Goal: Task Accomplishment & Management: Manage account settings

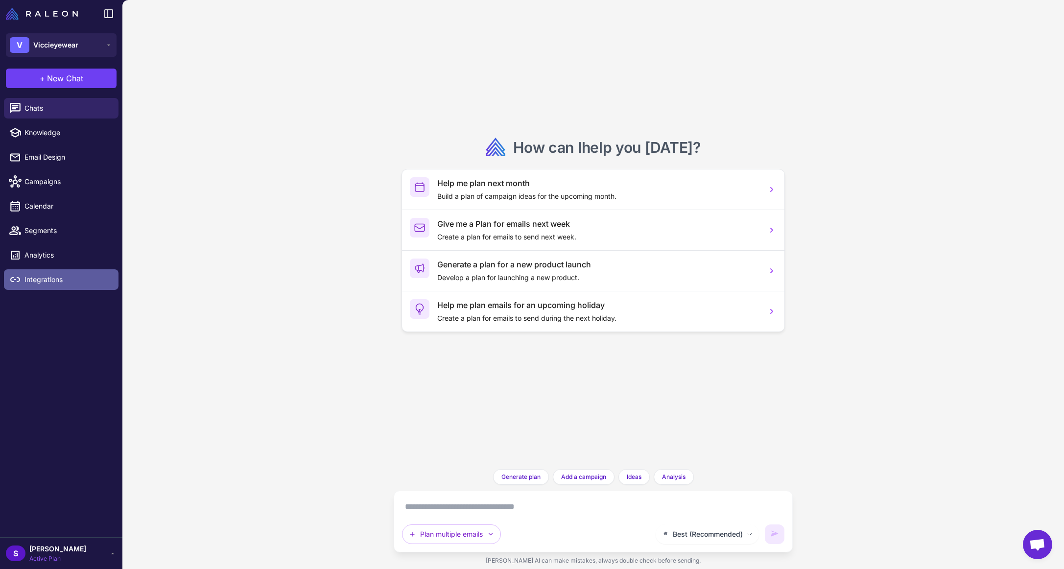
click at [52, 277] on span "Integrations" at bounding box center [67, 279] width 86 height 11
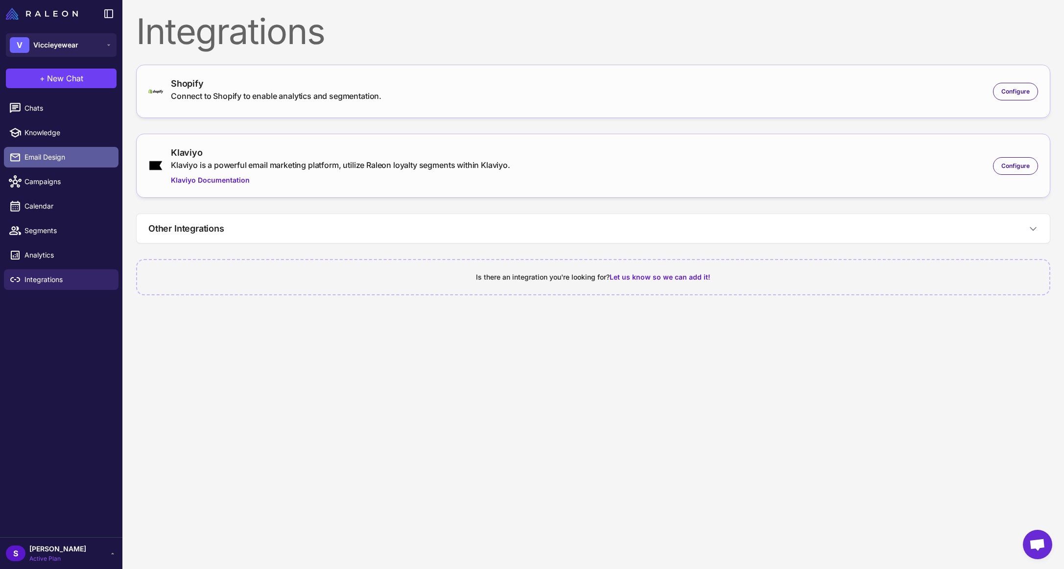
click at [54, 158] on span "Email Design" at bounding box center [67, 157] width 86 height 11
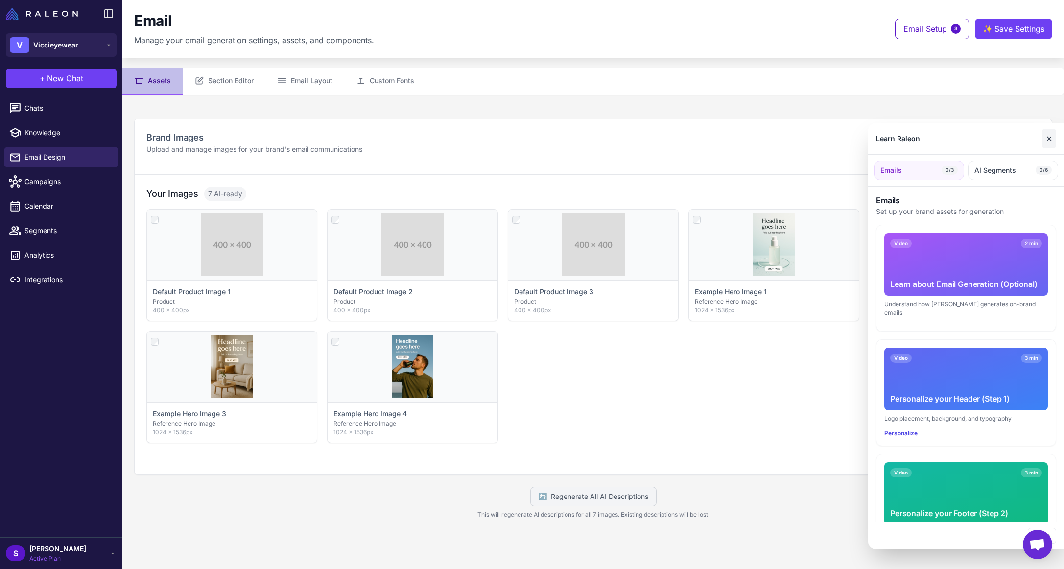
click at [1050, 137] on button "✕" at bounding box center [1049, 139] width 14 height 20
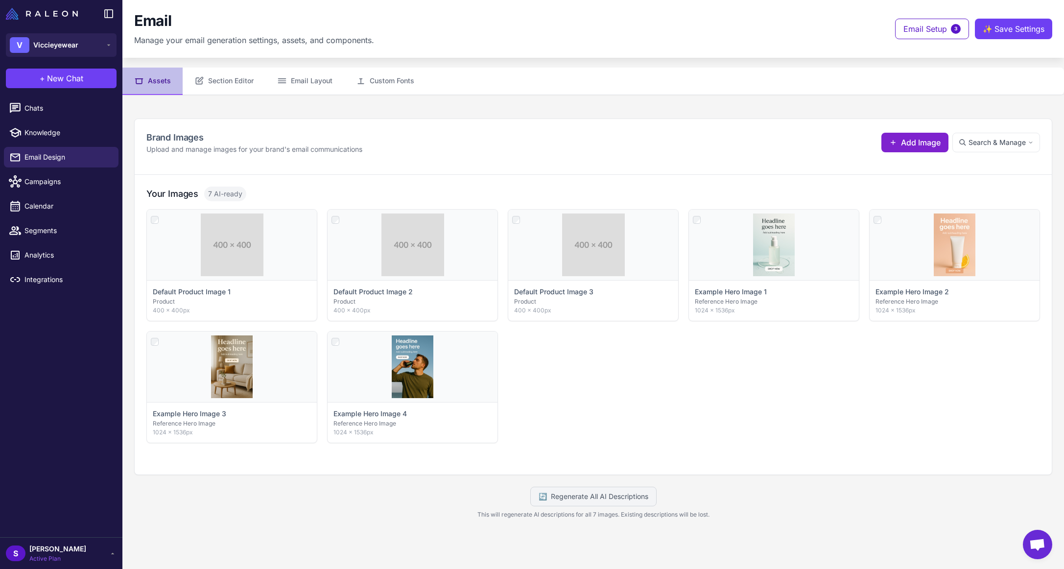
click at [908, 144] on span "Add Image" at bounding box center [921, 143] width 40 height 12
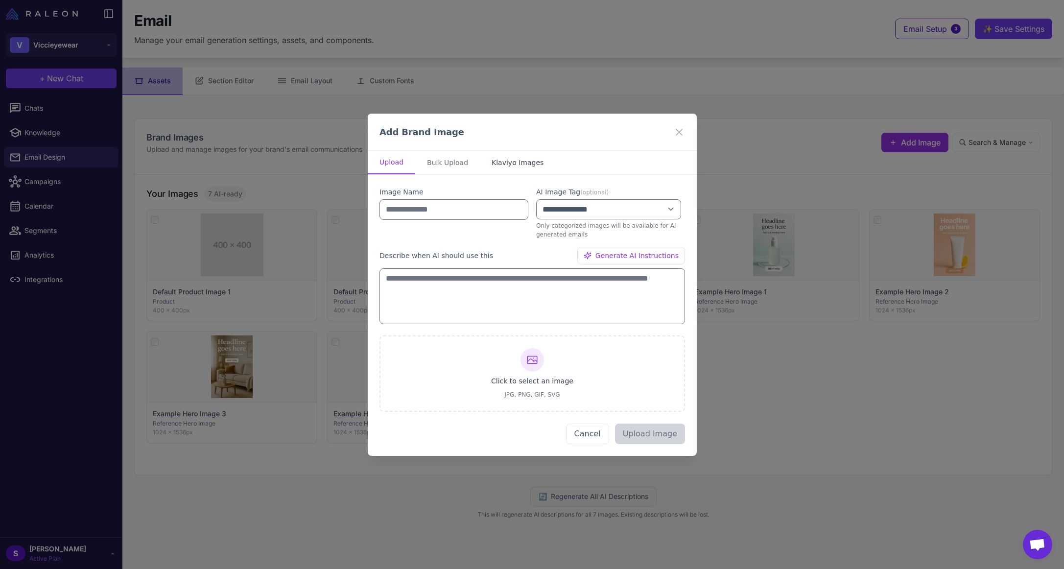
click at [500, 160] on button "Klaviyo Images" at bounding box center [517, 163] width 75 height 24
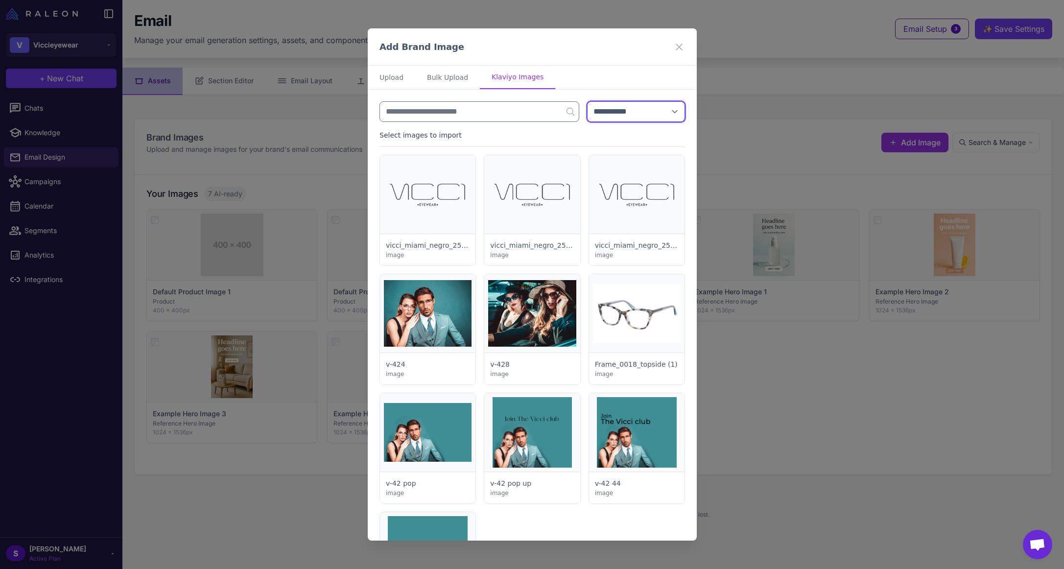
click at [618, 114] on select "**********" at bounding box center [636, 111] width 98 height 21
select select "***"
click at [587, 101] on select "**********" at bounding box center [636, 111] width 98 height 21
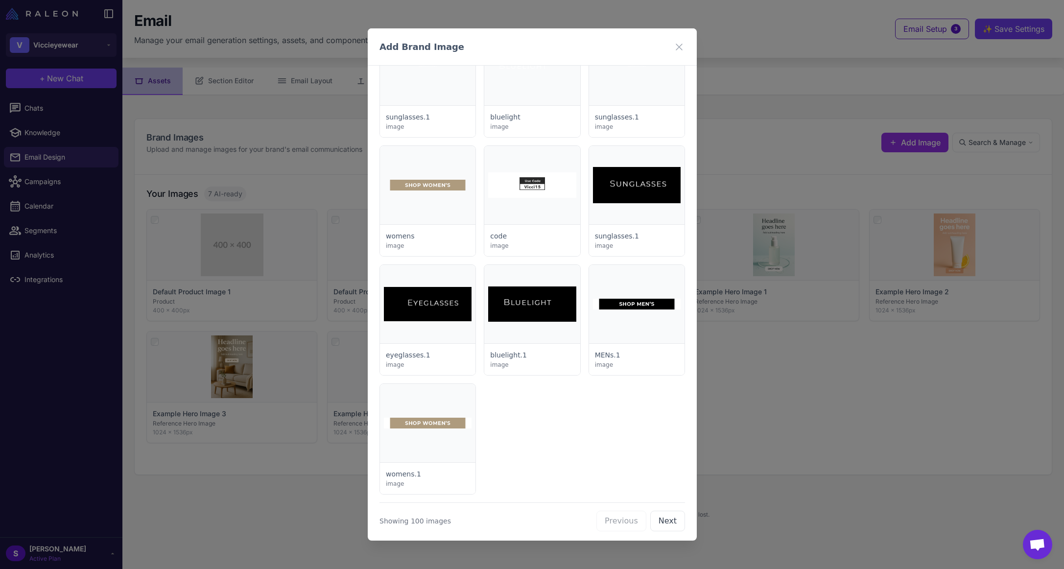
scroll to position [3700, 0]
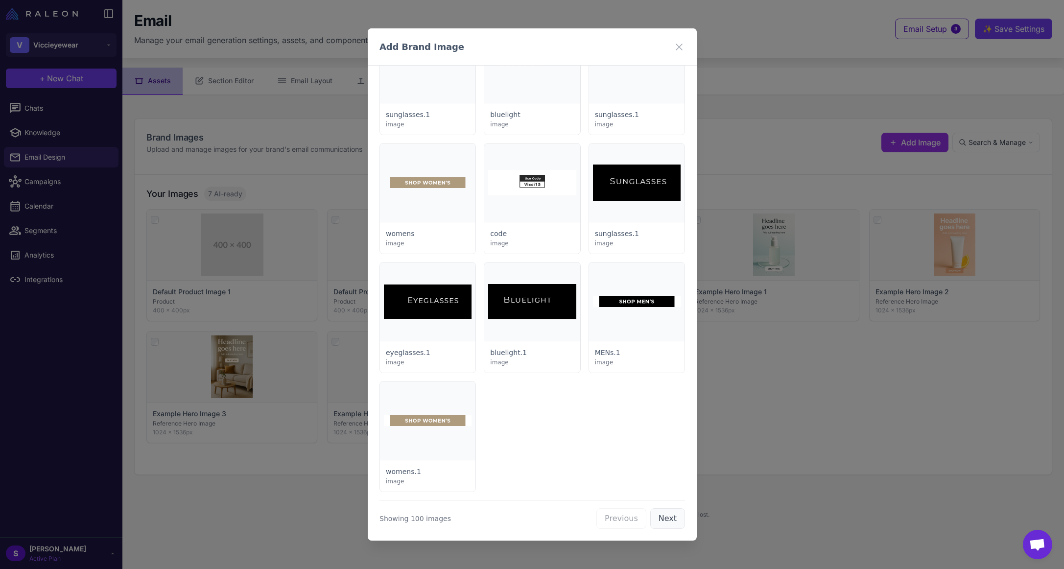
click at [662, 514] on button "Next" at bounding box center [667, 518] width 35 height 21
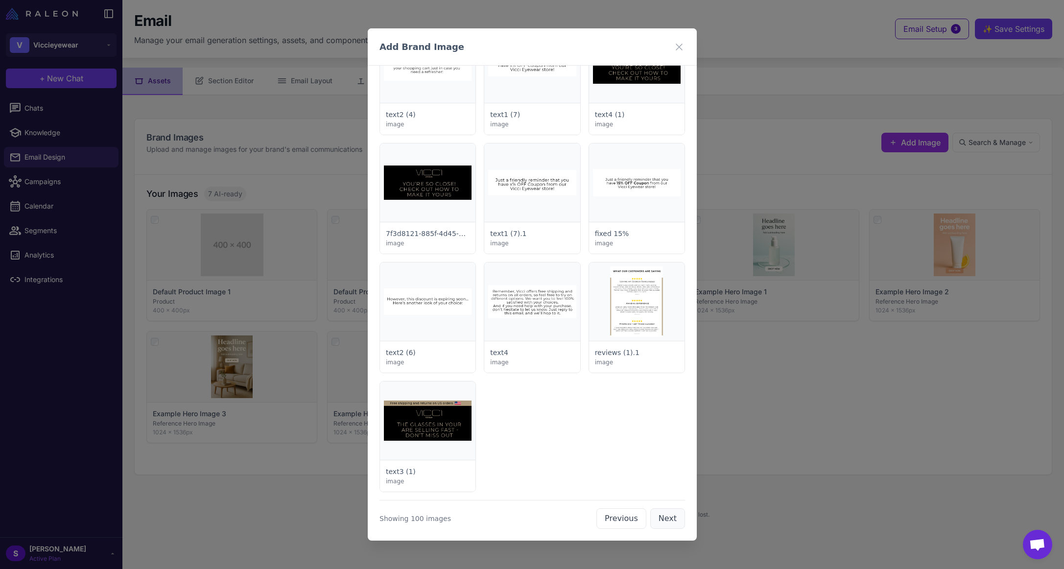
click at [661, 522] on button "Next" at bounding box center [667, 518] width 35 height 21
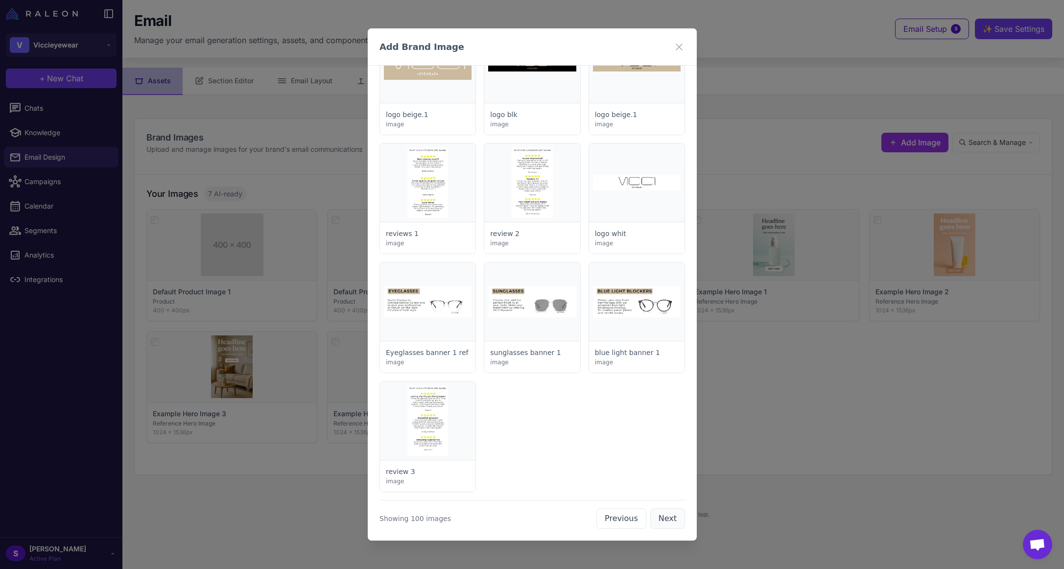
click at [661, 522] on button "Next" at bounding box center [667, 518] width 35 height 21
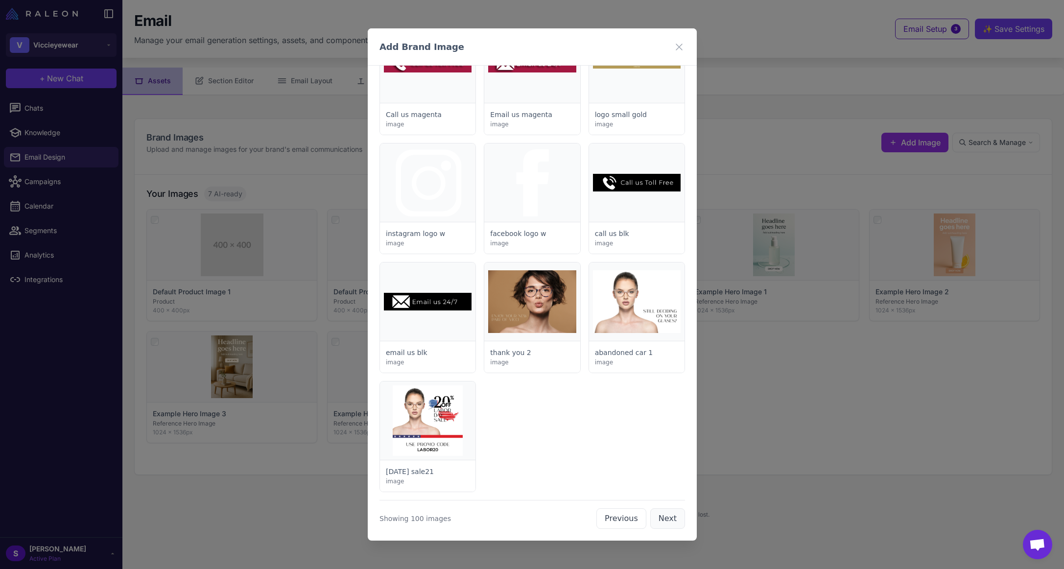
click at [661, 522] on button "Next" at bounding box center [667, 518] width 35 height 21
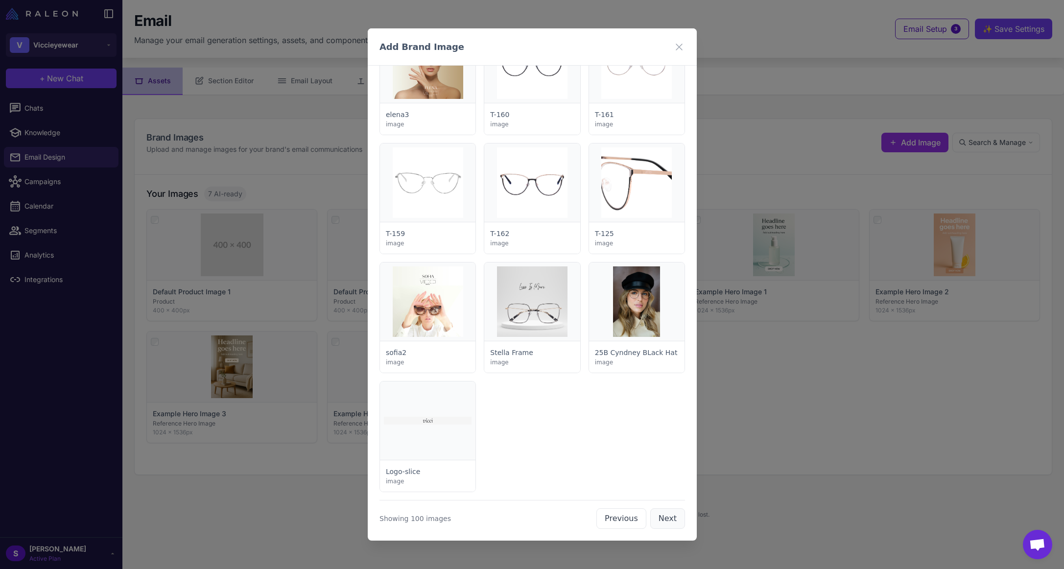
click at [661, 522] on button "Next" at bounding box center [667, 518] width 35 height 21
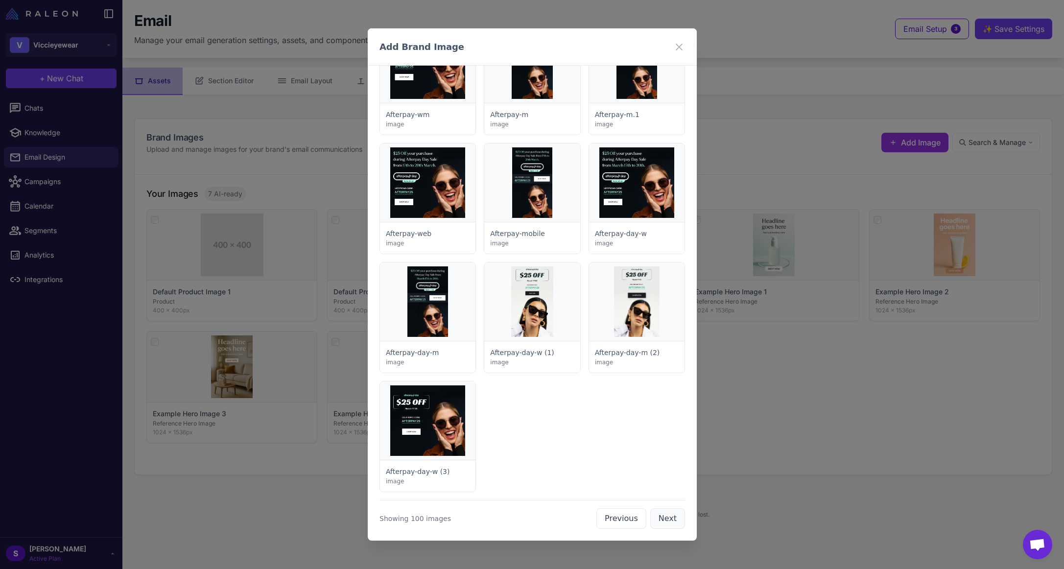
click at [661, 522] on button "Next" at bounding box center [667, 518] width 35 height 21
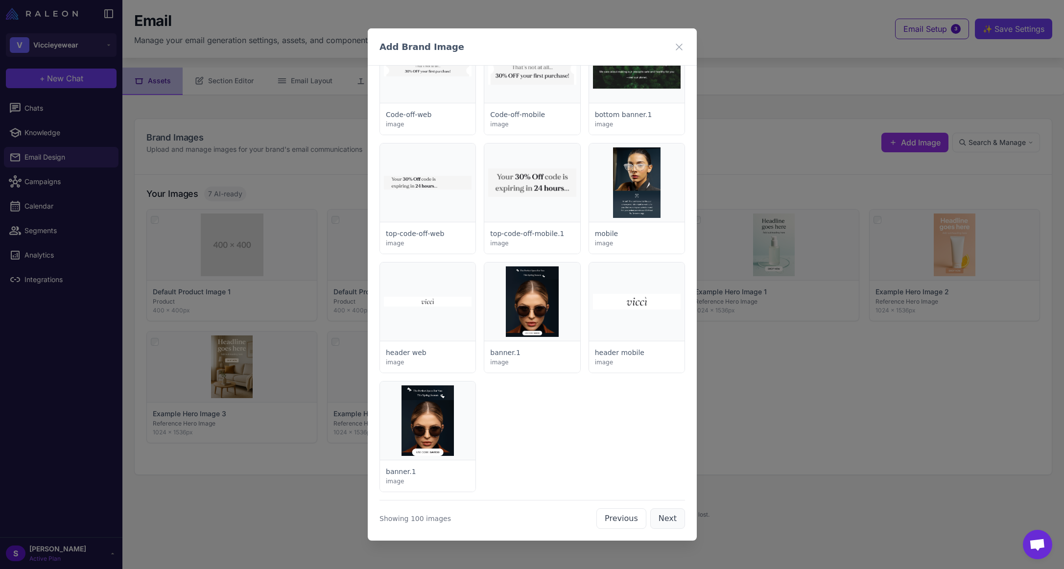
click at [661, 522] on button "Next" at bounding box center [667, 518] width 35 height 21
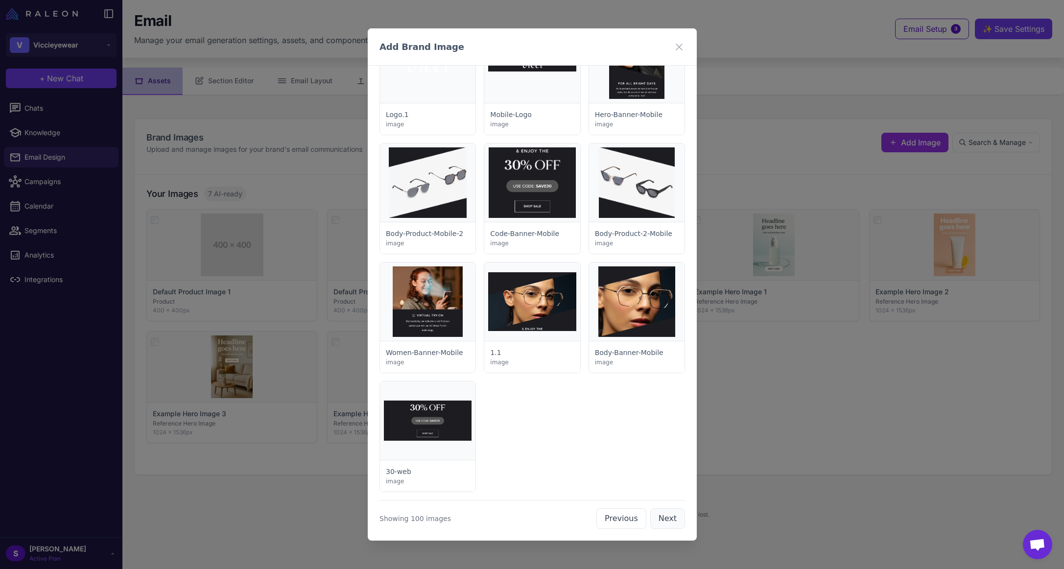
click at [661, 522] on button "Next" at bounding box center [667, 518] width 35 height 21
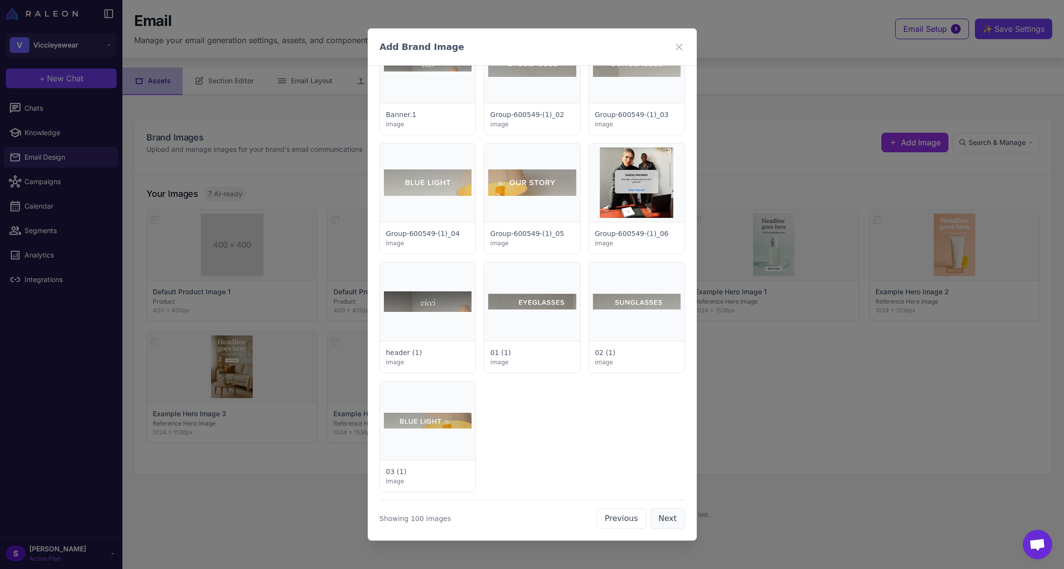
click at [661, 522] on button "Next" at bounding box center [667, 518] width 35 height 21
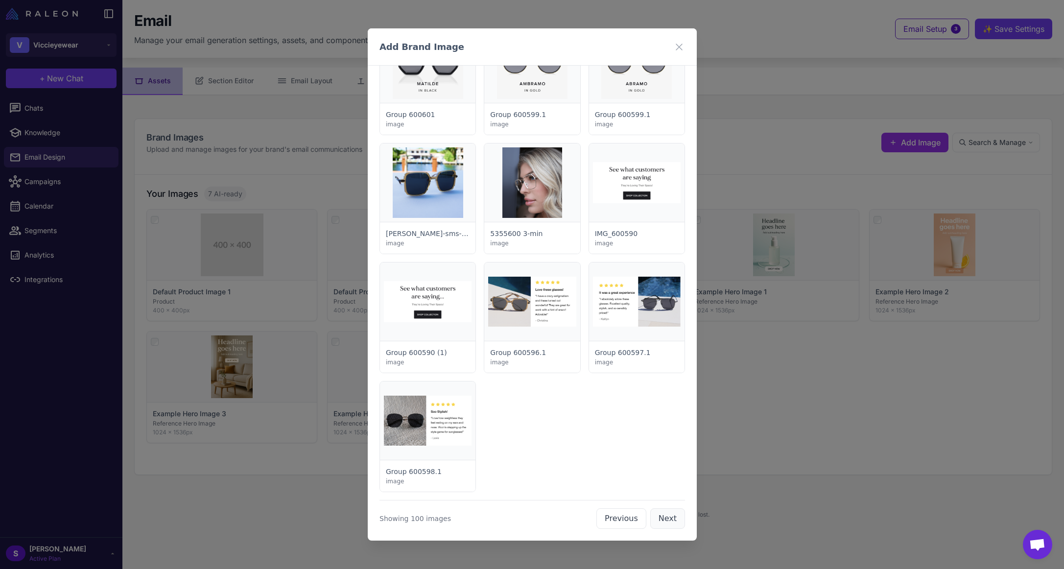
click at [658, 516] on button "Next" at bounding box center [667, 518] width 35 height 21
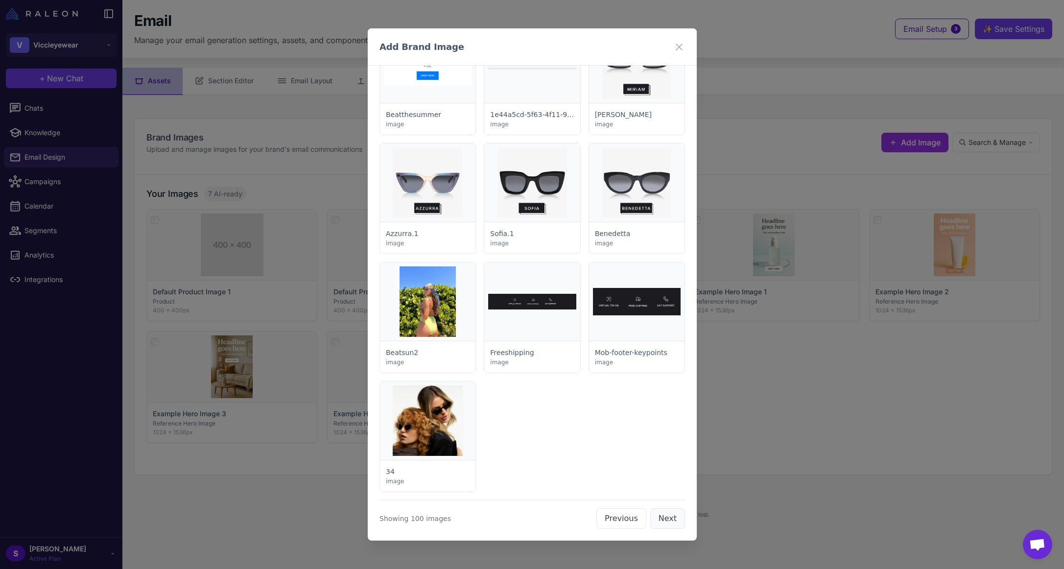
click at [664, 518] on button "Next" at bounding box center [667, 518] width 35 height 21
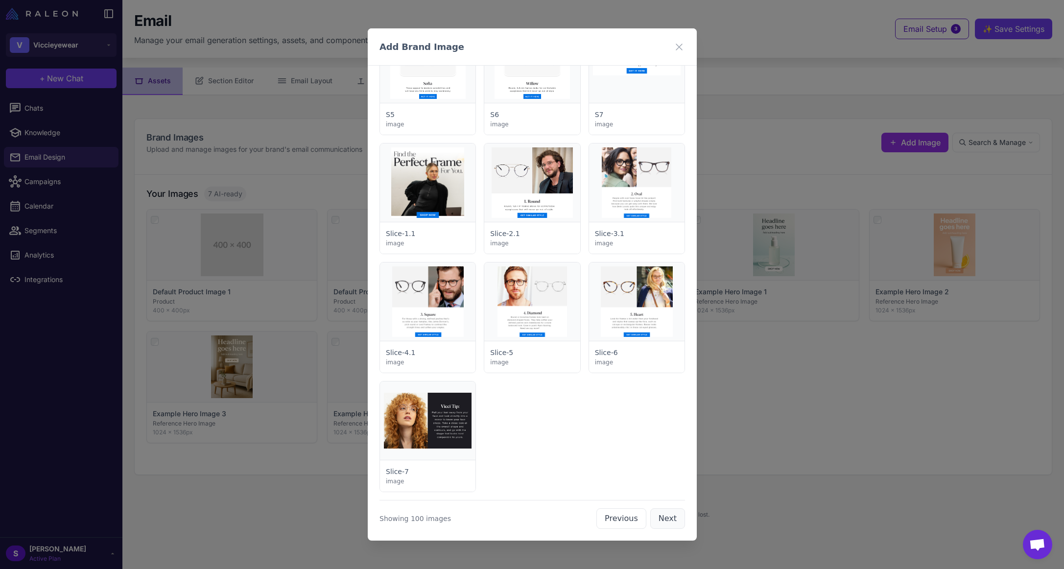
click at [664, 518] on button "Next" at bounding box center [667, 518] width 35 height 21
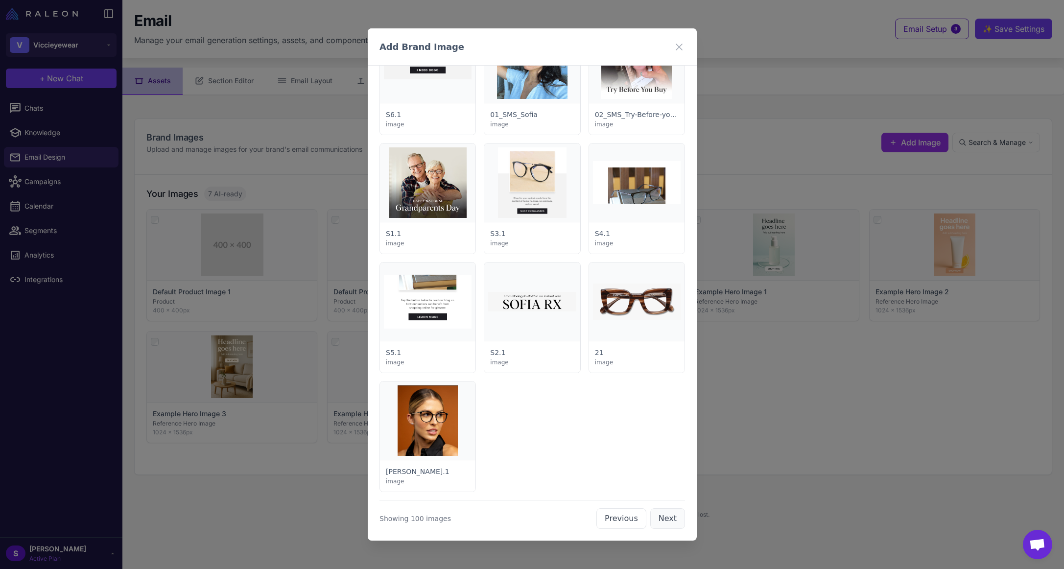
click at [664, 518] on button "Next" at bounding box center [667, 518] width 35 height 21
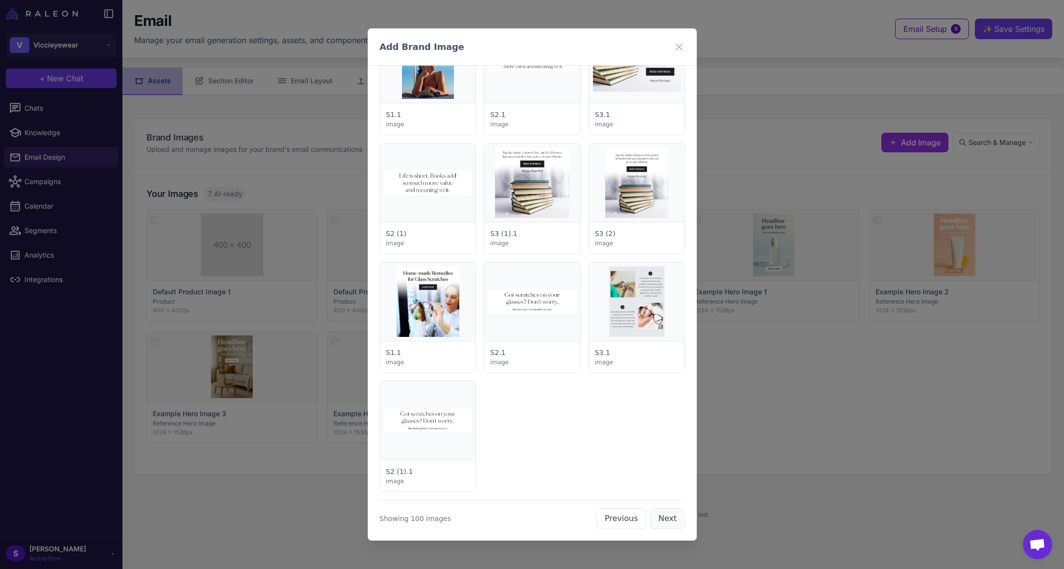
click at [664, 518] on button "Next" at bounding box center [667, 518] width 35 height 21
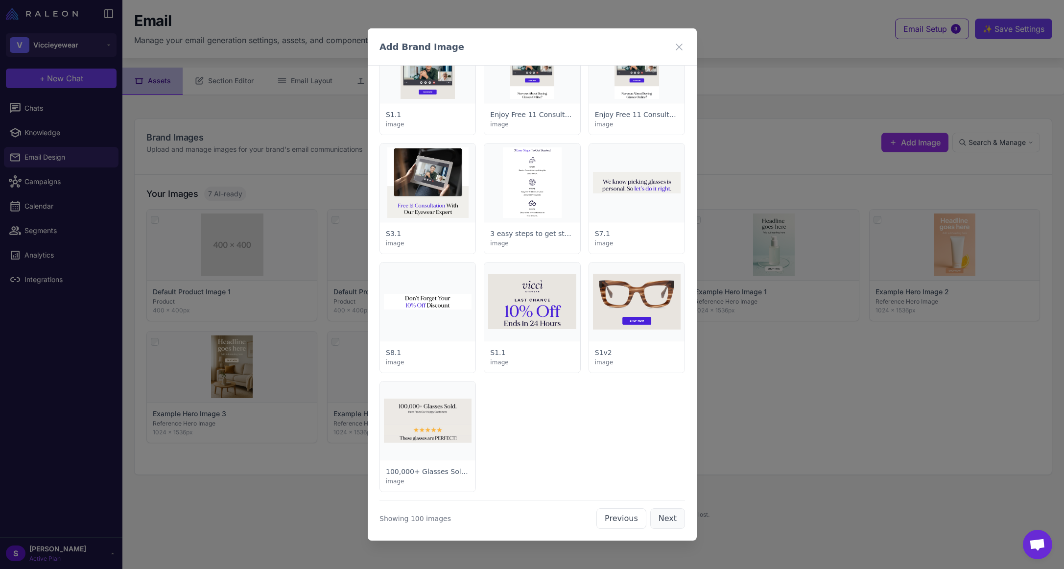
click at [664, 518] on button "Next" at bounding box center [667, 518] width 35 height 21
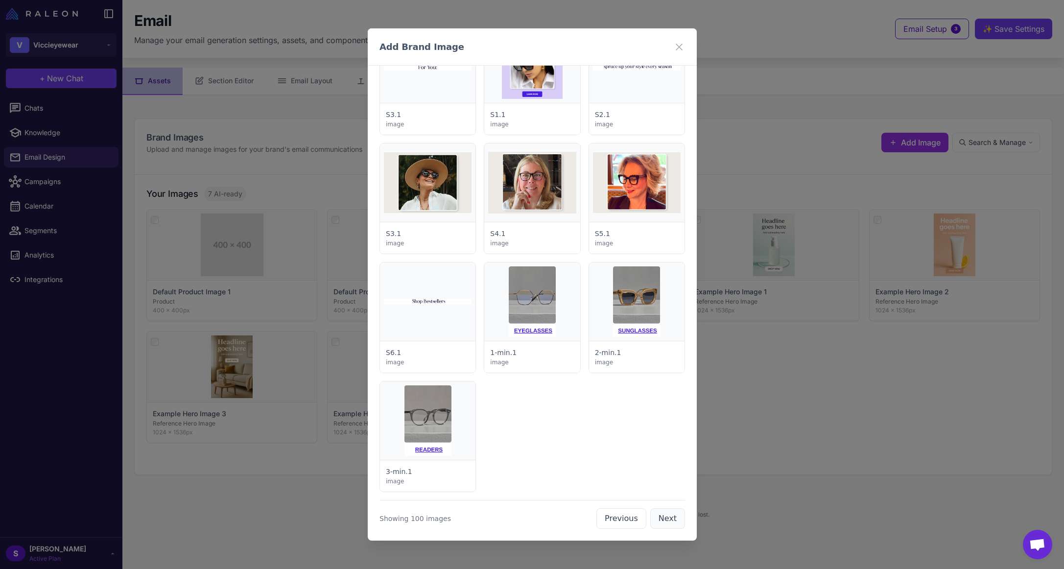
click at [664, 518] on button "Next" at bounding box center [667, 518] width 35 height 21
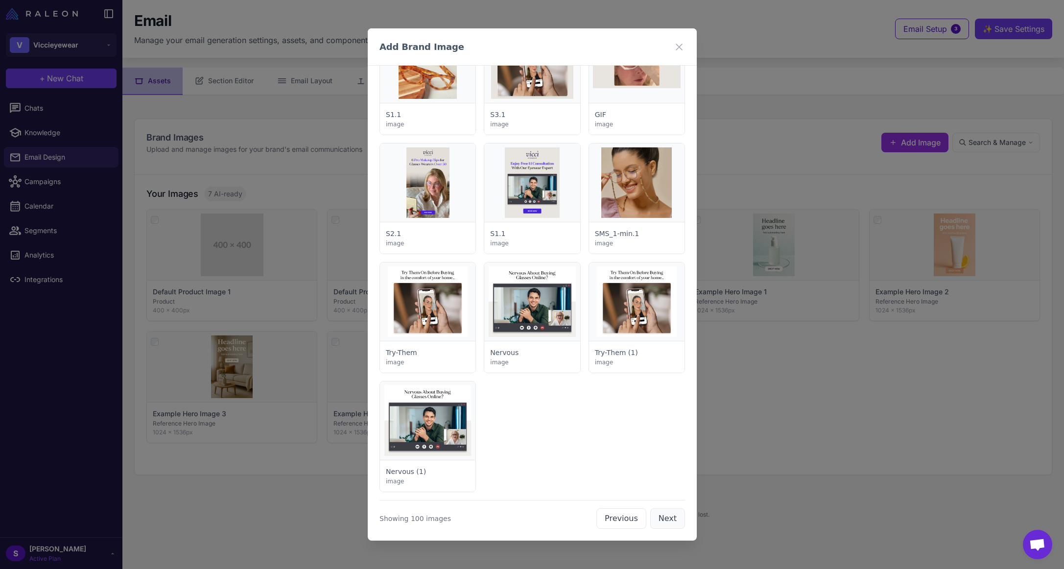
click at [664, 518] on button "Next" at bounding box center [667, 518] width 35 height 21
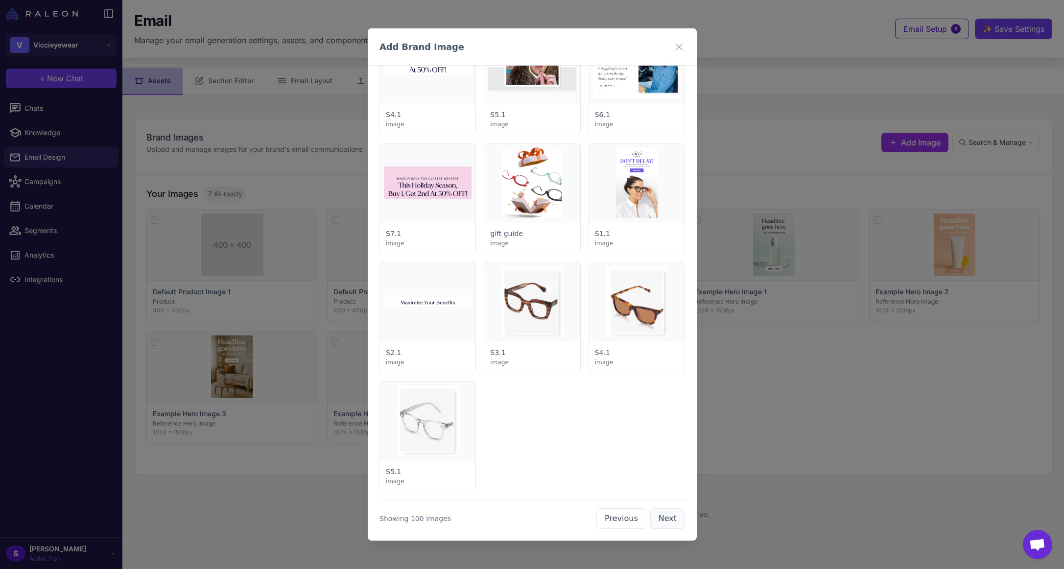
click at [662, 518] on button "Next" at bounding box center [667, 518] width 35 height 21
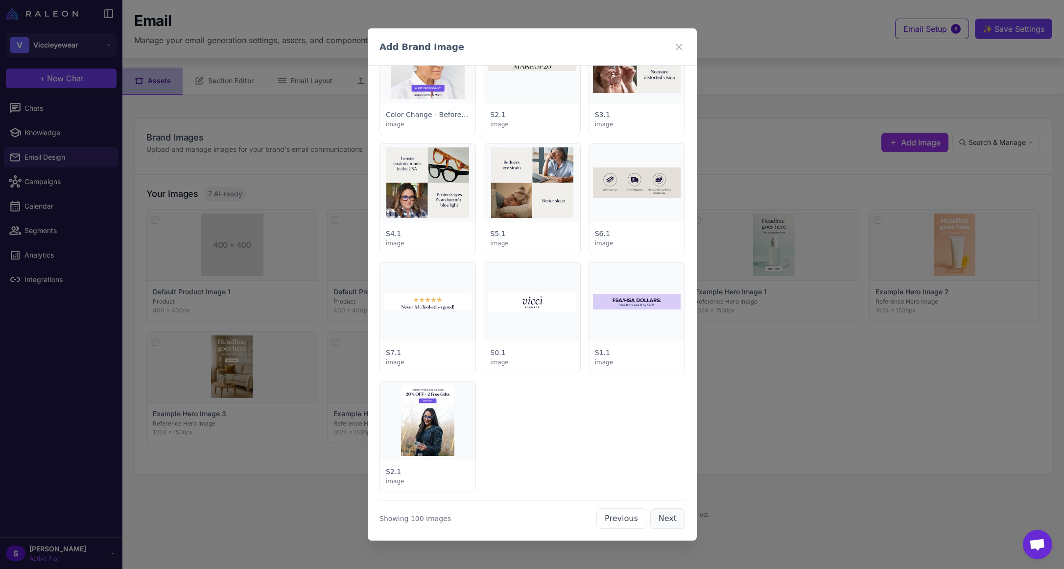
click at [667, 518] on button "Next" at bounding box center [667, 518] width 35 height 21
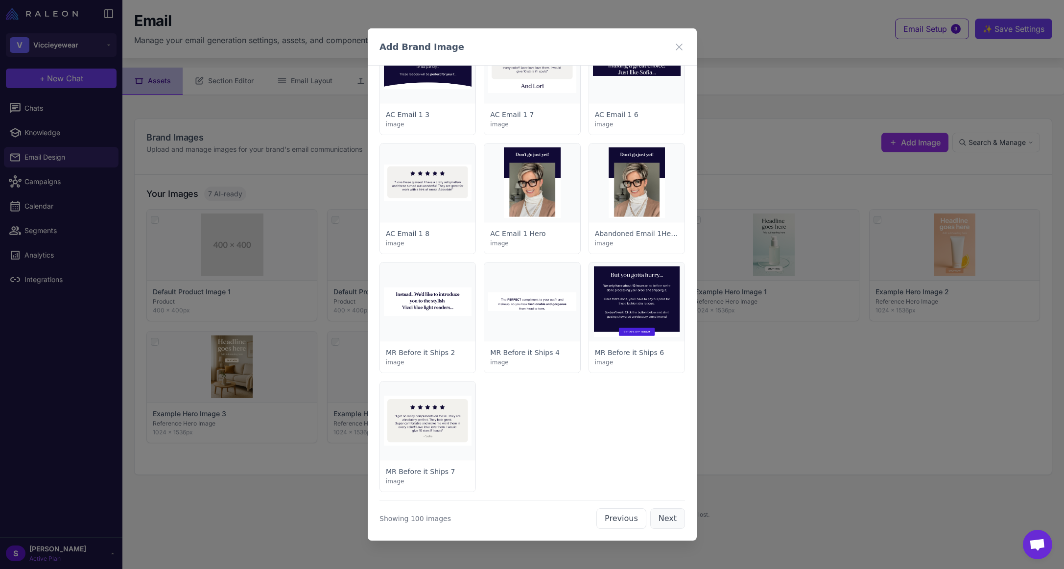
click at [661, 516] on button "Next" at bounding box center [667, 518] width 35 height 21
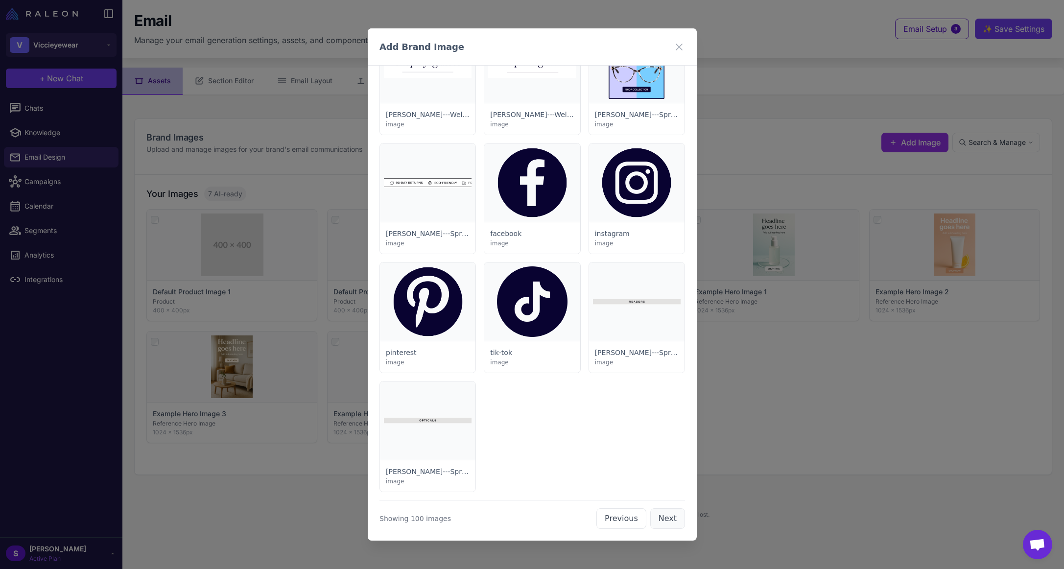
click at [665, 515] on button "Next" at bounding box center [667, 518] width 35 height 21
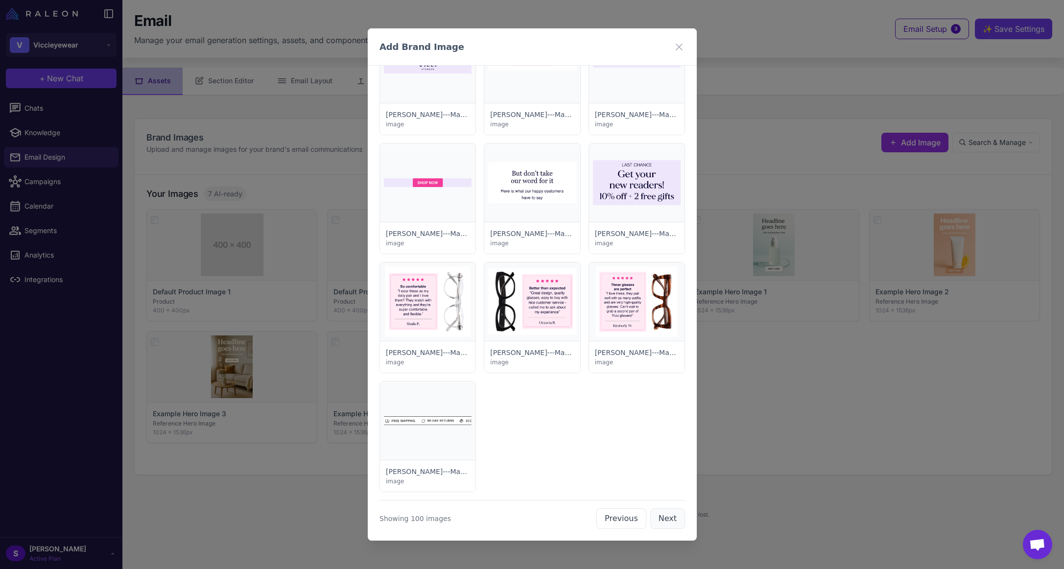
click at [665, 515] on button "Next" at bounding box center [667, 518] width 35 height 21
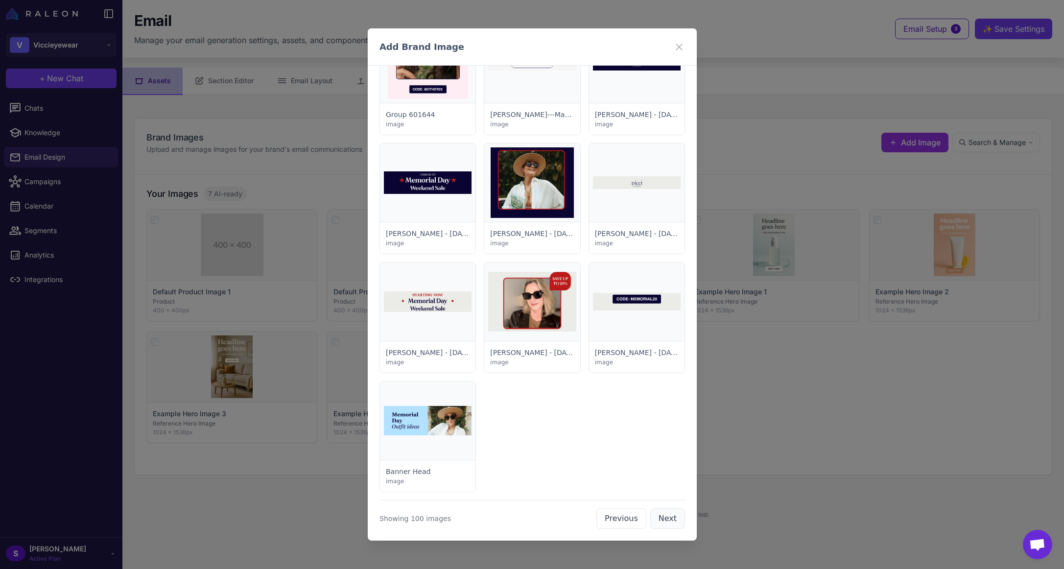
click at [664, 522] on button "Next" at bounding box center [667, 518] width 35 height 21
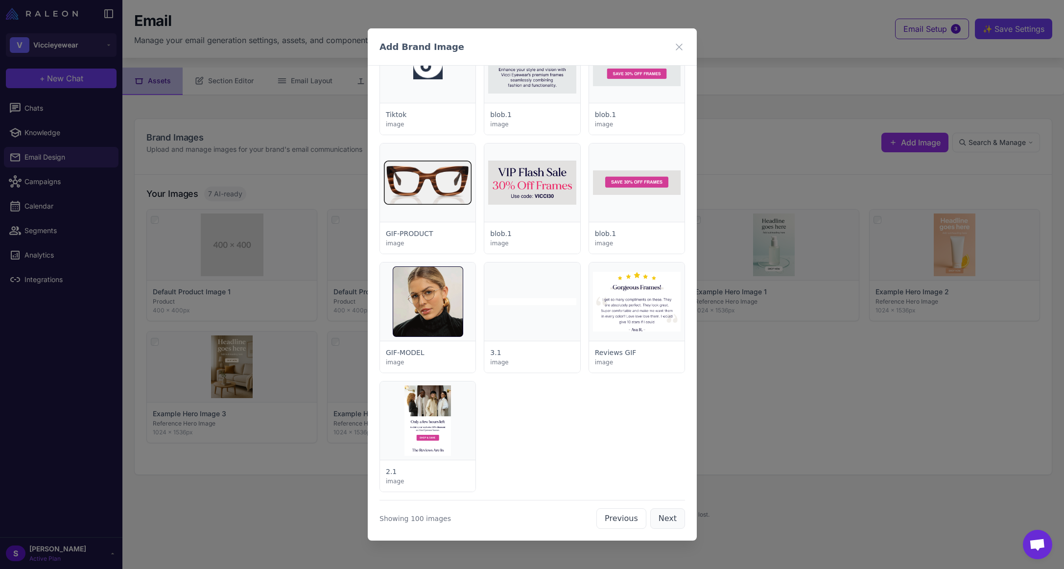
click at [667, 525] on button "Next" at bounding box center [667, 518] width 35 height 21
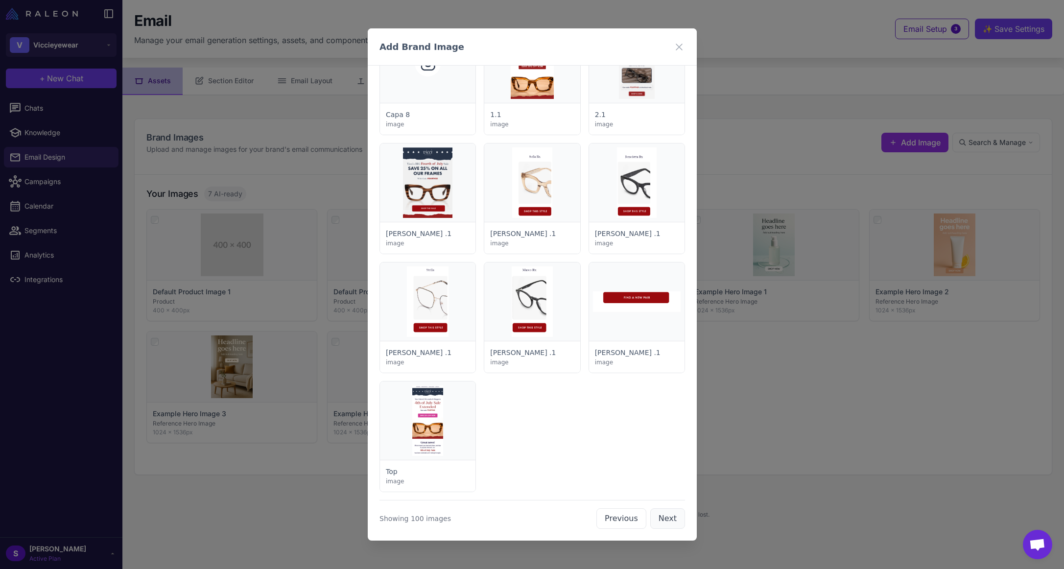
click at [667, 525] on button "Next" at bounding box center [667, 518] width 35 height 21
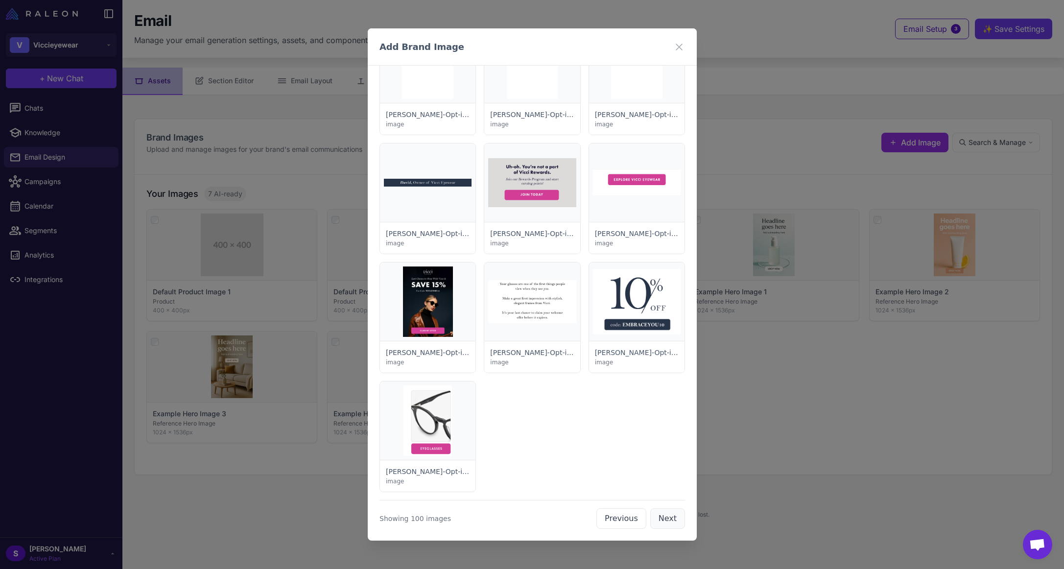
click at [666, 522] on button "Next" at bounding box center [667, 518] width 35 height 21
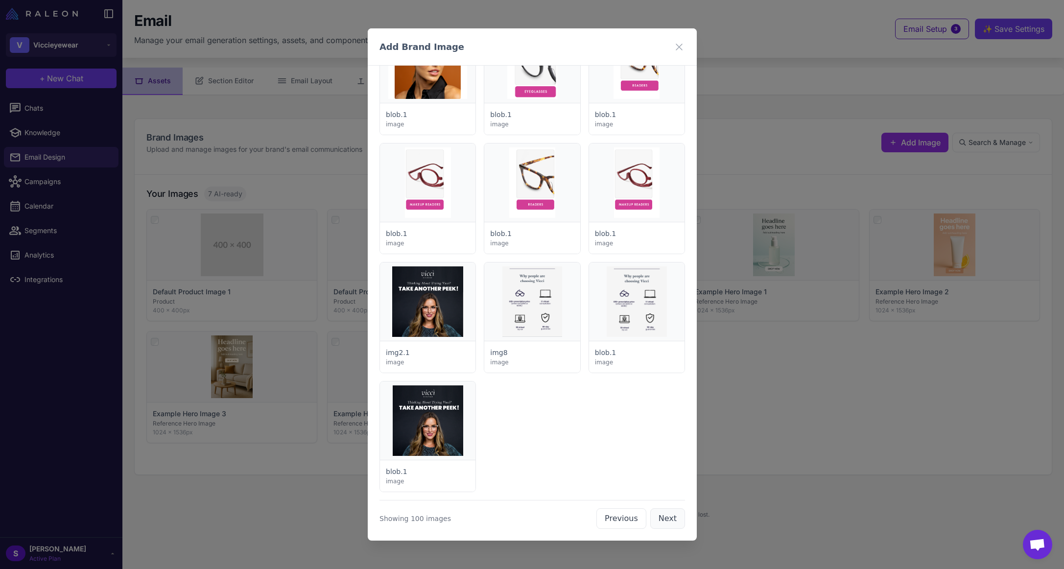
click at [666, 522] on button "Next" at bounding box center [667, 518] width 35 height 21
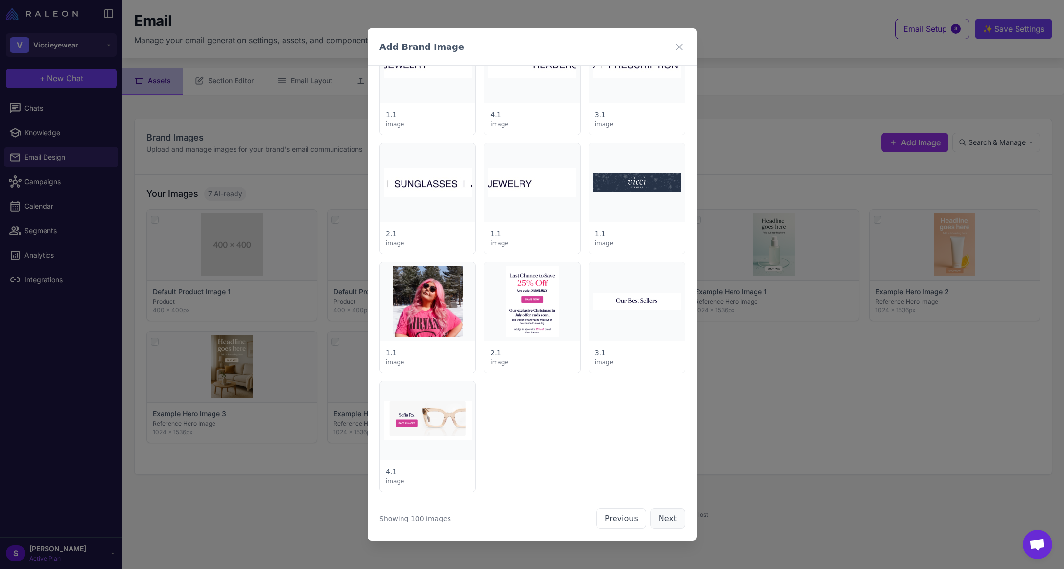
click at [666, 522] on button "Next" at bounding box center [667, 518] width 35 height 21
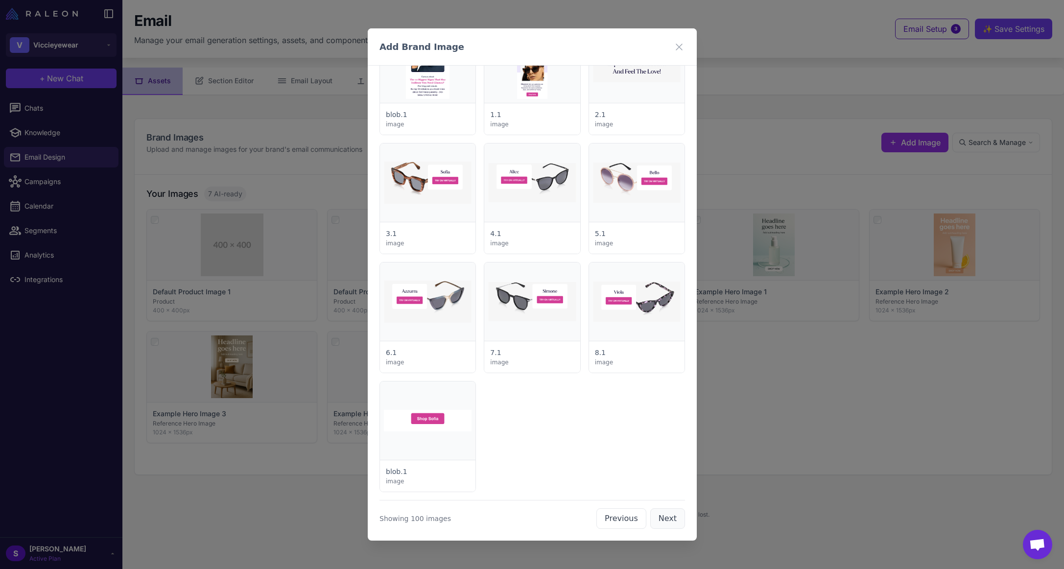
click at [666, 522] on button "Next" at bounding box center [667, 518] width 35 height 21
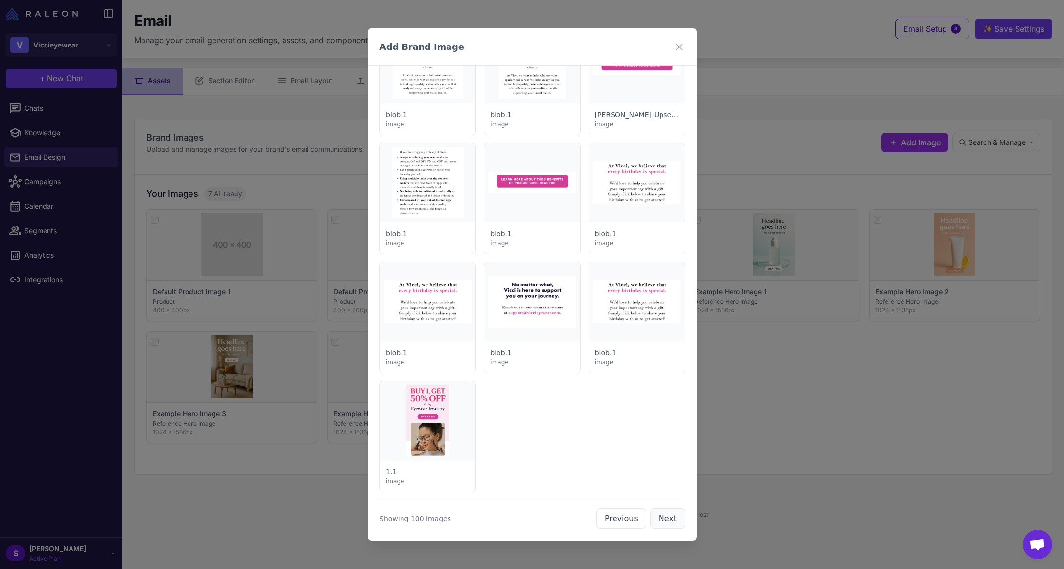
click at [666, 522] on button "Next" at bounding box center [667, 518] width 35 height 21
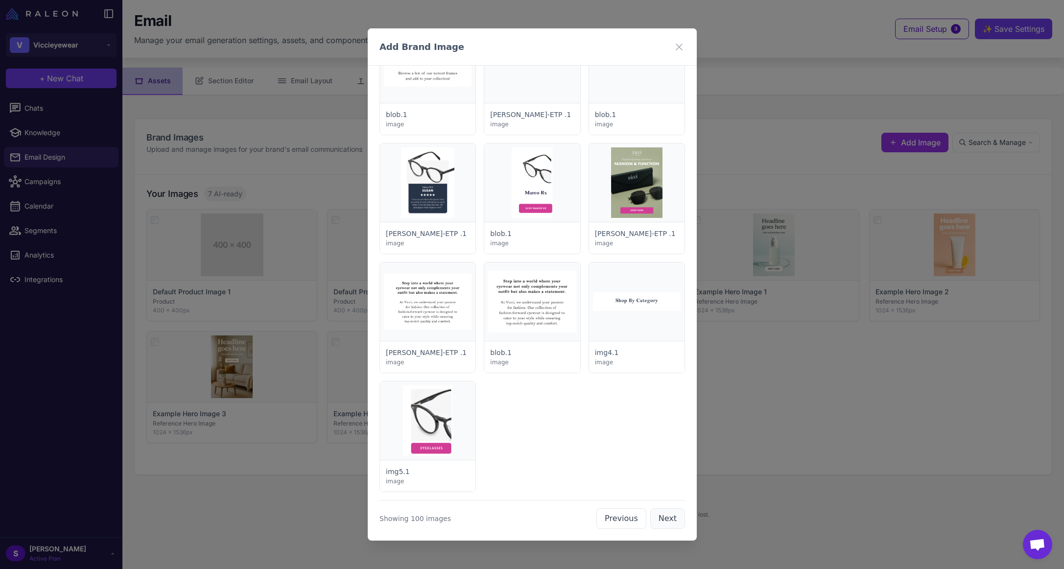
click at [666, 522] on button "Next" at bounding box center [667, 518] width 35 height 21
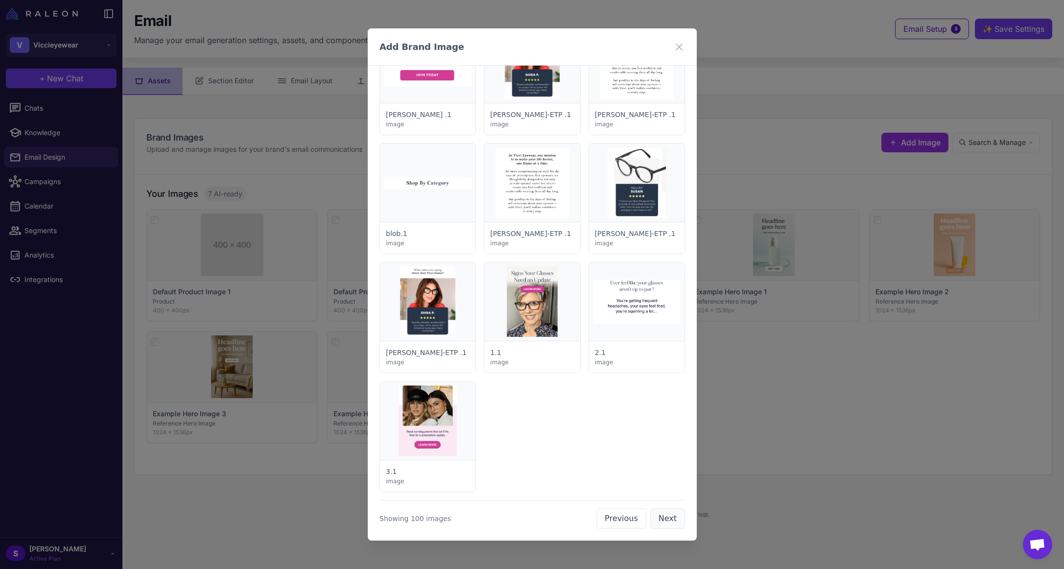
click at [666, 522] on button "Next" at bounding box center [667, 518] width 35 height 21
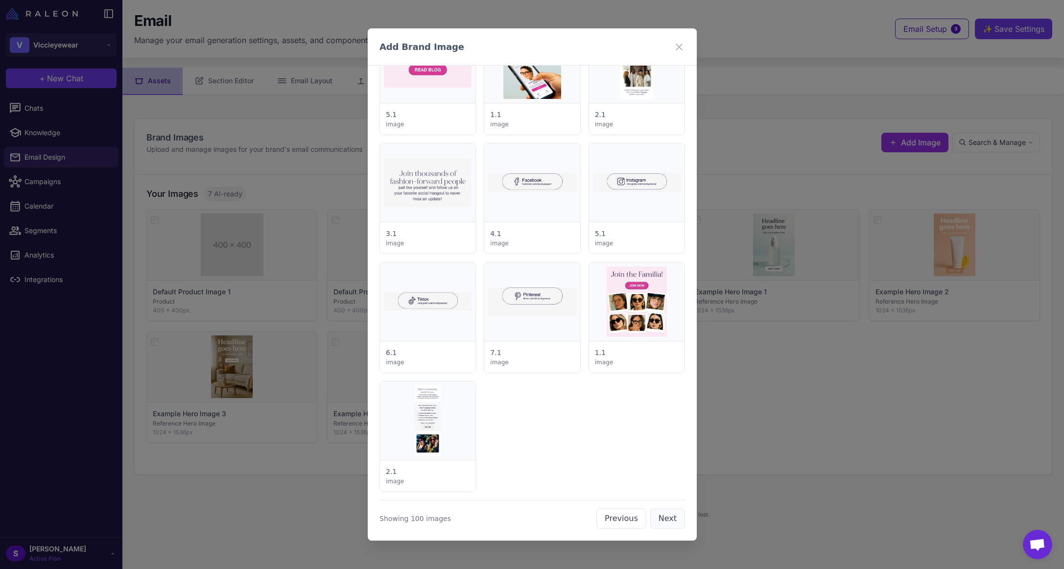
click at [666, 522] on button "Next" at bounding box center [667, 518] width 35 height 21
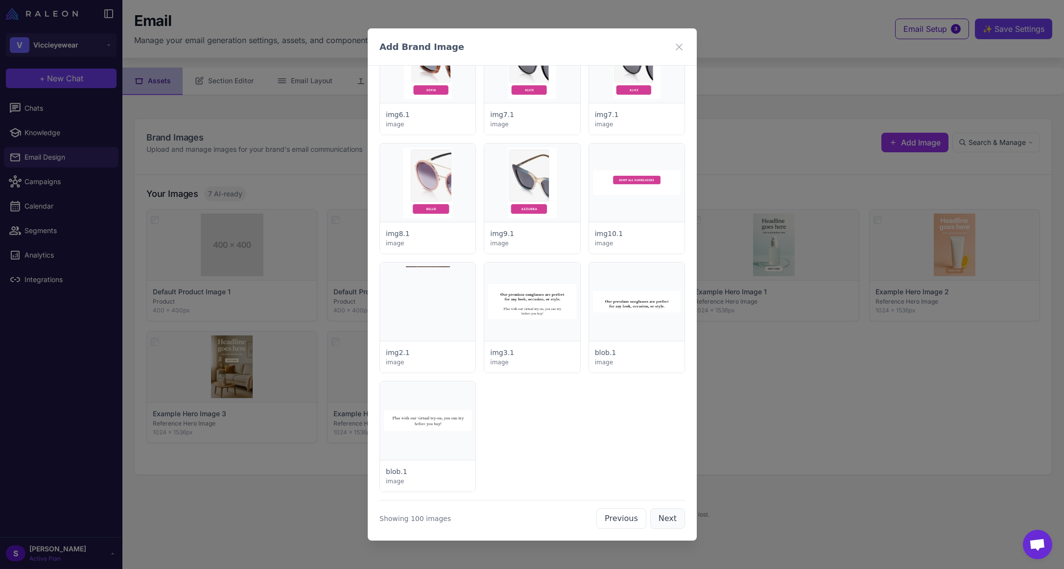
click at [666, 522] on button "Next" at bounding box center [667, 518] width 35 height 21
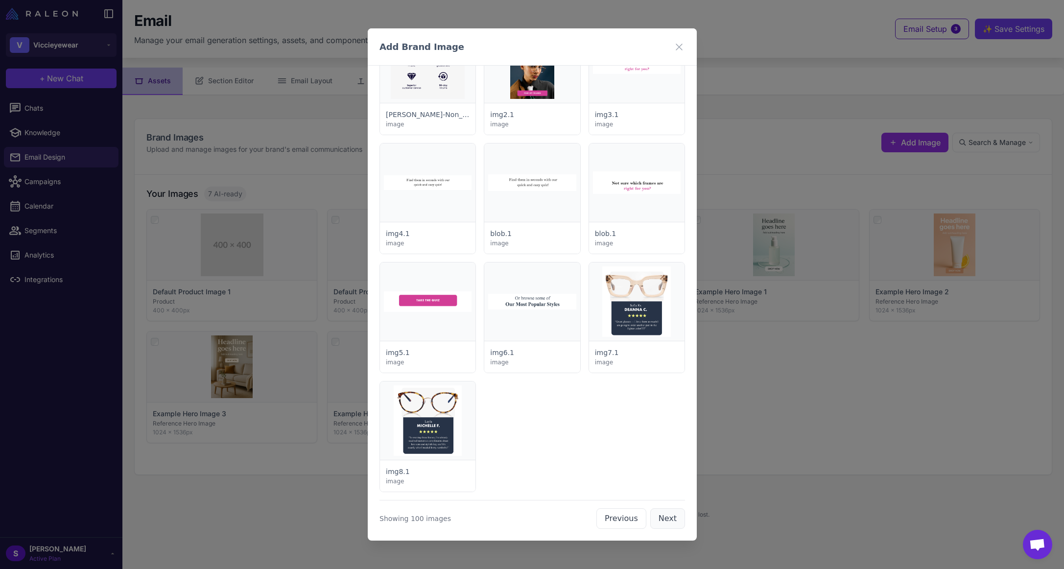
click at [665, 519] on button "Next" at bounding box center [667, 518] width 35 height 21
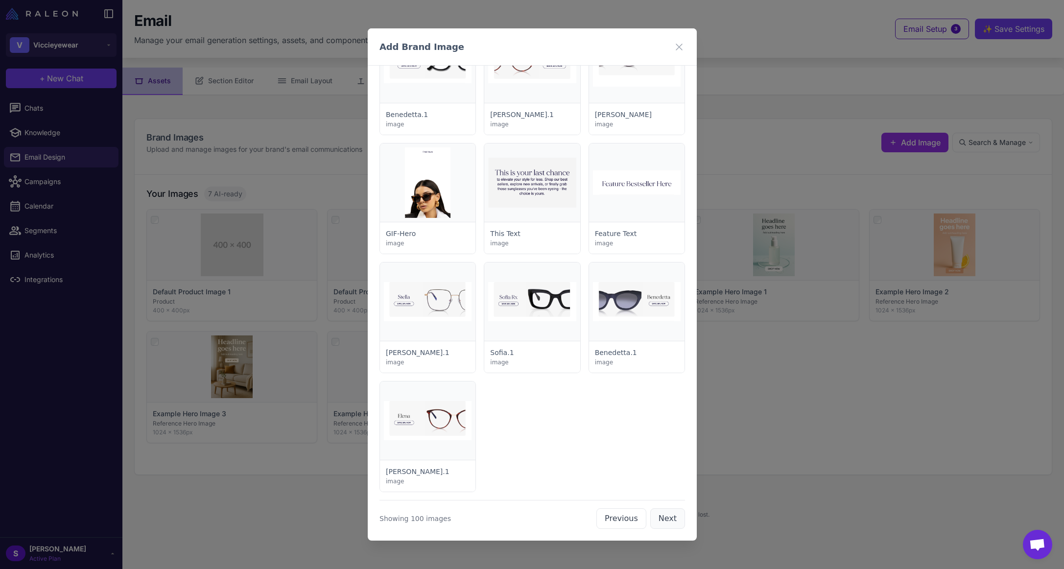
click at [665, 519] on button "Next" at bounding box center [667, 518] width 35 height 21
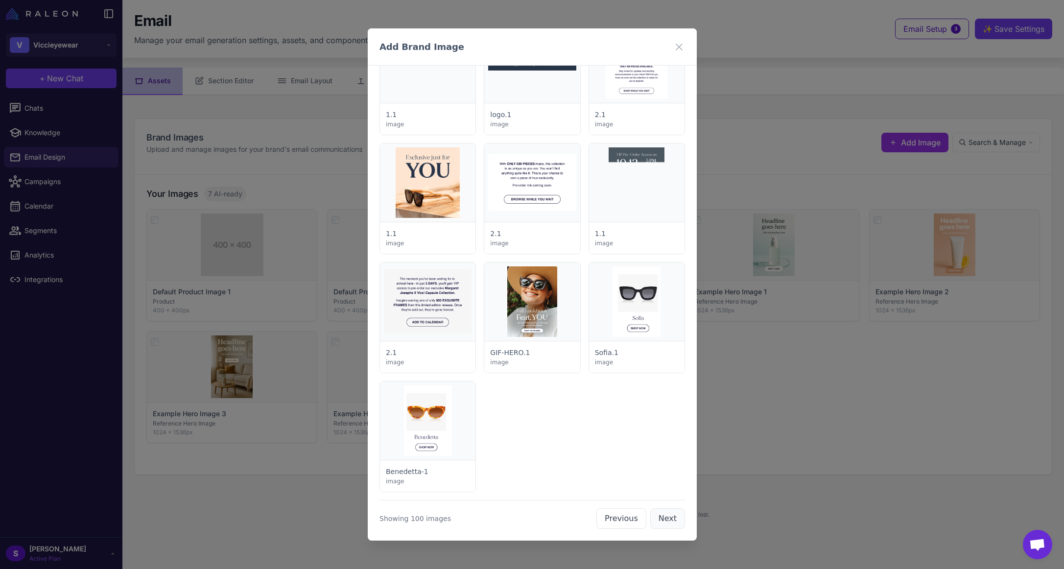
click at [665, 519] on button "Next" at bounding box center [667, 518] width 35 height 21
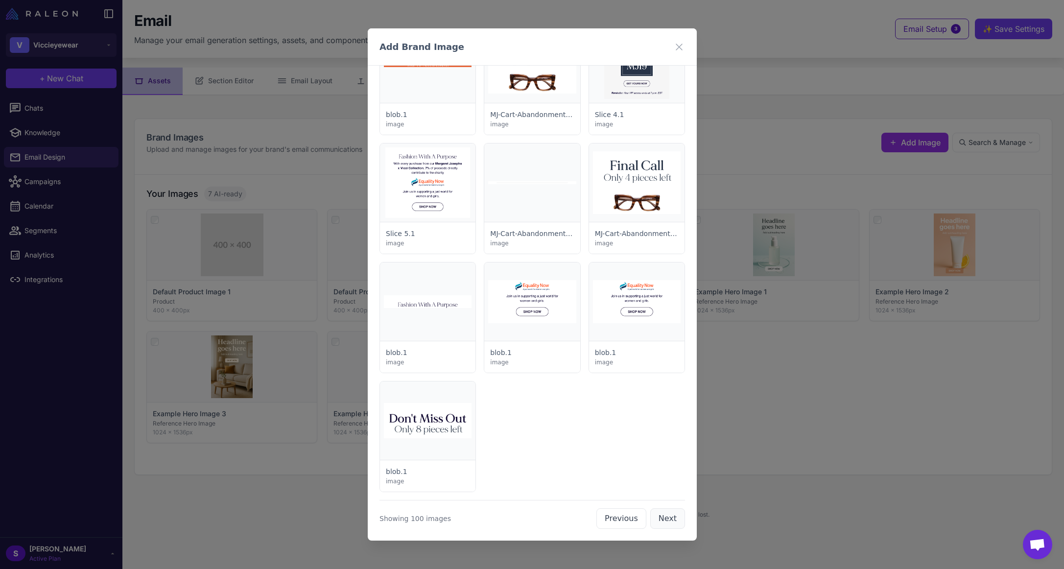
click at [665, 519] on button "Next" at bounding box center [667, 518] width 35 height 21
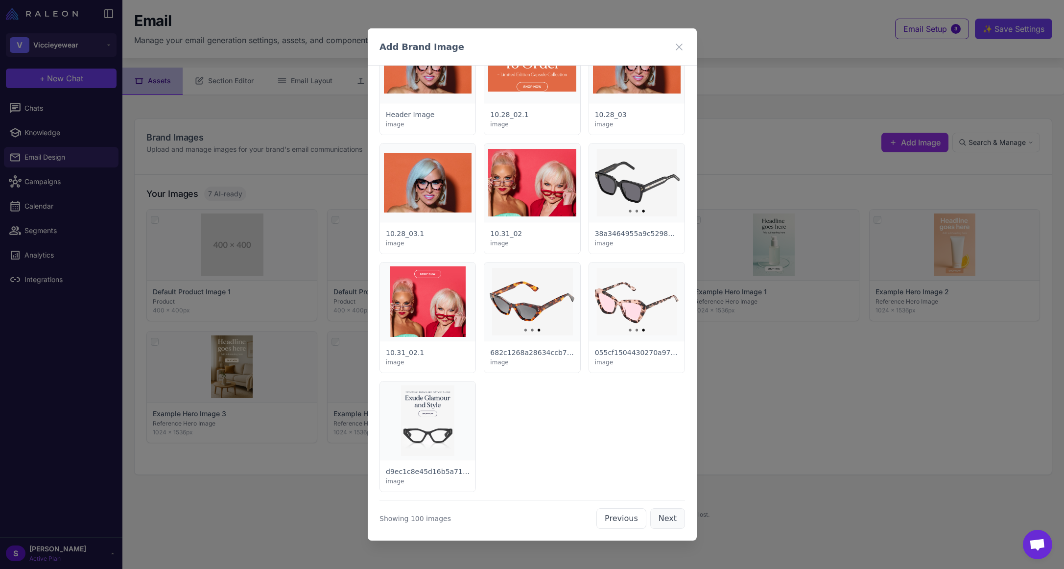
click at [665, 519] on button "Next" at bounding box center [667, 518] width 35 height 21
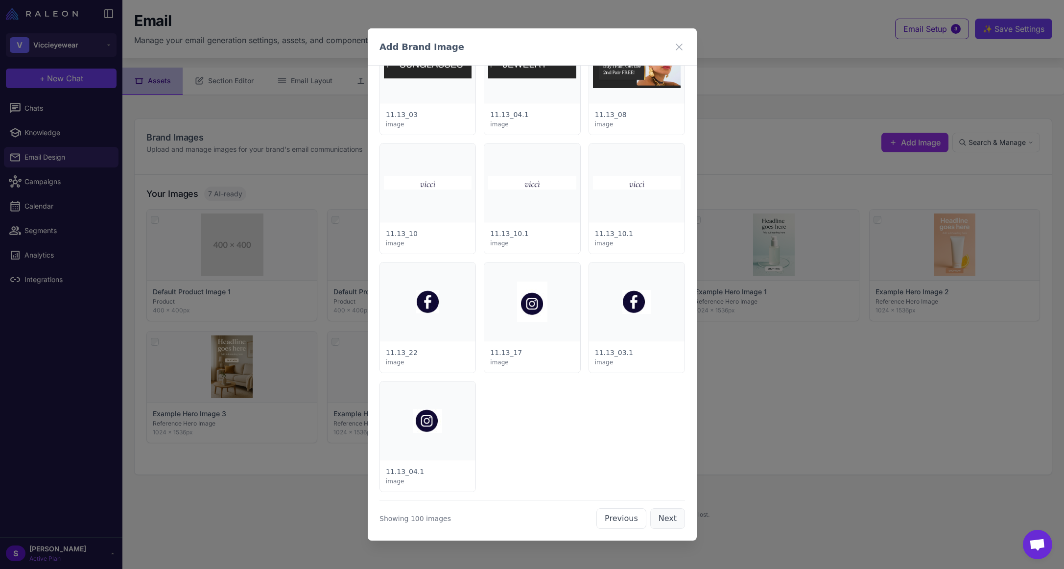
click at [665, 519] on button "Next" at bounding box center [667, 518] width 35 height 21
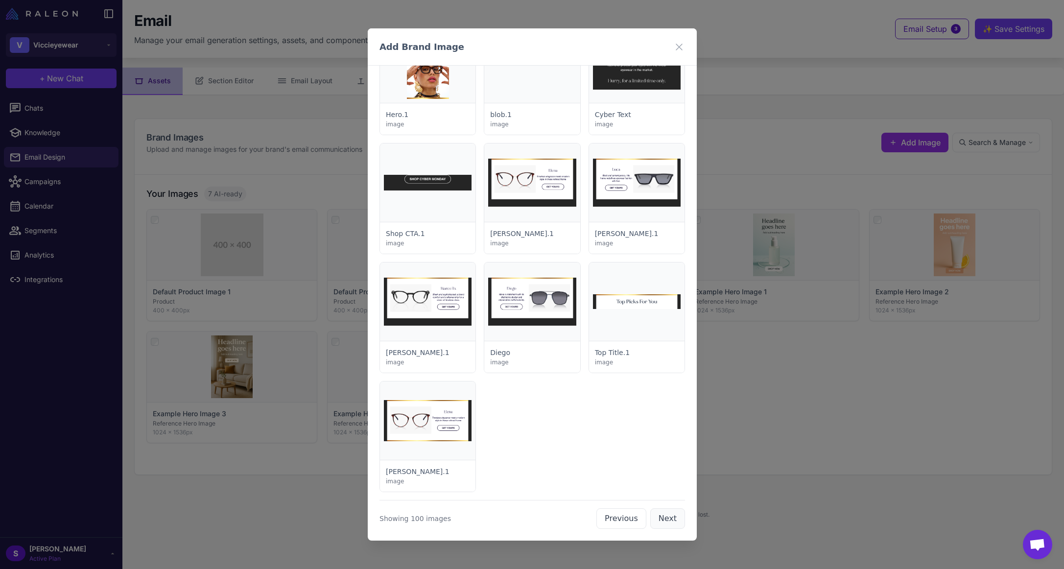
click at [665, 519] on button "Next" at bounding box center [667, 518] width 35 height 21
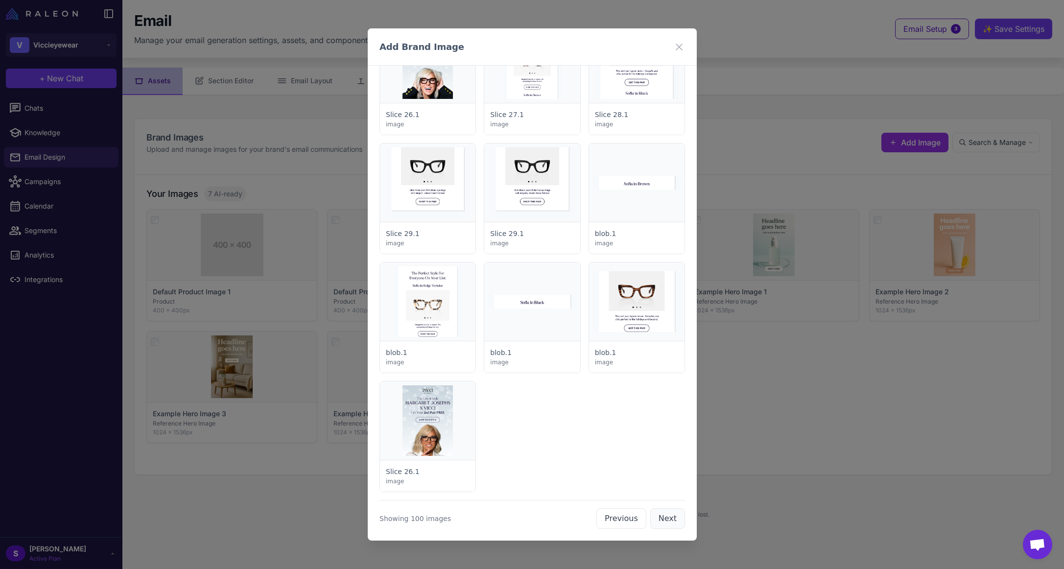
click at [665, 519] on button "Next" at bounding box center [667, 518] width 35 height 21
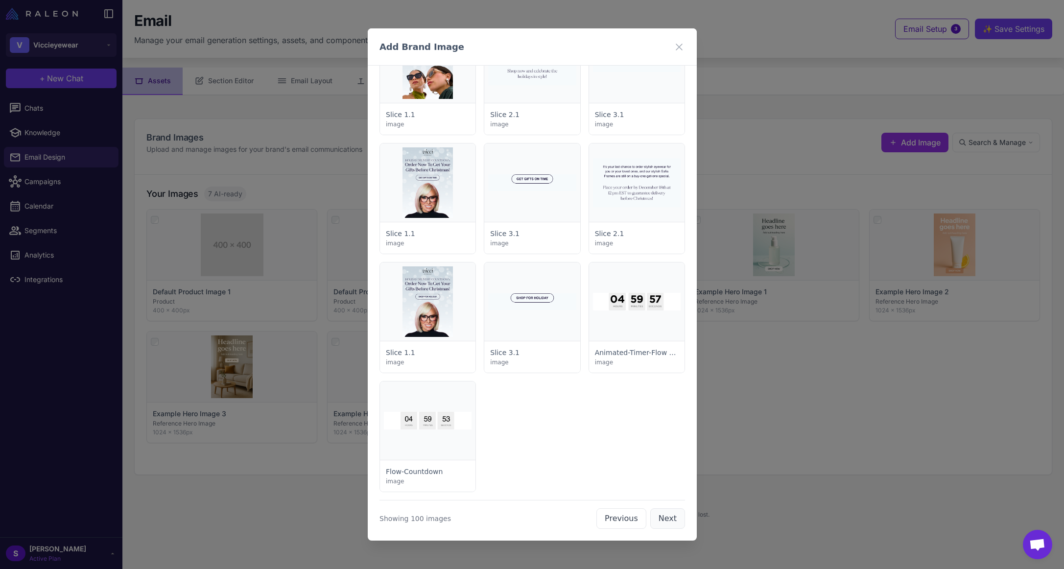
click at [665, 519] on button "Next" at bounding box center [667, 518] width 35 height 21
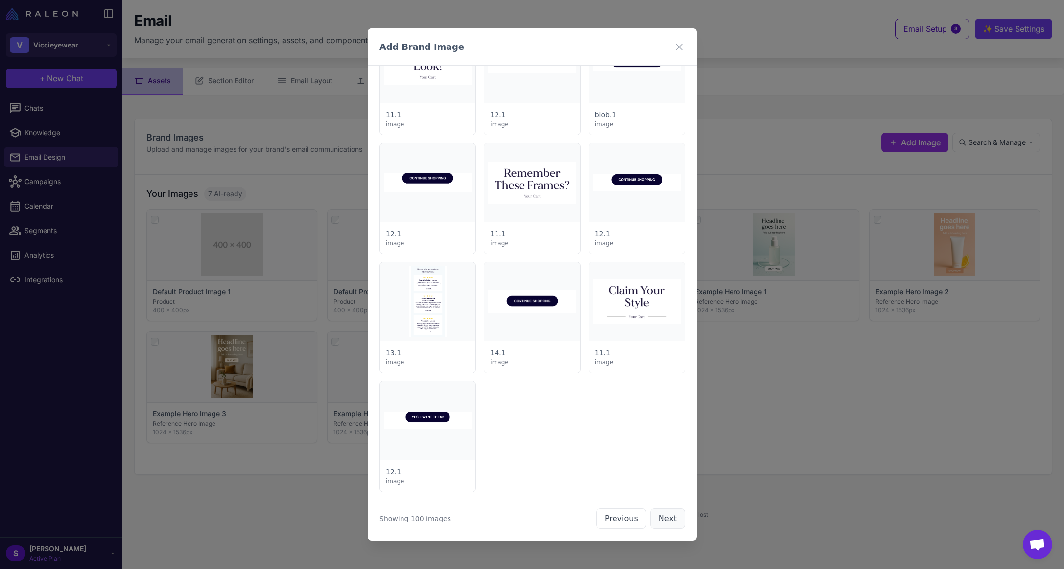
click at [665, 511] on button "Next" at bounding box center [667, 518] width 35 height 21
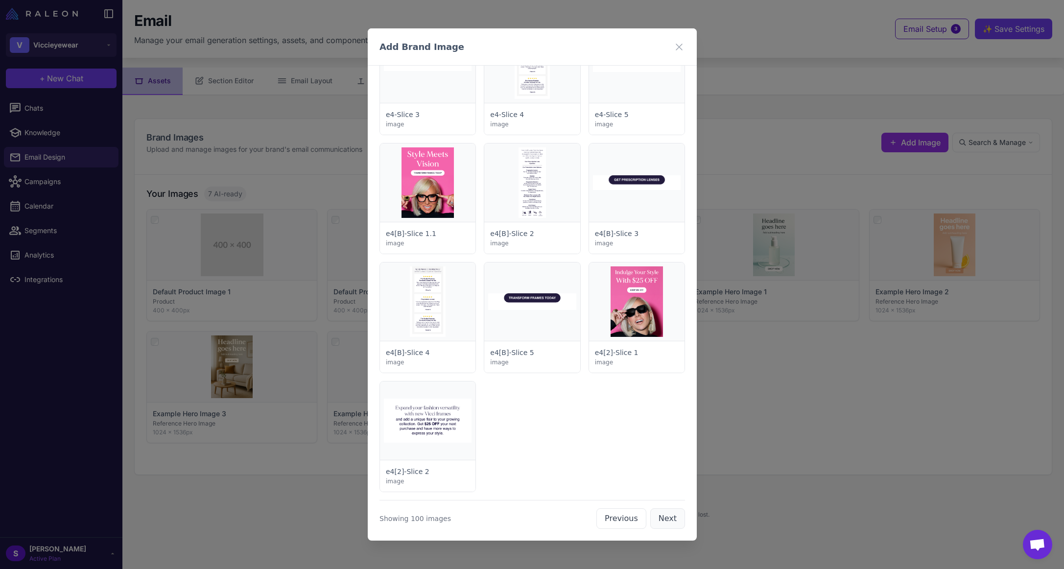
click at [667, 518] on button "Next" at bounding box center [667, 518] width 35 height 21
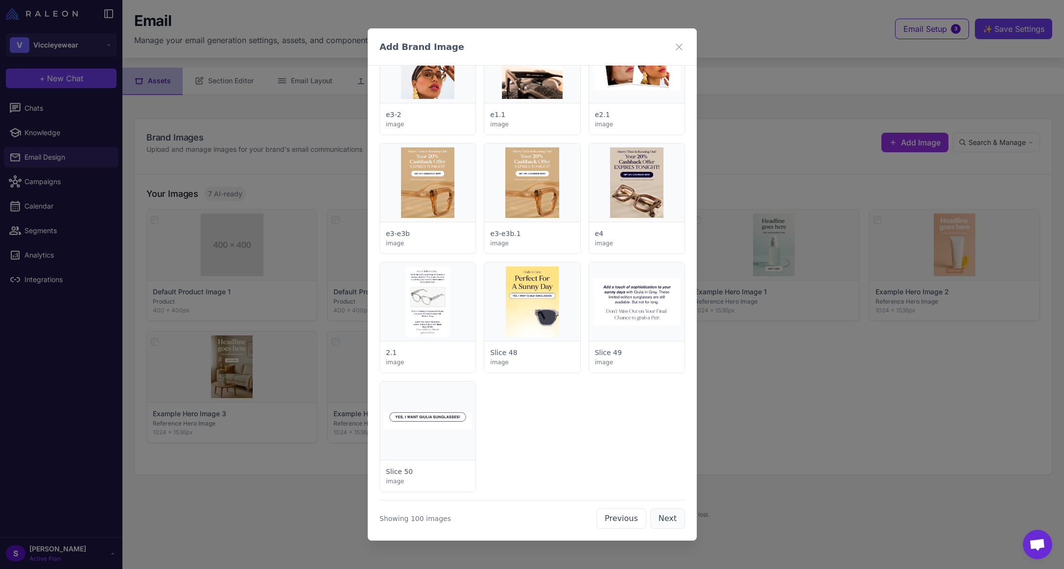
click at [667, 518] on button "Next" at bounding box center [667, 518] width 35 height 21
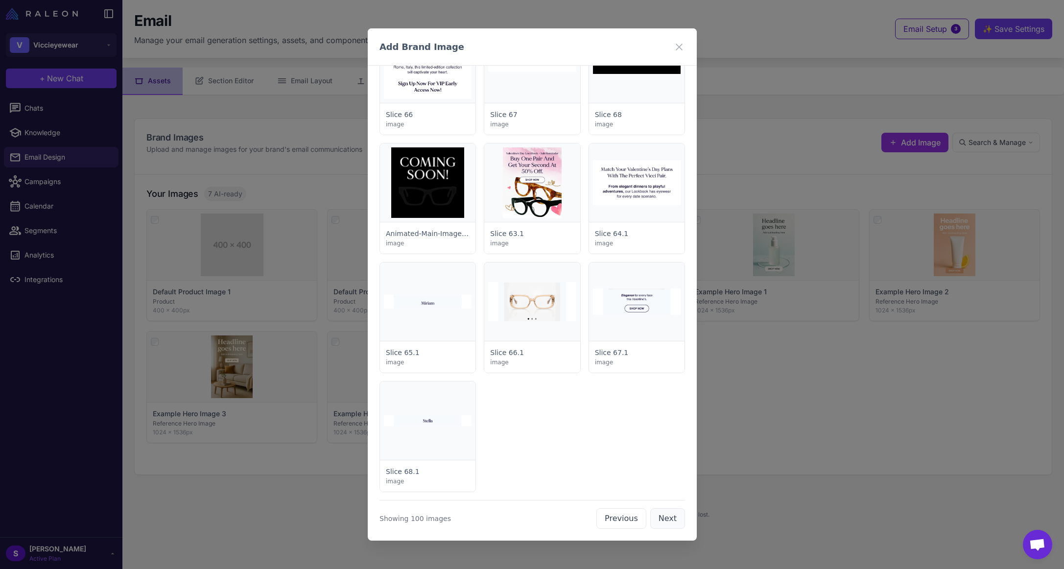
click at [667, 518] on button "Next" at bounding box center [667, 518] width 35 height 21
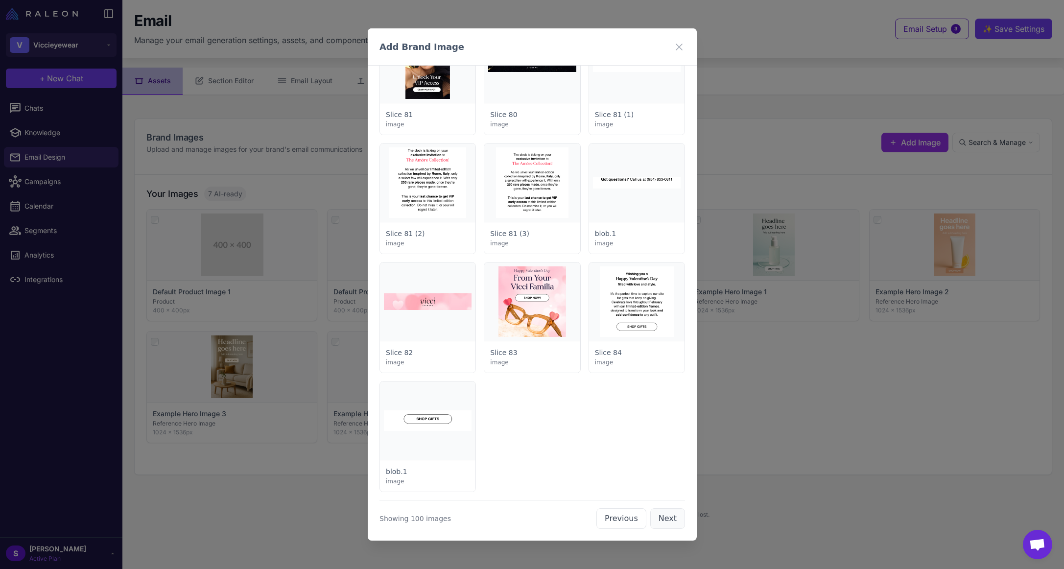
click at [667, 518] on button "Next" at bounding box center [667, 518] width 35 height 21
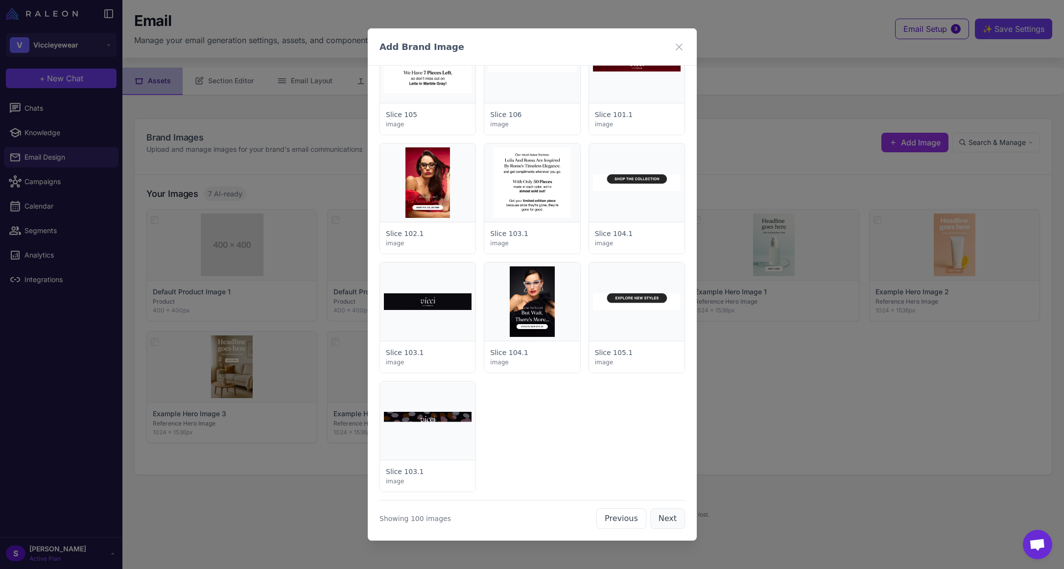
click at [658, 517] on button "Next" at bounding box center [667, 518] width 35 height 21
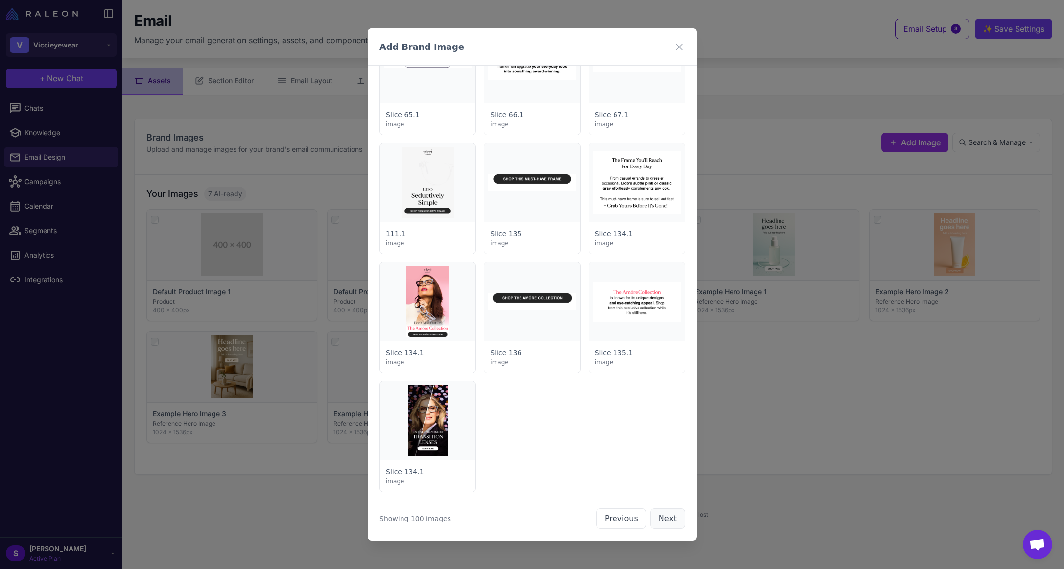
click at [658, 517] on button "Next" at bounding box center [667, 518] width 35 height 21
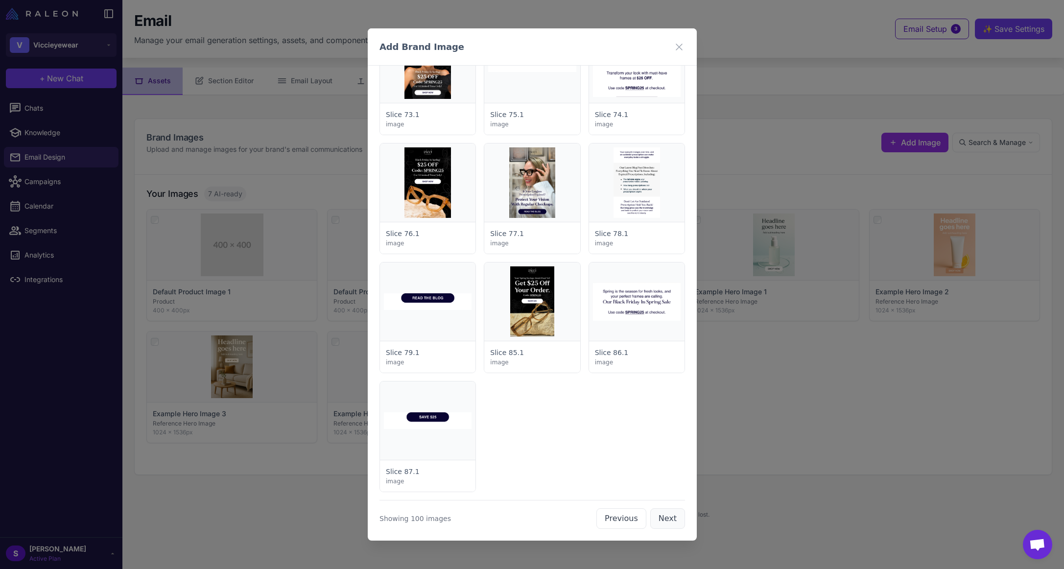
click at [658, 517] on button "Next" at bounding box center [667, 518] width 35 height 21
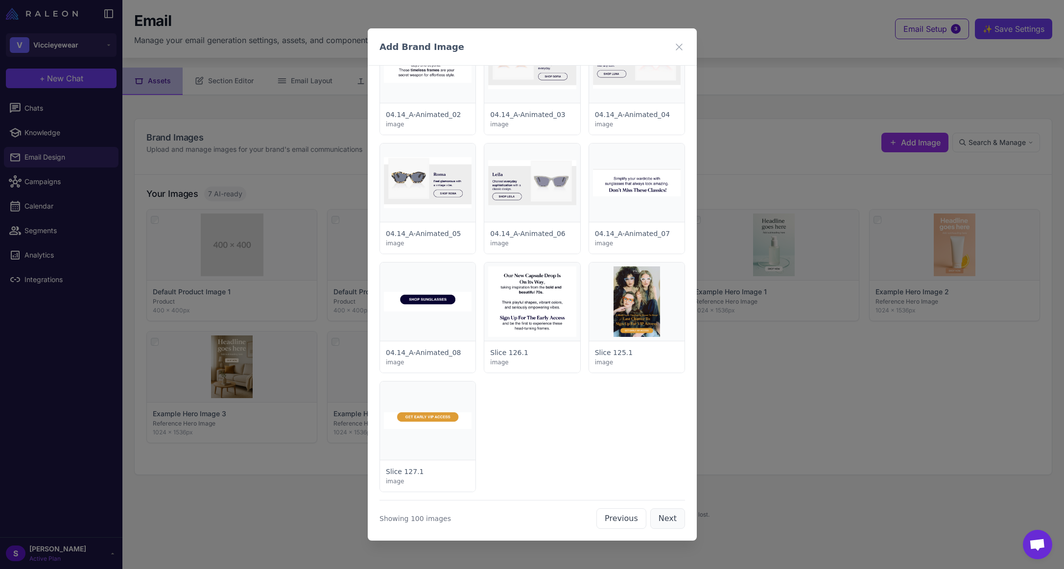
click at [658, 517] on button "Next" at bounding box center [667, 518] width 35 height 21
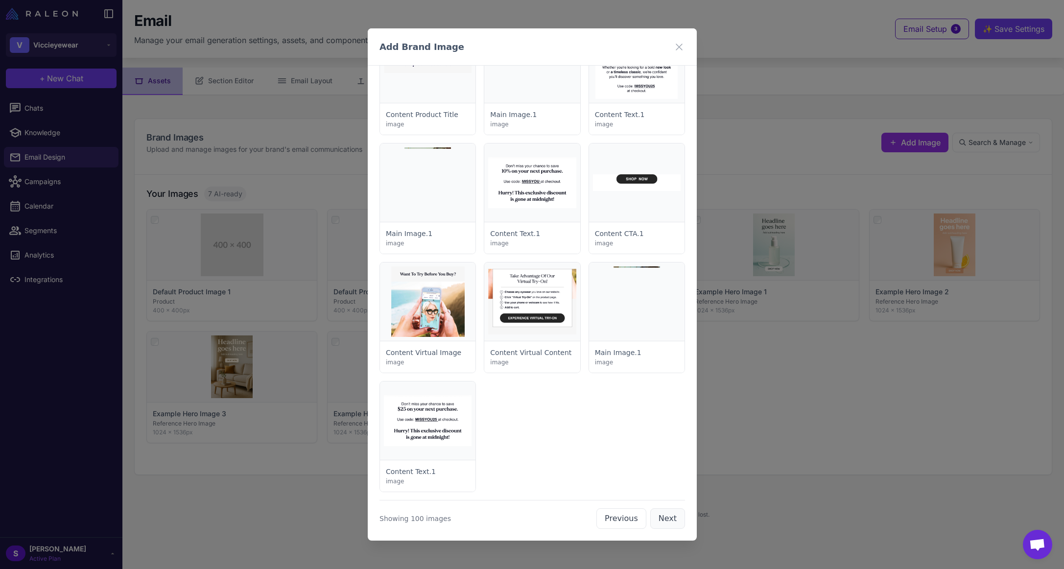
click at [658, 517] on button "Next" at bounding box center [667, 518] width 35 height 21
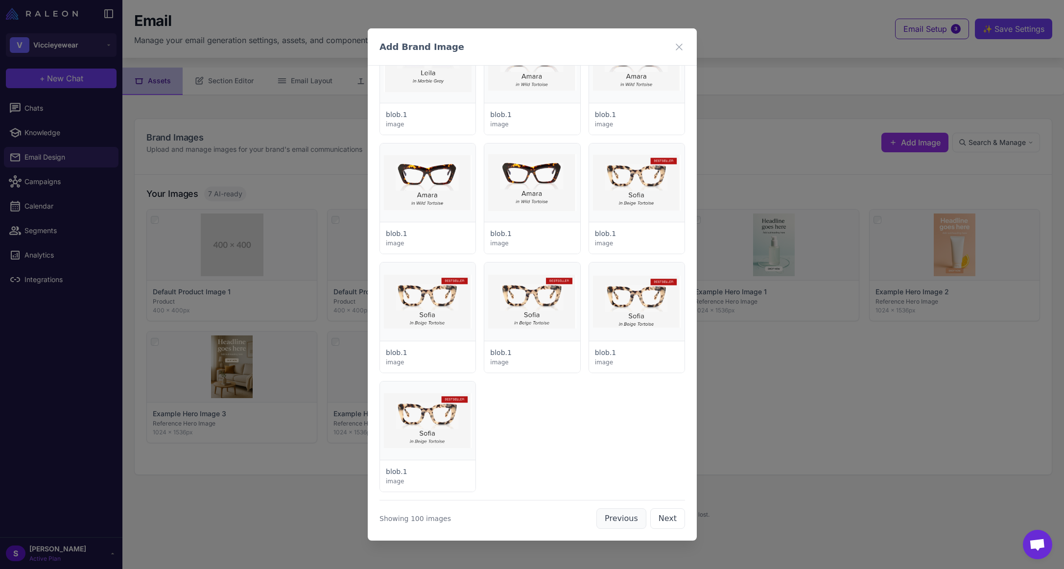
click at [616, 519] on button "Previous" at bounding box center [621, 518] width 50 height 21
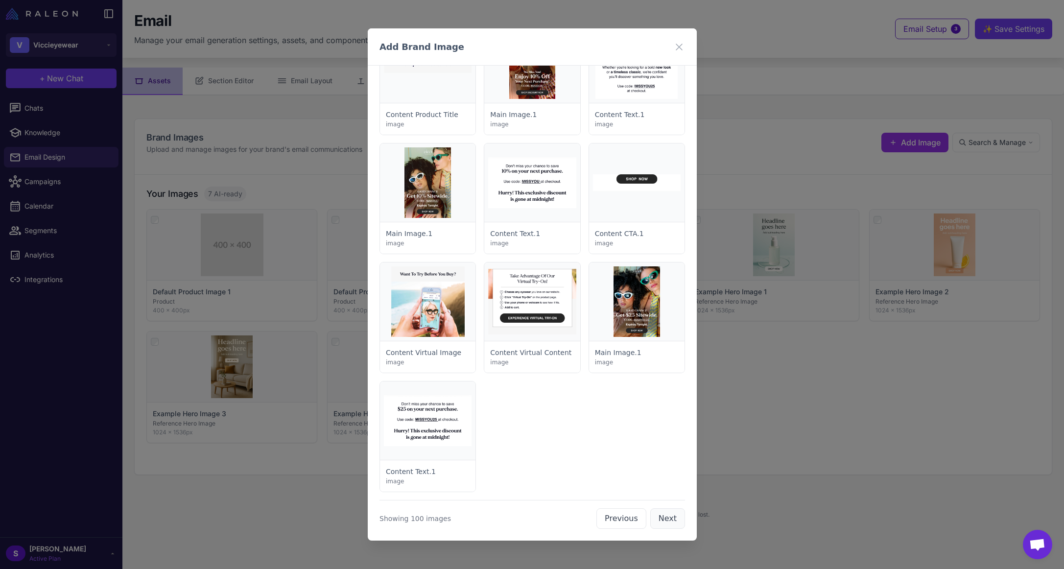
click at [667, 520] on button "Next" at bounding box center [667, 518] width 35 height 21
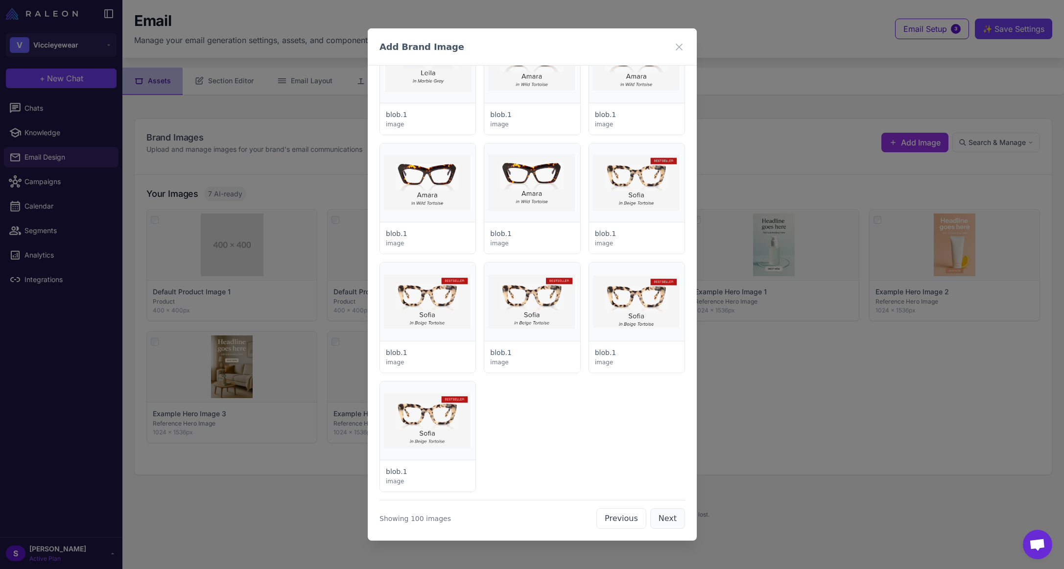
click at [664, 522] on button "Next" at bounding box center [667, 518] width 35 height 21
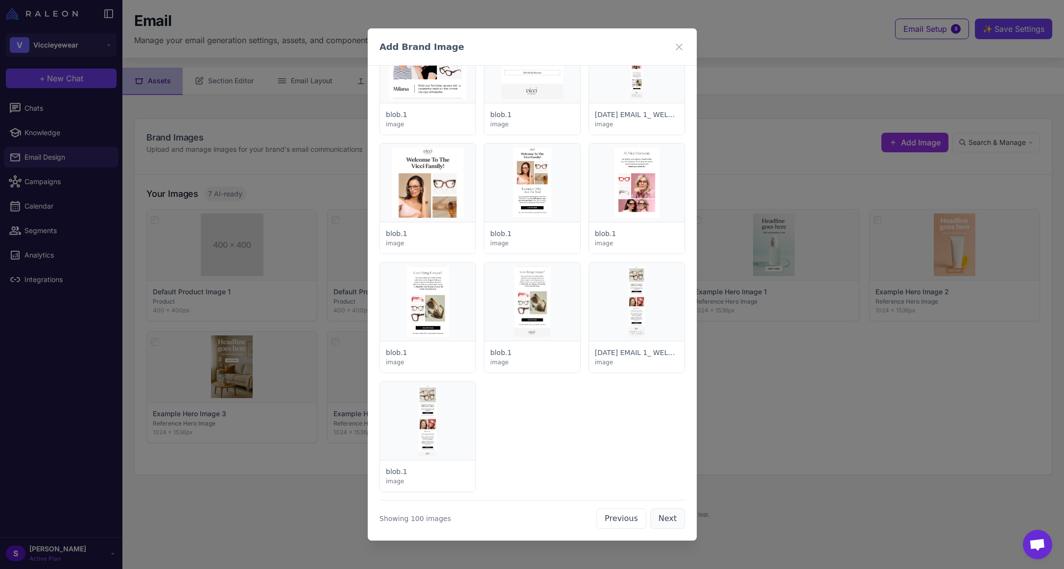
click at [664, 522] on button "Next" at bounding box center [667, 518] width 35 height 21
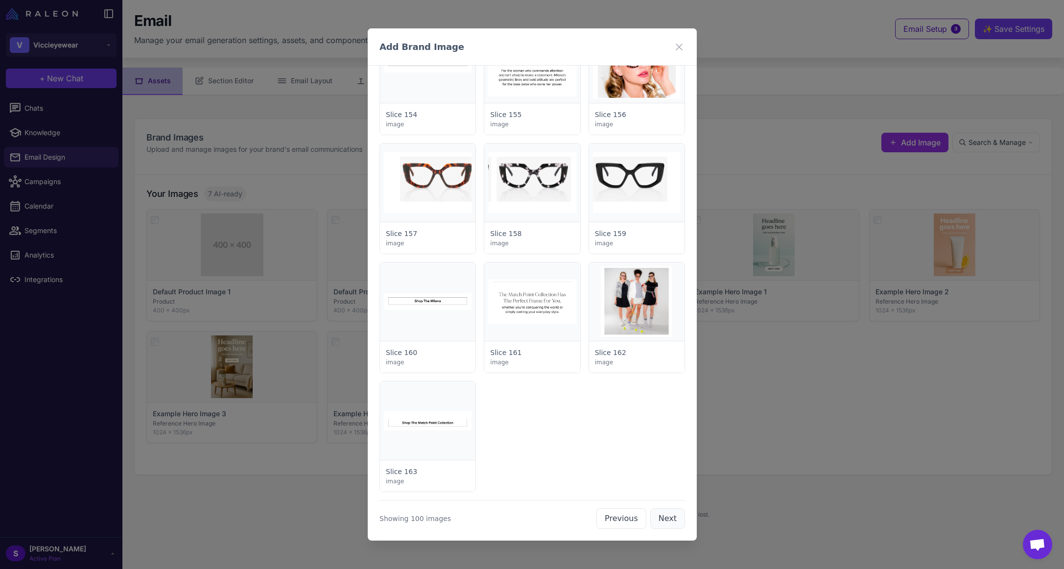
click at [671, 525] on button "Next" at bounding box center [667, 518] width 35 height 21
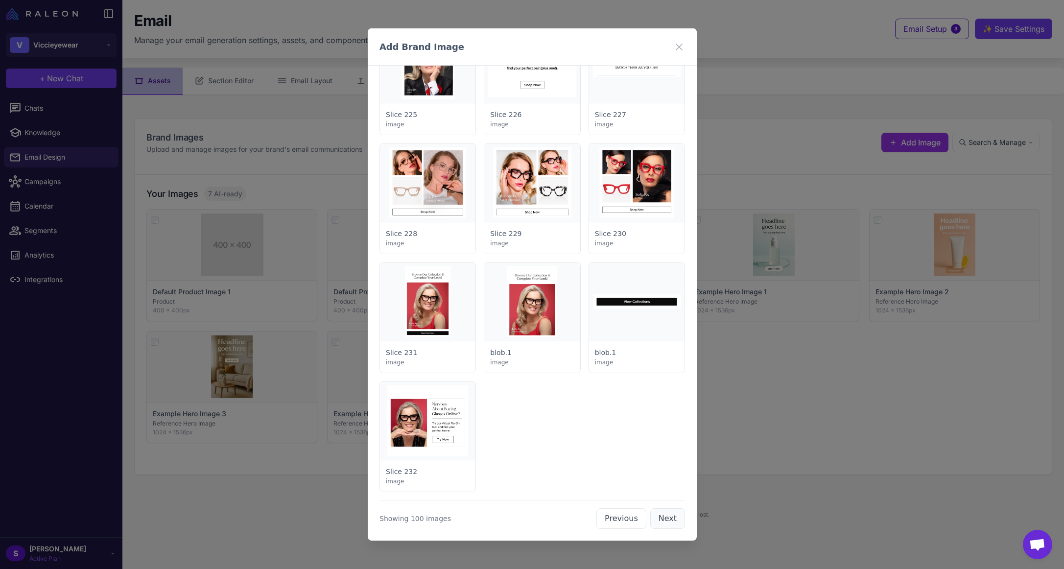
click at [670, 520] on button "Next" at bounding box center [667, 518] width 35 height 21
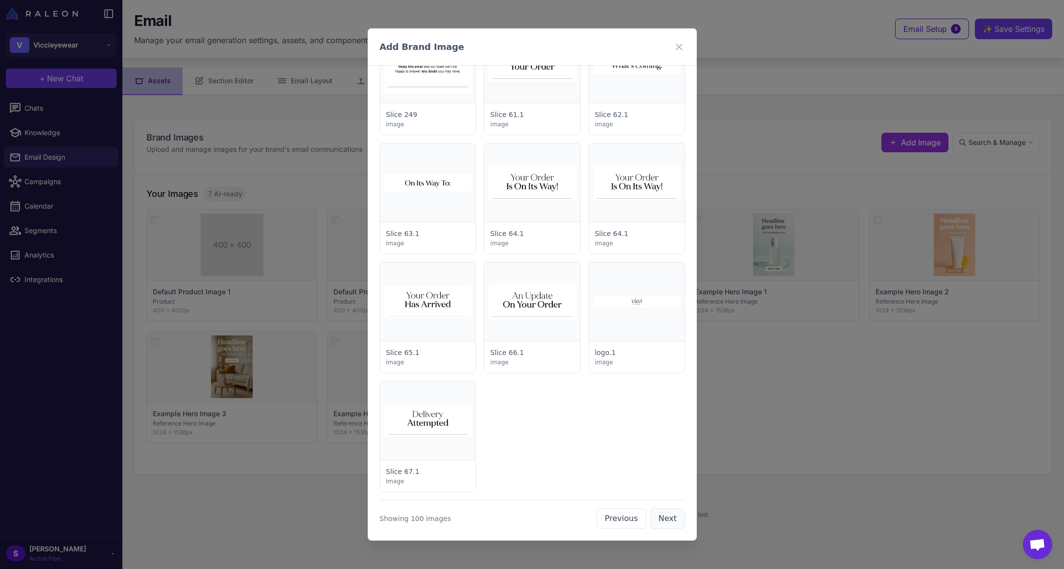
click at [670, 520] on button "Next" at bounding box center [667, 518] width 35 height 21
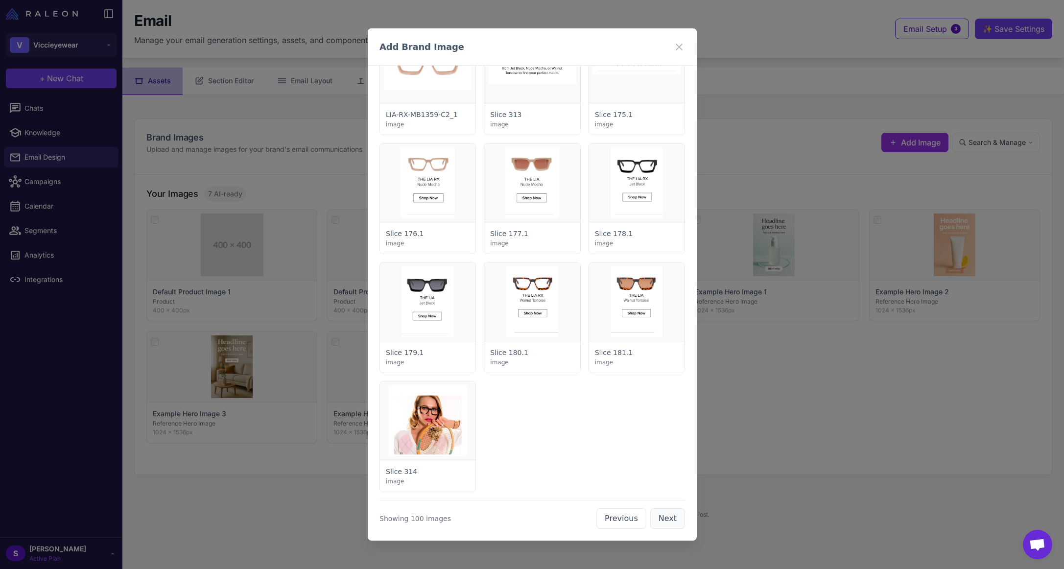
click at [670, 520] on button "Next" at bounding box center [667, 518] width 35 height 21
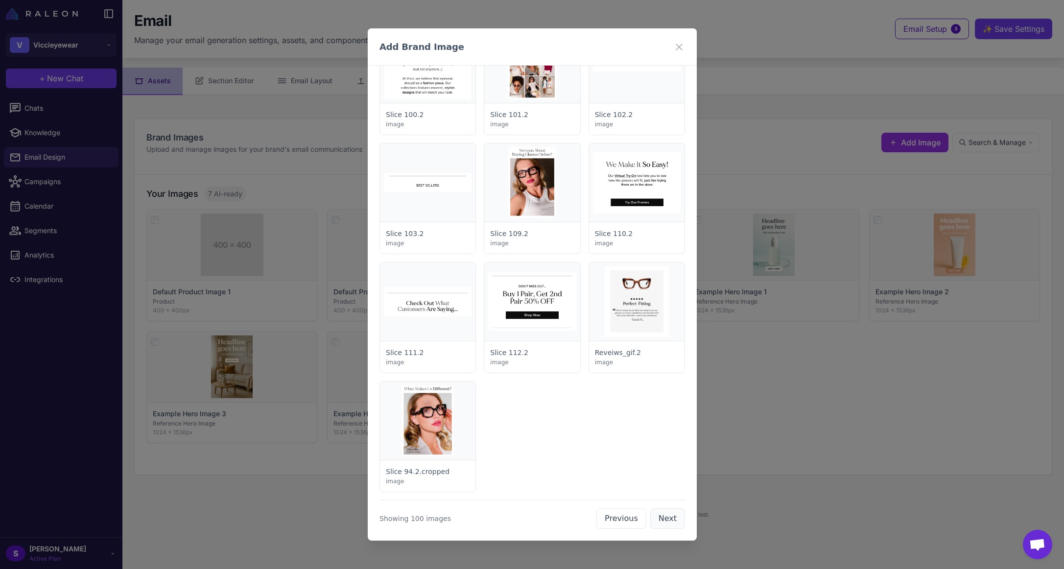
click at [669, 520] on button "Next" at bounding box center [667, 518] width 35 height 21
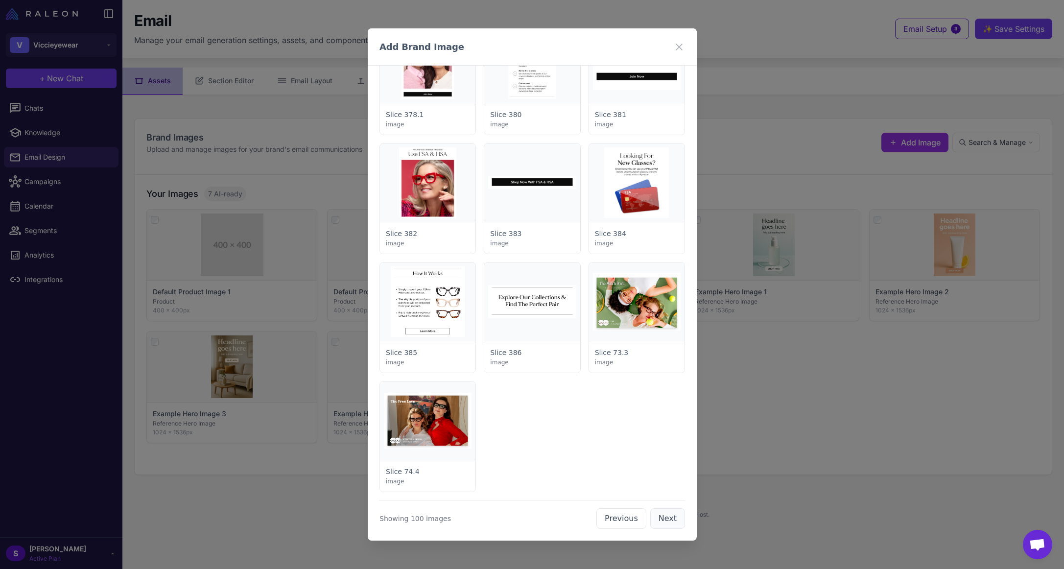
click at [669, 520] on button "Next" at bounding box center [667, 518] width 35 height 21
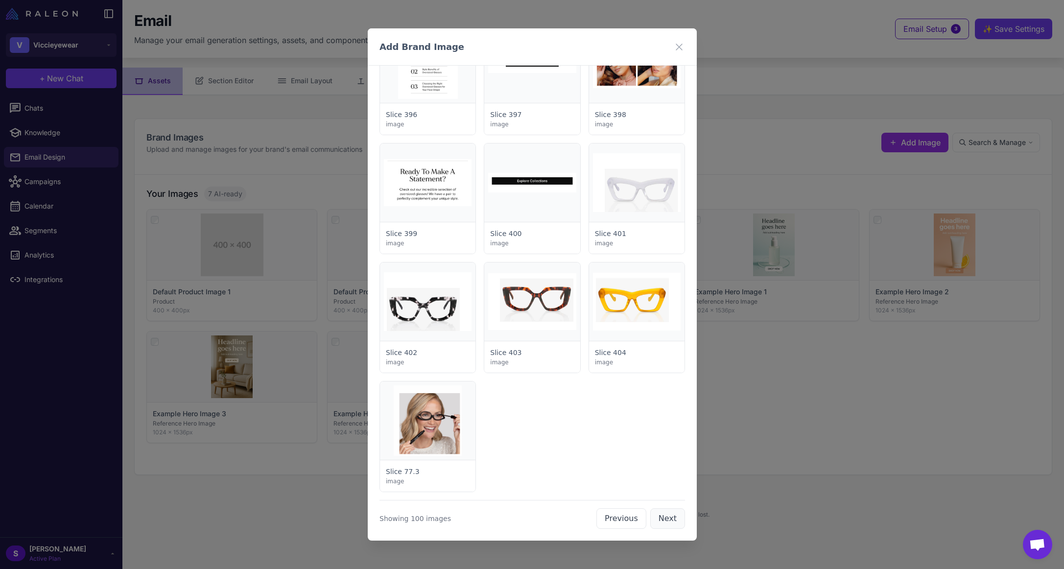
click at [667, 520] on button "Next" at bounding box center [667, 518] width 35 height 21
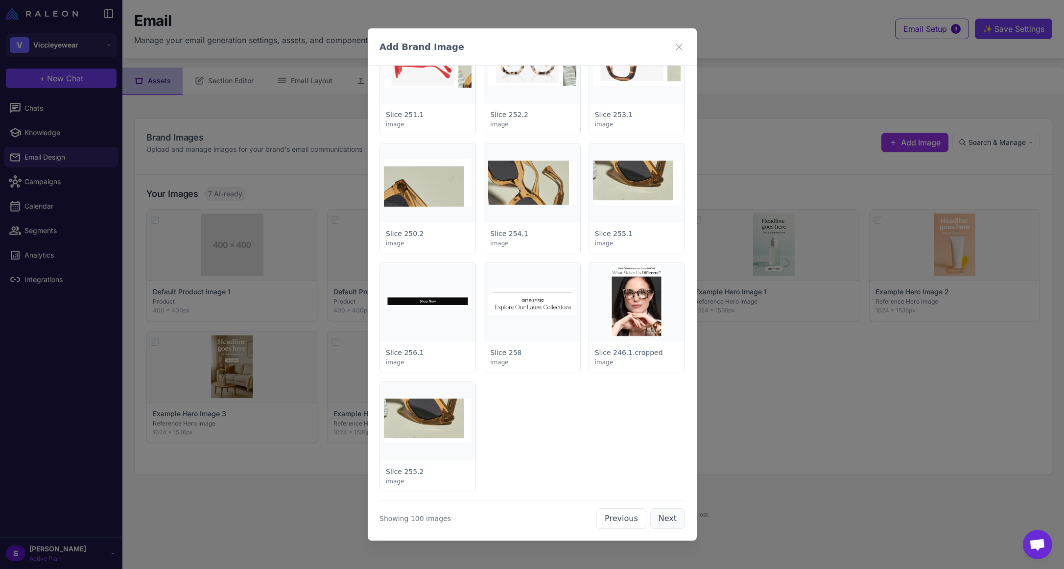
click at [658, 517] on button "Next" at bounding box center [667, 518] width 35 height 21
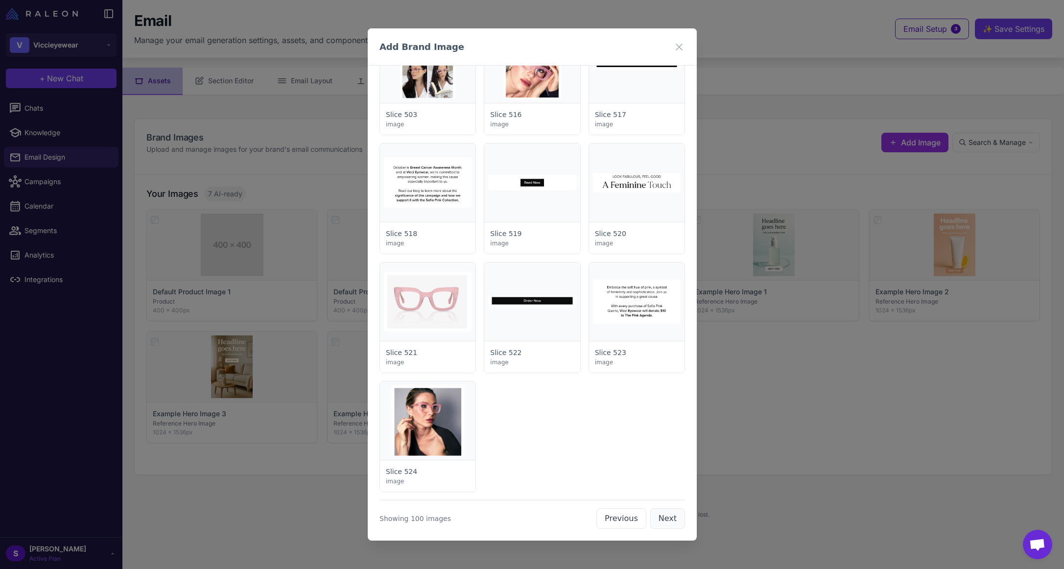
click at [667, 520] on button "Next" at bounding box center [667, 518] width 35 height 21
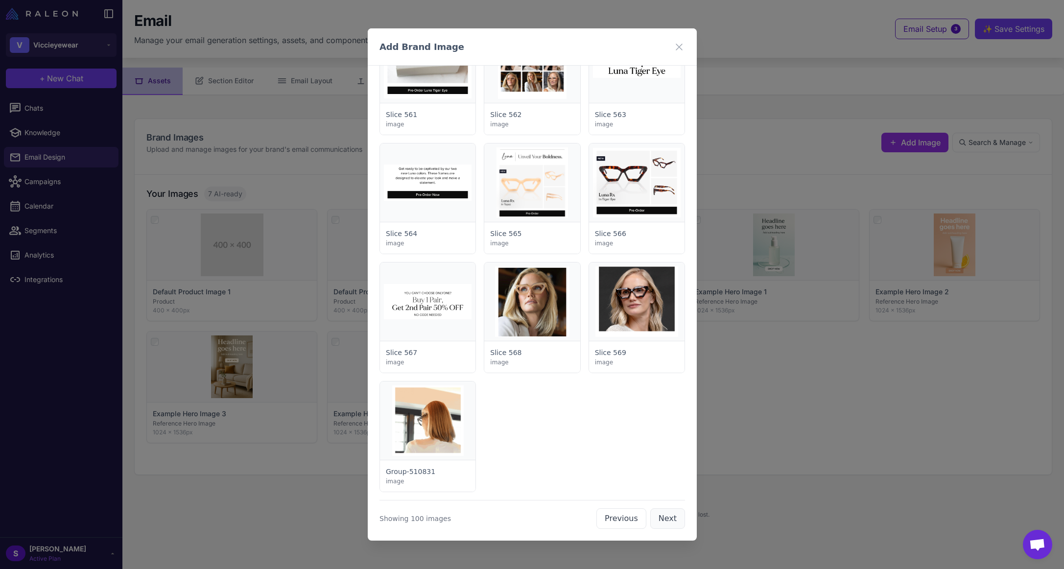
click at [660, 515] on button "Next" at bounding box center [667, 518] width 35 height 21
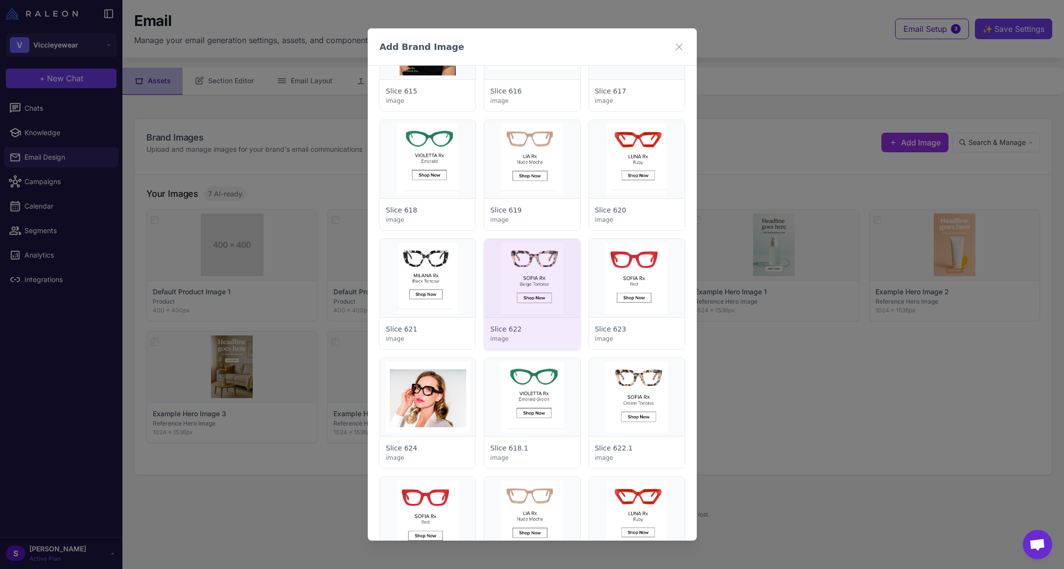
scroll to position [2770, 0]
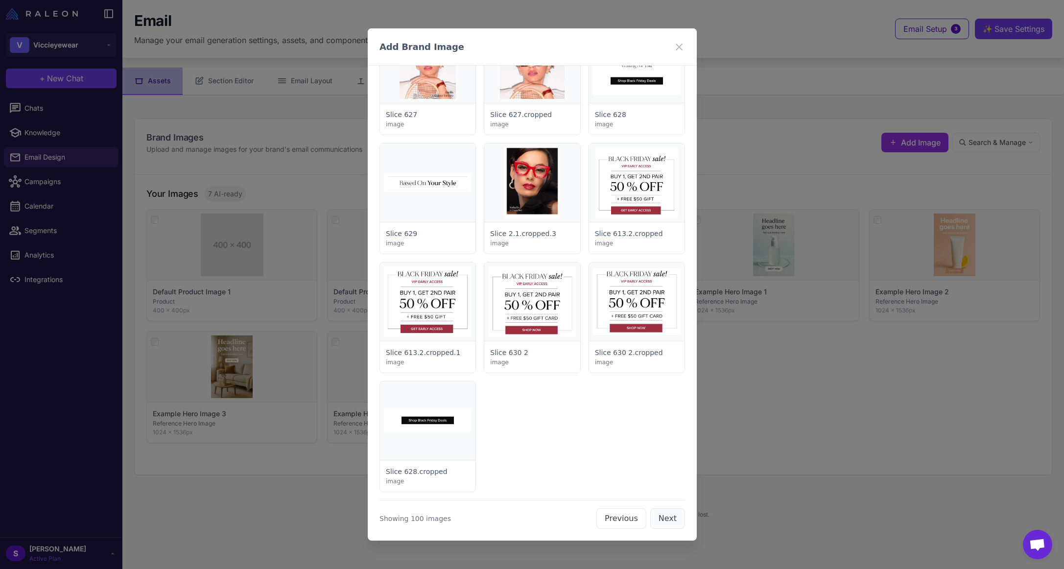
click at [664, 519] on button "Next" at bounding box center [667, 518] width 35 height 21
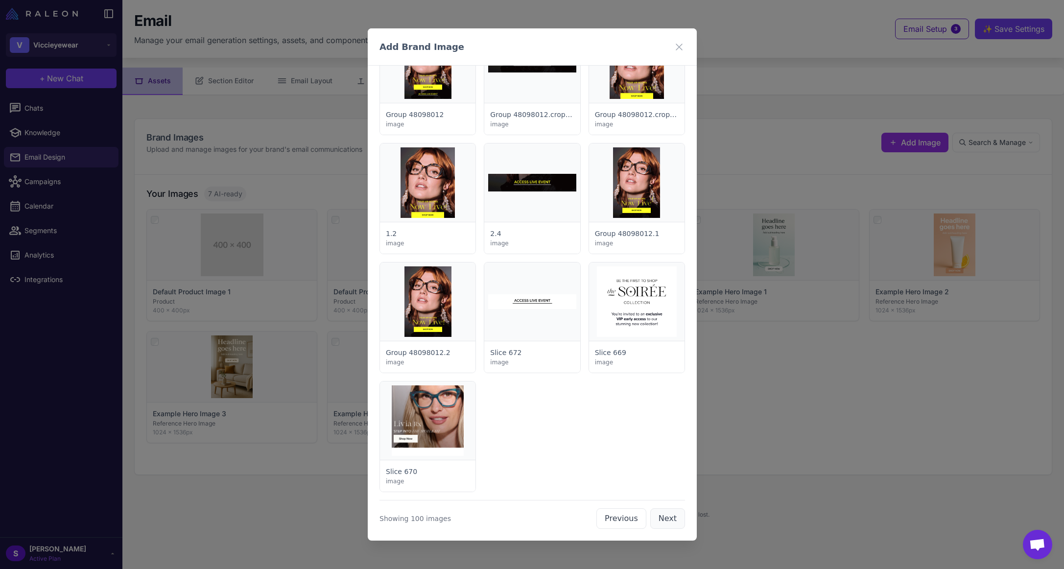
scroll to position [3700, 0]
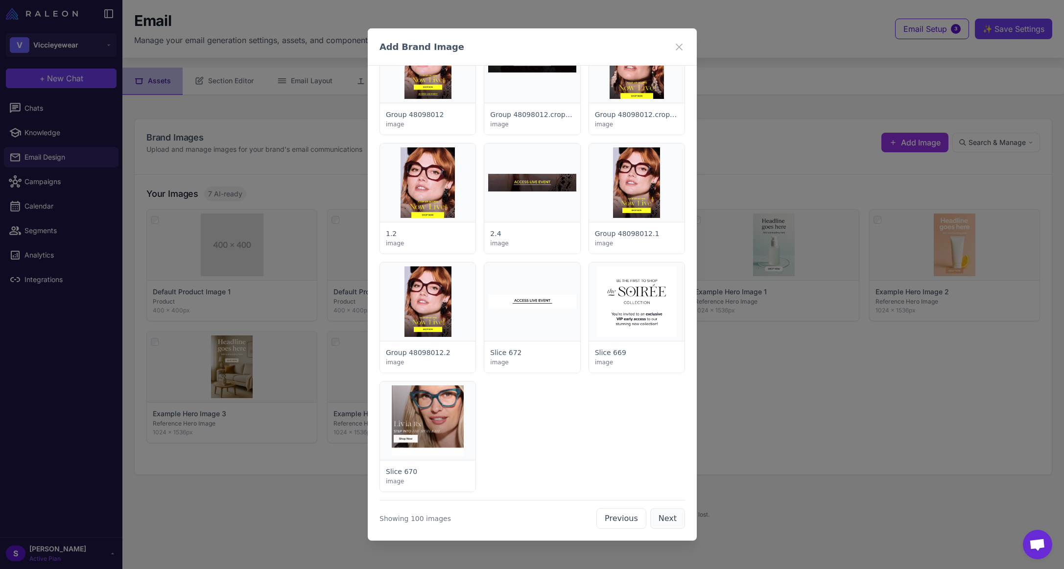
click at [664, 519] on button "Next" at bounding box center [667, 518] width 35 height 21
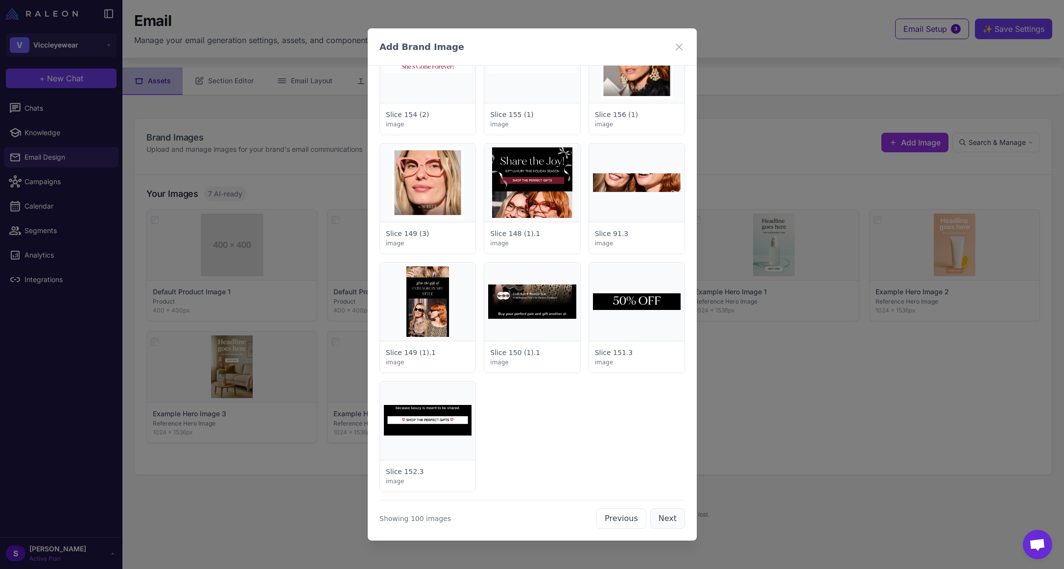
click at [664, 519] on button "Next" at bounding box center [667, 518] width 35 height 21
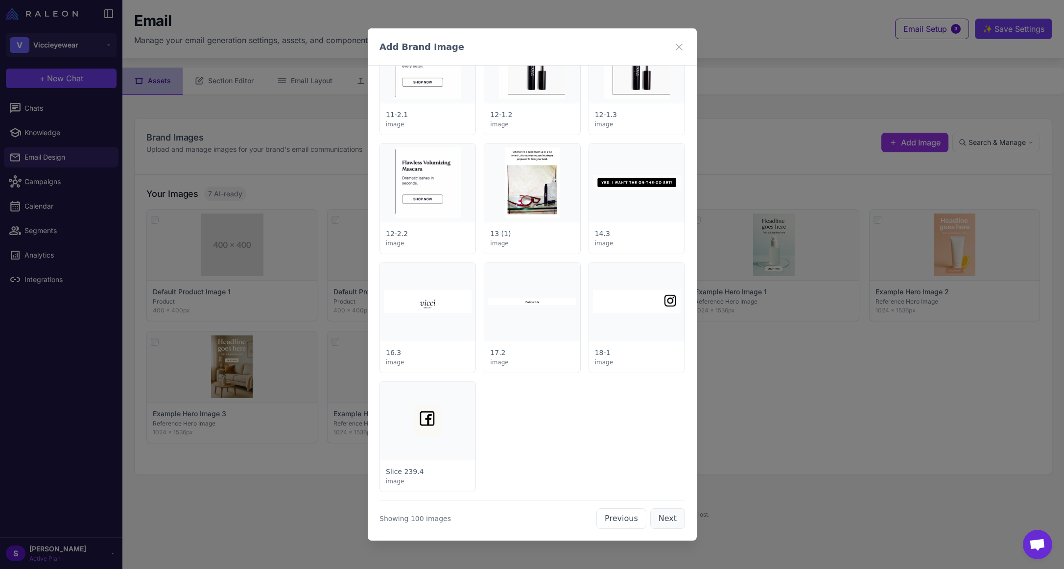
click at [664, 519] on button "Next" at bounding box center [667, 518] width 35 height 21
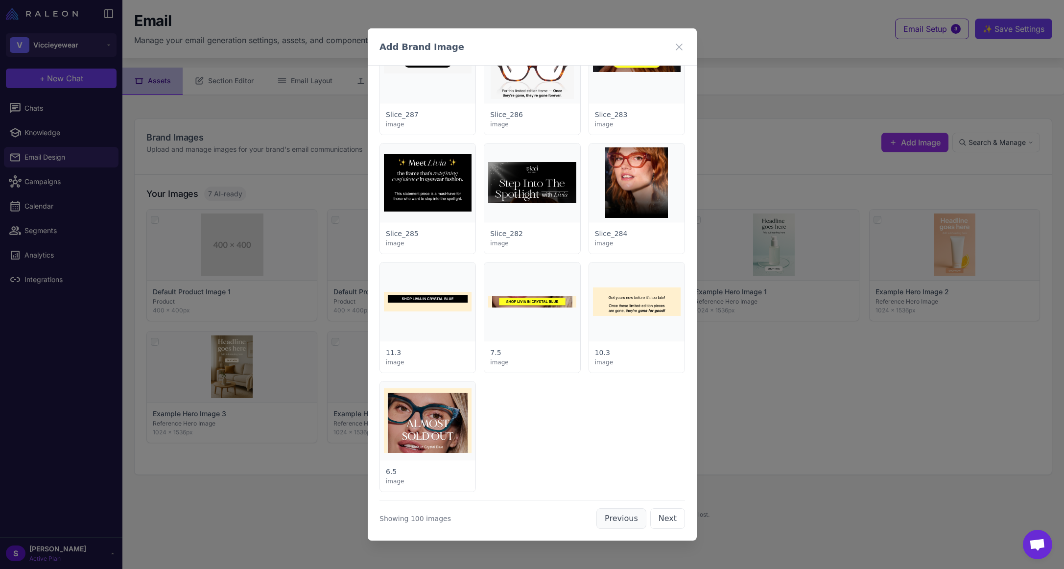
click at [615, 519] on button "Previous" at bounding box center [621, 518] width 50 height 21
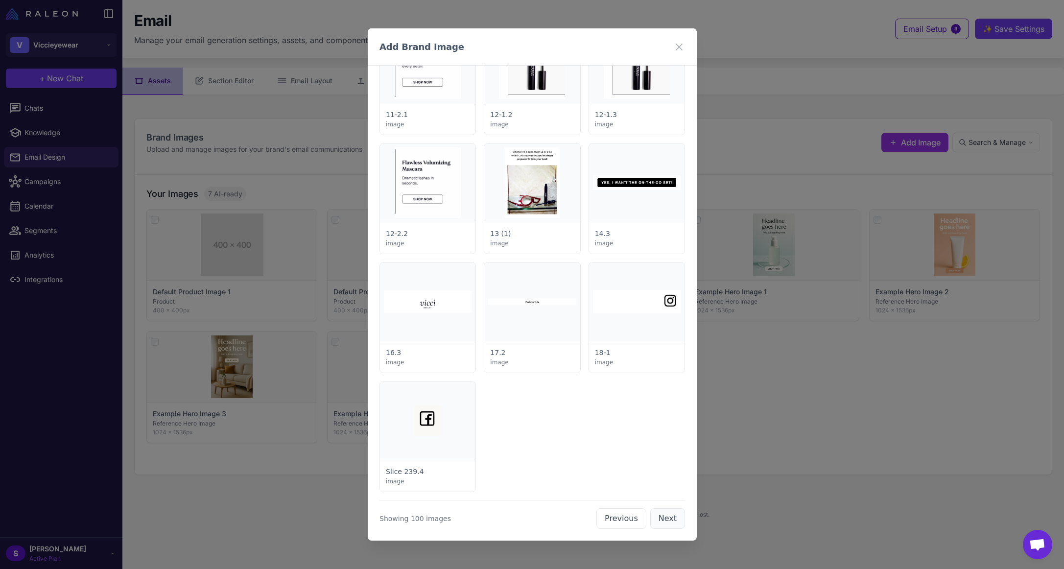
click at [664, 525] on button "Next" at bounding box center [667, 518] width 35 height 21
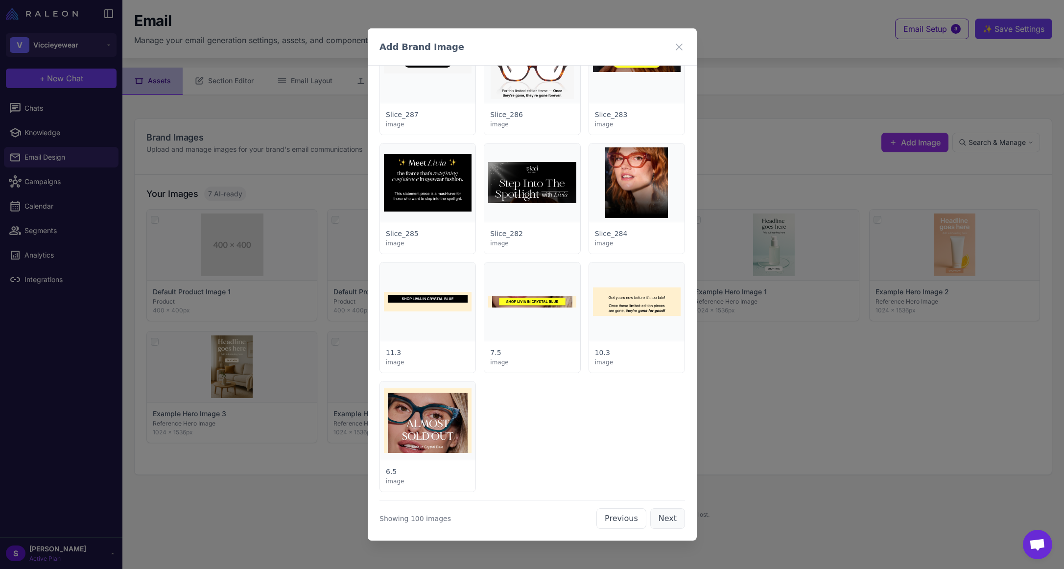
click at [664, 518] on button "Next" at bounding box center [667, 518] width 35 height 21
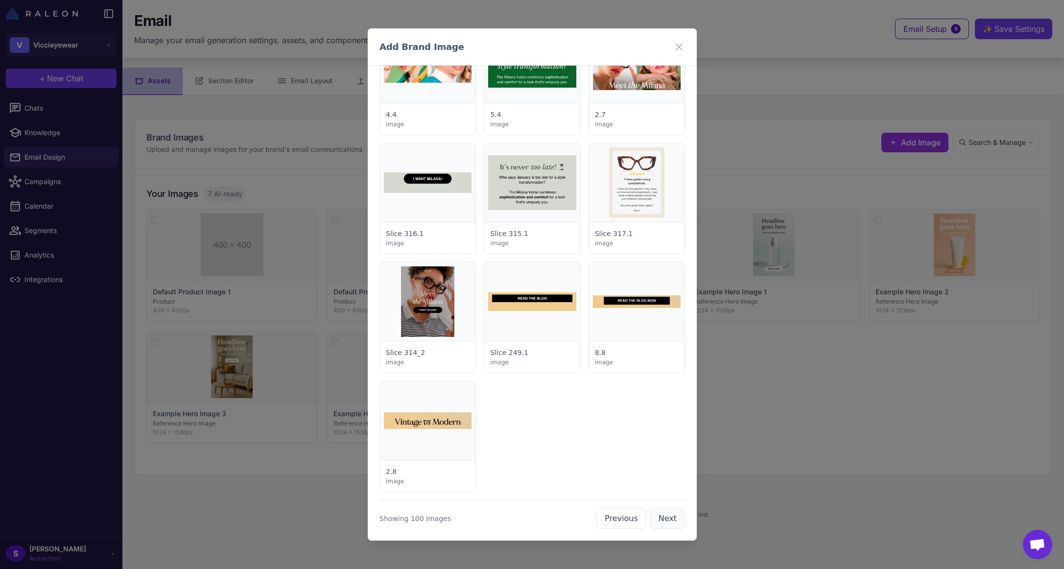
click at [664, 518] on button "Next" at bounding box center [667, 518] width 35 height 21
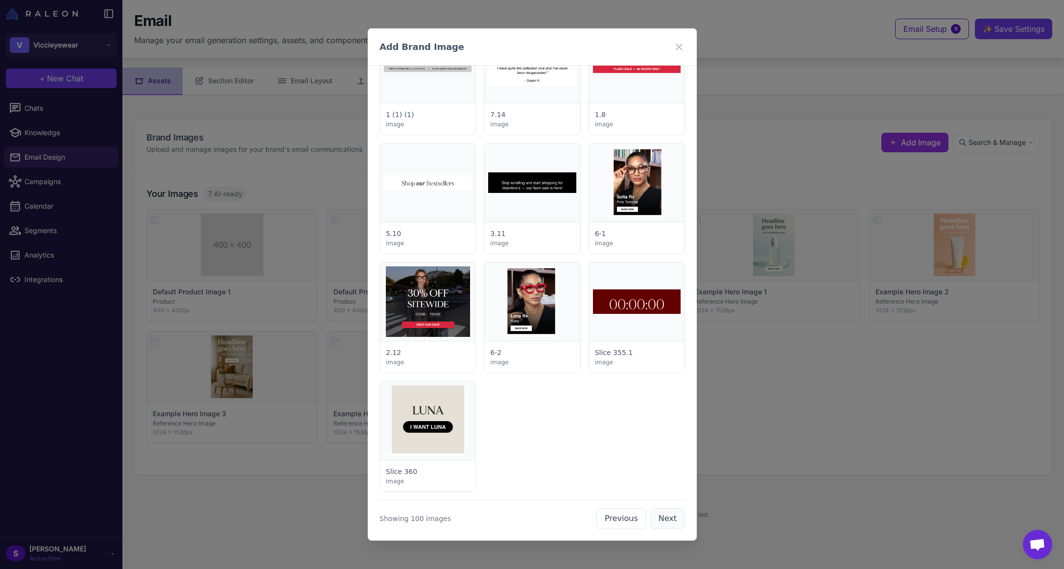
click at [664, 518] on button "Next" at bounding box center [667, 518] width 35 height 21
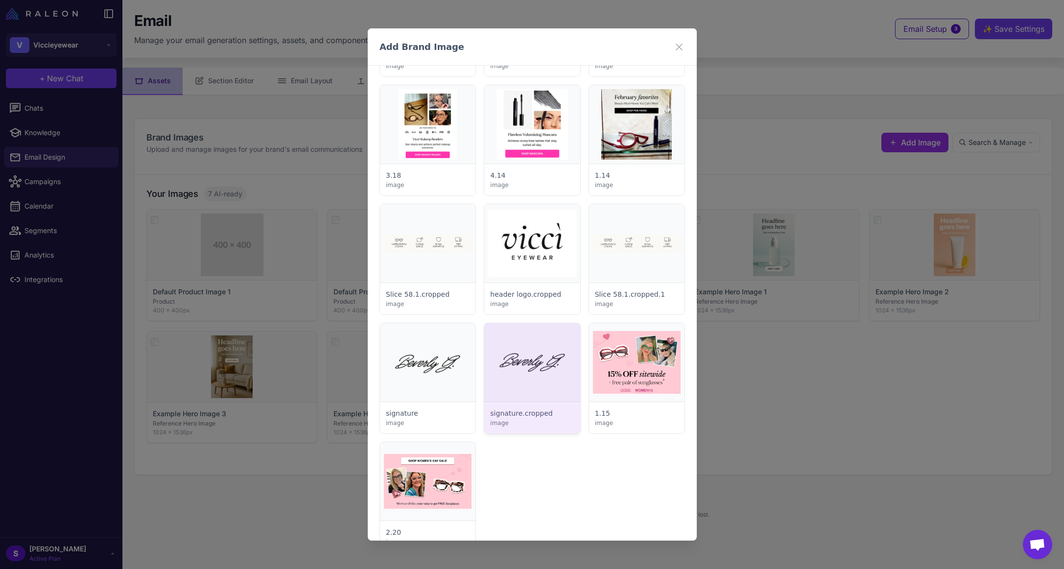
scroll to position [3651, 0]
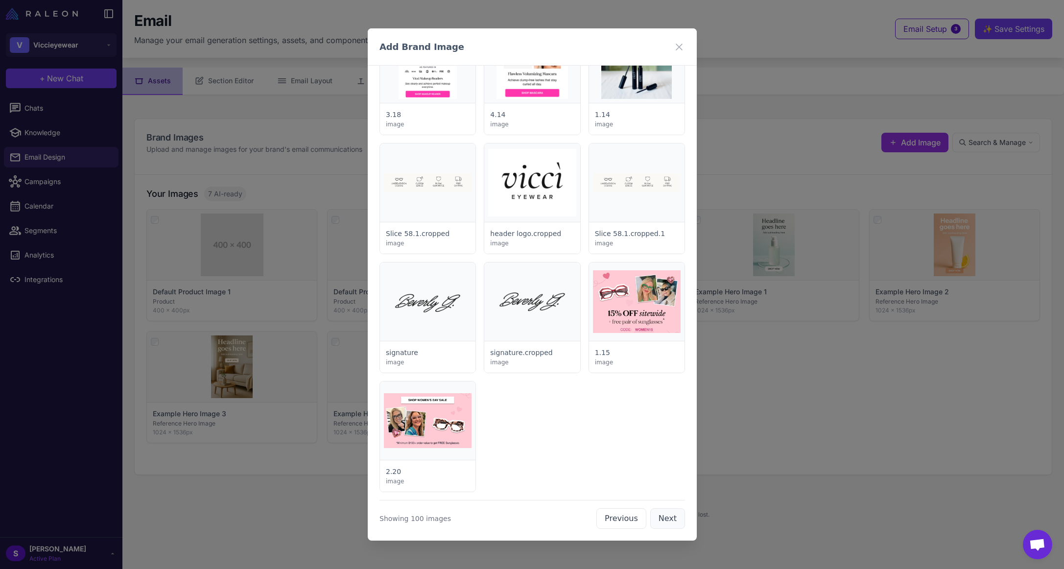
click at [657, 516] on button "Next" at bounding box center [667, 518] width 35 height 21
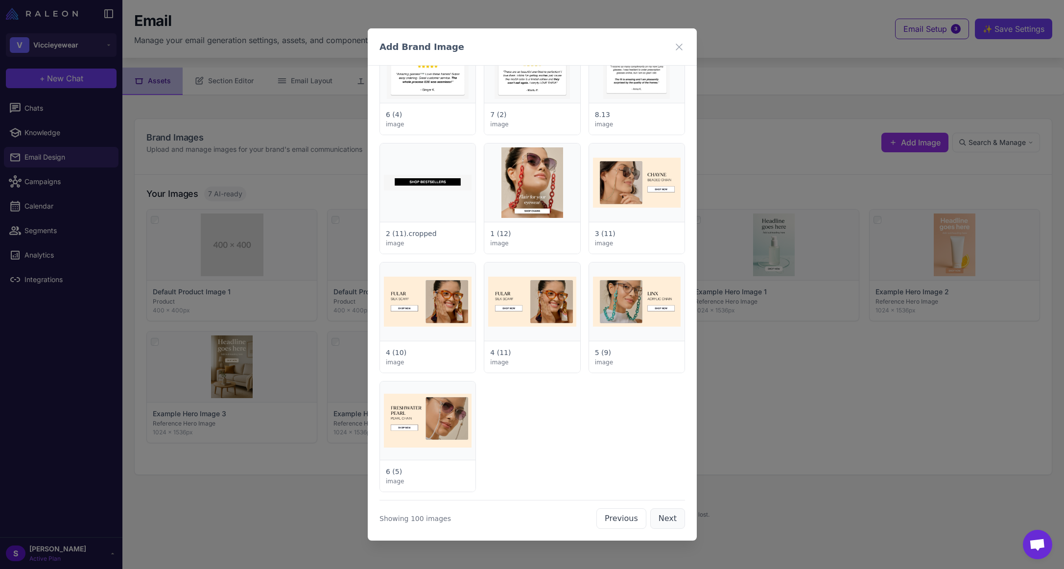
scroll to position [3700, 0]
click at [670, 519] on button "Next" at bounding box center [667, 518] width 35 height 21
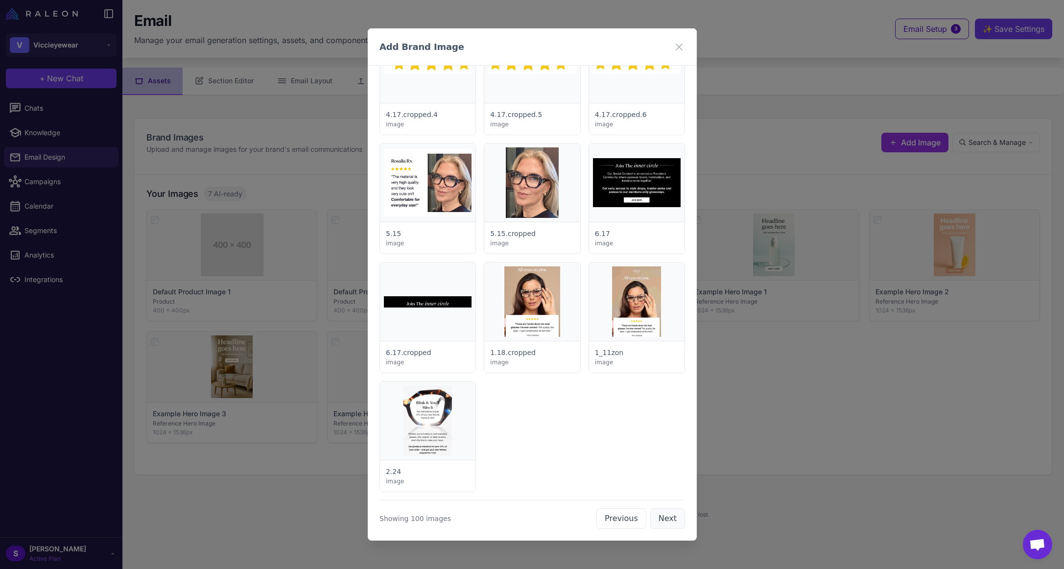
click at [661, 518] on button "Next" at bounding box center [667, 518] width 35 height 21
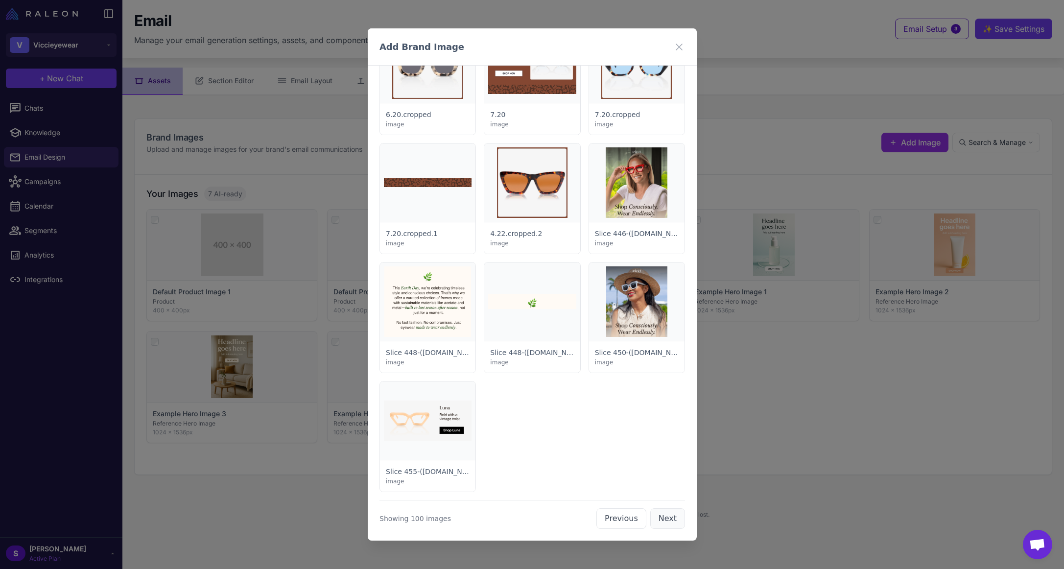
click at [664, 521] on button "Next" at bounding box center [667, 518] width 35 height 21
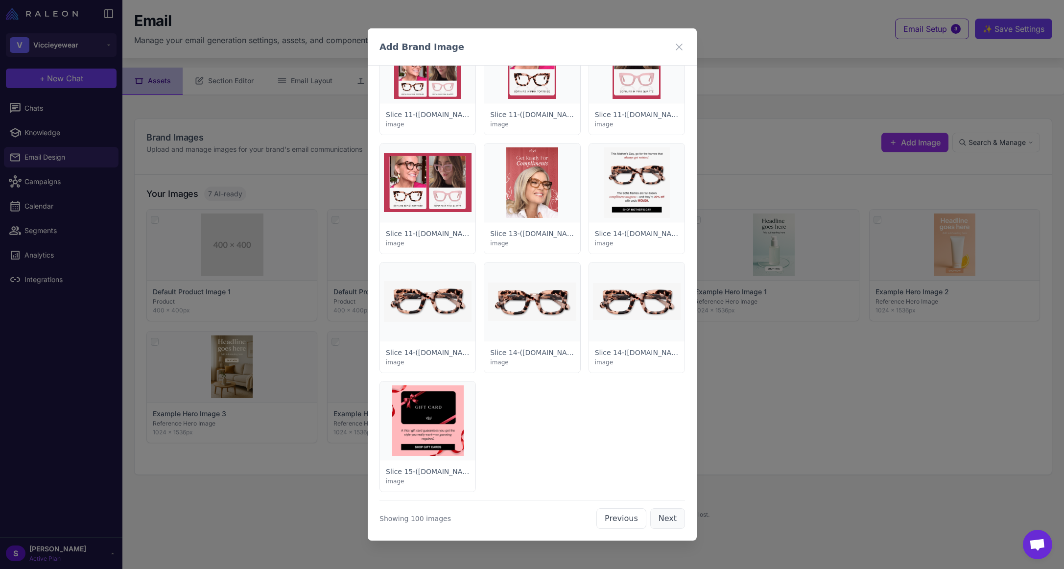
click at [662, 518] on button "Next" at bounding box center [667, 518] width 35 height 21
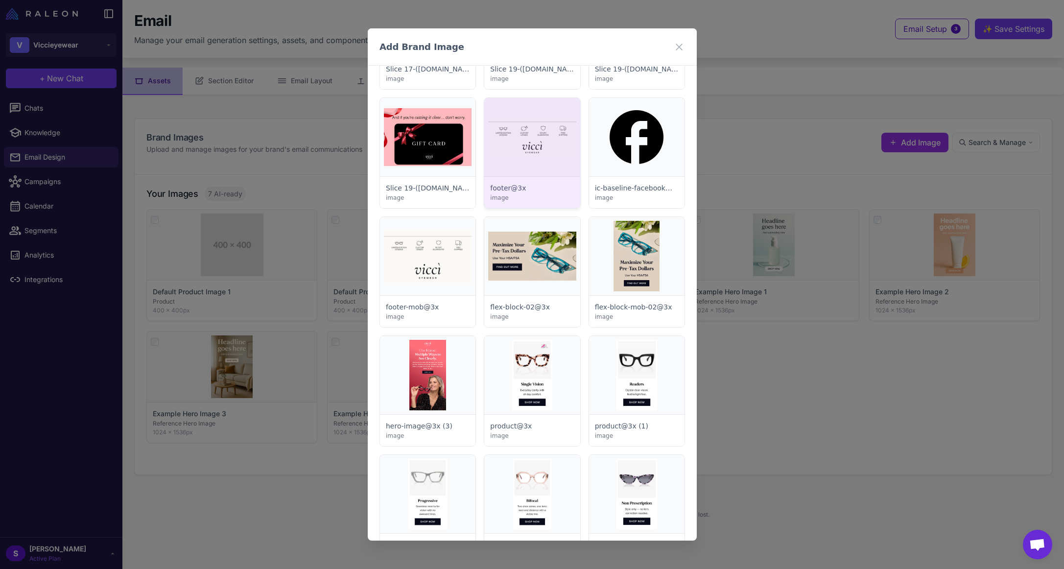
scroll to position [224, 0]
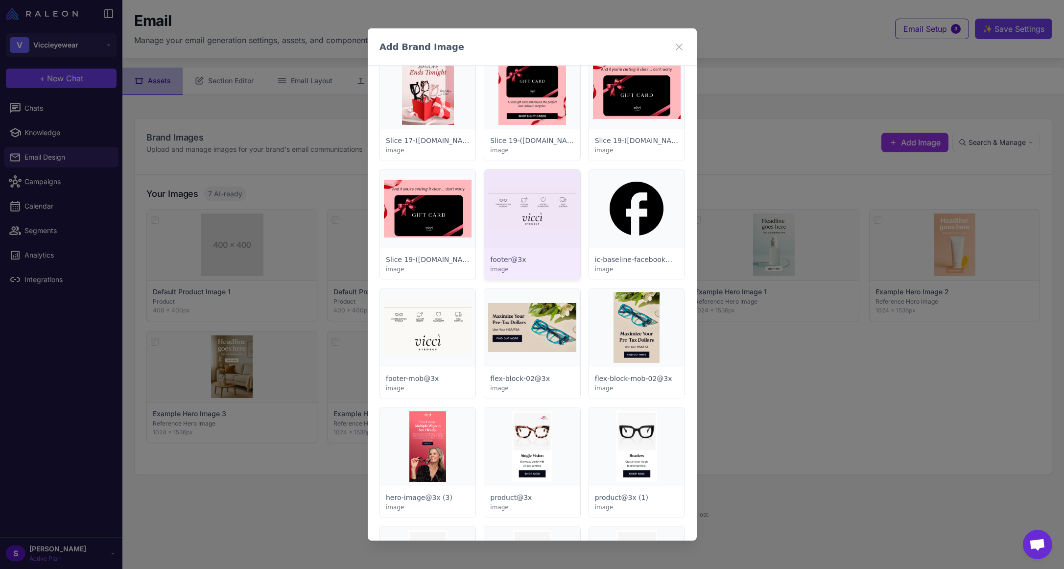
click at [519, 219] on div at bounding box center [531, 224] width 95 height 110
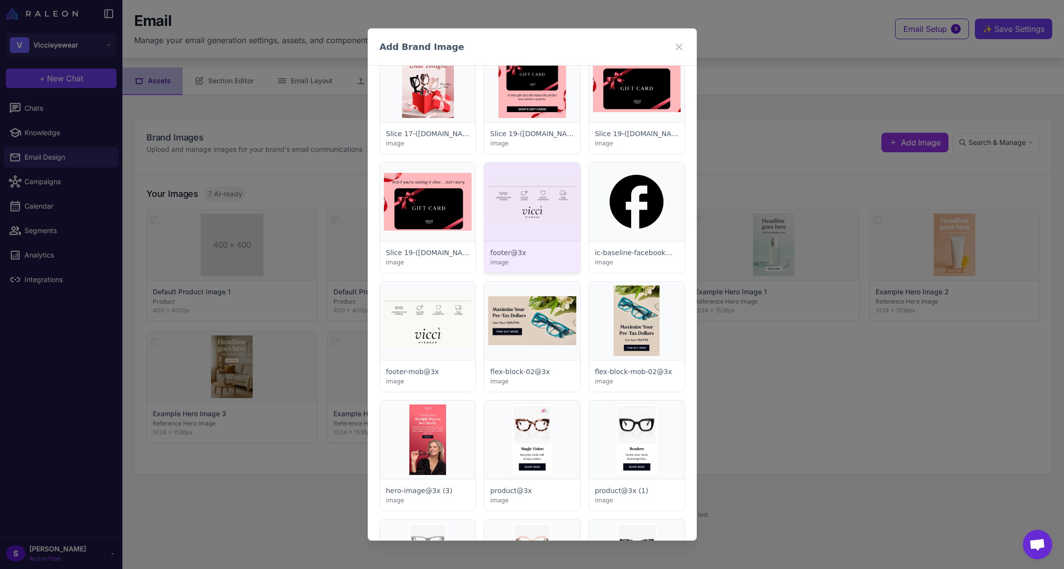
select select "*******"
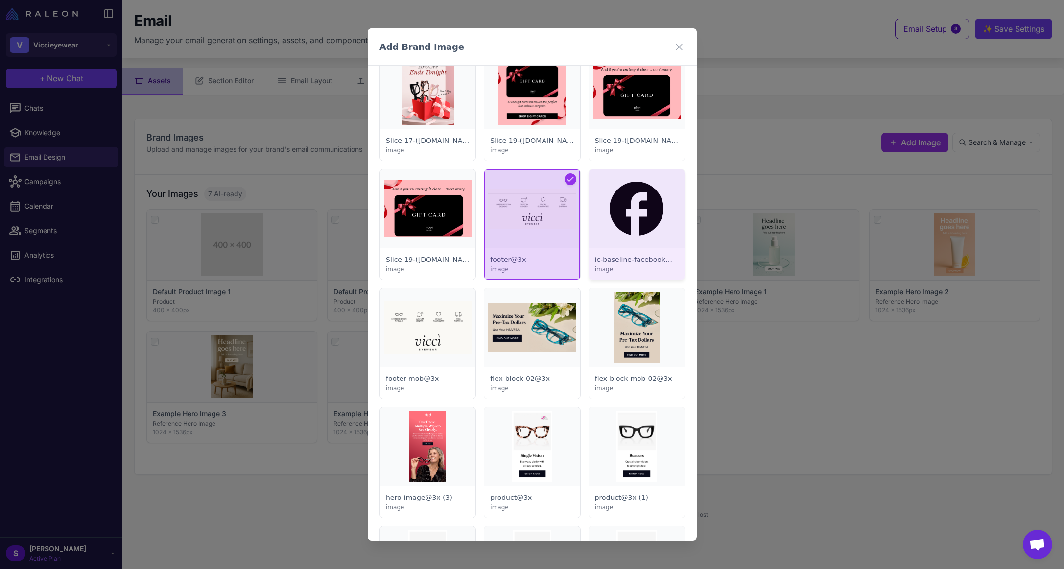
click at [625, 223] on div at bounding box center [635, 224] width 95 height 110
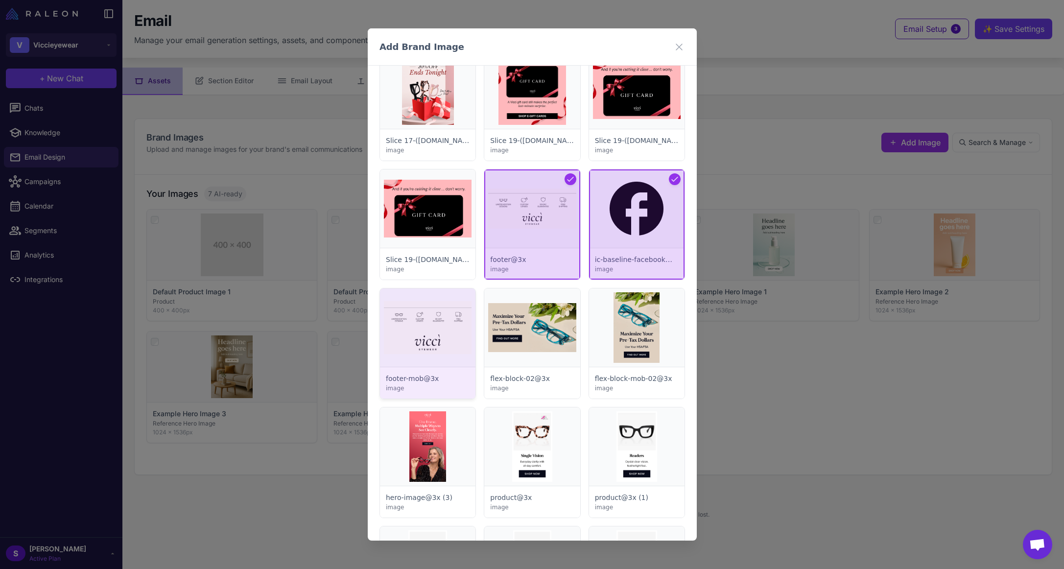
click at [422, 322] on div at bounding box center [427, 343] width 95 height 110
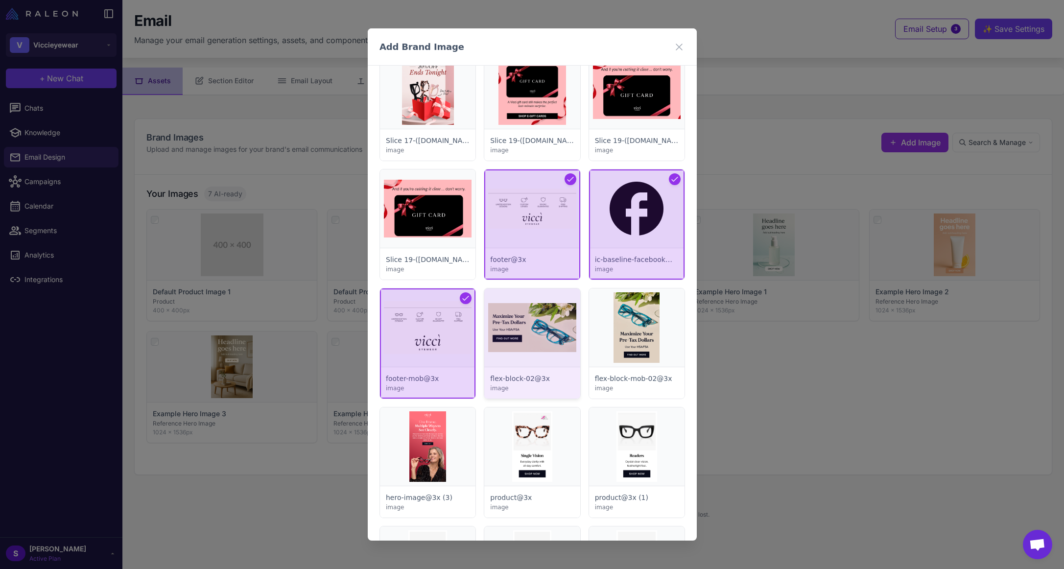
click at [539, 339] on div at bounding box center [531, 343] width 95 height 110
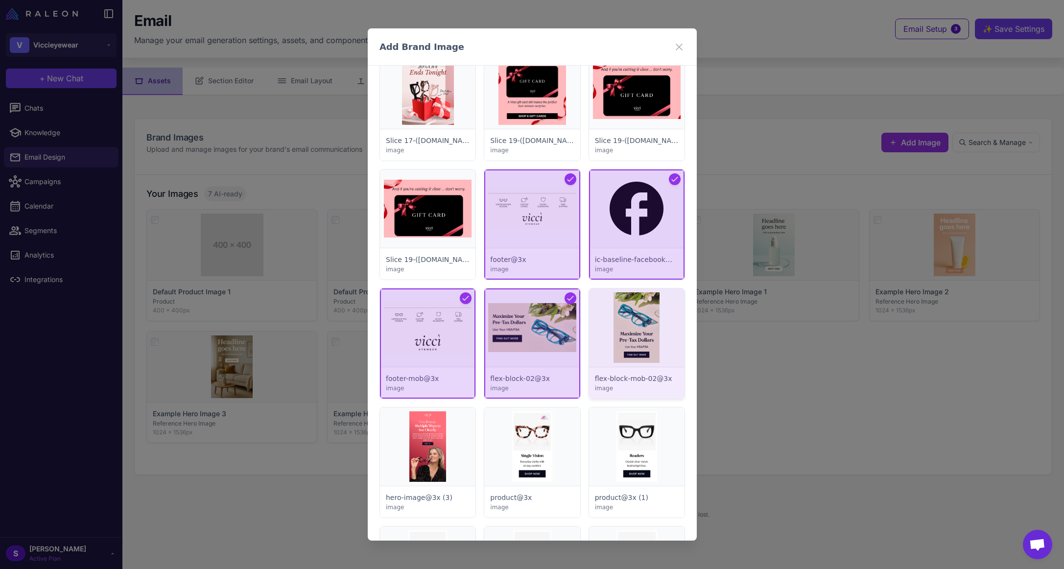
drag, startPoint x: 614, startPoint y: 332, endPoint x: 606, endPoint y: 340, distance: 11.8
click at [615, 332] on div at bounding box center [635, 343] width 95 height 110
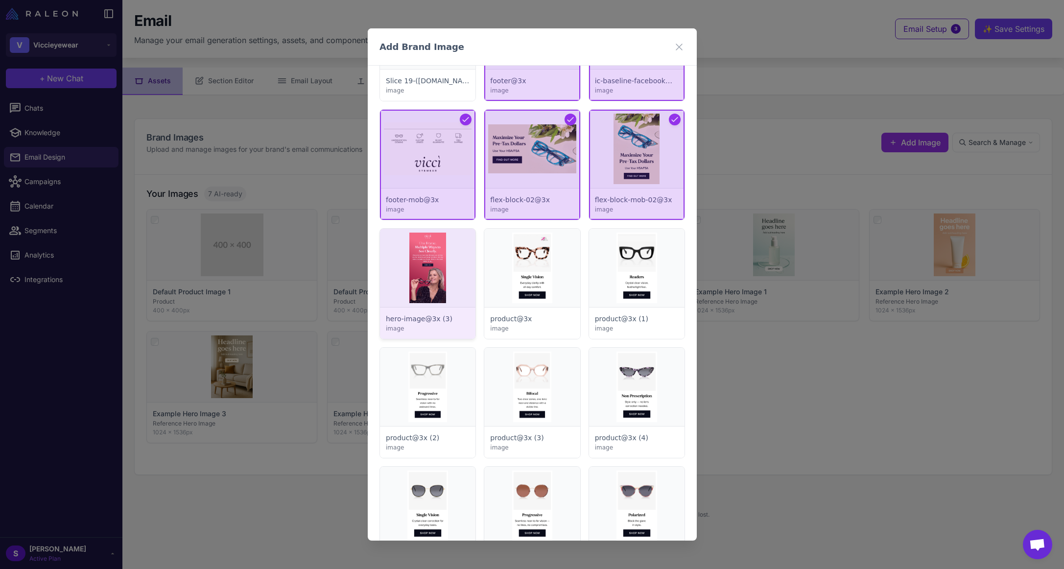
scroll to position [426, 0]
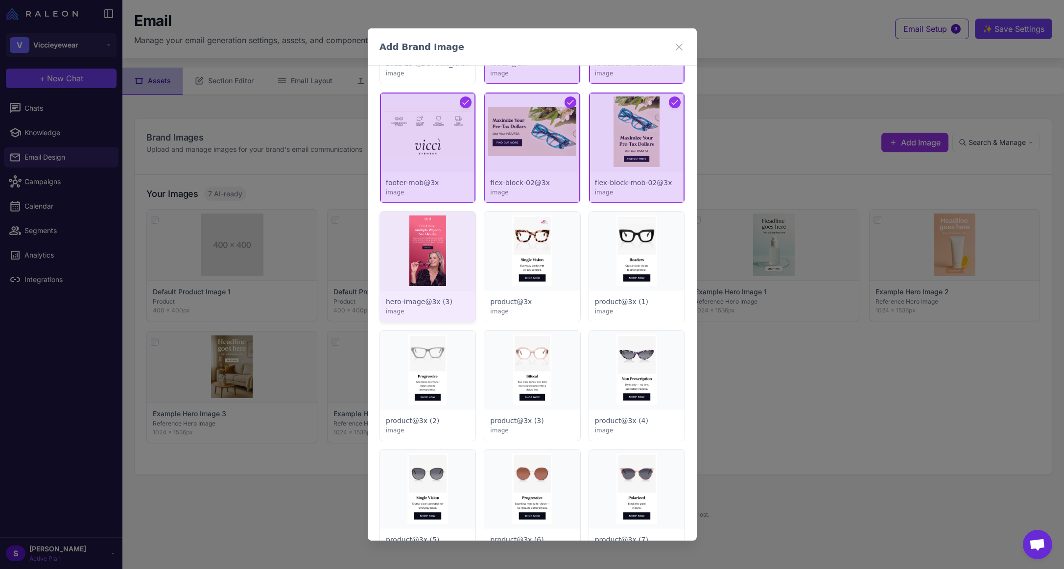
click at [428, 260] on div at bounding box center [427, 267] width 95 height 110
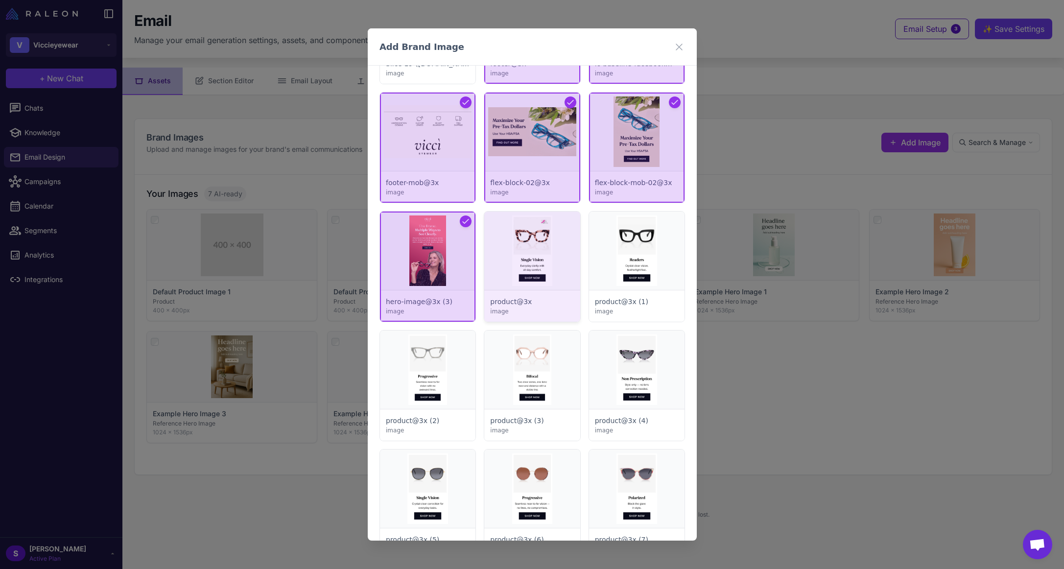
click at [518, 263] on div at bounding box center [531, 267] width 95 height 110
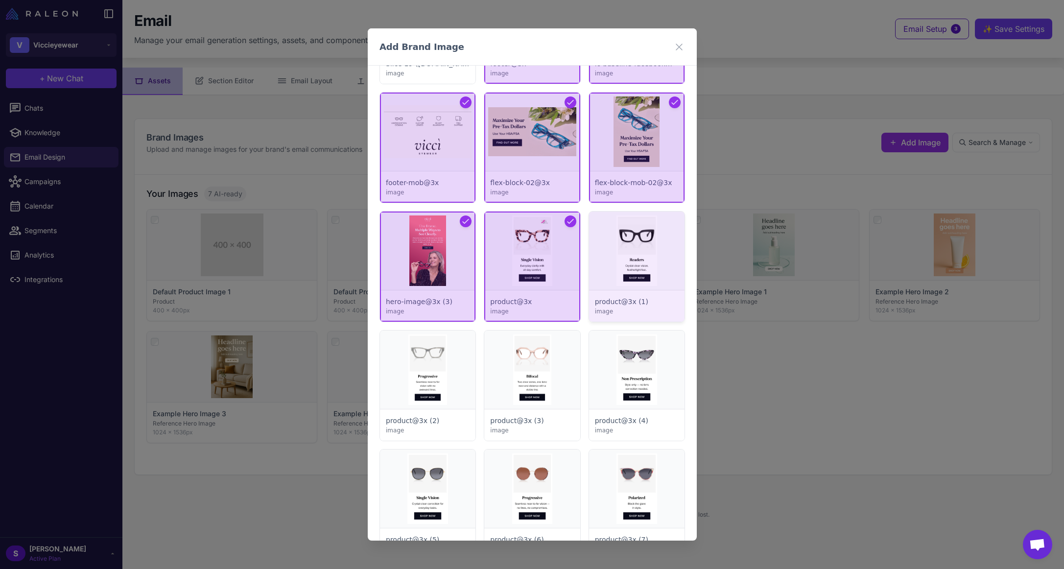
click at [626, 260] on div at bounding box center [635, 267] width 95 height 110
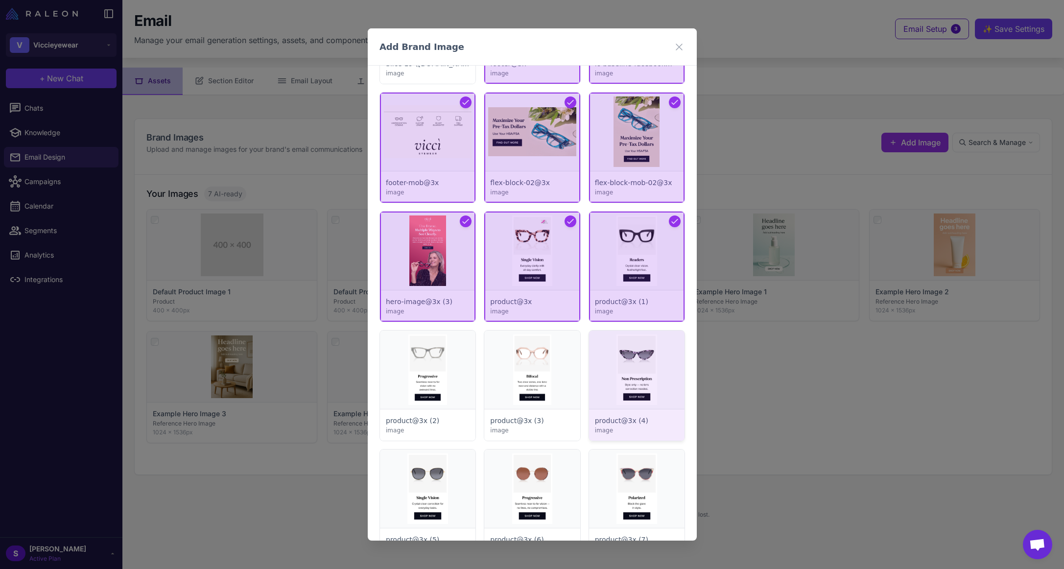
click at [624, 363] on div at bounding box center [635, 385] width 95 height 110
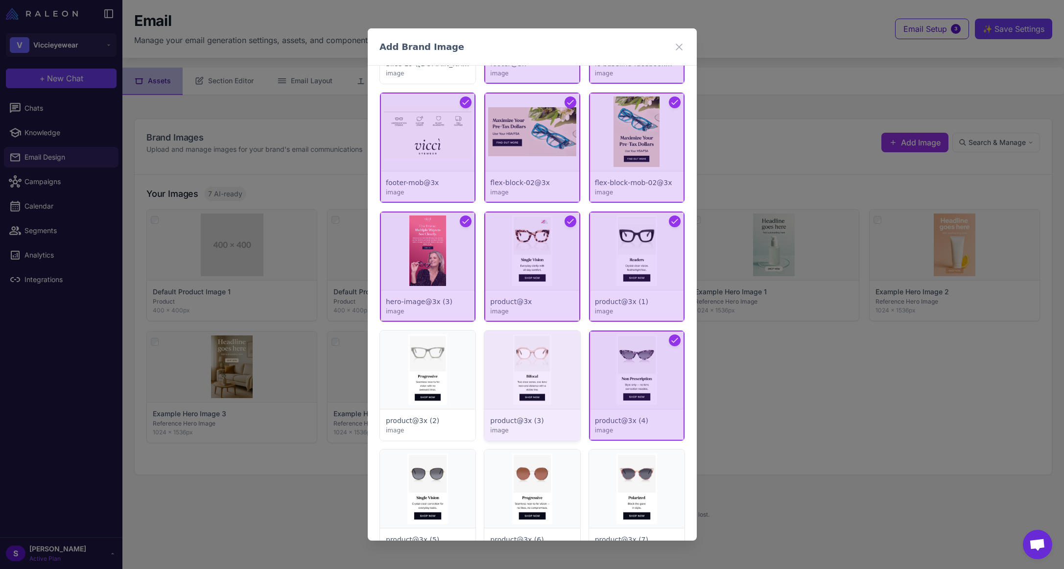
click at [535, 365] on div at bounding box center [531, 385] width 95 height 110
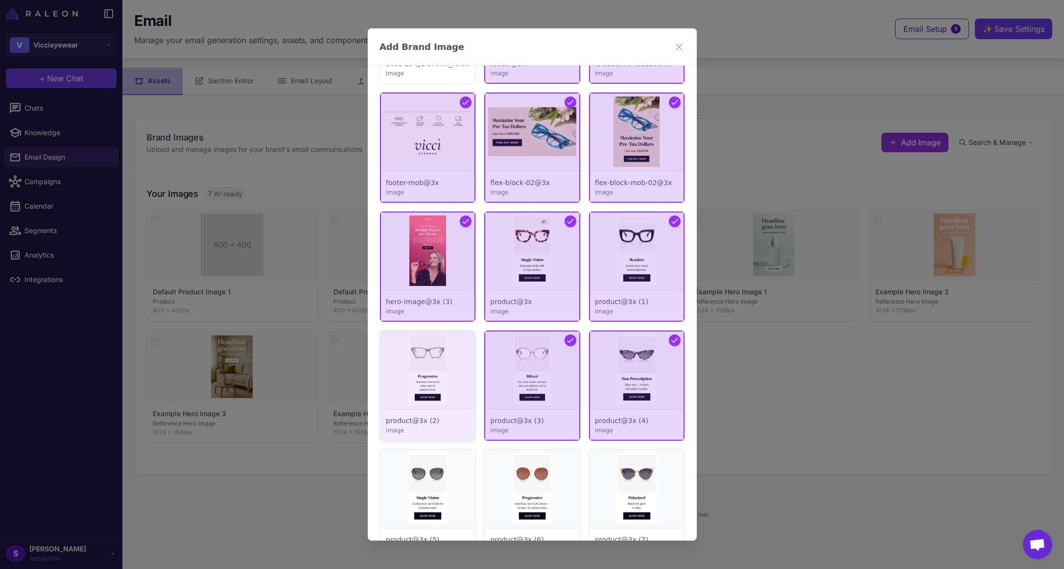
click at [447, 373] on div at bounding box center [427, 385] width 95 height 110
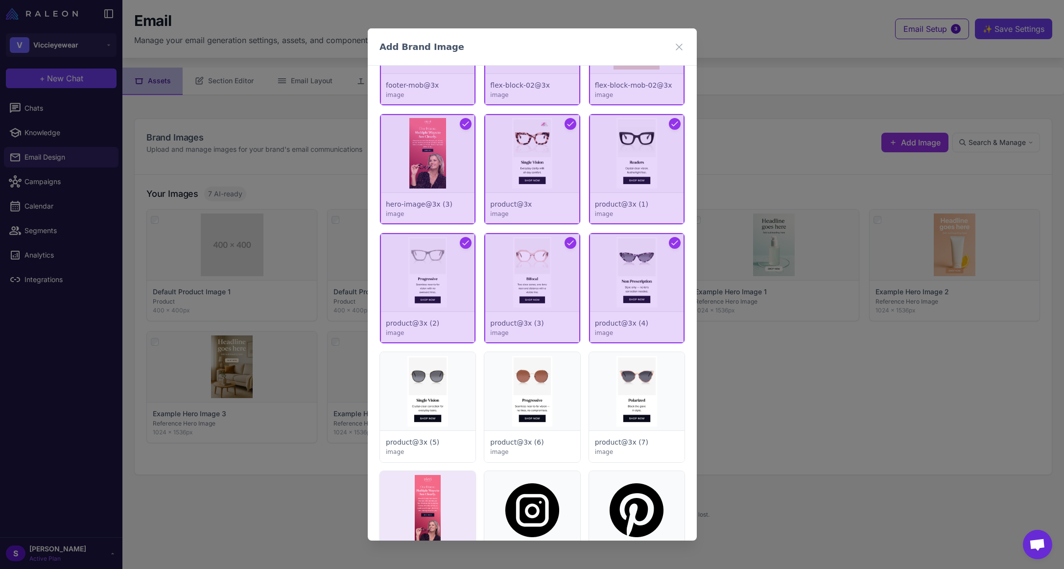
scroll to position [622, 0]
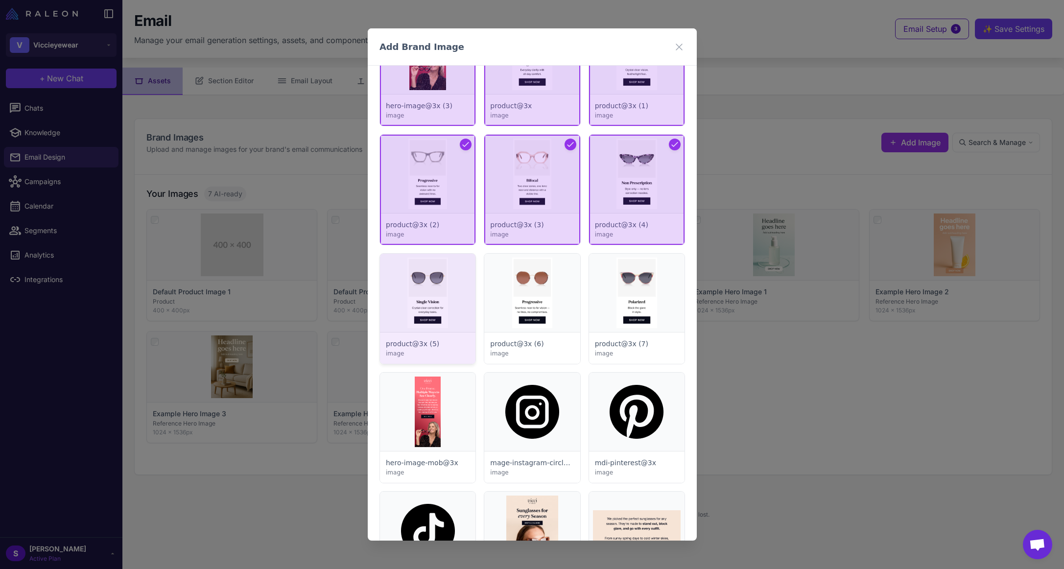
drag, startPoint x: 424, startPoint y: 293, endPoint x: 465, endPoint y: 297, distance: 40.9
click at [424, 293] on div at bounding box center [427, 309] width 95 height 110
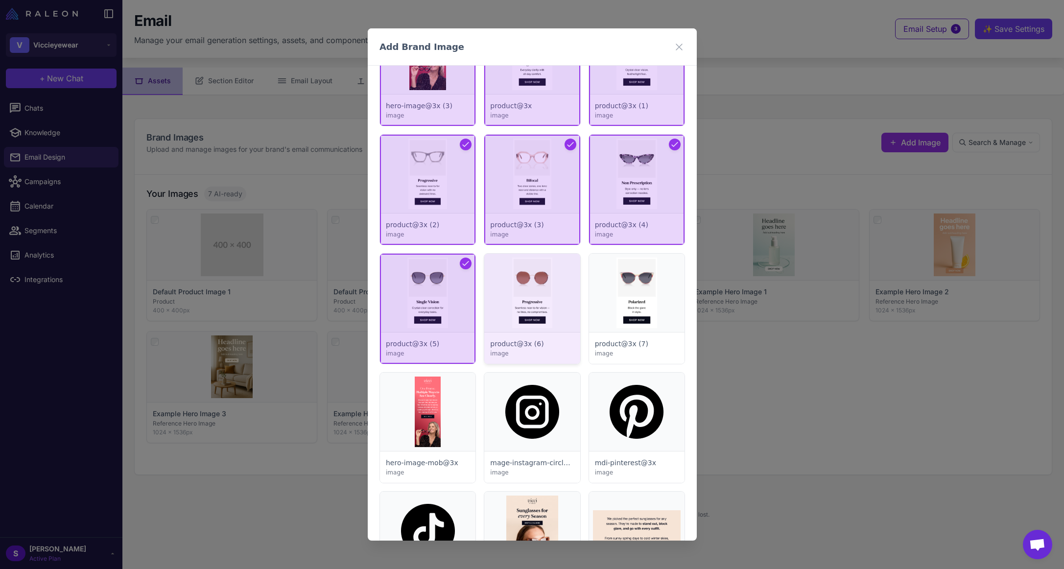
click at [517, 299] on div at bounding box center [531, 309] width 95 height 110
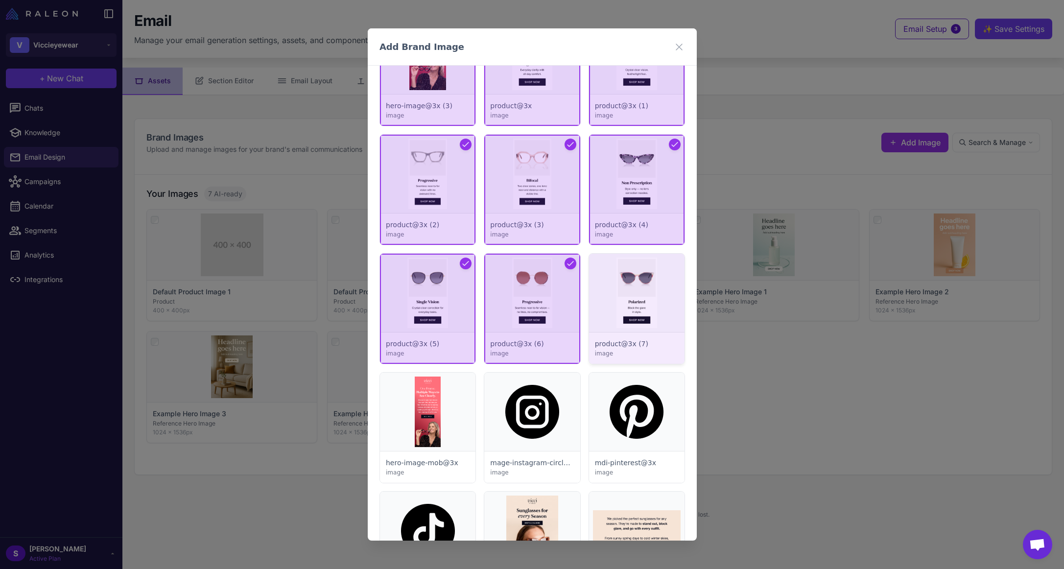
click at [630, 309] on div at bounding box center [635, 309] width 95 height 110
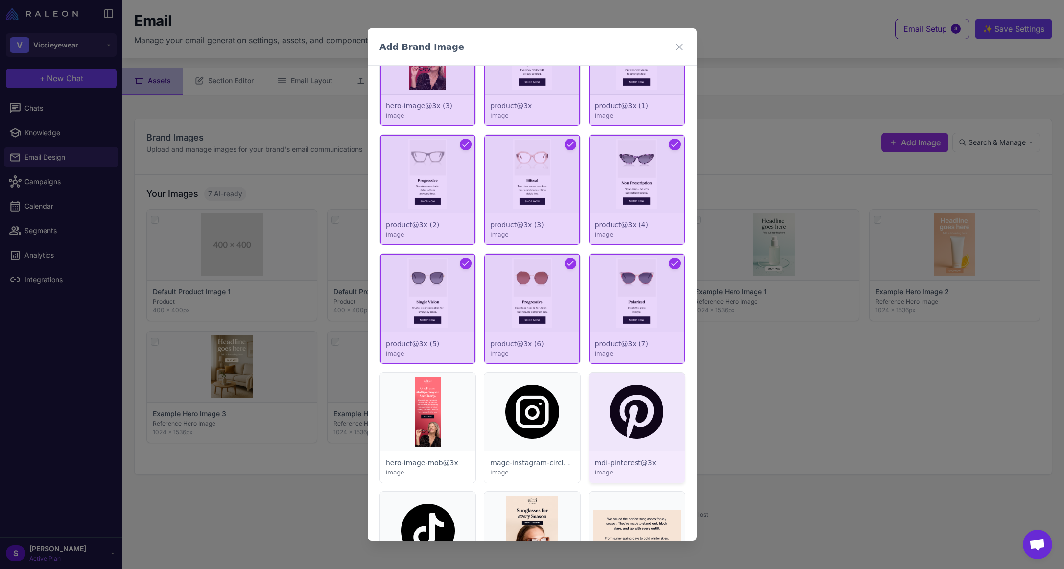
click at [617, 407] on div at bounding box center [635, 428] width 95 height 110
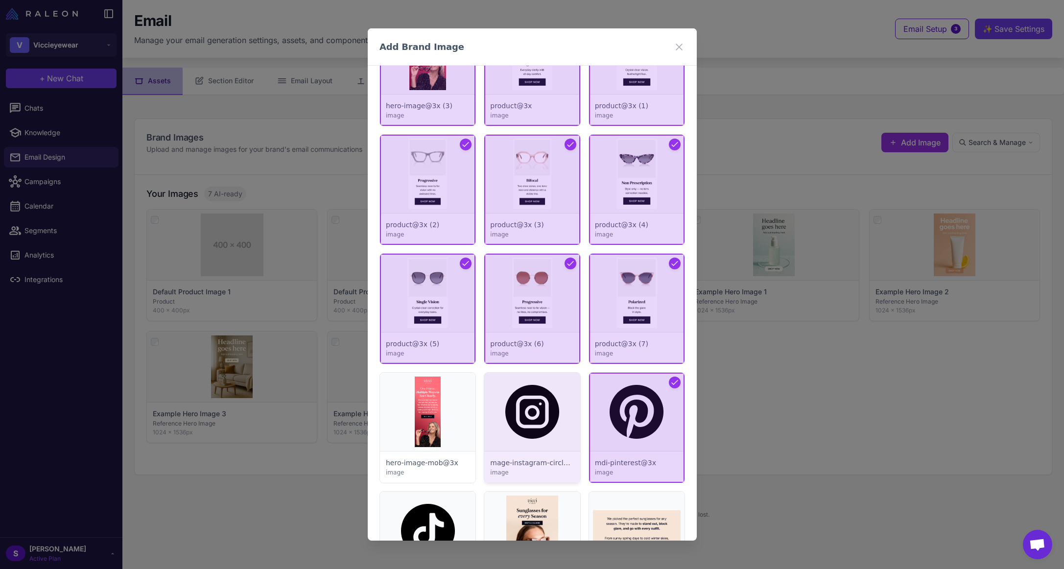
click at [545, 408] on div at bounding box center [531, 428] width 95 height 110
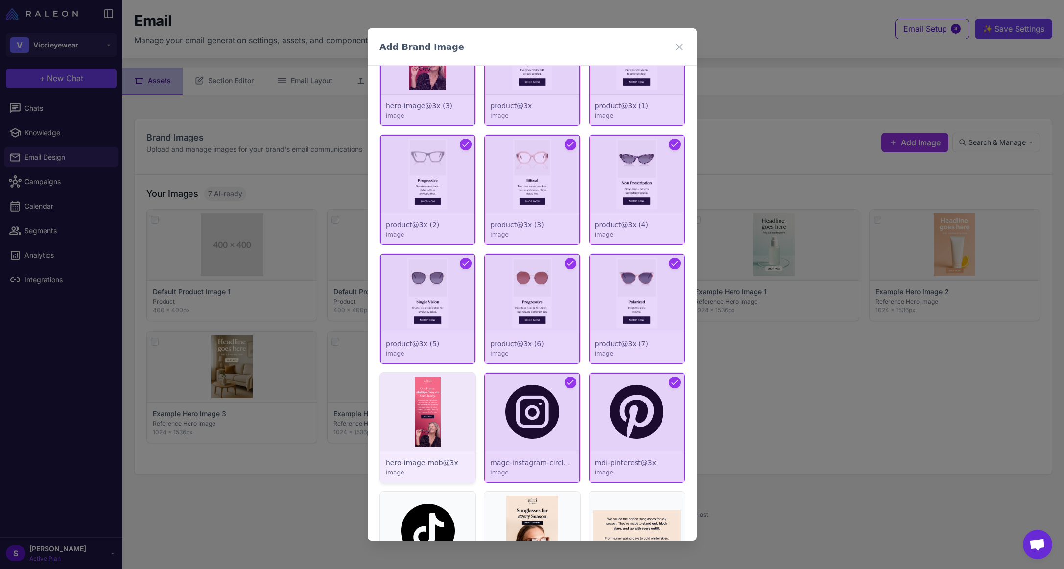
click at [431, 411] on div at bounding box center [427, 428] width 95 height 110
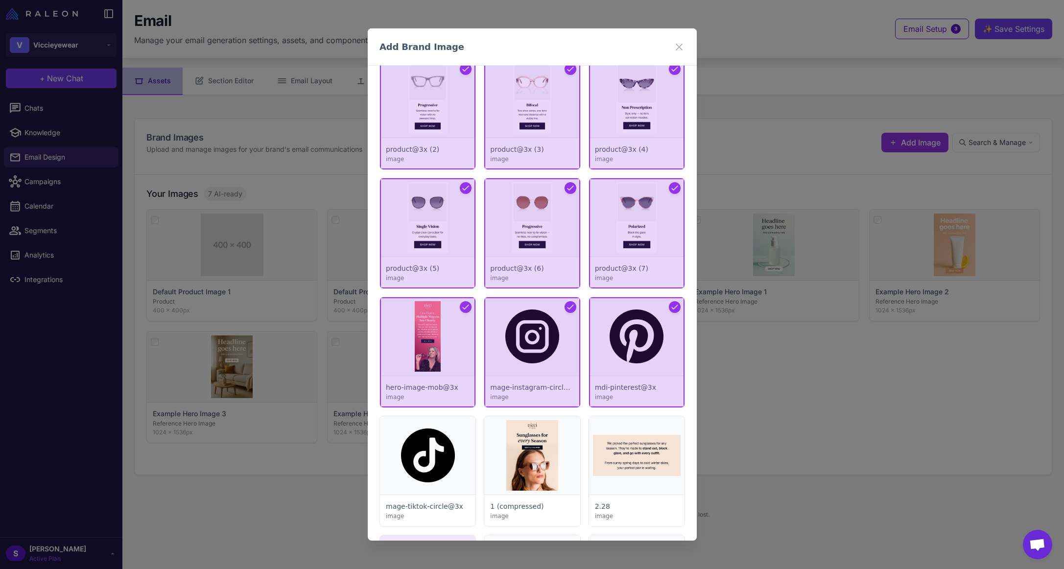
scroll to position [916, 0]
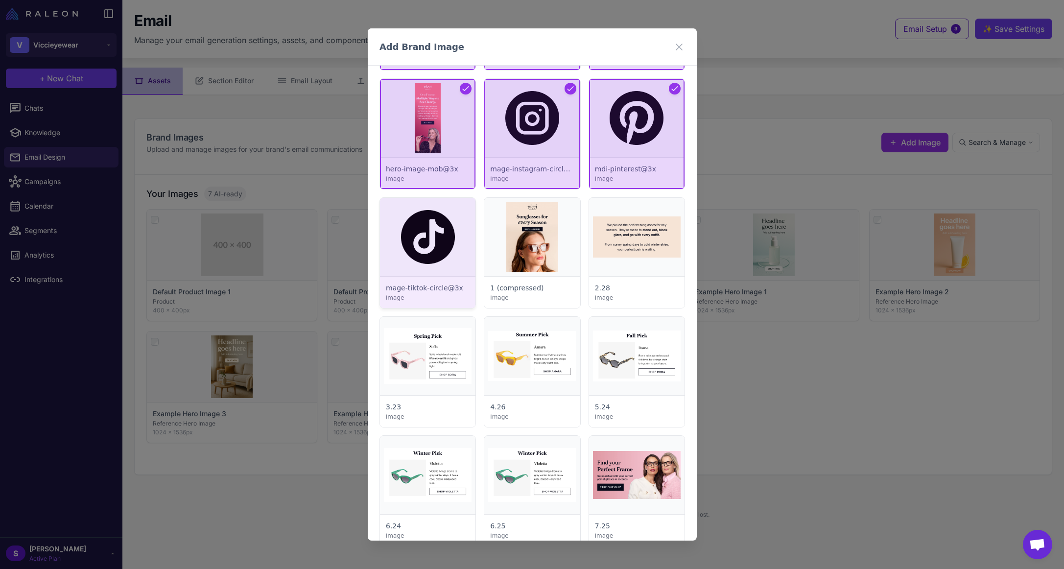
click at [428, 237] on div at bounding box center [427, 253] width 95 height 110
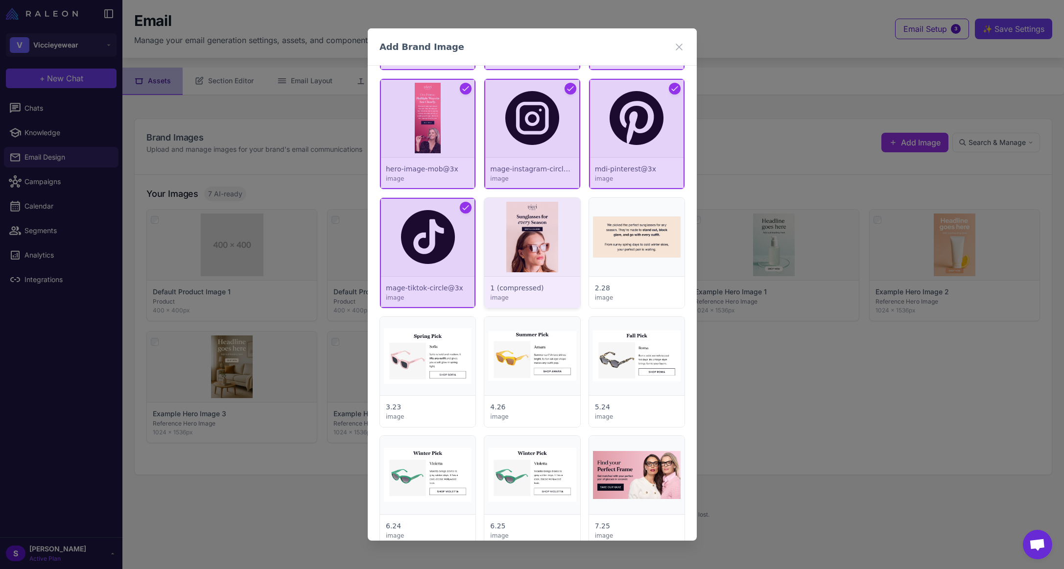
click at [521, 240] on div at bounding box center [531, 253] width 95 height 110
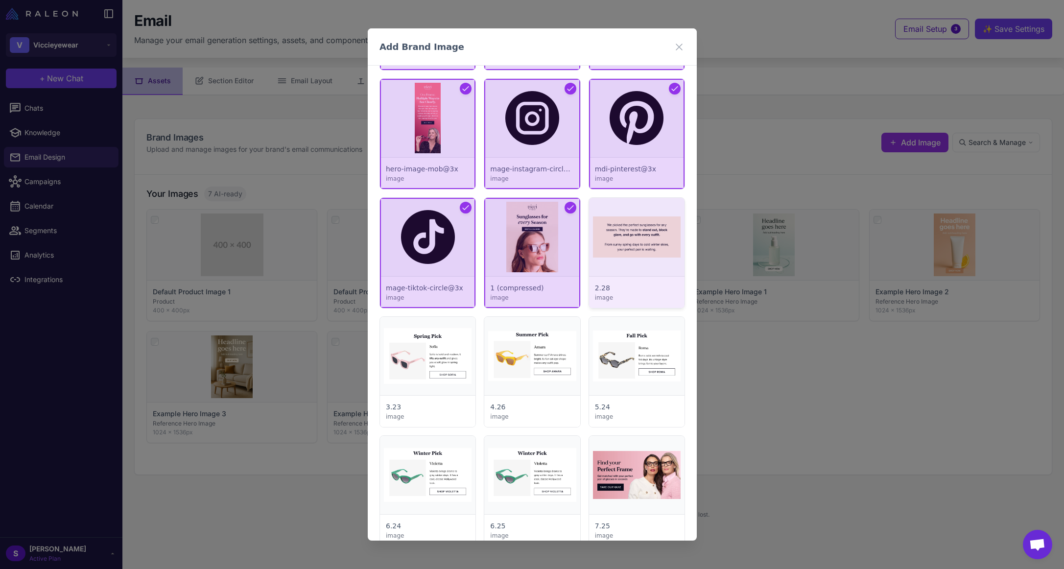
click at [629, 247] on div at bounding box center [635, 253] width 95 height 110
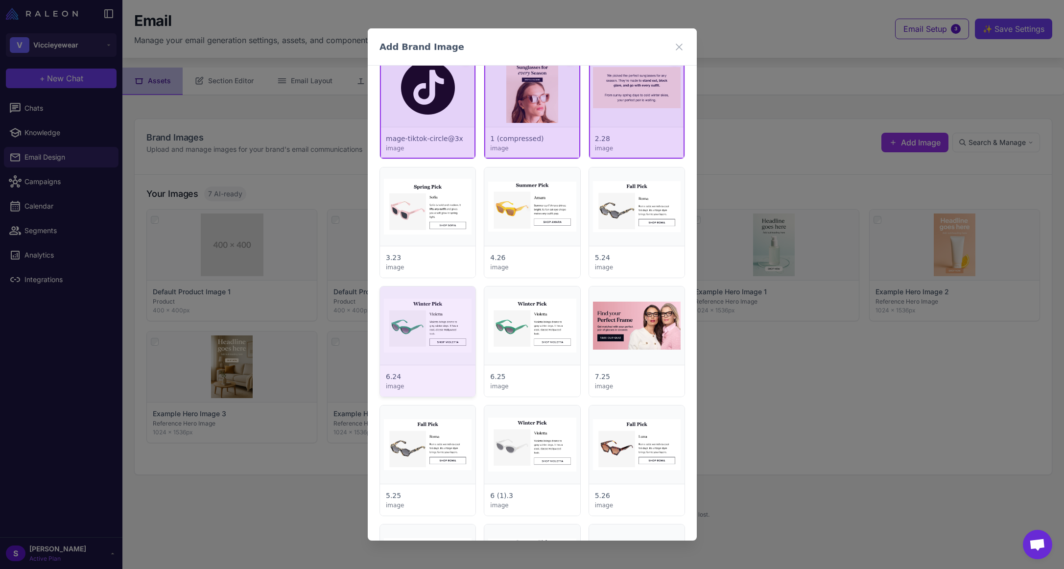
scroll to position [1112, 0]
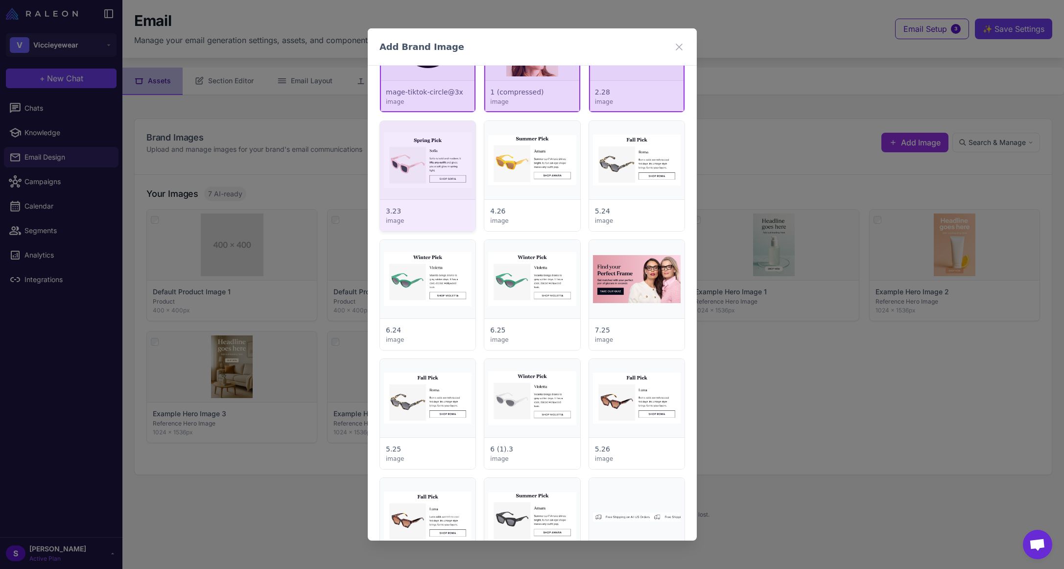
click at [422, 169] on div at bounding box center [427, 176] width 95 height 110
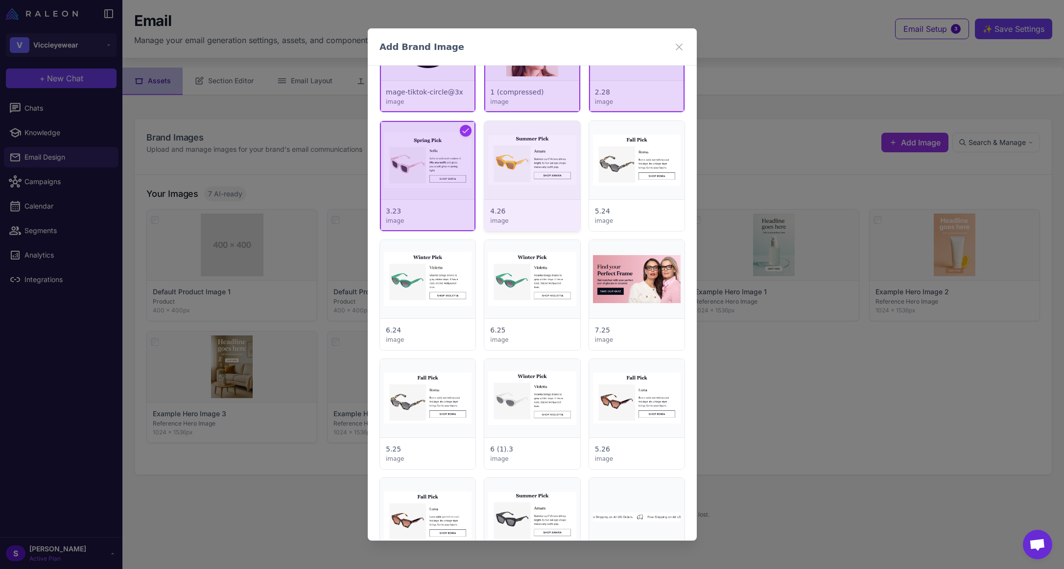
click at [529, 170] on div at bounding box center [531, 176] width 95 height 110
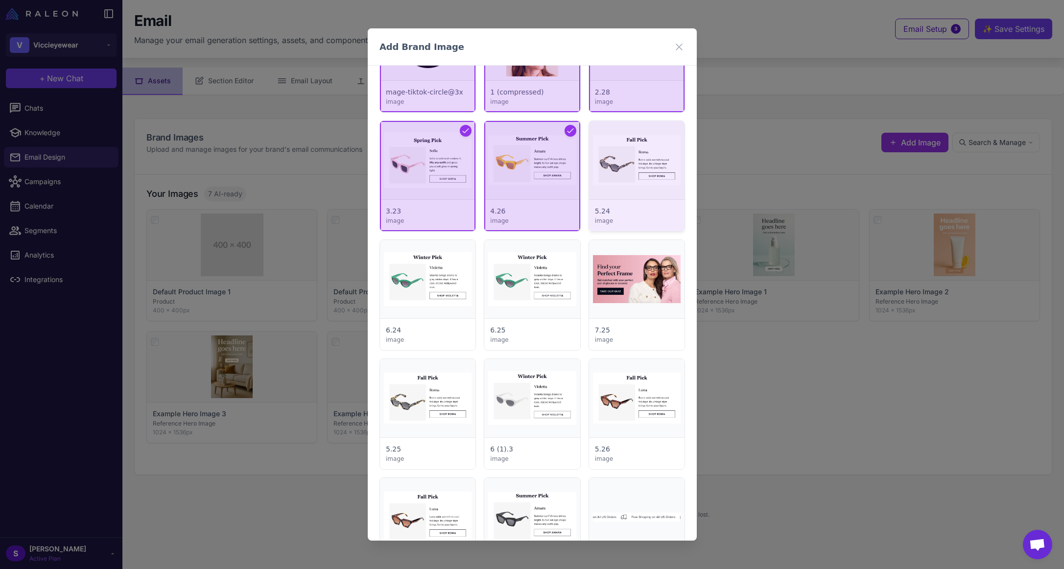
click at [636, 169] on div at bounding box center [635, 176] width 95 height 110
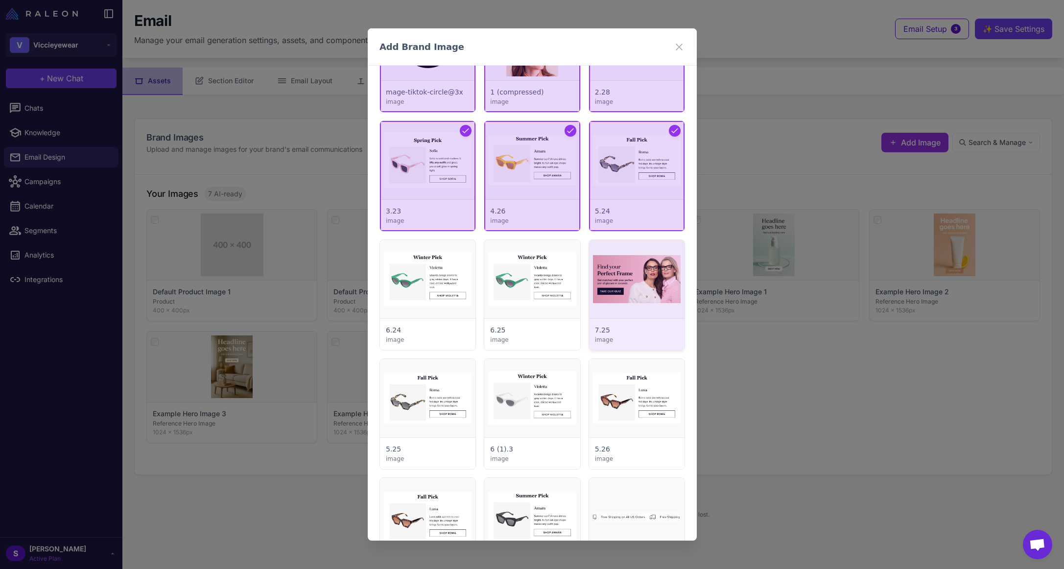
click at [631, 274] on div at bounding box center [635, 295] width 95 height 110
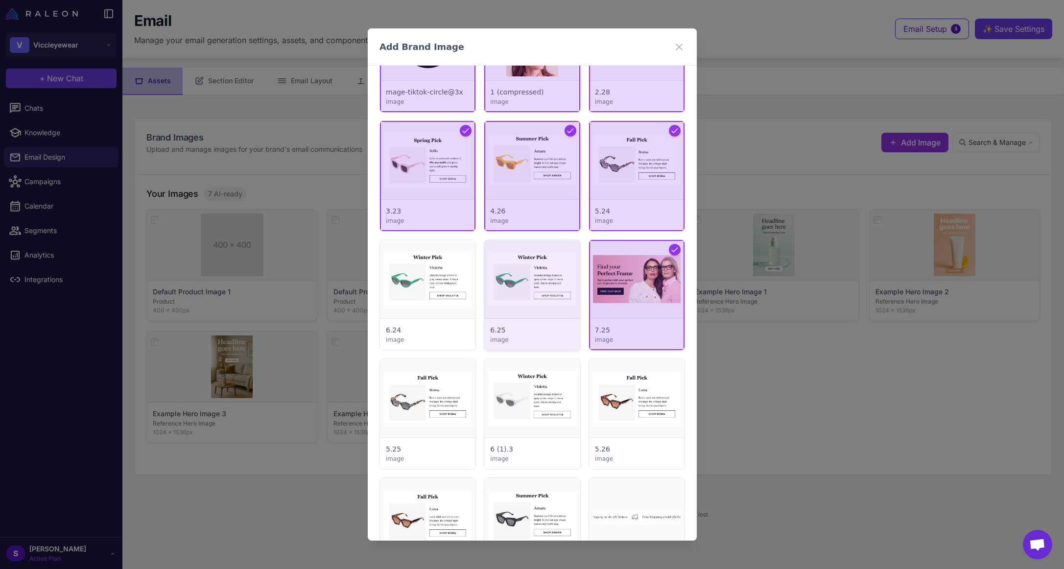
click at [541, 273] on div at bounding box center [531, 295] width 95 height 110
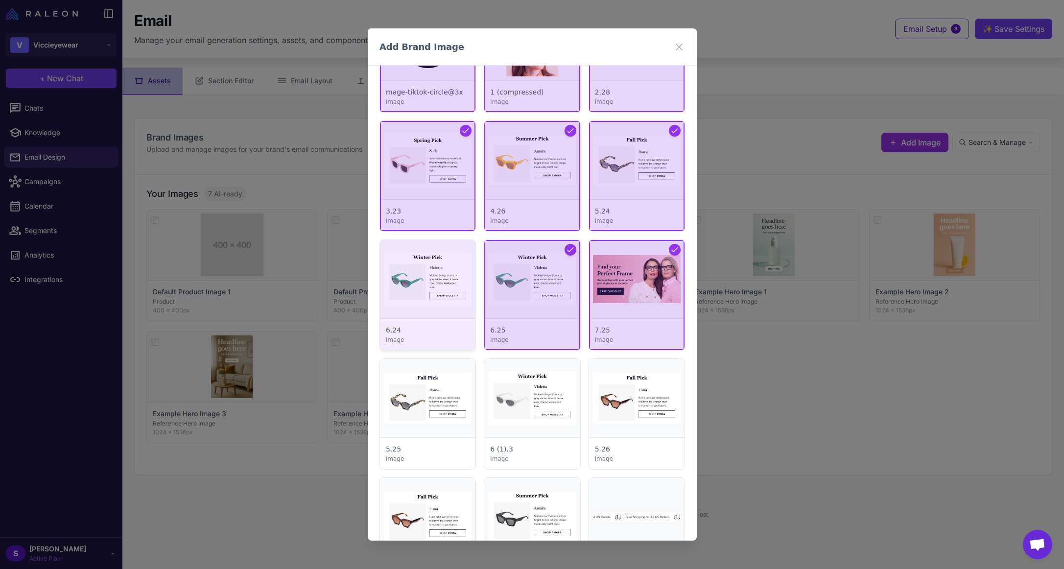
click at [438, 278] on div at bounding box center [427, 295] width 95 height 110
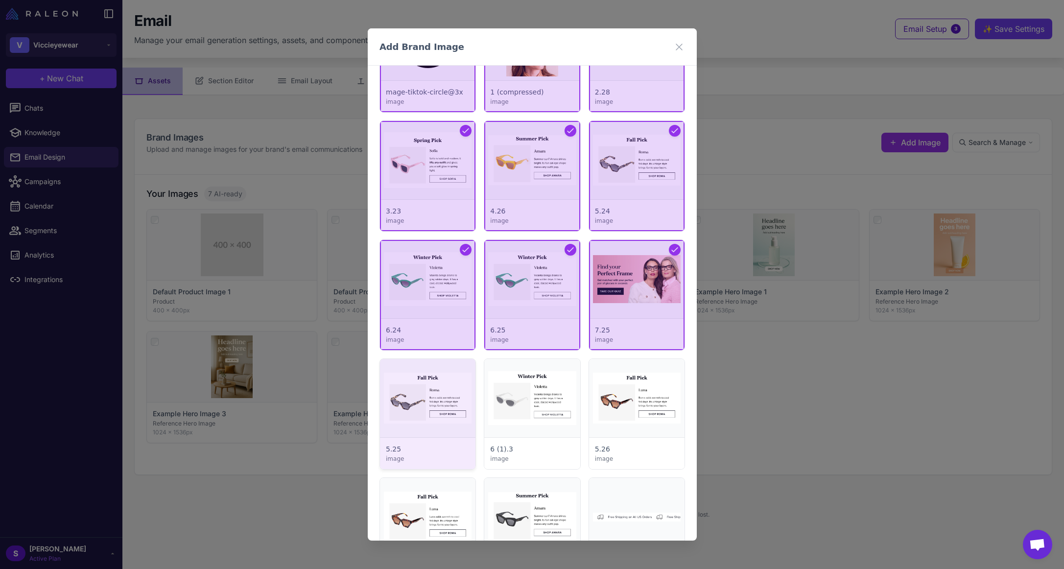
click at [426, 383] on div at bounding box center [427, 414] width 95 height 110
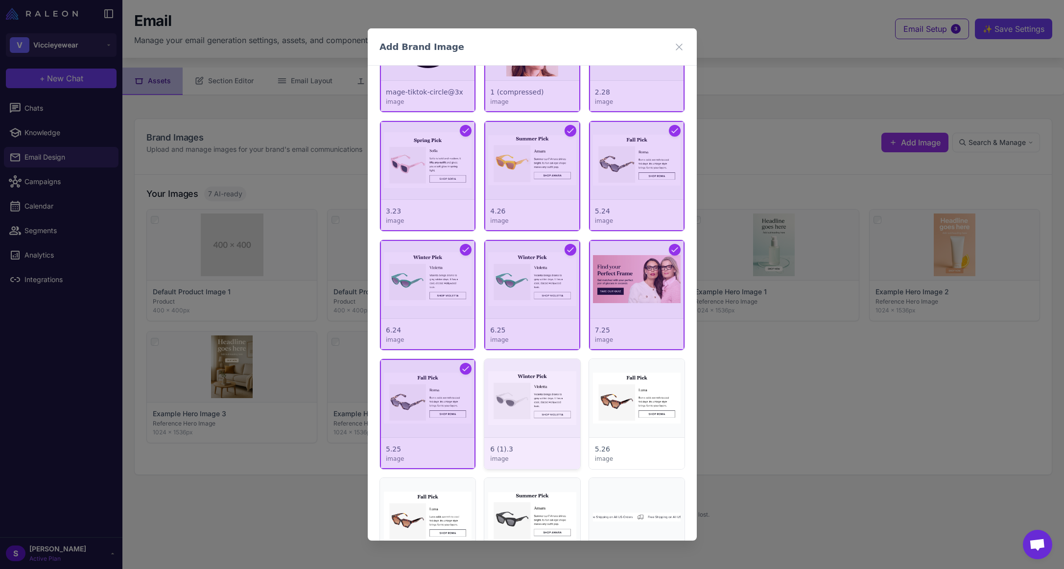
click at [541, 397] on div at bounding box center [531, 414] width 95 height 110
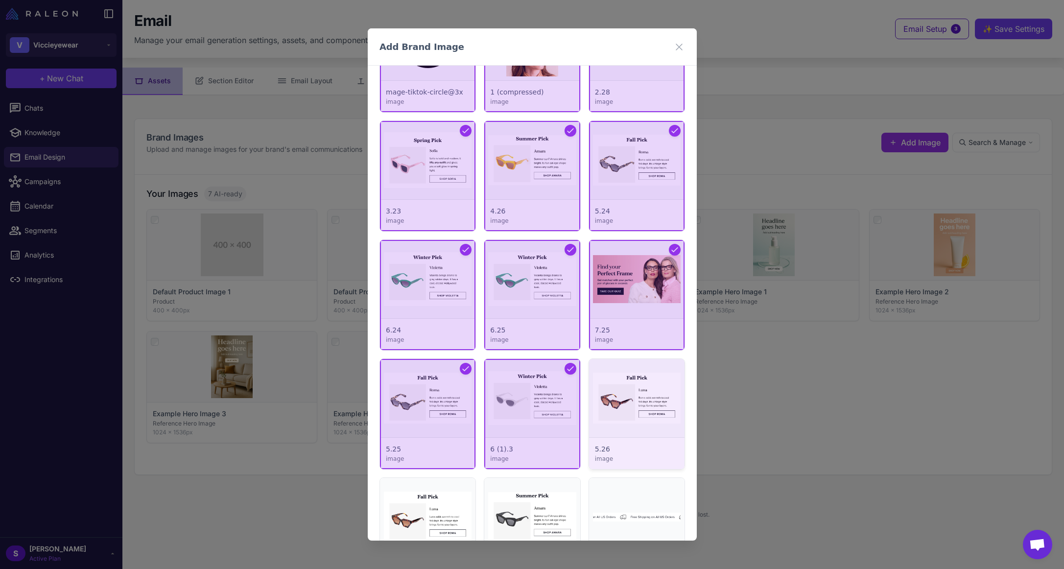
click at [619, 398] on div at bounding box center [635, 414] width 95 height 110
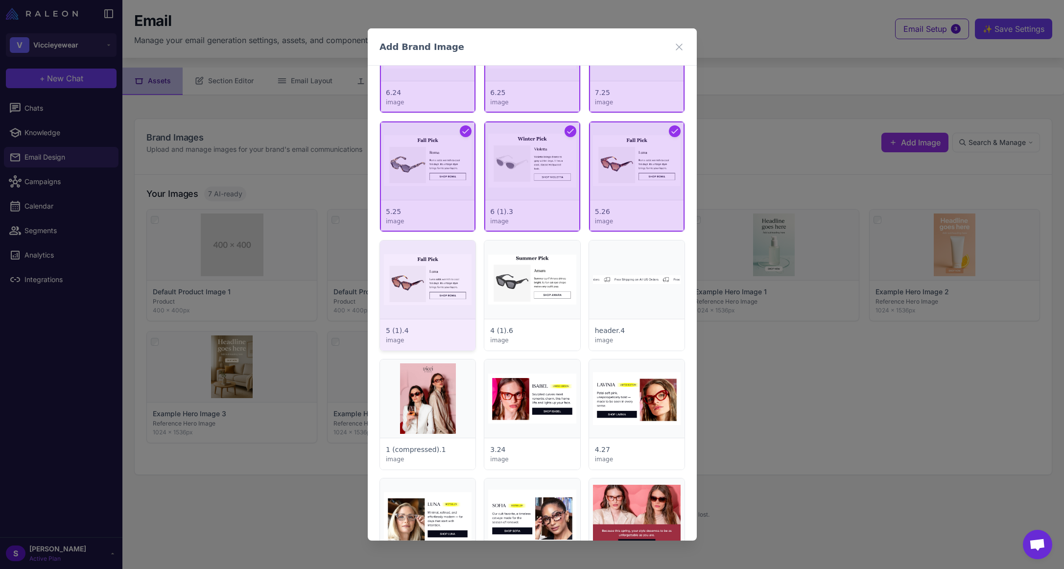
scroll to position [1357, 0]
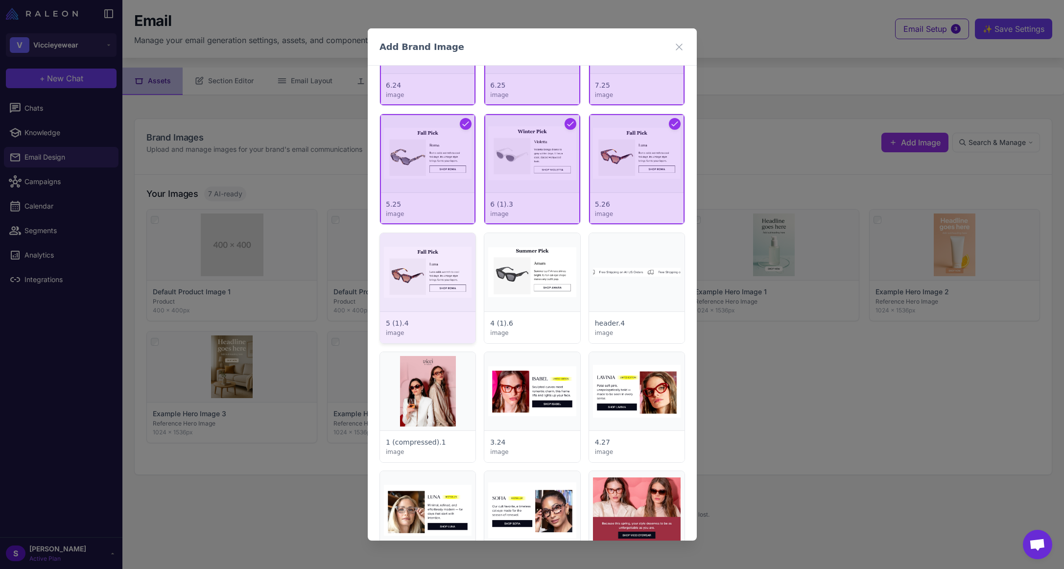
click at [430, 278] on div at bounding box center [427, 288] width 95 height 110
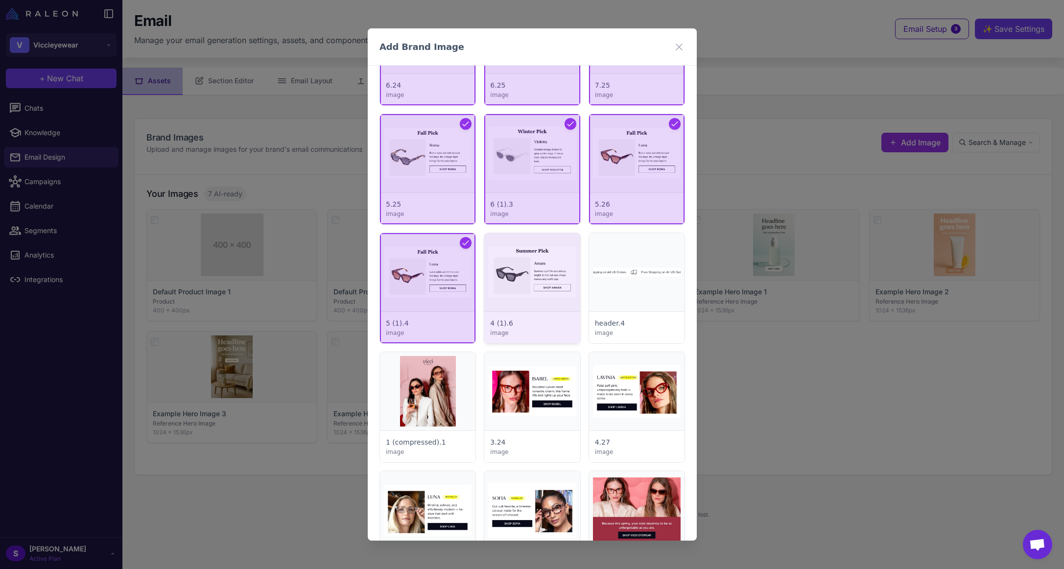
click at [537, 276] on div at bounding box center [531, 288] width 95 height 110
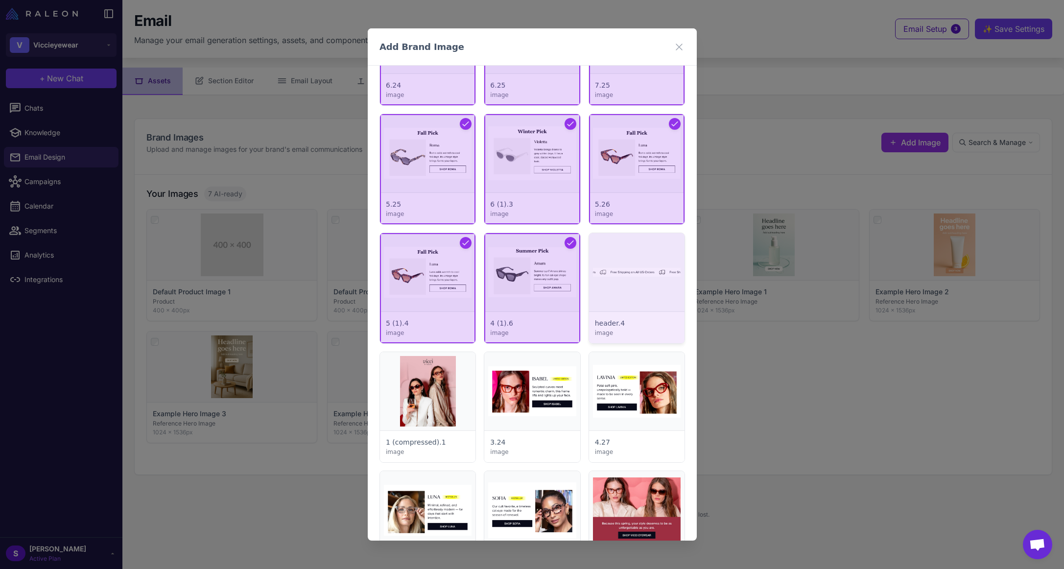
click at [645, 277] on div at bounding box center [635, 288] width 95 height 110
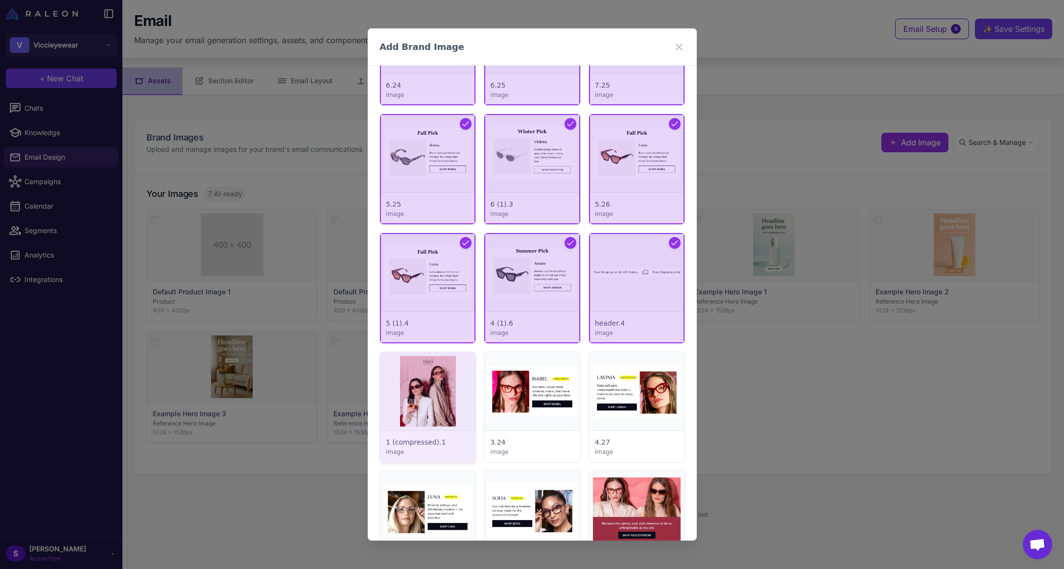
click at [413, 385] on div at bounding box center [427, 407] width 95 height 110
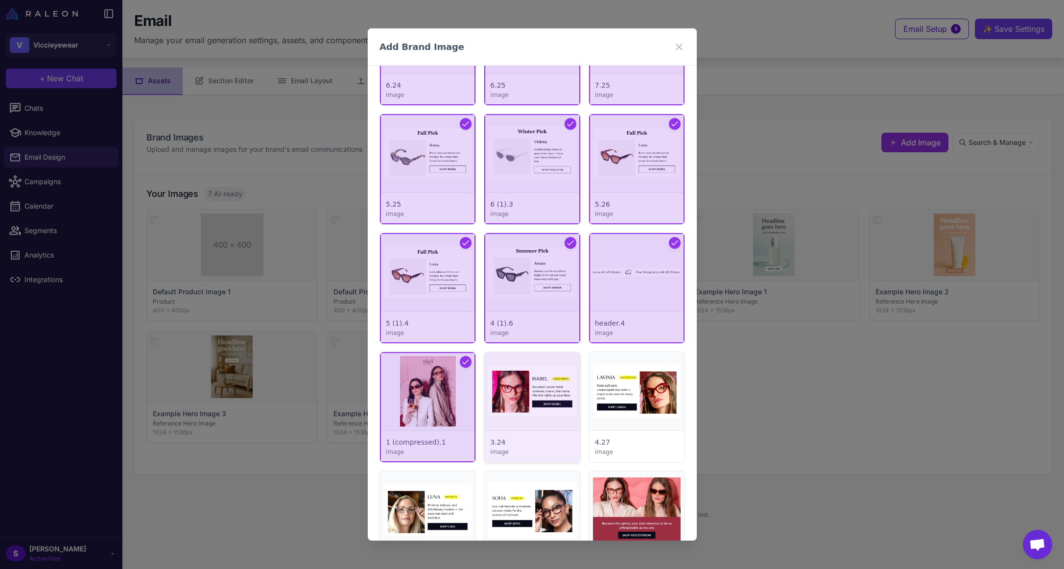
click at [505, 380] on div at bounding box center [531, 407] width 95 height 110
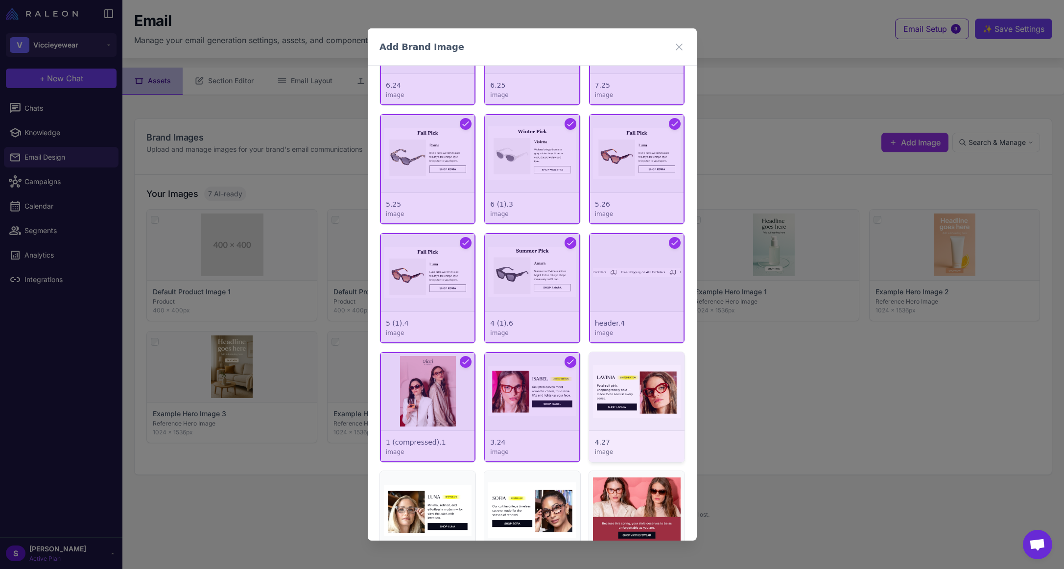
click at [621, 387] on div at bounding box center [635, 407] width 95 height 110
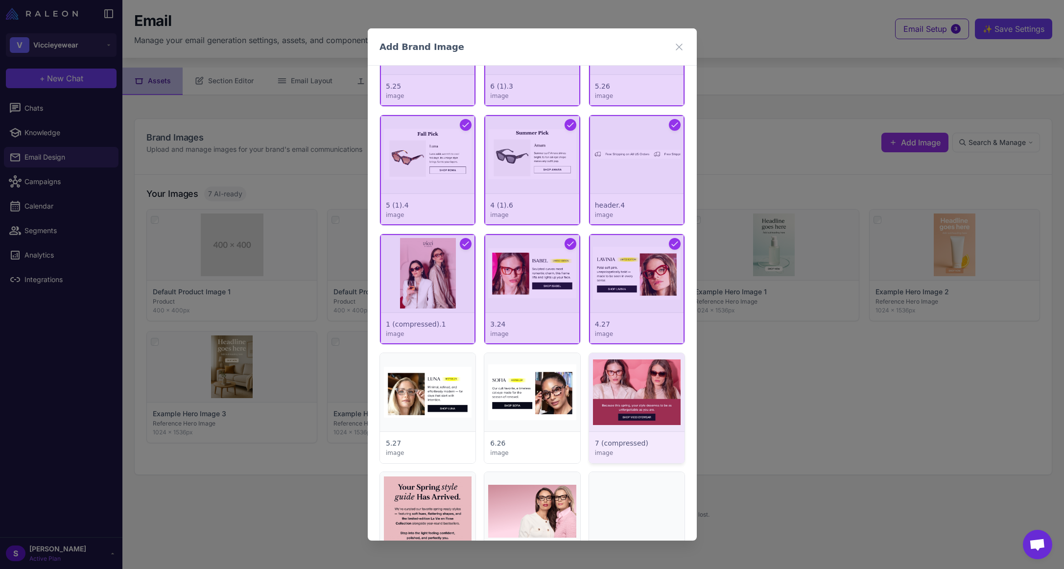
scroll to position [1601, 0]
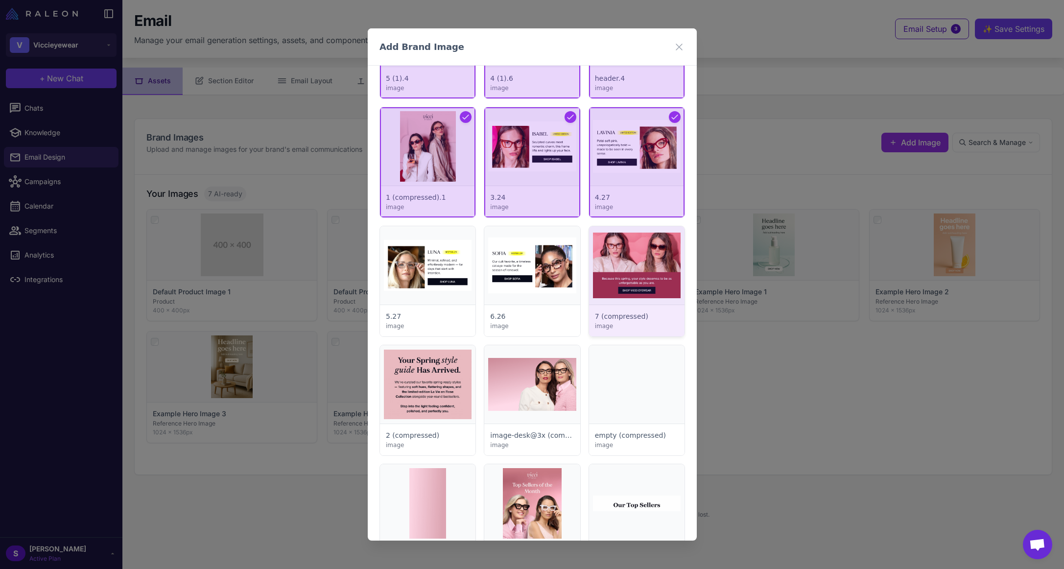
click at [635, 258] on div at bounding box center [635, 281] width 95 height 110
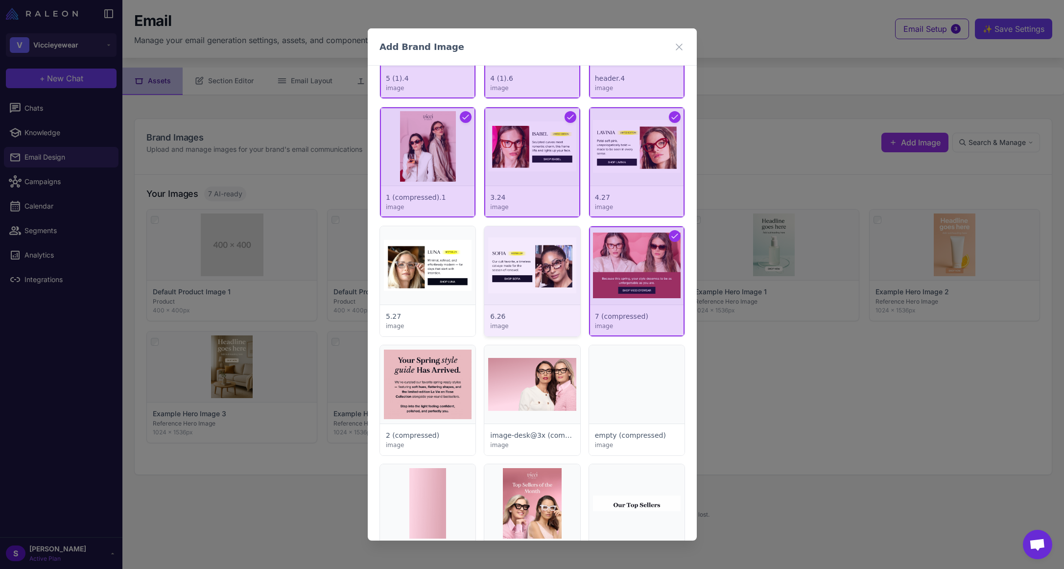
click at [523, 261] on div at bounding box center [531, 281] width 95 height 110
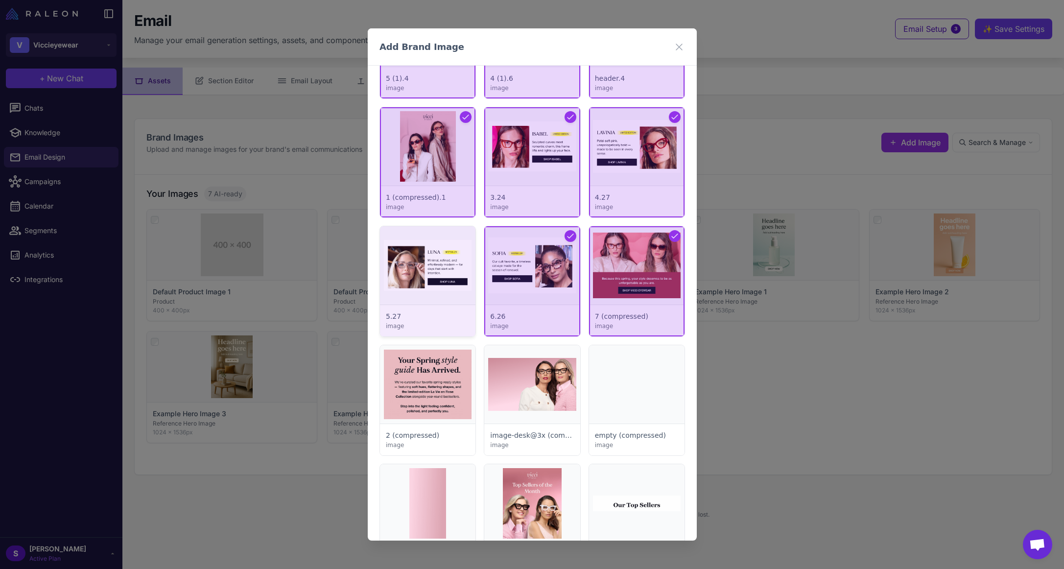
click at [442, 263] on div at bounding box center [427, 281] width 95 height 110
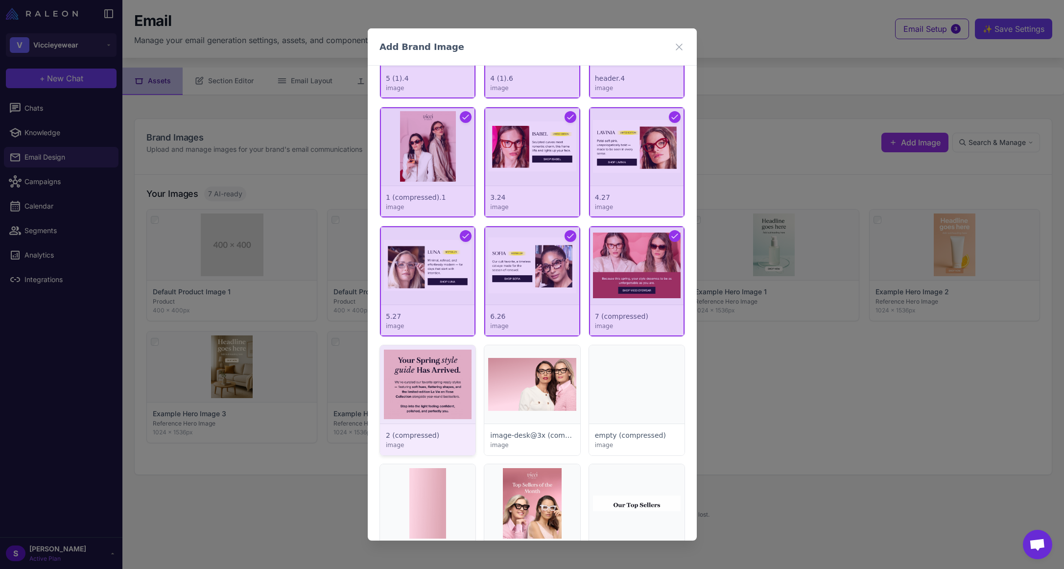
click at [414, 359] on div at bounding box center [427, 400] width 95 height 110
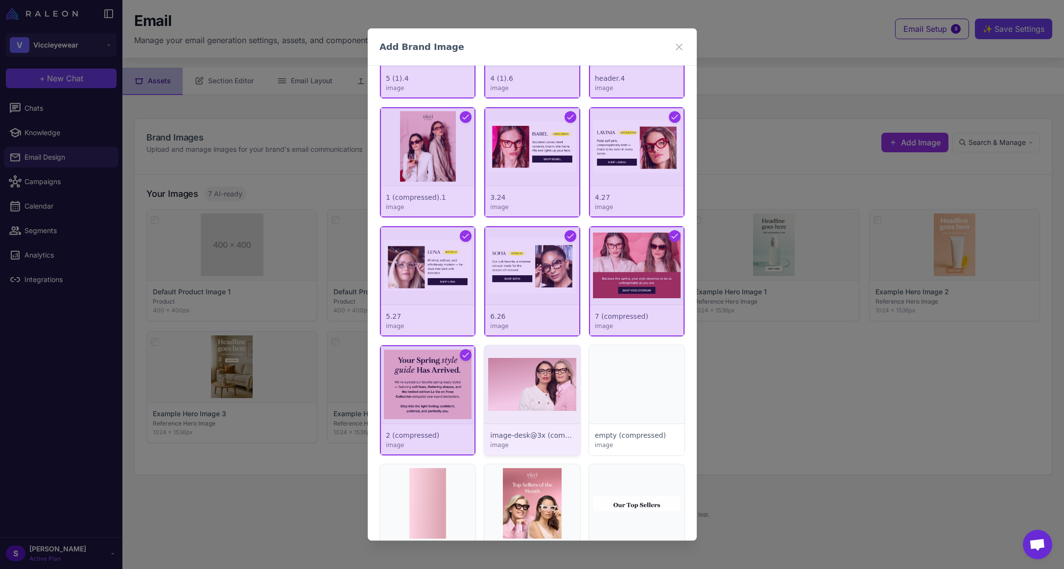
click at [517, 382] on div at bounding box center [531, 400] width 95 height 110
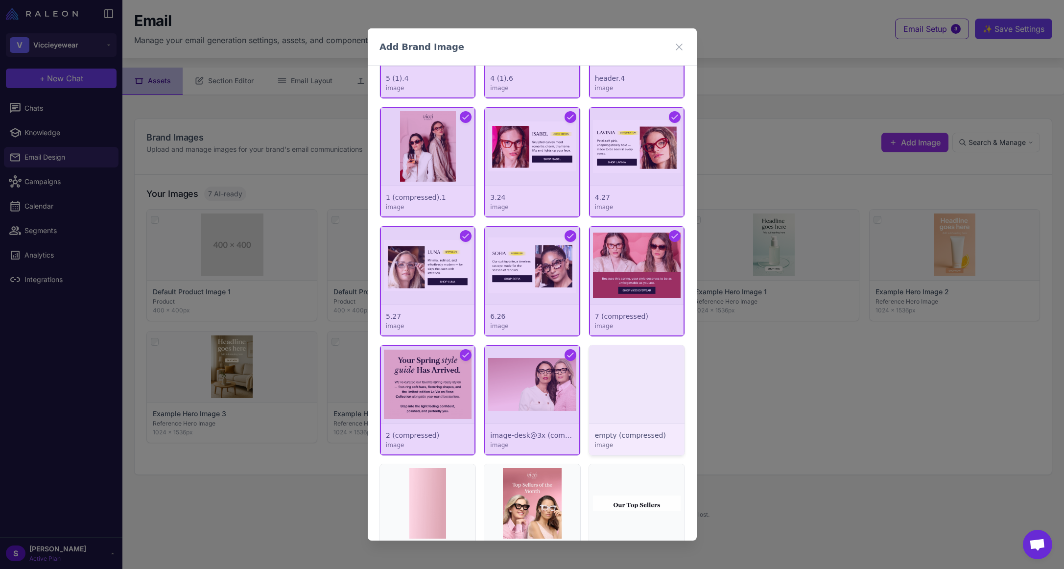
click at [631, 385] on div at bounding box center [635, 400] width 95 height 110
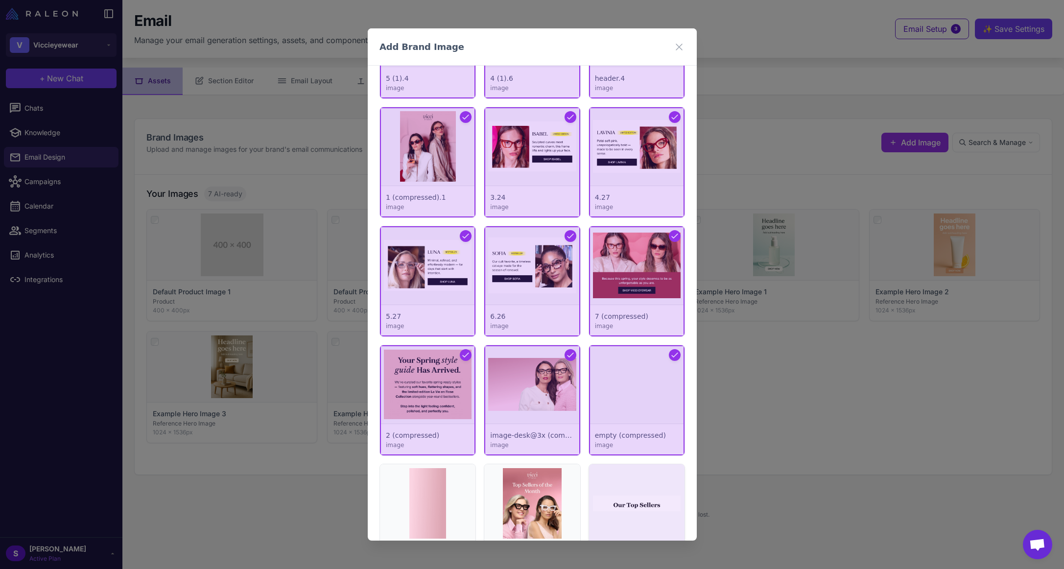
scroll to position [1797, 0]
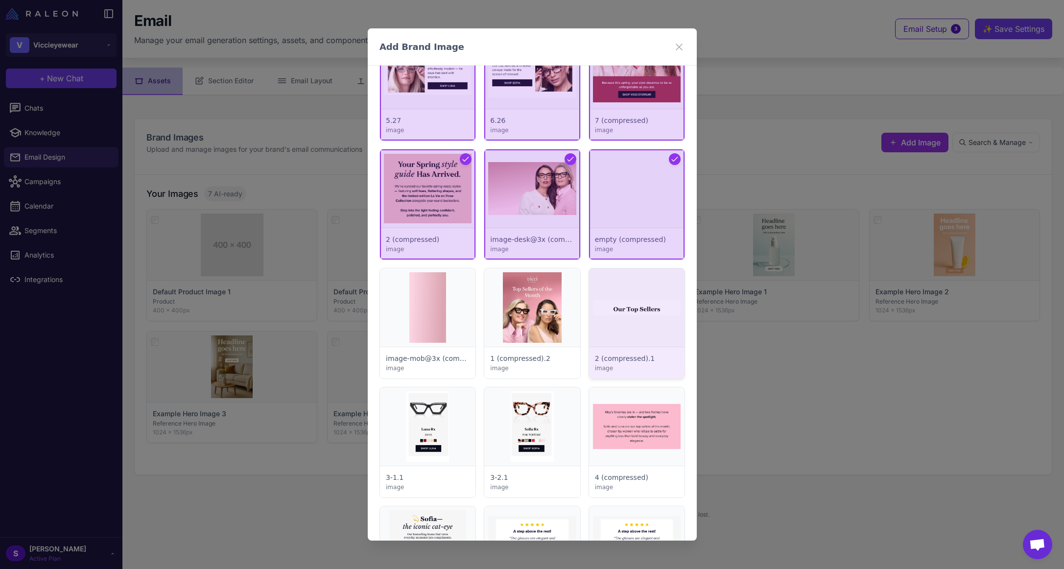
click at [625, 316] on div at bounding box center [635, 323] width 95 height 110
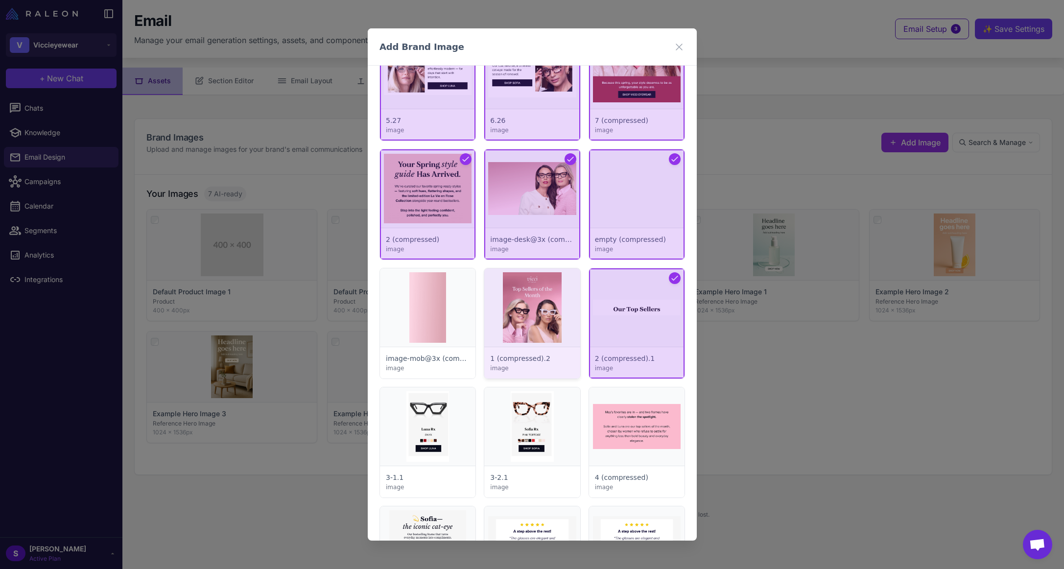
click at [522, 310] on div at bounding box center [531, 323] width 95 height 110
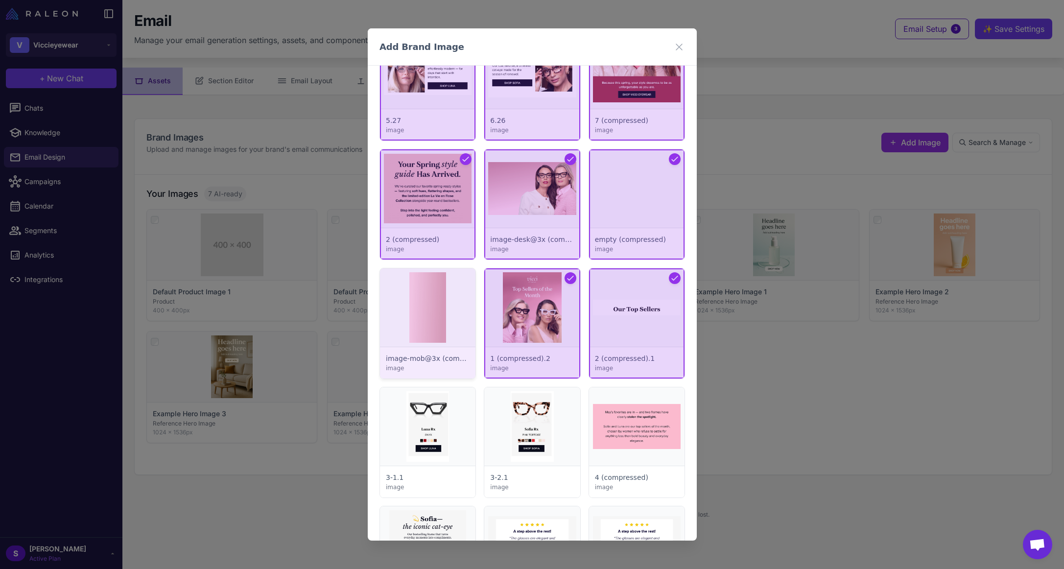
click at [448, 316] on div at bounding box center [427, 323] width 95 height 110
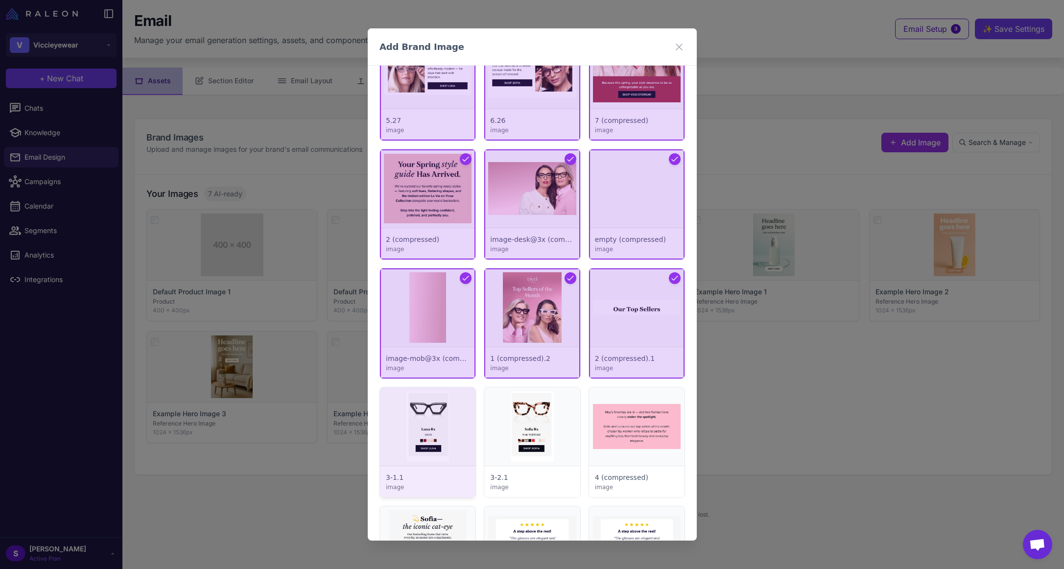
click at [418, 419] on div at bounding box center [427, 442] width 95 height 110
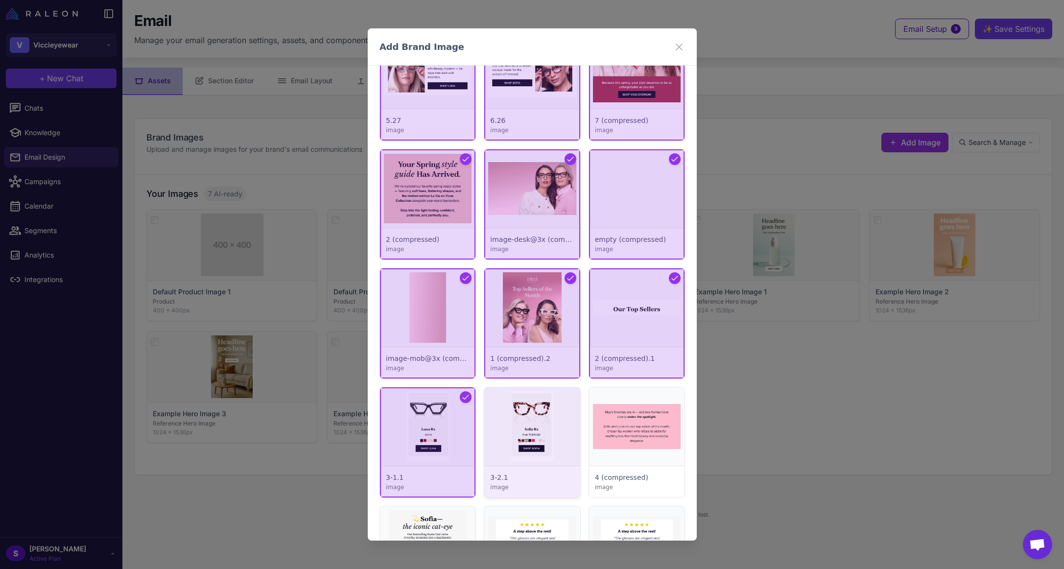
click at [539, 433] on div at bounding box center [531, 442] width 95 height 110
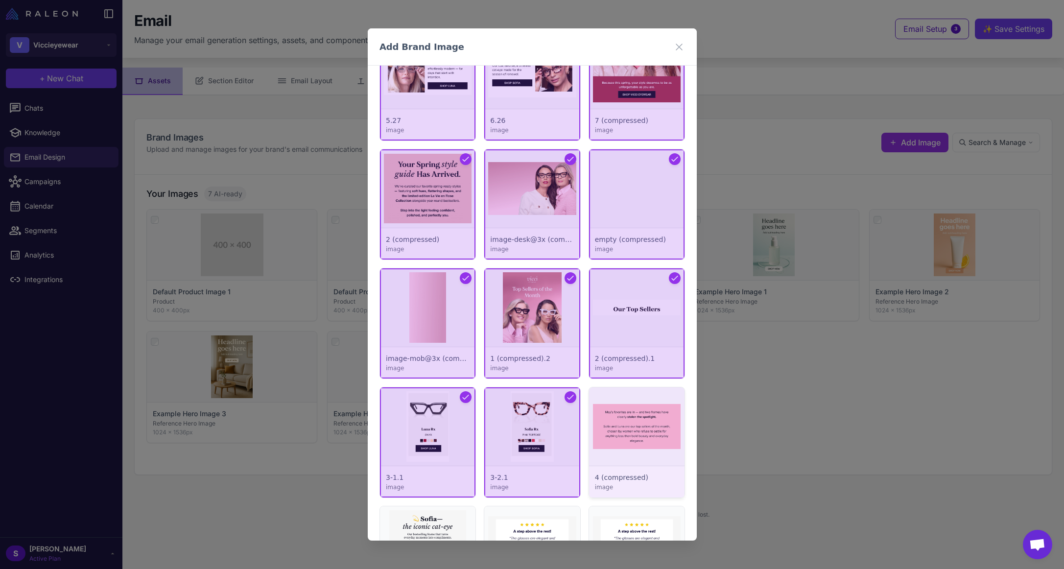
click at [643, 424] on div at bounding box center [635, 442] width 95 height 110
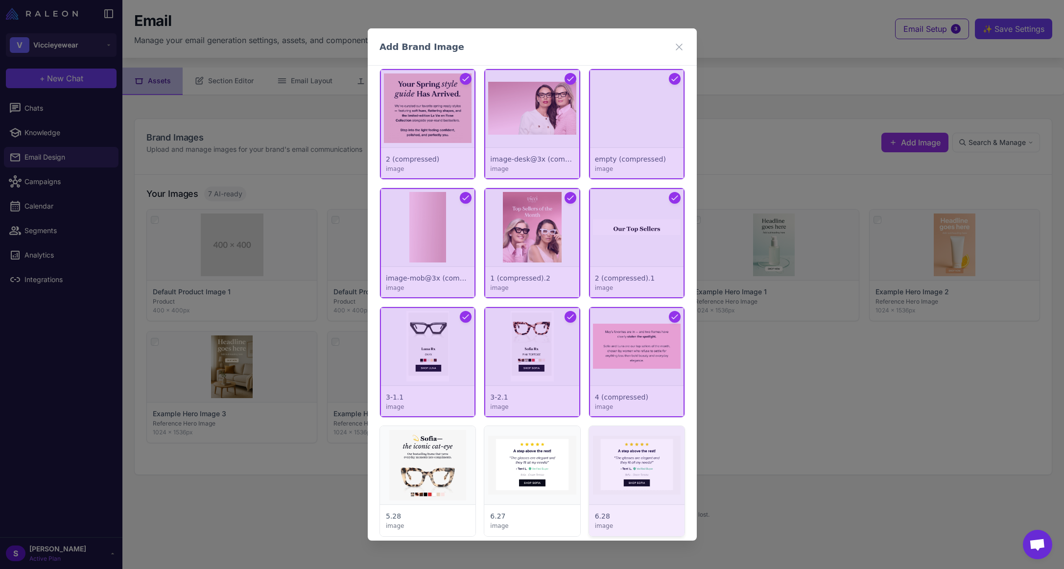
scroll to position [2042, 0]
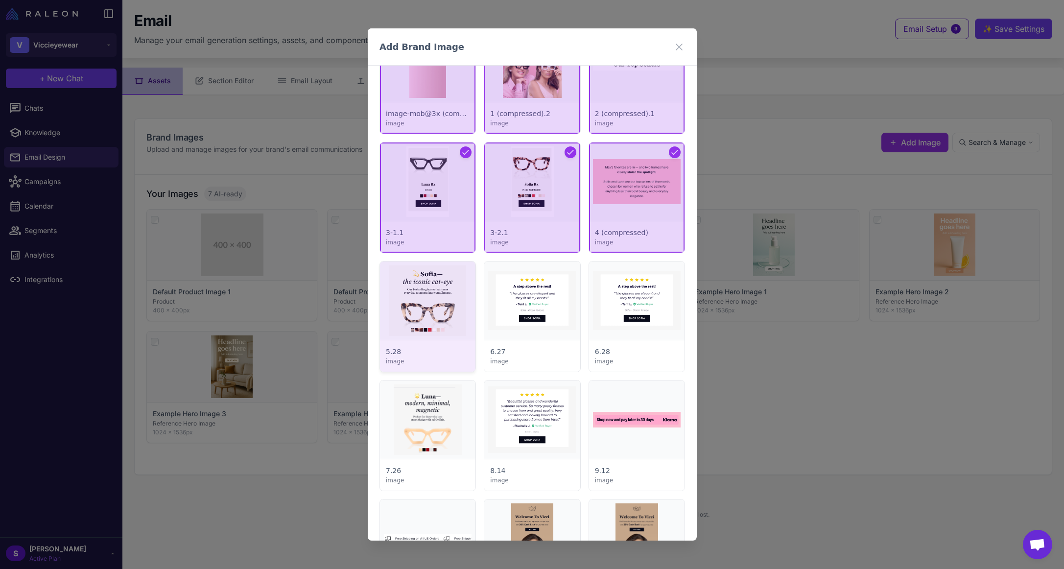
click at [448, 305] on div at bounding box center [427, 316] width 95 height 110
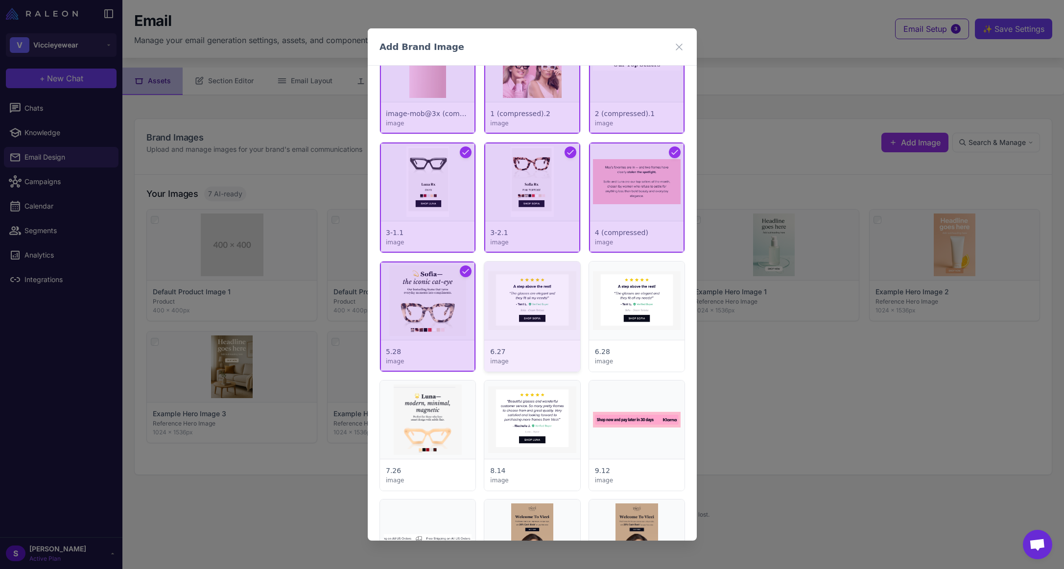
click at [535, 305] on div at bounding box center [531, 316] width 95 height 110
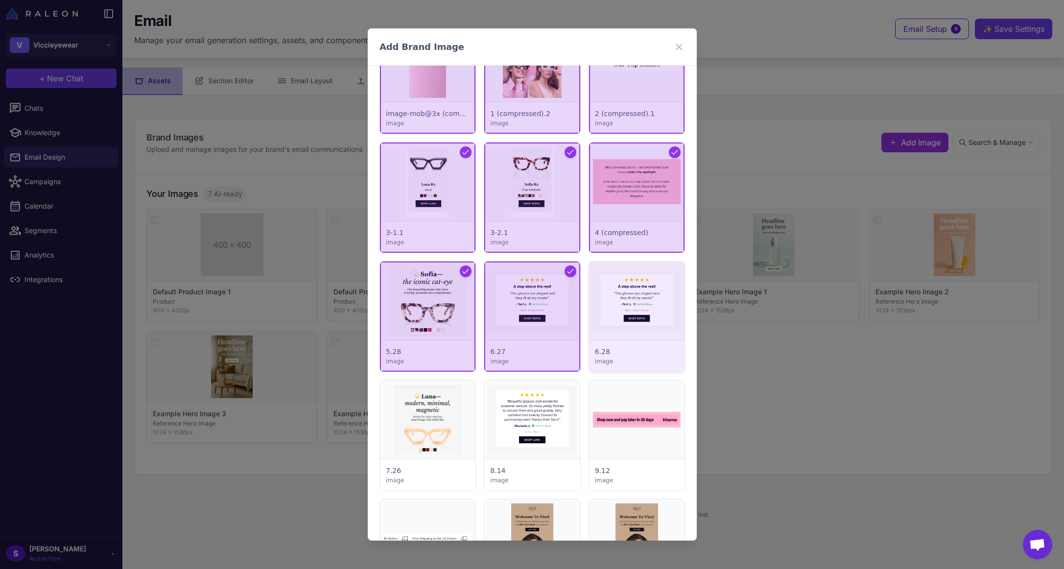
click at [629, 300] on div at bounding box center [635, 316] width 95 height 110
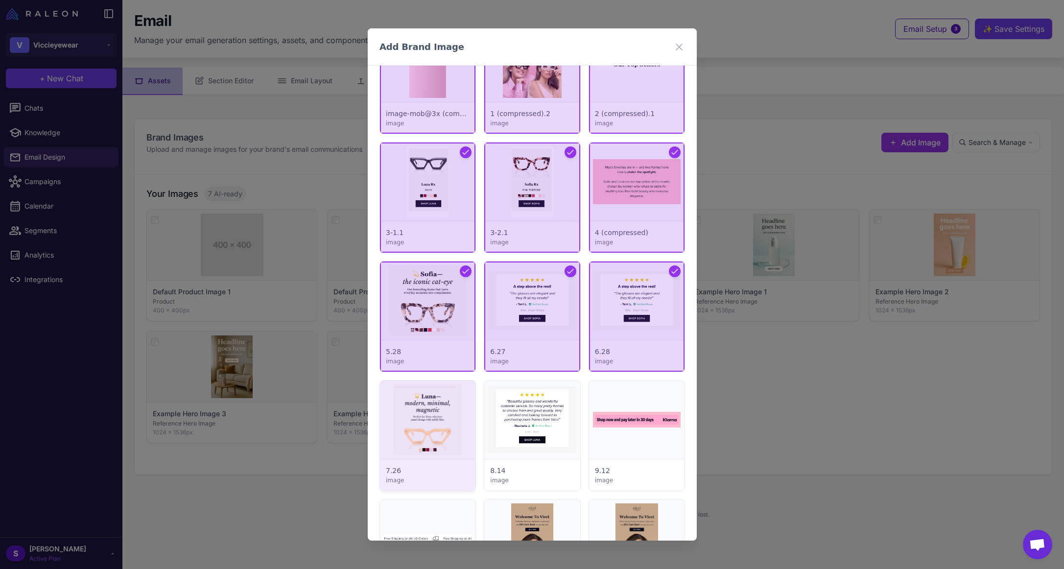
click at [434, 412] on div at bounding box center [427, 435] width 95 height 110
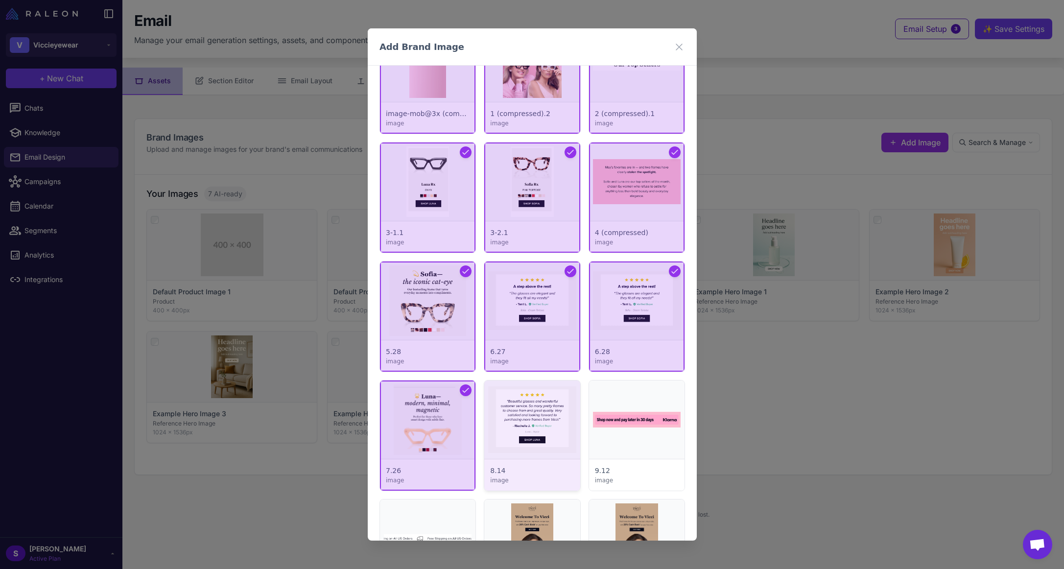
click at [529, 415] on div at bounding box center [531, 435] width 95 height 110
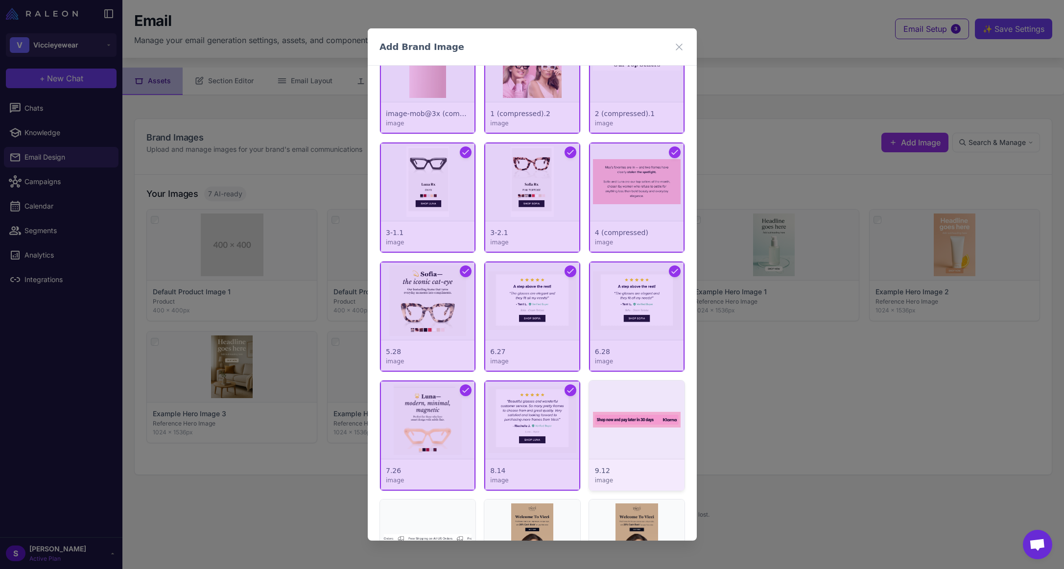
click at [644, 428] on div at bounding box center [635, 435] width 95 height 110
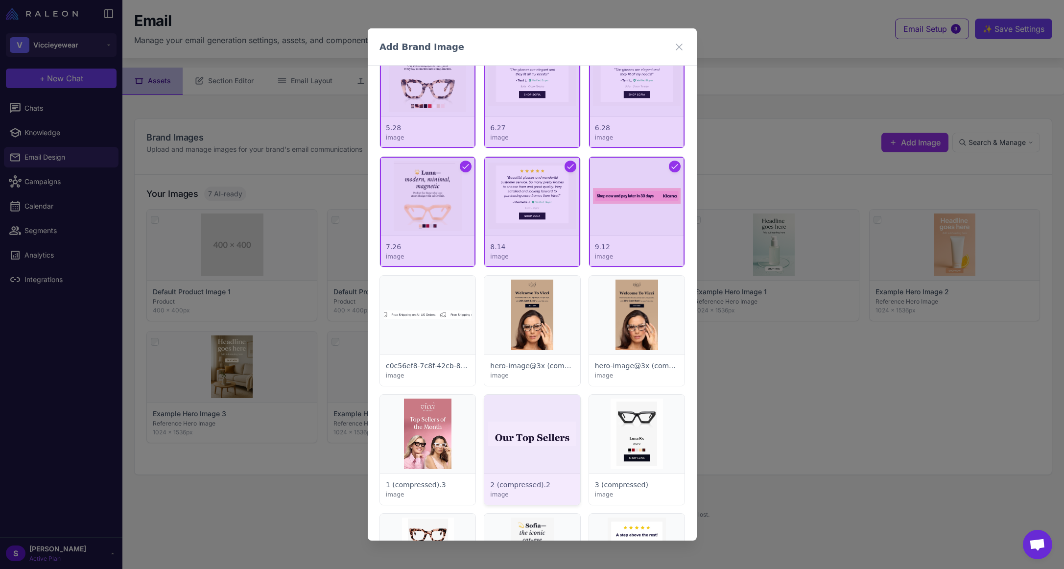
scroll to position [2287, 0]
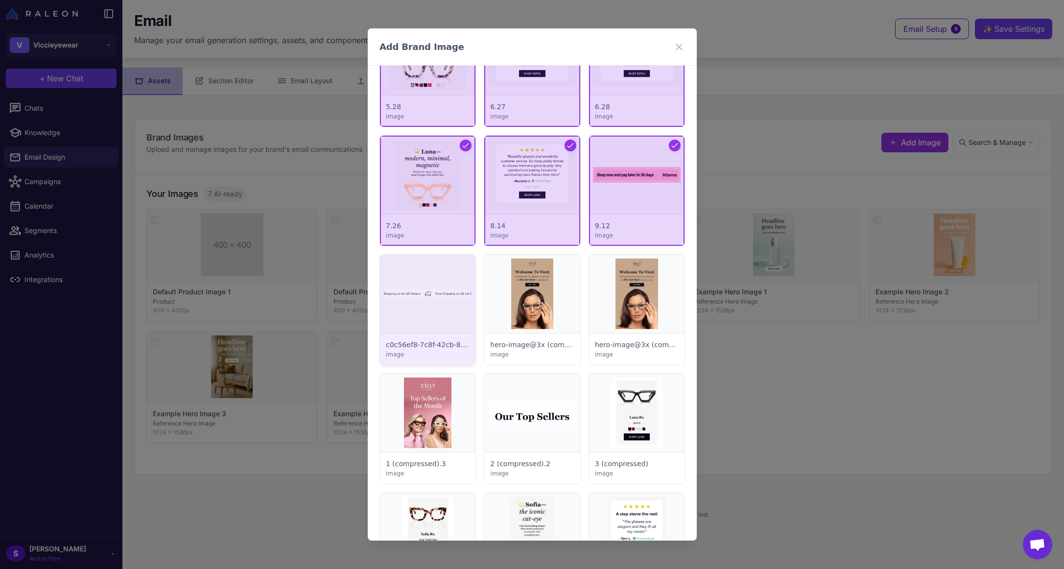
click at [450, 326] on div at bounding box center [427, 310] width 95 height 110
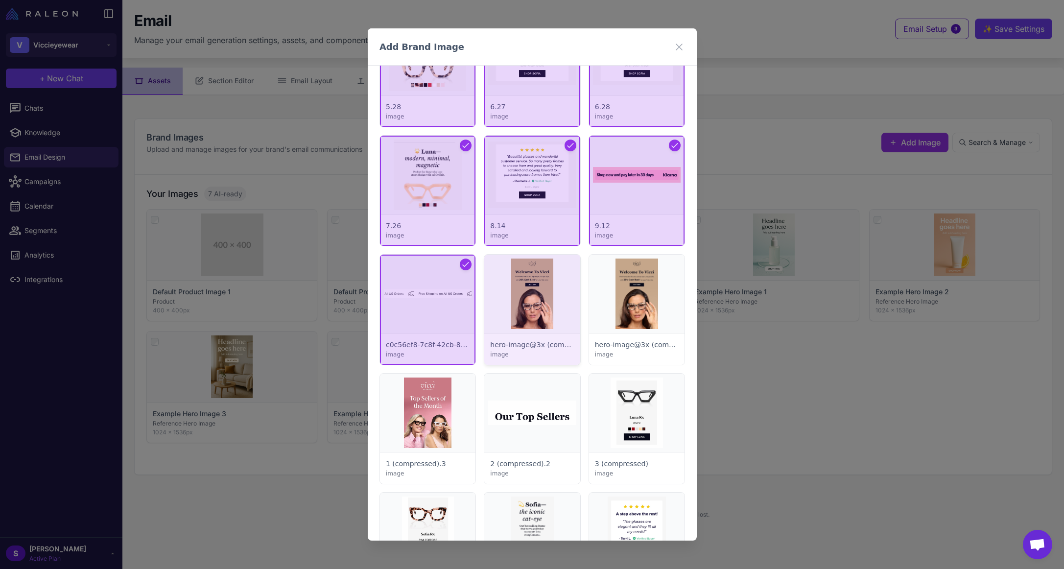
click at [510, 307] on div at bounding box center [531, 310] width 95 height 110
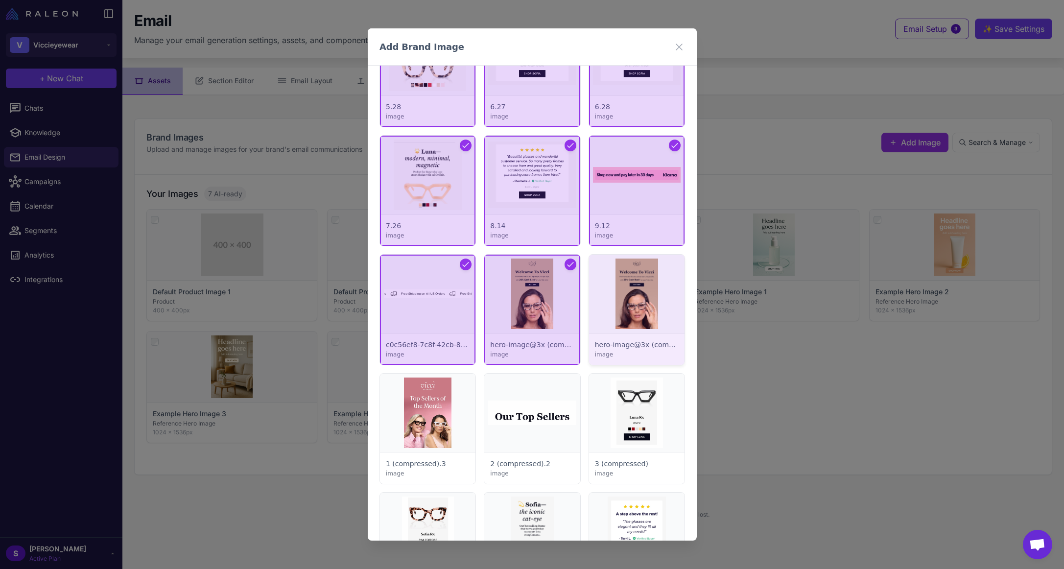
click at [630, 307] on div at bounding box center [635, 310] width 95 height 110
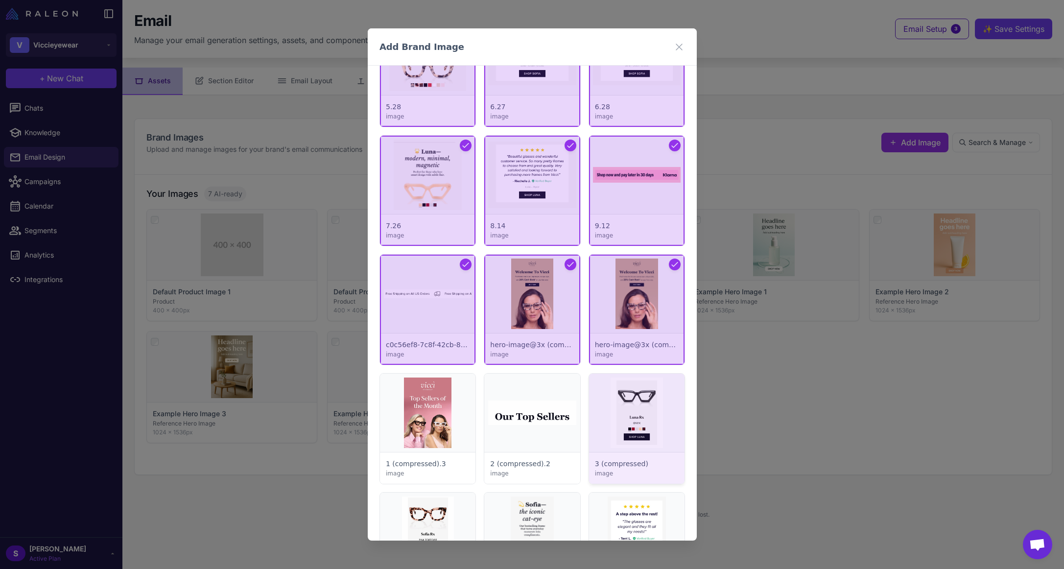
click at [623, 424] on div at bounding box center [635, 429] width 95 height 110
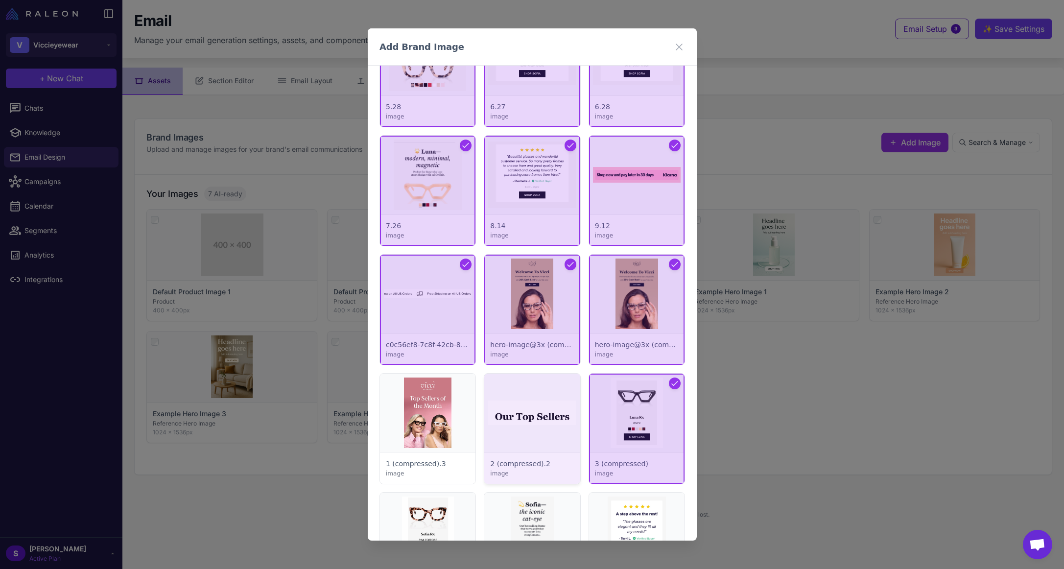
click at [519, 414] on div at bounding box center [531, 429] width 95 height 110
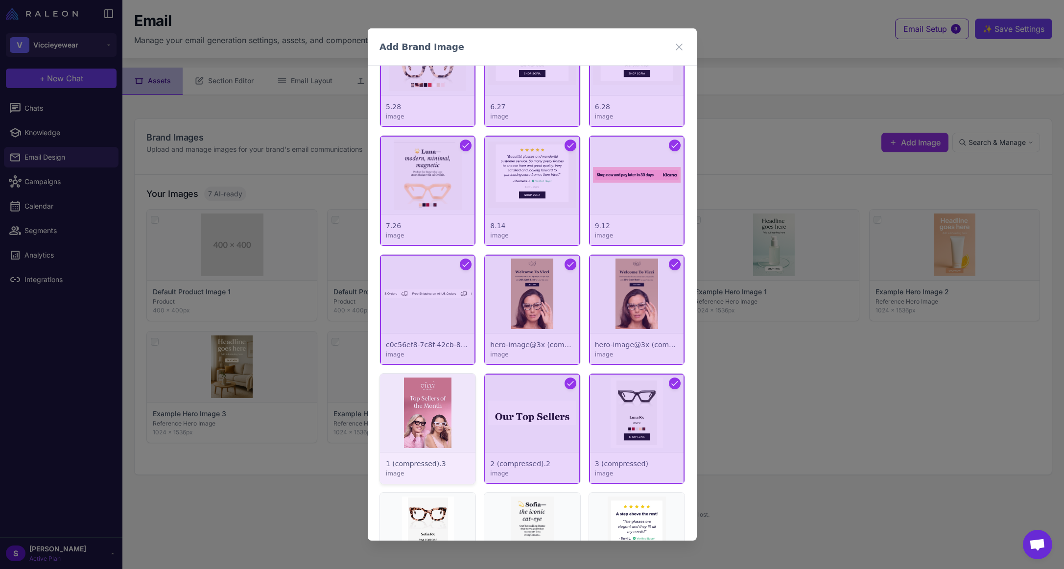
click at [425, 412] on div at bounding box center [427, 429] width 95 height 110
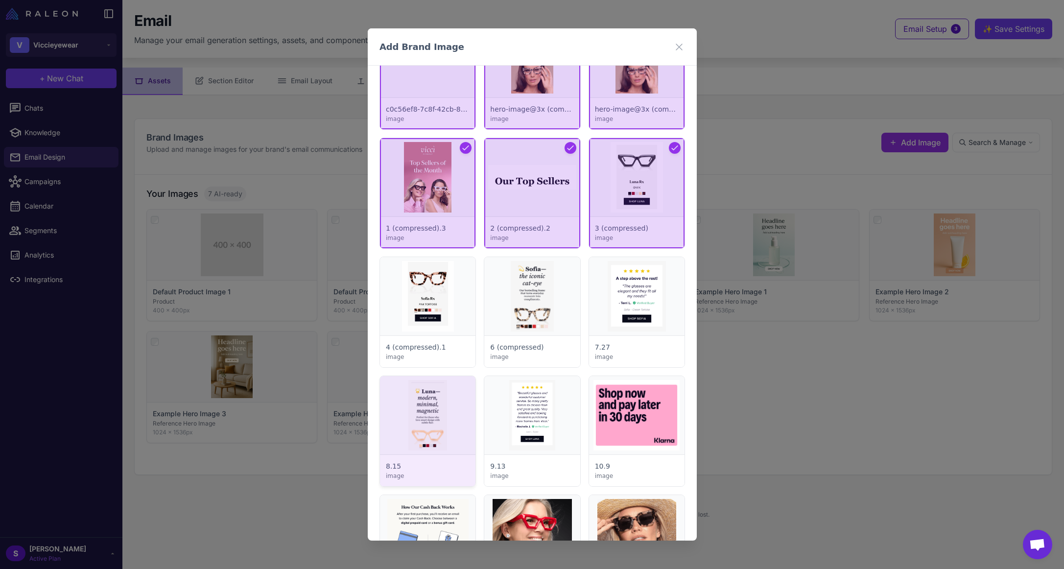
scroll to position [2532, 0]
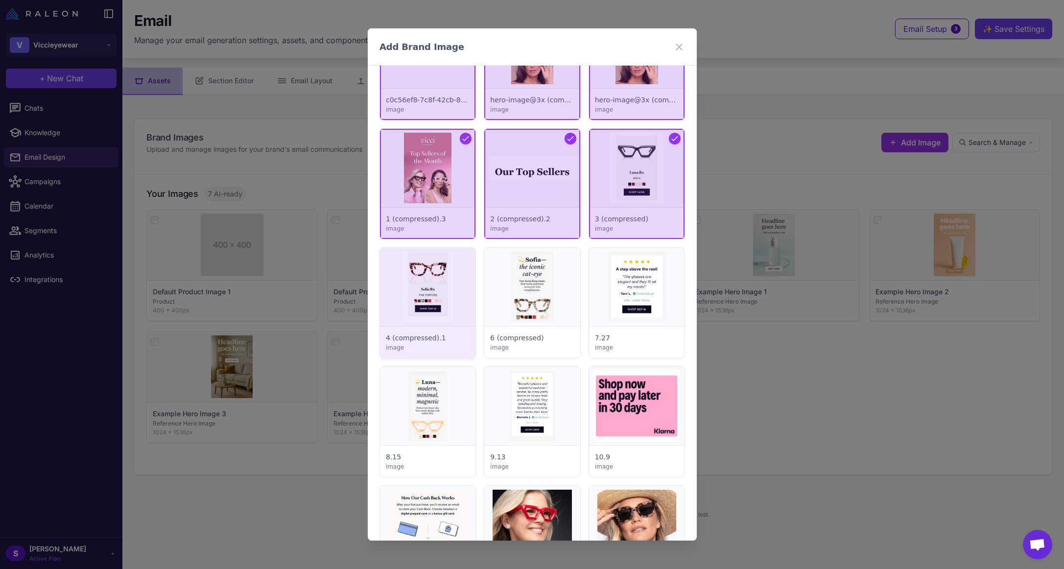
click at [422, 295] on div at bounding box center [427, 303] width 95 height 110
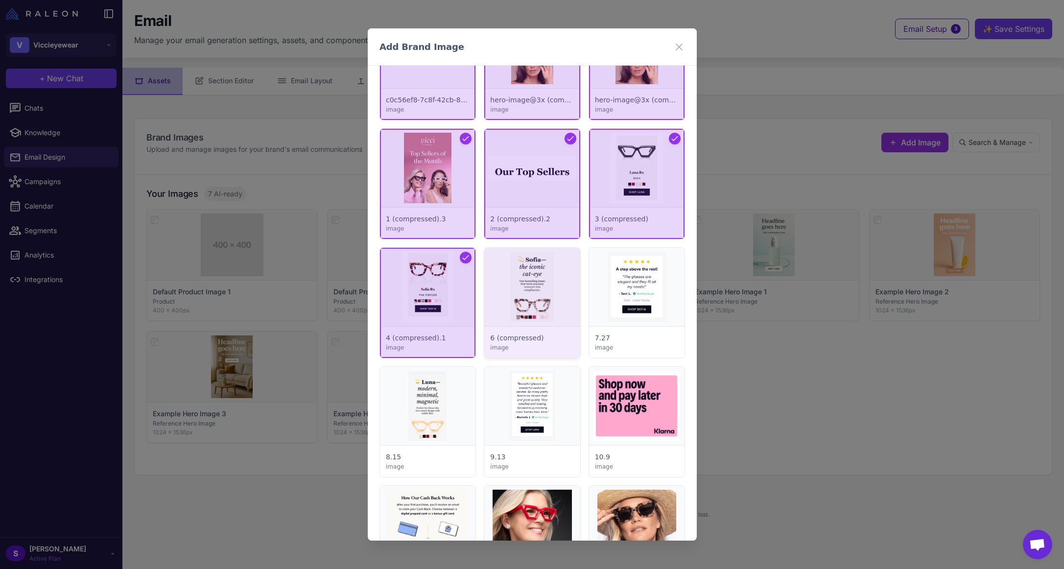
click at [502, 292] on div at bounding box center [531, 303] width 95 height 110
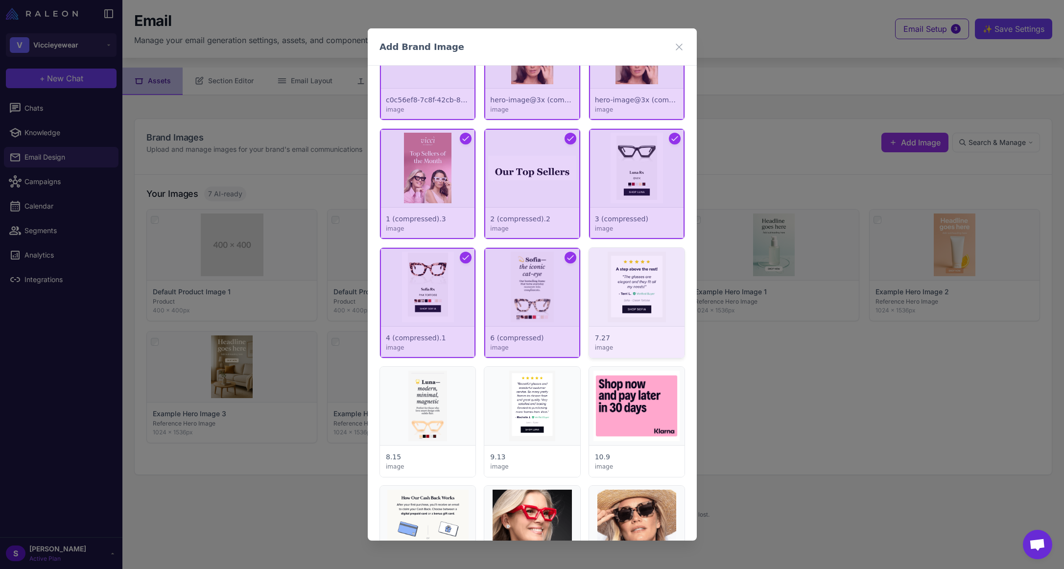
drag, startPoint x: 639, startPoint y: 297, endPoint x: 633, endPoint y: 323, distance: 27.2
click at [639, 298] on div at bounding box center [635, 303] width 95 height 110
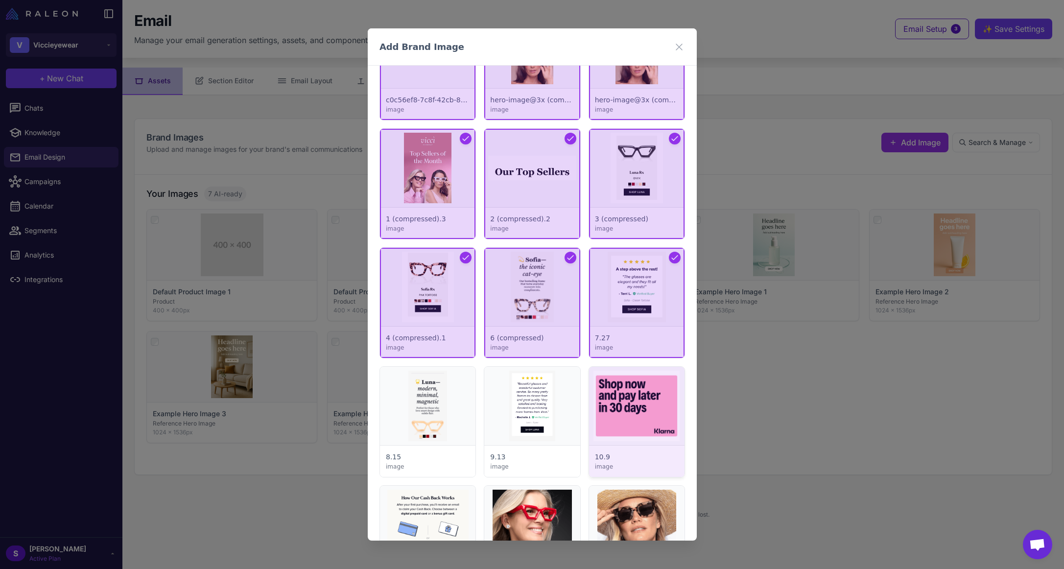
click at [627, 392] on div at bounding box center [635, 422] width 95 height 110
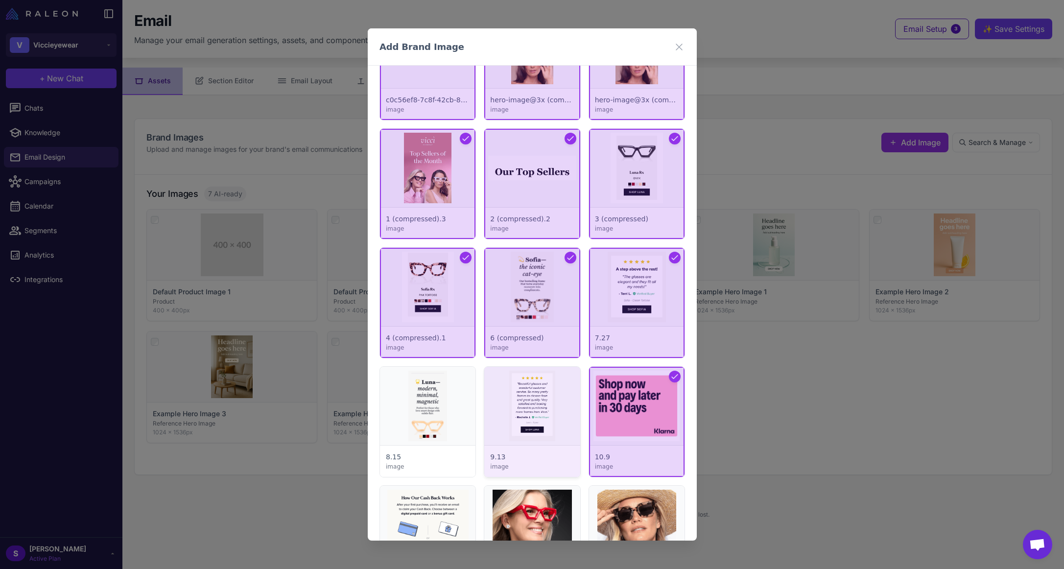
drag, startPoint x: 521, startPoint y: 398, endPoint x: 496, endPoint y: 399, distance: 25.5
click at [521, 399] on div at bounding box center [531, 422] width 95 height 110
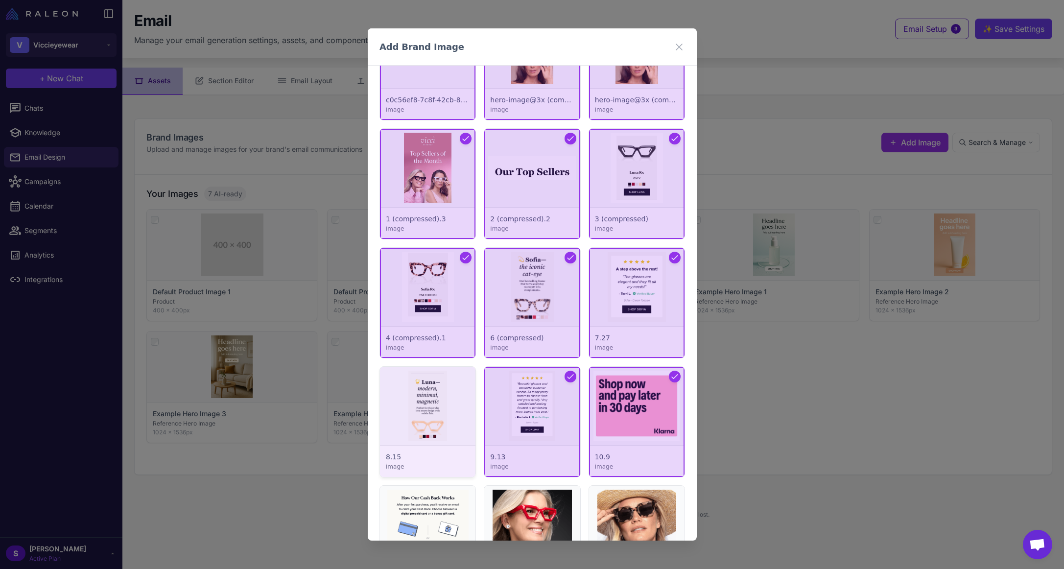
click at [440, 398] on div at bounding box center [427, 422] width 95 height 110
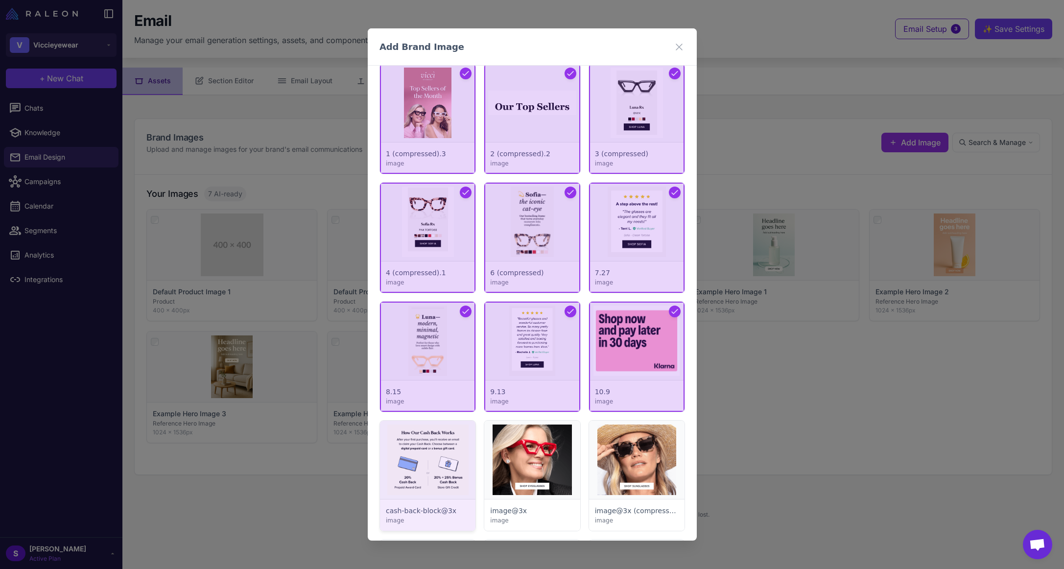
scroll to position [2728, 0]
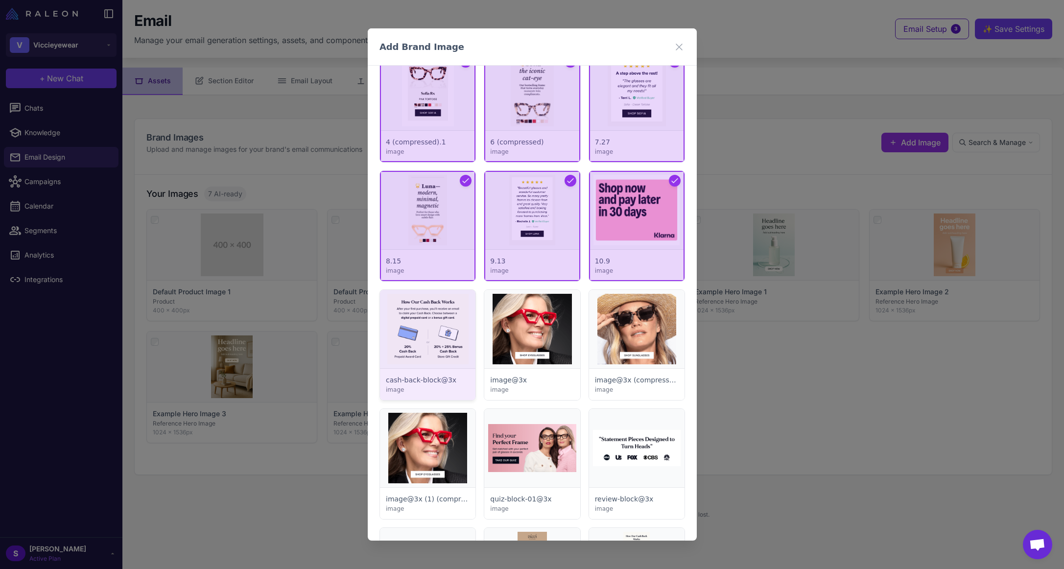
click at [417, 333] on div at bounding box center [427, 345] width 95 height 110
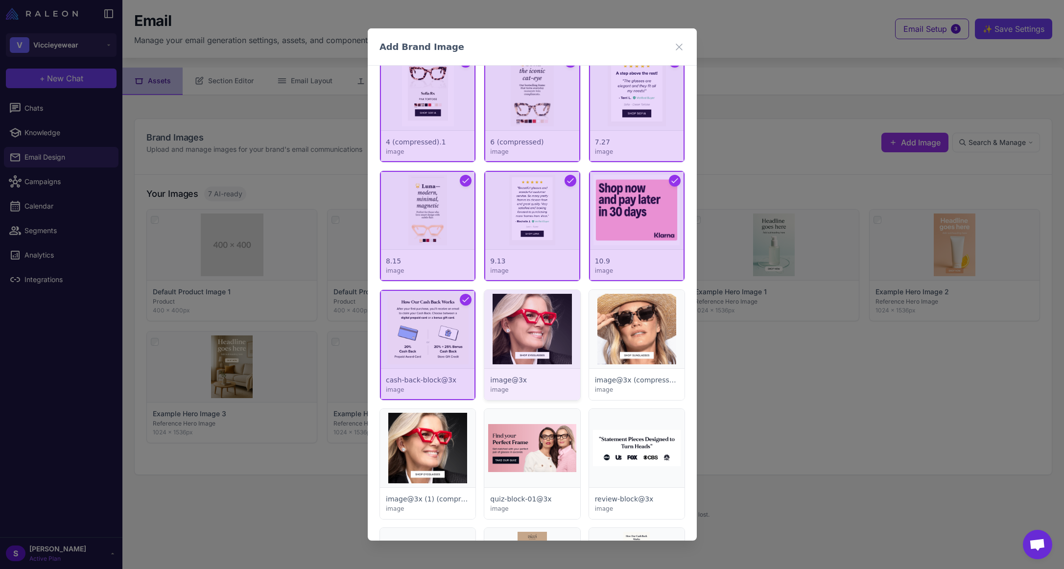
click at [544, 344] on div at bounding box center [531, 345] width 95 height 110
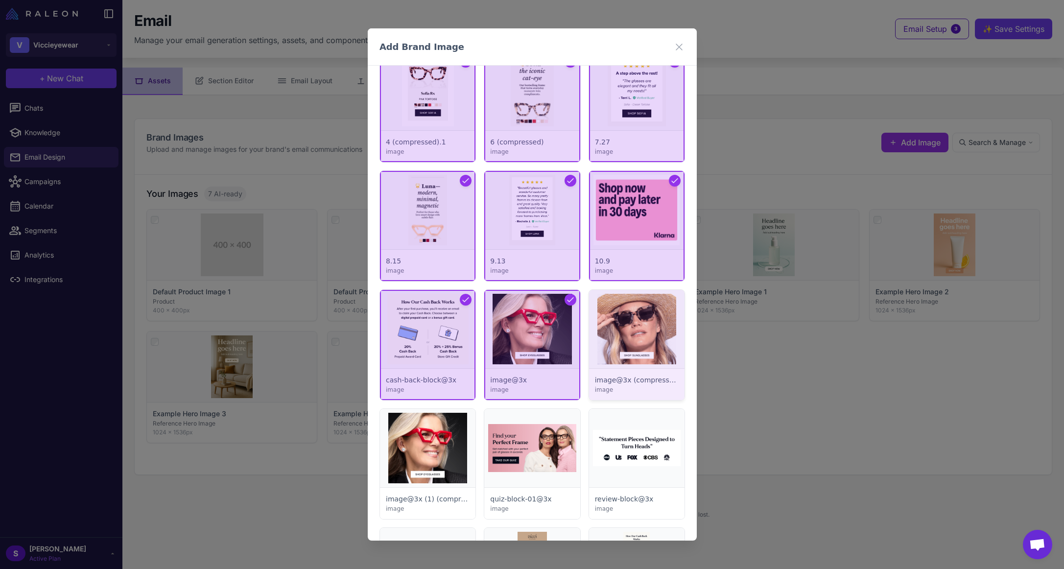
click at [622, 352] on div at bounding box center [635, 345] width 95 height 110
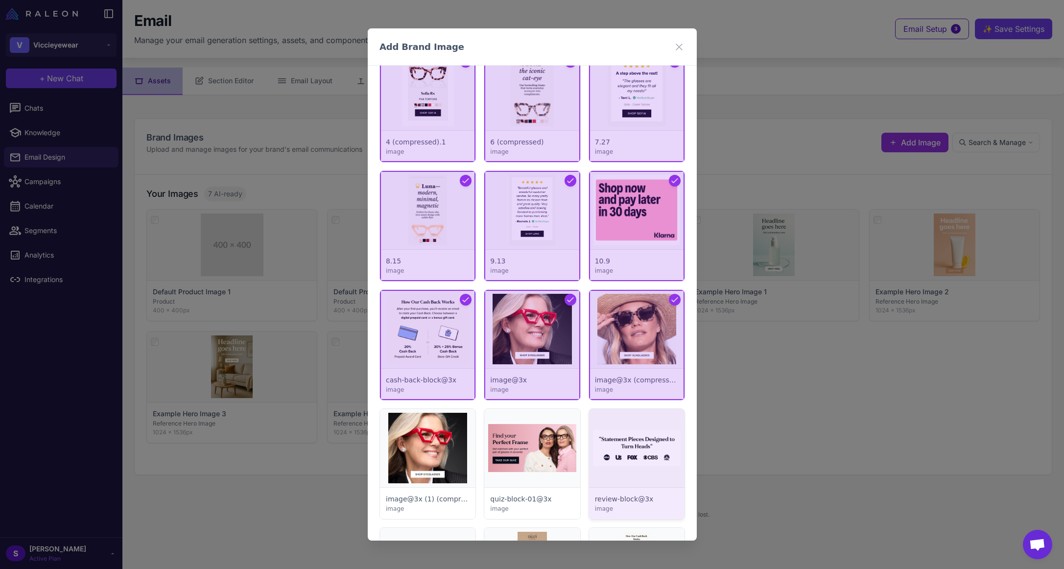
drag, startPoint x: 625, startPoint y: 446, endPoint x: 587, endPoint y: 442, distance: 37.9
click at [625, 447] on div at bounding box center [635, 464] width 95 height 110
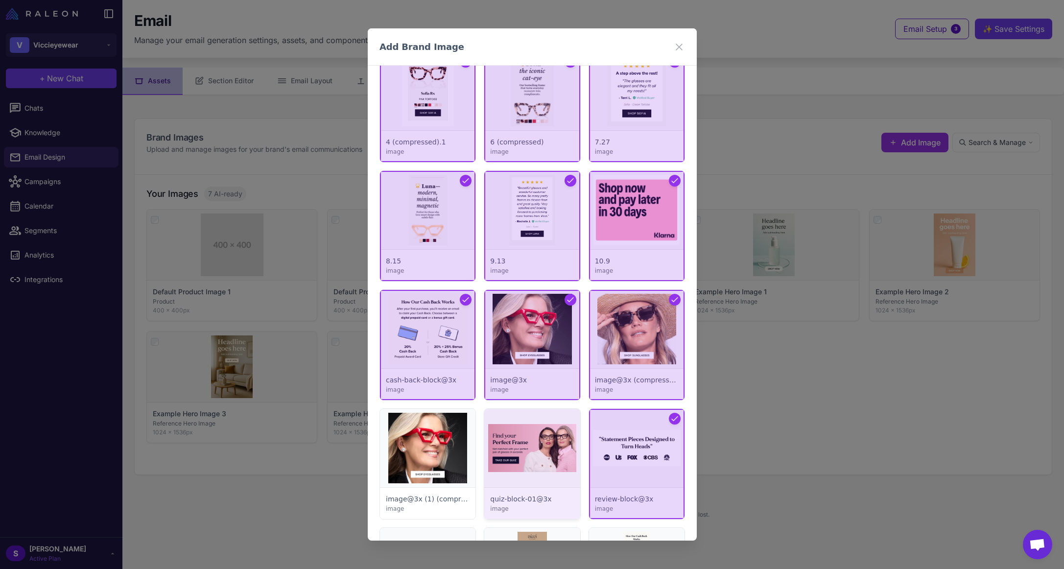
click at [545, 443] on div at bounding box center [531, 464] width 95 height 110
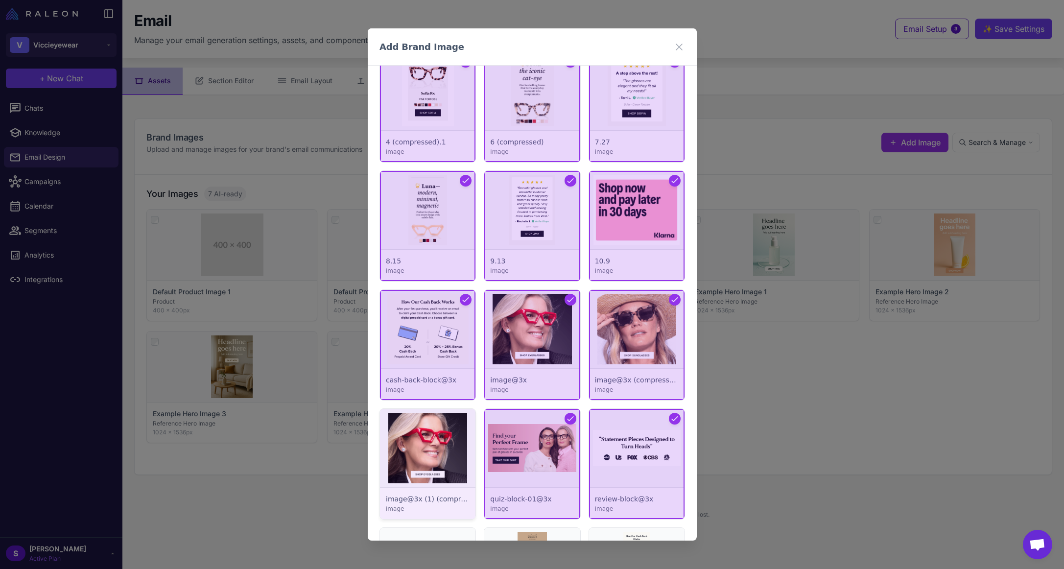
click at [434, 436] on div at bounding box center [427, 464] width 95 height 110
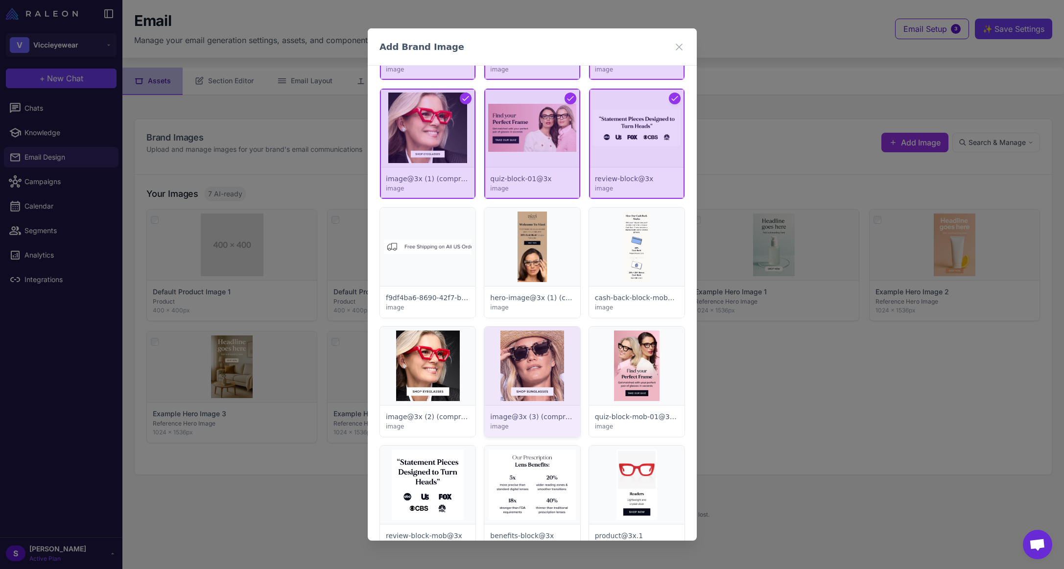
scroll to position [3119, 0]
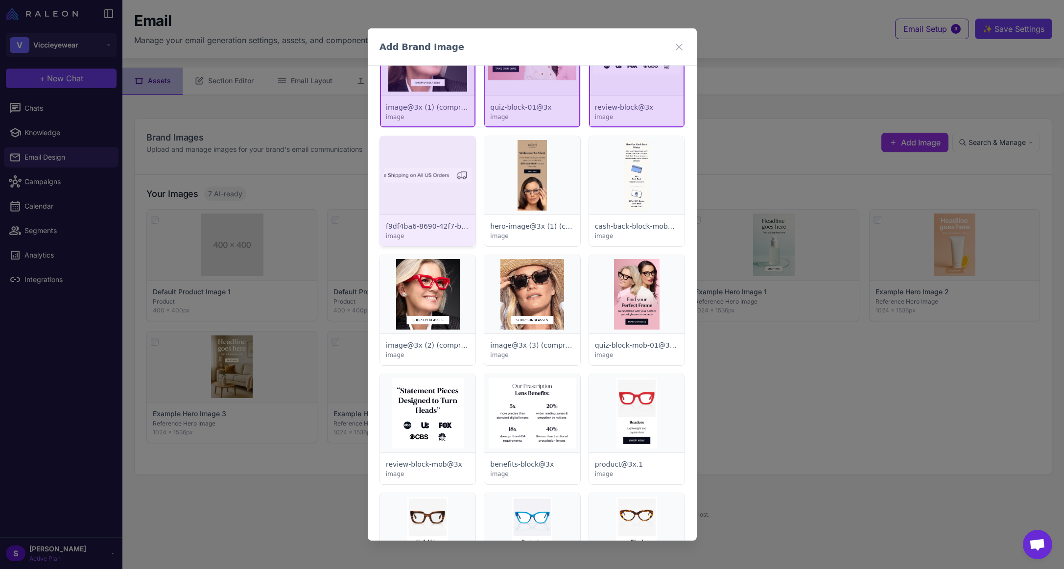
click at [444, 188] on div at bounding box center [427, 191] width 95 height 110
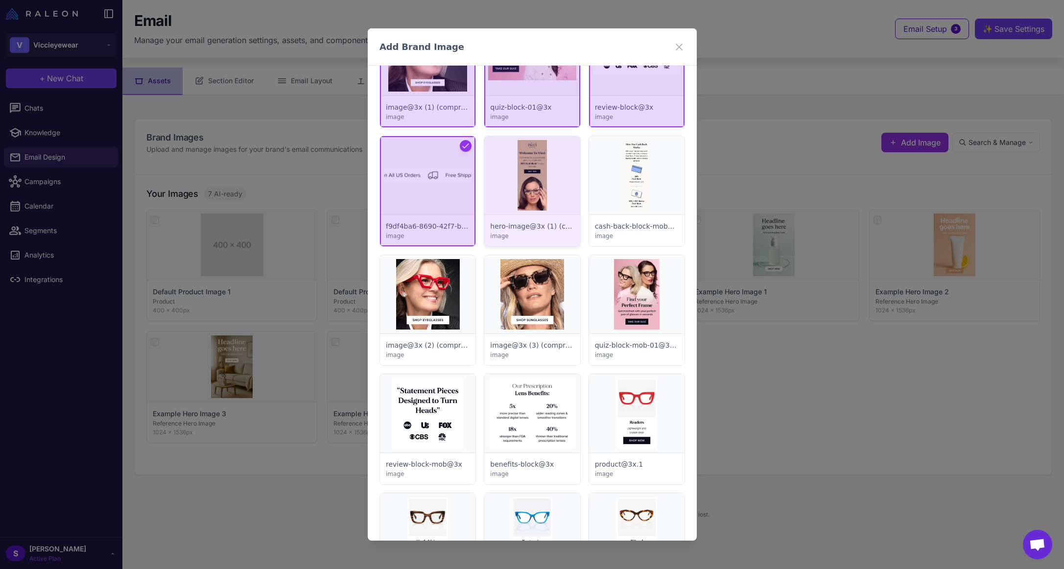
click at [529, 191] on div at bounding box center [531, 191] width 95 height 110
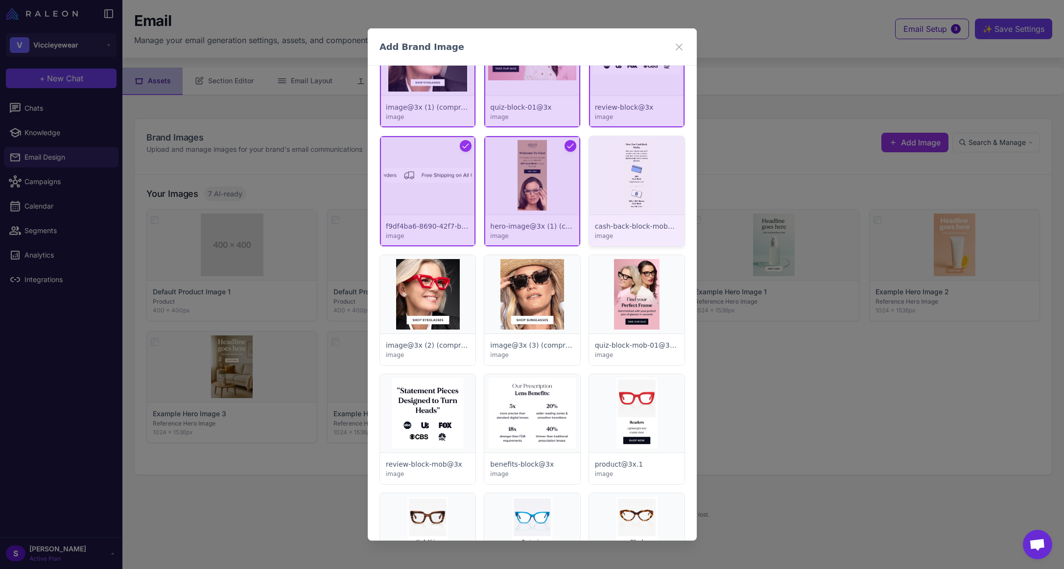
drag, startPoint x: 628, startPoint y: 198, endPoint x: 621, endPoint y: 237, distance: 39.8
click at [628, 199] on div at bounding box center [635, 191] width 95 height 110
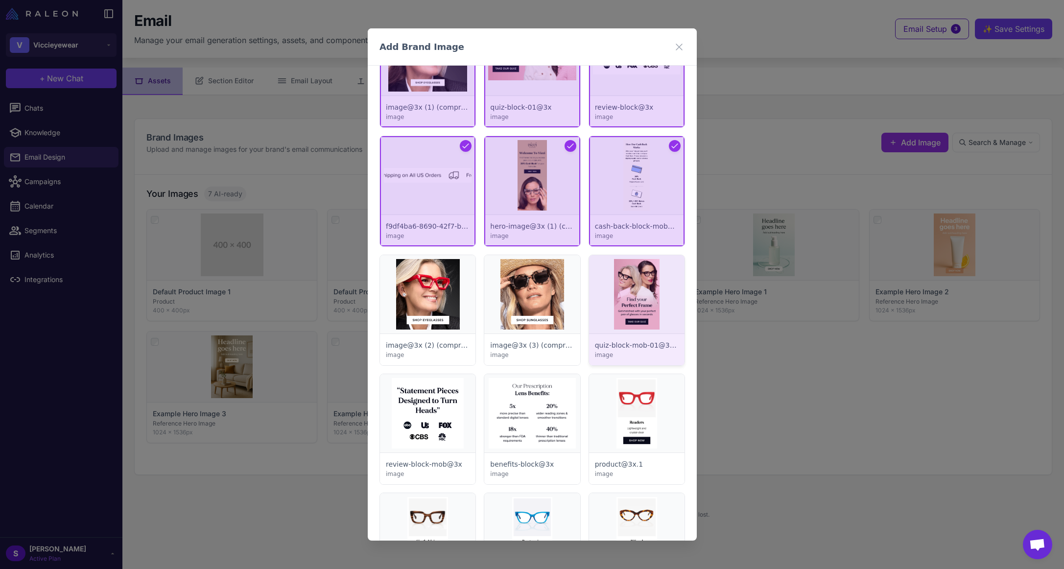
click at [618, 271] on div at bounding box center [635, 310] width 95 height 110
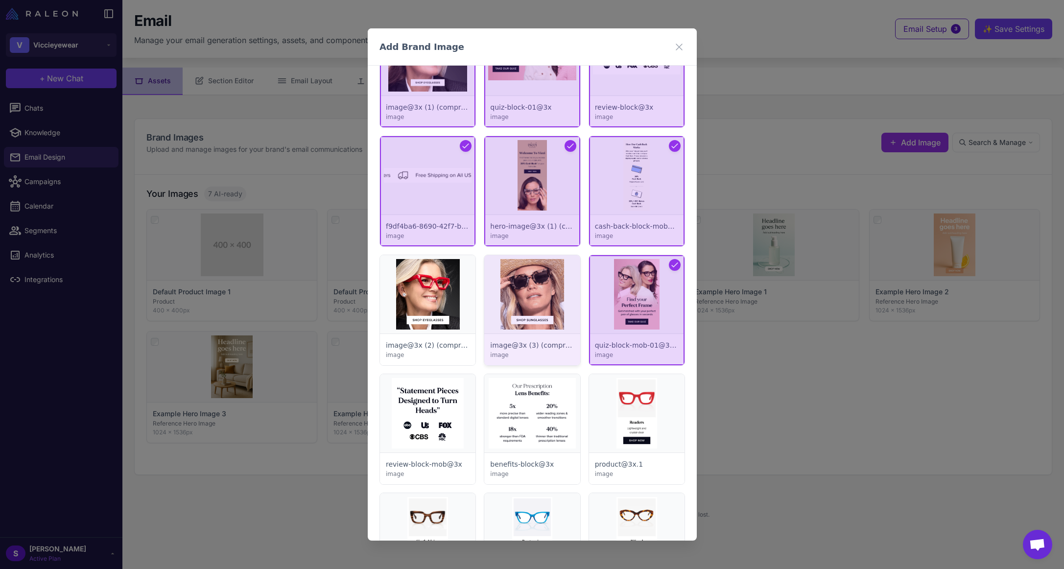
click at [528, 285] on div at bounding box center [531, 310] width 95 height 110
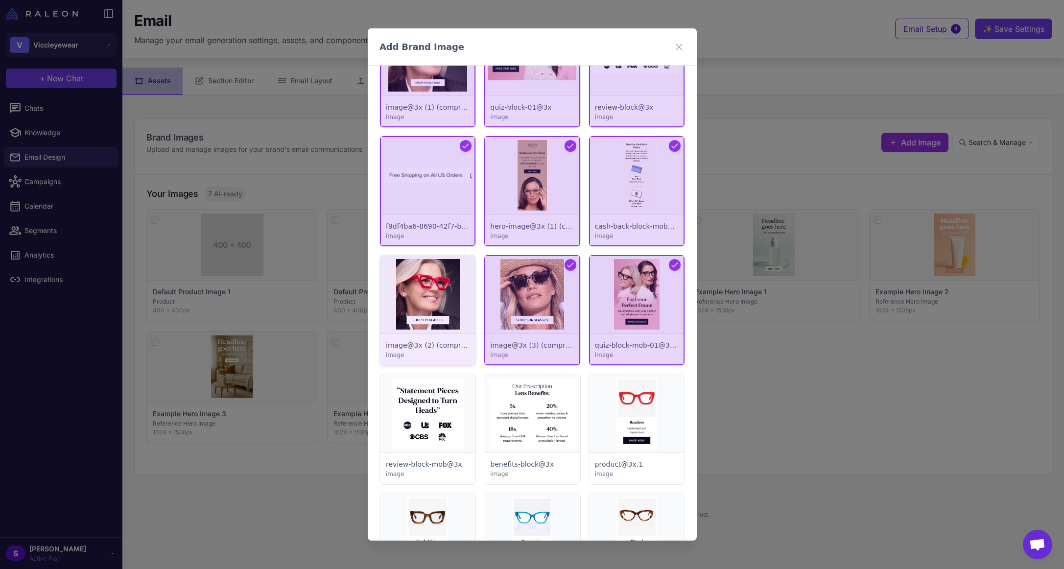
click at [447, 292] on div at bounding box center [427, 310] width 95 height 110
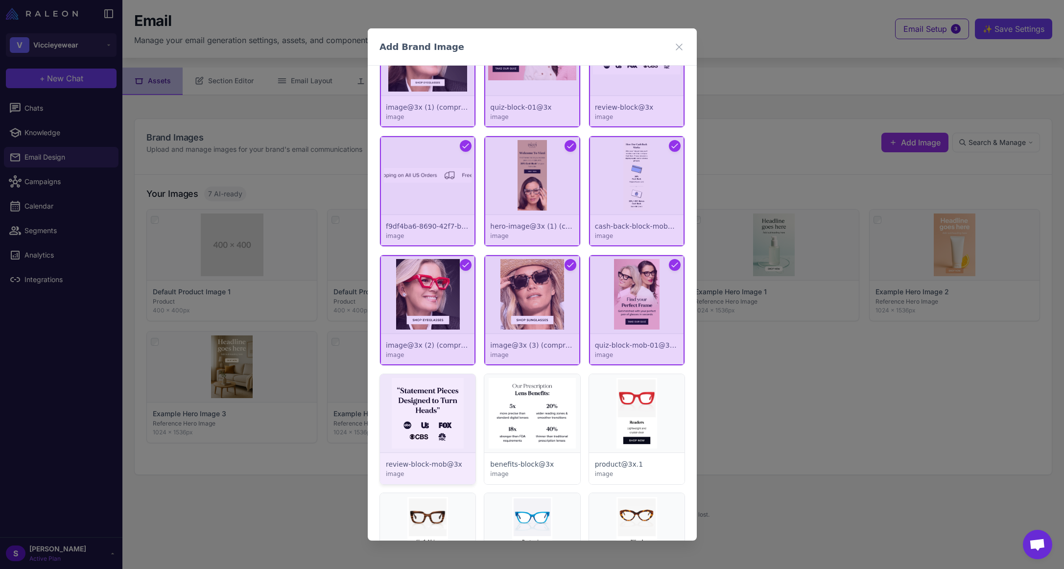
drag, startPoint x: 461, startPoint y: 425, endPoint x: 473, endPoint y: 422, distance: 12.6
click at [461, 425] on div at bounding box center [427, 429] width 95 height 110
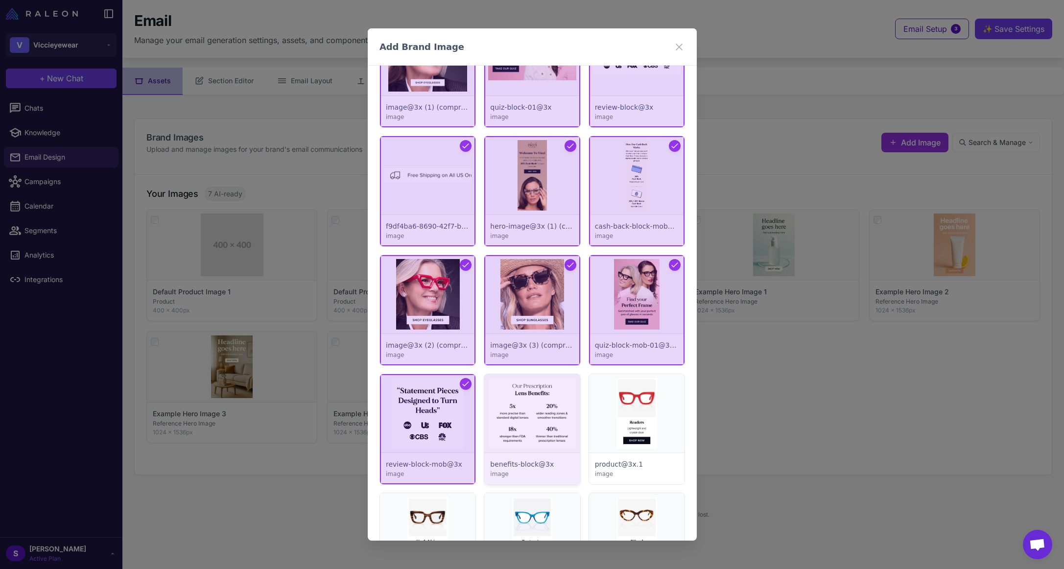
click at [557, 423] on div at bounding box center [531, 429] width 95 height 110
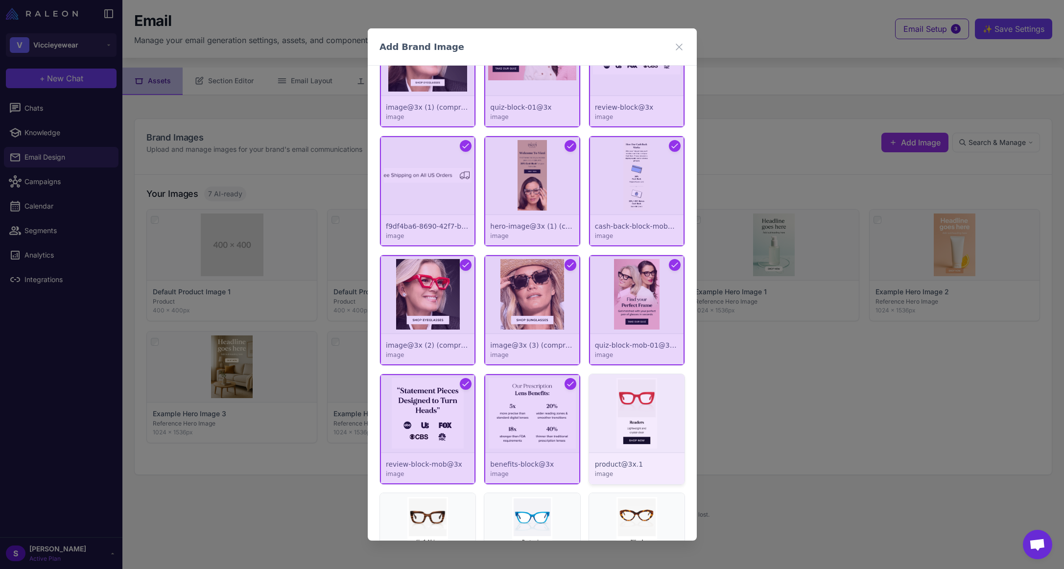
click at [640, 424] on div at bounding box center [635, 429] width 95 height 110
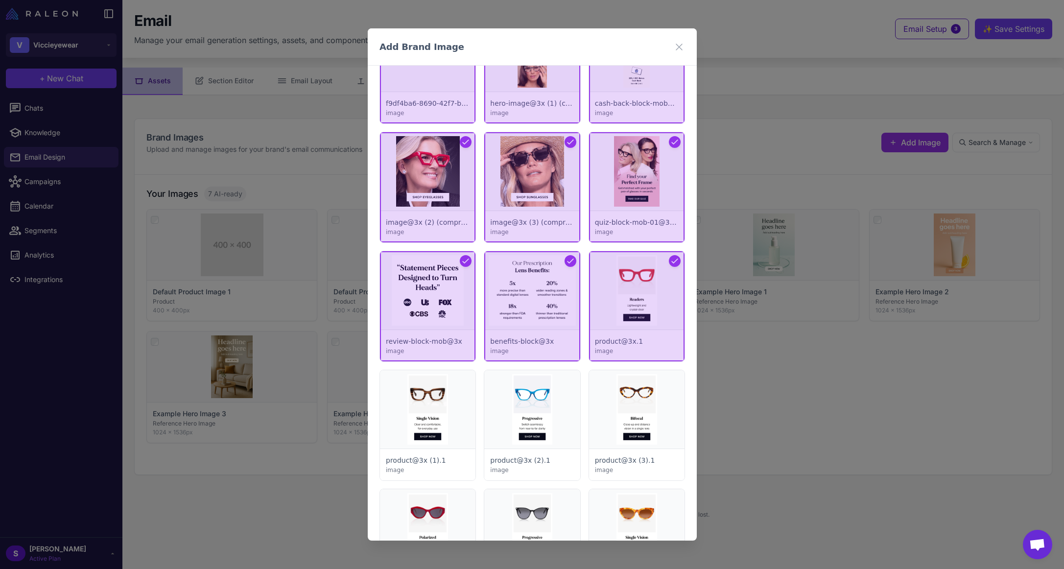
scroll to position [3364, 0]
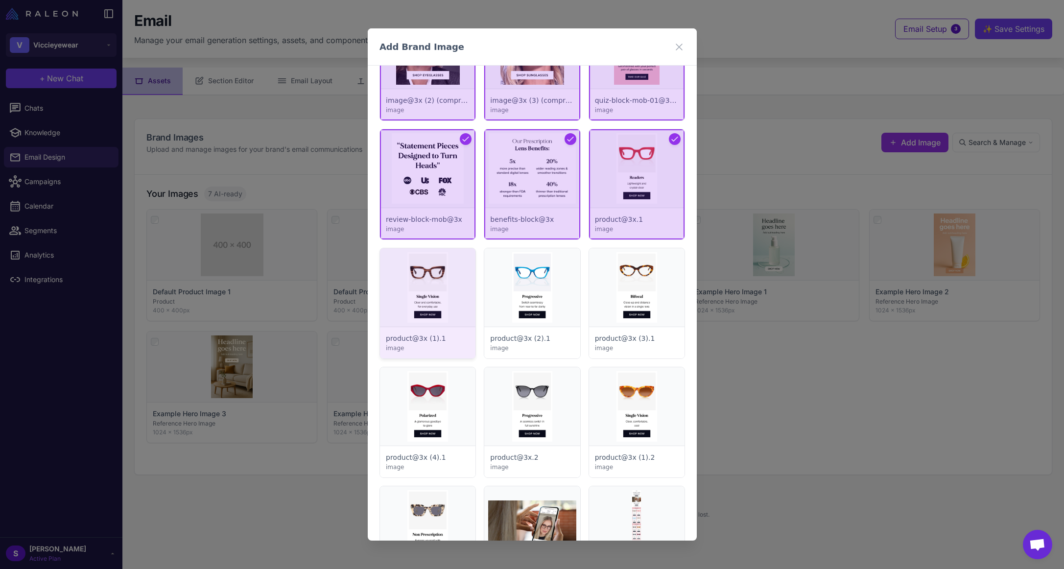
click at [428, 263] on div at bounding box center [427, 303] width 95 height 110
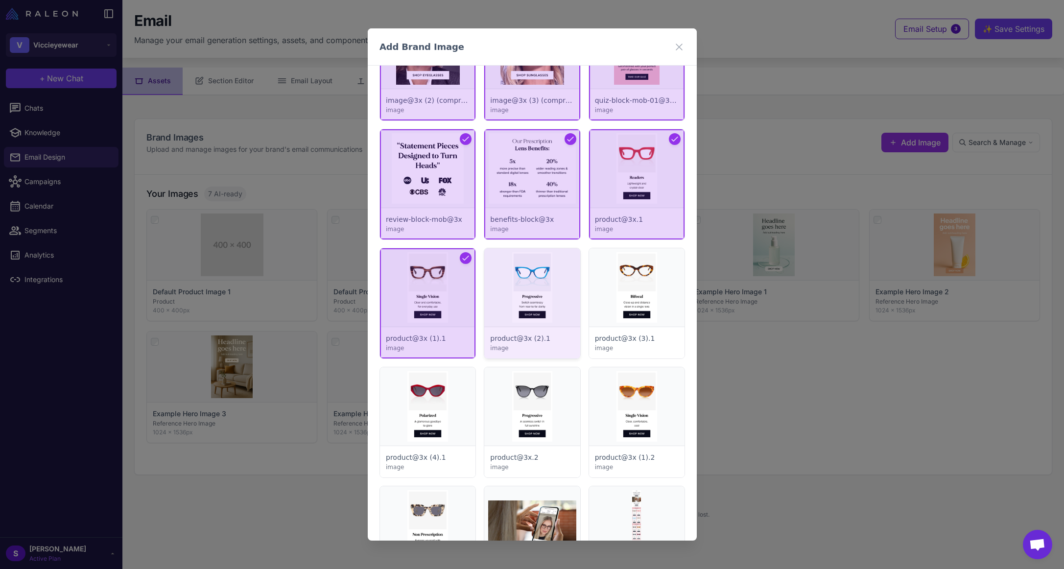
click at [529, 281] on div at bounding box center [531, 303] width 95 height 110
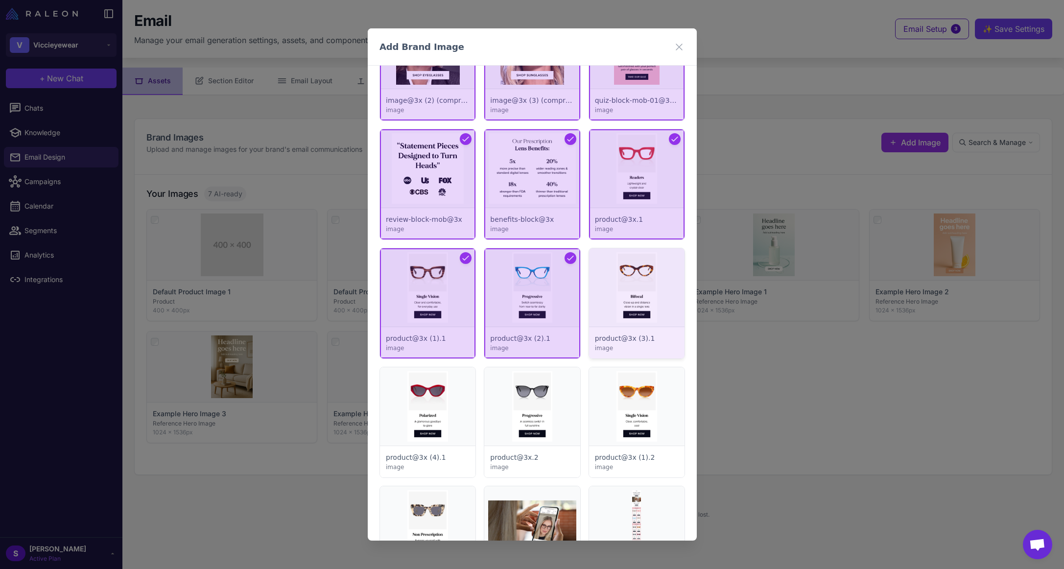
click at [645, 315] on div at bounding box center [635, 303] width 95 height 110
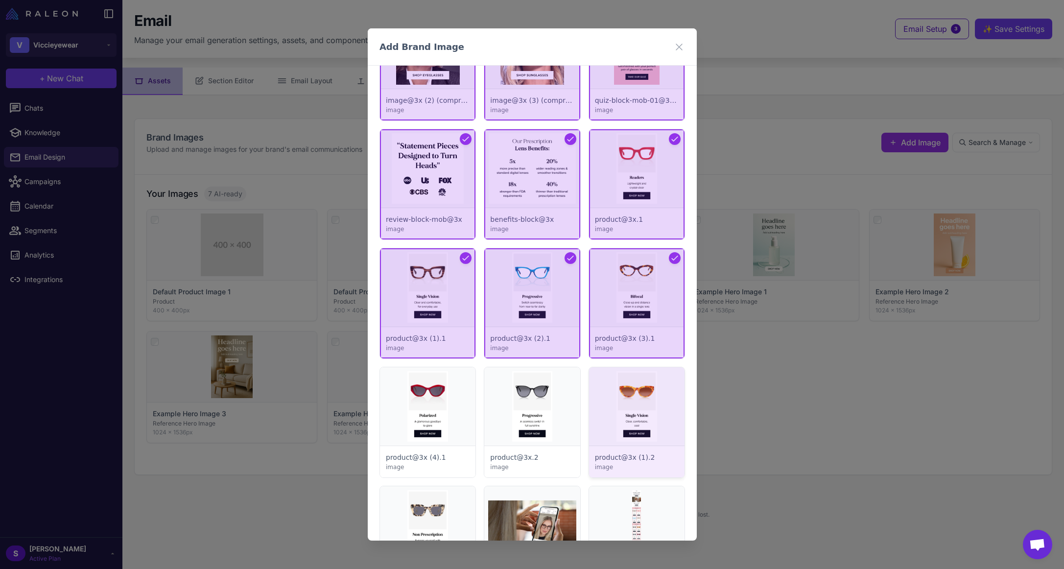
click at [618, 390] on div at bounding box center [635, 422] width 95 height 110
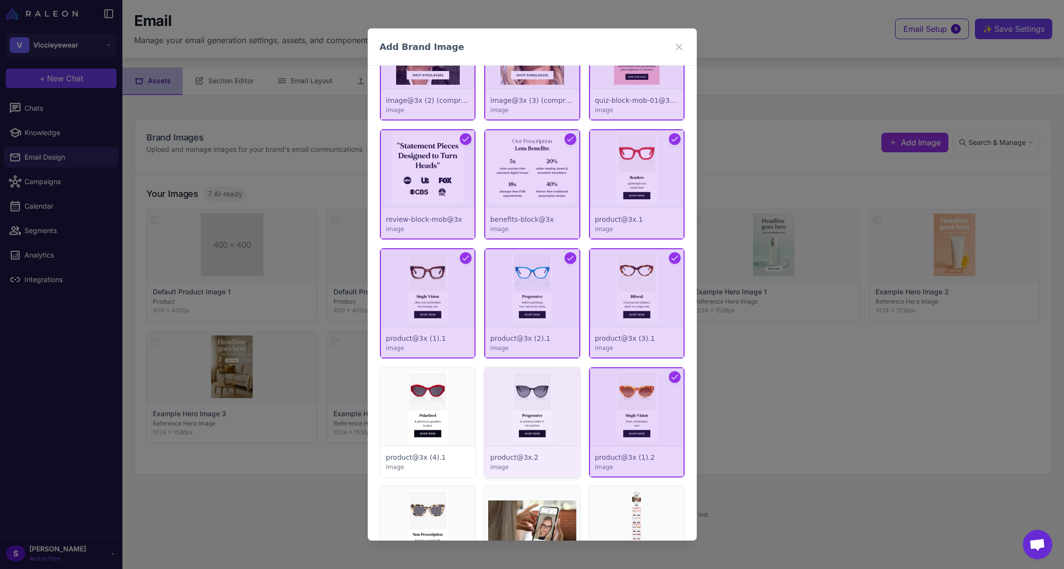
click at [530, 393] on div at bounding box center [531, 422] width 95 height 110
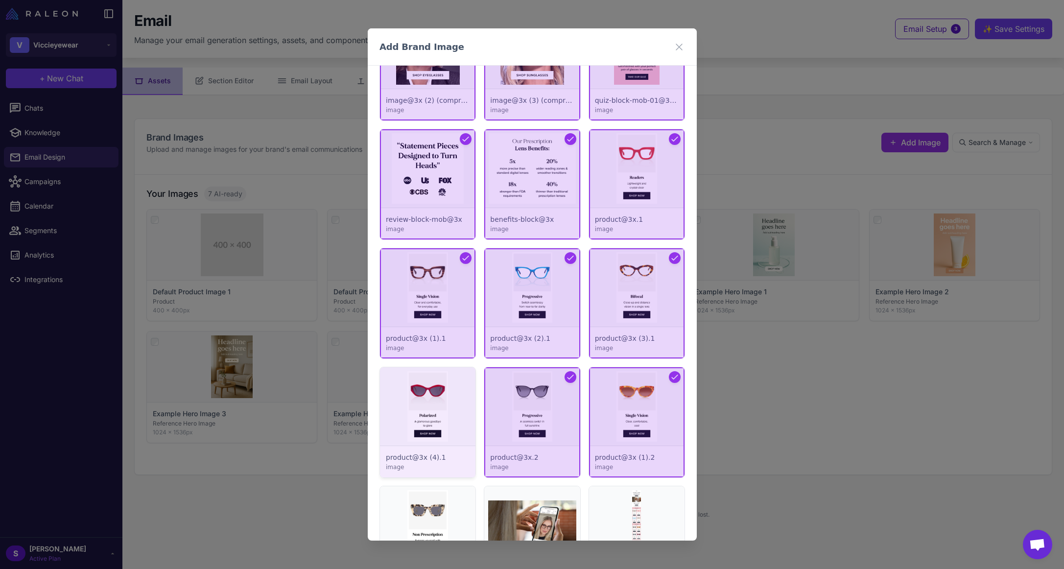
click at [427, 400] on div at bounding box center [427, 422] width 95 height 110
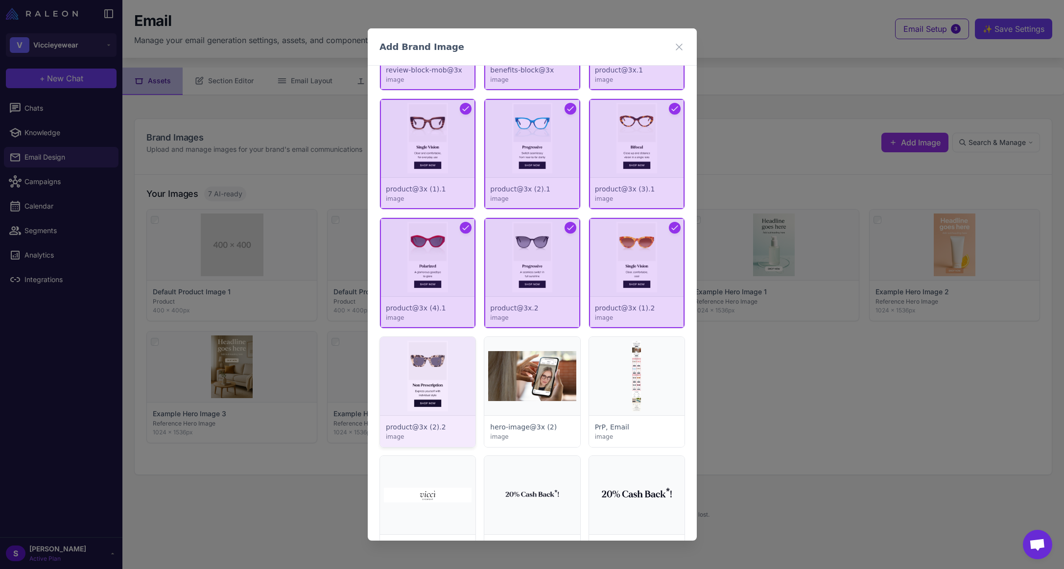
scroll to position [3609, 0]
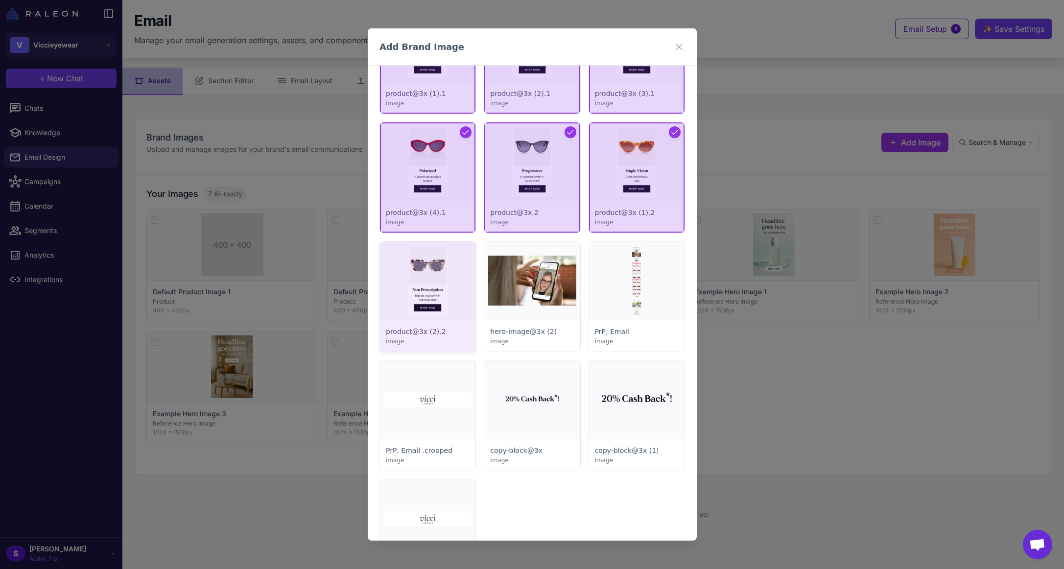
click at [408, 292] on div at bounding box center [427, 296] width 95 height 110
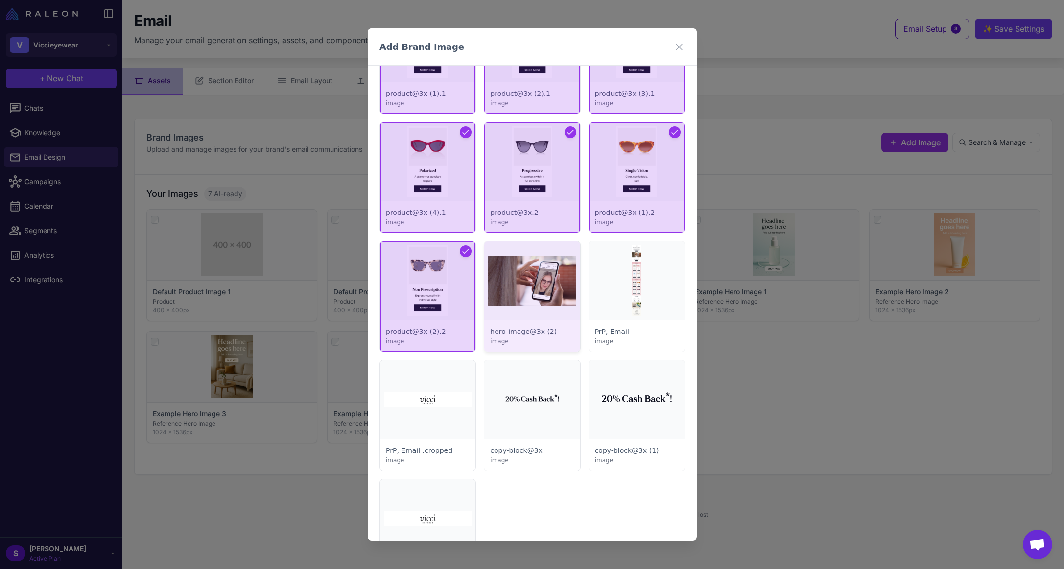
click at [541, 299] on div at bounding box center [531, 296] width 95 height 110
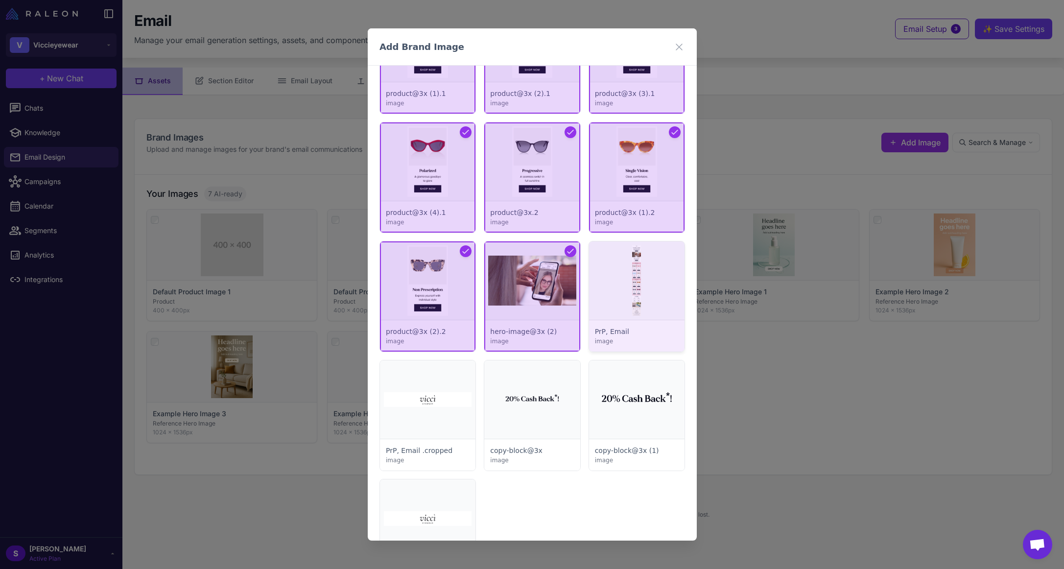
click at [648, 302] on div at bounding box center [635, 296] width 95 height 110
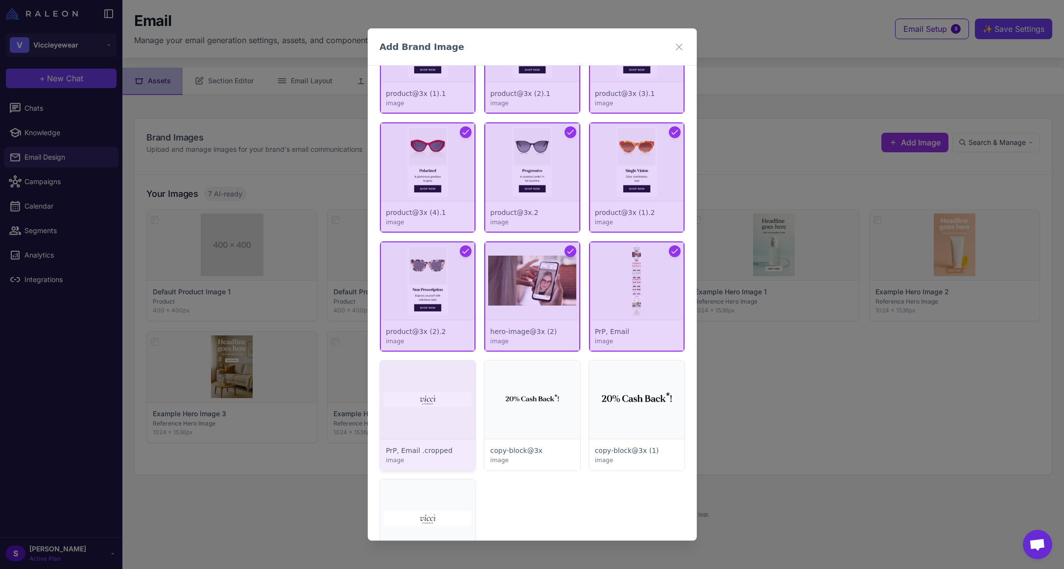
click at [434, 387] on div at bounding box center [427, 415] width 95 height 110
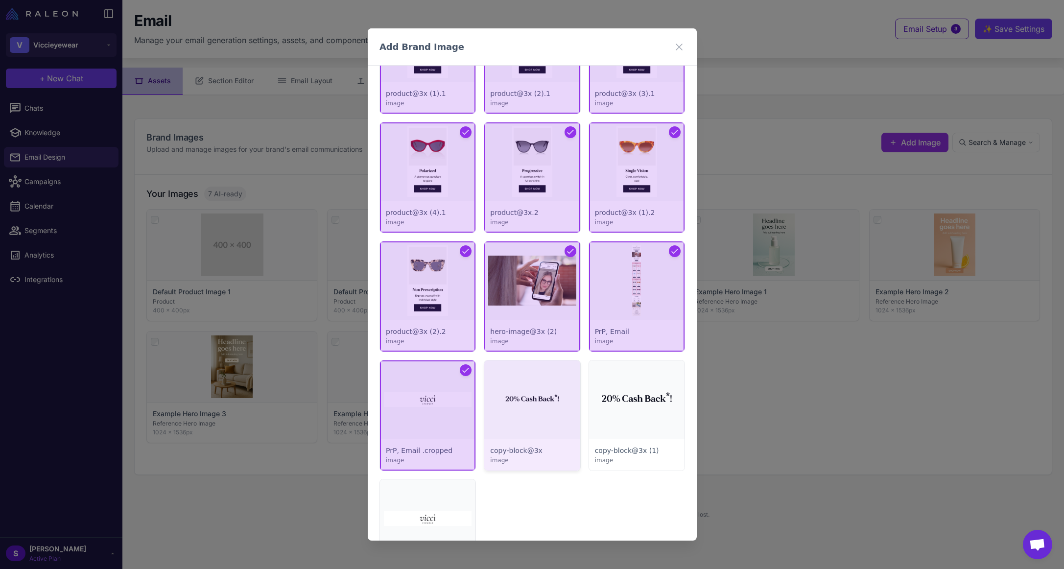
click at [528, 398] on div at bounding box center [531, 415] width 95 height 110
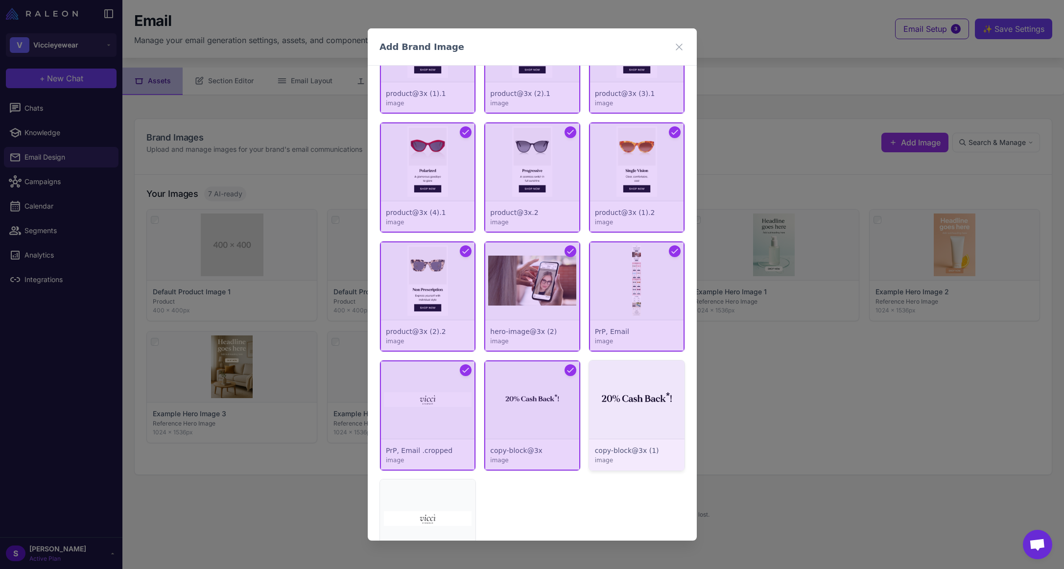
click at [629, 398] on div at bounding box center [635, 415] width 95 height 110
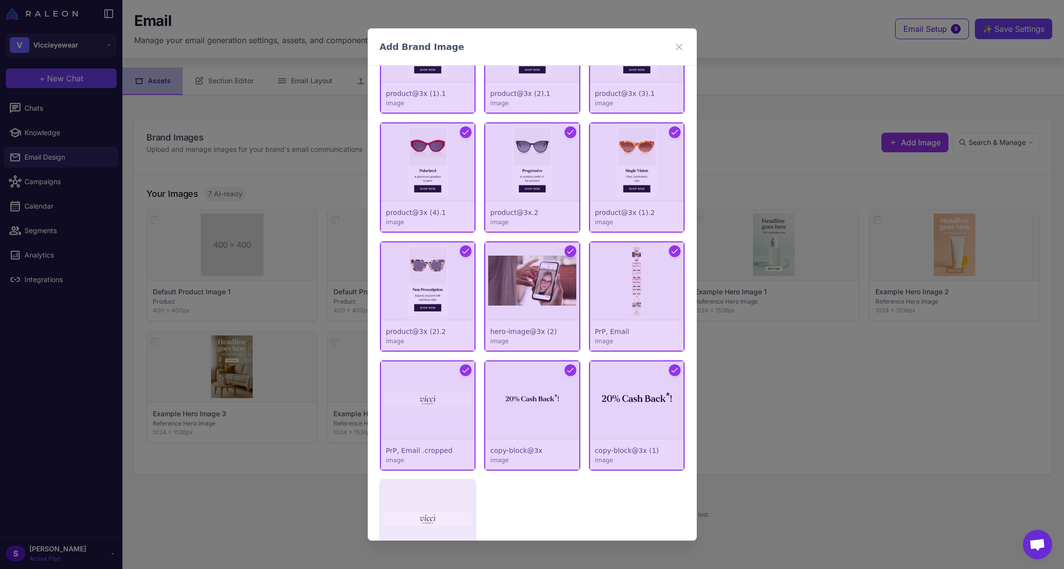
click at [421, 502] on div at bounding box center [427, 534] width 95 height 110
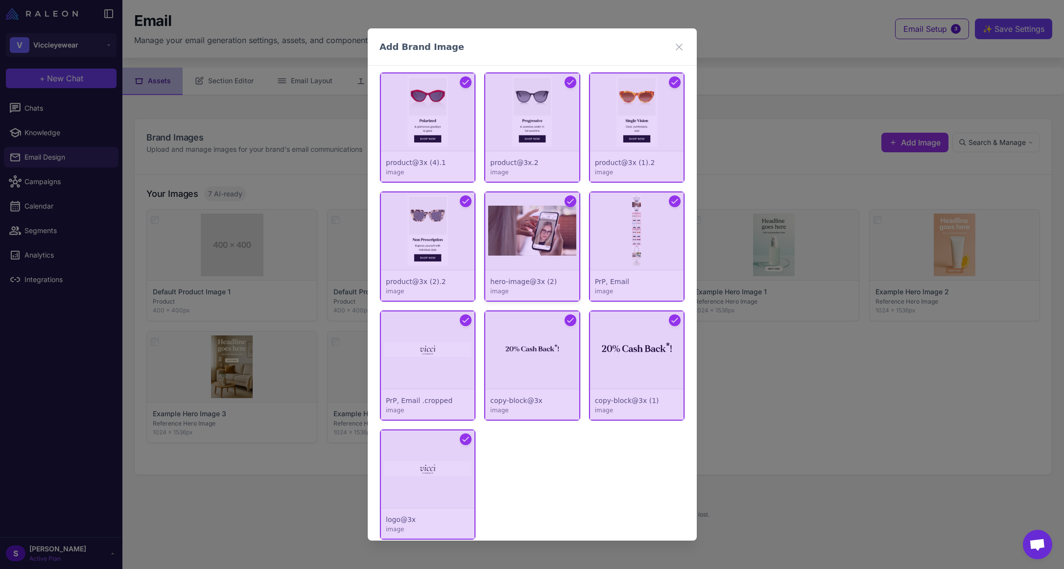
scroll to position [3707, 0]
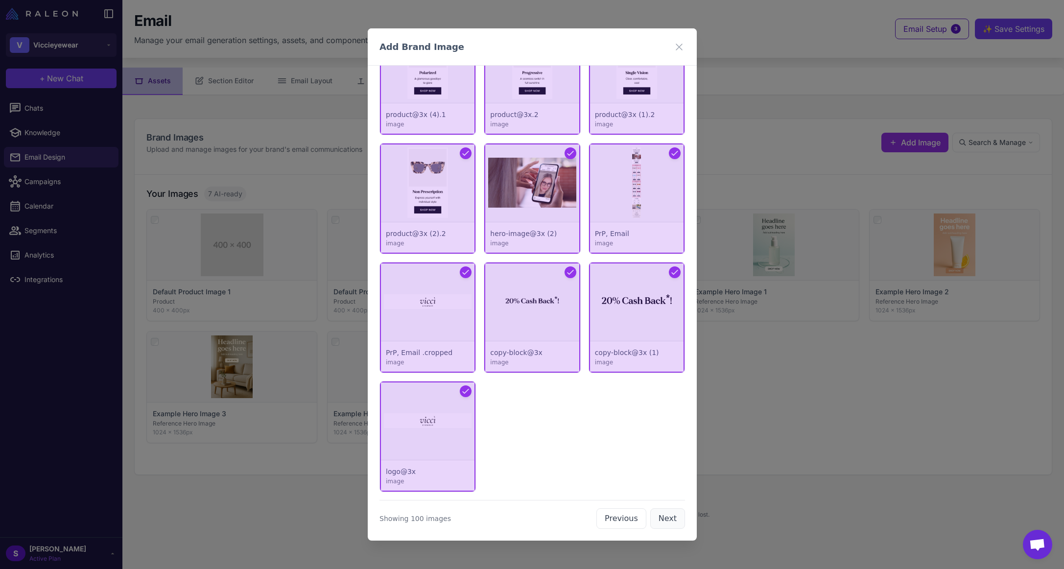
click at [667, 518] on button "Next" at bounding box center [667, 518] width 35 height 21
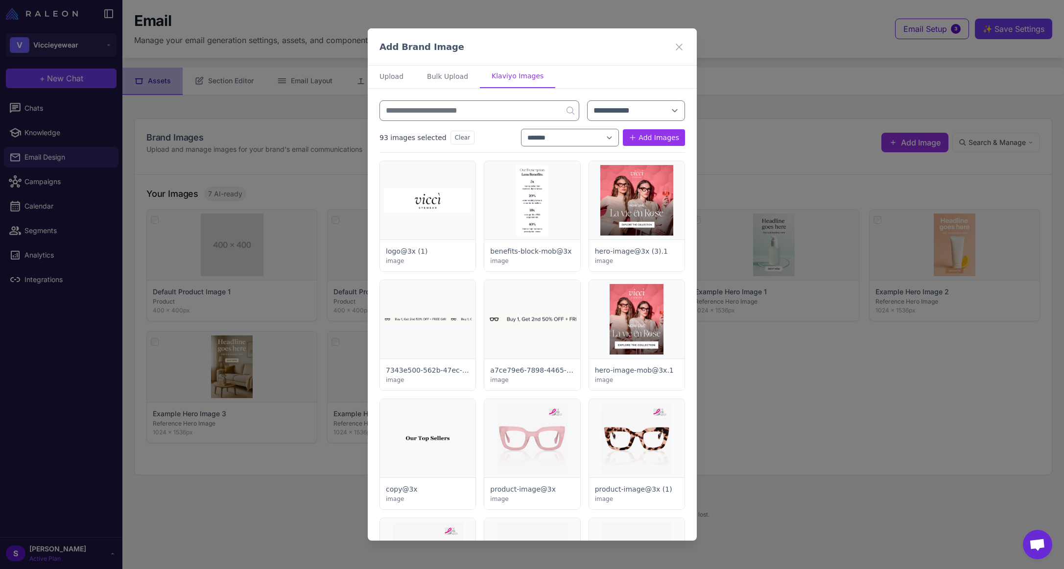
scroll to position [0, 0]
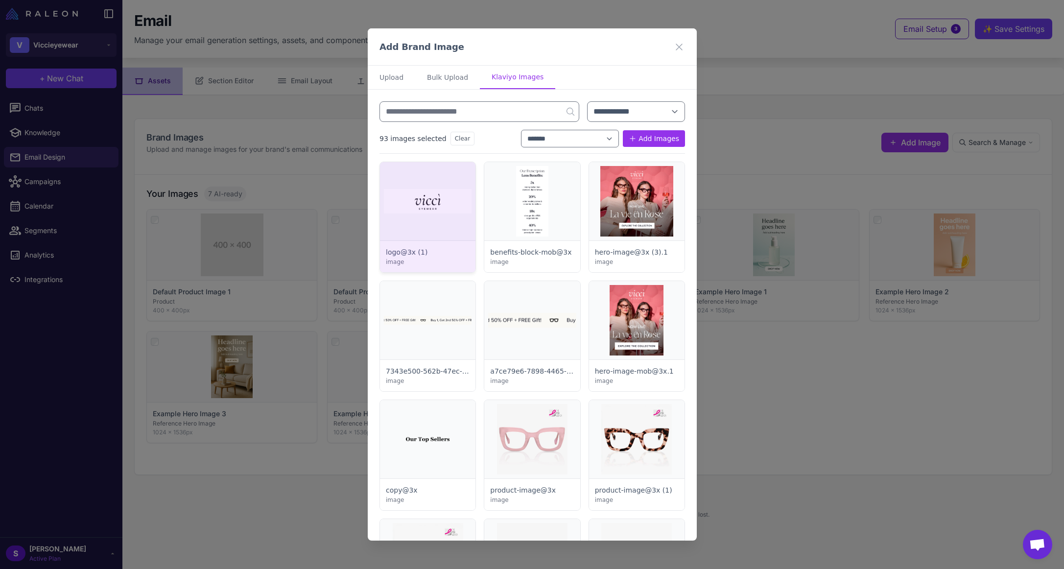
click at [450, 200] on div at bounding box center [427, 217] width 95 height 110
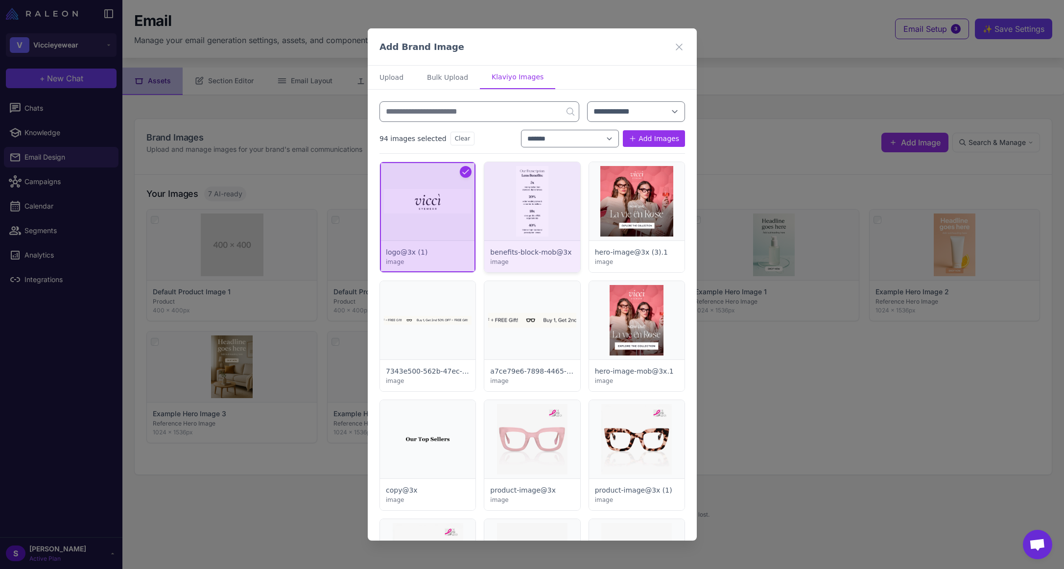
click at [533, 204] on div at bounding box center [531, 217] width 95 height 110
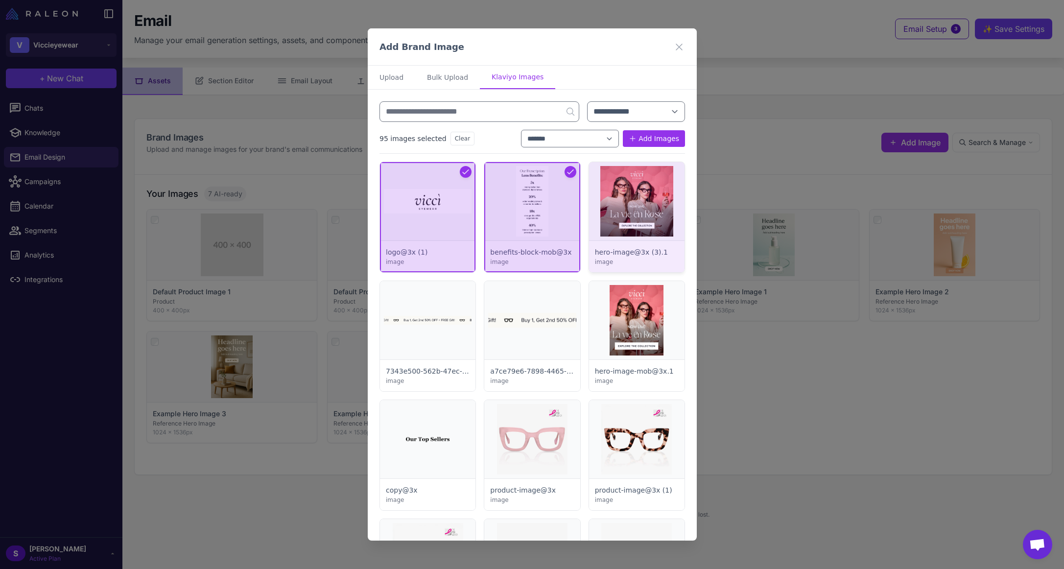
click at [611, 214] on div at bounding box center [635, 217] width 95 height 110
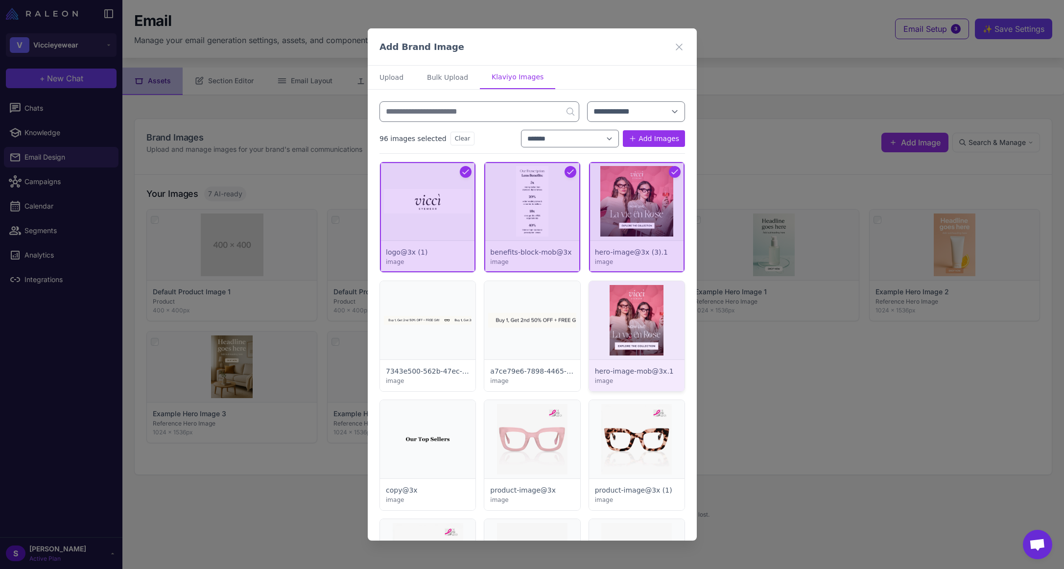
click at [618, 283] on div at bounding box center [635, 336] width 95 height 110
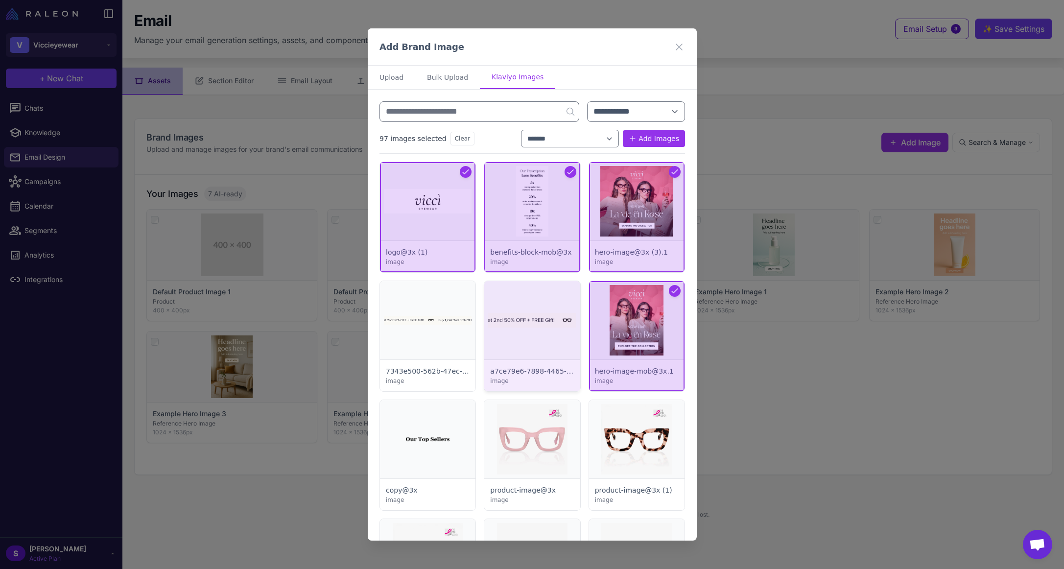
click at [533, 301] on div at bounding box center [531, 336] width 95 height 110
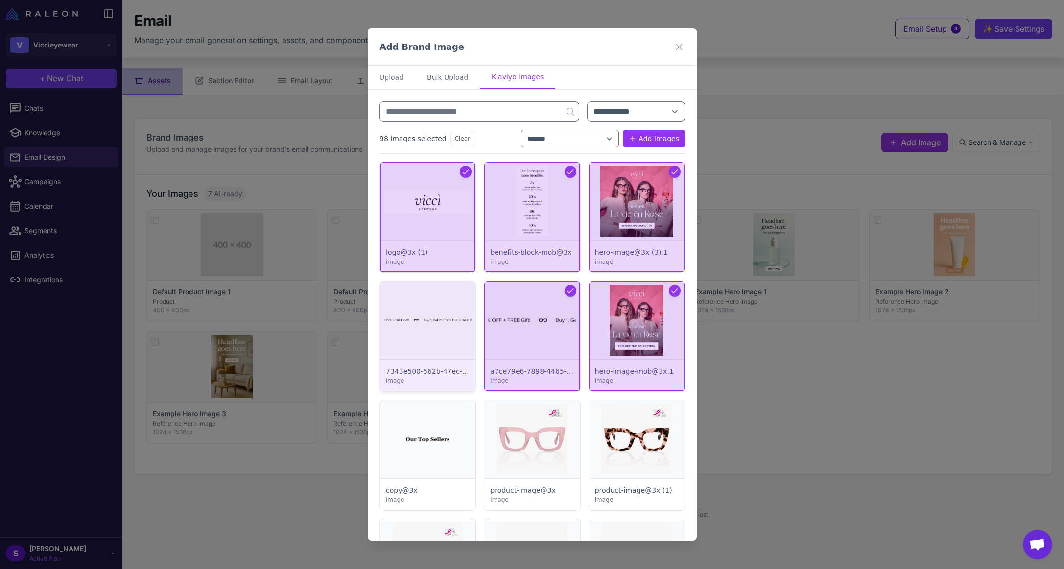
click at [443, 312] on div at bounding box center [427, 336] width 95 height 110
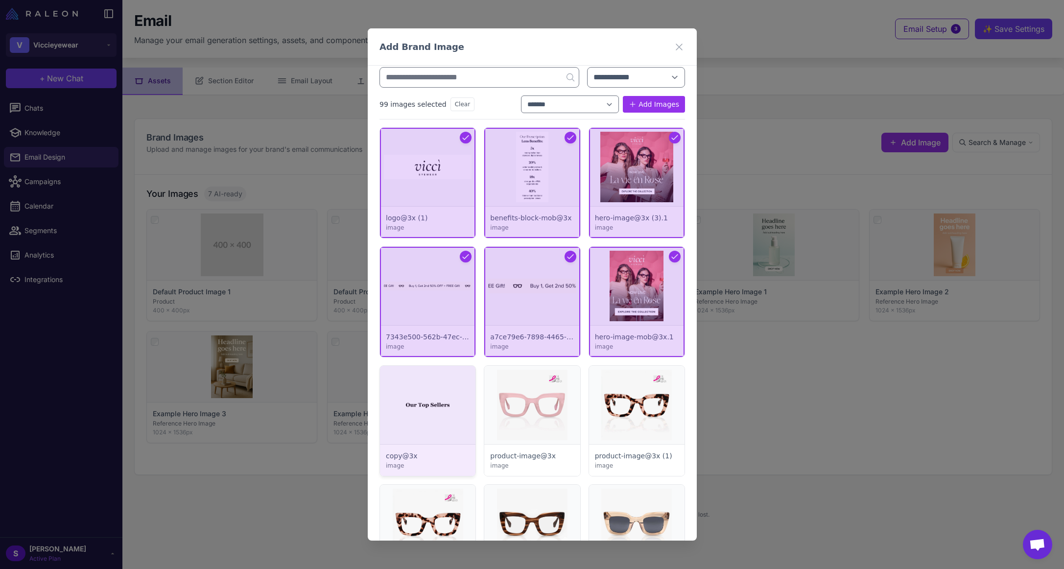
scroll to position [49, 0]
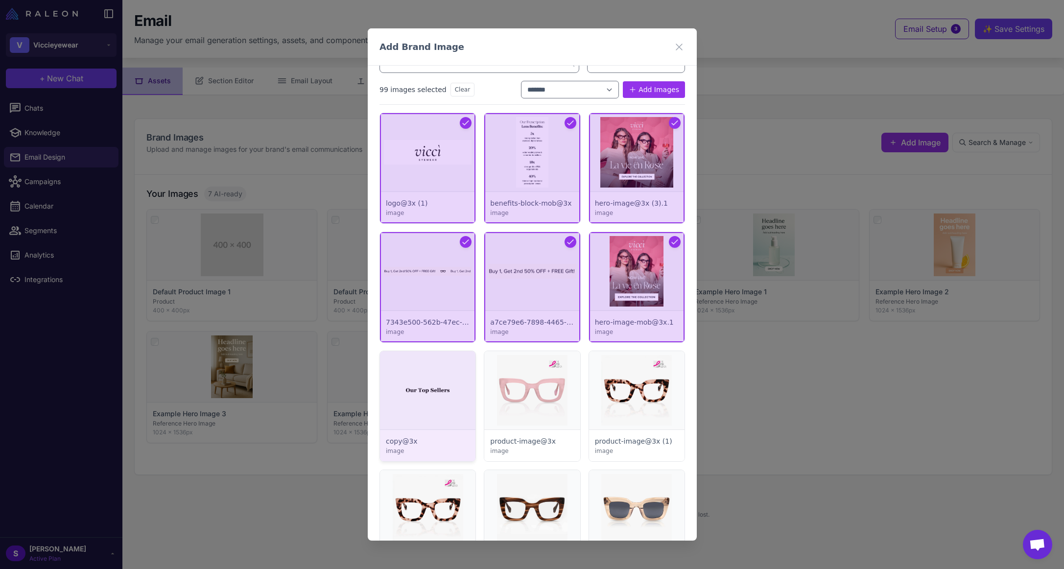
click at [438, 408] on div at bounding box center [427, 406] width 95 height 110
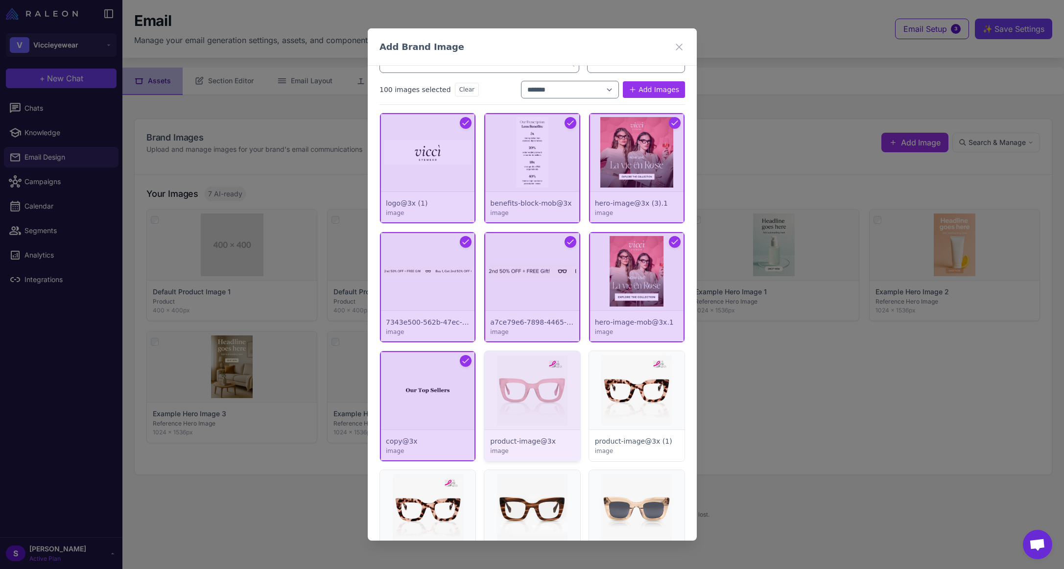
click at [536, 393] on div at bounding box center [531, 406] width 95 height 110
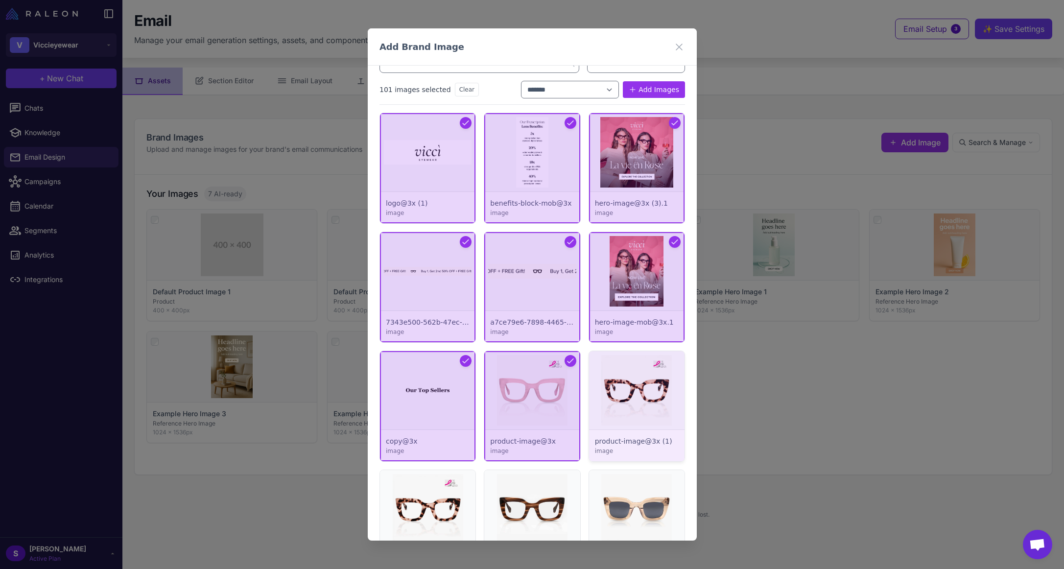
click at [622, 398] on div at bounding box center [635, 406] width 95 height 110
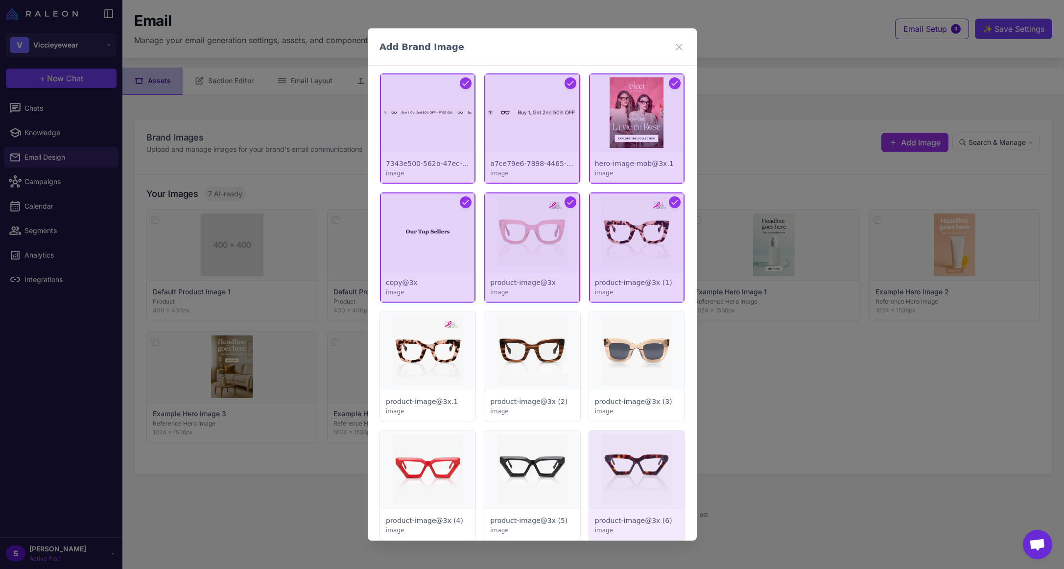
scroll to position [343, 0]
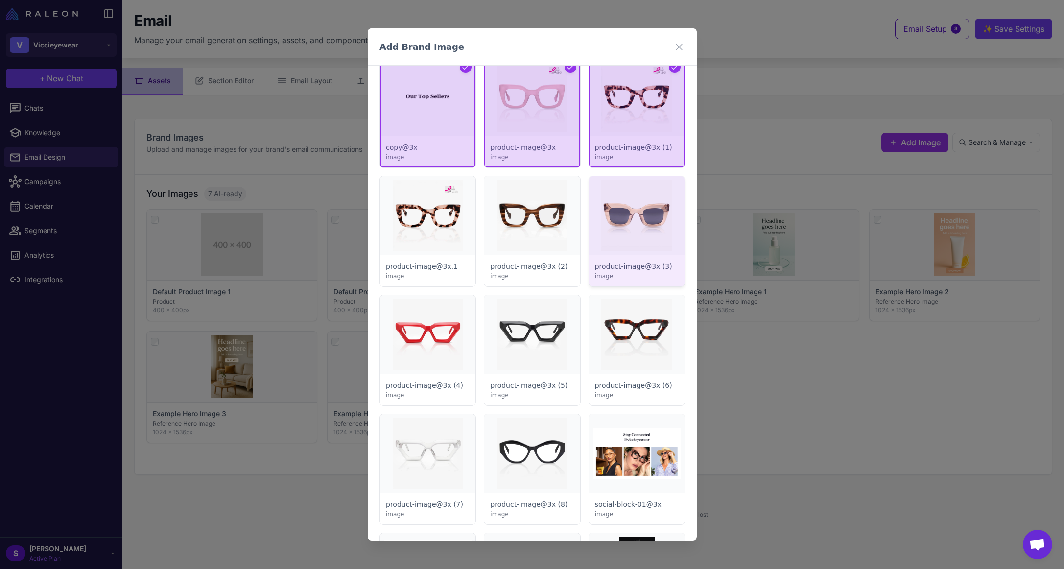
click at [629, 245] on div at bounding box center [635, 231] width 95 height 110
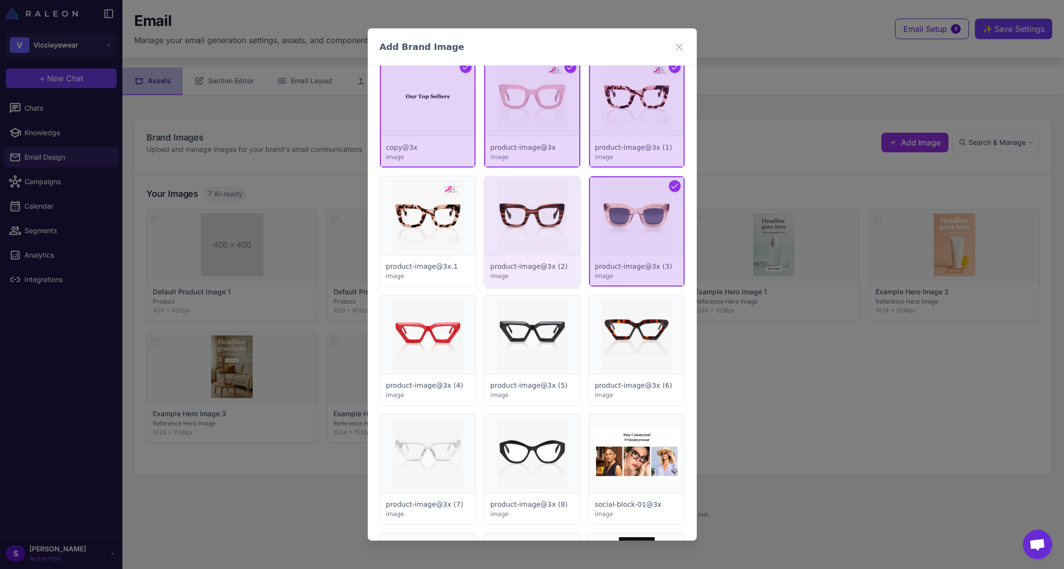
click at [528, 241] on div at bounding box center [531, 231] width 95 height 110
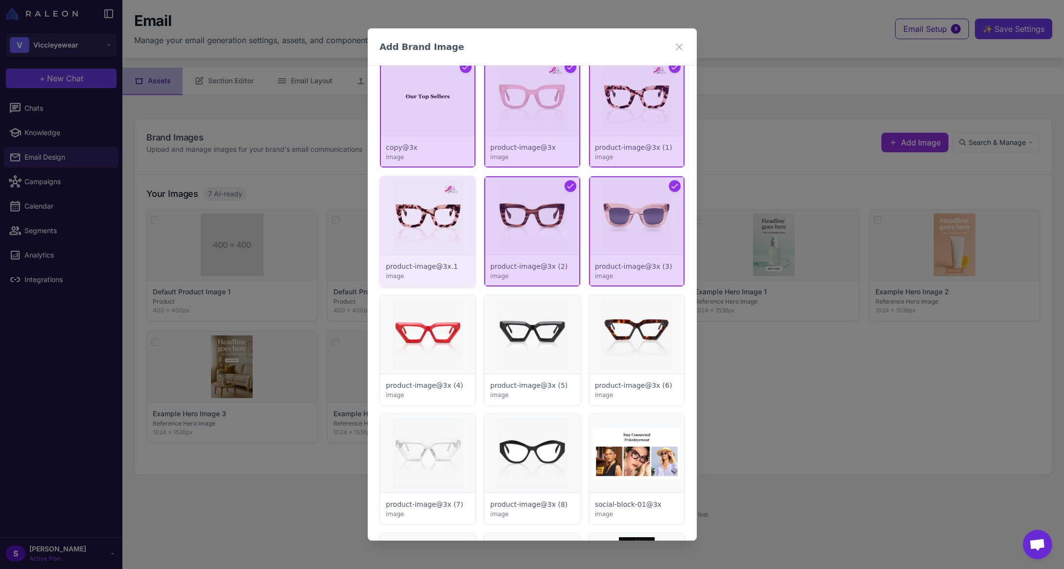
click at [455, 235] on div at bounding box center [427, 231] width 95 height 110
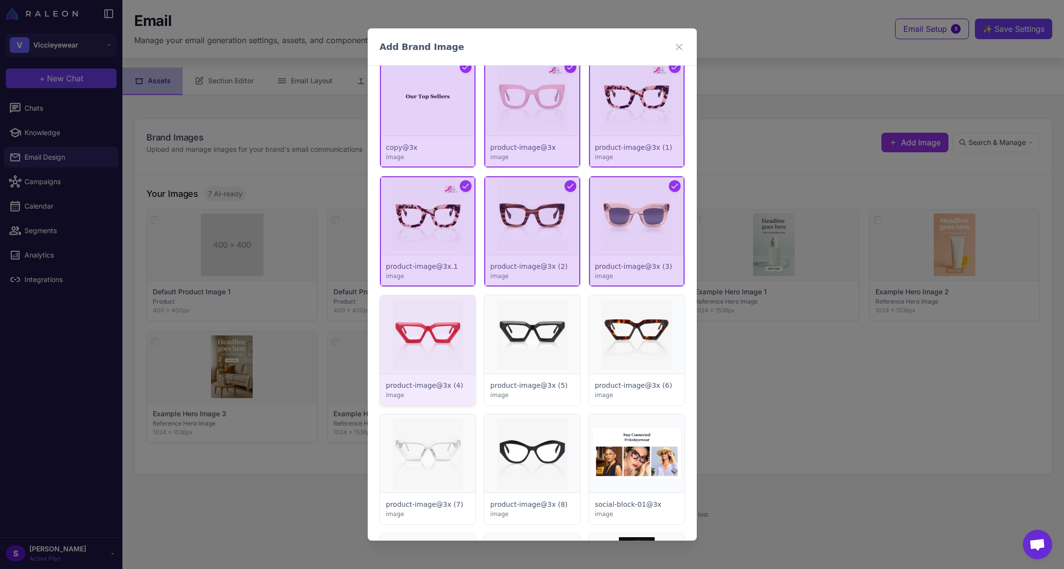
click at [424, 332] on div at bounding box center [427, 350] width 95 height 110
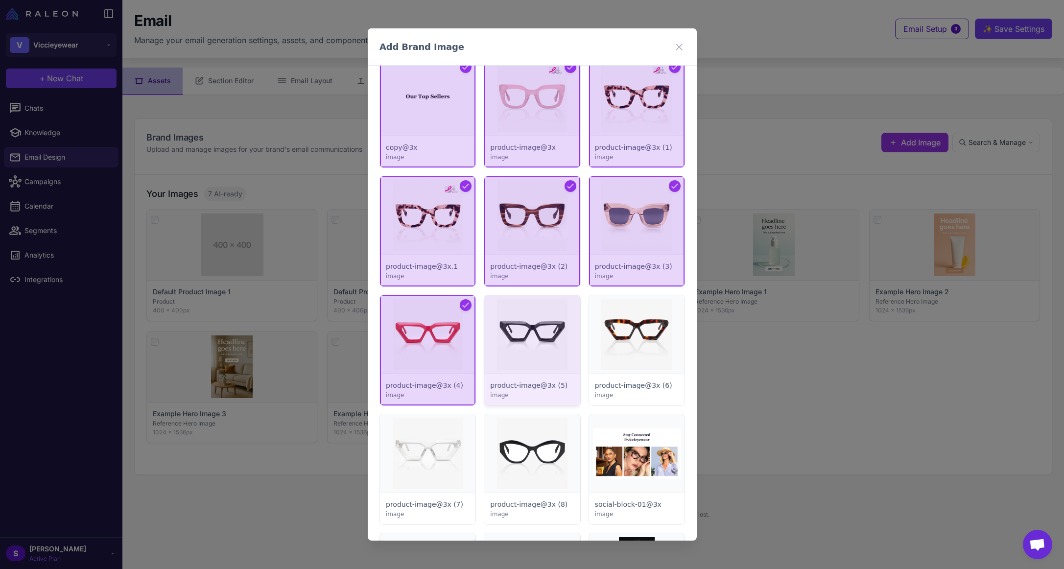
drag, startPoint x: 522, startPoint y: 334, endPoint x: 545, endPoint y: 333, distance: 22.5
click at [523, 334] on div at bounding box center [531, 350] width 95 height 110
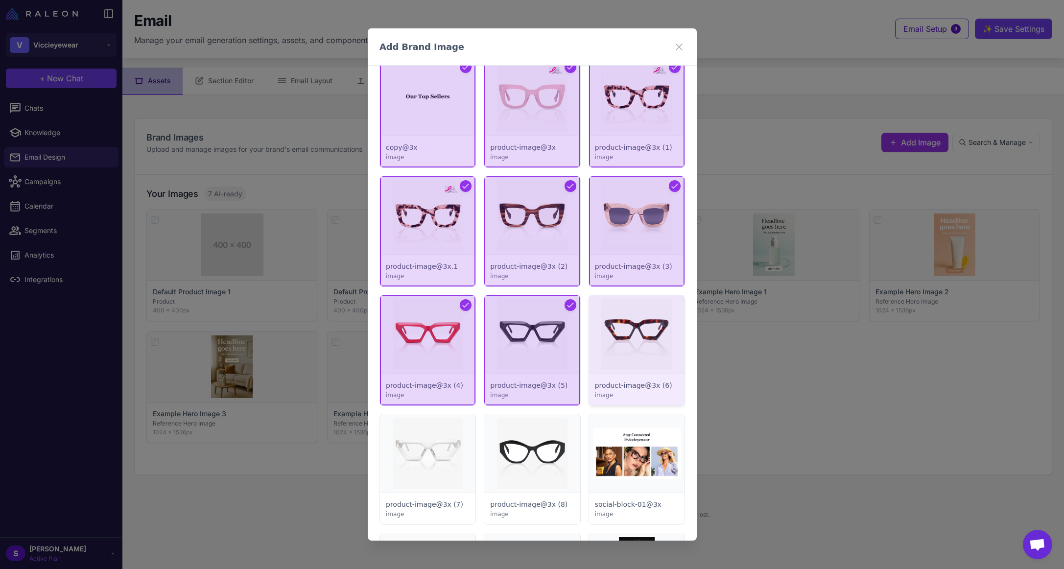
click at [621, 338] on div at bounding box center [635, 350] width 95 height 110
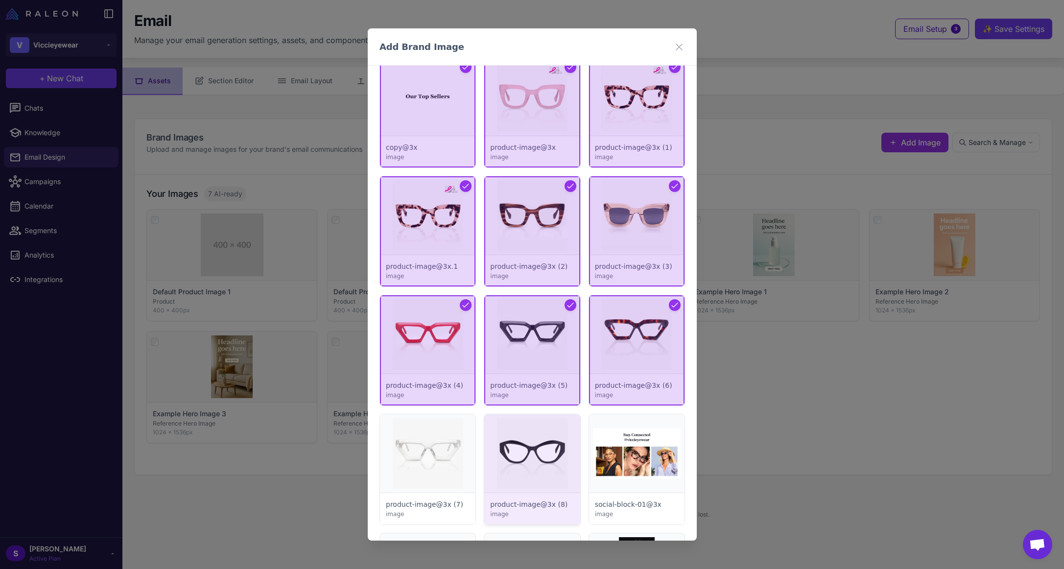
scroll to position [539, 0]
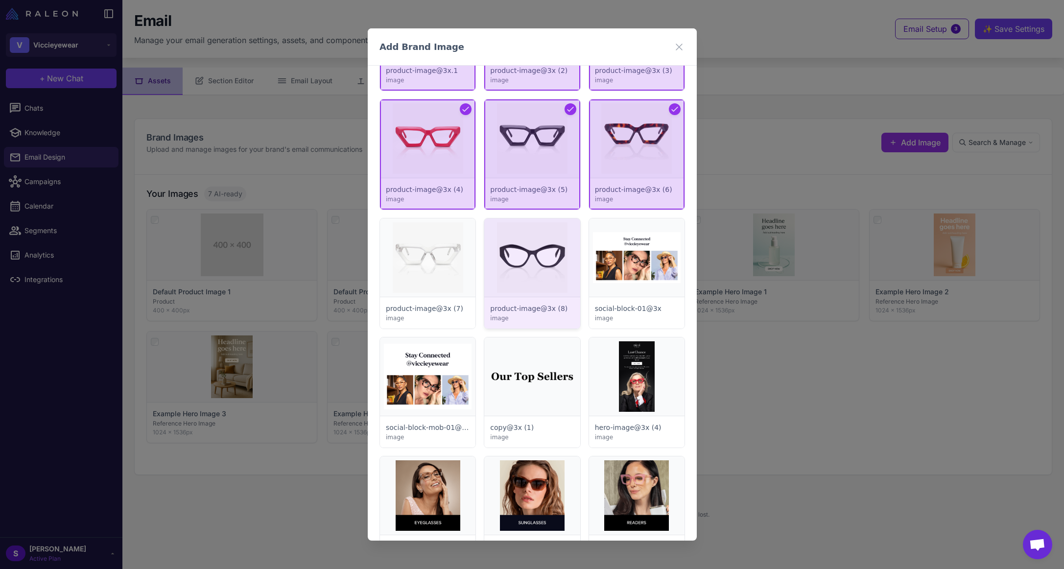
click at [522, 255] on div at bounding box center [531, 273] width 95 height 110
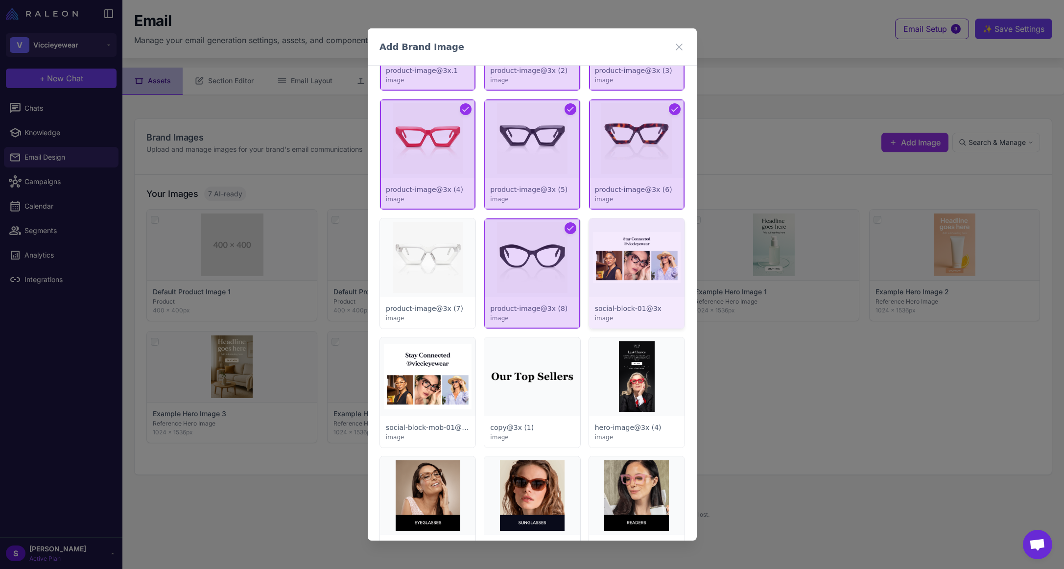
click at [593, 246] on div at bounding box center [635, 273] width 95 height 110
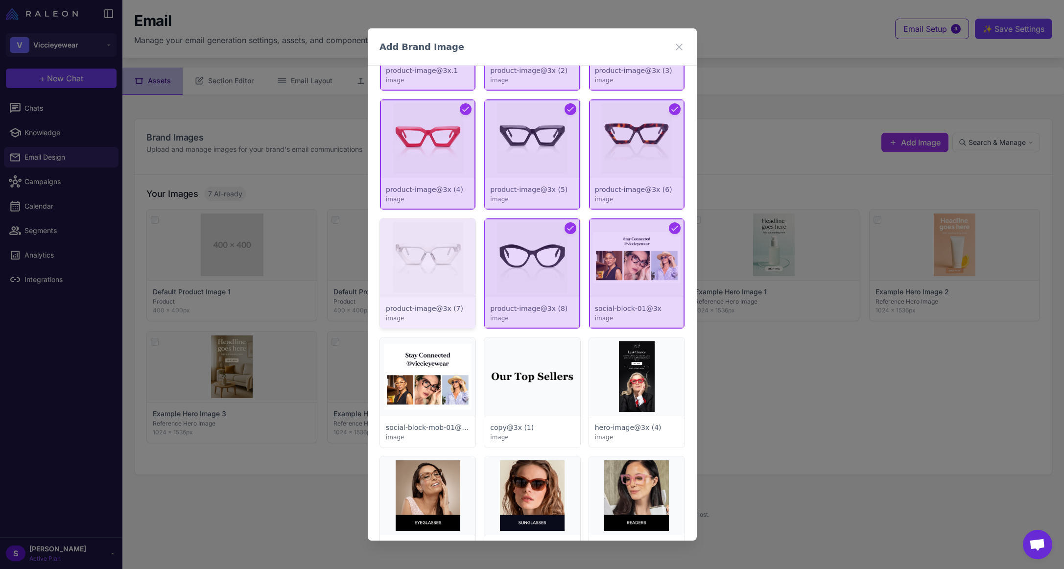
click at [415, 256] on div at bounding box center [427, 273] width 95 height 110
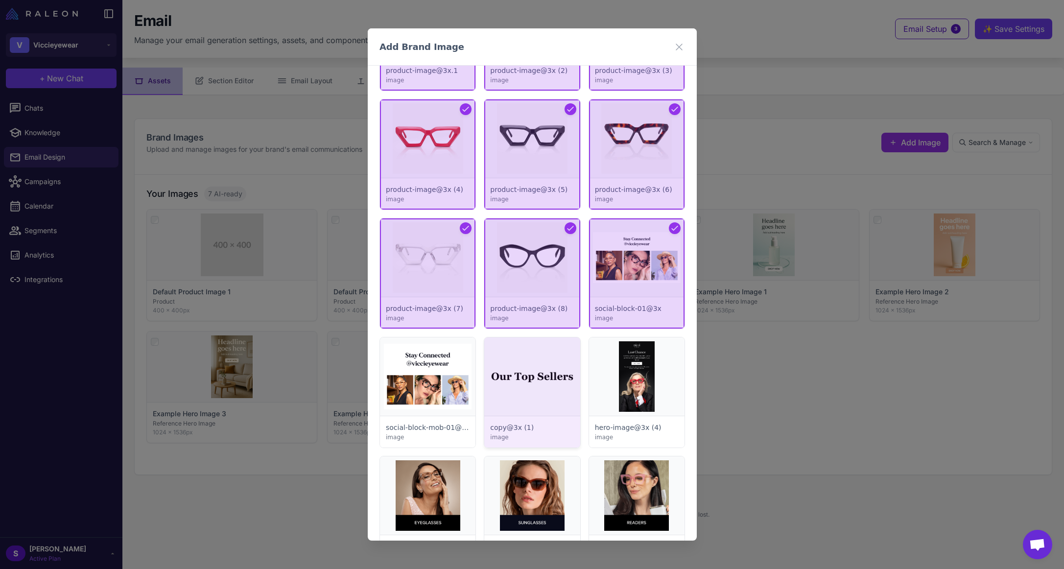
drag, startPoint x: 440, startPoint y: 392, endPoint x: 500, endPoint y: 389, distance: 60.8
click at [440, 392] on div at bounding box center [427, 392] width 95 height 110
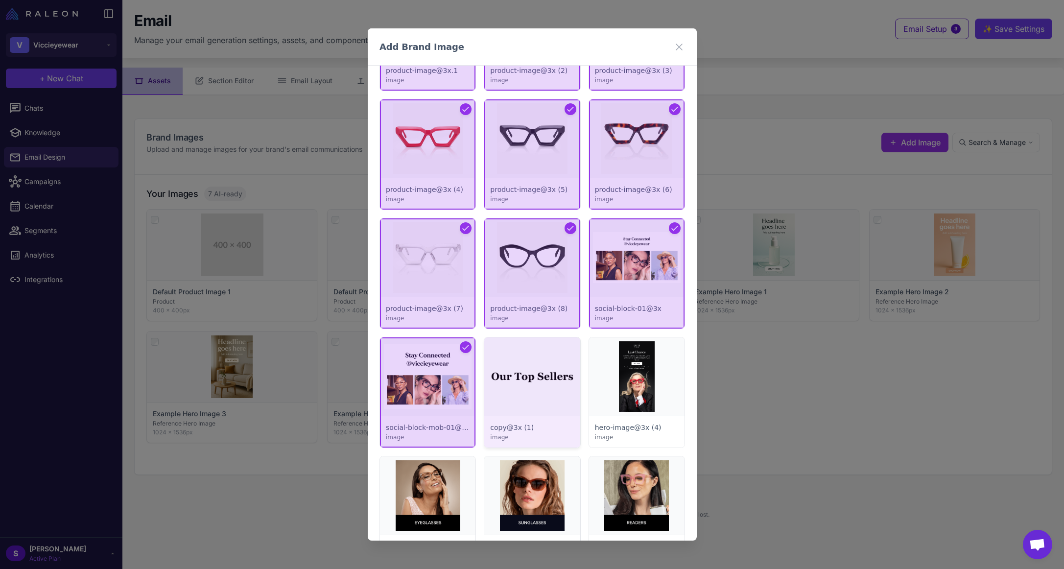
click at [544, 386] on div at bounding box center [531, 392] width 95 height 110
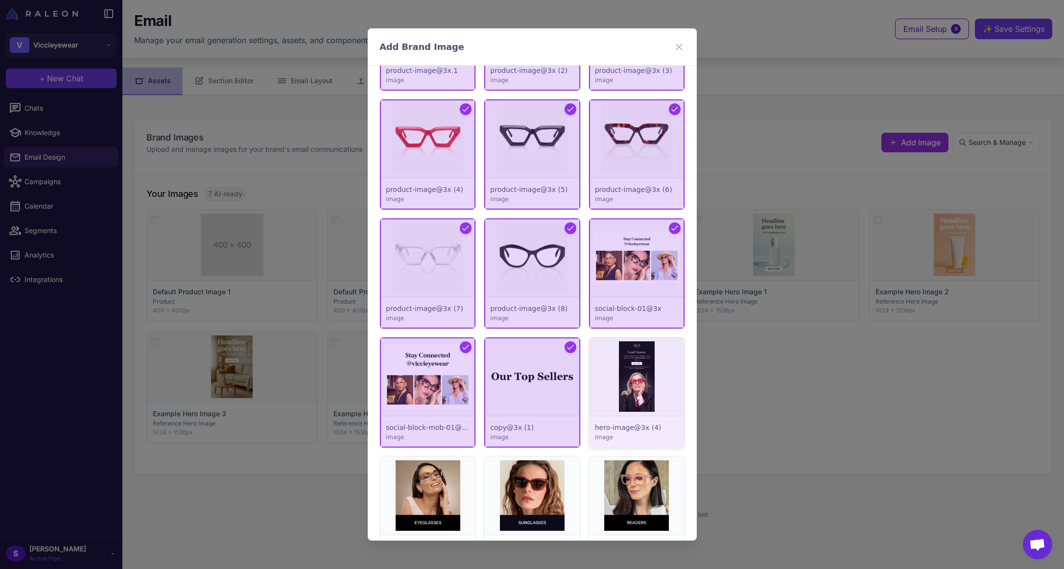
click at [649, 388] on div at bounding box center [635, 392] width 95 height 110
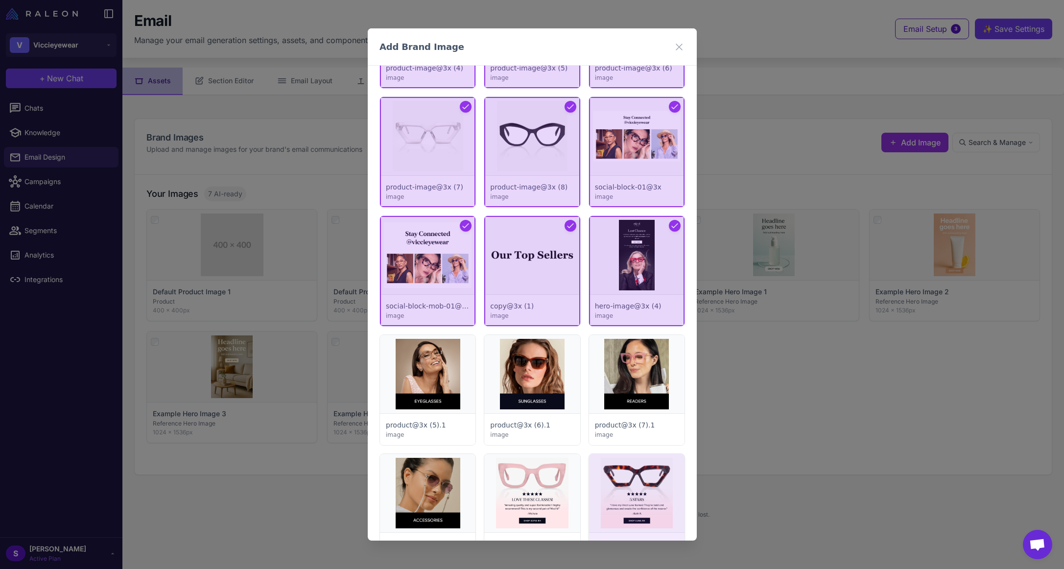
scroll to position [783, 0]
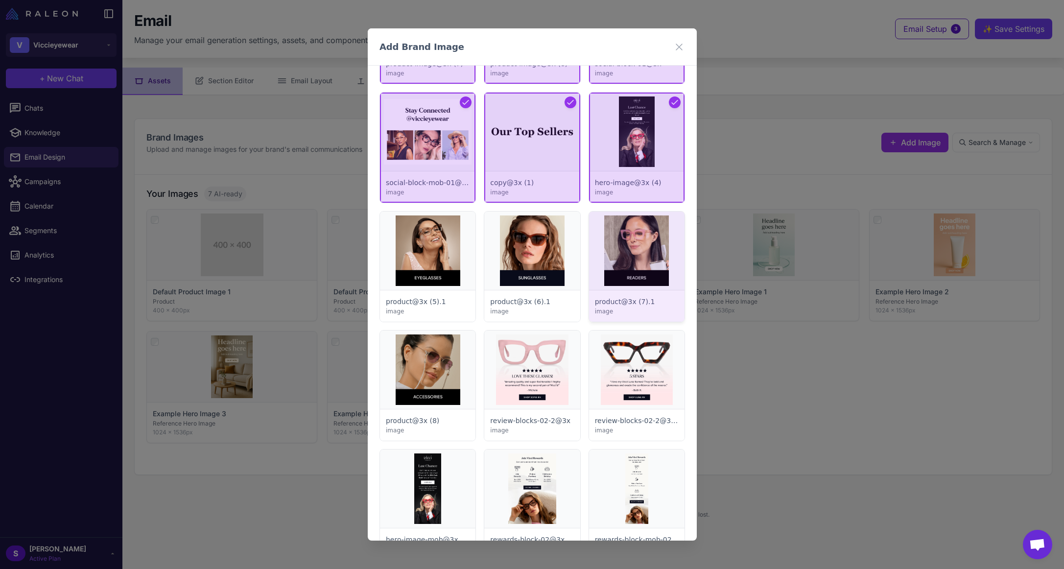
click at [632, 264] on div at bounding box center [635, 267] width 95 height 110
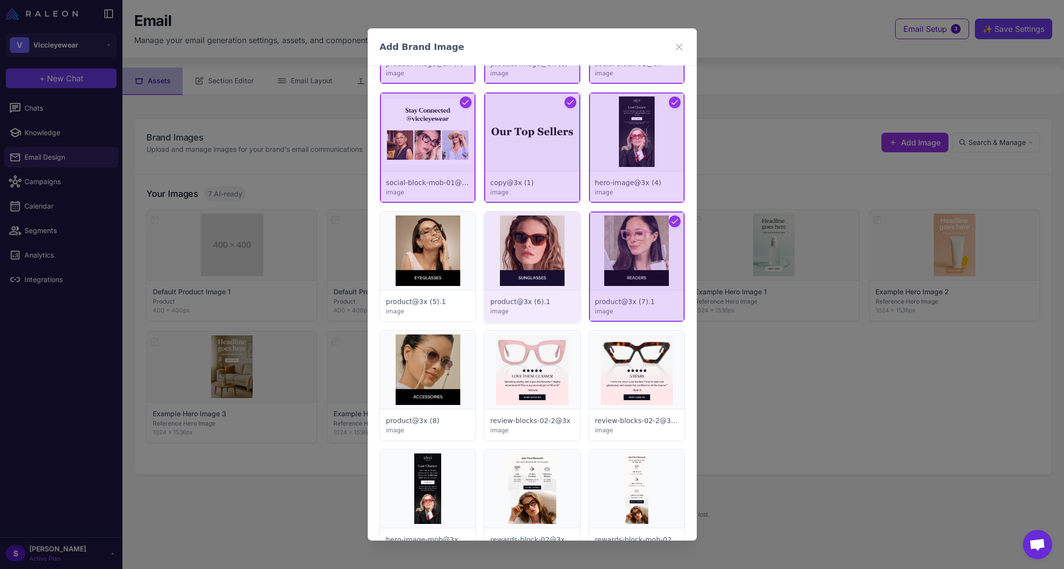
click at [536, 262] on div at bounding box center [531, 267] width 95 height 110
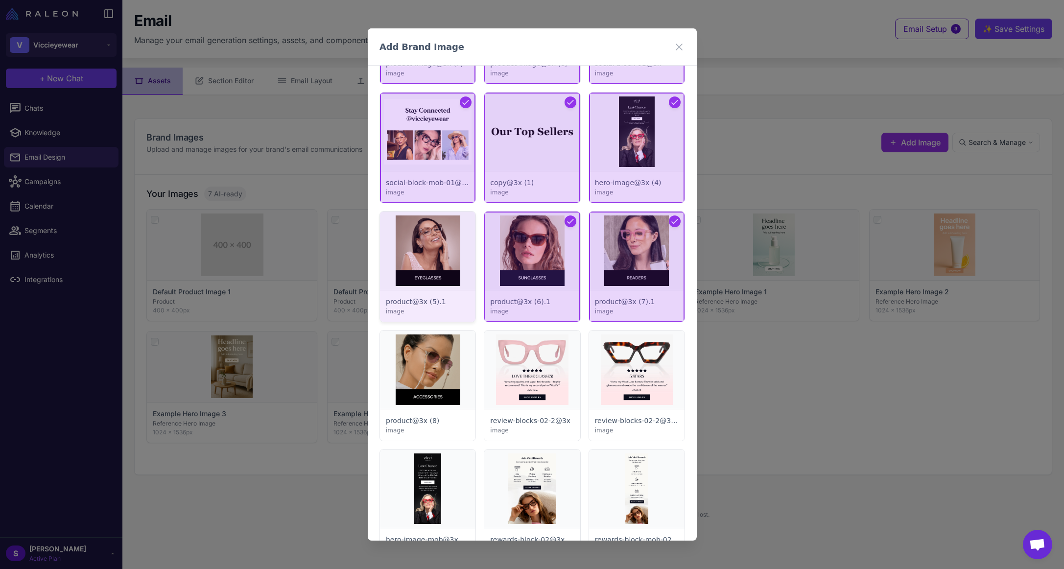
click at [435, 257] on div at bounding box center [427, 267] width 95 height 110
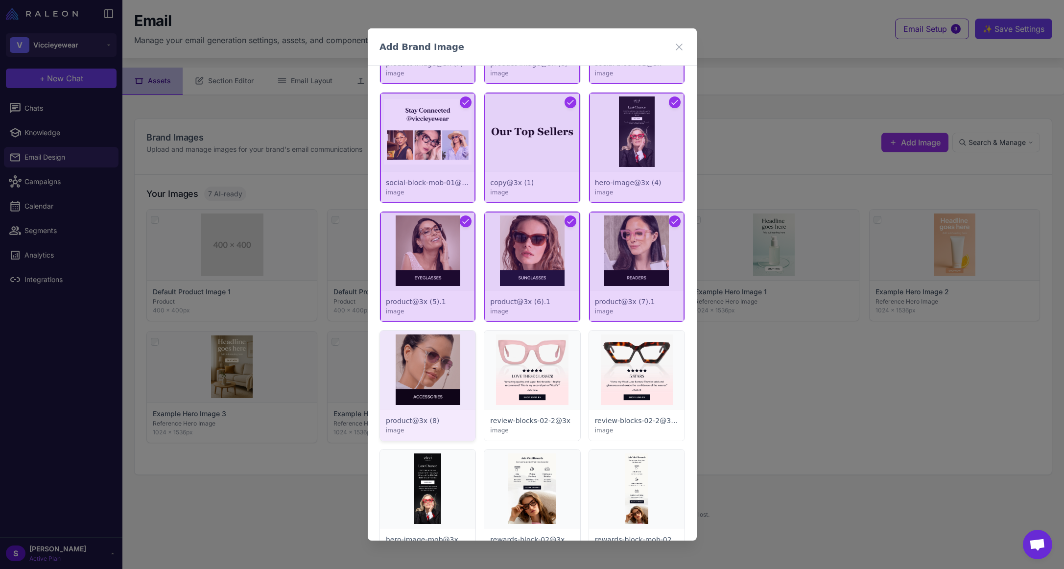
click at [422, 352] on div at bounding box center [427, 385] width 95 height 110
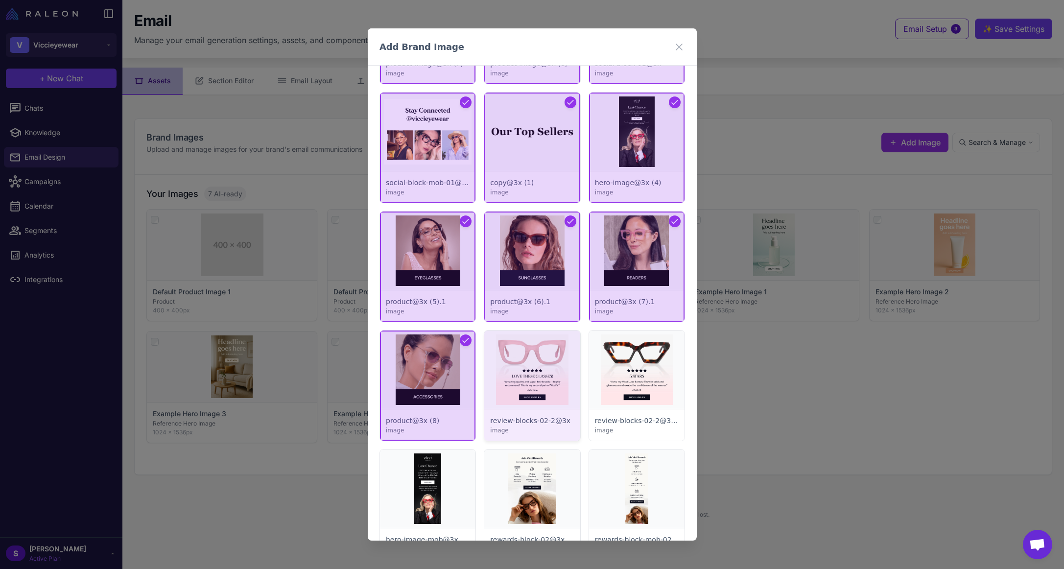
click at [536, 371] on div at bounding box center [531, 385] width 95 height 110
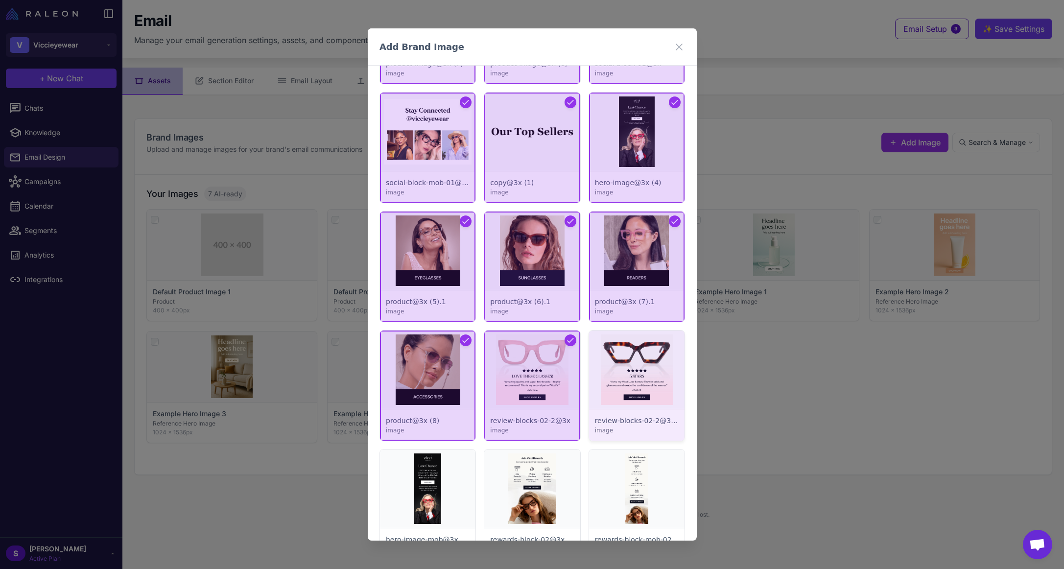
click at [629, 371] on div at bounding box center [635, 385] width 95 height 110
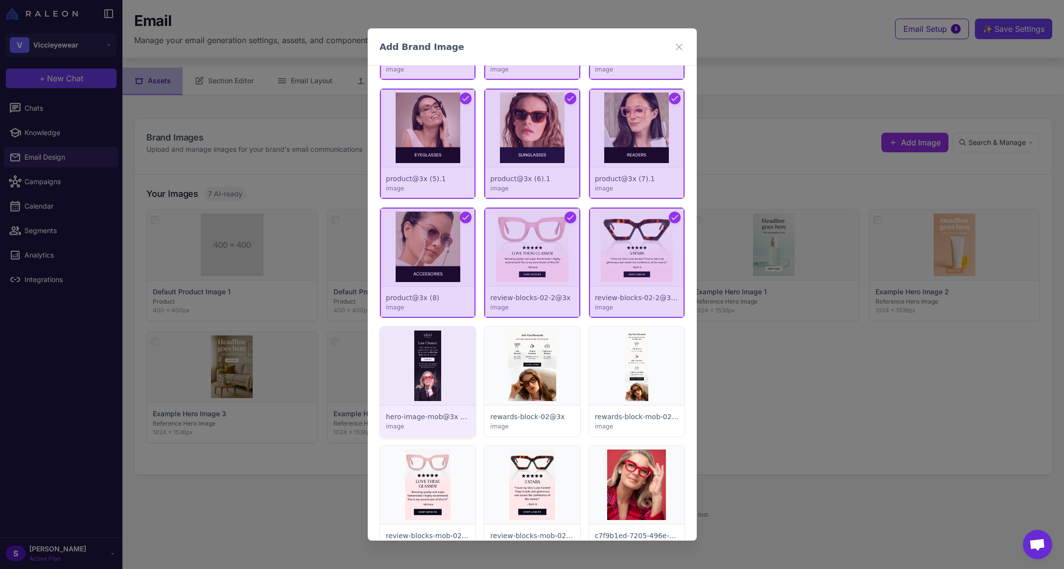
scroll to position [979, 0]
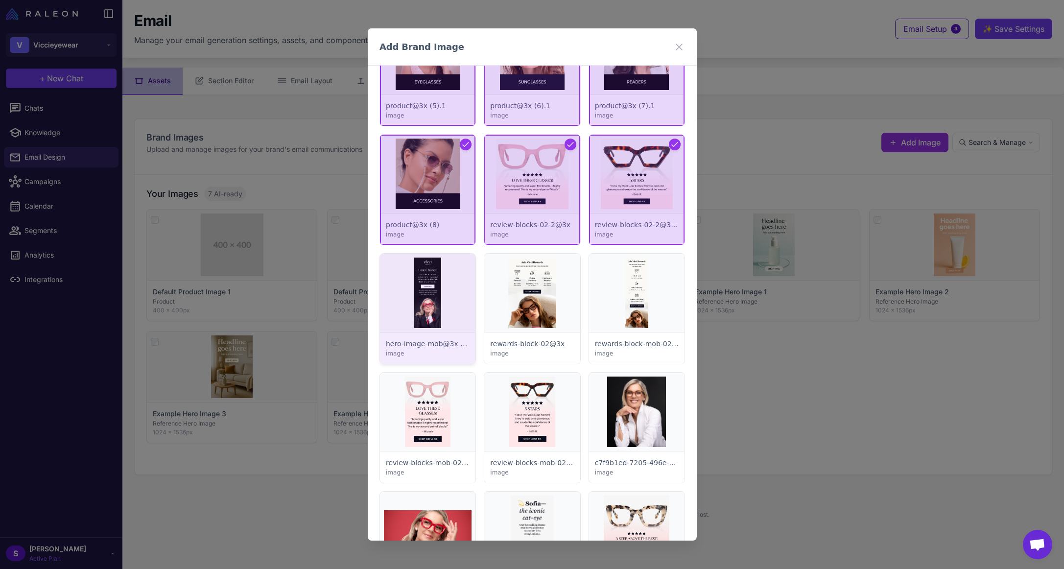
click at [422, 298] on div at bounding box center [427, 309] width 95 height 110
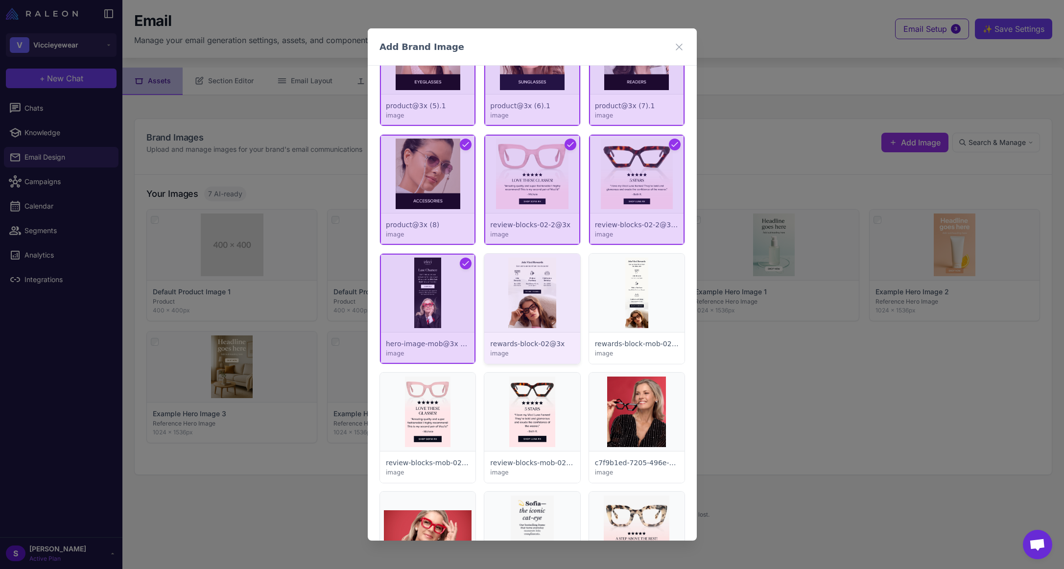
click at [515, 297] on div at bounding box center [531, 309] width 95 height 110
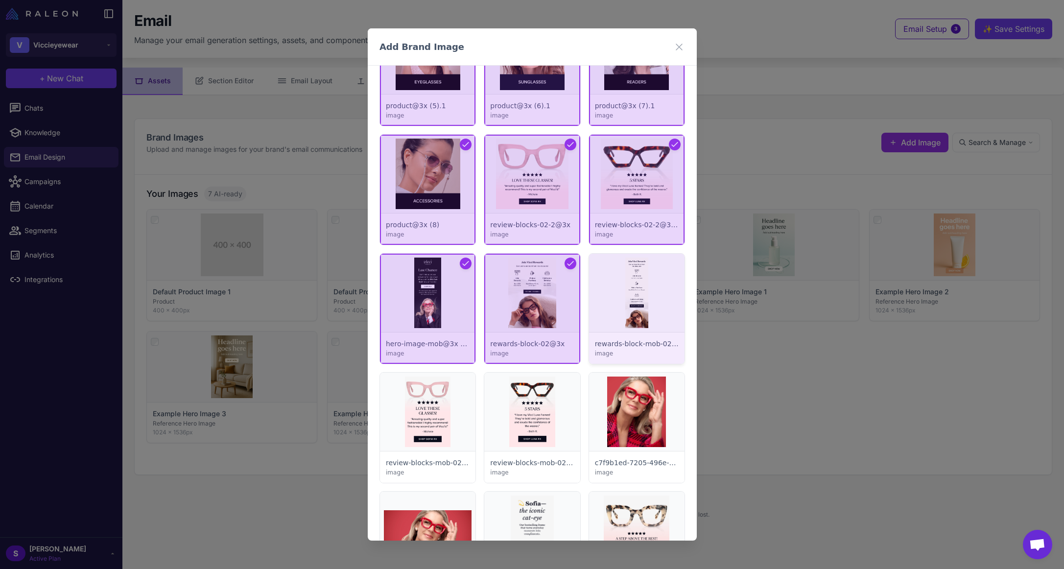
click at [634, 297] on div at bounding box center [635, 309] width 95 height 110
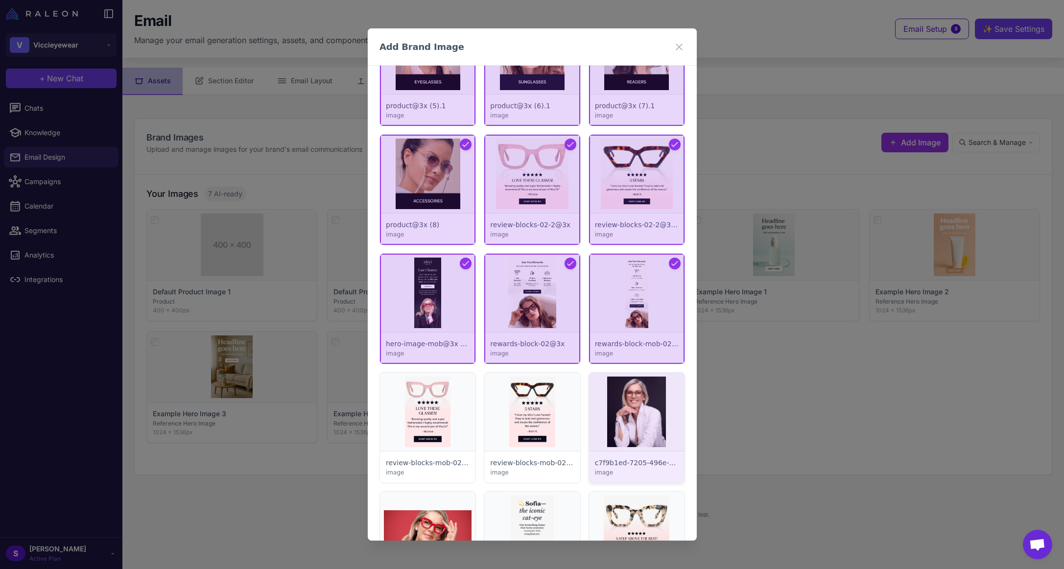
drag, startPoint x: 623, startPoint y: 379, endPoint x: 619, endPoint y: 384, distance: 5.9
click at [623, 380] on div at bounding box center [635, 428] width 95 height 110
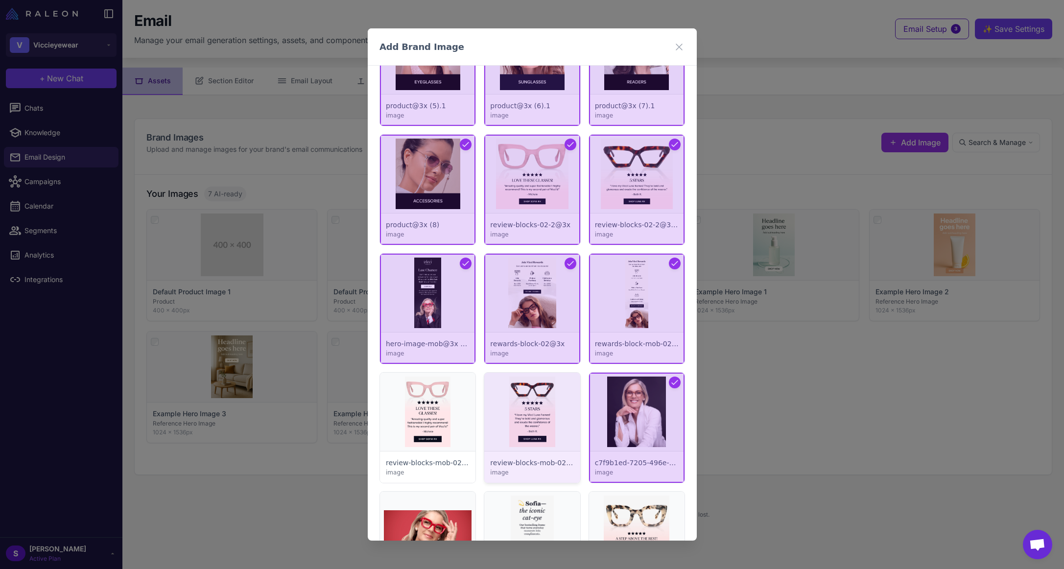
click at [544, 403] on div at bounding box center [531, 428] width 95 height 110
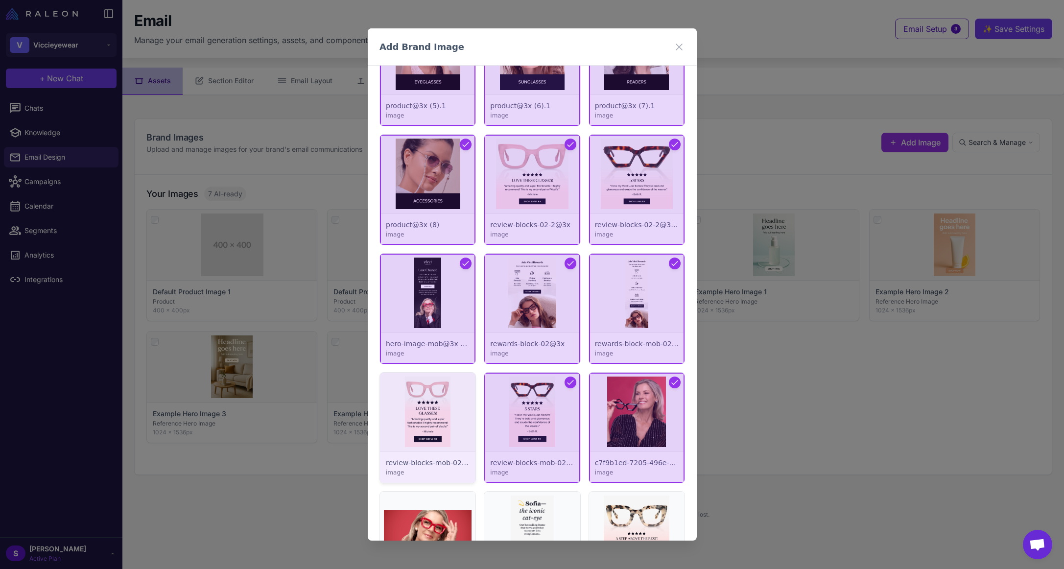
click at [412, 407] on div at bounding box center [427, 428] width 95 height 110
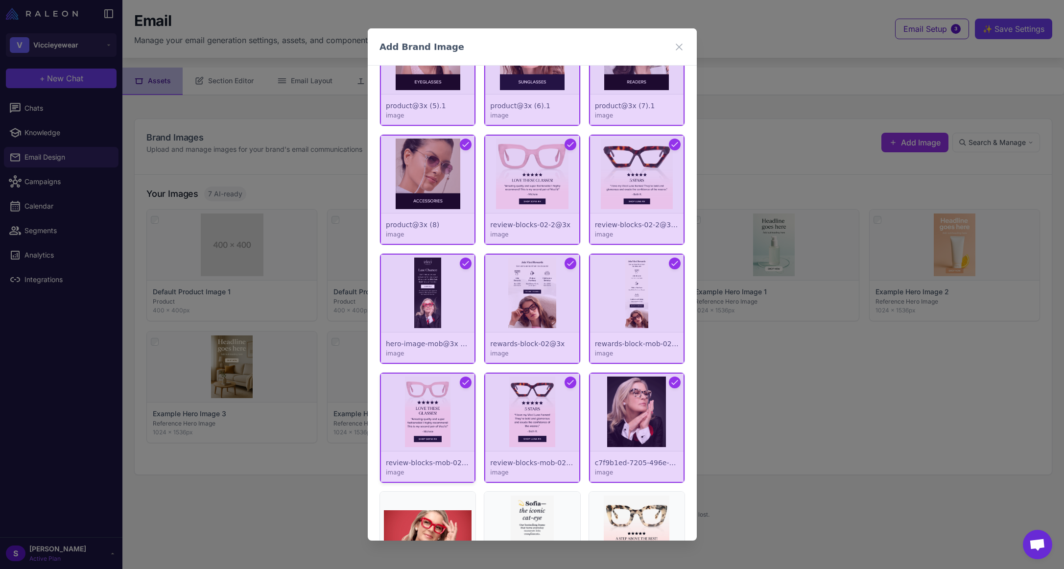
scroll to position [1175, 0]
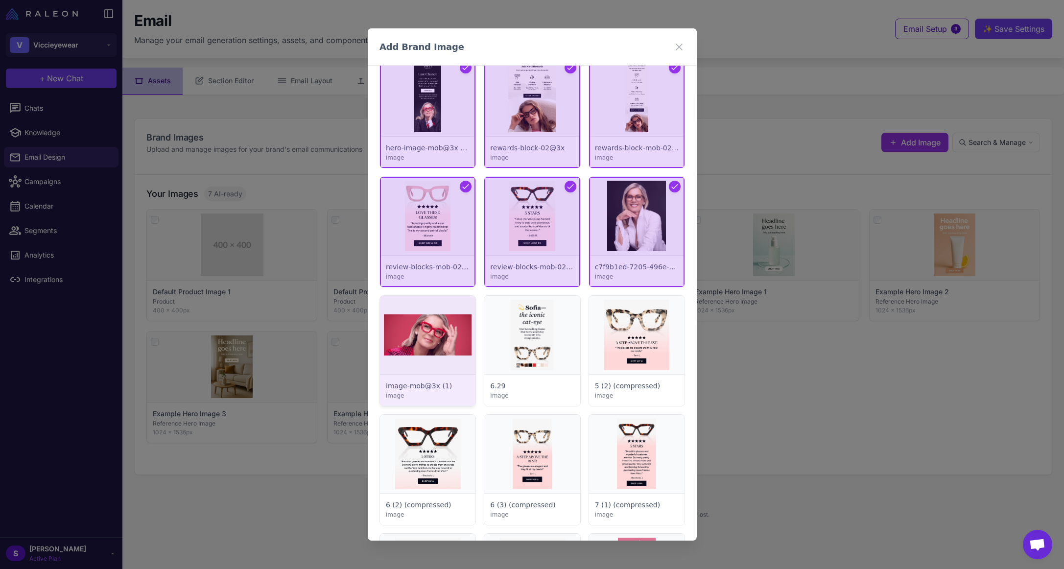
click at [431, 325] on div at bounding box center [427, 351] width 95 height 110
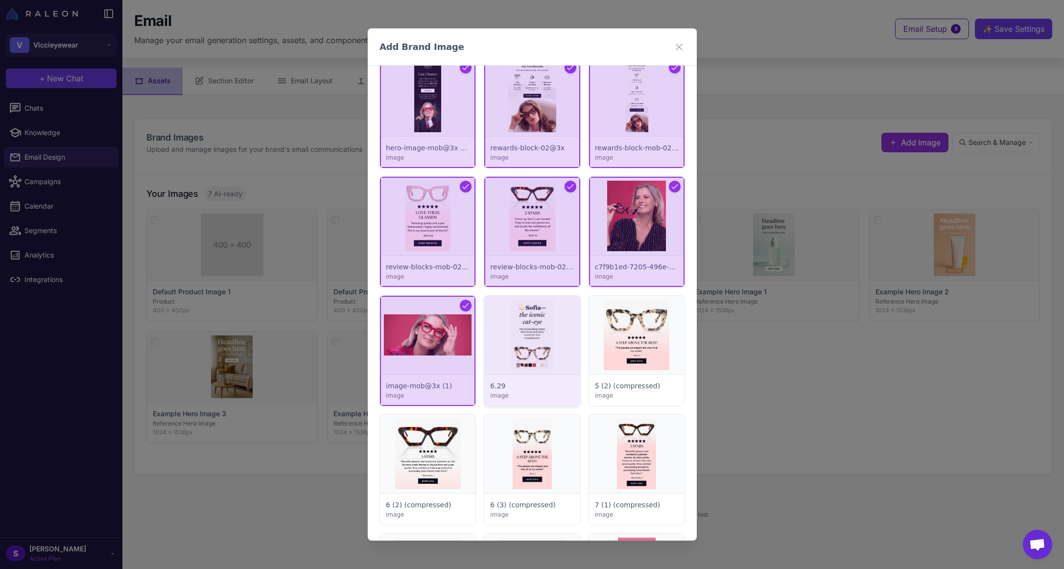
click at [568, 337] on div at bounding box center [531, 351] width 95 height 110
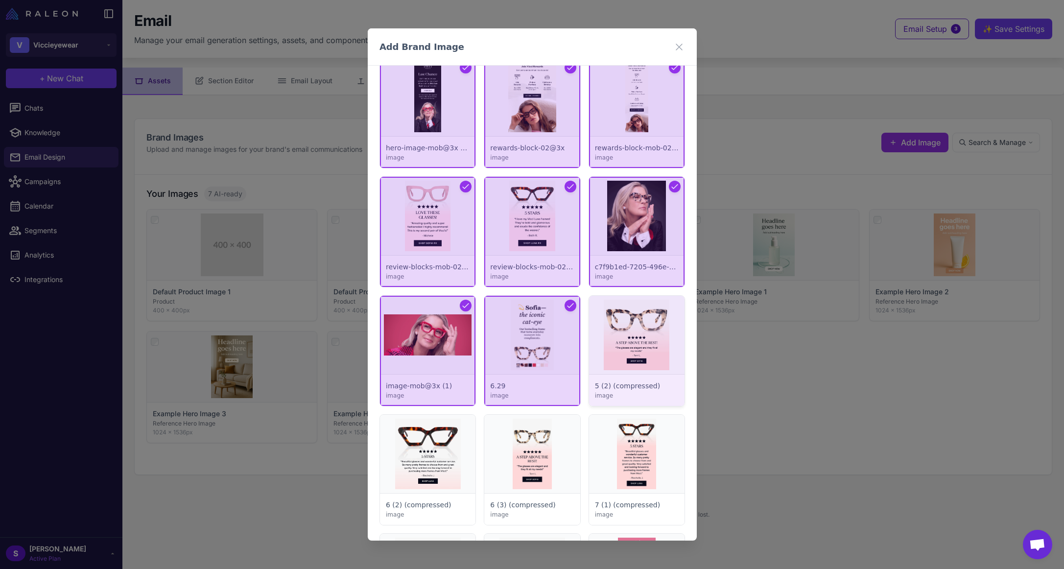
click at [644, 337] on div at bounding box center [635, 351] width 95 height 110
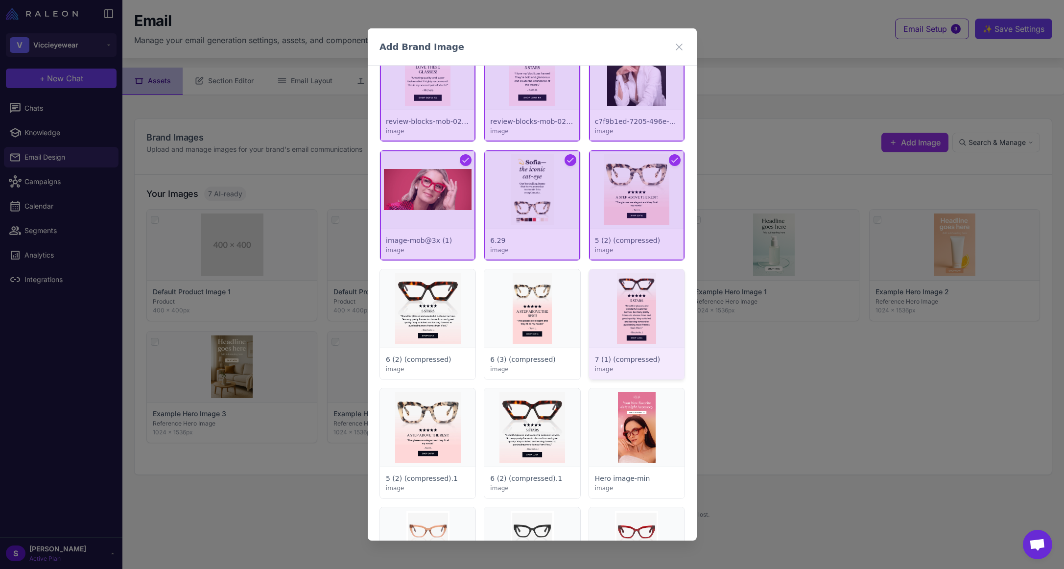
scroll to position [1322, 0]
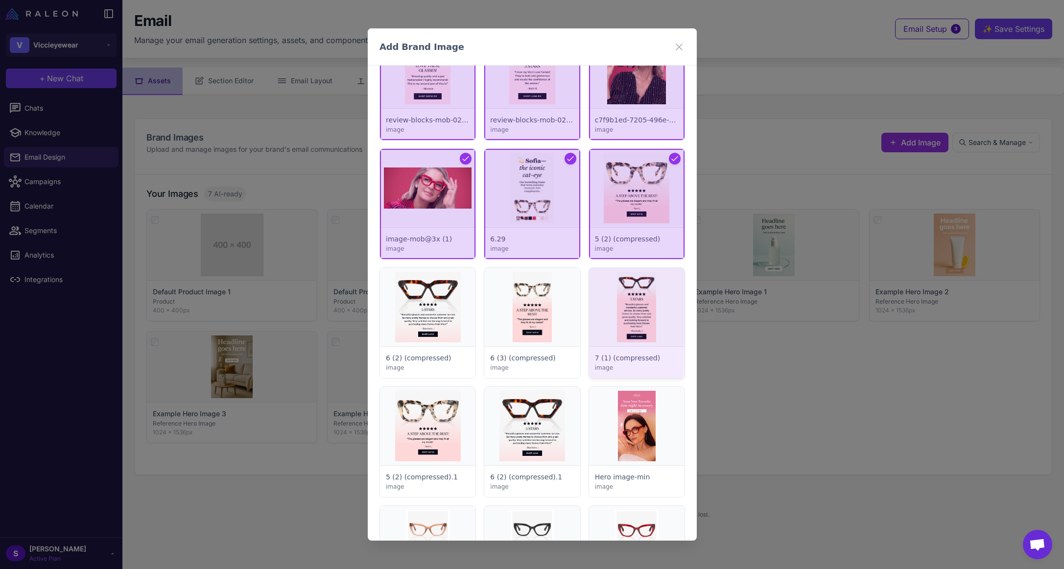
click at [630, 323] on div at bounding box center [635, 323] width 95 height 110
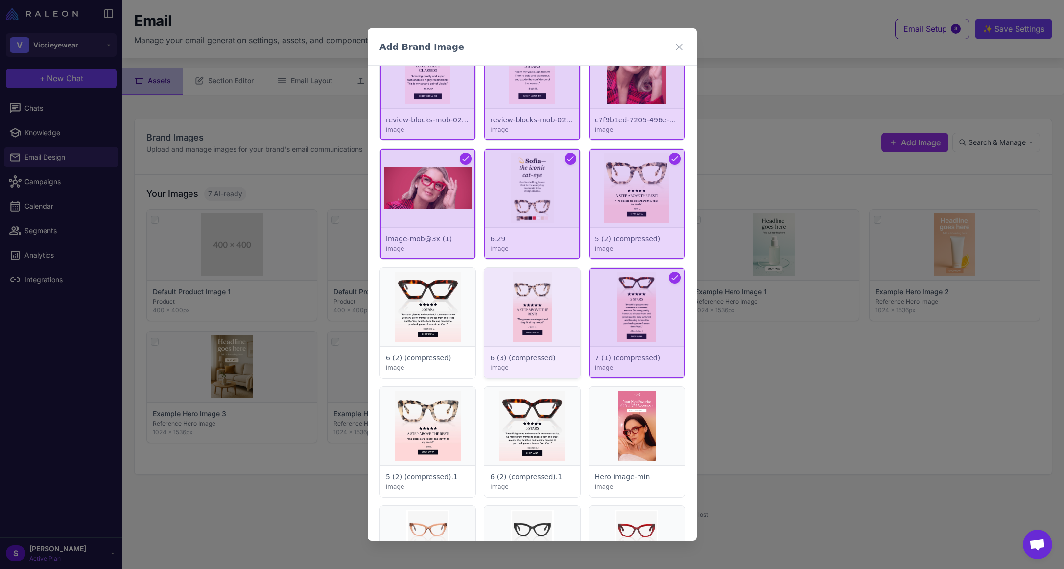
click at [505, 323] on div at bounding box center [531, 323] width 95 height 110
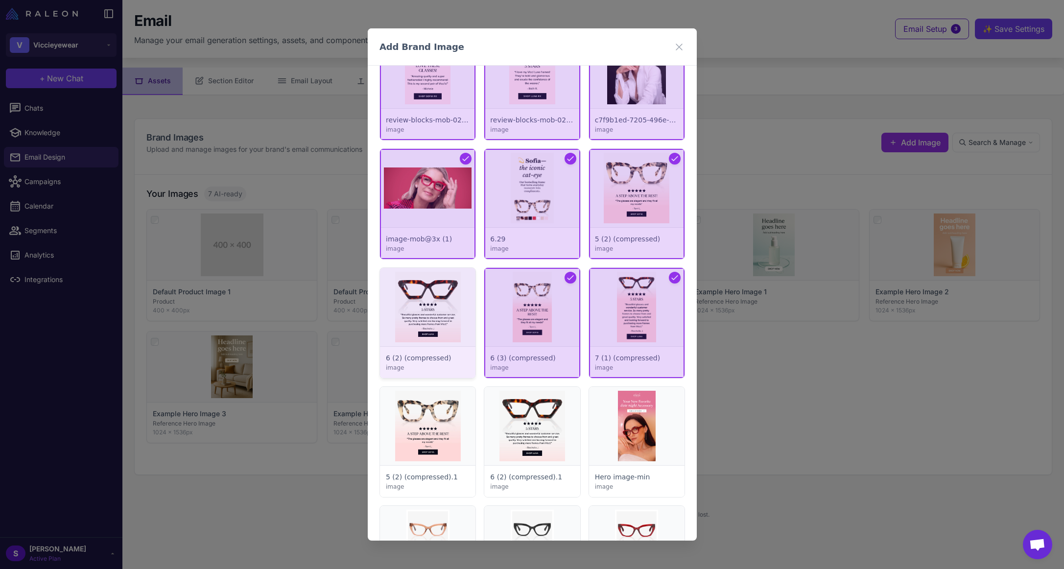
click at [401, 324] on div at bounding box center [427, 323] width 95 height 110
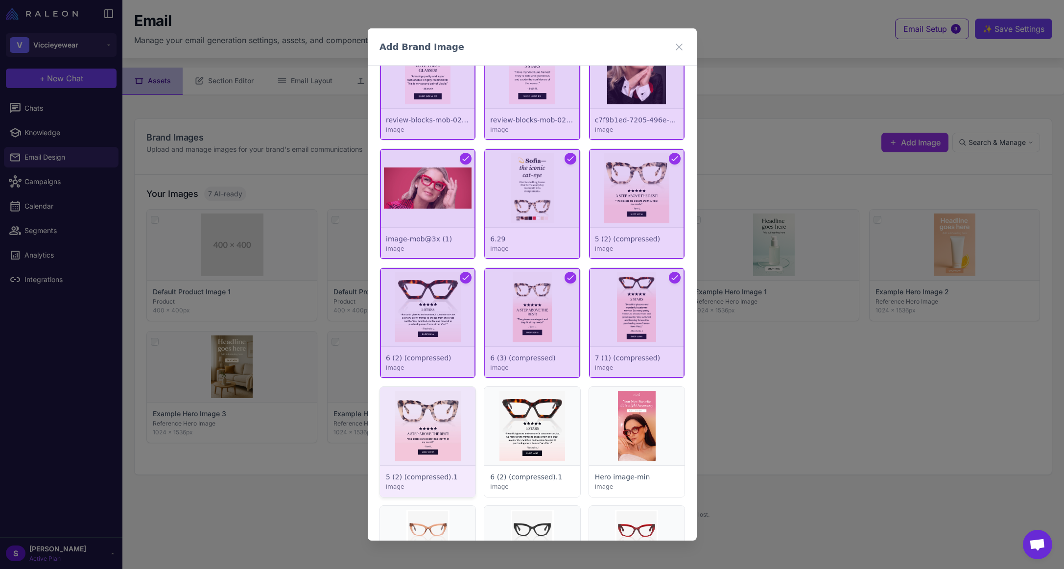
click at [417, 422] on div at bounding box center [427, 442] width 95 height 110
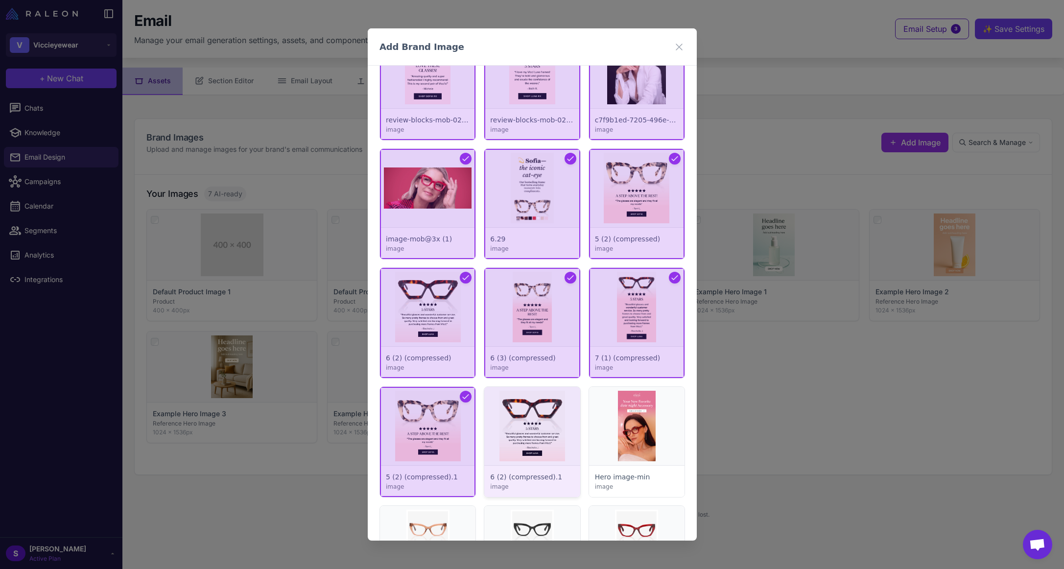
drag, startPoint x: 536, startPoint y: 425, endPoint x: 572, endPoint y: 425, distance: 36.7
click at [536, 425] on div at bounding box center [531, 442] width 95 height 110
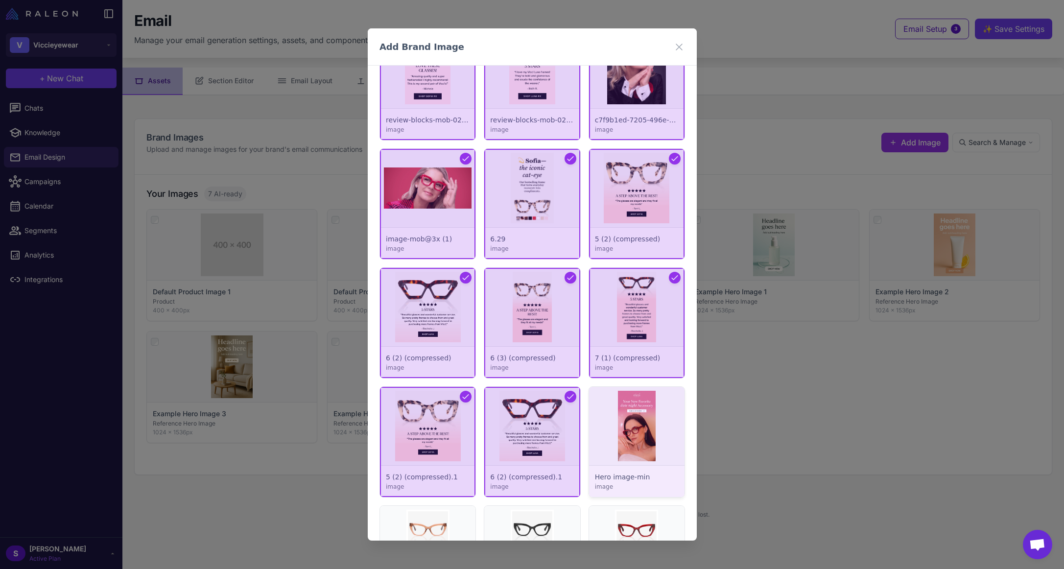
click at [633, 418] on div at bounding box center [635, 442] width 95 height 110
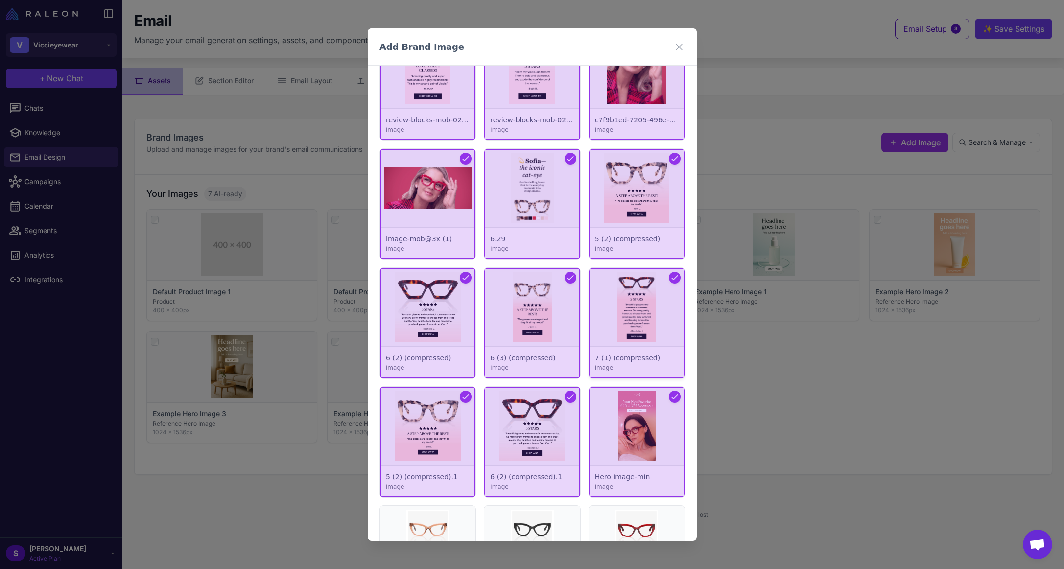
scroll to position [1567, 0]
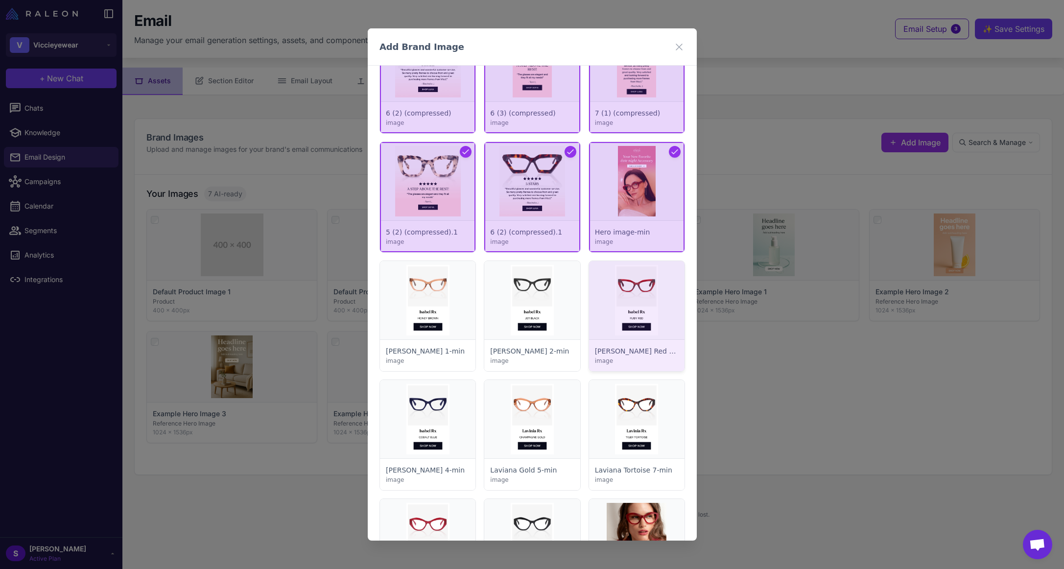
click at [634, 289] on div at bounding box center [635, 316] width 95 height 110
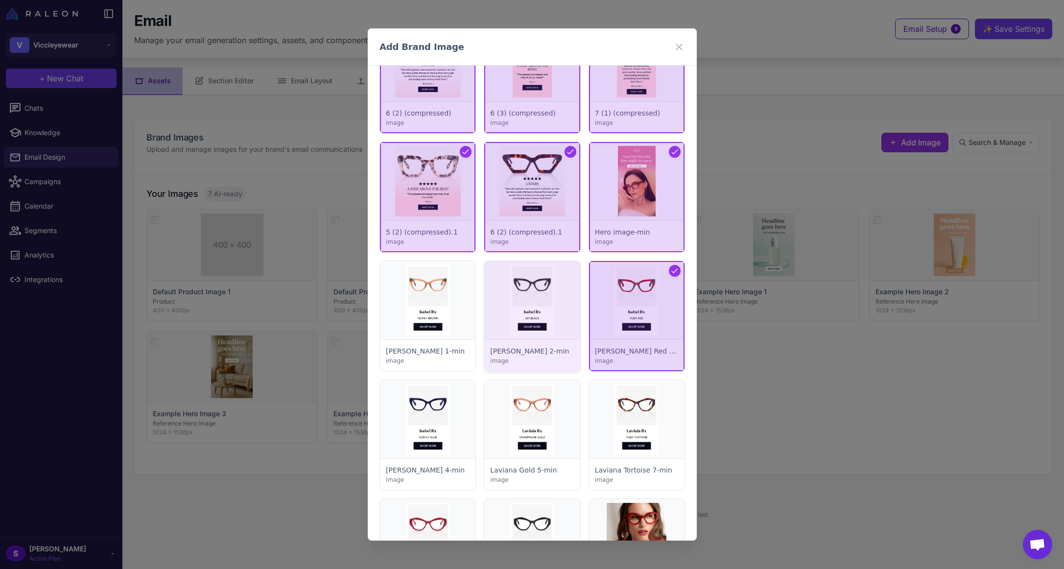
click at [555, 302] on div at bounding box center [531, 316] width 95 height 110
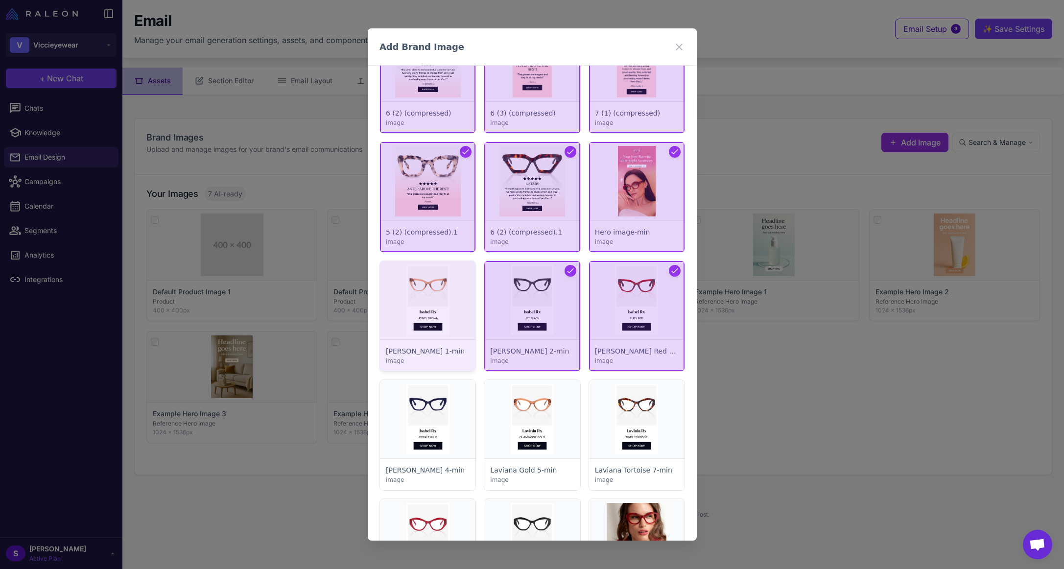
click at [414, 307] on div at bounding box center [427, 316] width 95 height 110
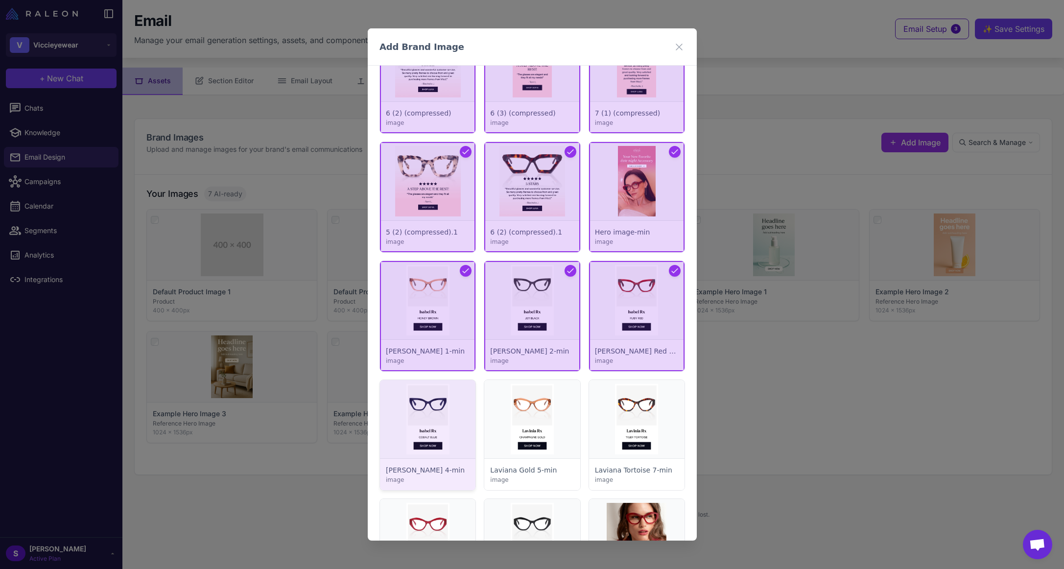
click at [423, 415] on div at bounding box center [427, 435] width 95 height 110
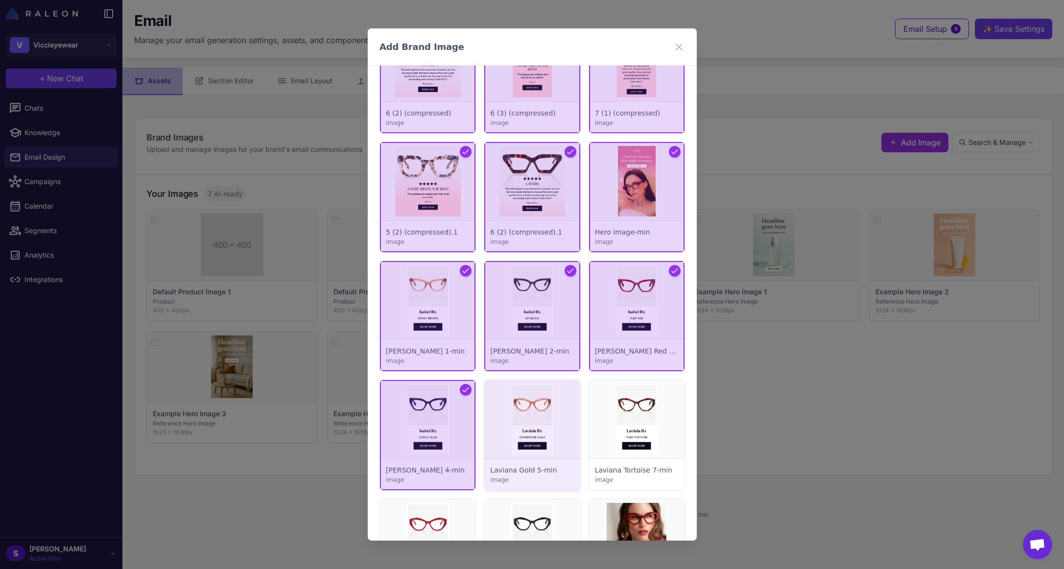
click at [552, 419] on div at bounding box center [531, 435] width 95 height 110
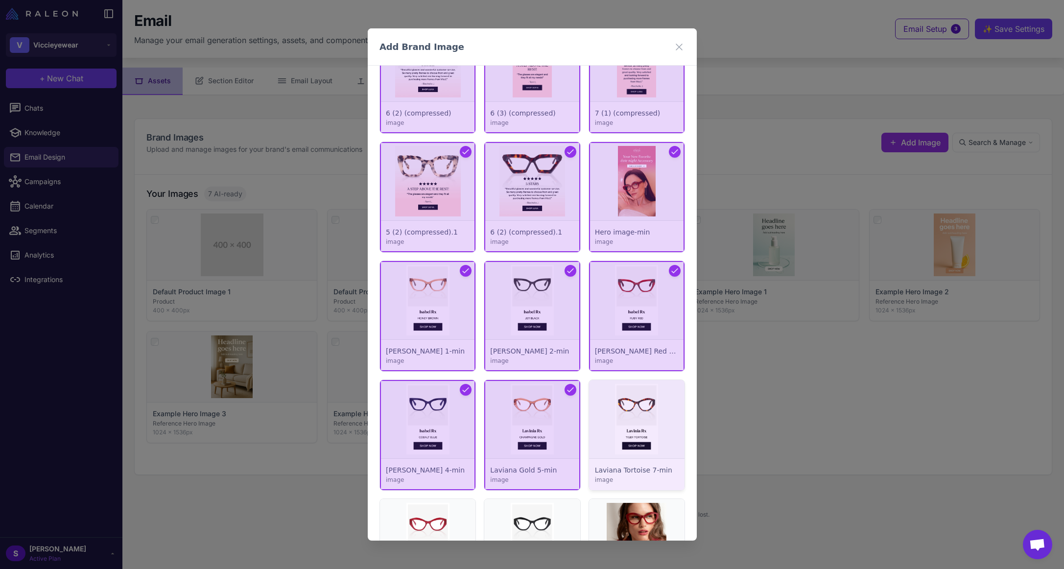
click at [638, 417] on div at bounding box center [635, 435] width 95 height 110
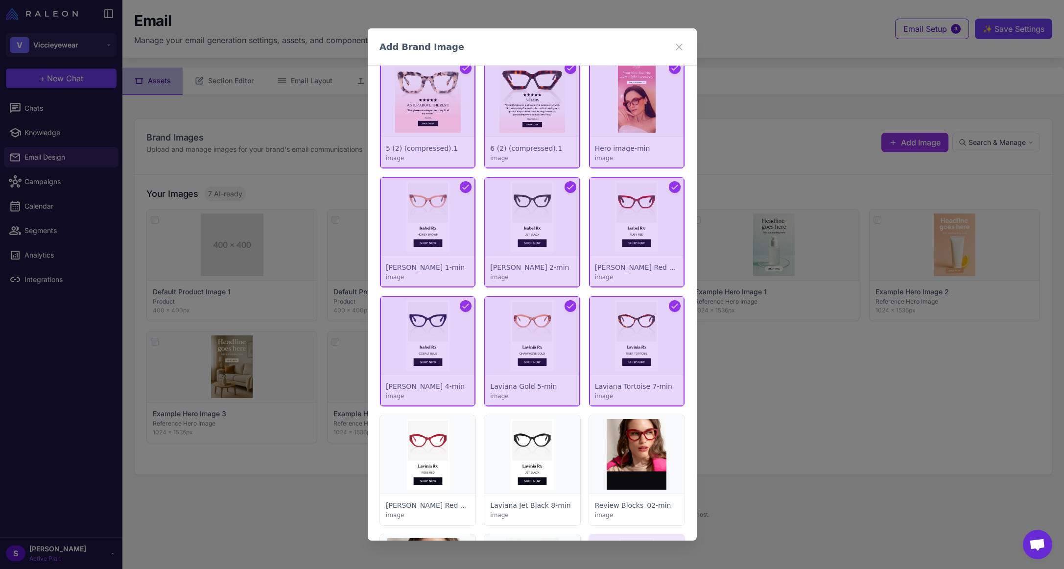
scroll to position [1812, 0]
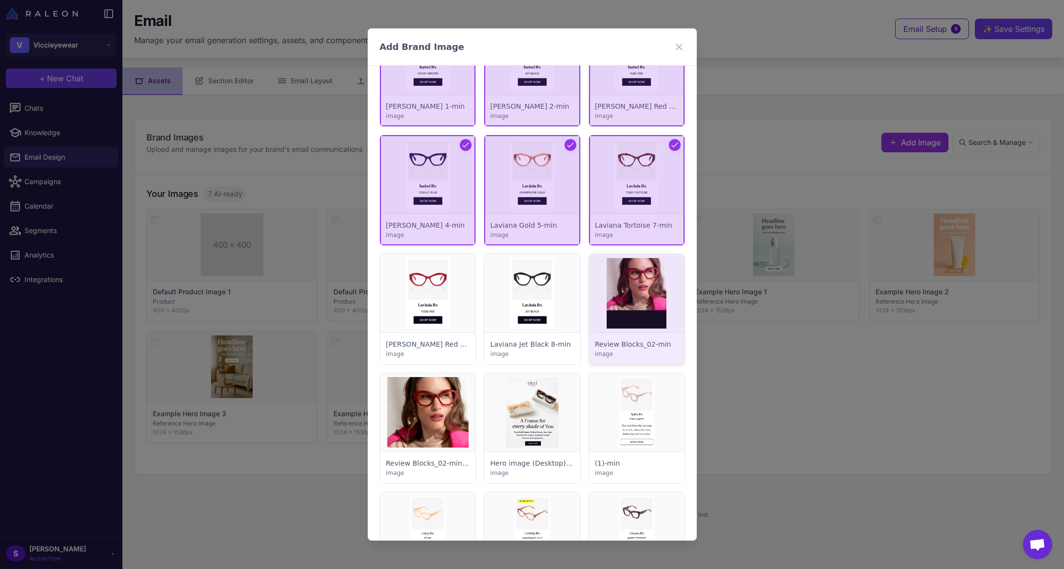
click at [631, 302] on div at bounding box center [635, 309] width 95 height 110
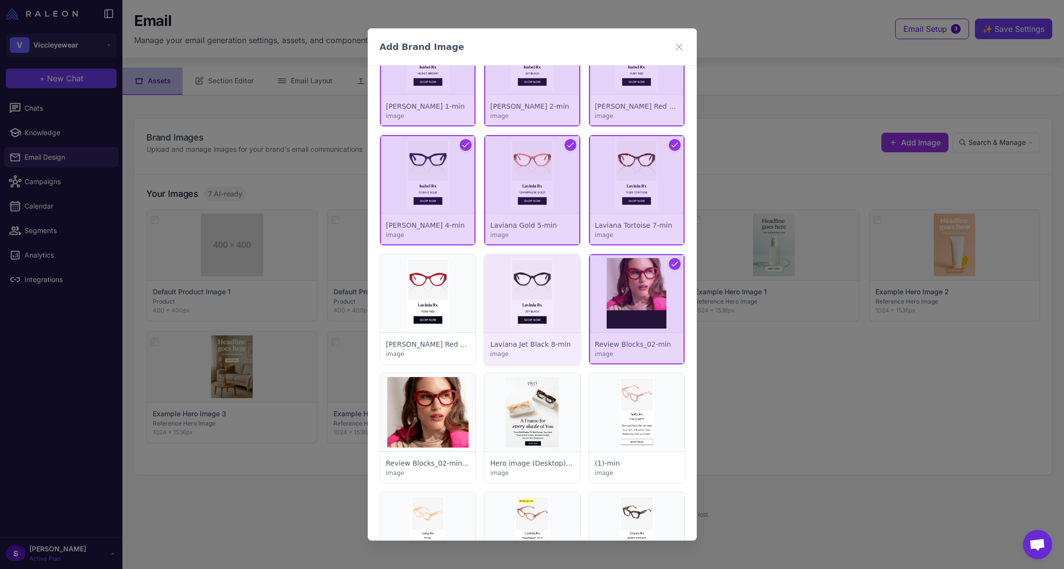
click at [538, 301] on div at bounding box center [531, 309] width 95 height 110
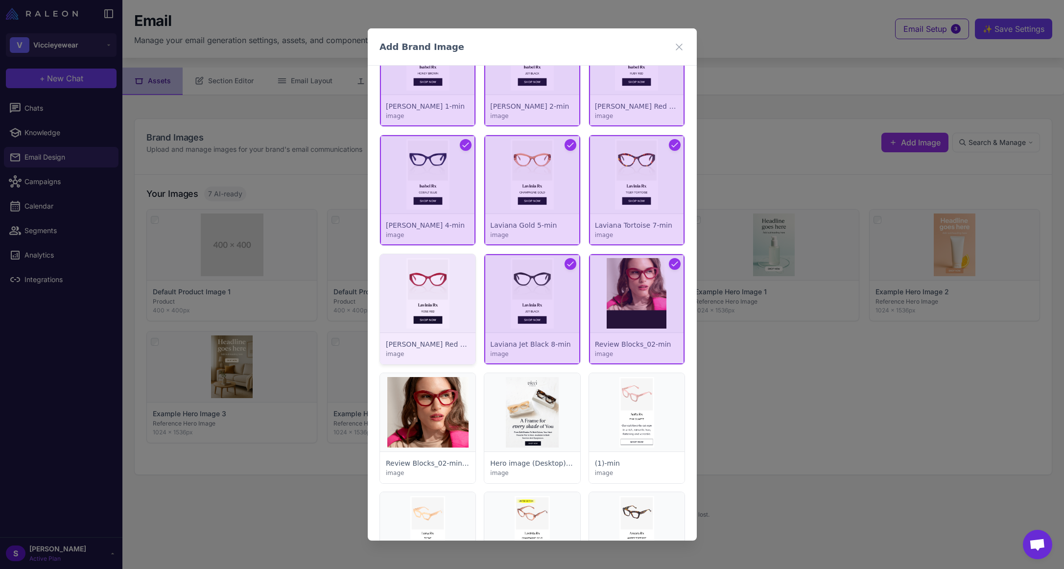
click at [427, 299] on div at bounding box center [427, 309] width 95 height 110
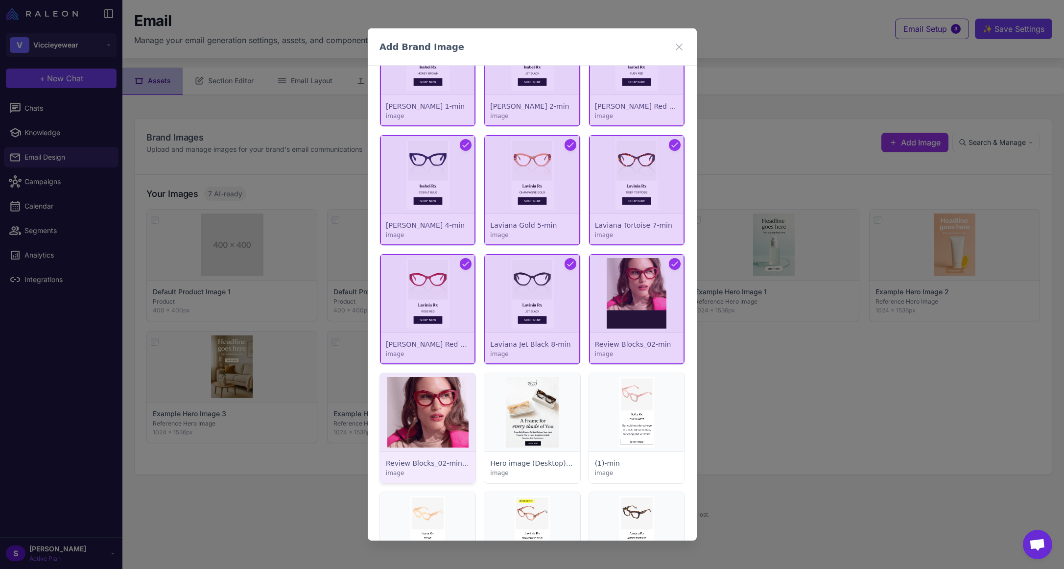
click at [438, 407] on div at bounding box center [427, 428] width 95 height 110
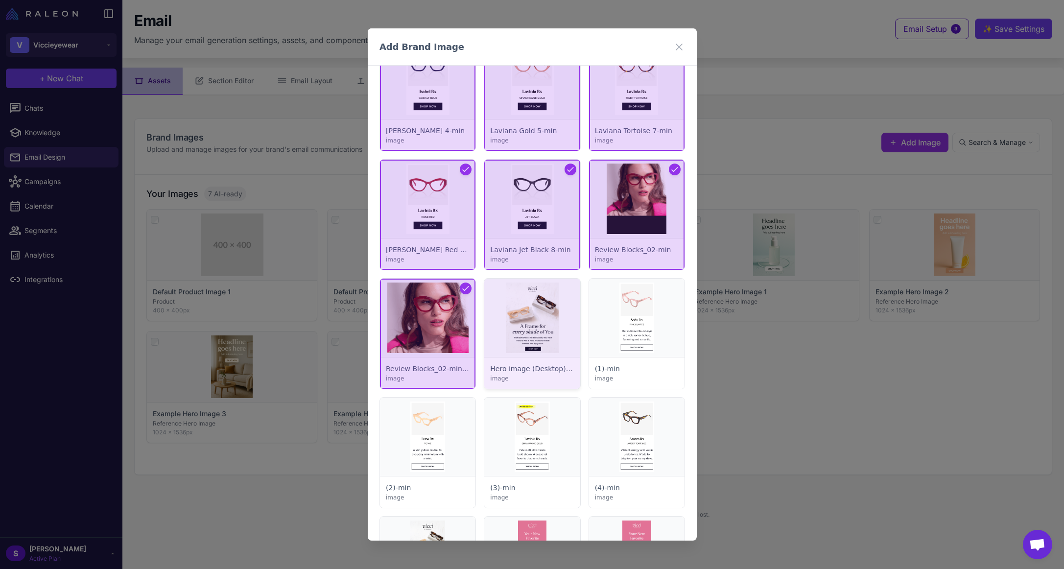
scroll to position [1909, 0]
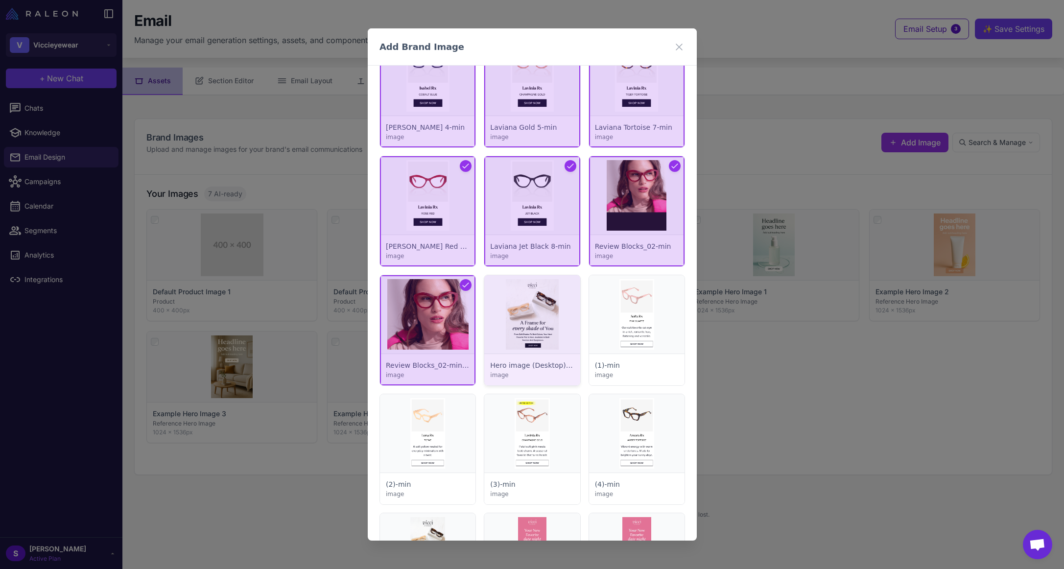
click at [527, 324] on div at bounding box center [531, 330] width 95 height 110
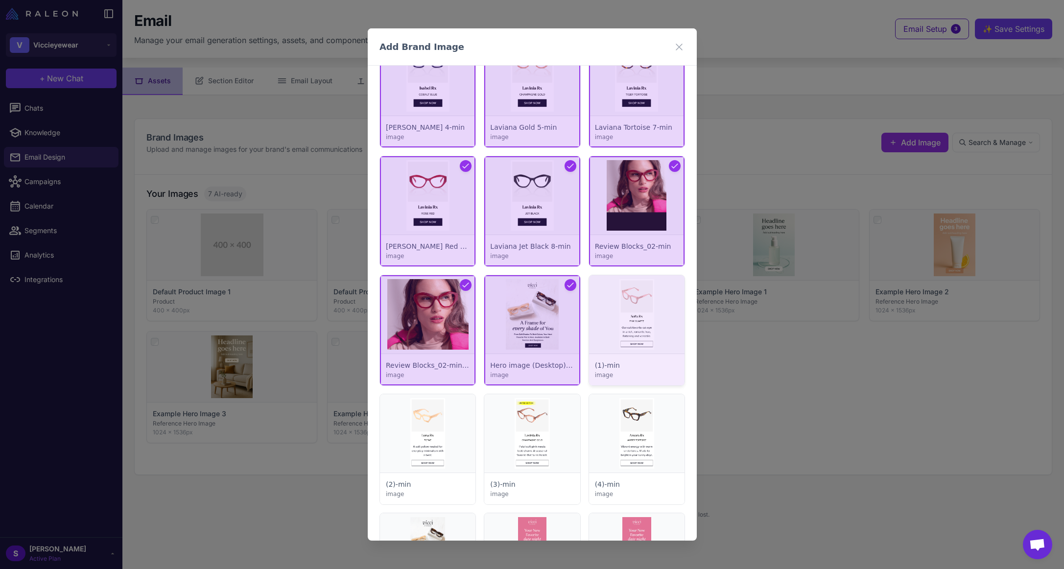
click at [621, 326] on div at bounding box center [635, 330] width 95 height 110
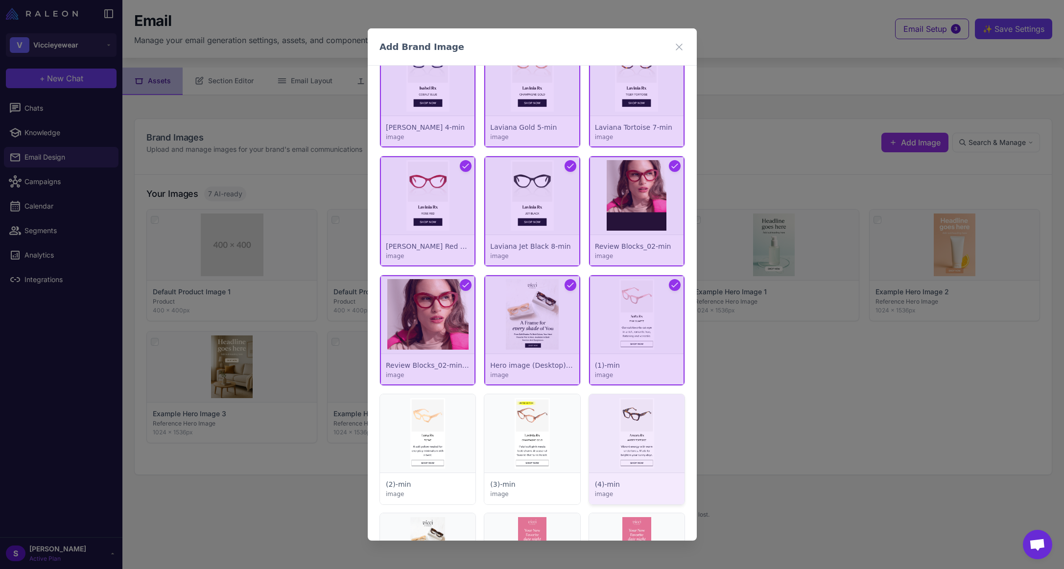
click at [619, 420] on div at bounding box center [635, 449] width 95 height 110
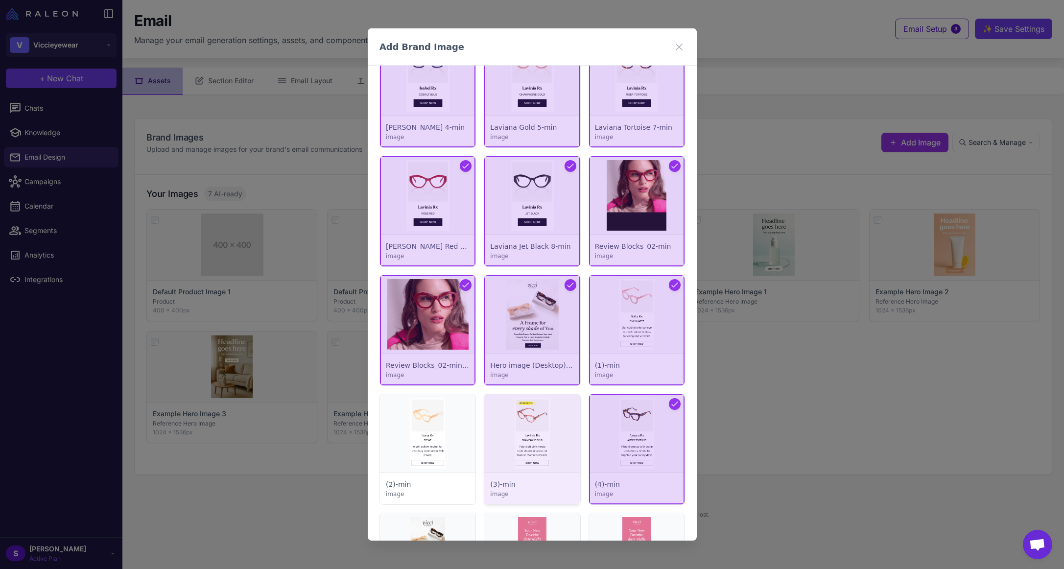
click at [531, 421] on div at bounding box center [531, 449] width 95 height 110
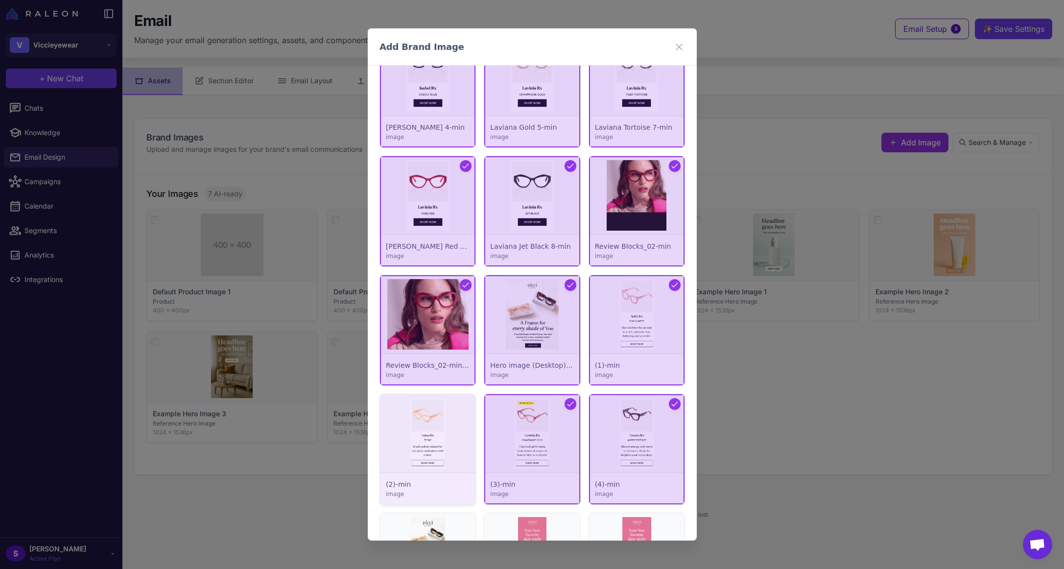
click at [444, 423] on div at bounding box center [427, 449] width 95 height 110
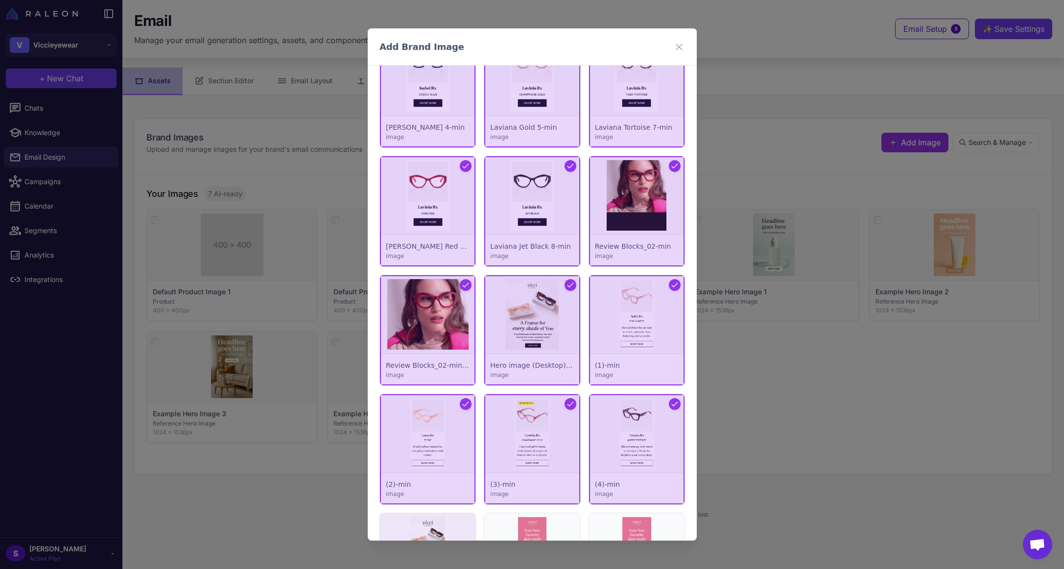
scroll to position [2105, 0]
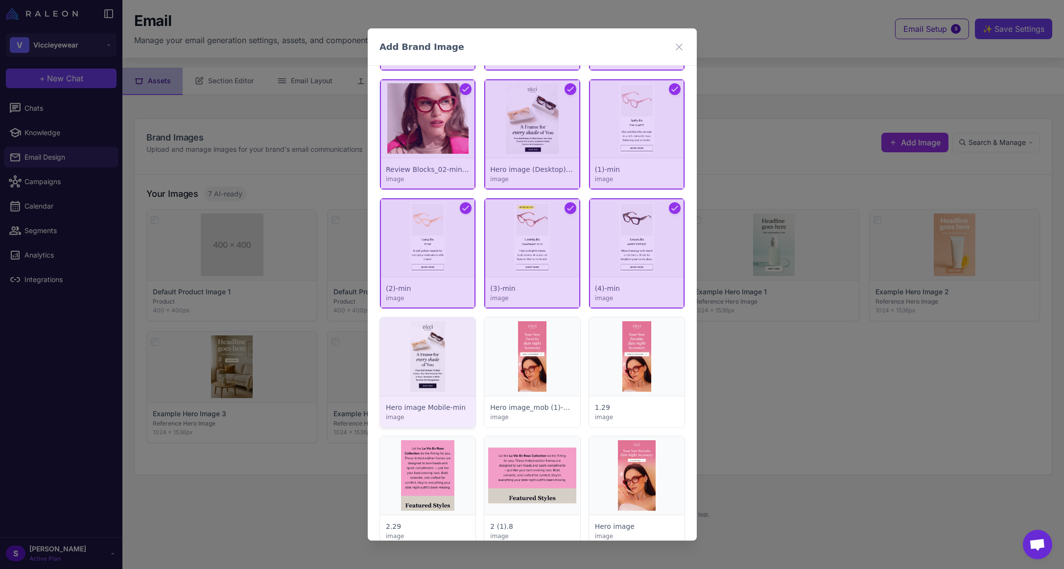
click at [450, 351] on div at bounding box center [427, 372] width 95 height 110
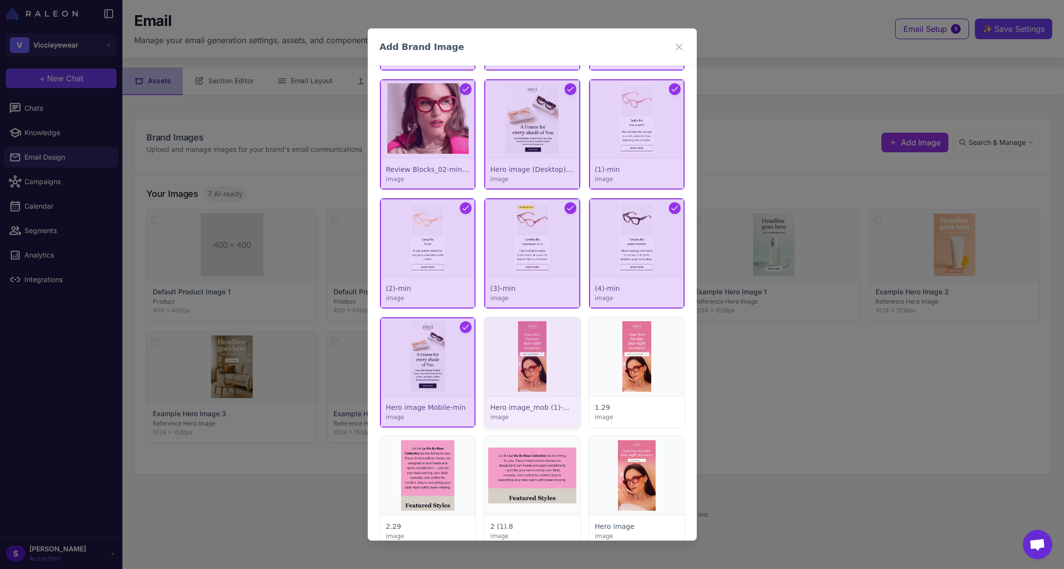
click at [538, 353] on div at bounding box center [531, 372] width 95 height 110
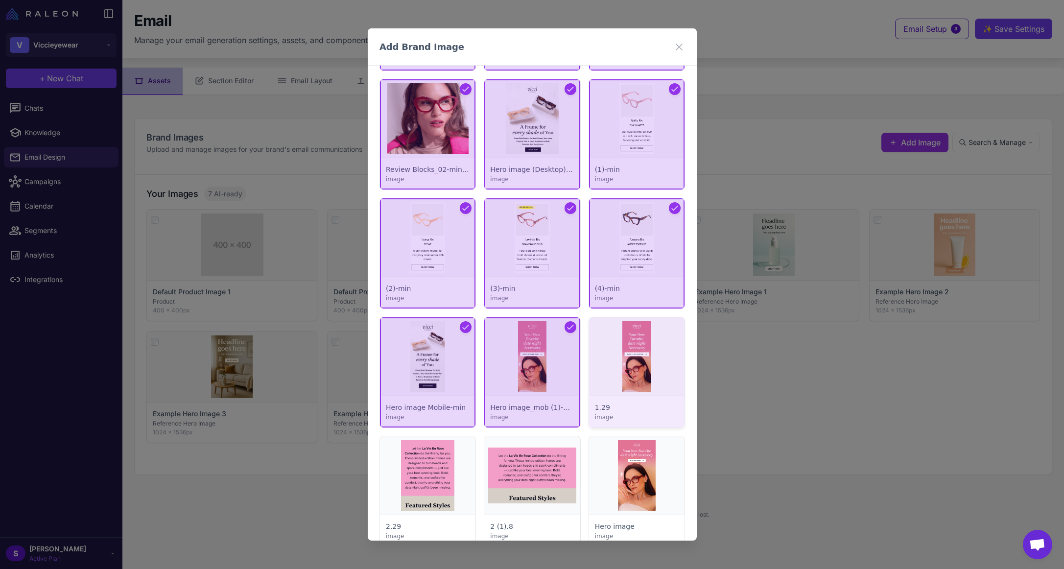
click at [620, 355] on div at bounding box center [635, 372] width 95 height 110
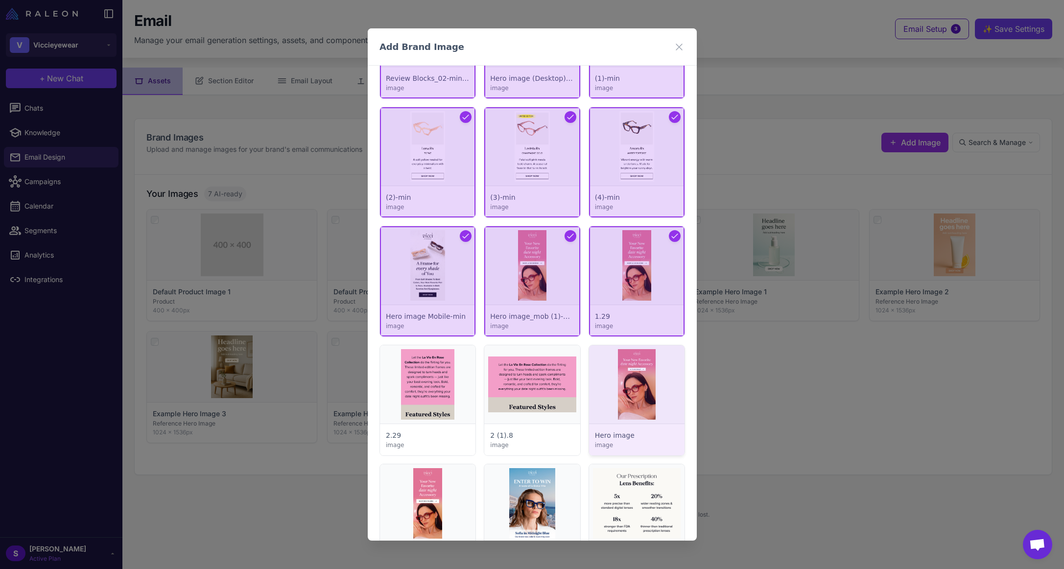
scroll to position [2252, 0]
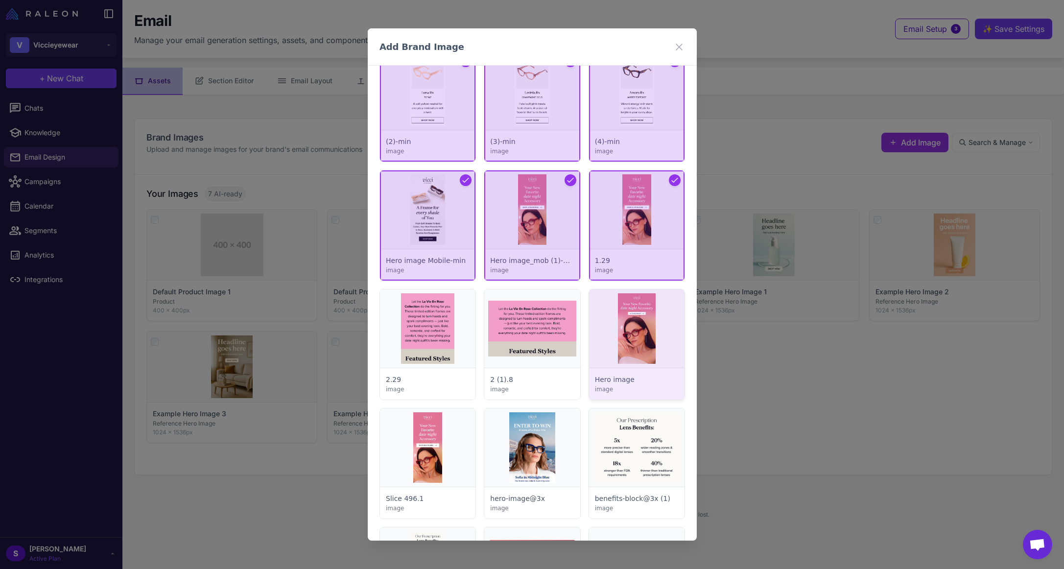
click at [633, 336] on div at bounding box center [635, 344] width 95 height 110
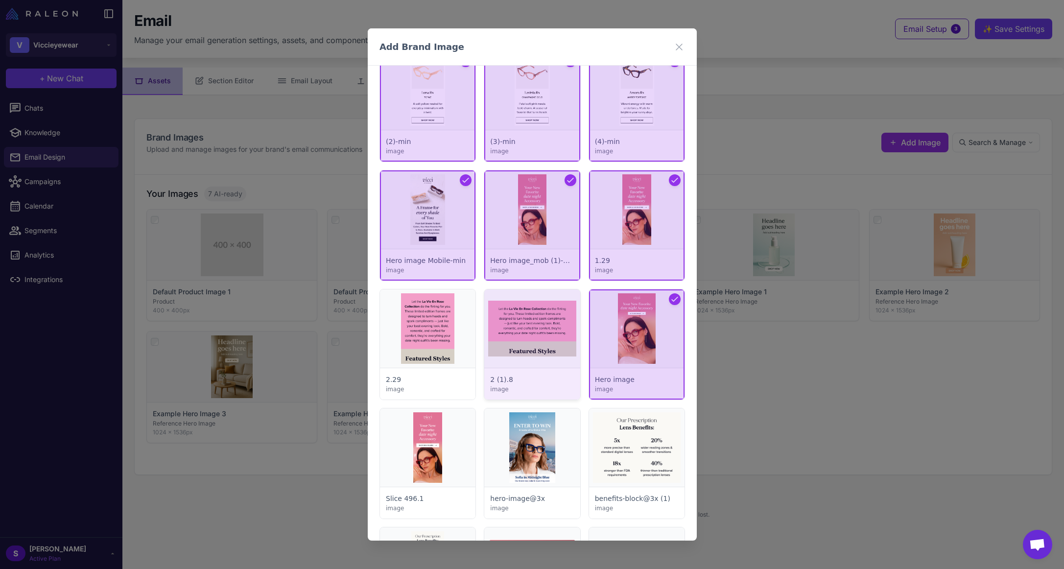
click at [494, 325] on div at bounding box center [531, 344] width 95 height 110
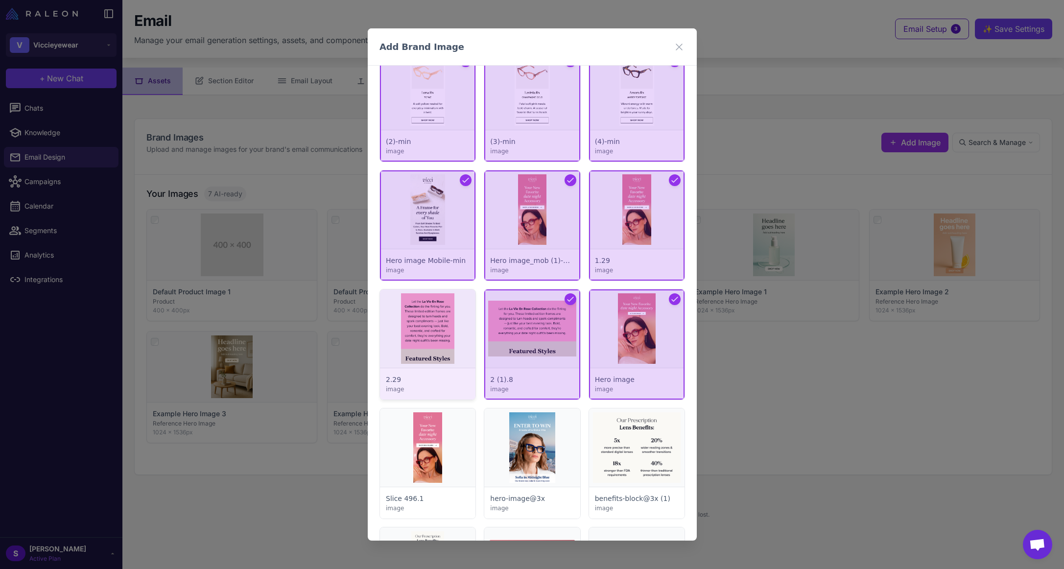
click at [418, 324] on div at bounding box center [427, 344] width 95 height 110
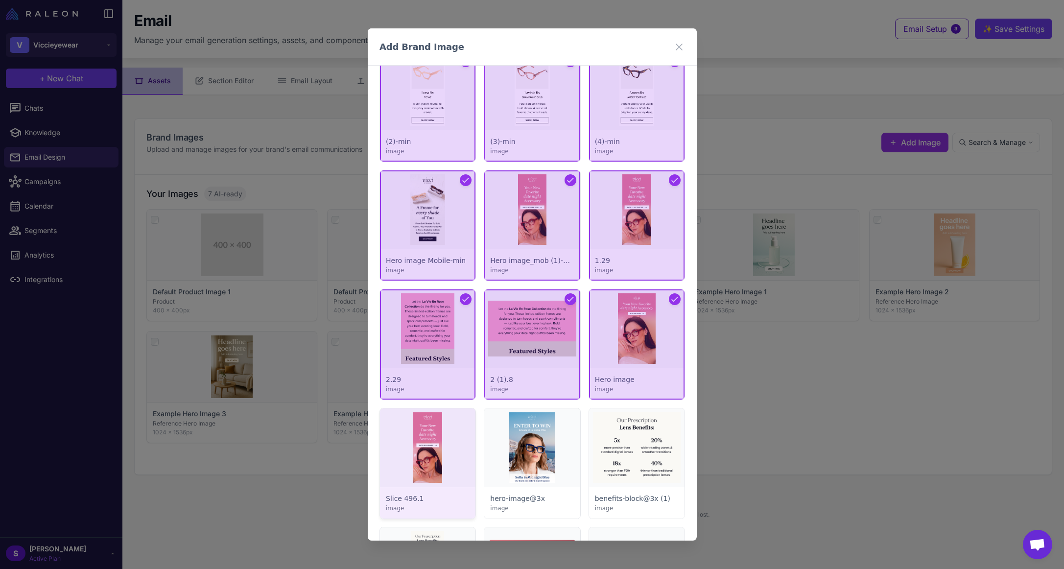
click at [426, 439] on div at bounding box center [427, 463] width 95 height 110
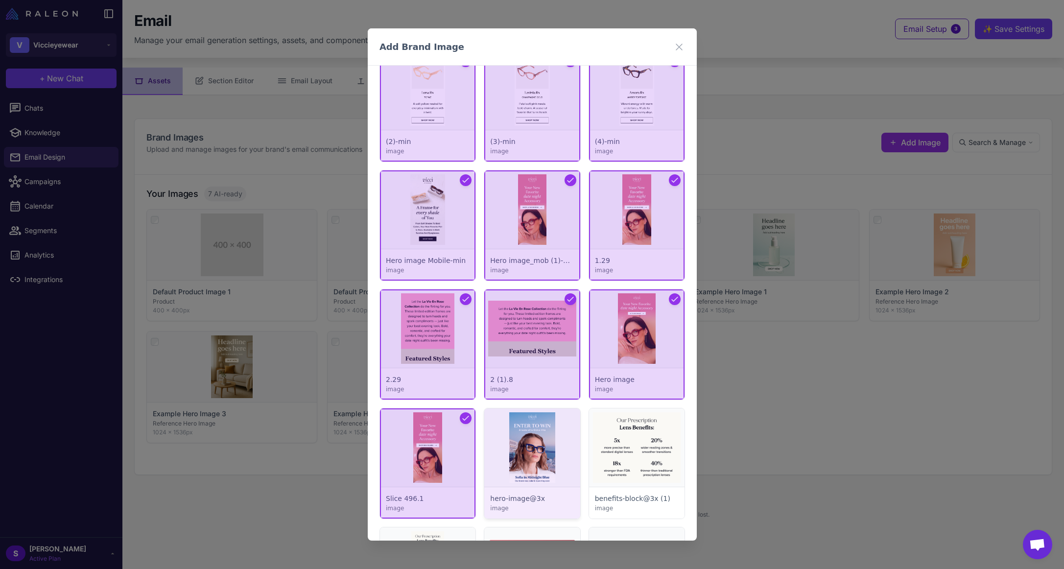
click at [527, 438] on div at bounding box center [531, 463] width 95 height 110
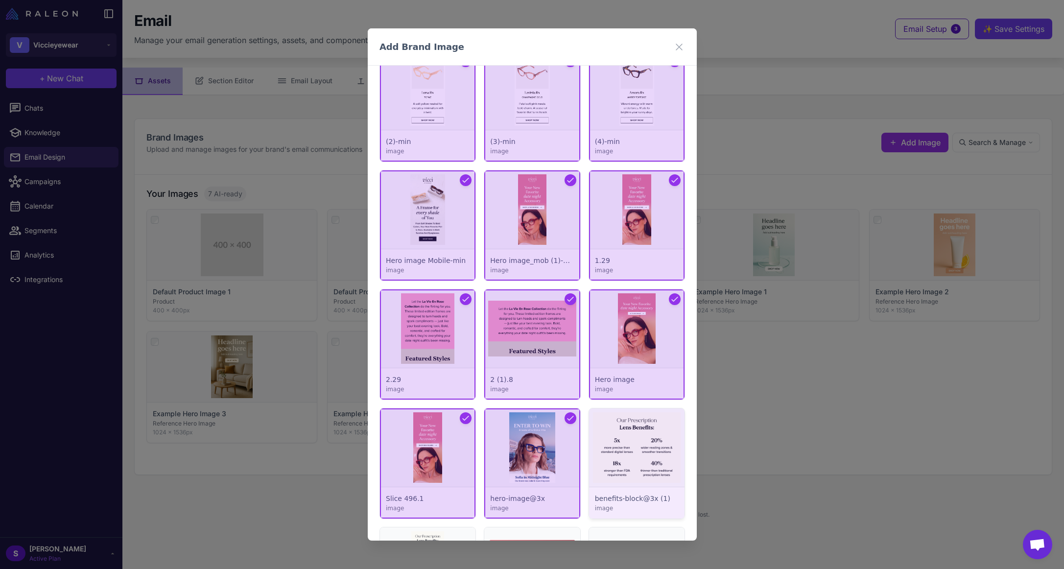
click at [613, 439] on div at bounding box center [635, 463] width 95 height 110
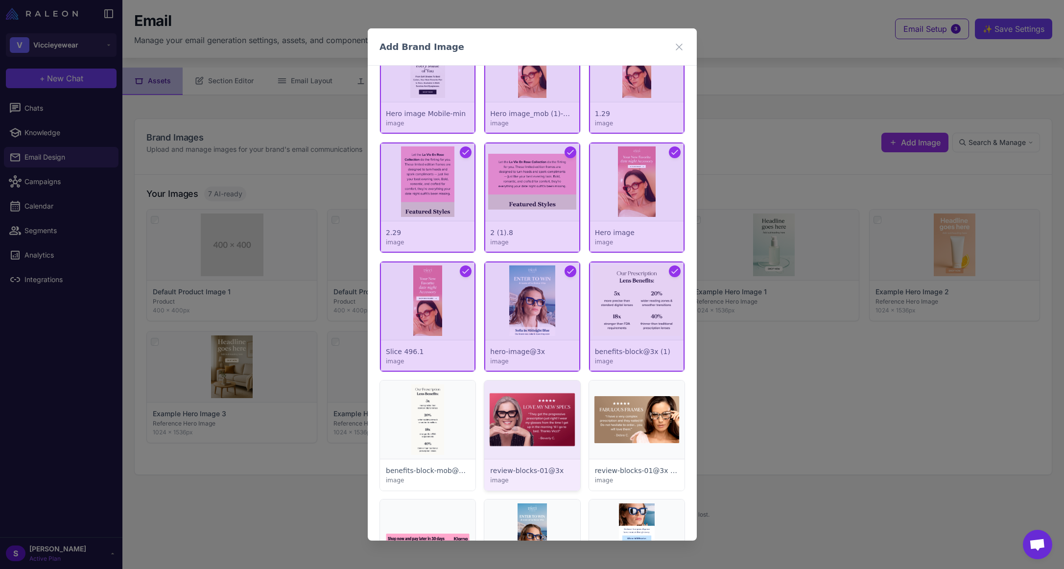
scroll to position [2546, 0]
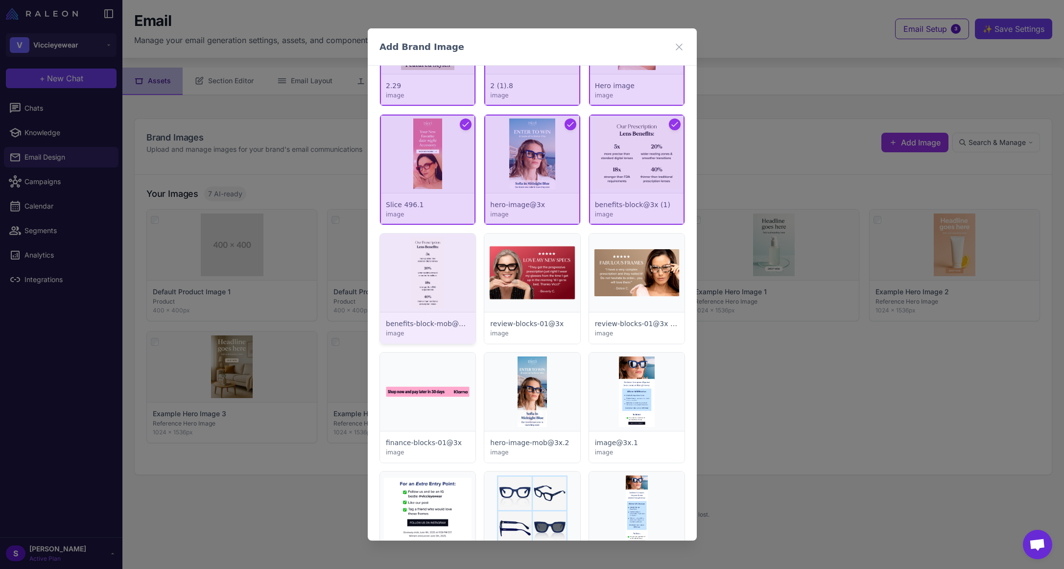
click at [433, 274] on div at bounding box center [427, 289] width 95 height 110
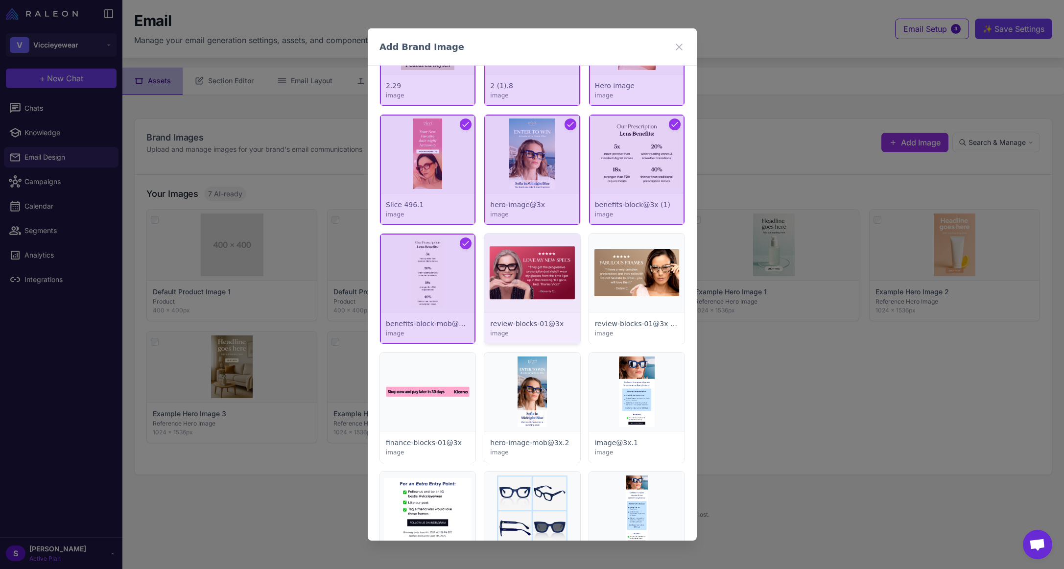
click at [522, 271] on div at bounding box center [531, 289] width 95 height 110
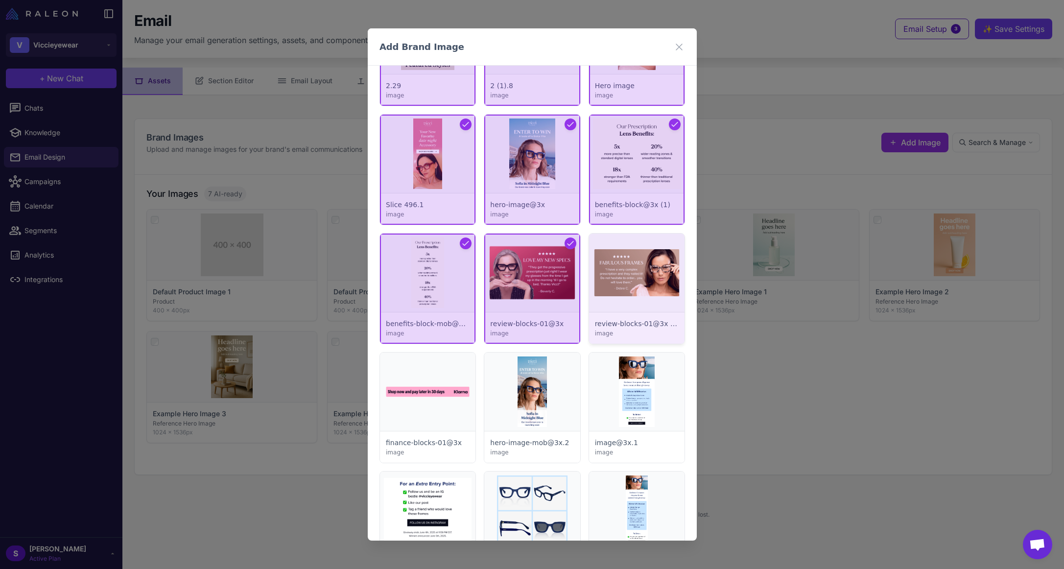
click at [630, 269] on div at bounding box center [635, 289] width 95 height 110
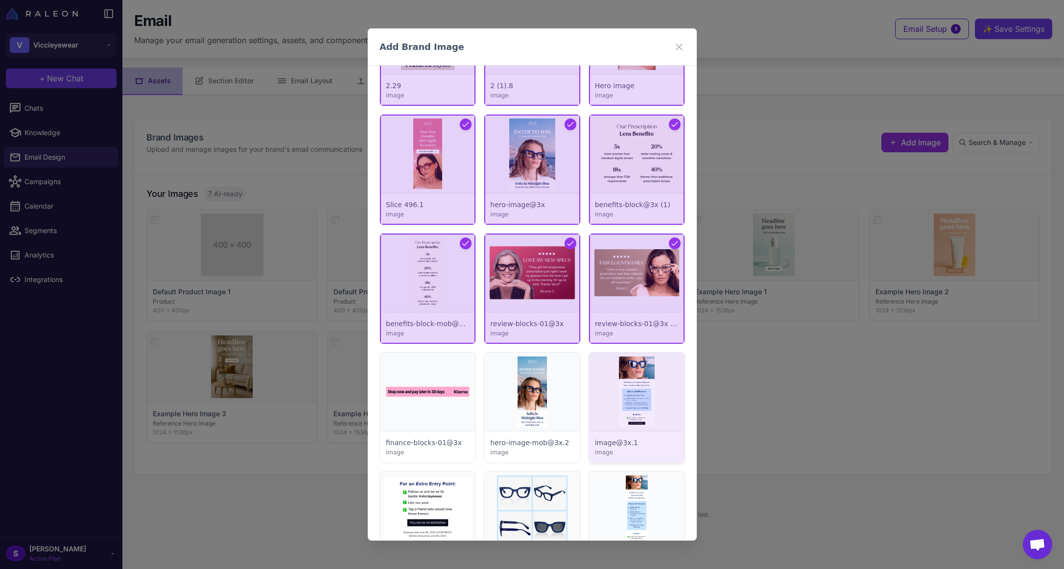
click at [613, 376] on div at bounding box center [635, 408] width 95 height 110
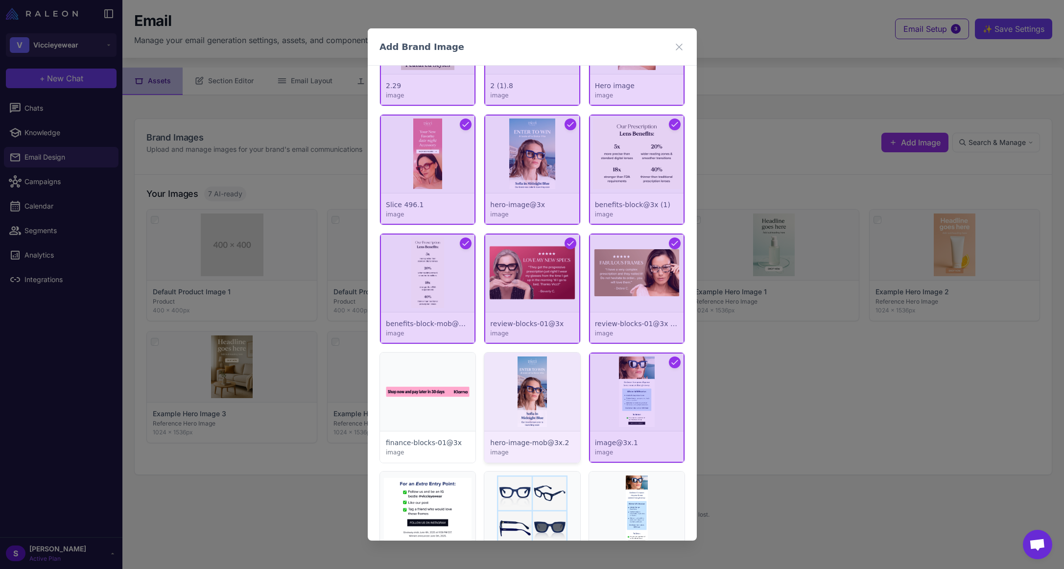
click at [548, 381] on div at bounding box center [531, 408] width 95 height 110
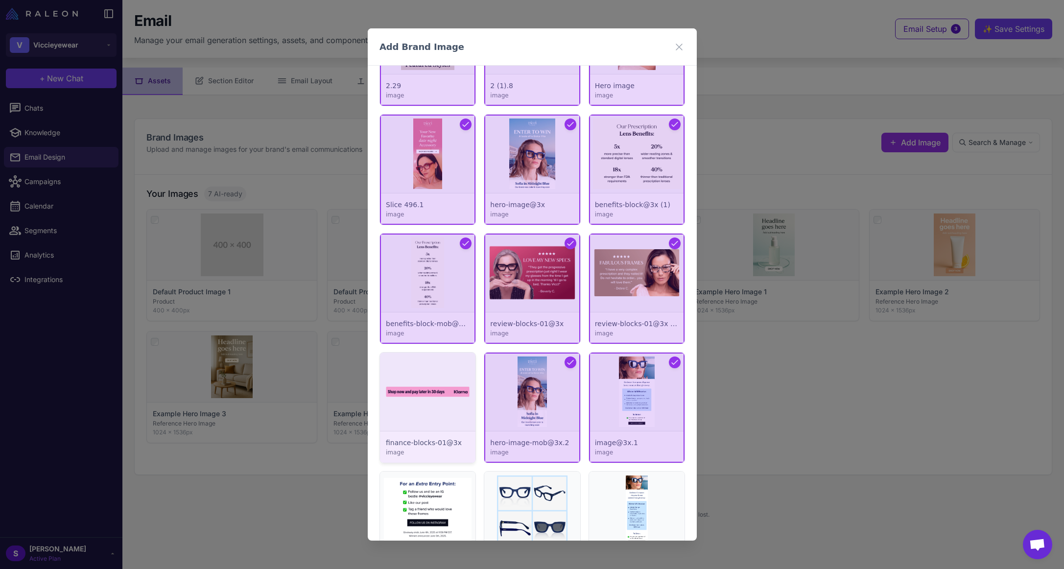
click at [429, 389] on div at bounding box center [427, 408] width 95 height 110
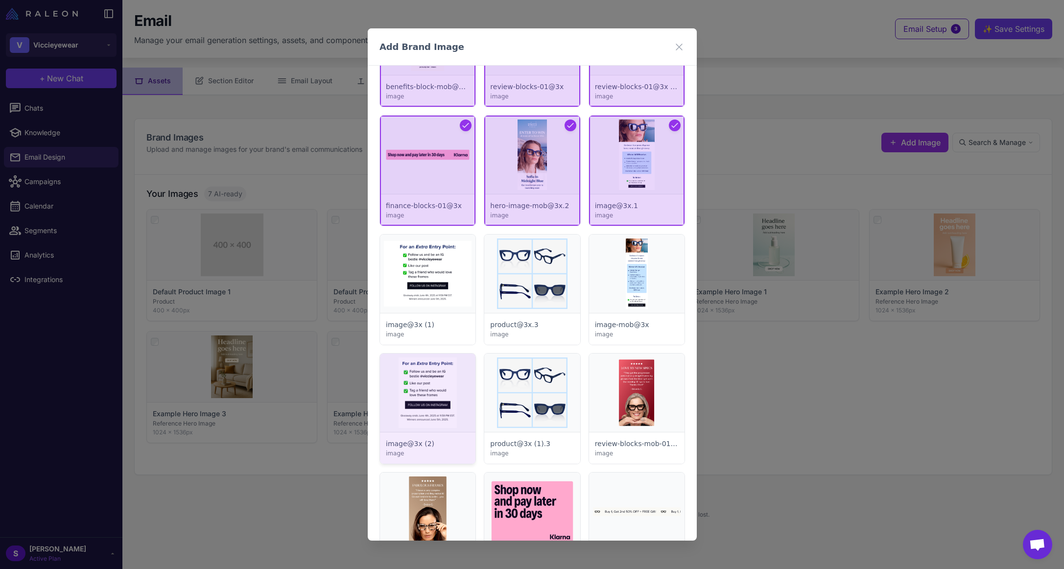
scroll to position [2791, 0]
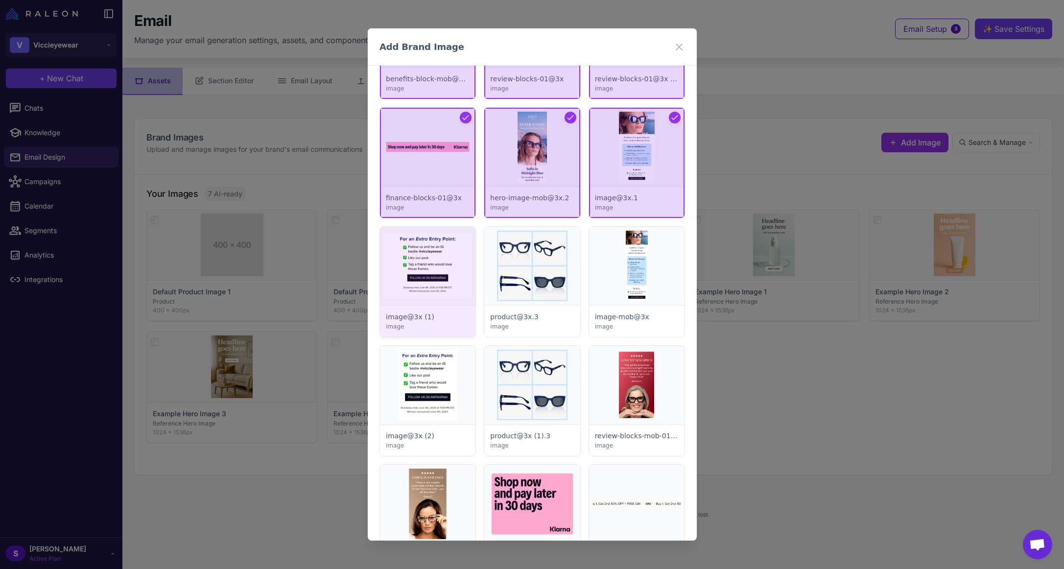
click at [447, 269] on div at bounding box center [427, 282] width 95 height 110
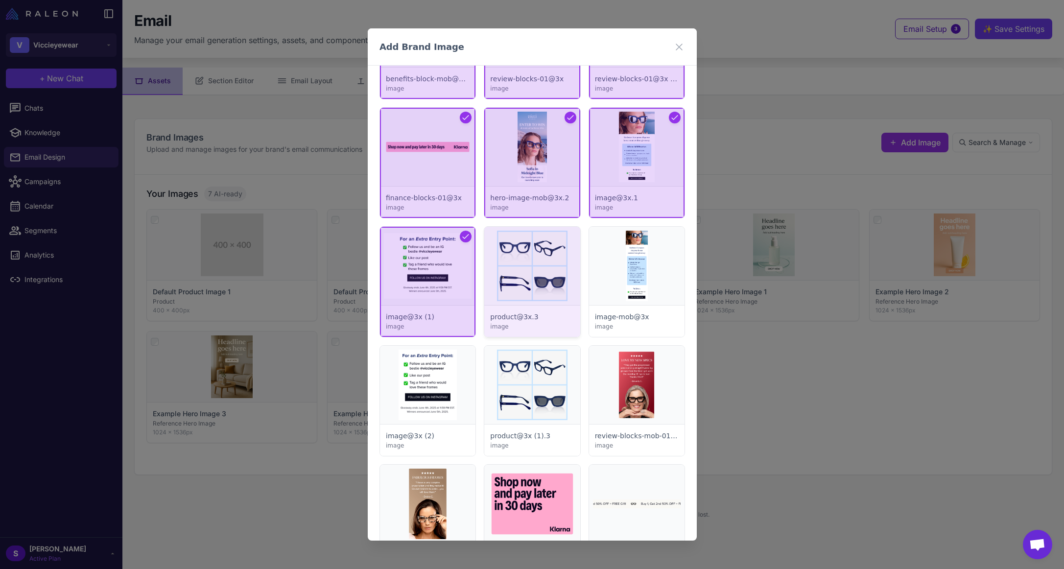
click at [531, 264] on div at bounding box center [531, 282] width 95 height 110
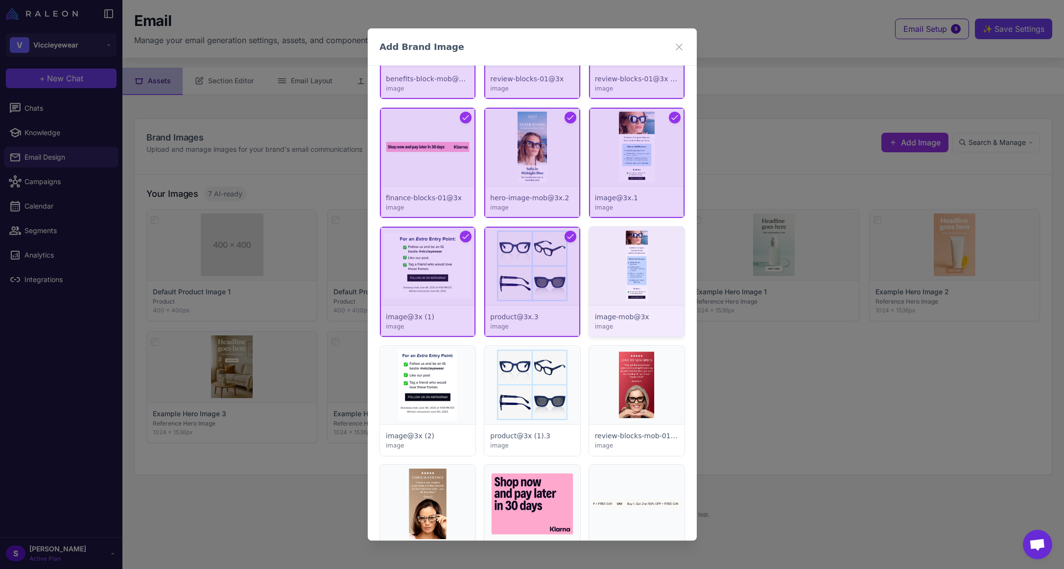
click at [622, 263] on div at bounding box center [635, 282] width 95 height 110
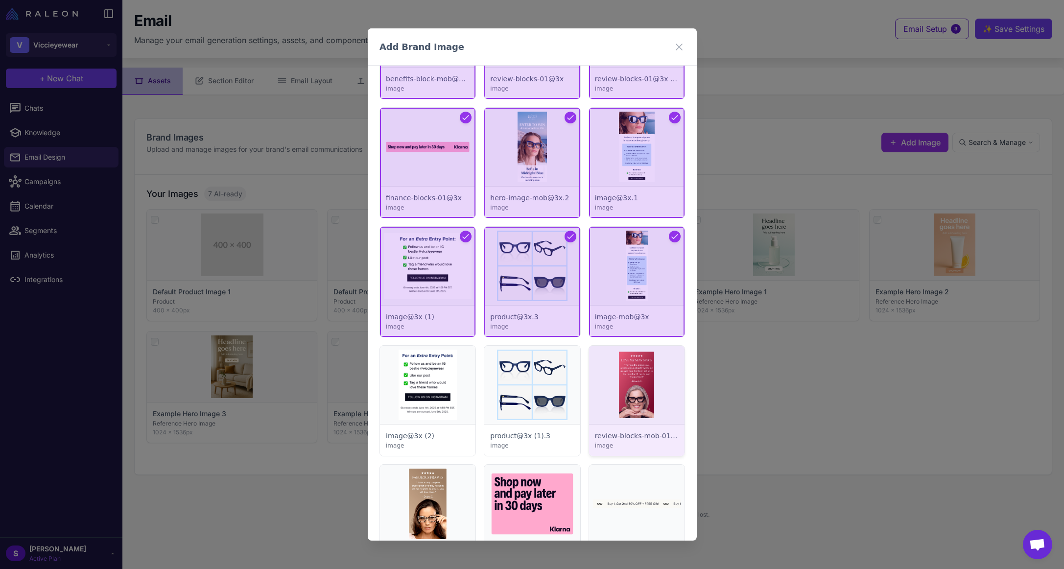
click at [624, 353] on div at bounding box center [635, 401] width 95 height 110
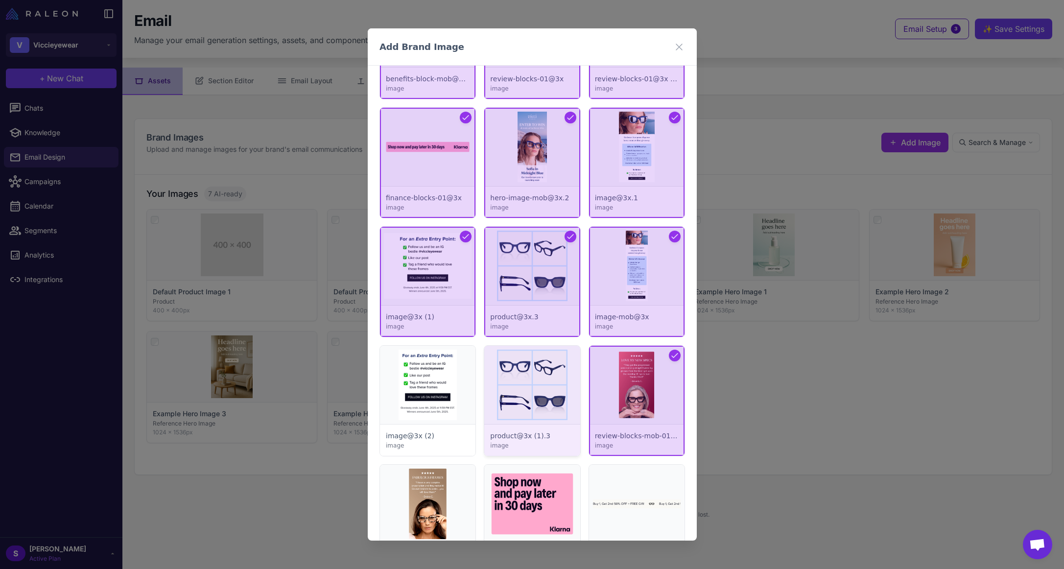
click at [530, 374] on div at bounding box center [531, 401] width 95 height 110
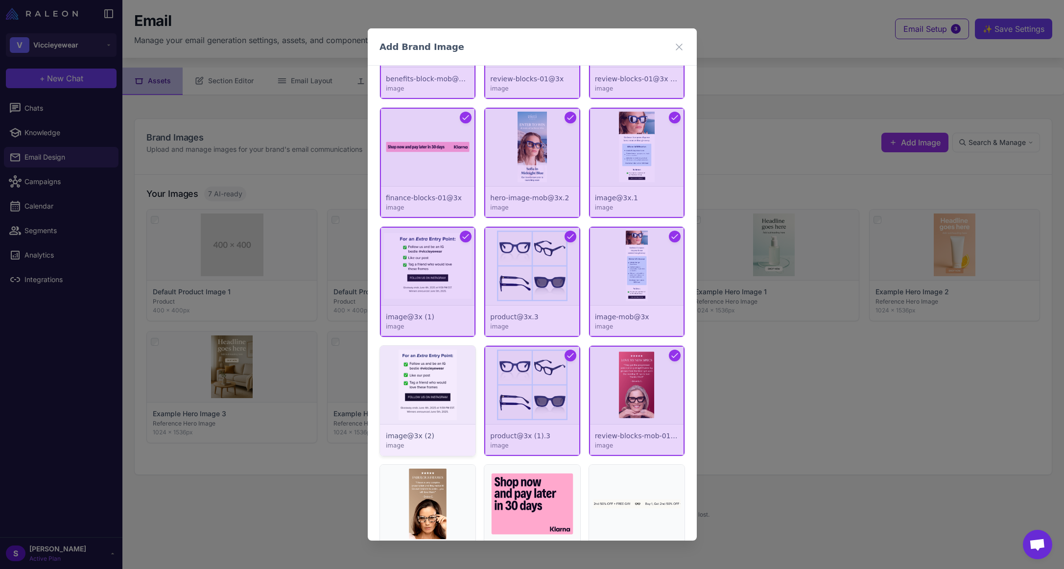
click at [427, 376] on div at bounding box center [427, 401] width 95 height 110
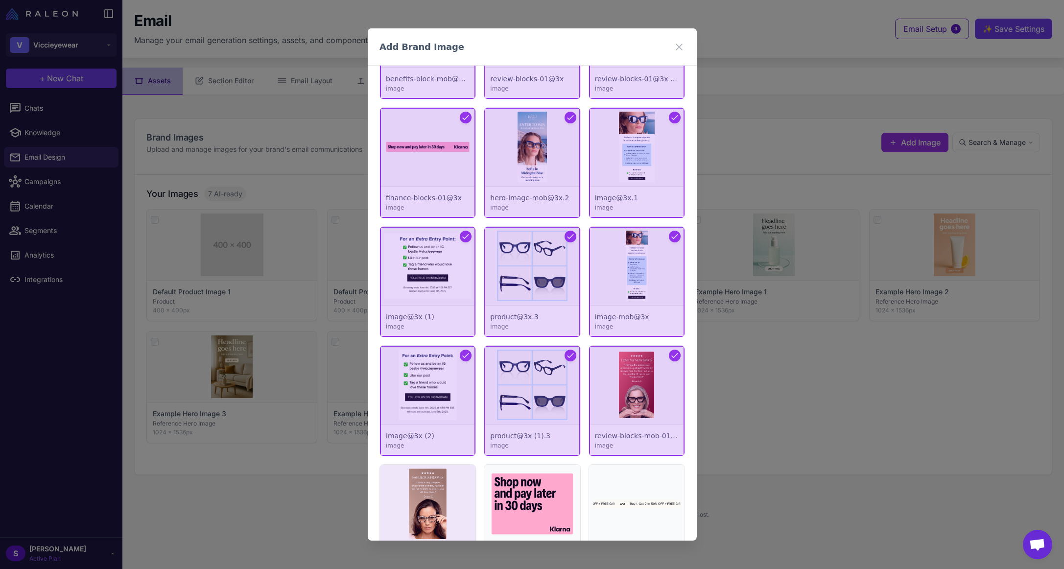
click at [432, 492] on div at bounding box center [427, 520] width 95 height 110
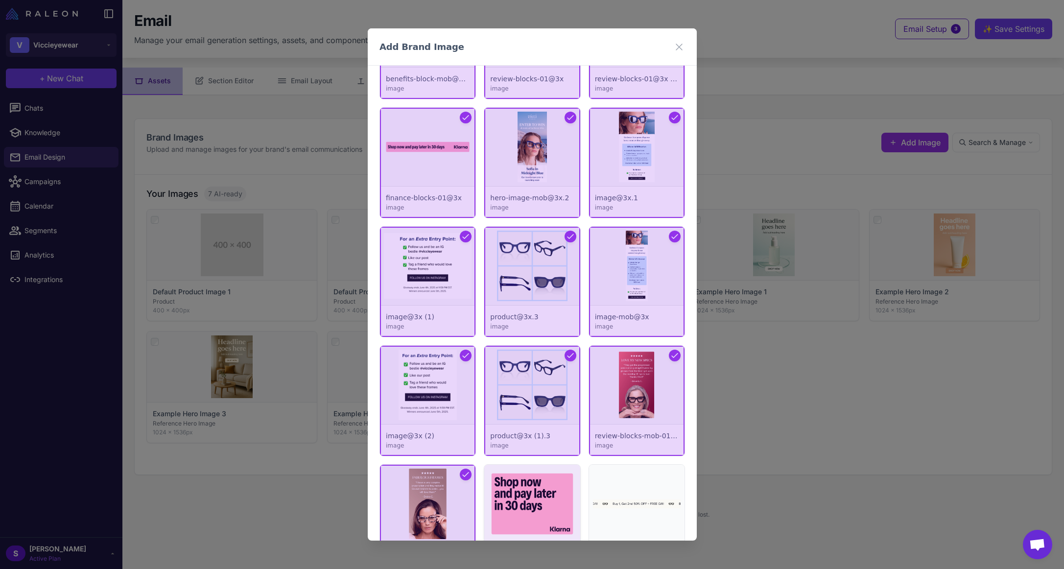
click at [503, 491] on div at bounding box center [531, 520] width 95 height 110
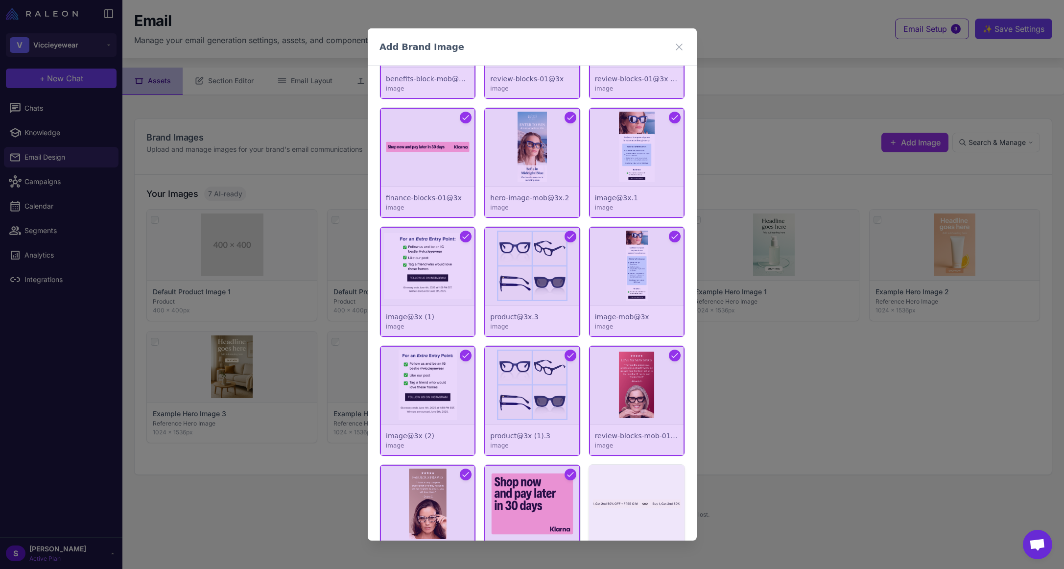
click at [647, 493] on div at bounding box center [635, 520] width 95 height 110
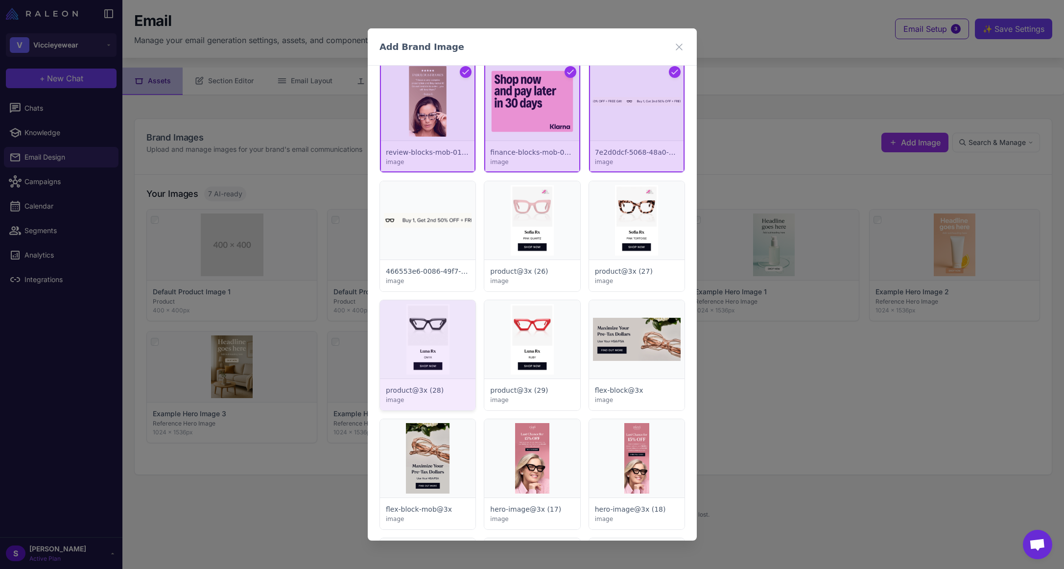
scroll to position [3280, 0]
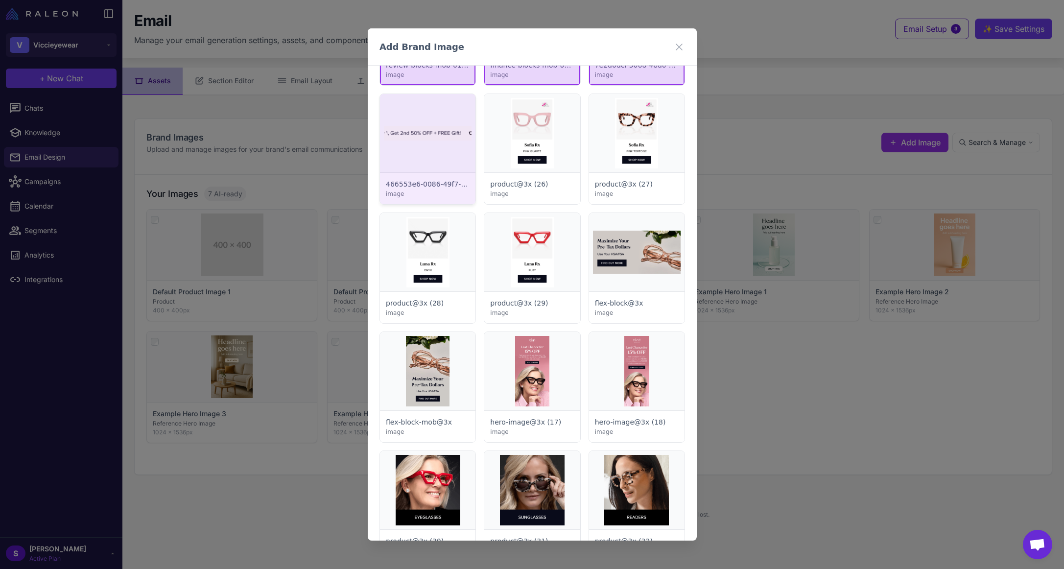
click at [431, 160] on div at bounding box center [427, 149] width 95 height 110
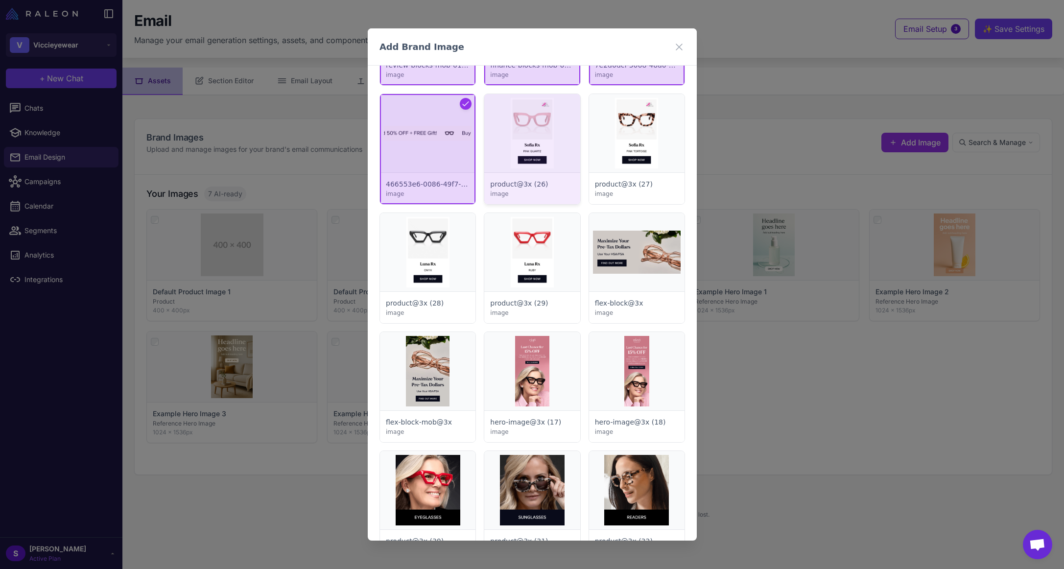
click at [525, 155] on div at bounding box center [531, 149] width 95 height 110
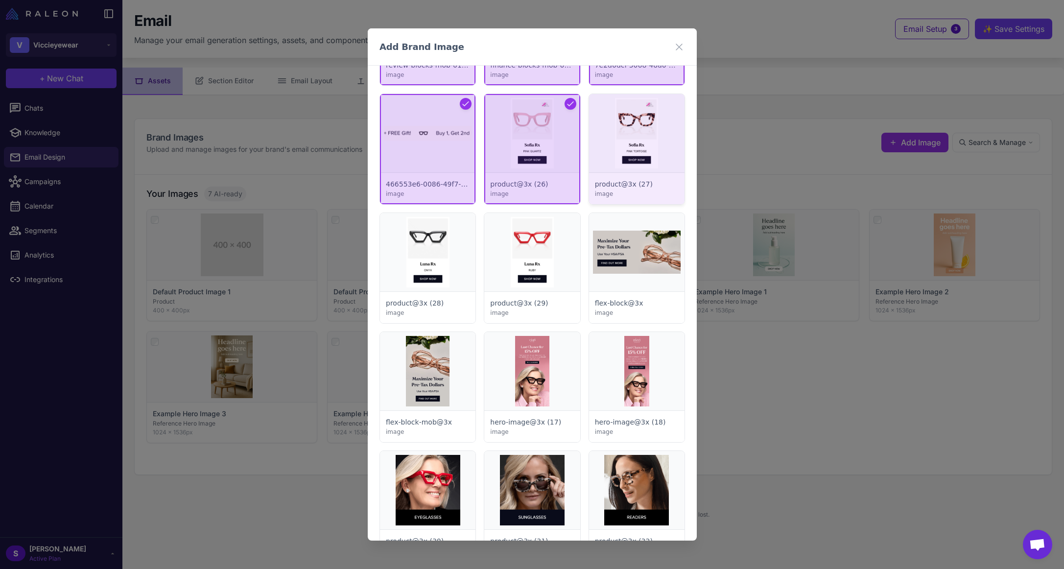
click at [631, 154] on div at bounding box center [635, 149] width 95 height 110
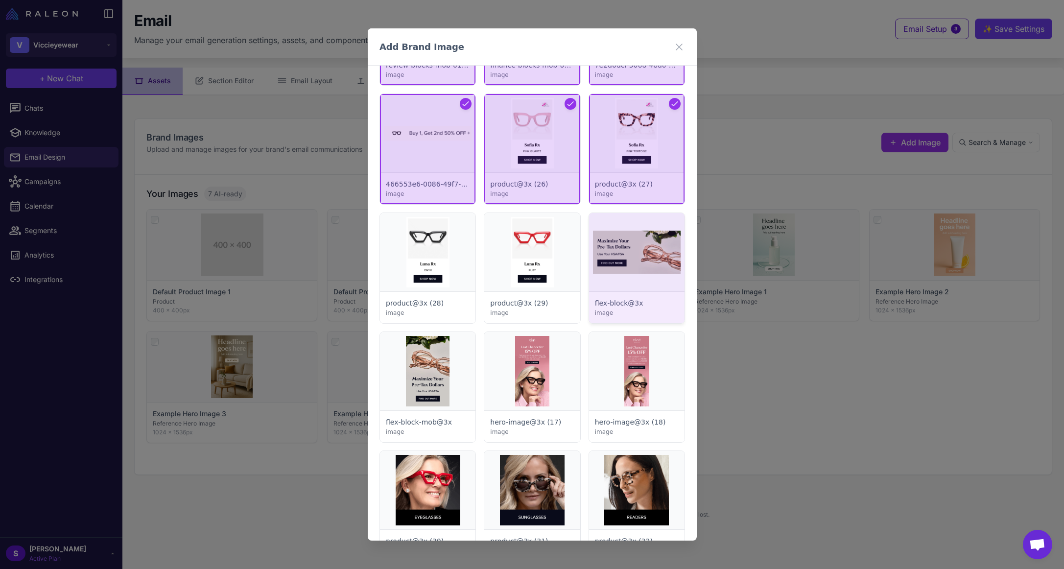
click at [616, 230] on div at bounding box center [635, 268] width 95 height 110
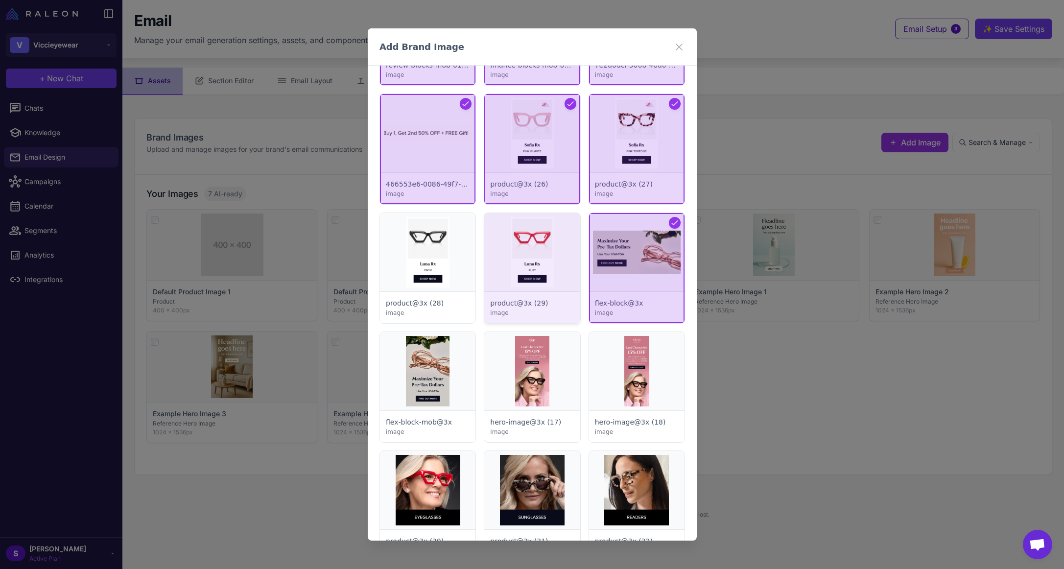
drag, startPoint x: 528, startPoint y: 235, endPoint x: 503, endPoint y: 239, distance: 25.8
click at [528, 235] on div at bounding box center [531, 268] width 95 height 110
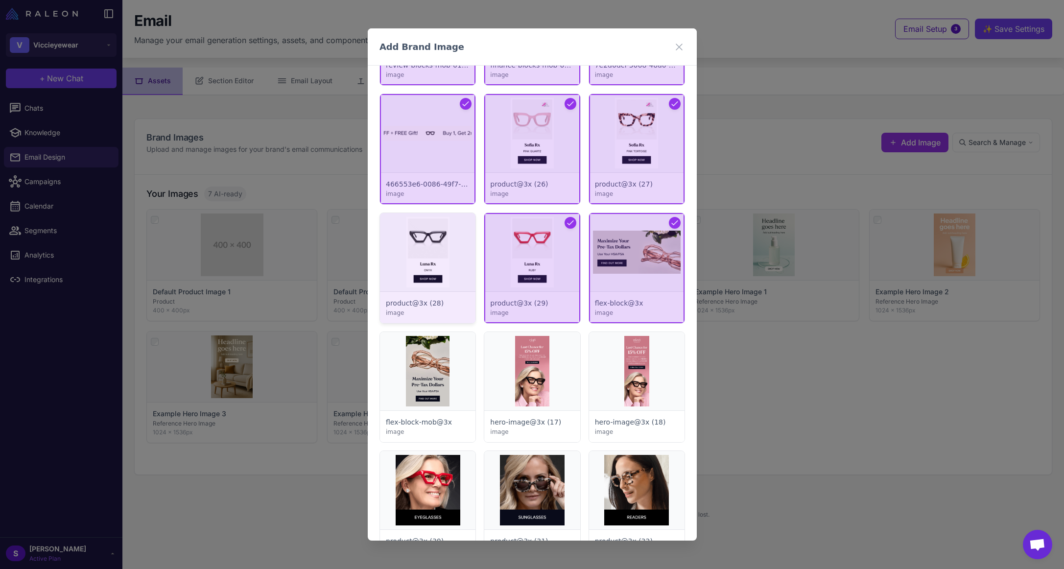
click at [450, 245] on div at bounding box center [427, 268] width 95 height 110
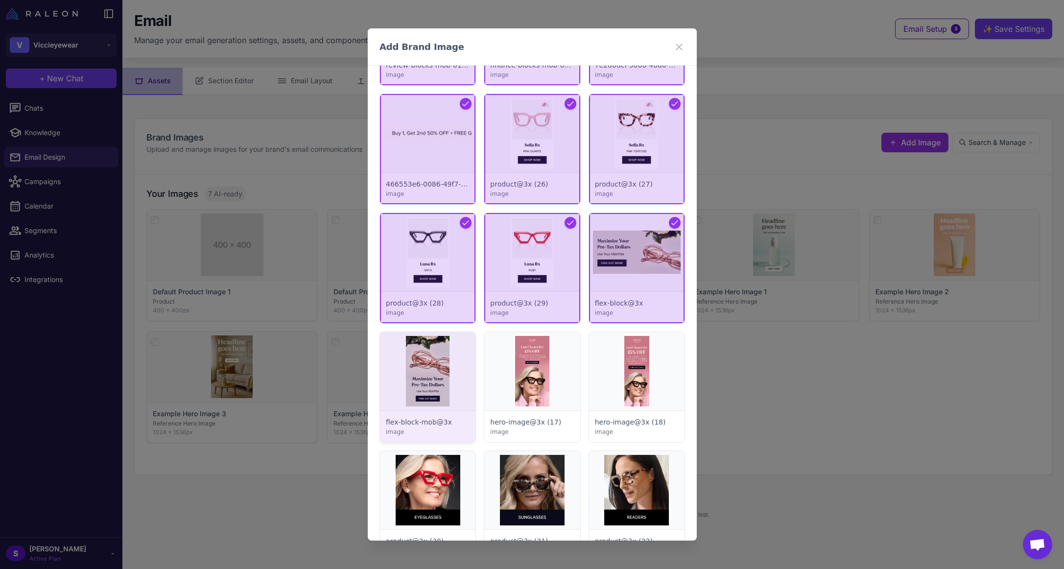
click at [450, 359] on div at bounding box center [427, 387] width 95 height 110
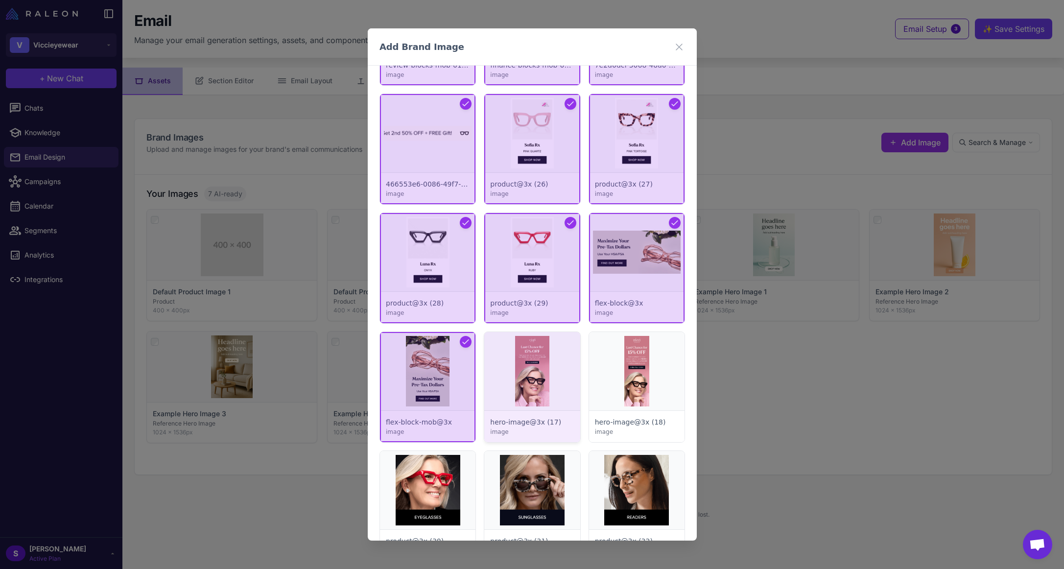
click at [525, 362] on div at bounding box center [531, 387] width 95 height 110
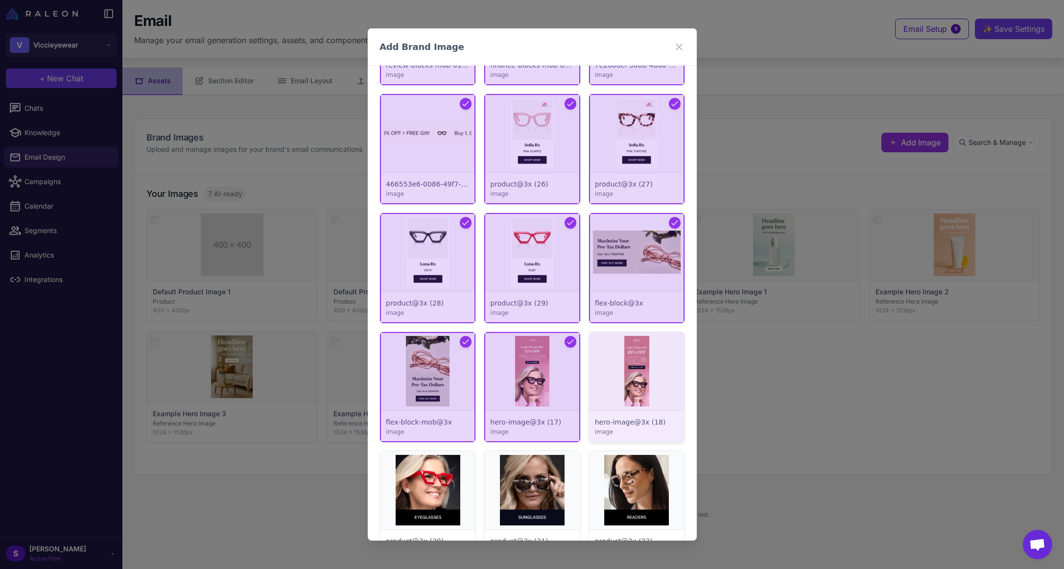
click at [634, 374] on div at bounding box center [635, 387] width 95 height 110
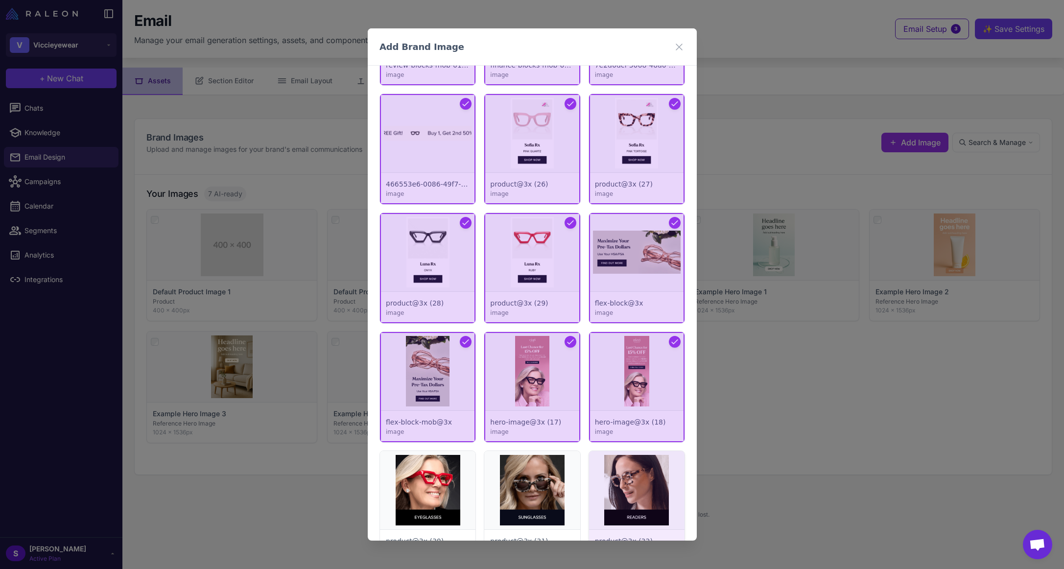
click at [623, 461] on div at bounding box center [635, 506] width 95 height 110
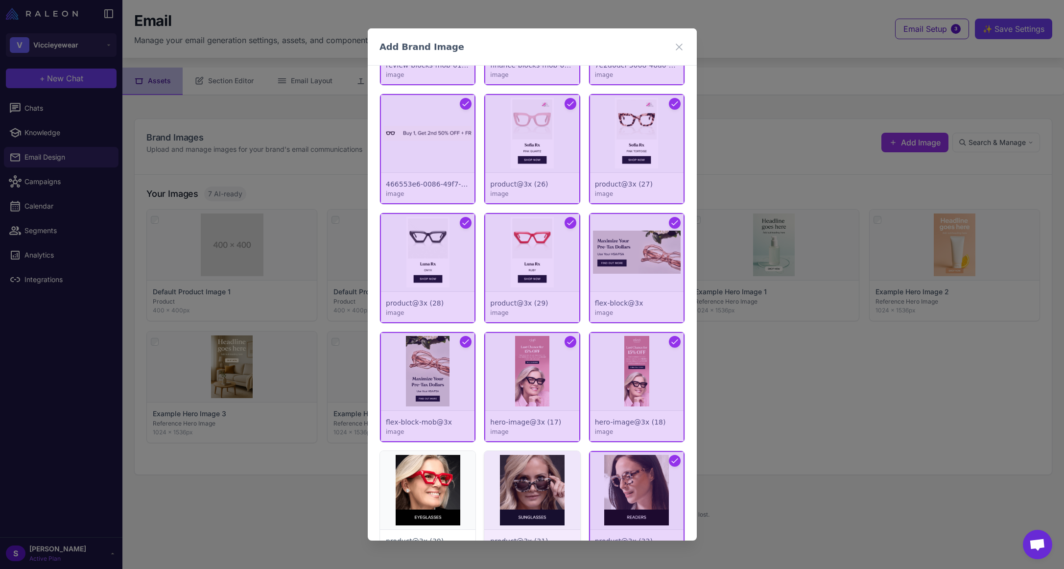
drag, startPoint x: 521, startPoint y: 486, endPoint x: 493, endPoint y: 483, distance: 29.0
click at [521, 487] on div at bounding box center [531, 506] width 95 height 110
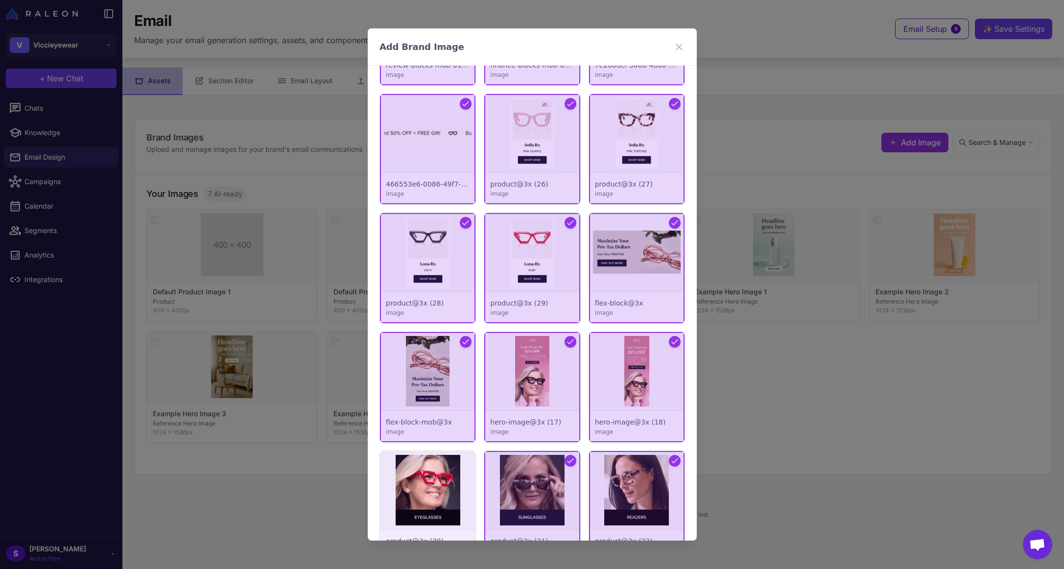
click at [429, 475] on div at bounding box center [427, 506] width 95 height 110
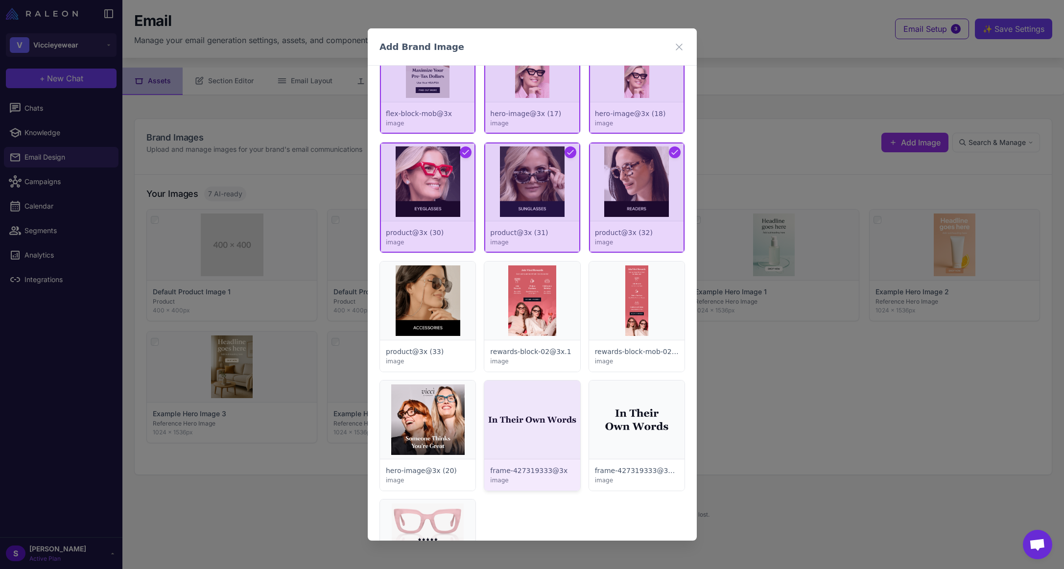
scroll to position [3672, 0]
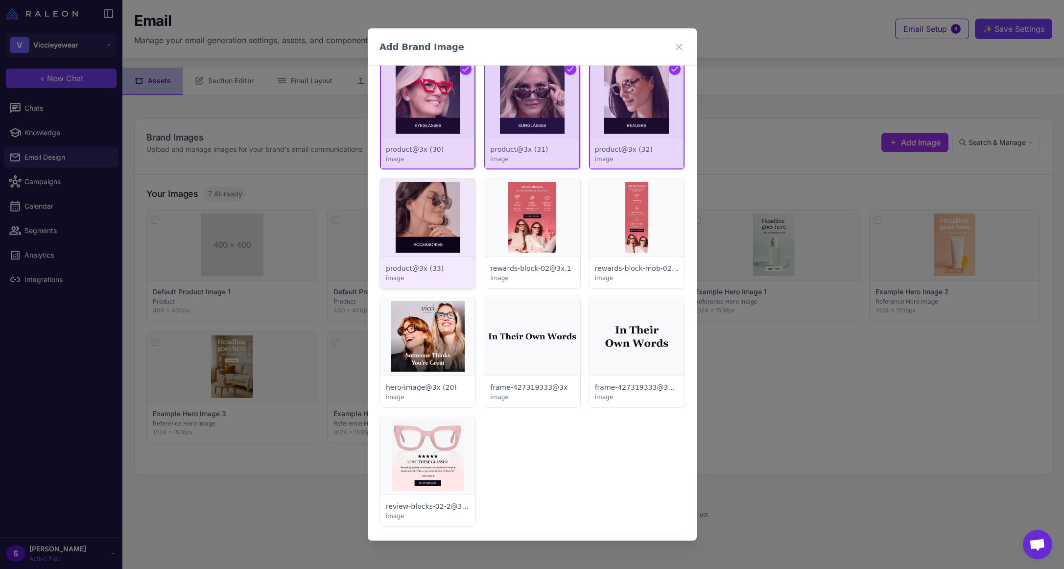
click at [440, 226] on div at bounding box center [427, 233] width 95 height 110
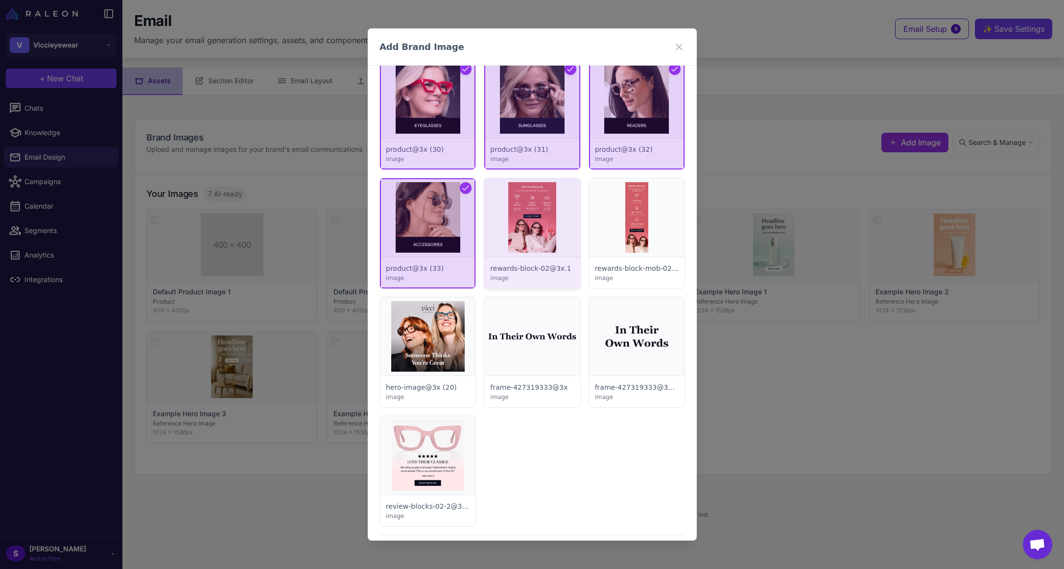
click at [525, 225] on div at bounding box center [531, 233] width 95 height 110
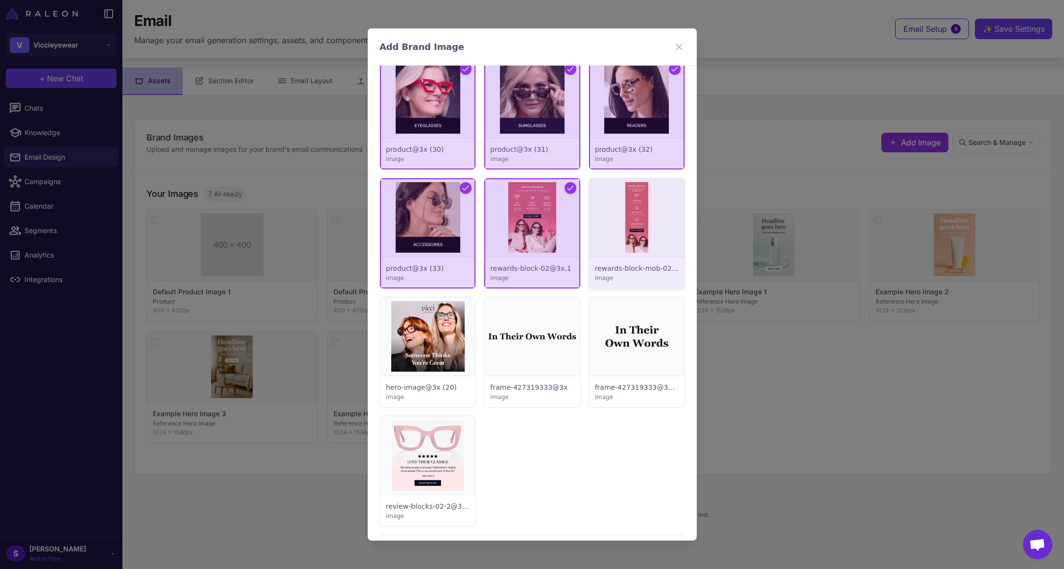
click at [612, 235] on div at bounding box center [635, 233] width 95 height 110
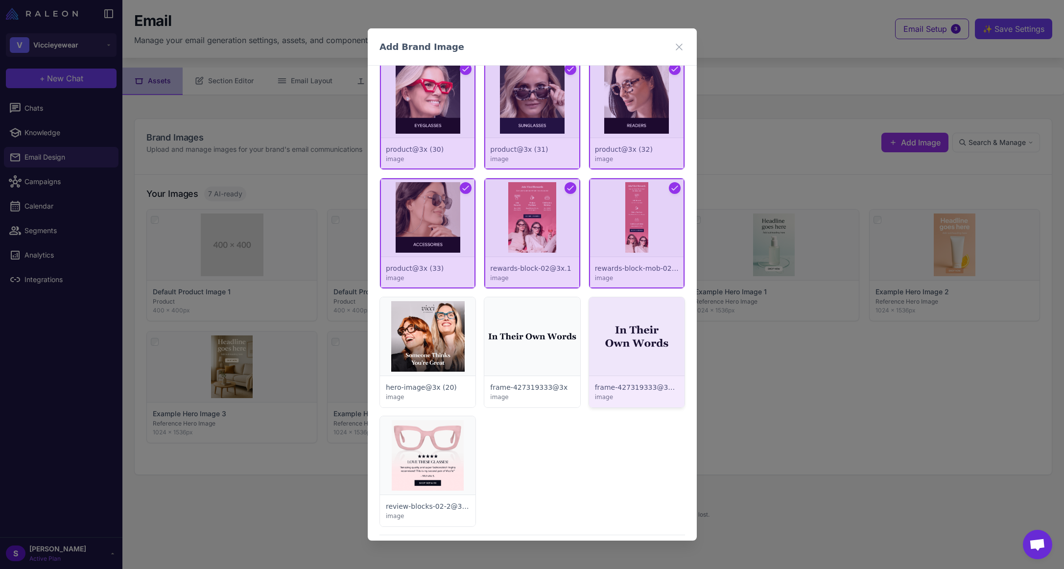
click at [617, 324] on div at bounding box center [635, 352] width 95 height 110
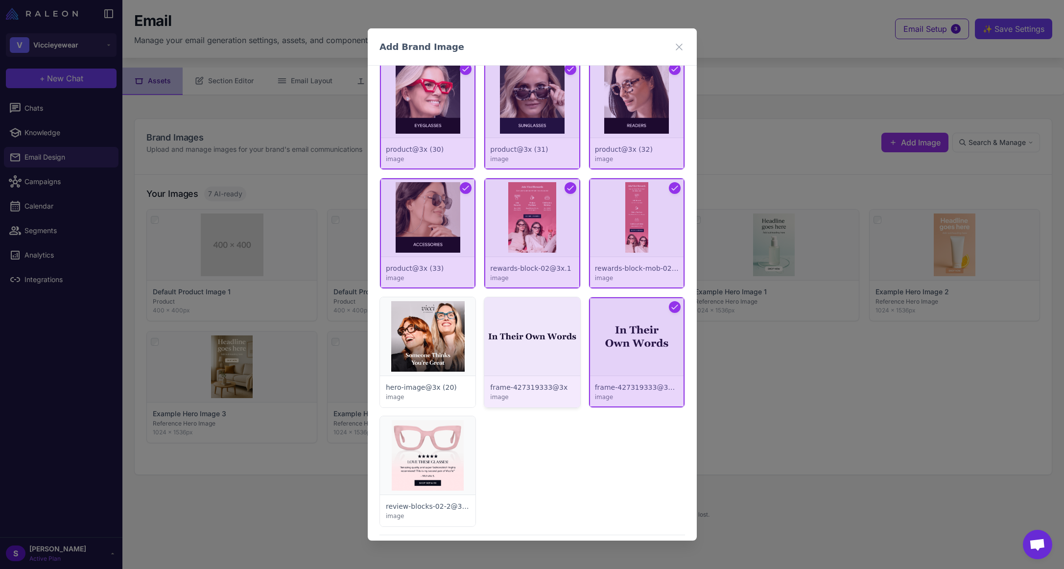
click at [521, 337] on div at bounding box center [531, 352] width 95 height 110
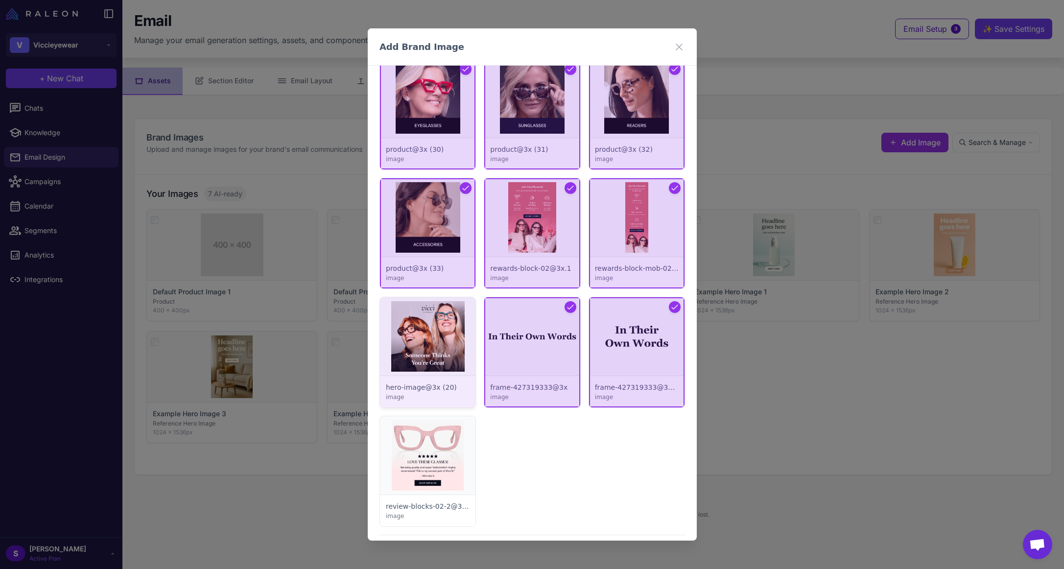
click at [430, 342] on div at bounding box center [427, 352] width 95 height 110
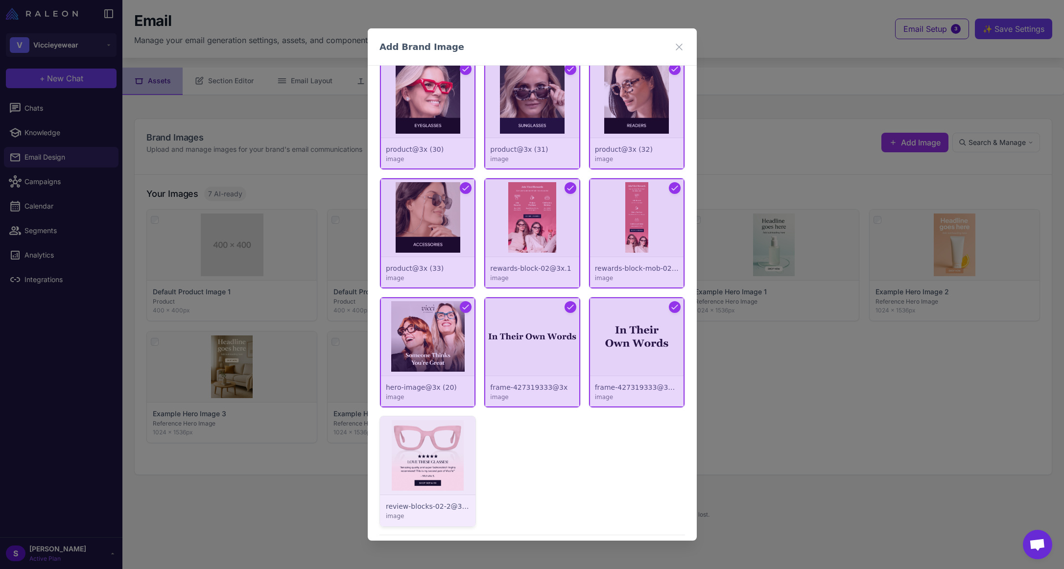
click at [428, 447] on div at bounding box center [427, 471] width 95 height 110
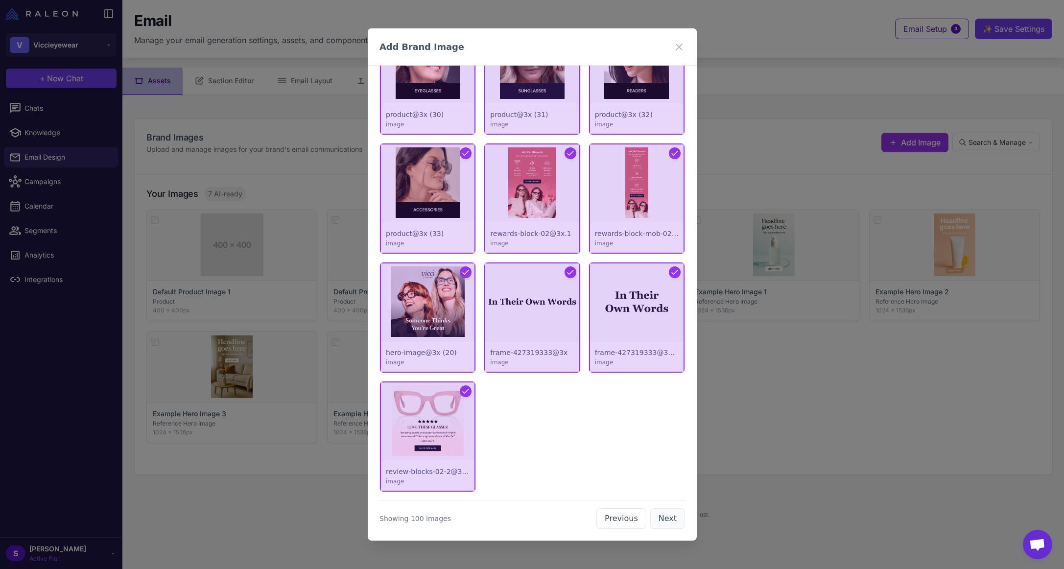
click at [664, 518] on button "Next" at bounding box center [667, 518] width 35 height 21
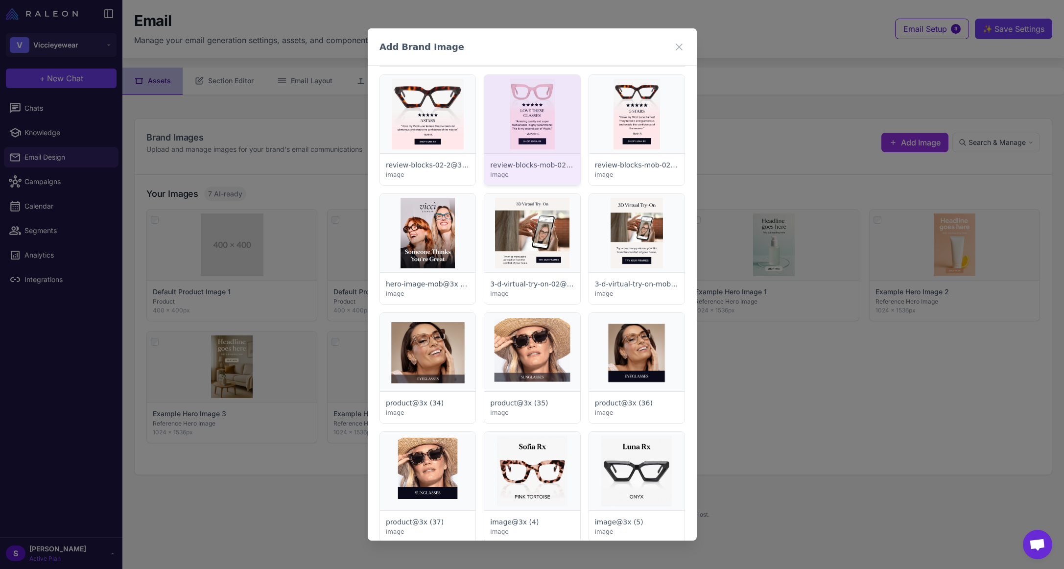
scroll to position [0, 0]
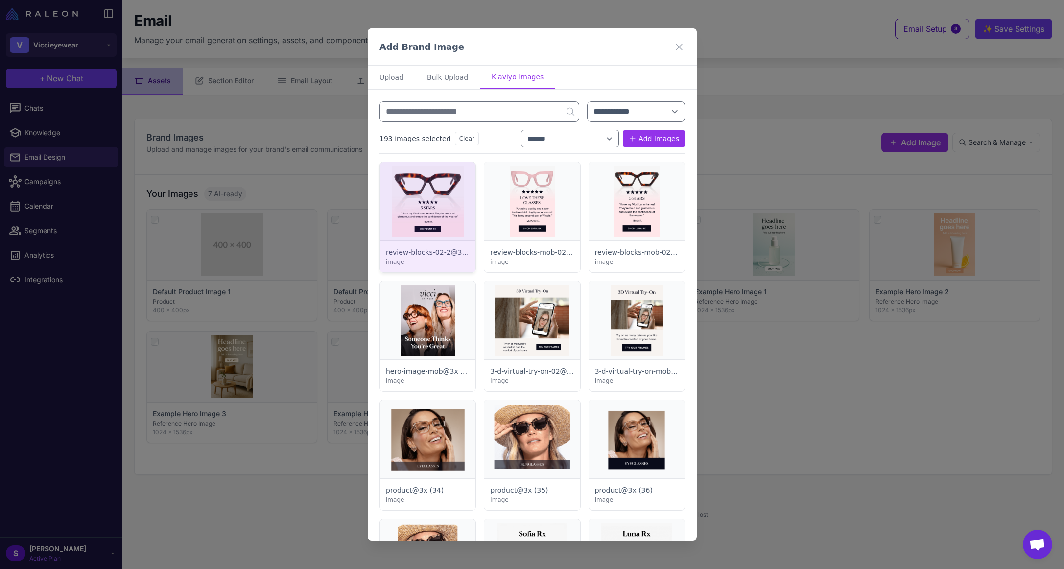
click at [440, 197] on div at bounding box center [427, 217] width 95 height 110
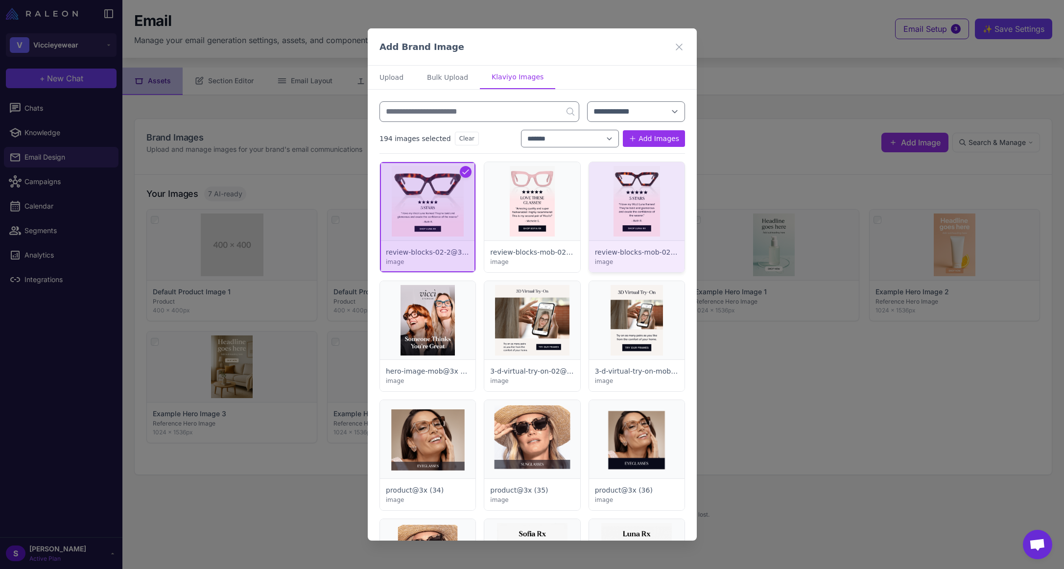
drag, startPoint x: 541, startPoint y: 214, endPoint x: 588, endPoint y: 215, distance: 47.0
click at [541, 215] on div at bounding box center [531, 217] width 95 height 110
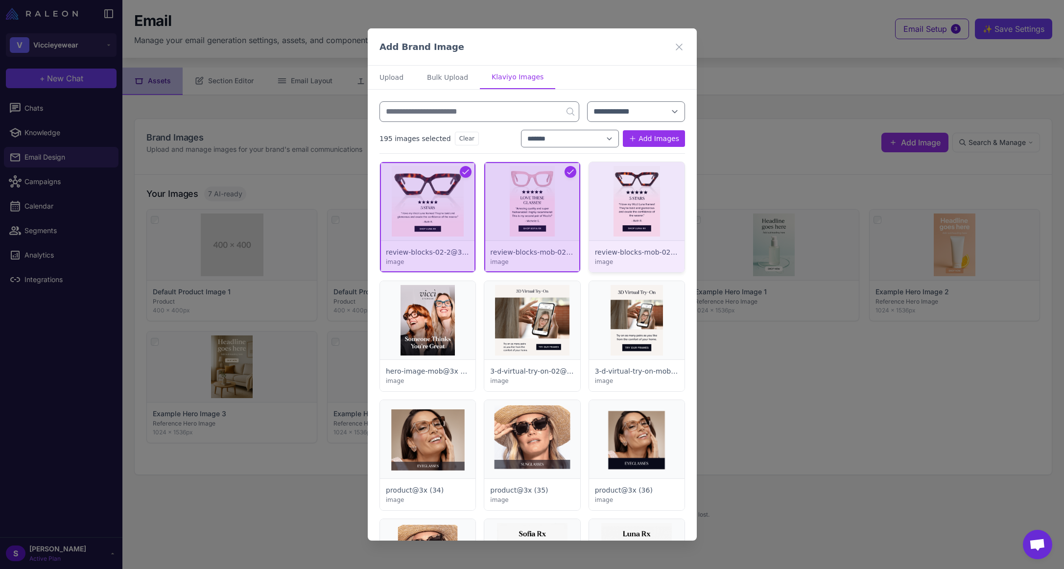
click at [635, 216] on div at bounding box center [635, 217] width 95 height 110
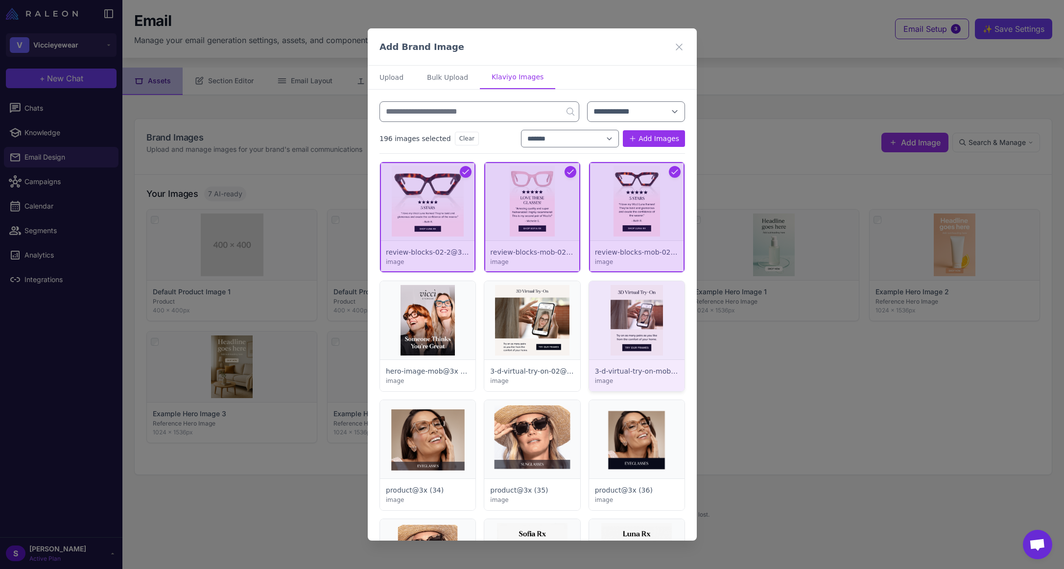
click at [630, 311] on div at bounding box center [635, 336] width 95 height 110
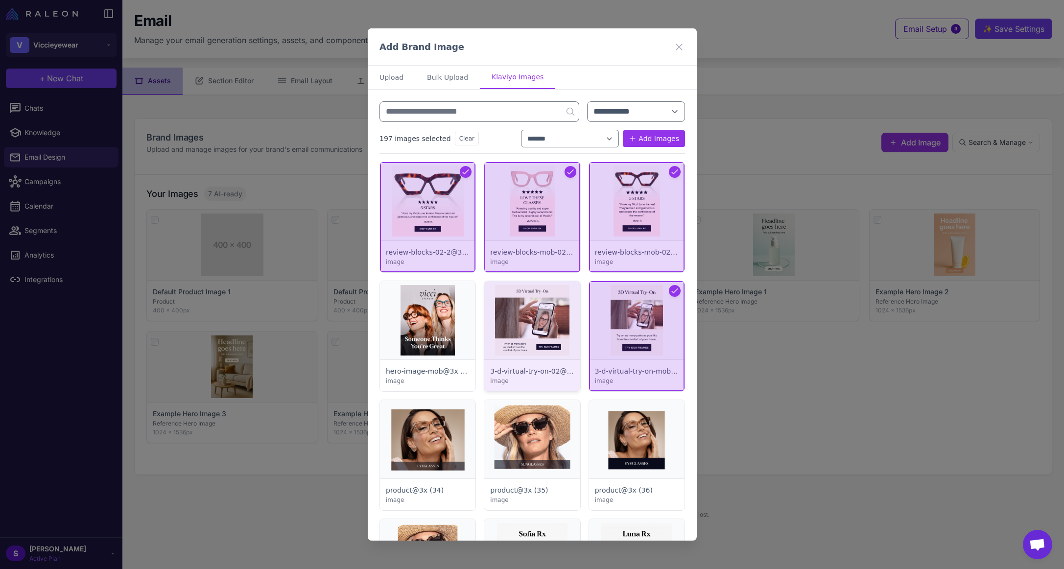
click at [533, 311] on div at bounding box center [531, 336] width 95 height 110
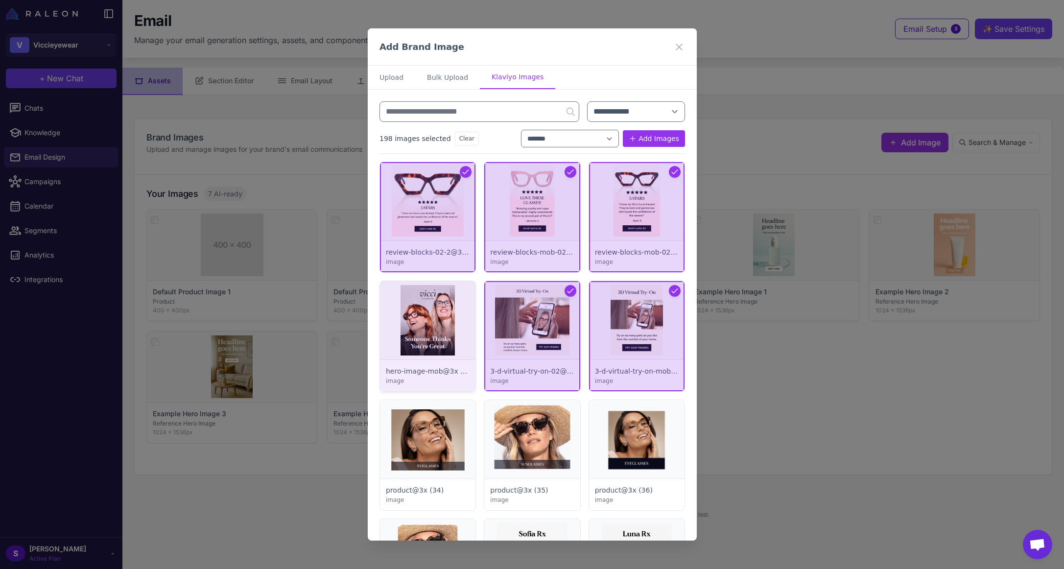
click at [437, 323] on div at bounding box center [427, 336] width 95 height 110
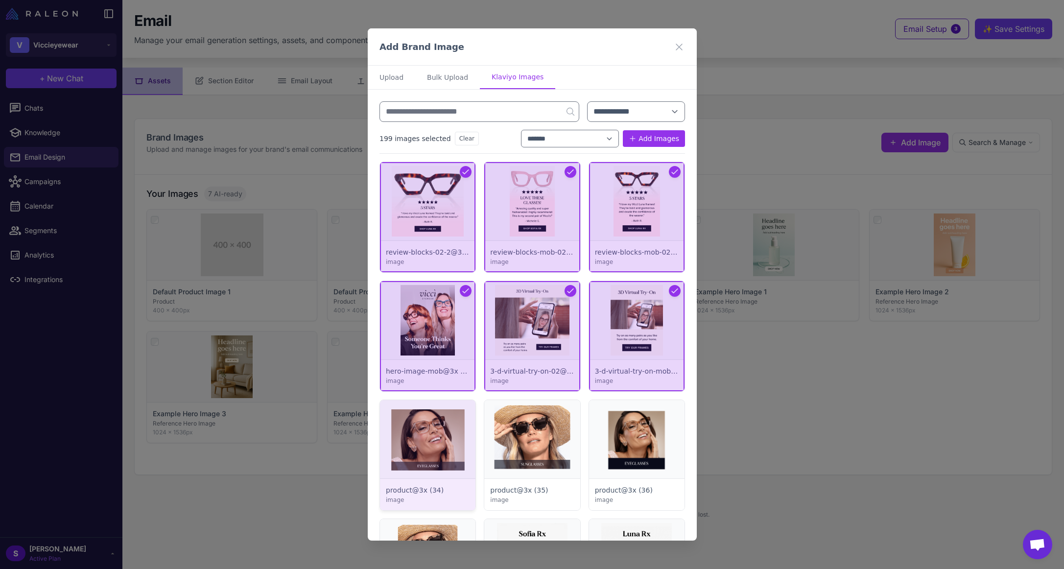
click at [446, 414] on div at bounding box center [427, 455] width 95 height 110
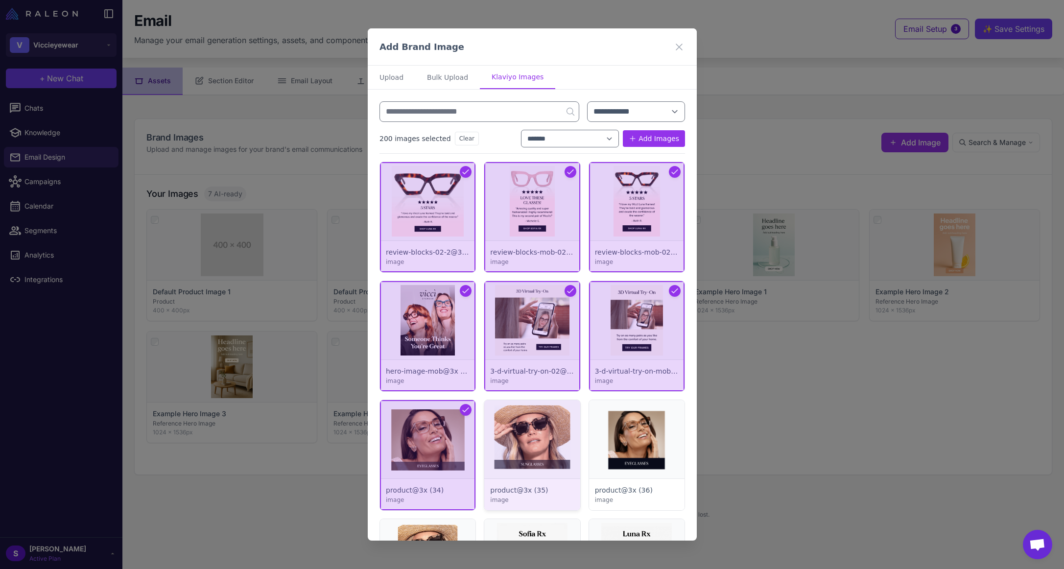
click at [534, 437] on div at bounding box center [531, 455] width 95 height 110
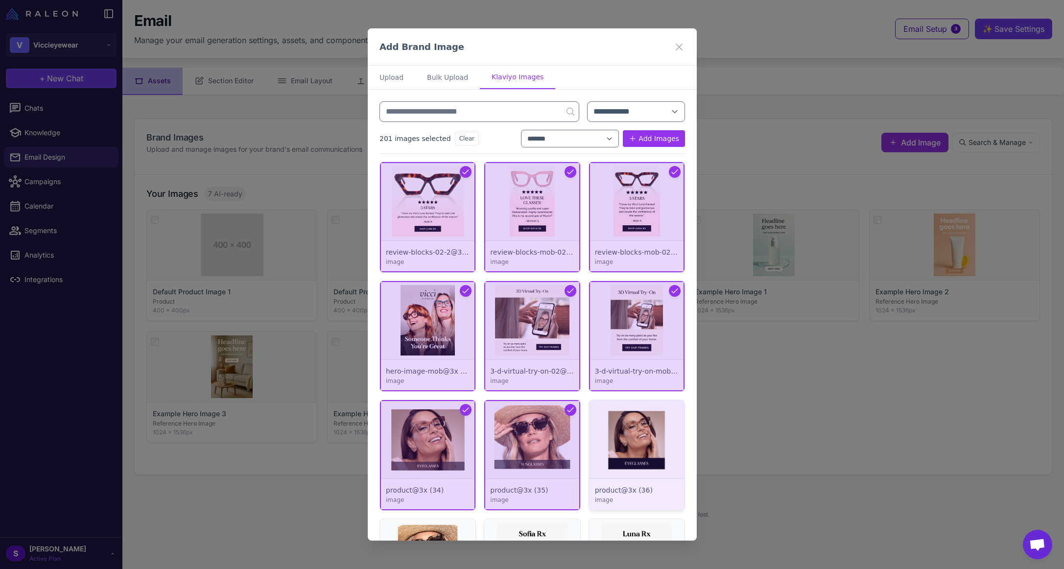
click at [635, 447] on div at bounding box center [635, 455] width 95 height 110
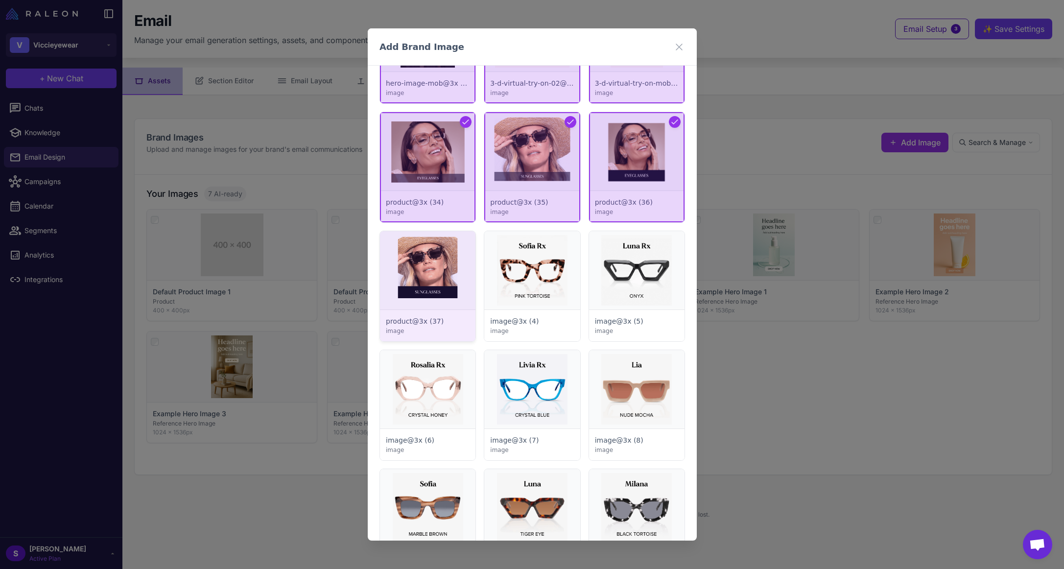
scroll to position [294, 0]
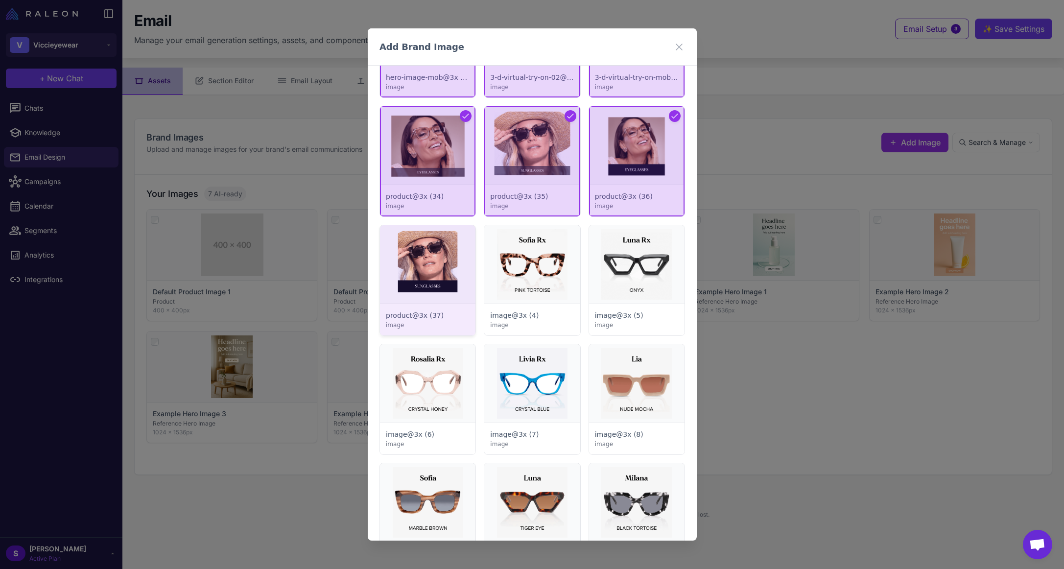
click at [445, 235] on div at bounding box center [427, 280] width 95 height 110
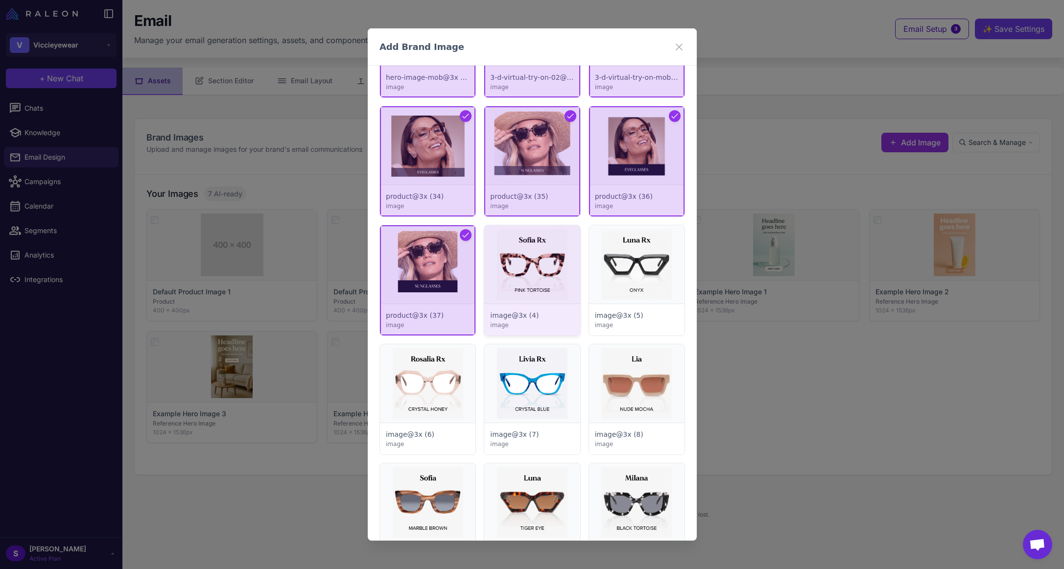
drag, startPoint x: 540, startPoint y: 259, endPoint x: 596, endPoint y: 272, distance: 57.6
click at [540, 260] on div at bounding box center [531, 280] width 95 height 110
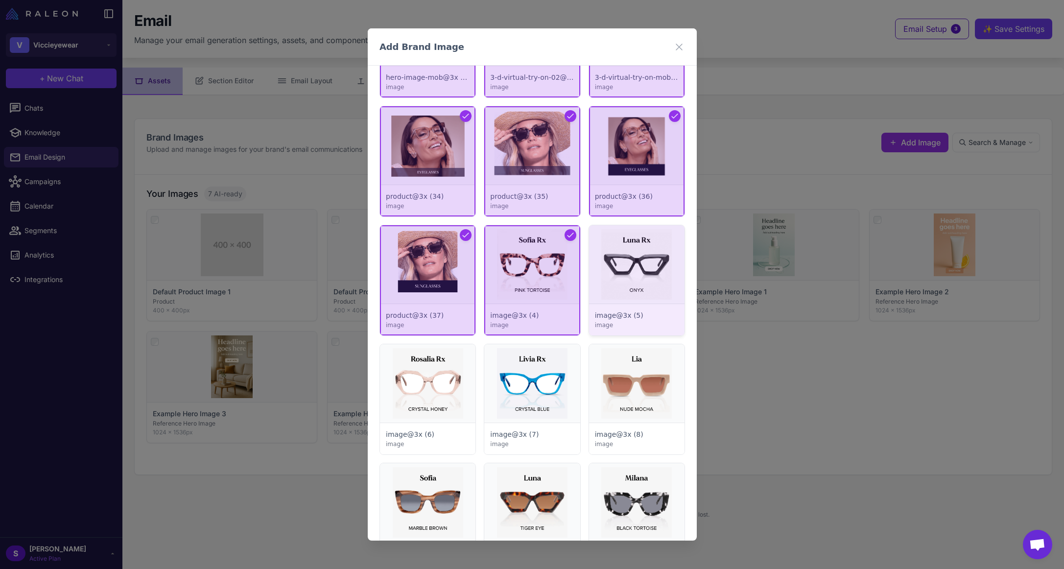
click at [618, 275] on div at bounding box center [635, 280] width 95 height 110
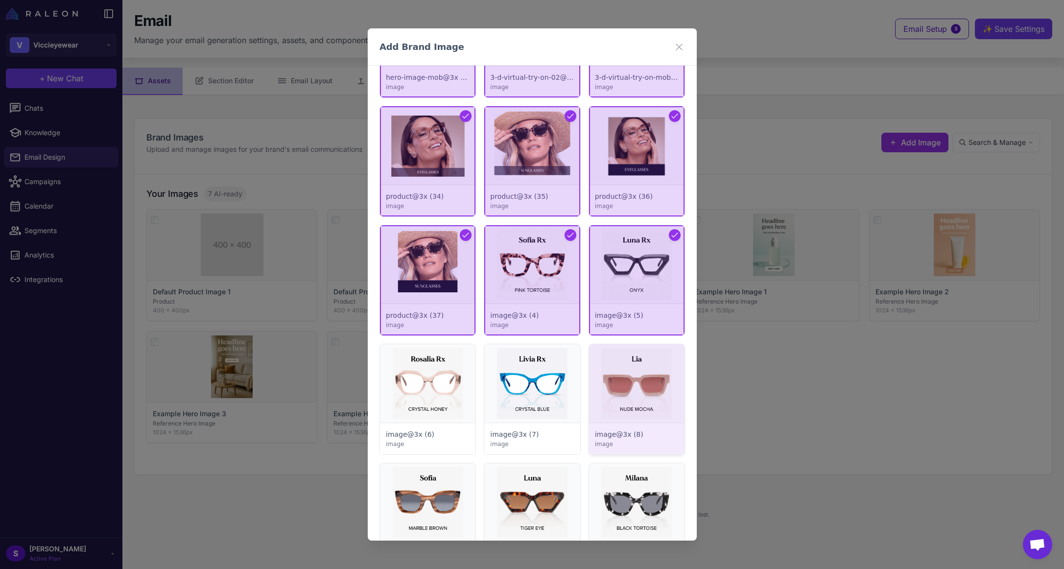
click at [617, 385] on div at bounding box center [635, 399] width 95 height 110
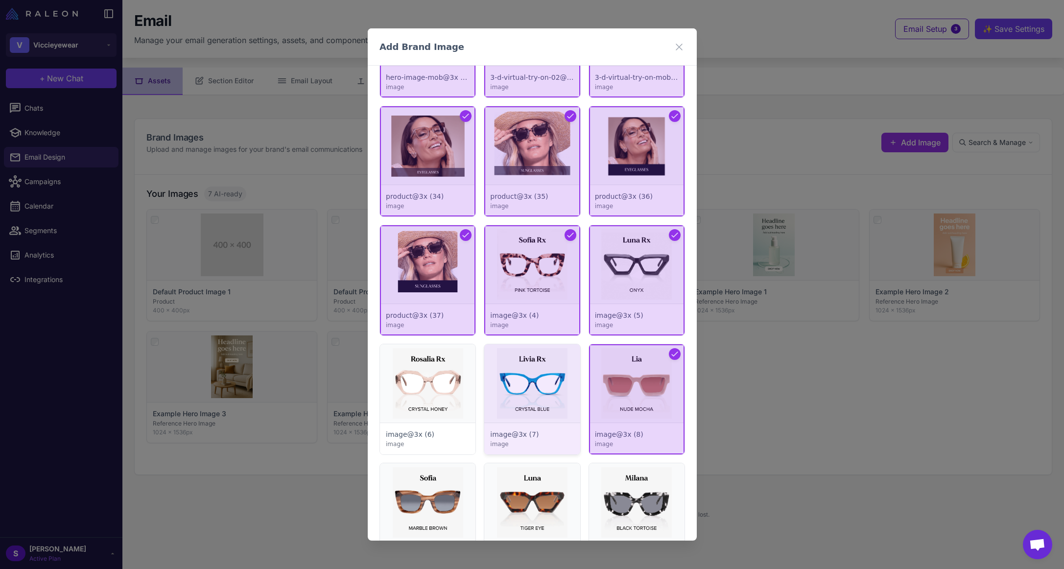
click at [530, 390] on div at bounding box center [531, 399] width 95 height 110
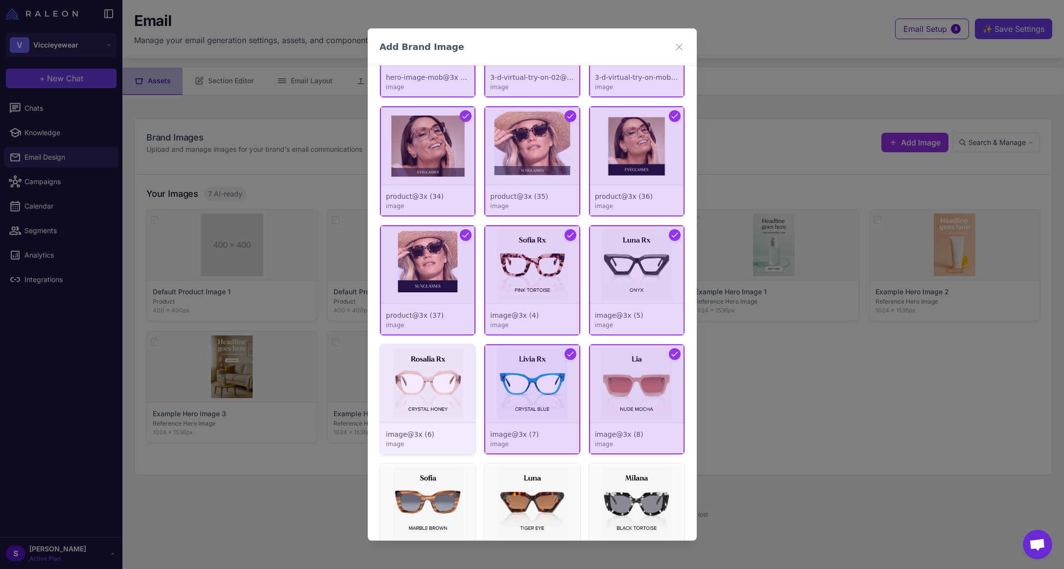
drag, startPoint x: 415, startPoint y: 395, endPoint x: 436, endPoint y: 461, distance: 69.4
click at [416, 396] on div at bounding box center [427, 399] width 95 height 110
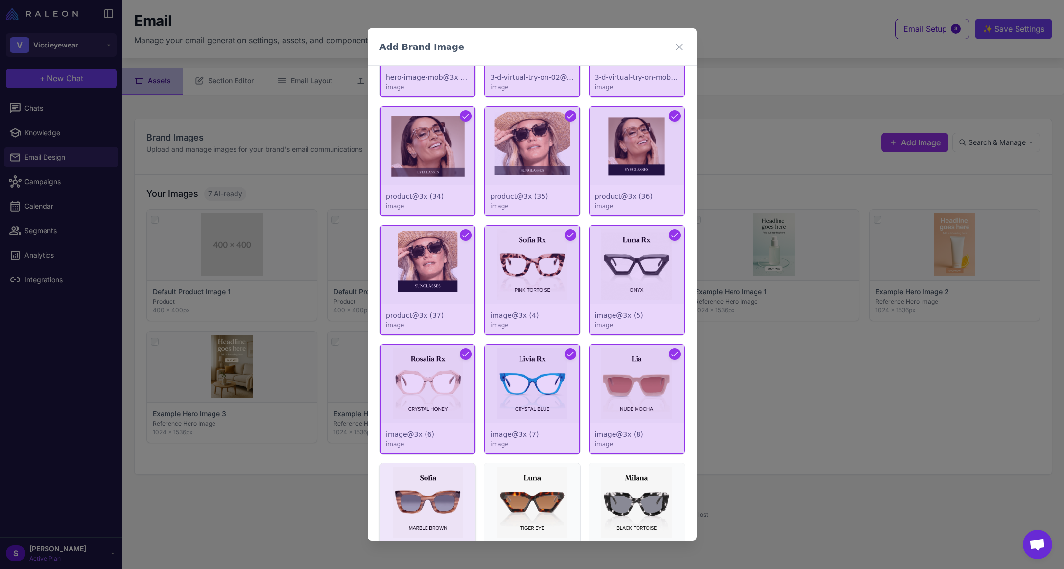
click at [446, 503] on div at bounding box center [427, 518] width 95 height 110
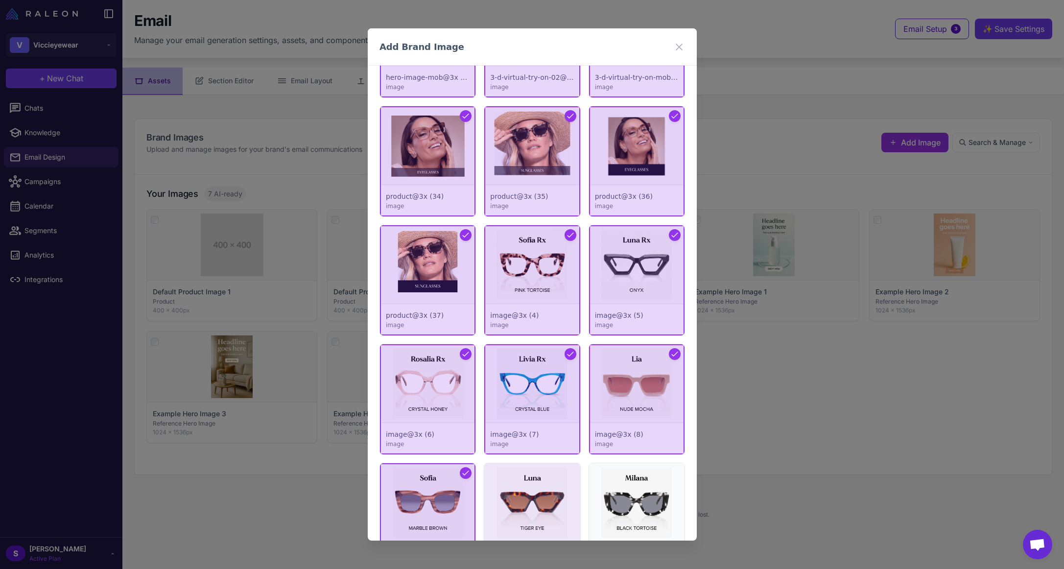
click at [540, 501] on div at bounding box center [531, 518] width 95 height 110
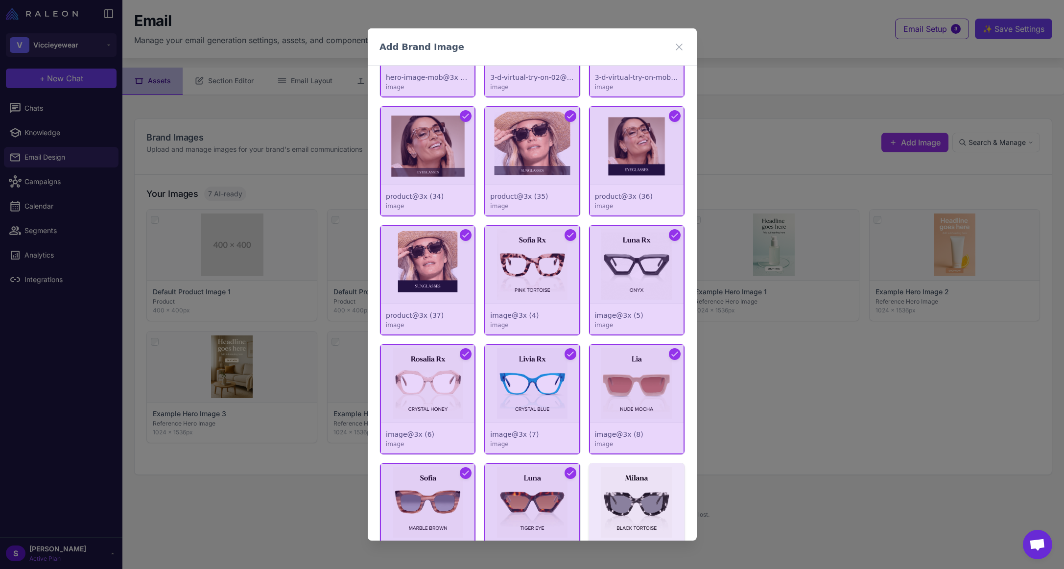
click at [667, 509] on div at bounding box center [635, 518] width 95 height 110
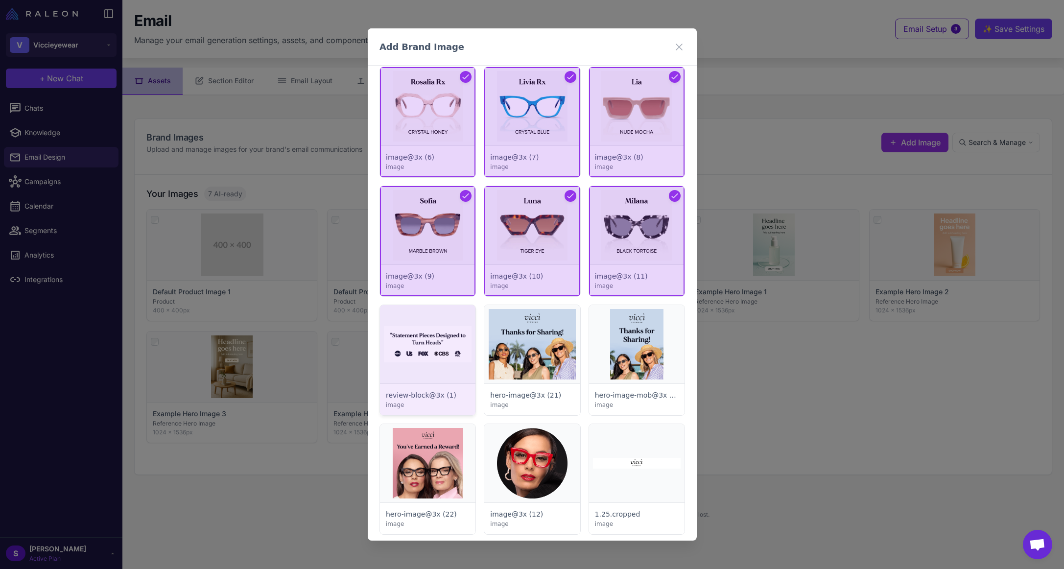
scroll to position [588, 0]
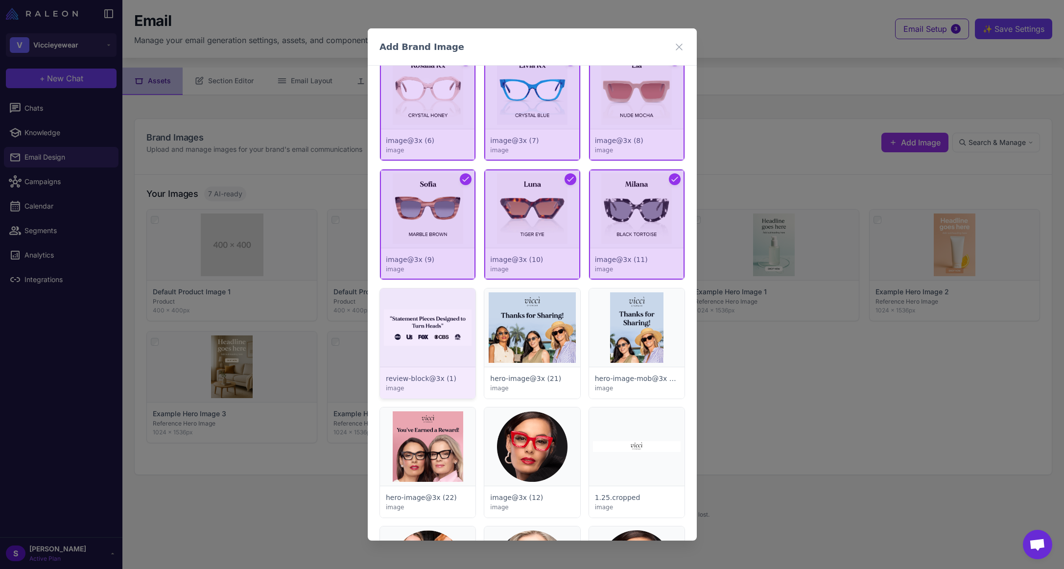
drag, startPoint x: 435, startPoint y: 329, endPoint x: 458, endPoint y: 329, distance: 22.5
click at [434, 329] on div at bounding box center [427, 343] width 95 height 110
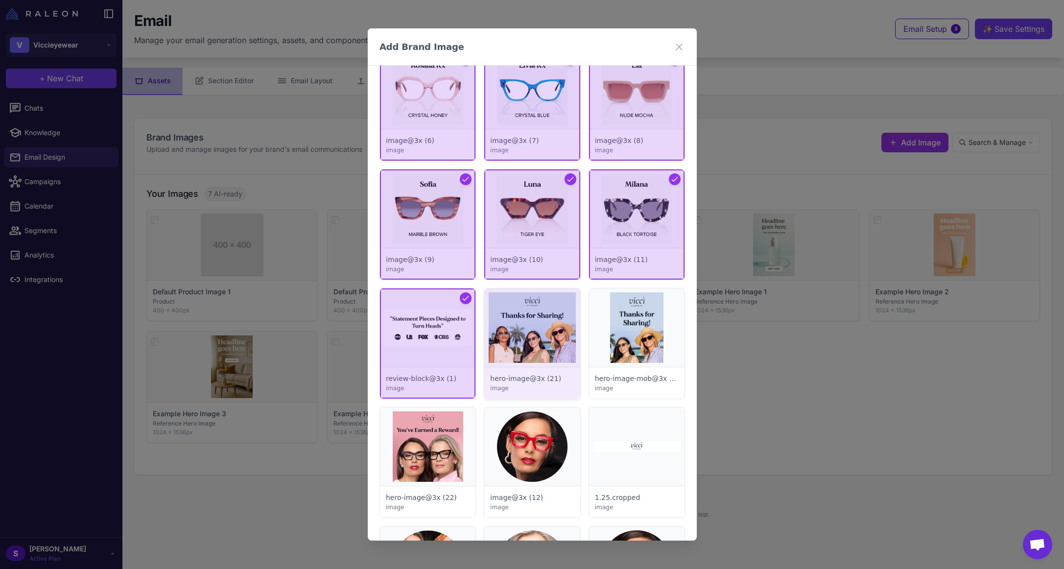
click at [563, 339] on div at bounding box center [531, 343] width 95 height 110
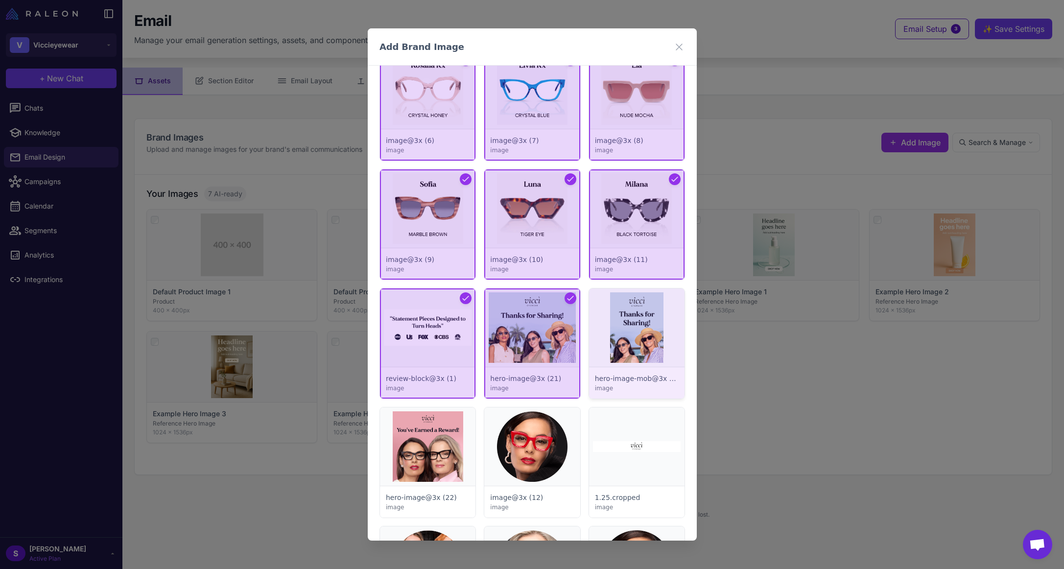
click at [613, 335] on div at bounding box center [635, 343] width 95 height 110
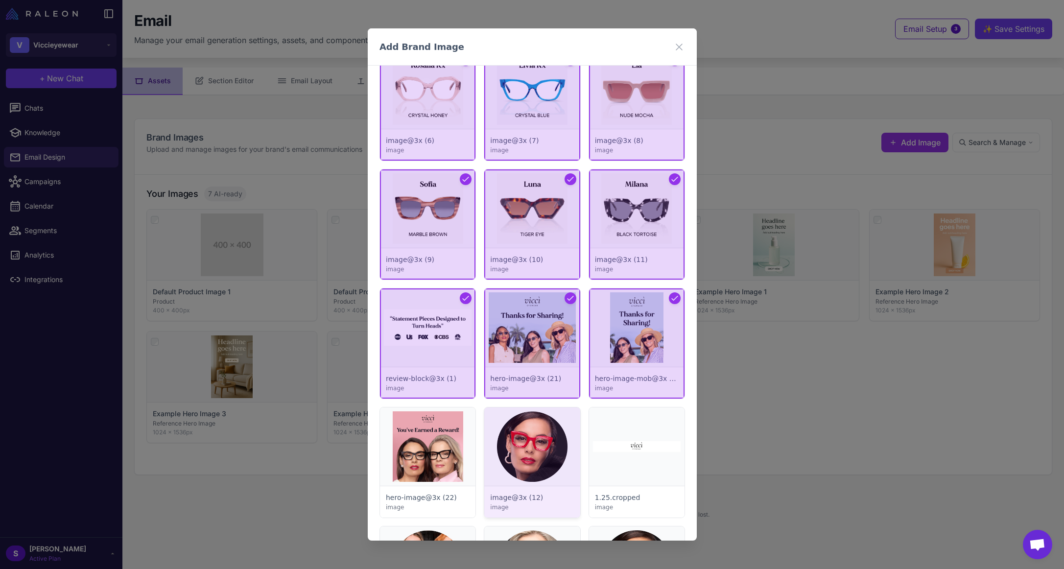
click at [511, 423] on div at bounding box center [531, 462] width 95 height 110
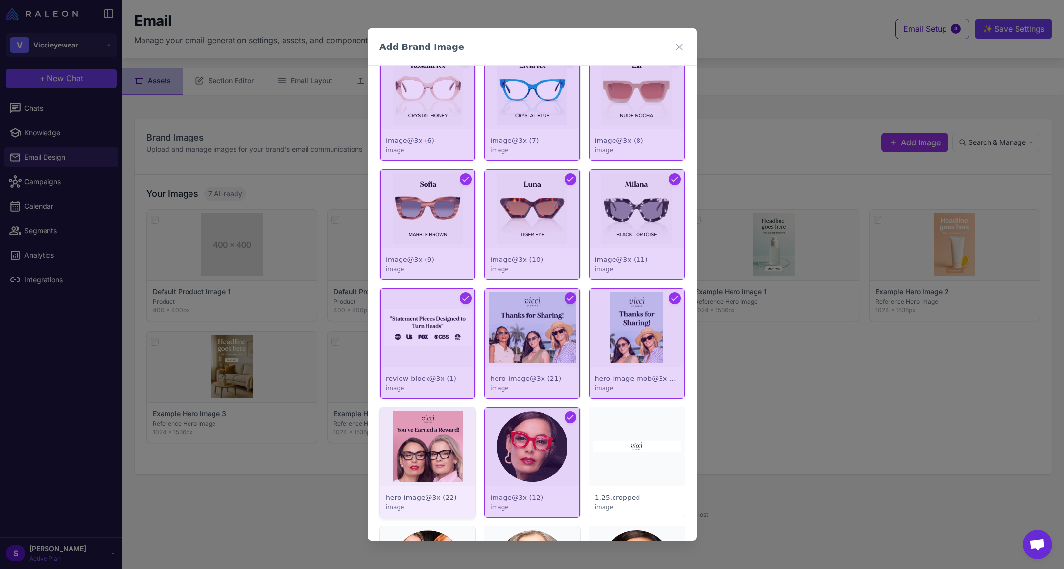
click at [428, 431] on div at bounding box center [427, 462] width 95 height 110
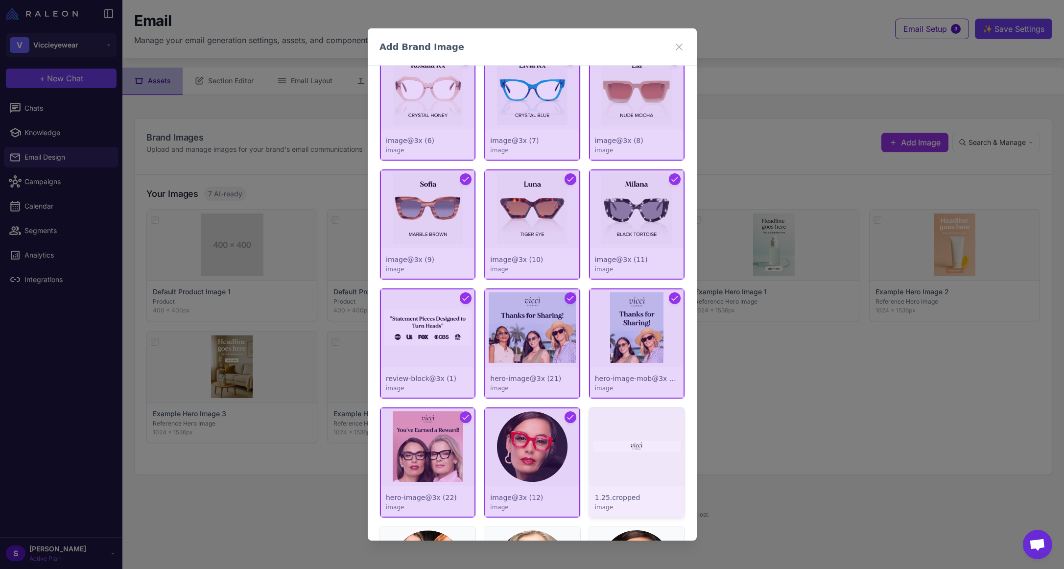
click at [603, 435] on div at bounding box center [635, 462] width 95 height 110
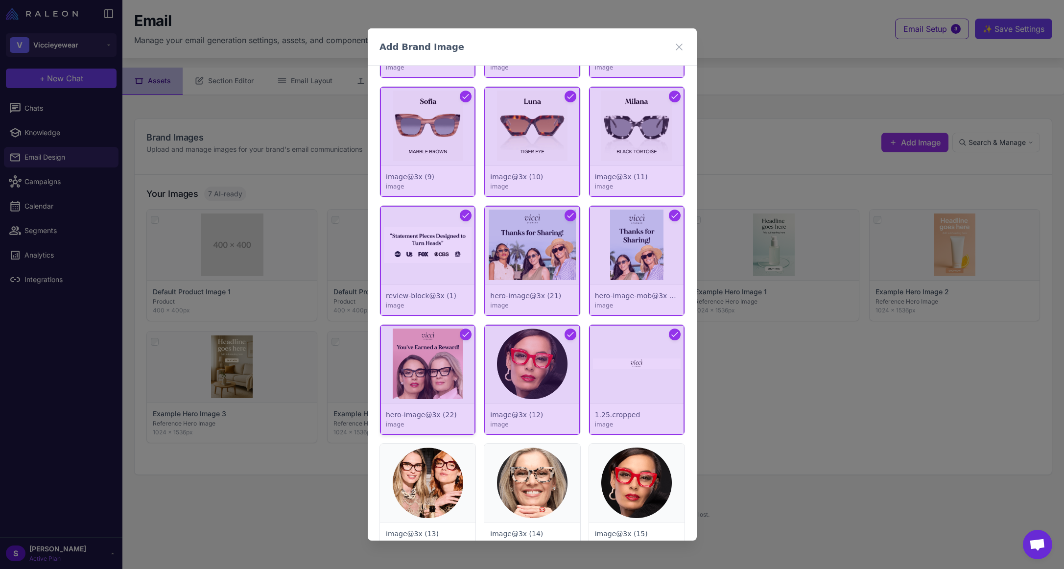
scroll to position [734, 0]
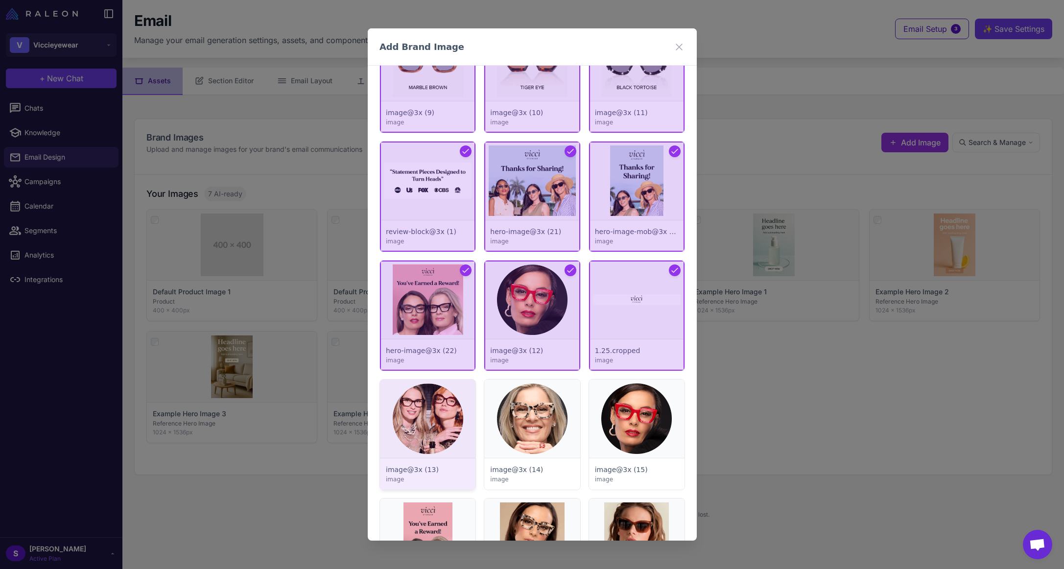
click at [409, 401] on div at bounding box center [427, 434] width 95 height 110
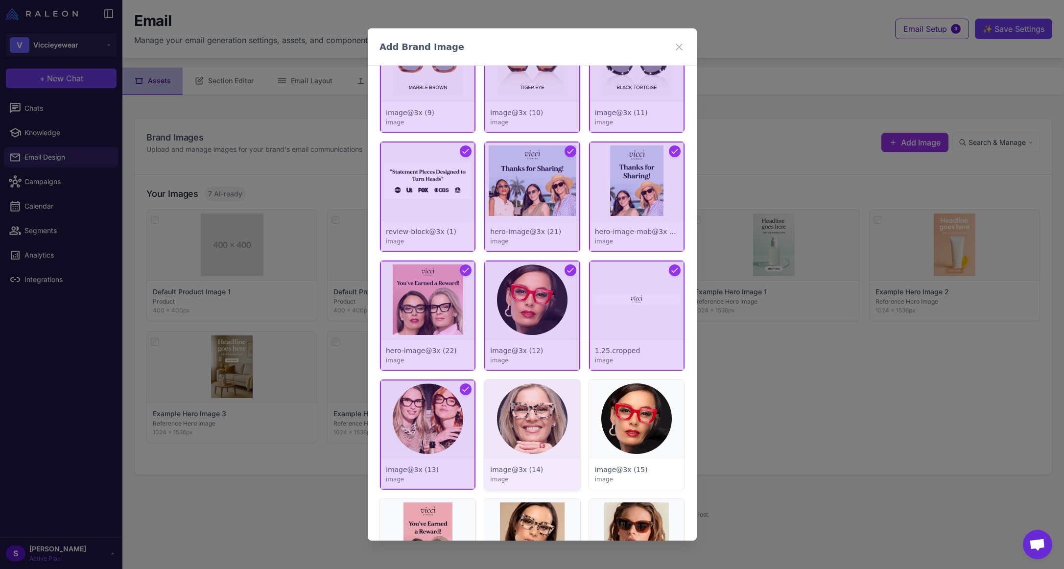
click at [546, 420] on div at bounding box center [531, 434] width 95 height 110
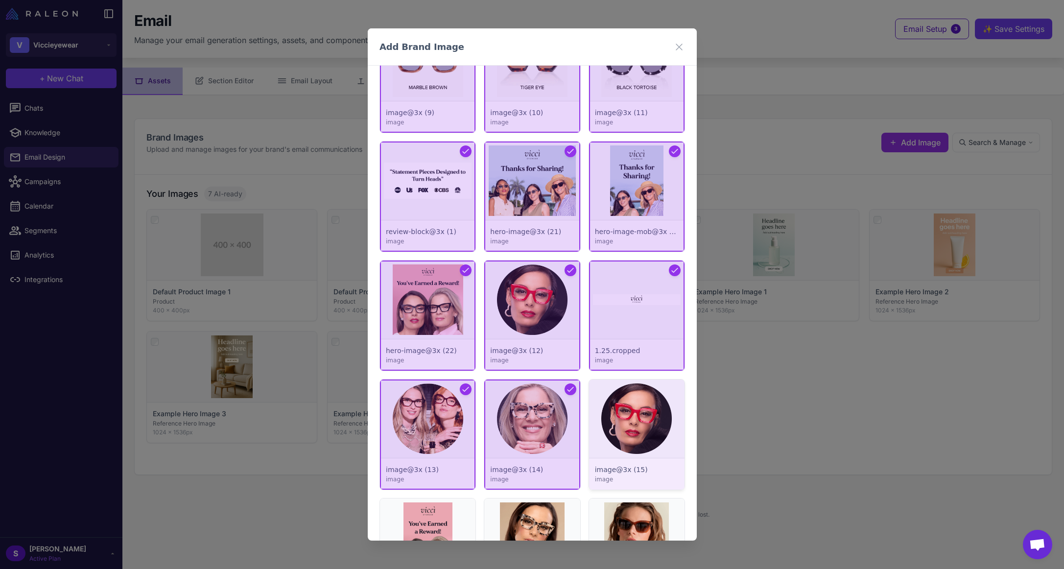
click at [605, 414] on div at bounding box center [635, 434] width 95 height 110
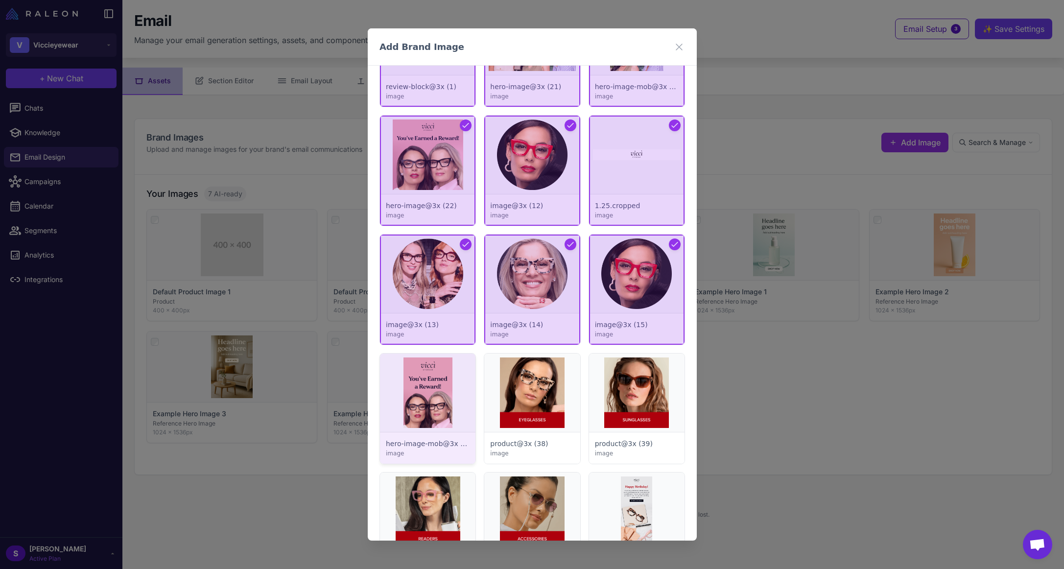
scroll to position [930, 0]
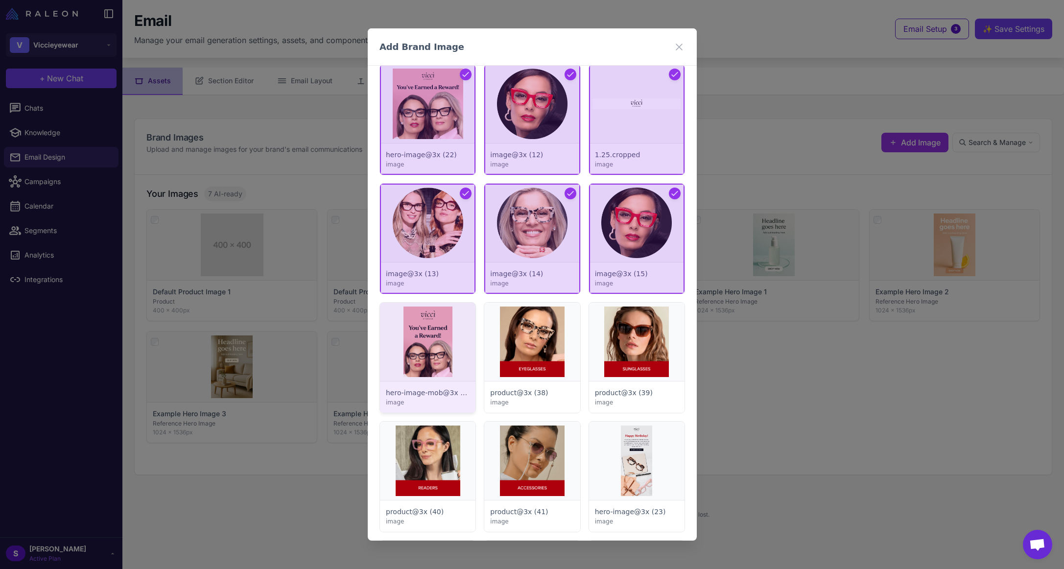
click at [448, 333] on div at bounding box center [427, 358] width 95 height 110
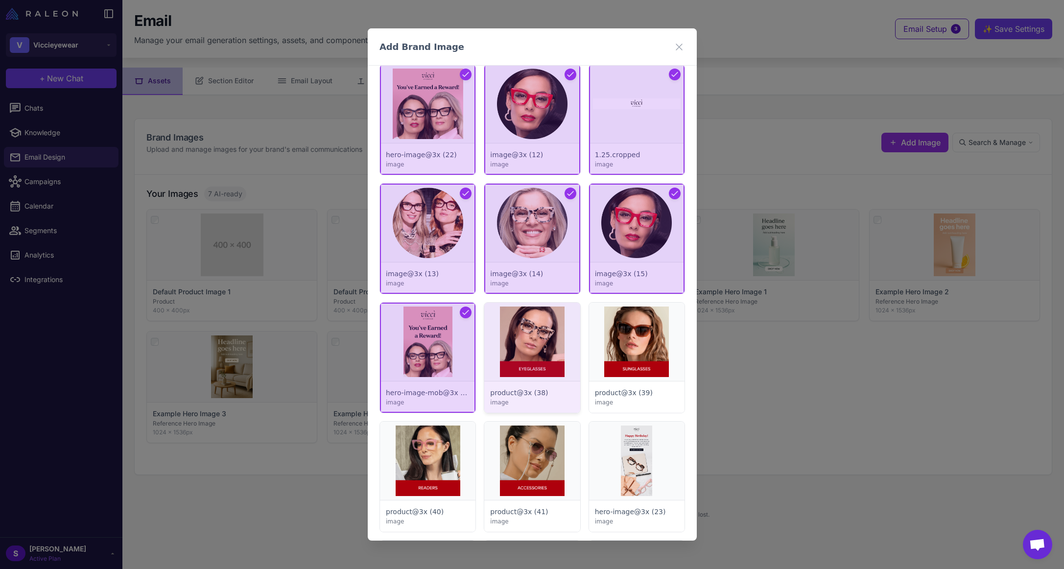
click at [530, 340] on div at bounding box center [531, 358] width 95 height 110
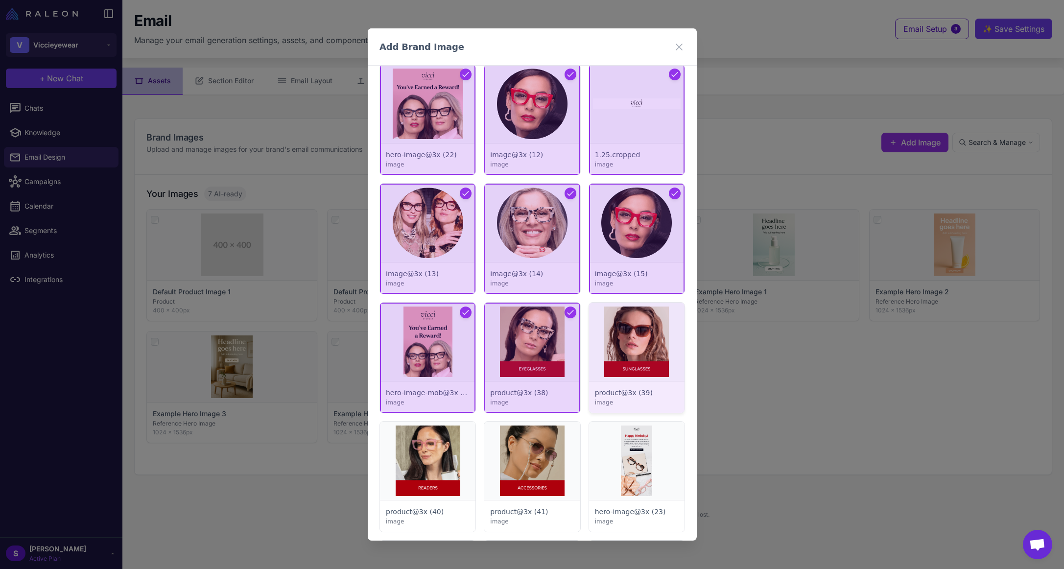
click at [647, 340] on div at bounding box center [635, 358] width 95 height 110
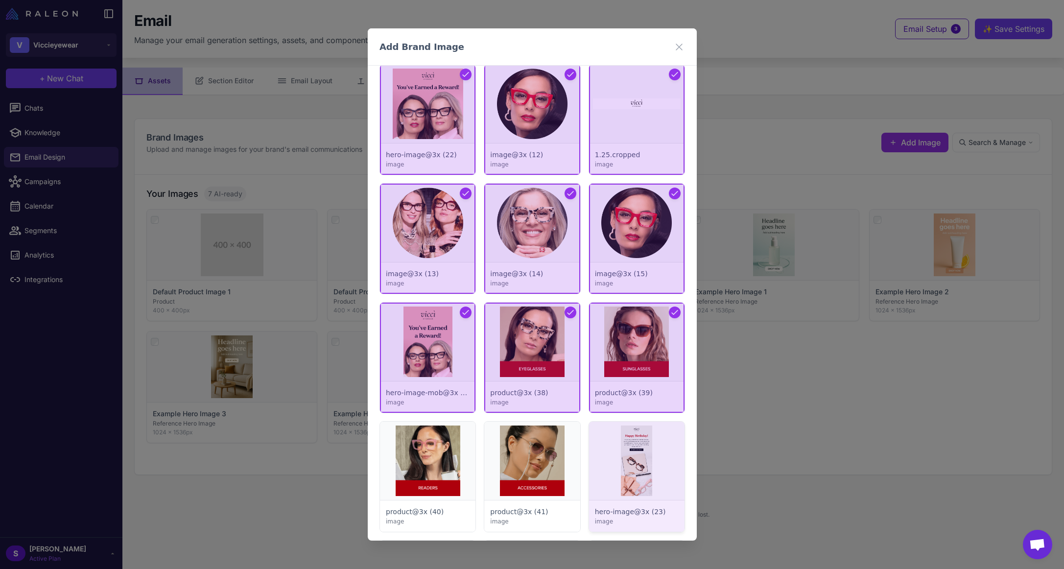
click at [610, 498] on div at bounding box center [635, 477] width 95 height 110
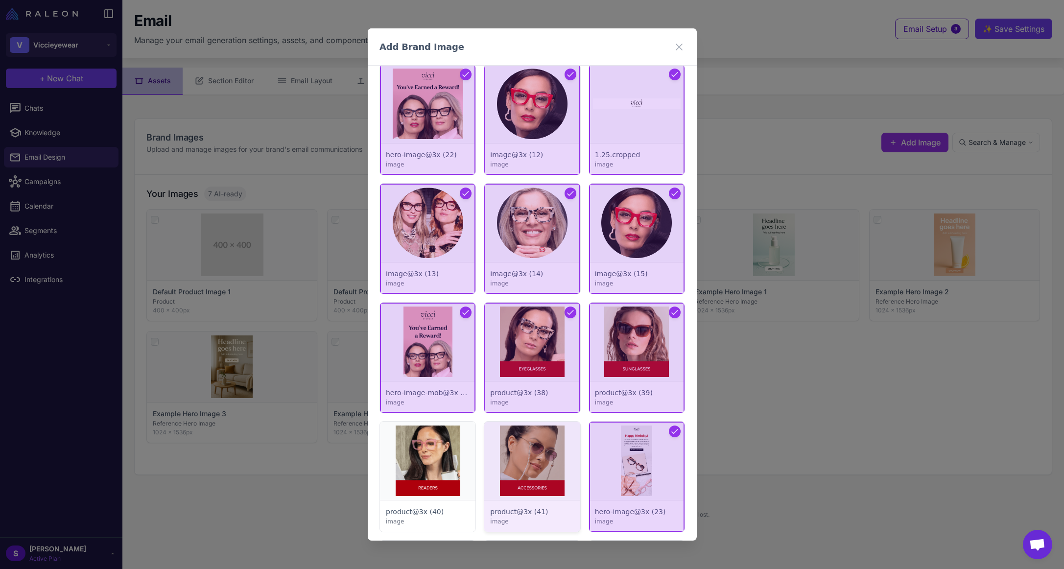
click at [529, 477] on div at bounding box center [531, 477] width 95 height 110
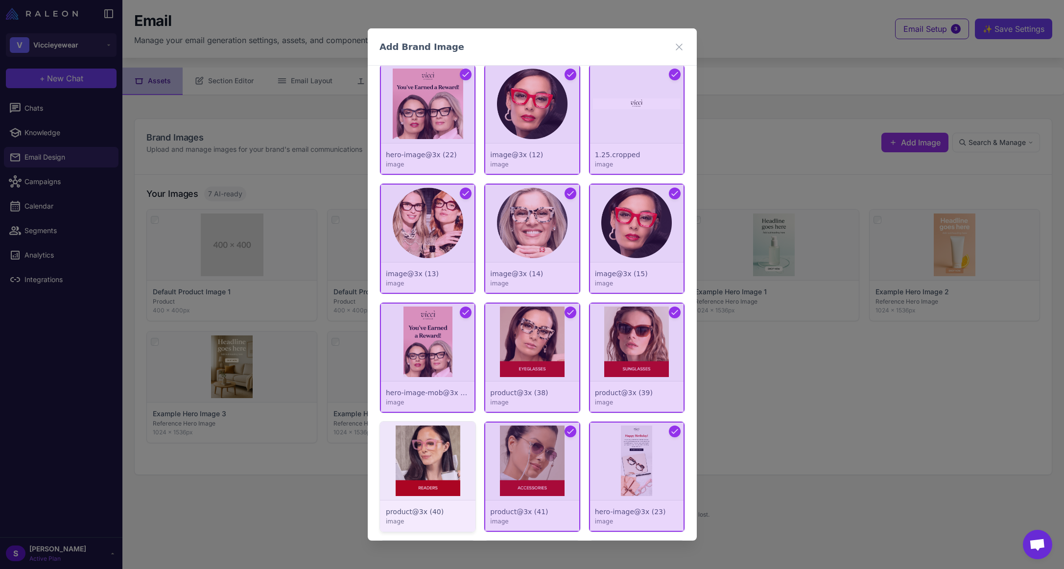
click at [431, 469] on div at bounding box center [427, 477] width 95 height 110
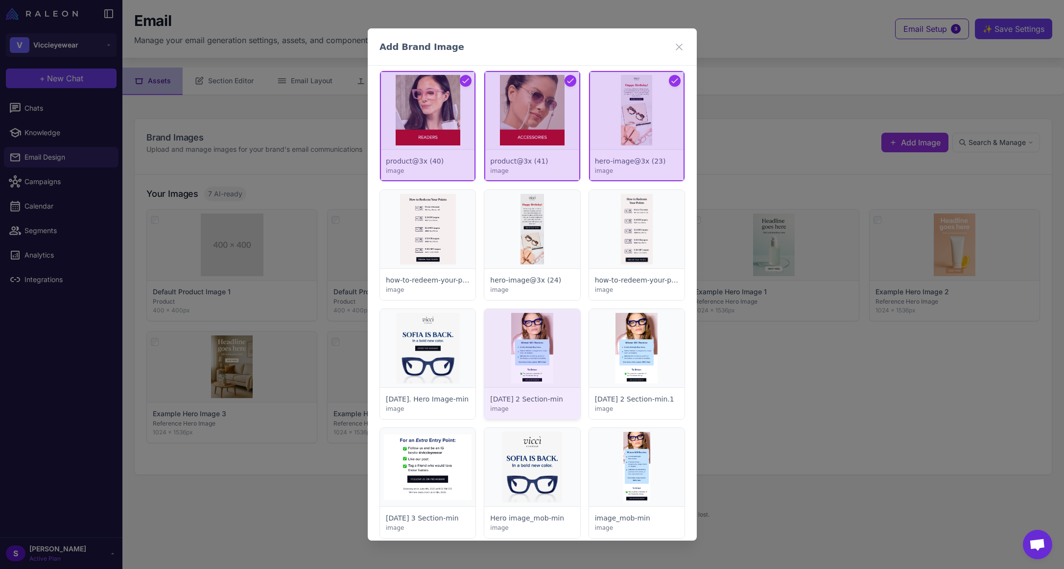
scroll to position [1371, 0]
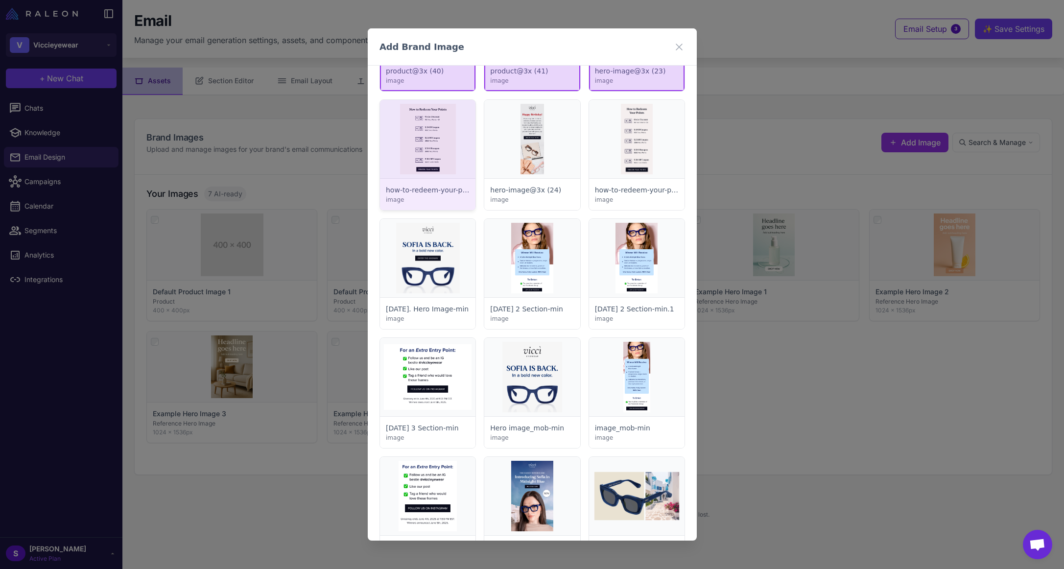
click at [427, 142] on div at bounding box center [427, 155] width 95 height 110
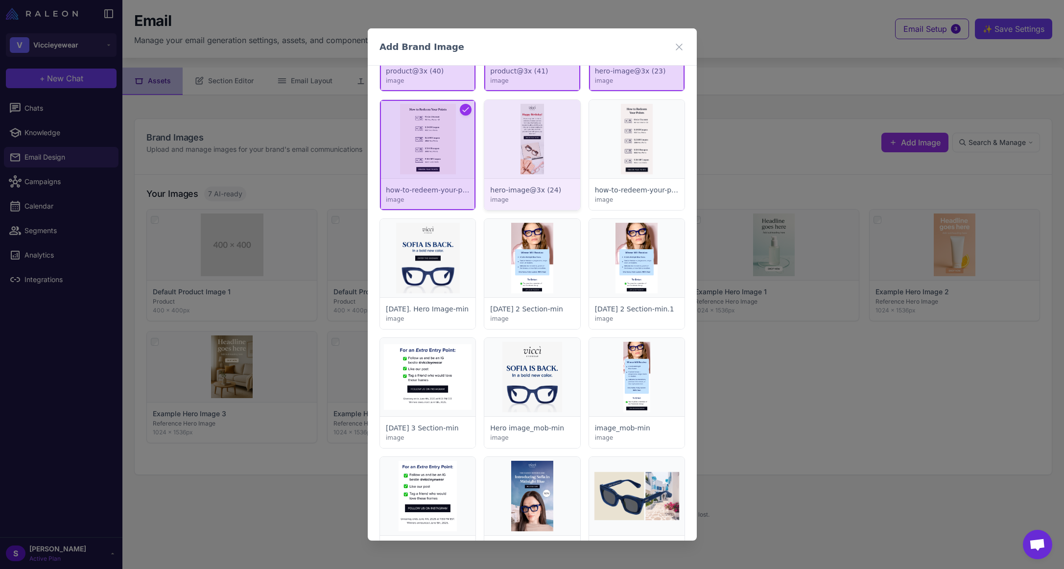
click at [530, 143] on div at bounding box center [531, 155] width 95 height 110
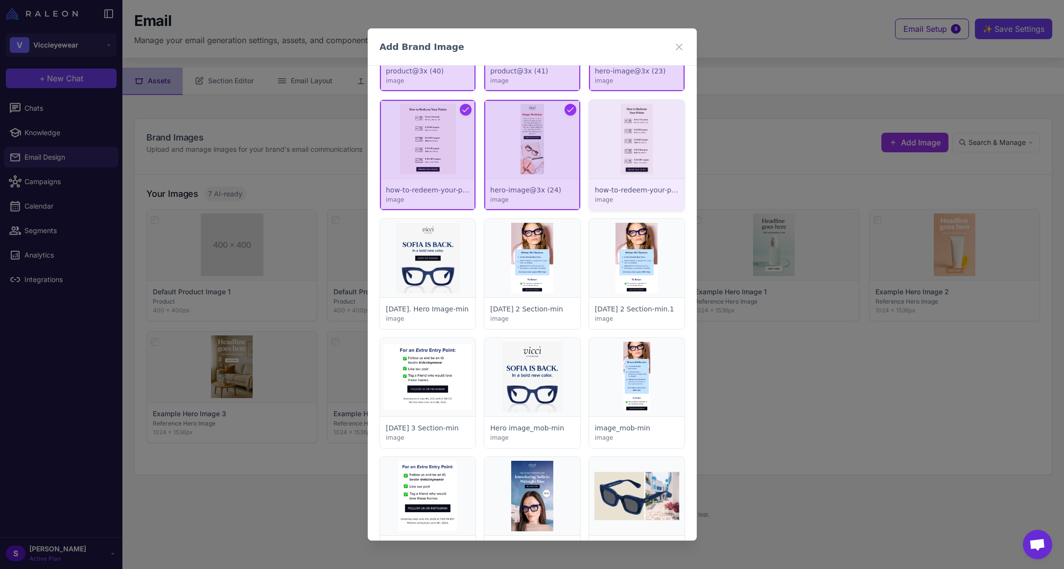
click at [632, 148] on div at bounding box center [635, 155] width 95 height 110
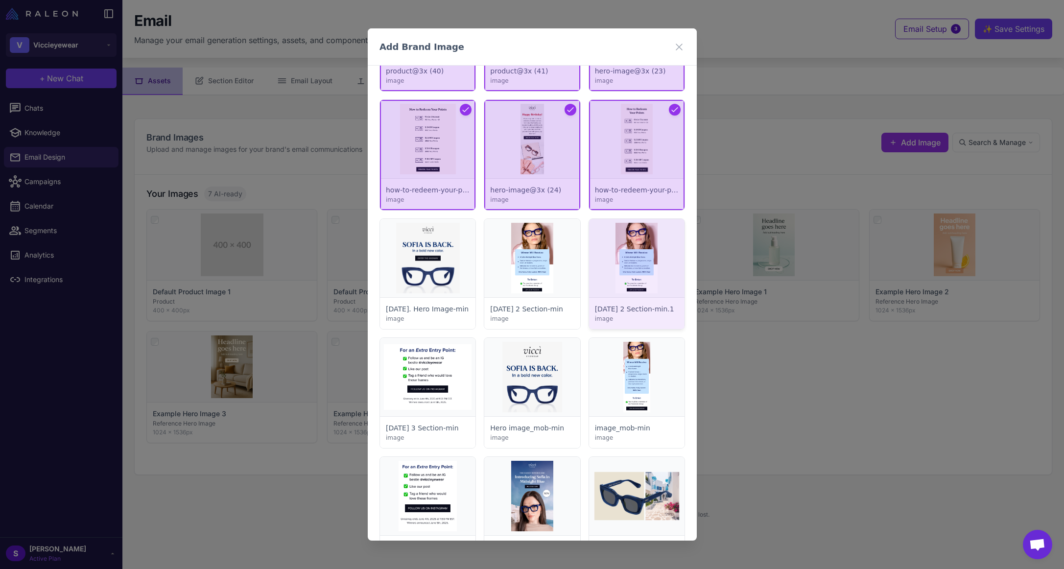
click at [622, 253] on div at bounding box center [635, 274] width 95 height 110
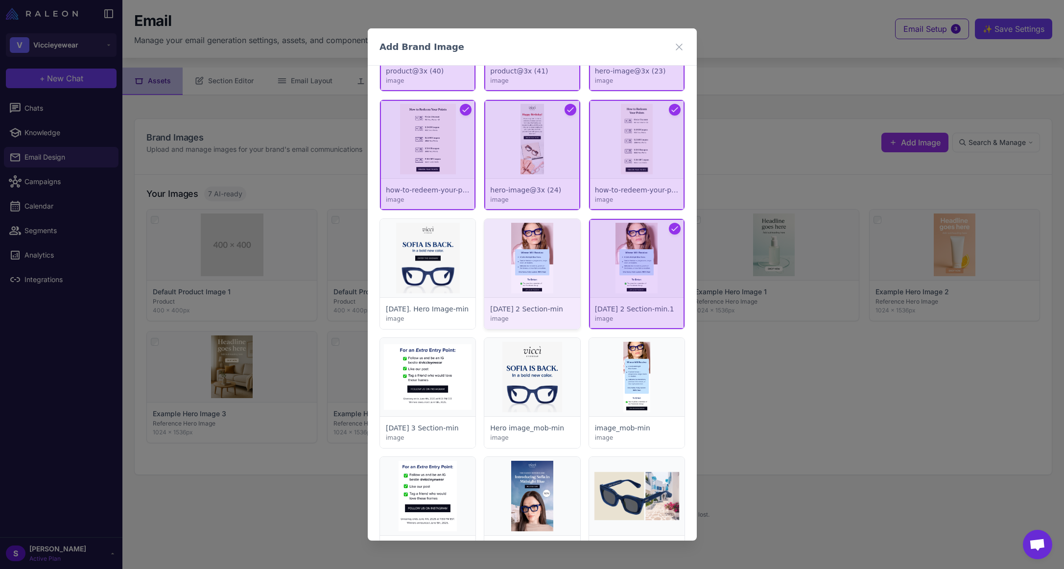
click at [528, 257] on div at bounding box center [531, 274] width 95 height 110
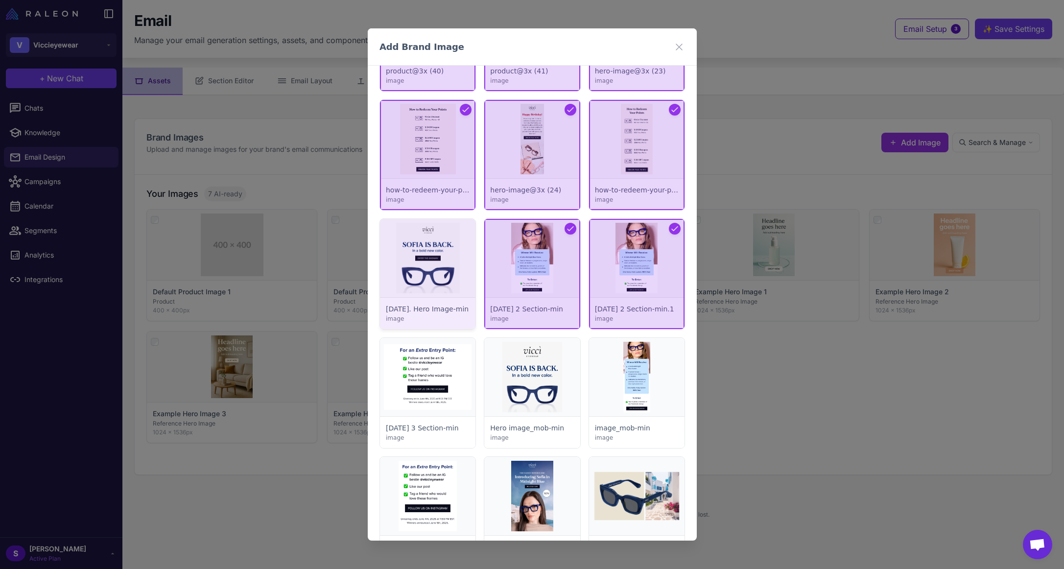
click at [423, 270] on div at bounding box center [427, 274] width 95 height 110
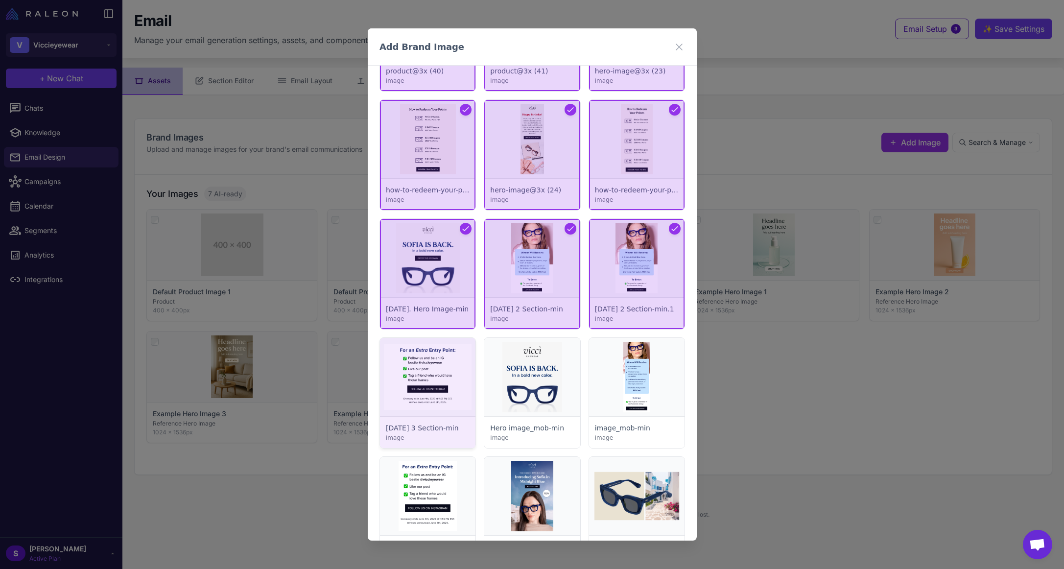
click at [435, 381] on div at bounding box center [427, 393] width 95 height 110
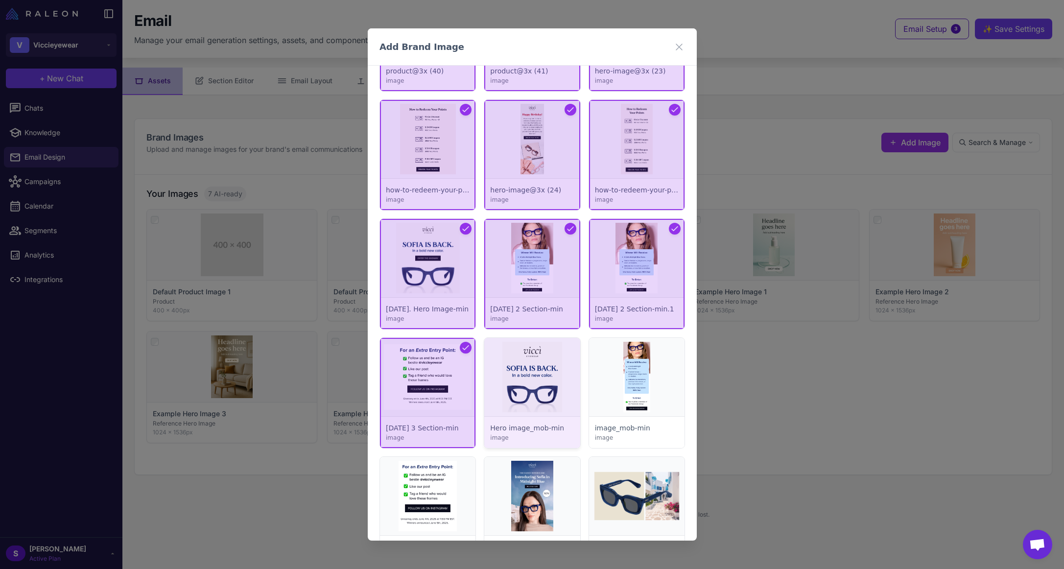
click at [495, 380] on div at bounding box center [531, 393] width 95 height 110
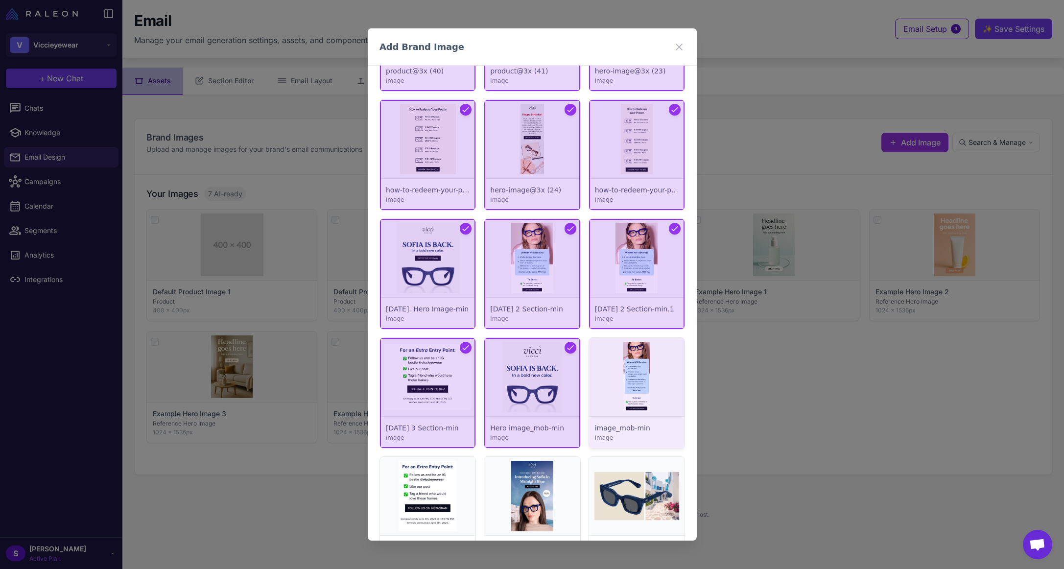
click at [655, 387] on div at bounding box center [635, 393] width 95 height 110
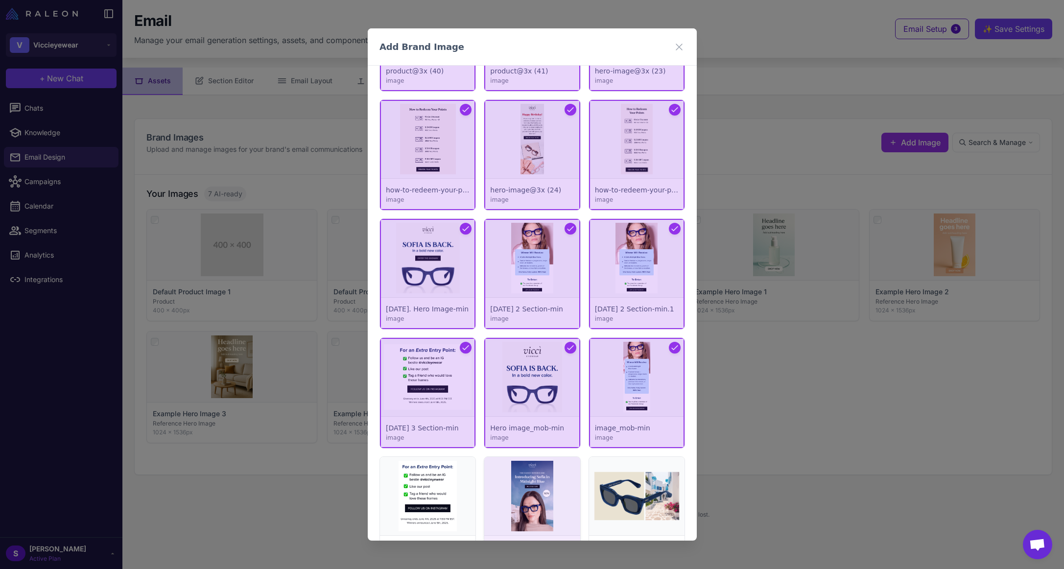
drag, startPoint x: 624, startPoint y: 486, endPoint x: 571, endPoint y: 485, distance: 52.9
click at [622, 487] on div at bounding box center [635, 512] width 95 height 110
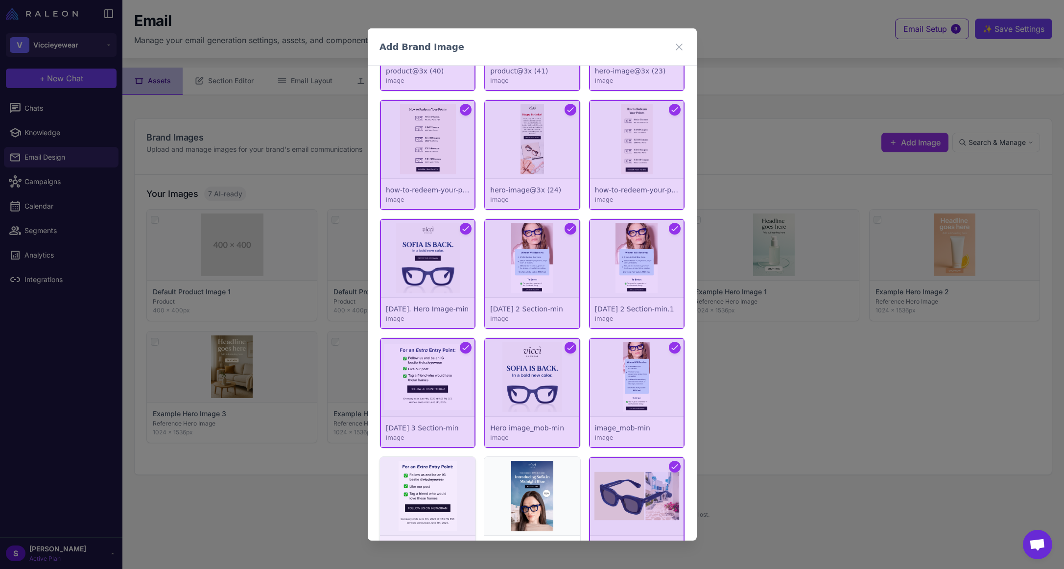
drag, startPoint x: 526, startPoint y: 484, endPoint x: 459, endPoint y: 483, distance: 66.6
click at [525, 486] on div at bounding box center [531, 512] width 95 height 110
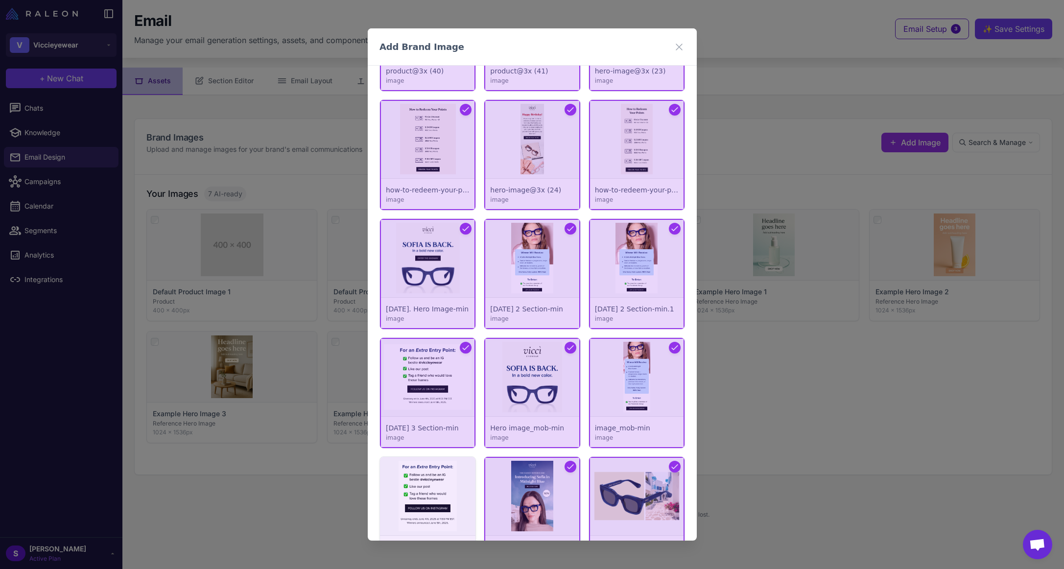
click at [413, 488] on div at bounding box center [427, 512] width 95 height 110
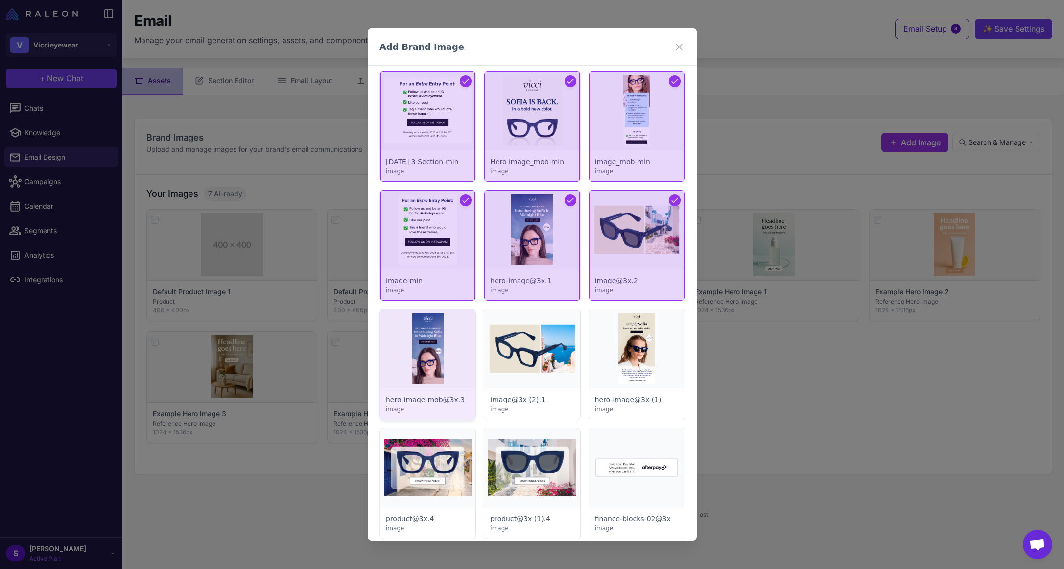
scroll to position [1714, 0]
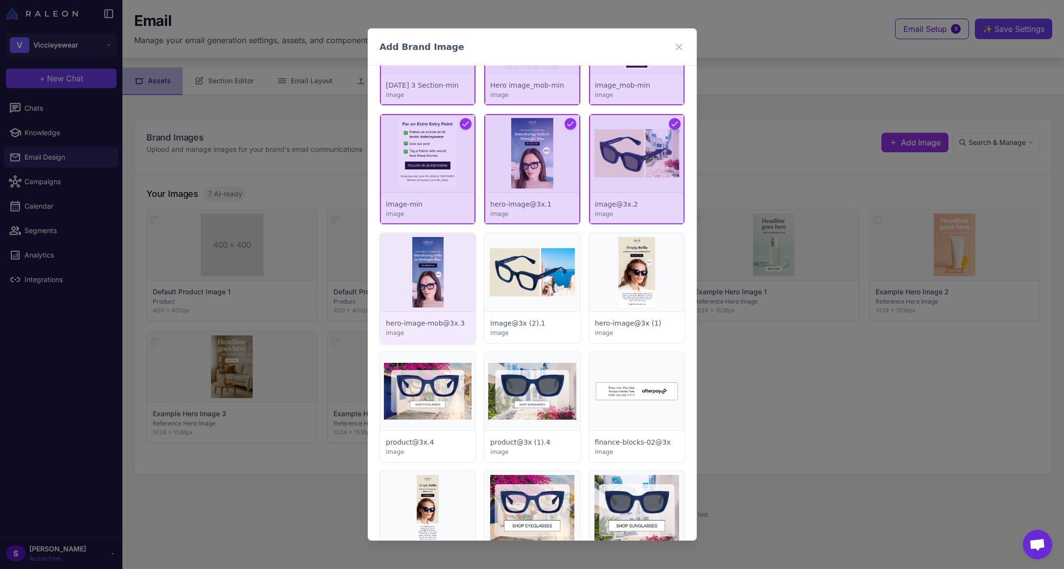
click at [424, 249] on div at bounding box center [427, 288] width 95 height 110
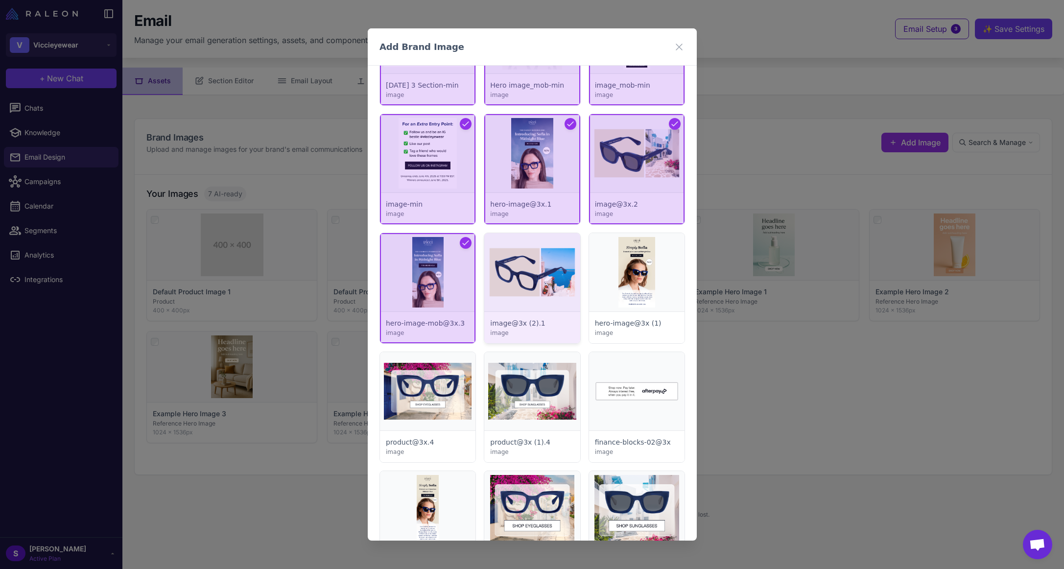
click at [527, 262] on div at bounding box center [531, 288] width 95 height 110
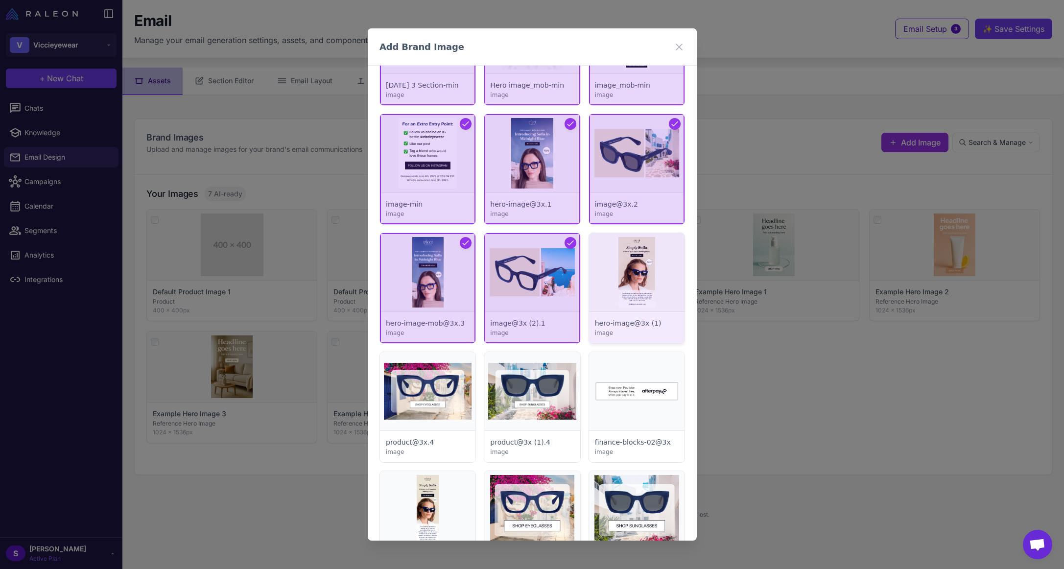
click at [633, 268] on div at bounding box center [635, 288] width 95 height 110
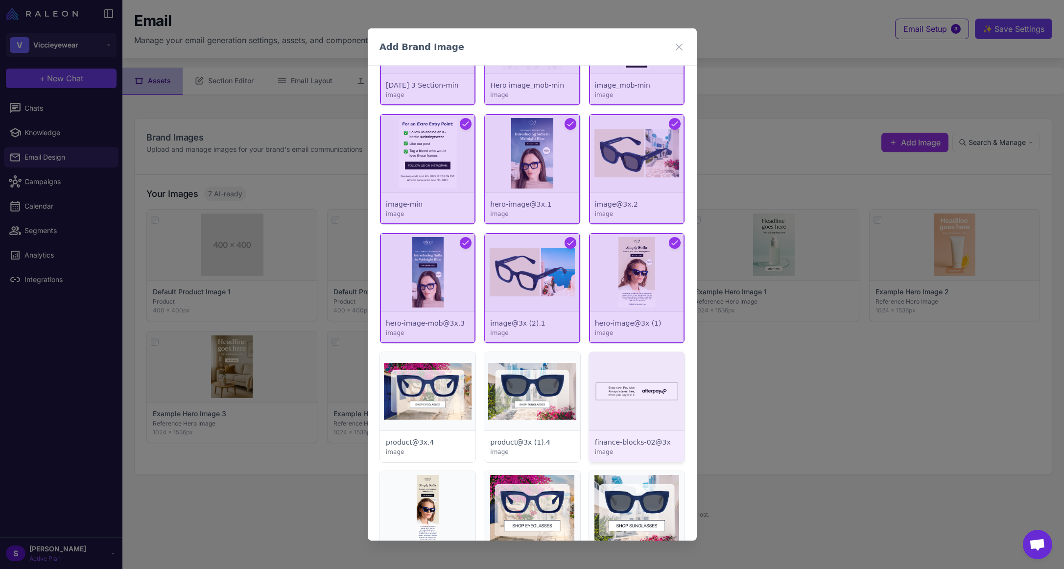
click at [606, 392] on div at bounding box center [635, 407] width 95 height 110
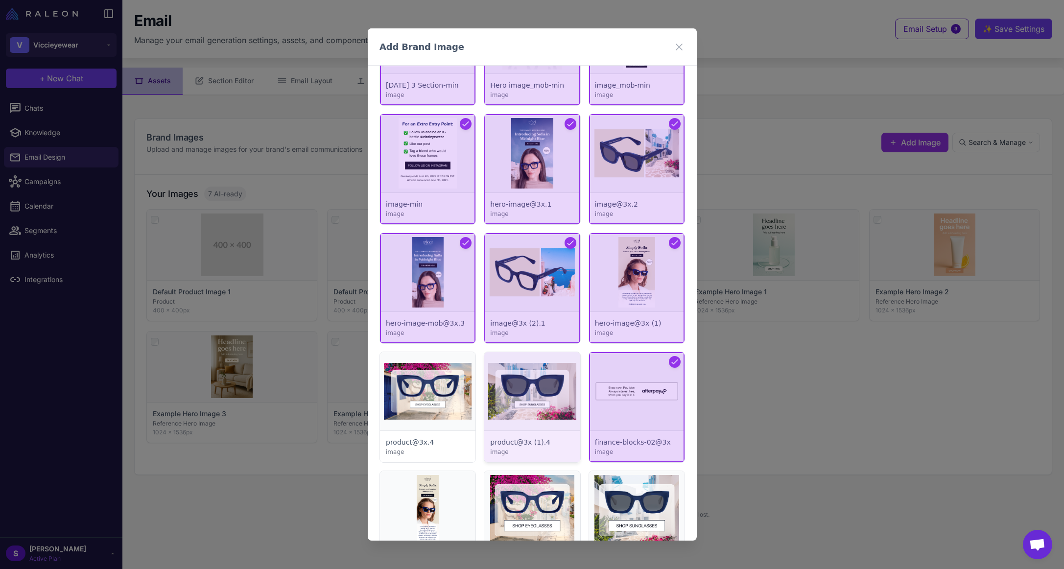
click at [505, 386] on div at bounding box center [531, 407] width 95 height 110
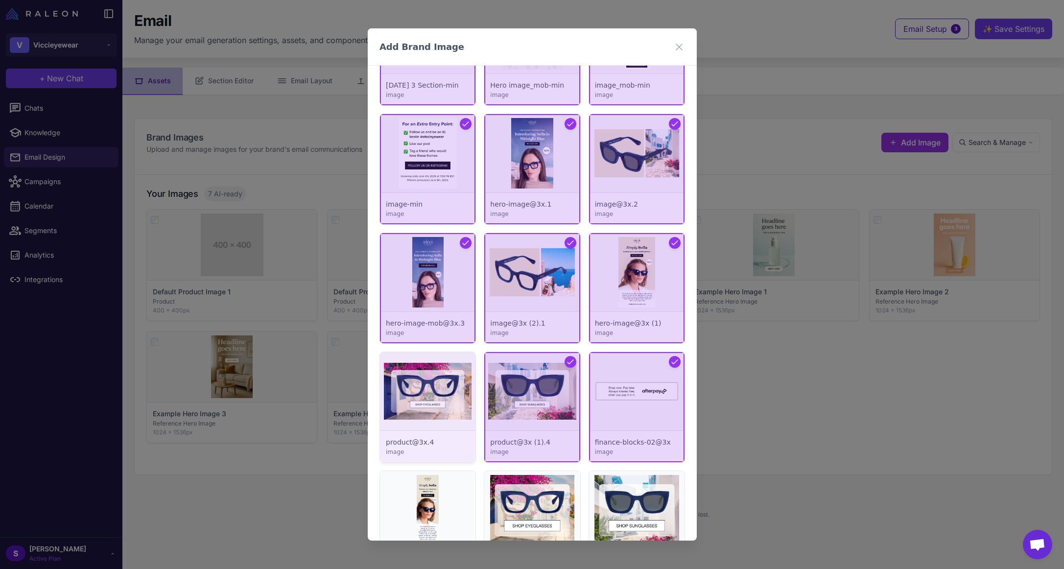
drag, startPoint x: 432, startPoint y: 393, endPoint x: 436, endPoint y: 413, distance: 20.1
click at [432, 394] on div at bounding box center [427, 407] width 95 height 110
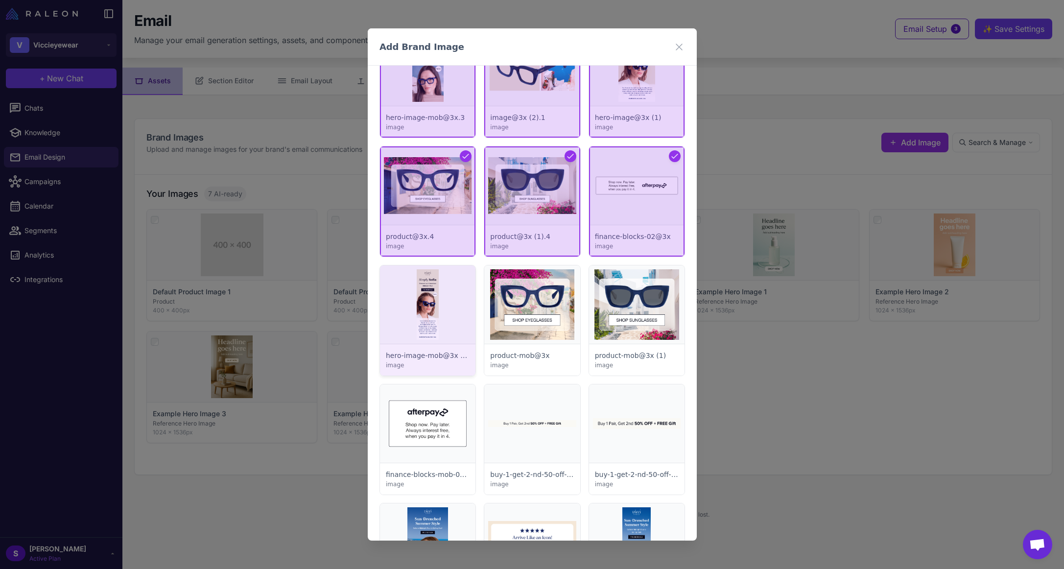
scroll to position [1958, 0]
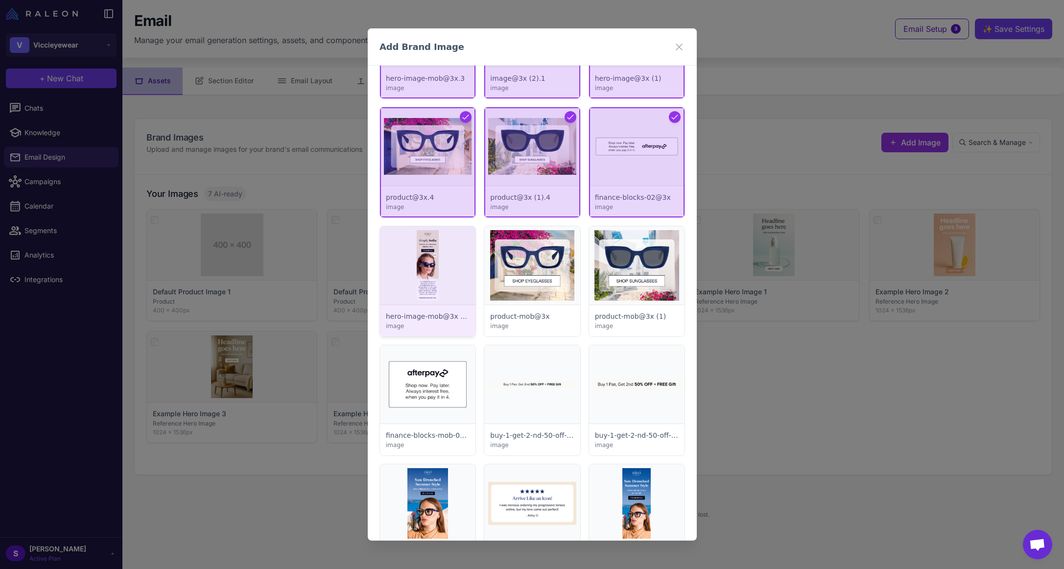
click at [446, 256] on div at bounding box center [427, 281] width 95 height 110
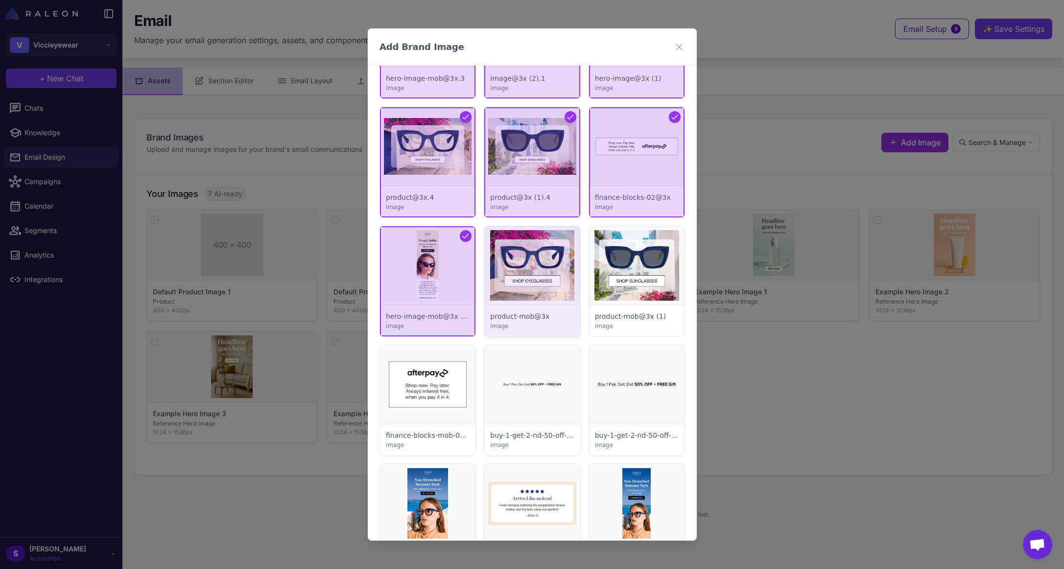
click at [572, 265] on div at bounding box center [531, 281] width 95 height 110
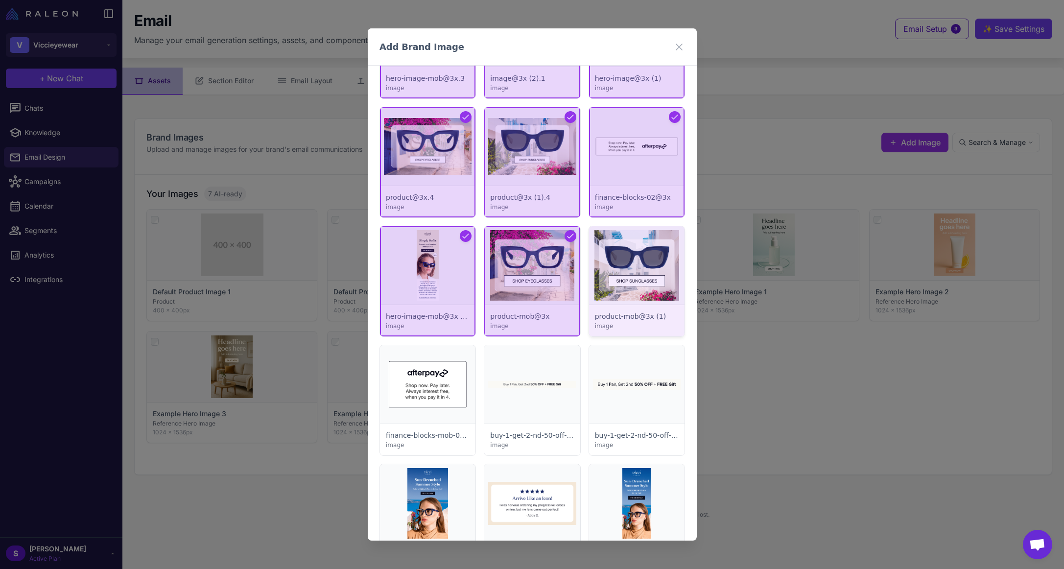
click at [630, 274] on div at bounding box center [635, 281] width 95 height 110
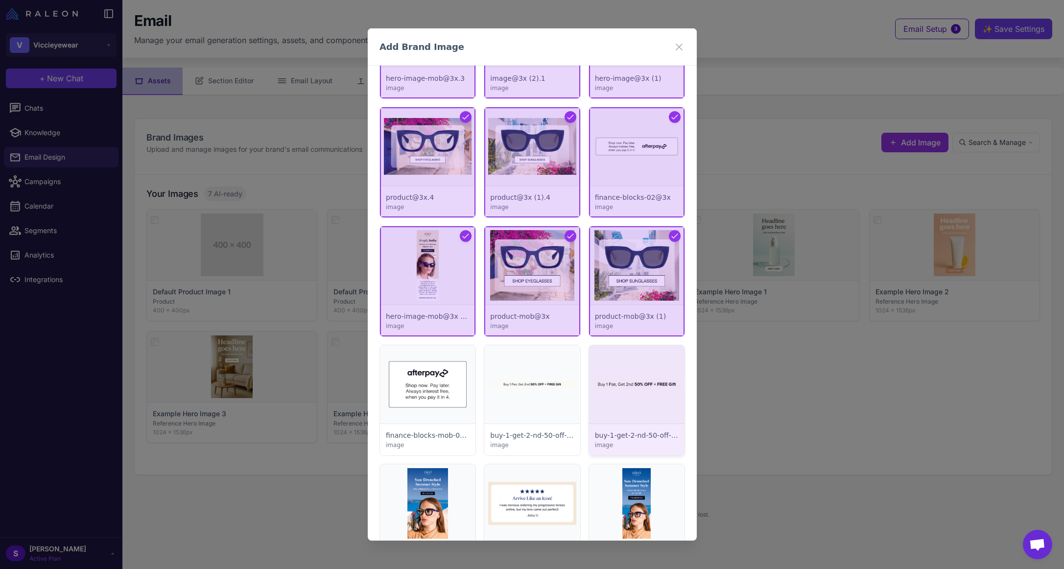
drag, startPoint x: 599, startPoint y: 409, endPoint x: 593, endPoint y: 410, distance: 5.5
click at [599, 410] on div at bounding box center [635, 400] width 95 height 110
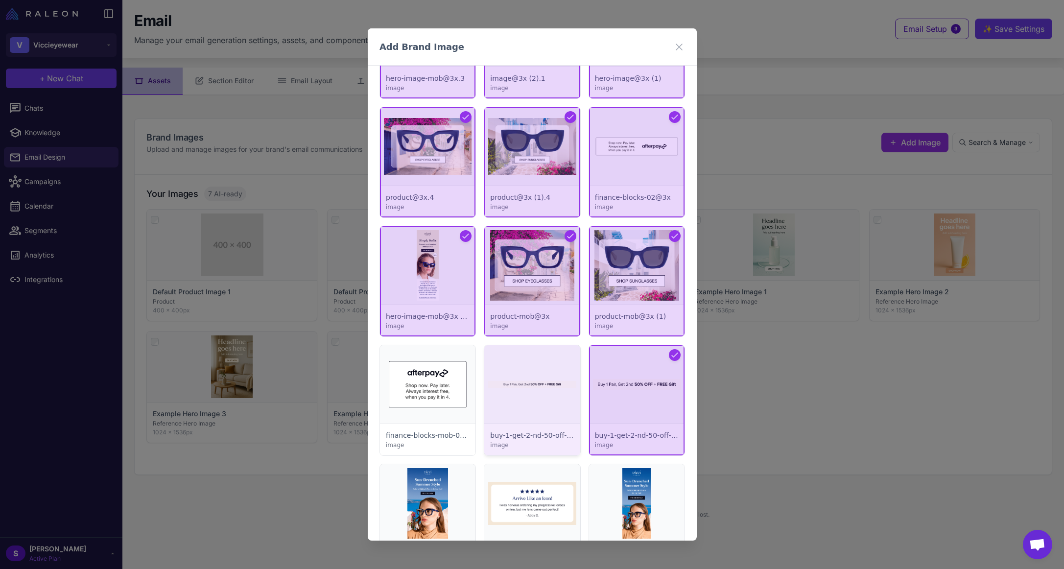
click at [492, 400] on div at bounding box center [531, 400] width 95 height 110
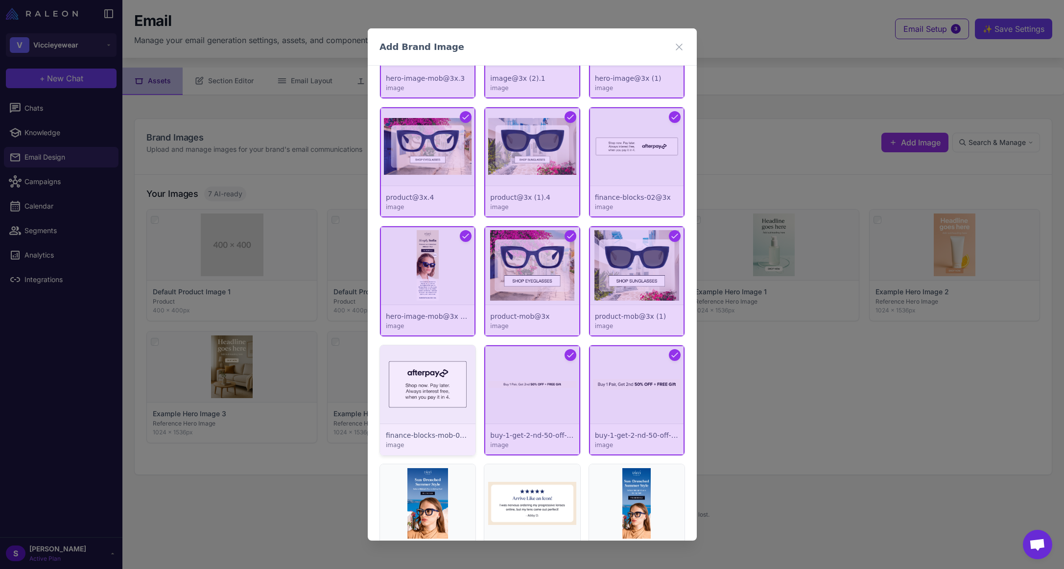
drag, startPoint x: 420, startPoint y: 397, endPoint x: 444, endPoint y: 414, distance: 29.5
click at [420, 399] on div at bounding box center [427, 400] width 95 height 110
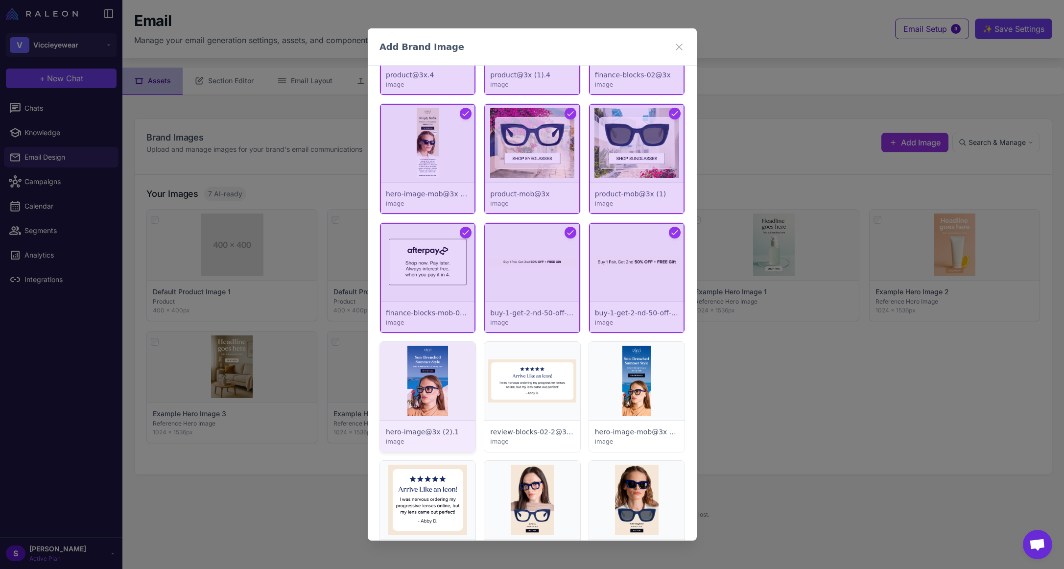
scroll to position [2154, 0]
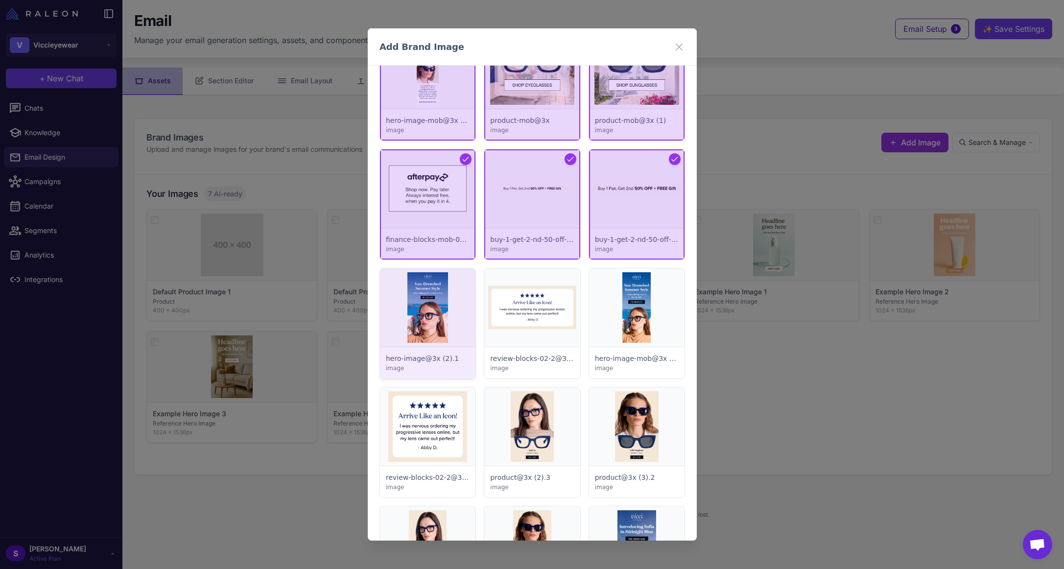
click at [426, 288] on div at bounding box center [427, 323] width 95 height 110
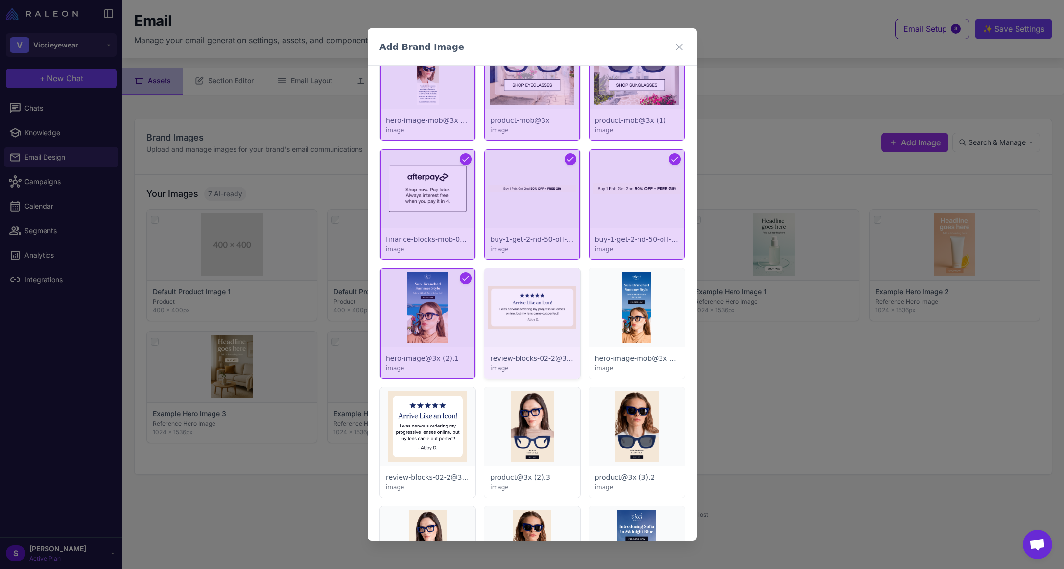
click at [541, 303] on div at bounding box center [531, 323] width 95 height 110
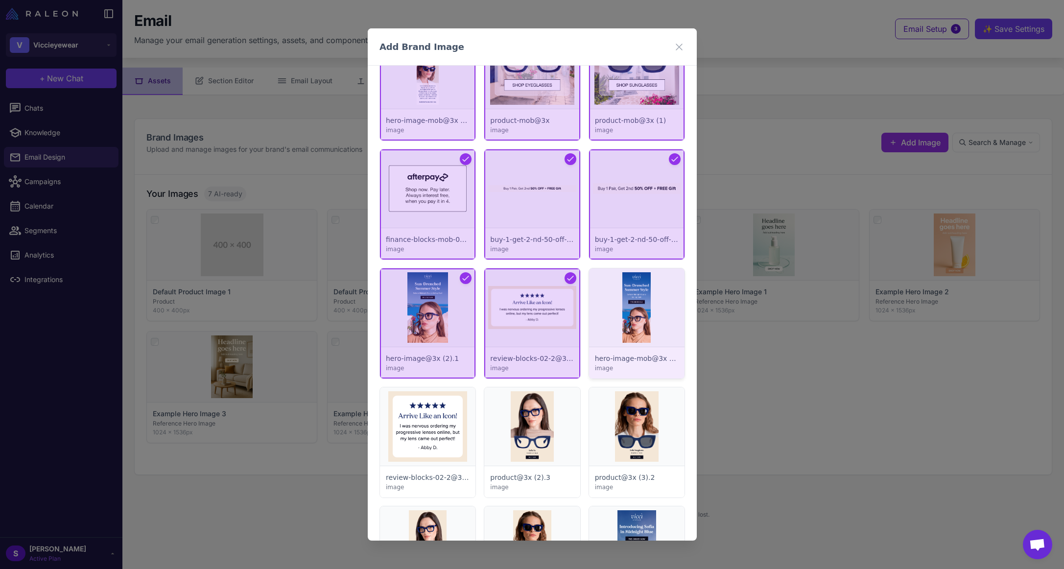
click at [635, 315] on div at bounding box center [635, 323] width 95 height 110
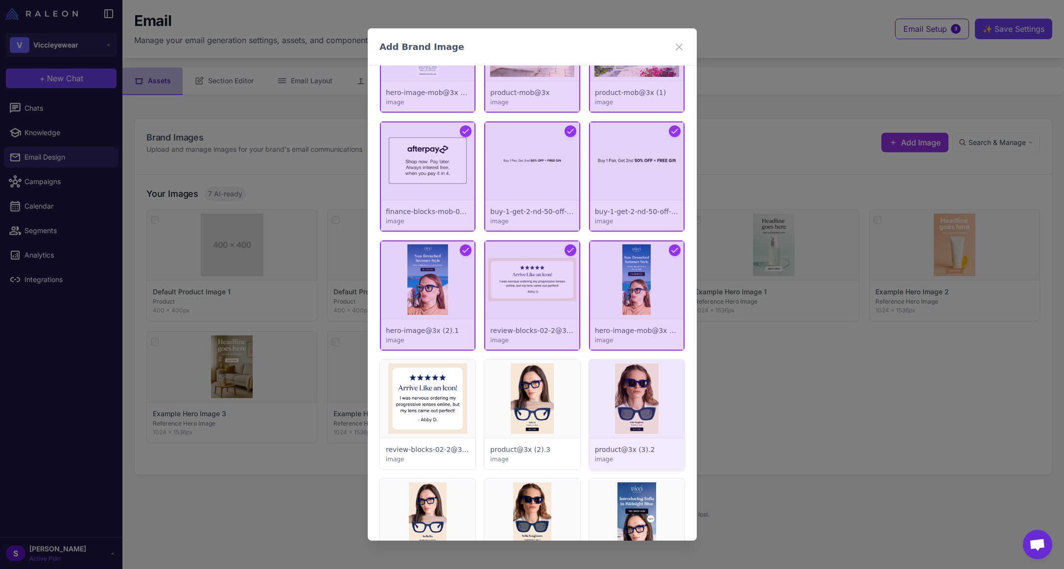
scroll to position [2252, 0]
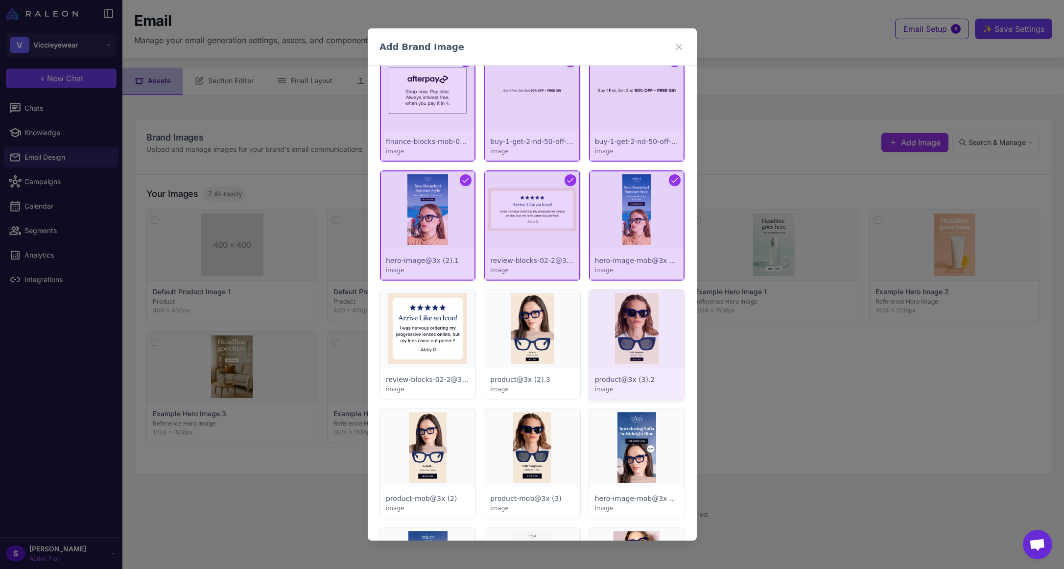
click at [626, 329] on div at bounding box center [635, 344] width 95 height 110
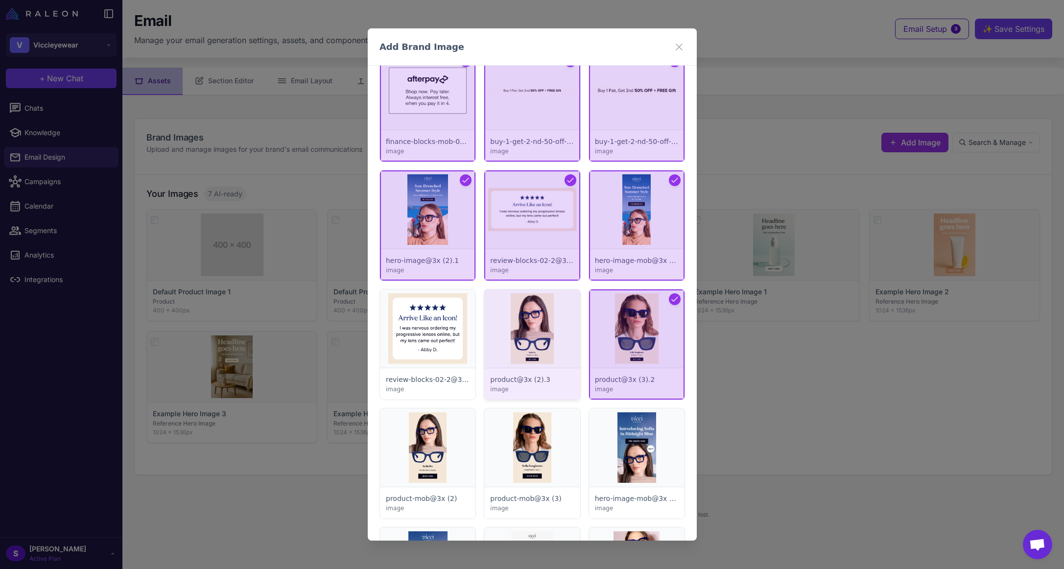
click at [531, 339] on div at bounding box center [531, 344] width 95 height 110
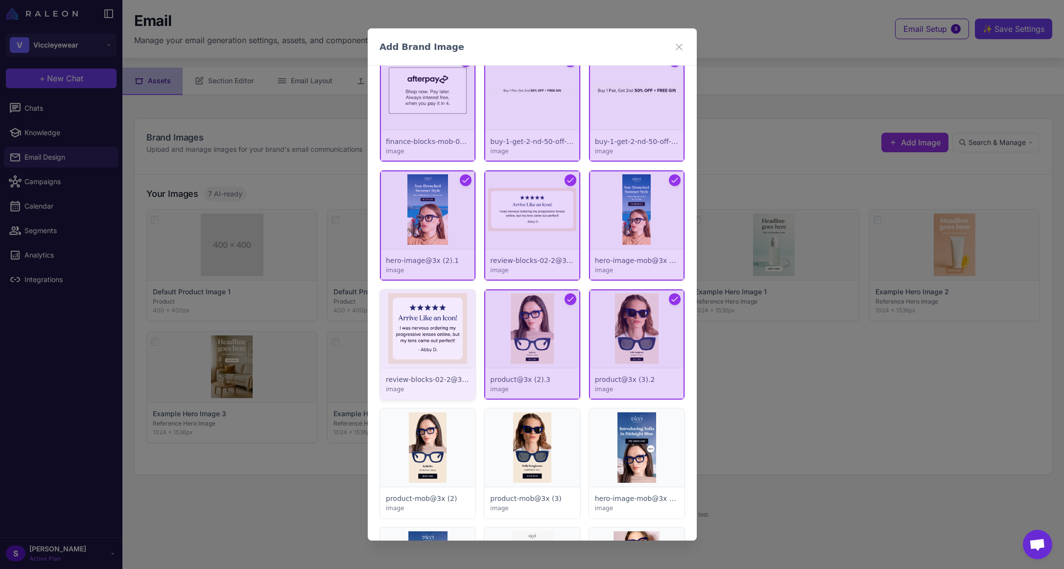
click at [417, 335] on div at bounding box center [427, 344] width 95 height 110
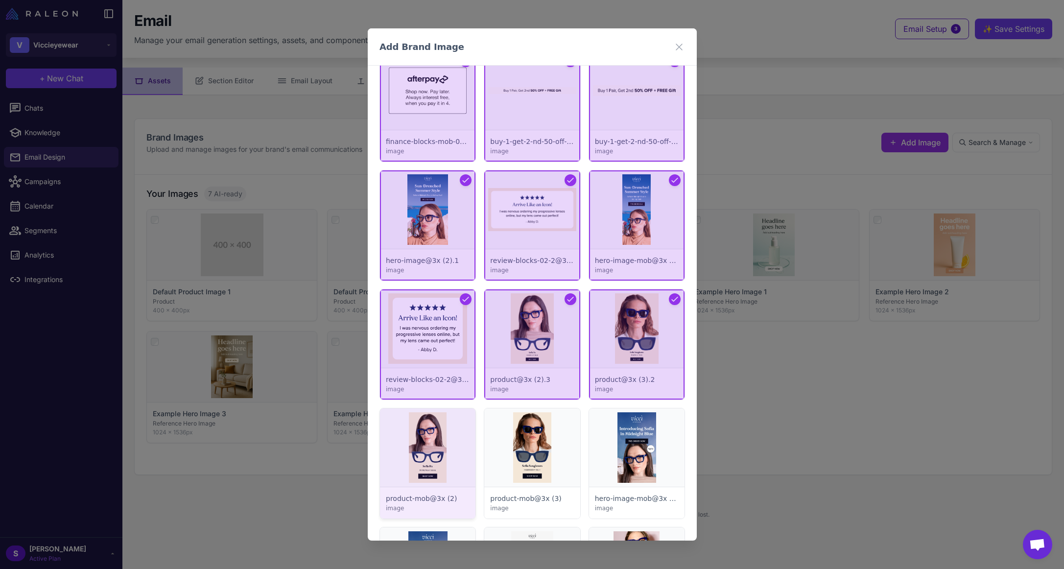
click at [431, 433] on div at bounding box center [427, 463] width 95 height 110
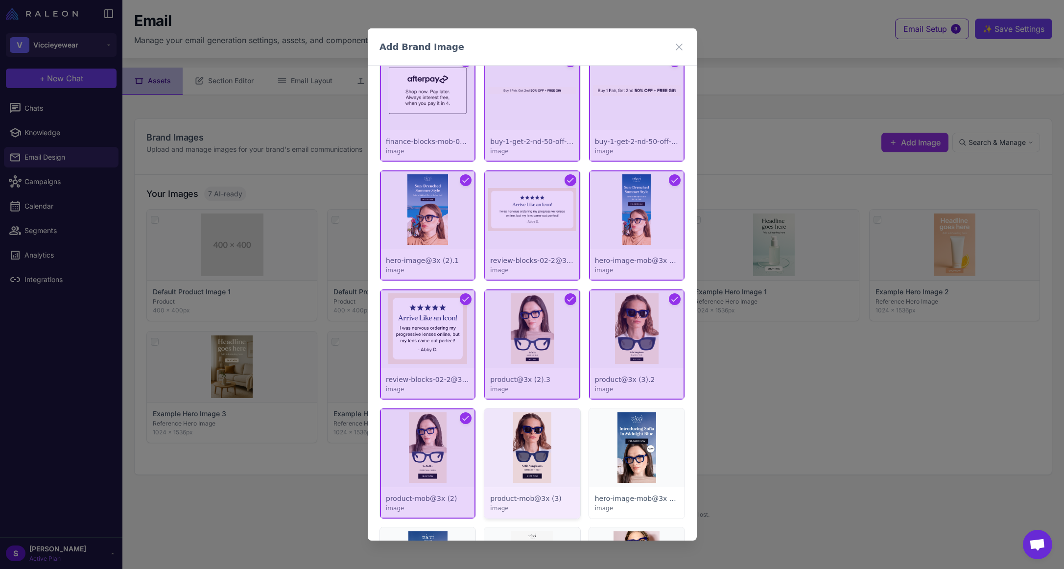
click at [533, 442] on div at bounding box center [531, 463] width 95 height 110
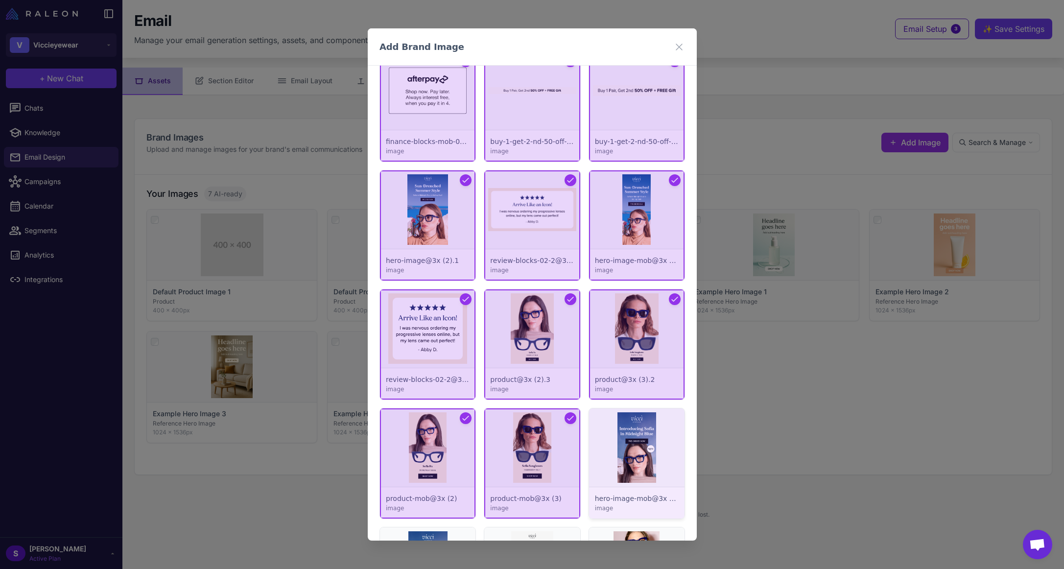
click at [650, 455] on div at bounding box center [635, 463] width 95 height 110
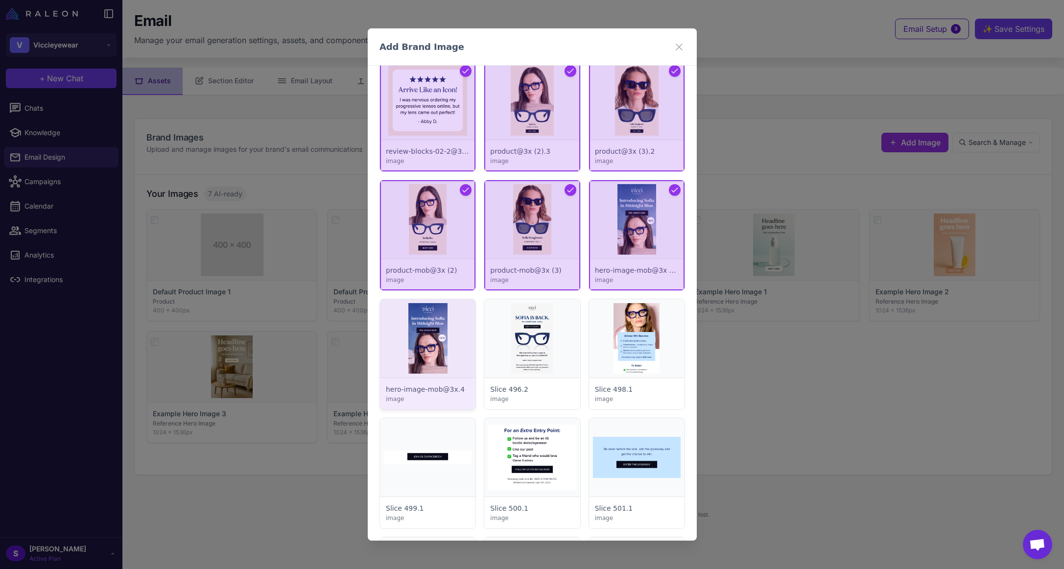
scroll to position [2497, 0]
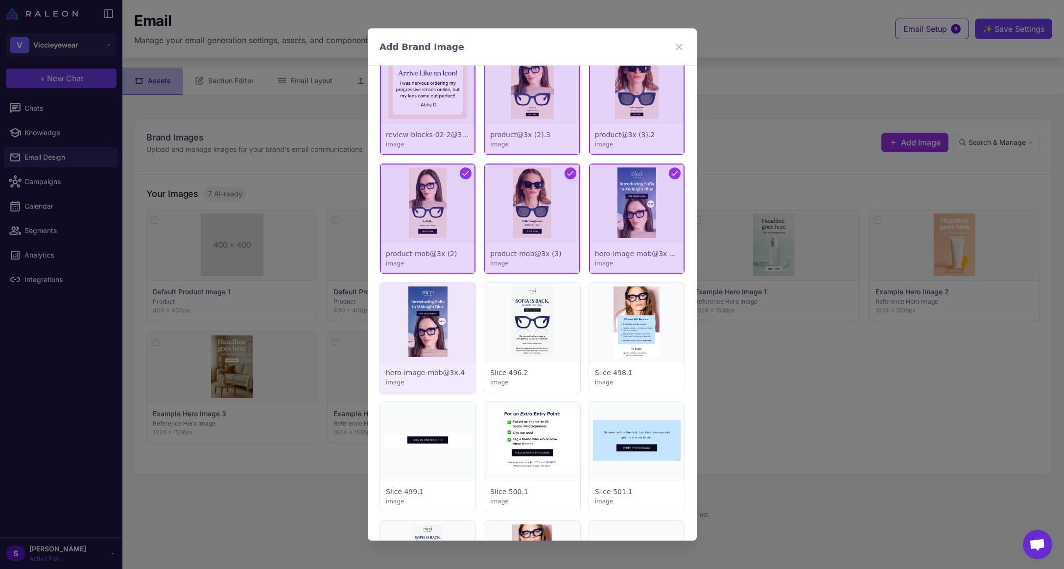
click at [413, 325] on div at bounding box center [427, 337] width 95 height 110
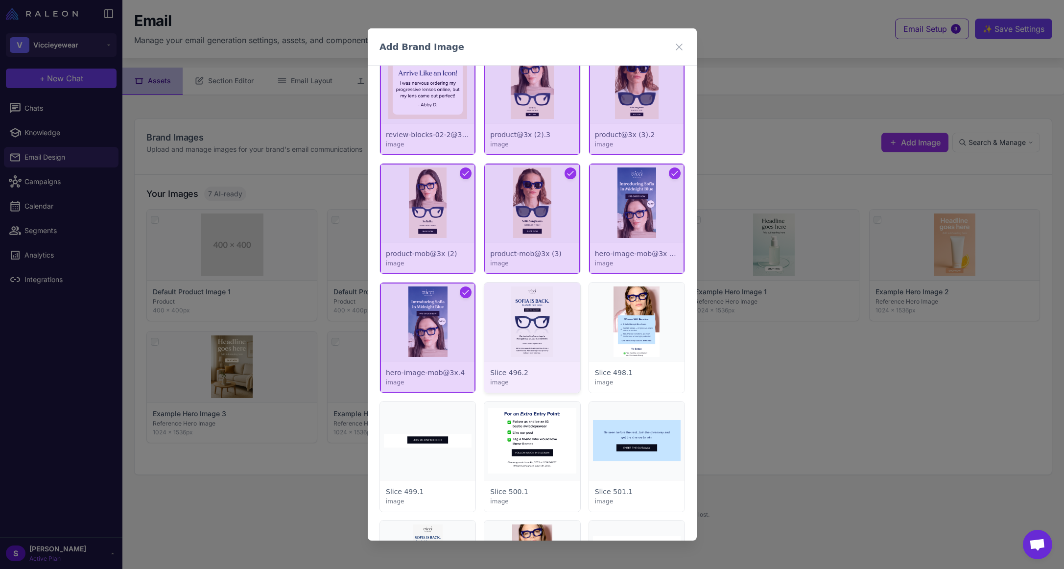
click at [557, 332] on div at bounding box center [531, 337] width 95 height 110
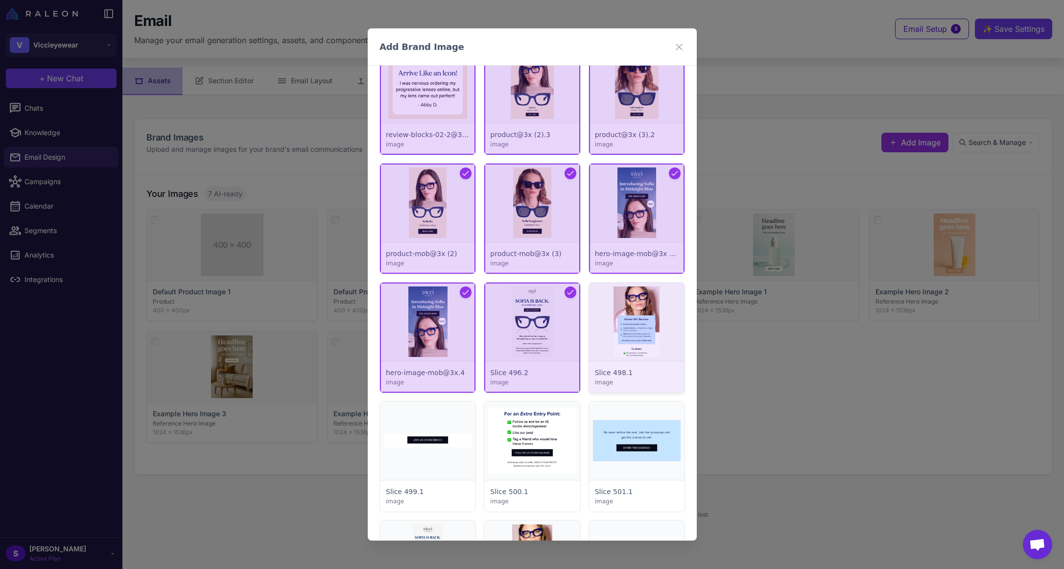
click at [622, 334] on div at bounding box center [635, 337] width 95 height 110
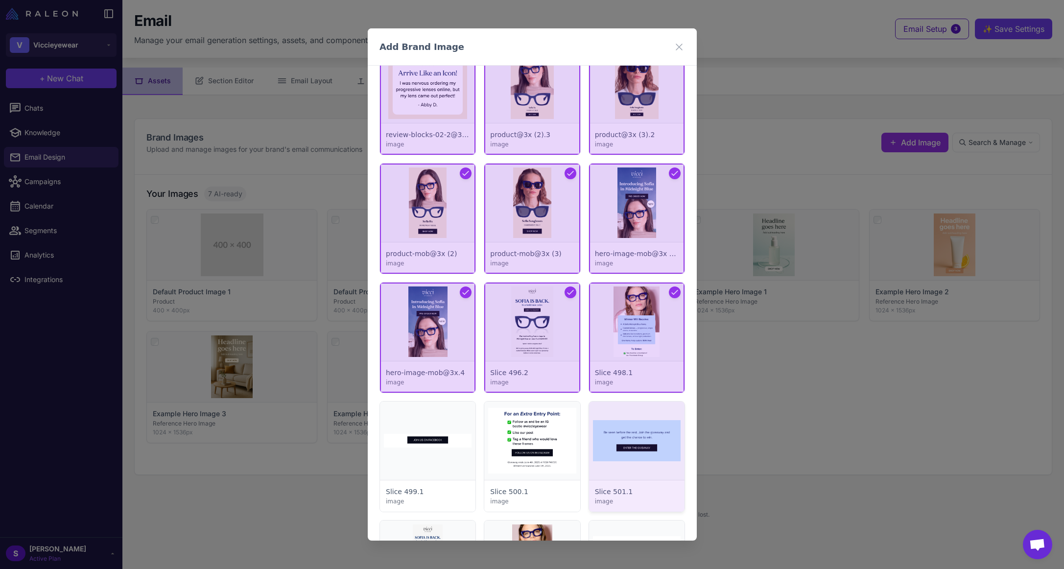
click at [602, 428] on div at bounding box center [635, 456] width 95 height 110
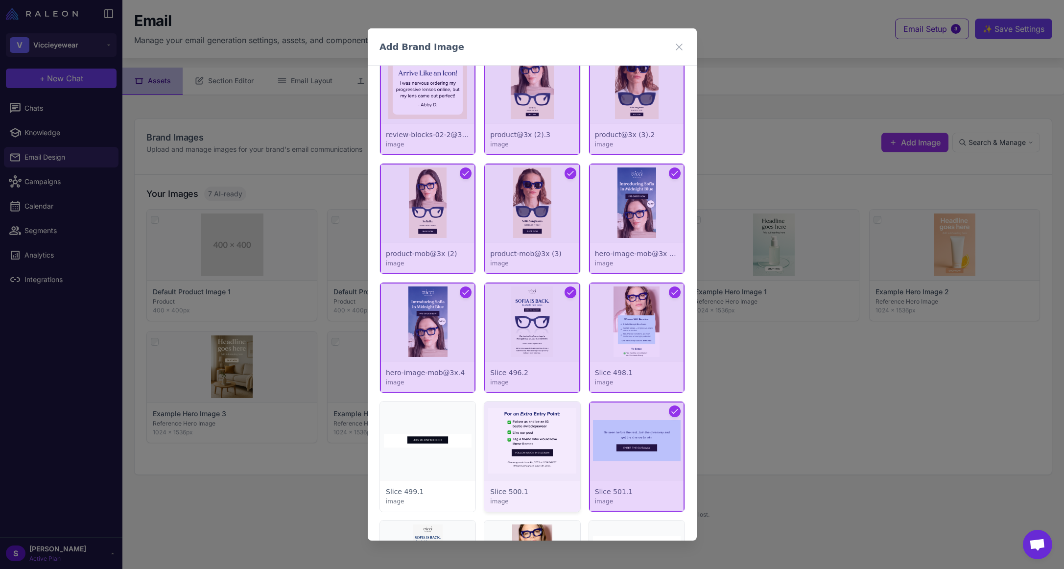
click at [539, 425] on div at bounding box center [531, 456] width 95 height 110
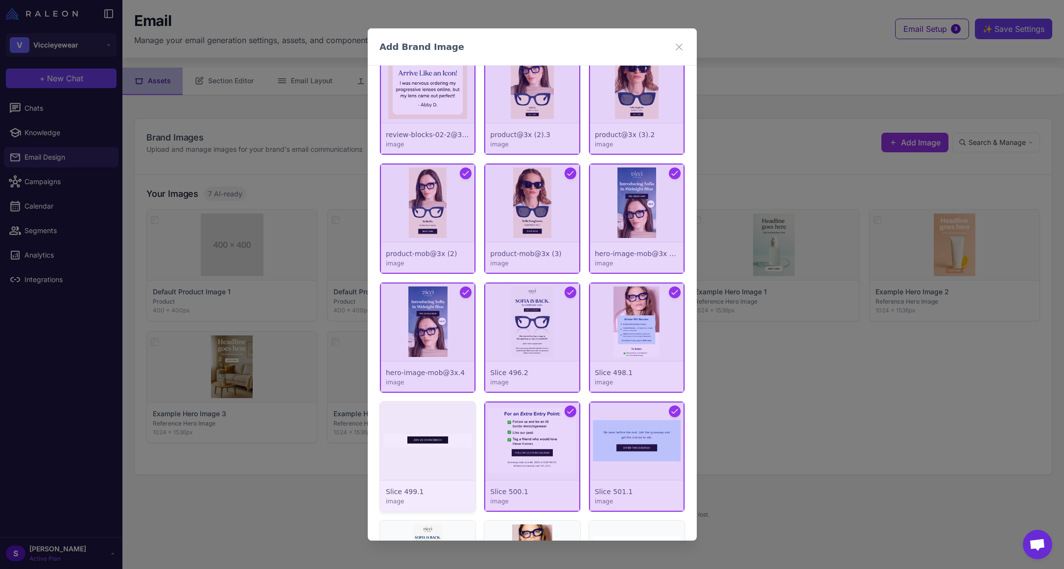
drag, startPoint x: 416, startPoint y: 433, endPoint x: 429, endPoint y: 422, distance: 17.7
click at [416, 434] on div at bounding box center [427, 456] width 95 height 110
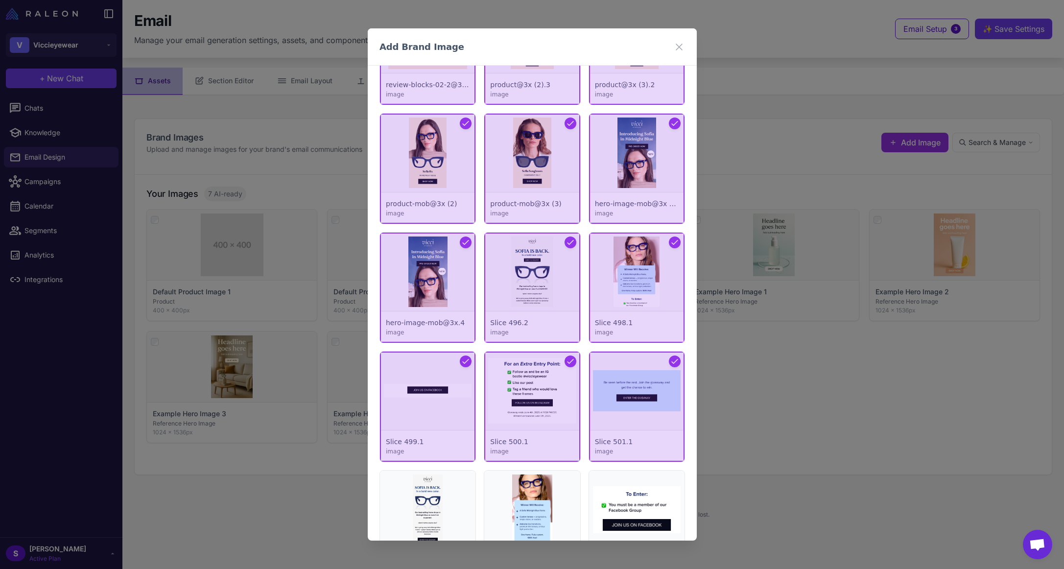
scroll to position [2644, 0]
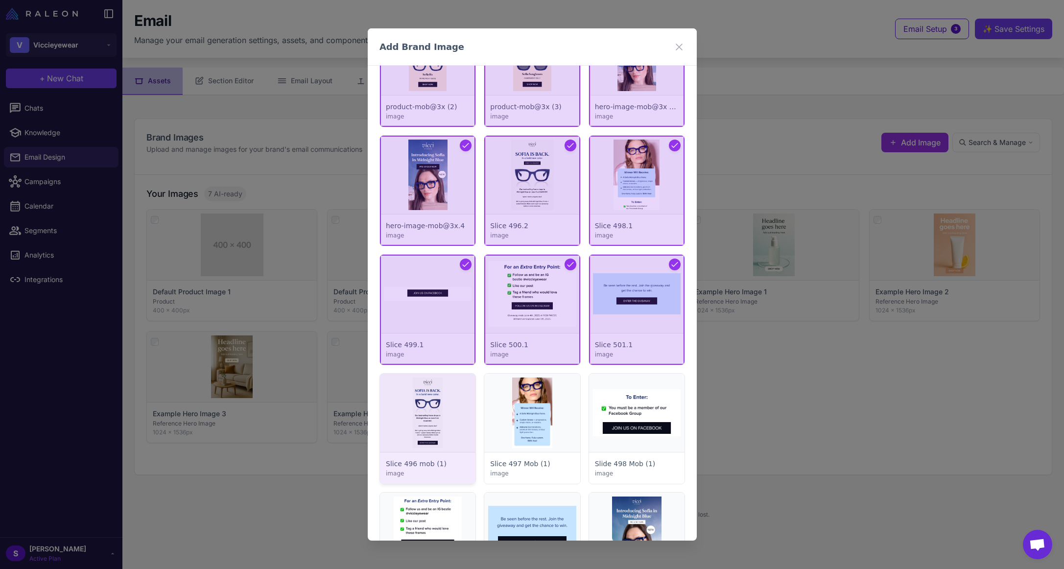
click at [432, 408] on div at bounding box center [427, 429] width 95 height 110
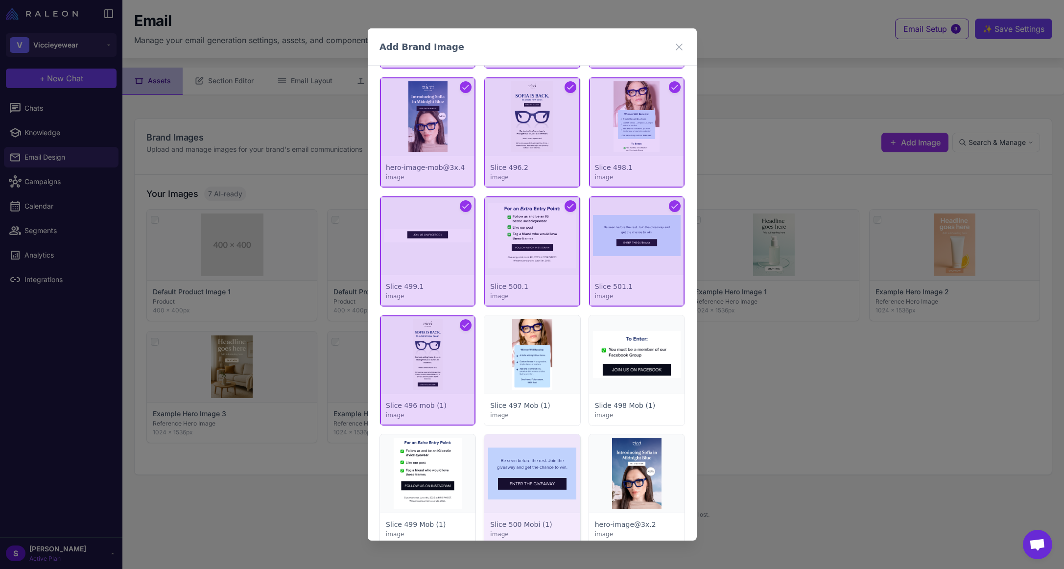
scroll to position [2840, 0]
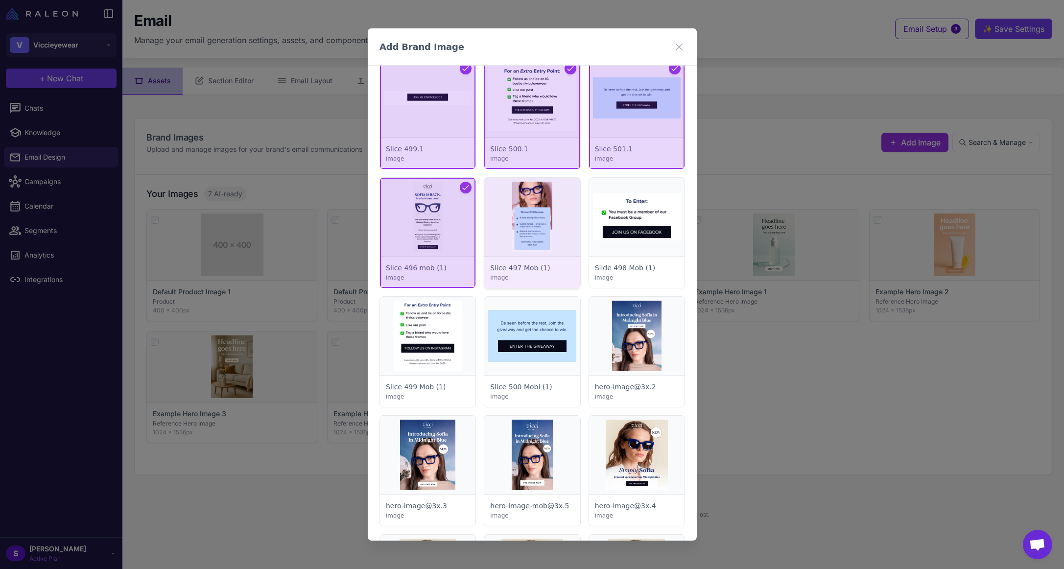
click at [547, 229] on div at bounding box center [531, 233] width 95 height 110
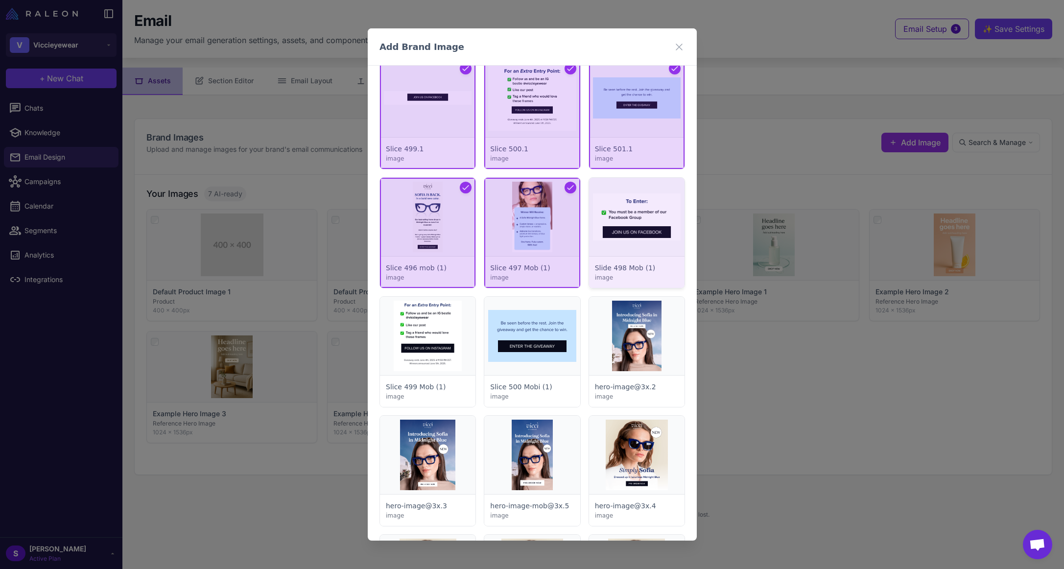
click at [600, 232] on div at bounding box center [635, 233] width 95 height 110
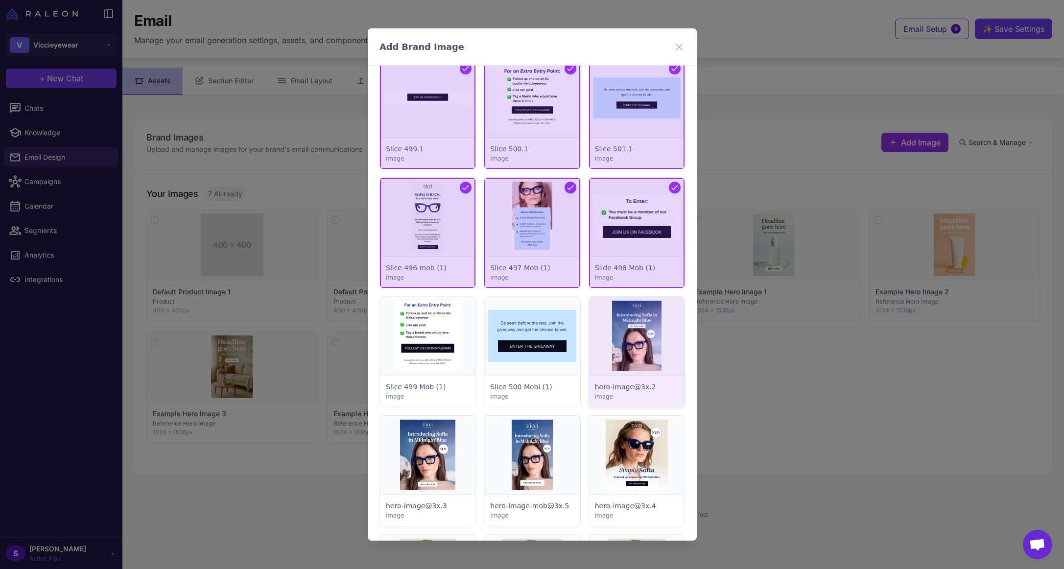
click at [628, 309] on div at bounding box center [635, 352] width 95 height 110
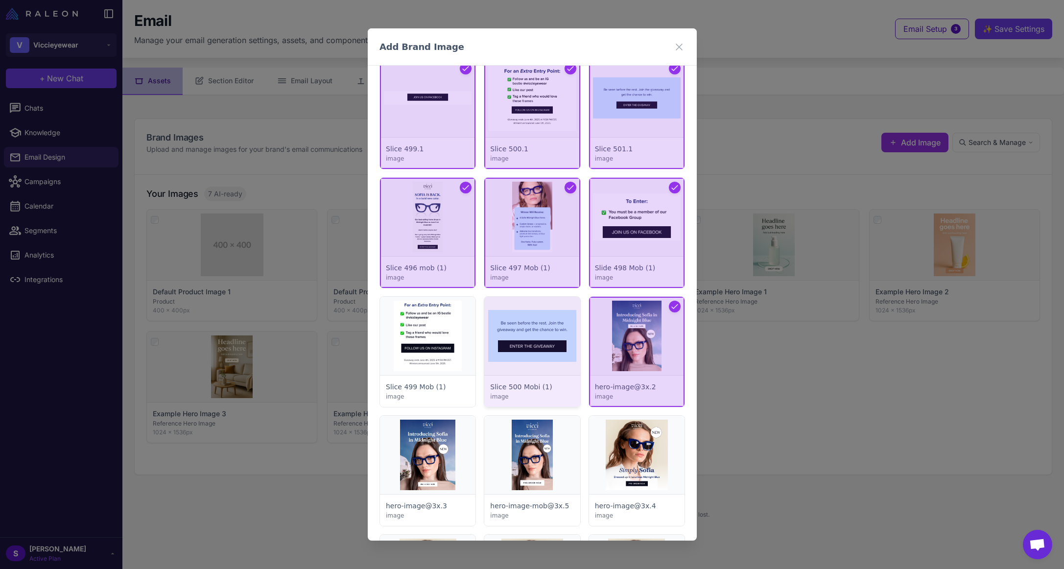
drag, startPoint x: 556, startPoint y: 318, endPoint x: 506, endPoint y: 321, distance: 50.0
click at [556, 321] on div at bounding box center [531, 352] width 95 height 110
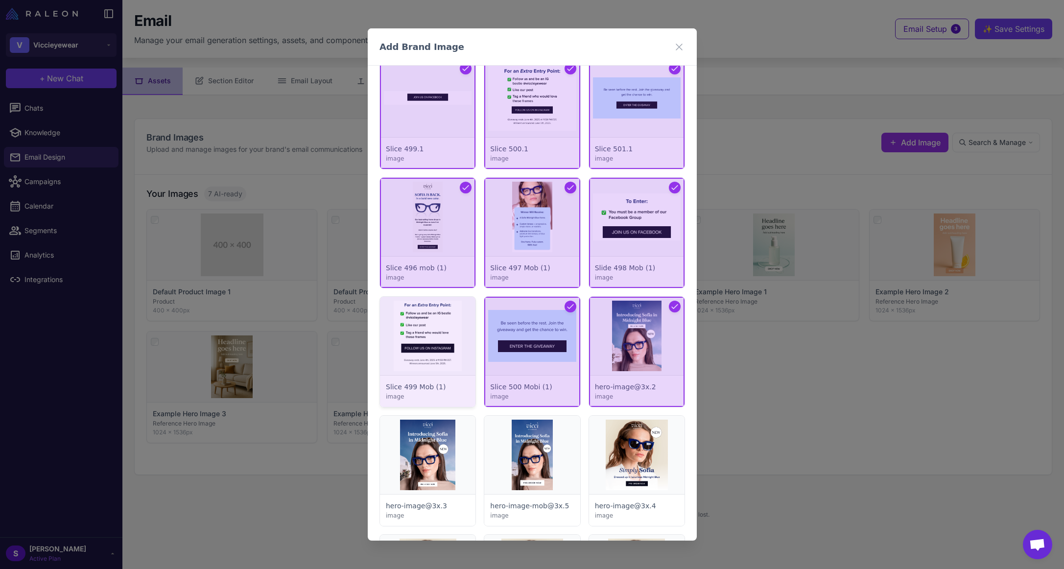
click at [436, 319] on div at bounding box center [427, 352] width 95 height 110
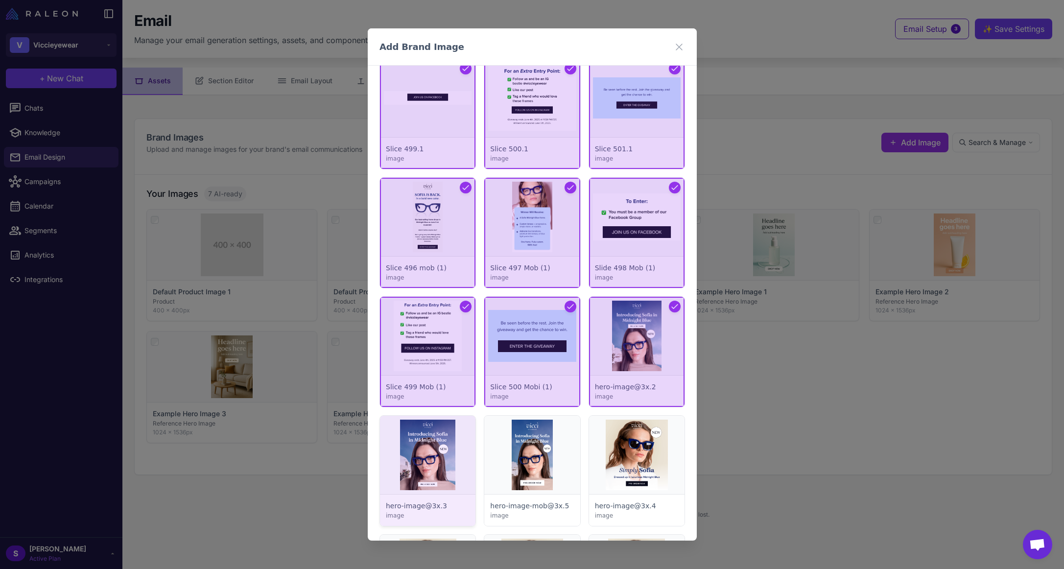
drag, startPoint x: 442, startPoint y: 440, endPoint x: 456, endPoint y: 437, distance: 14.5
click at [442, 441] on div at bounding box center [427, 471] width 95 height 110
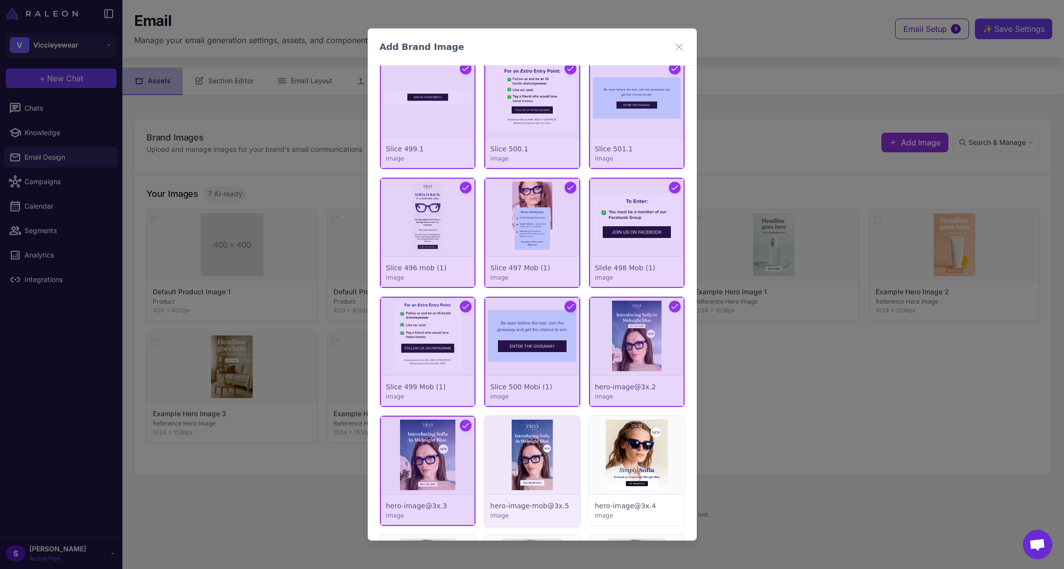
click at [492, 437] on div at bounding box center [531, 471] width 95 height 110
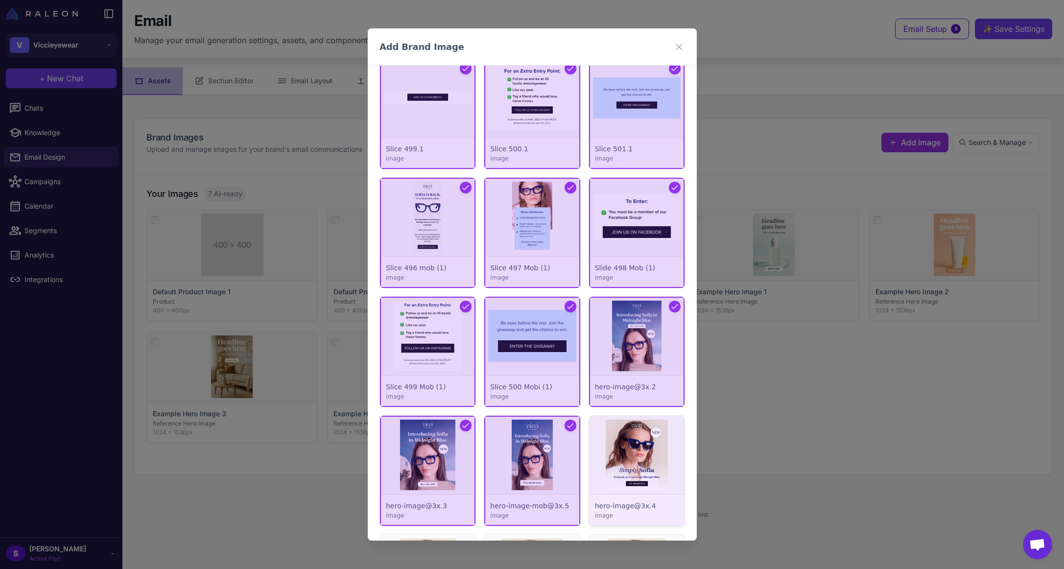
click at [655, 454] on div at bounding box center [635, 471] width 95 height 110
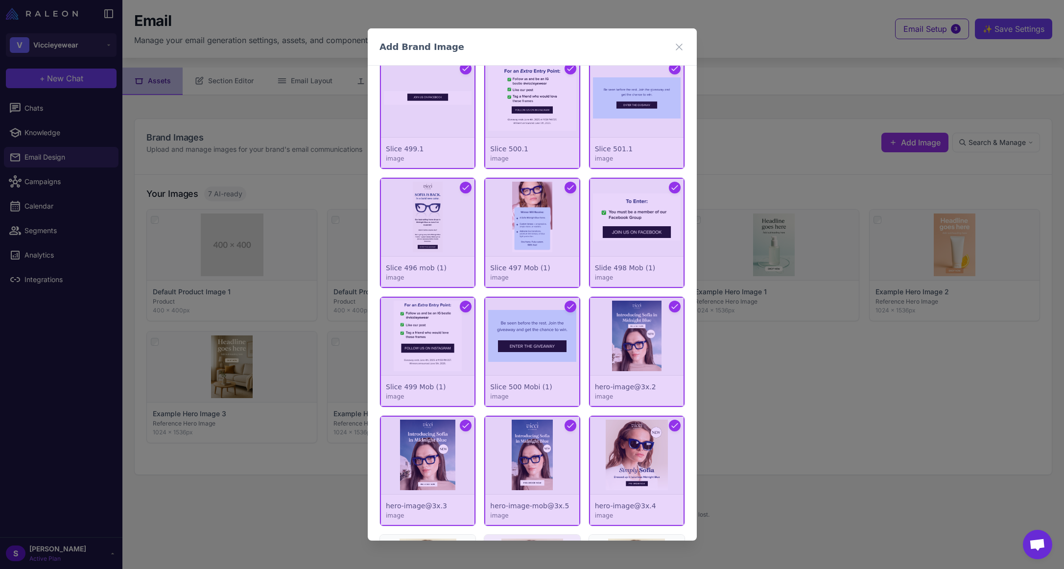
scroll to position [3084, 0]
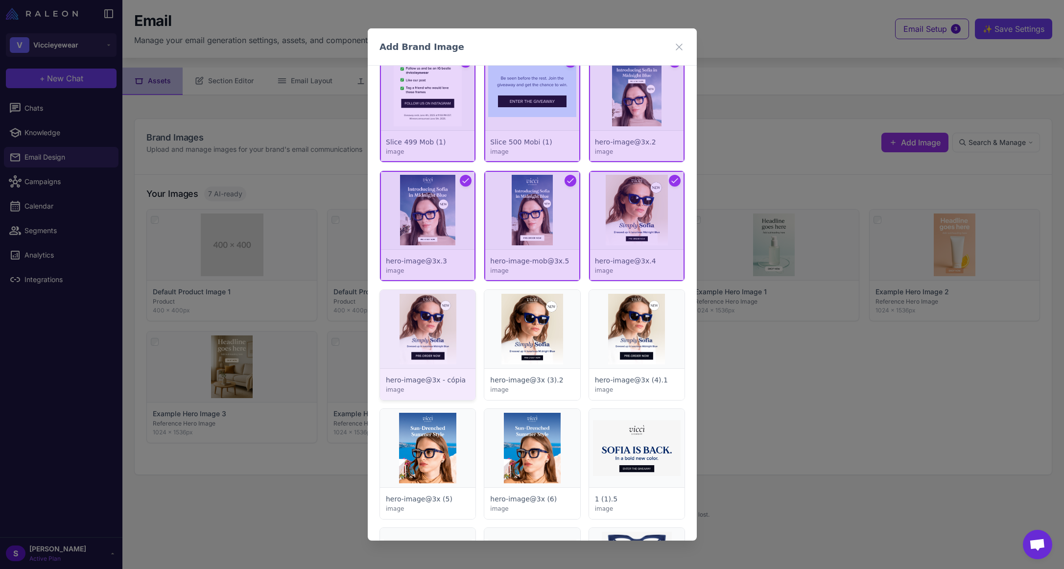
click at [446, 337] on div at bounding box center [427, 345] width 95 height 110
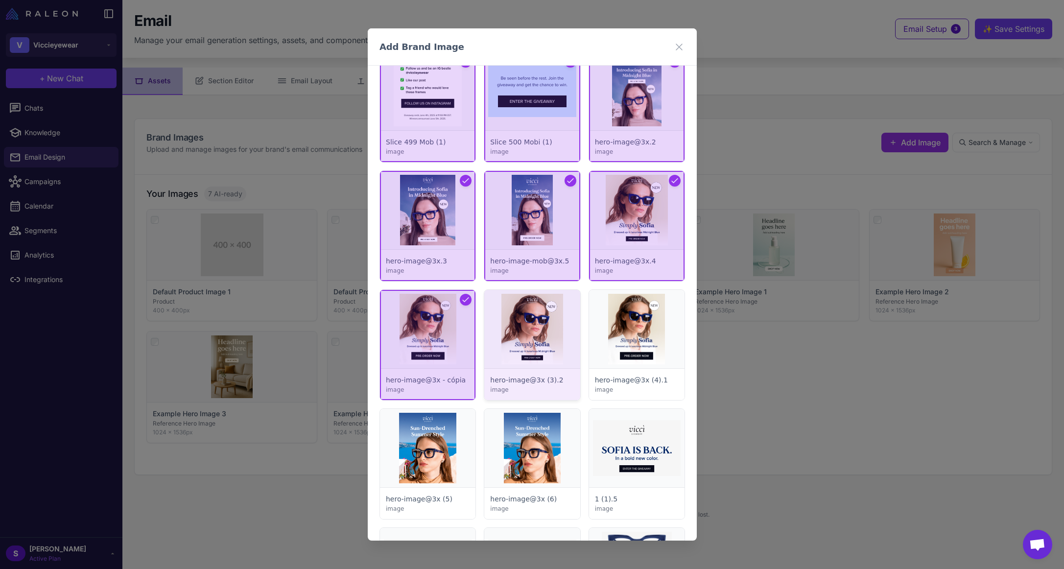
click at [528, 341] on div at bounding box center [531, 345] width 95 height 110
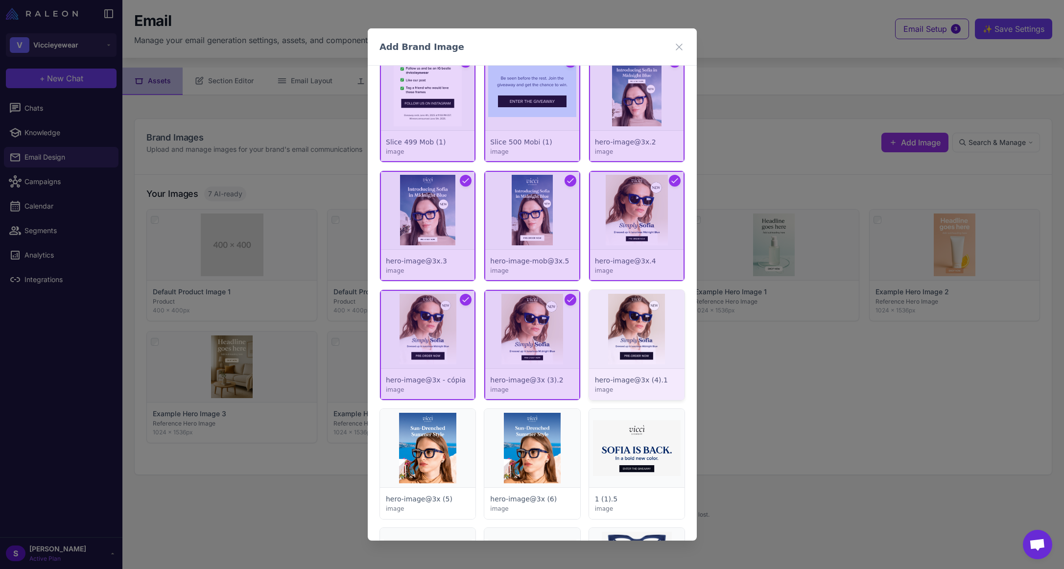
click at [643, 342] on div at bounding box center [635, 345] width 95 height 110
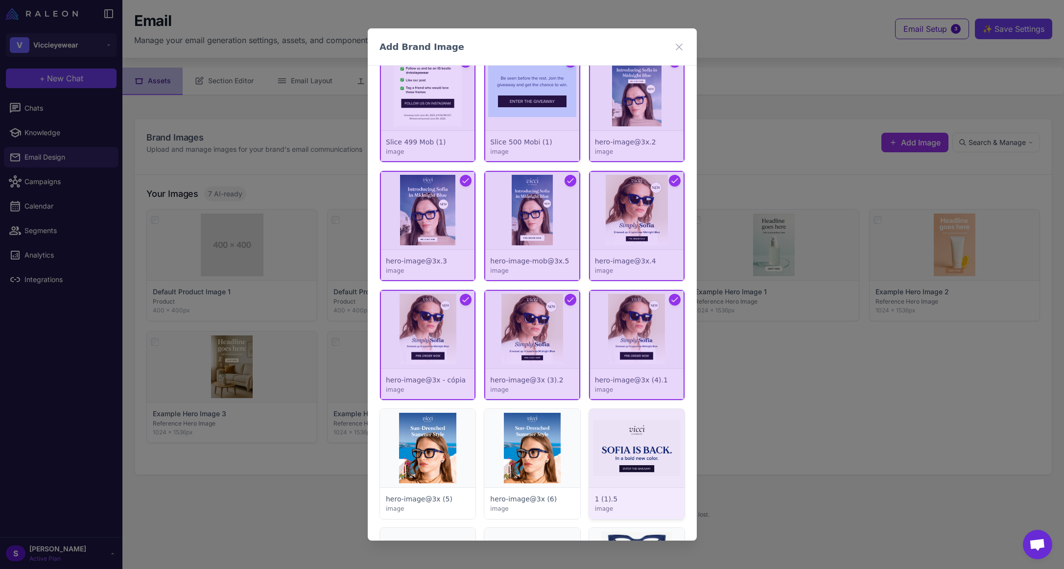
click at [630, 441] on div at bounding box center [635, 464] width 95 height 110
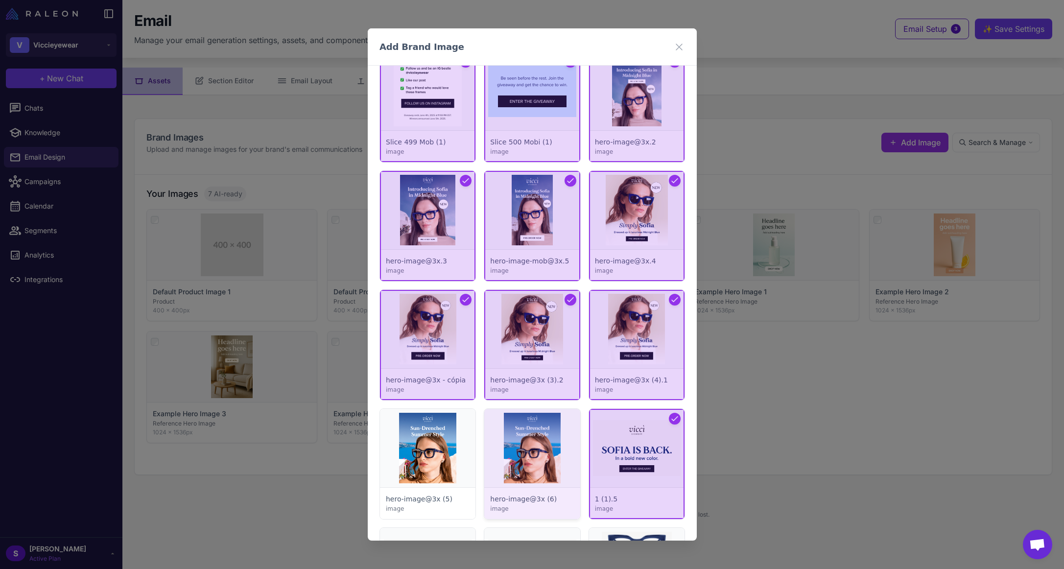
click at [527, 439] on div at bounding box center [531, 464] width 95 height 110
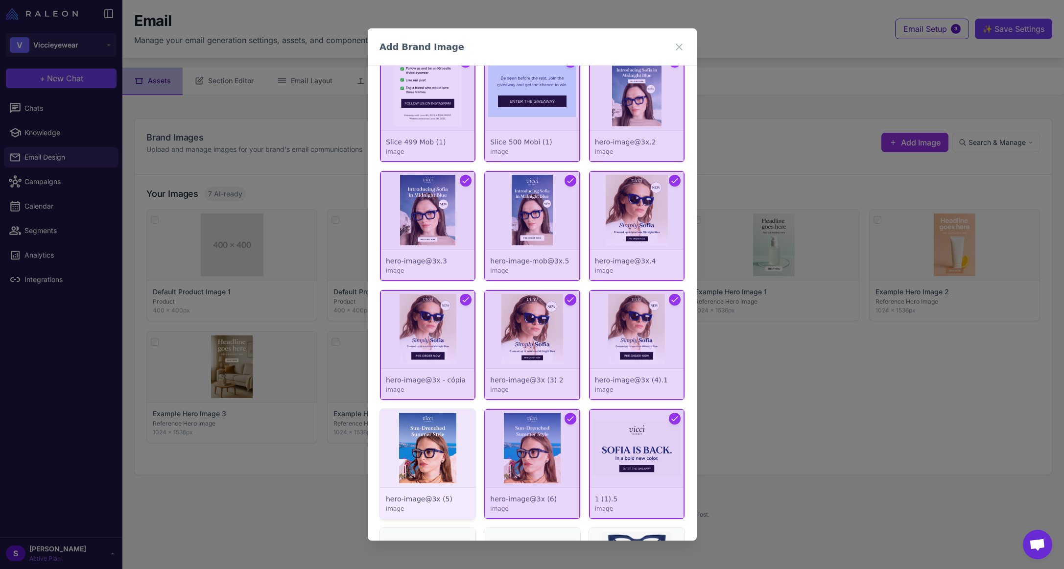
click at [435, 443] on div at bounding box center [427, 464] width 95 height 110
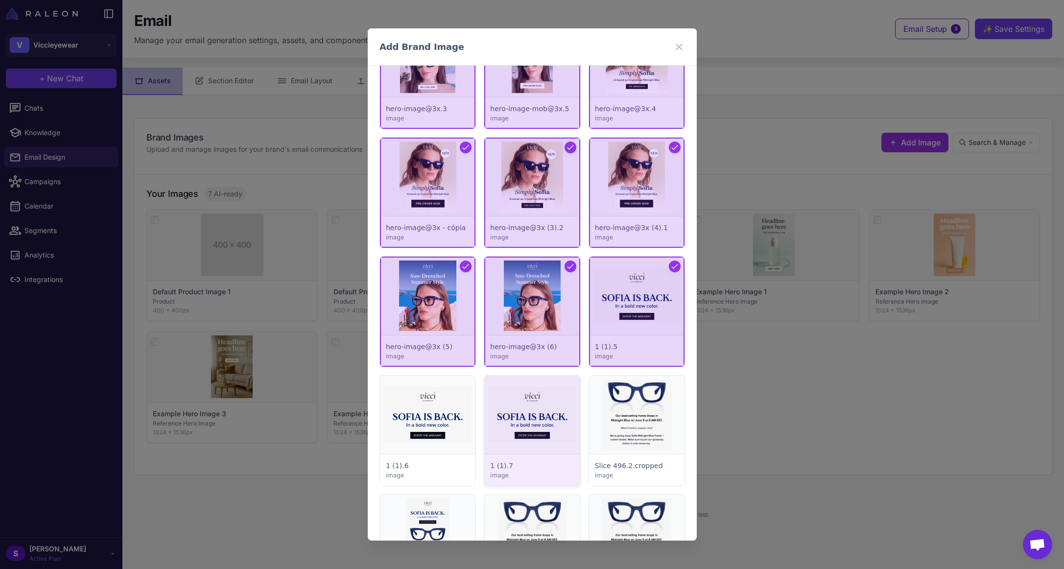
scroll to position [3280, 0]
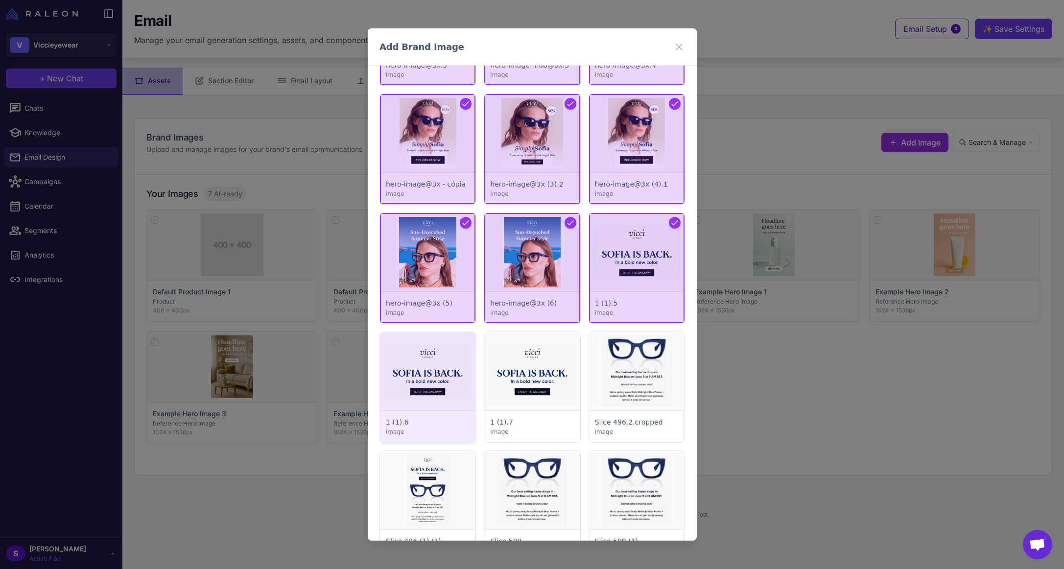
click at [449, 372] on div at bounding box center [427, 387] width 95 height 110
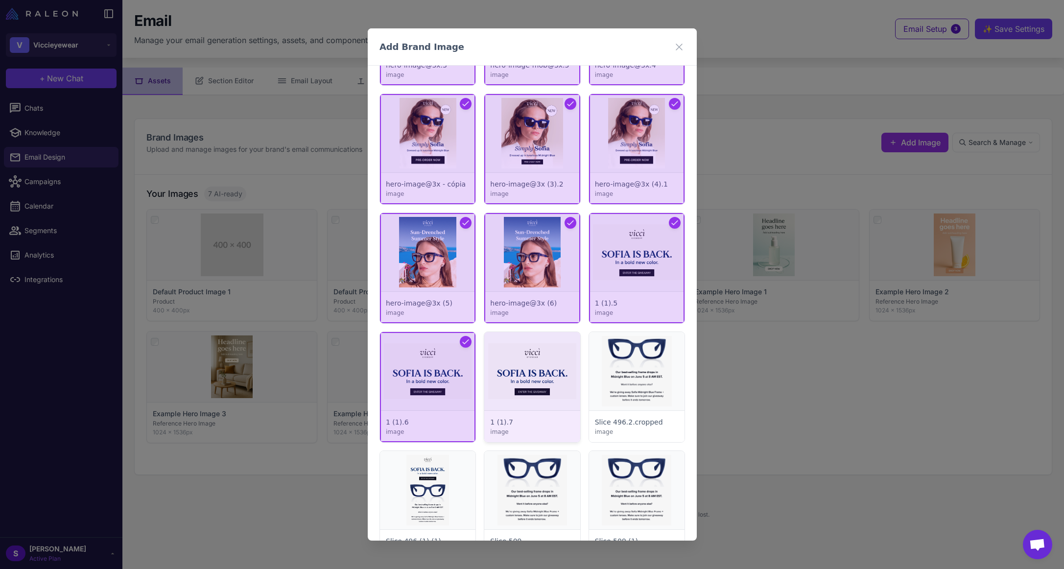
click at [522, 370] on div at bounding box center [531, 387] width 95 height 110
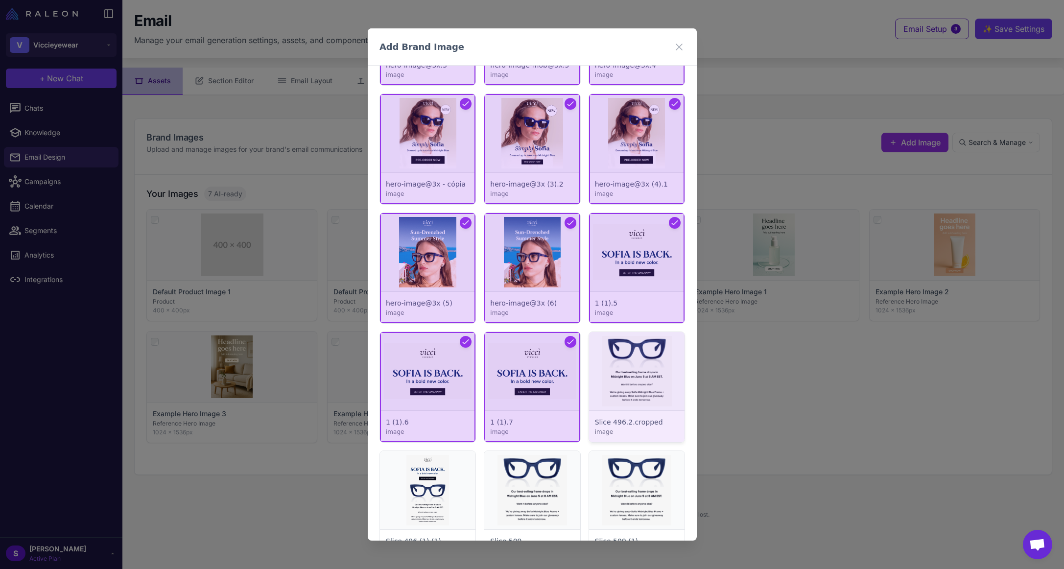
drag, startPoint x: 640, startPoint y: 377, endPoint x: 633, endPoint y: 411, distance: 35.0
click at [640, 377] on div at bounding box center [635, 387] width 95 height 110
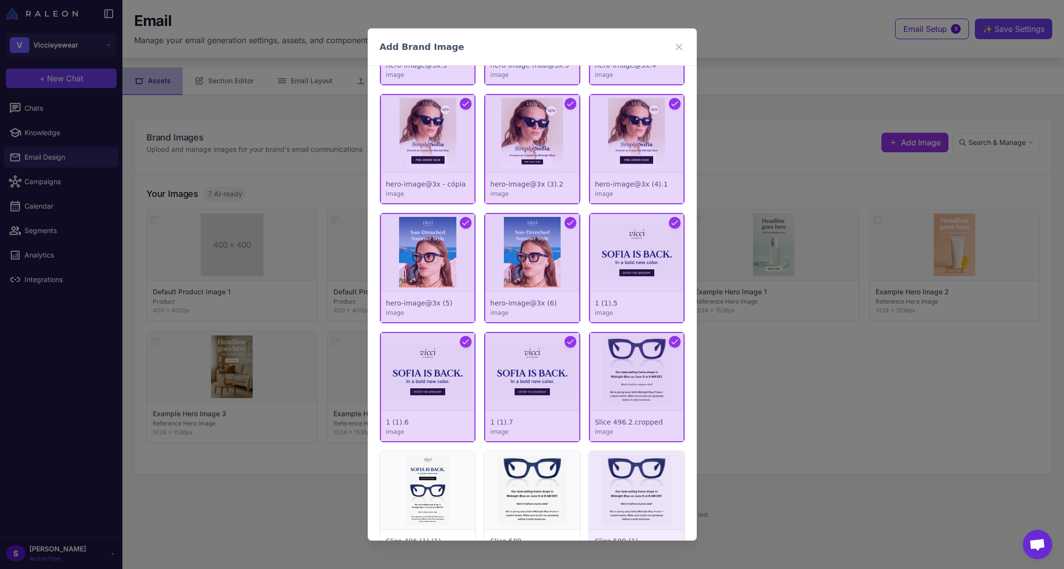
click at [622, 466] on div at bounding box center [635, 506] width 95 height 110
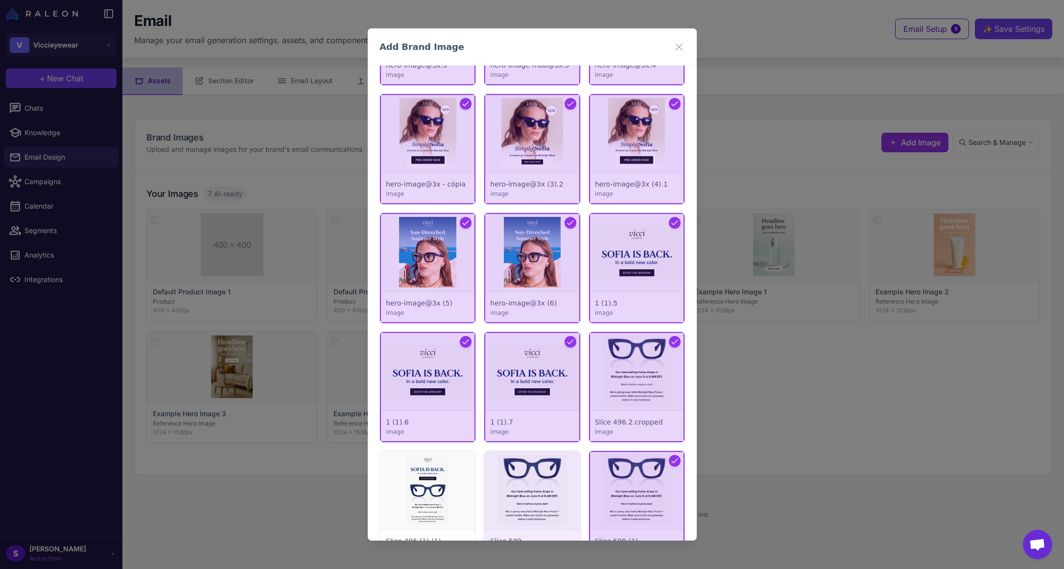
click at [525, 471] on div at bounding box center [531, 506] width 95 height 110
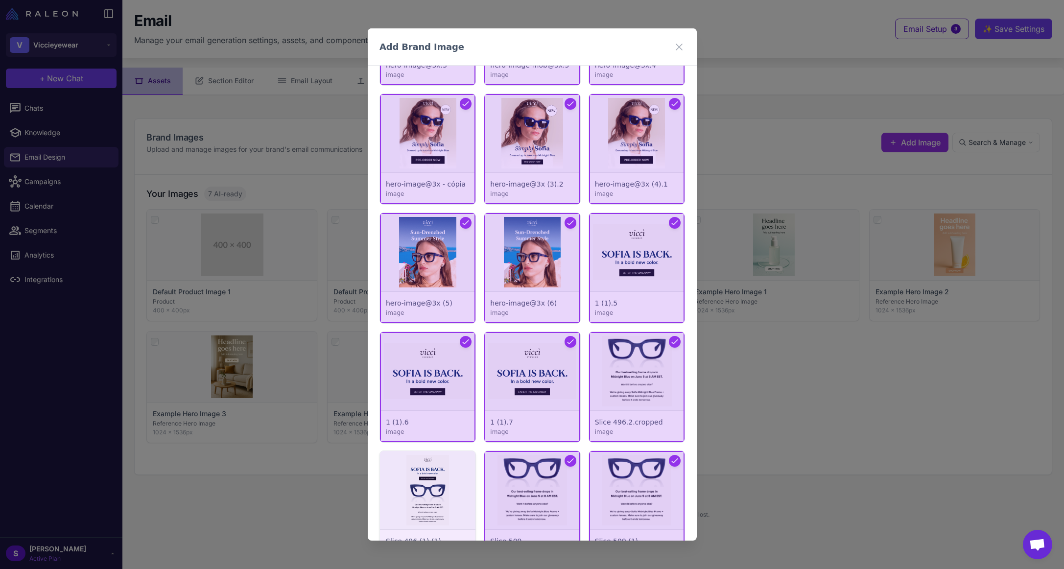
click at [431, 473] on div at bounding box center [427, 506] width 95 height 110
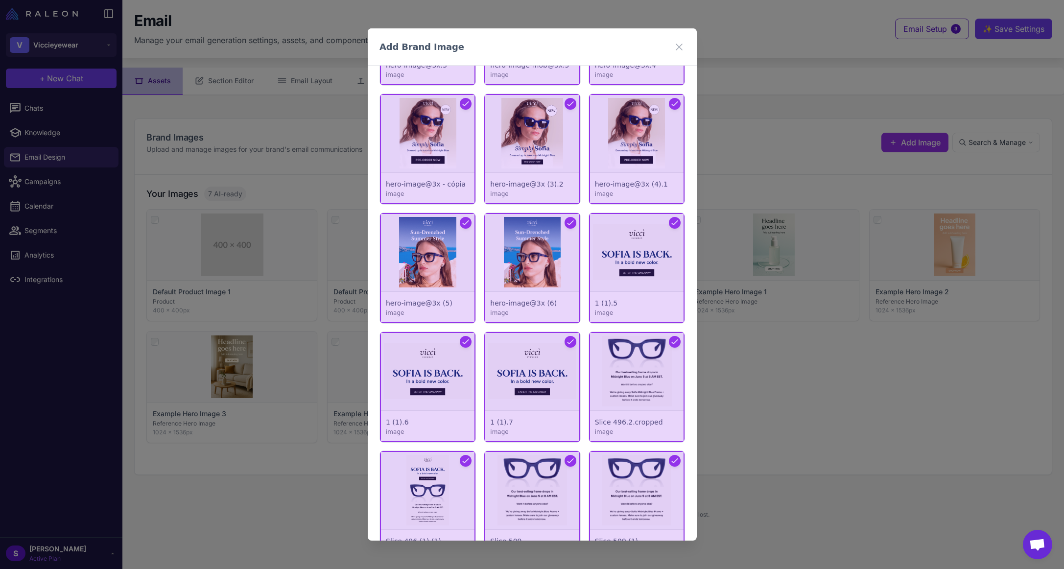
scroll to position [3525, 0]
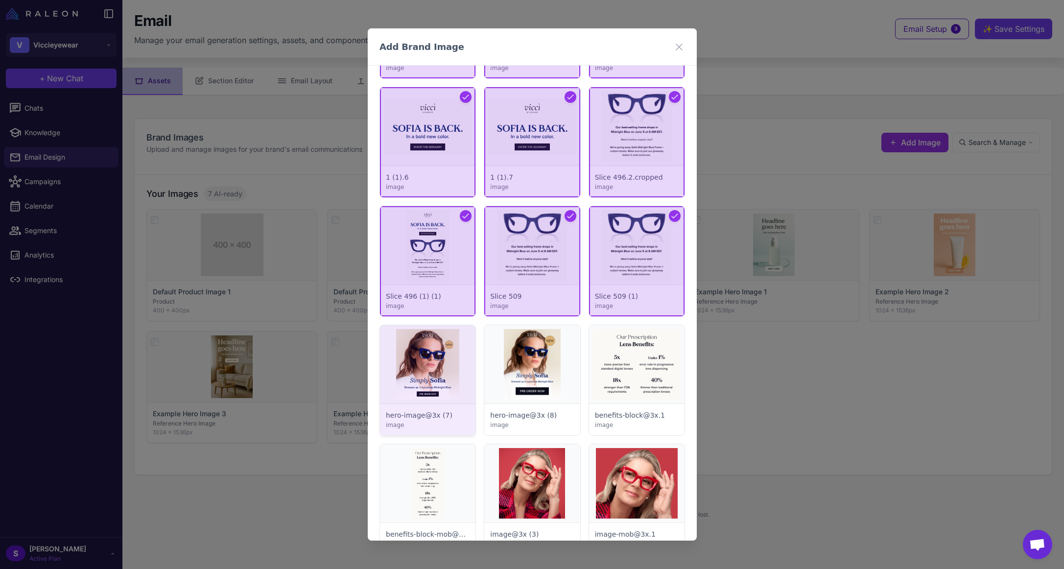
click at [435, 344] on div at bounding box center [427, 380] width 95 height 110
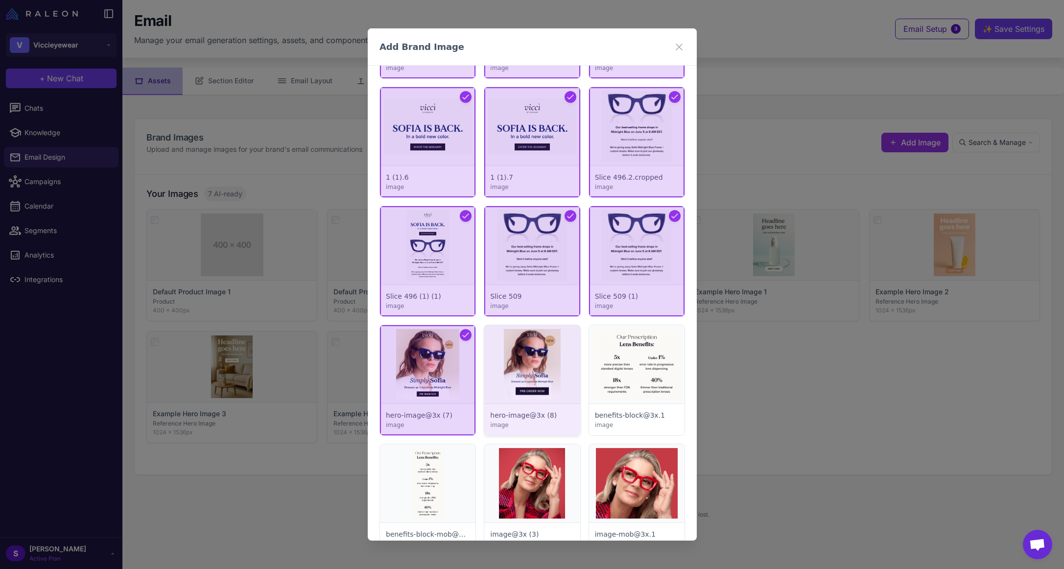
click at [538, 358] on div at bounding box center [531, 380] width 95 height 110
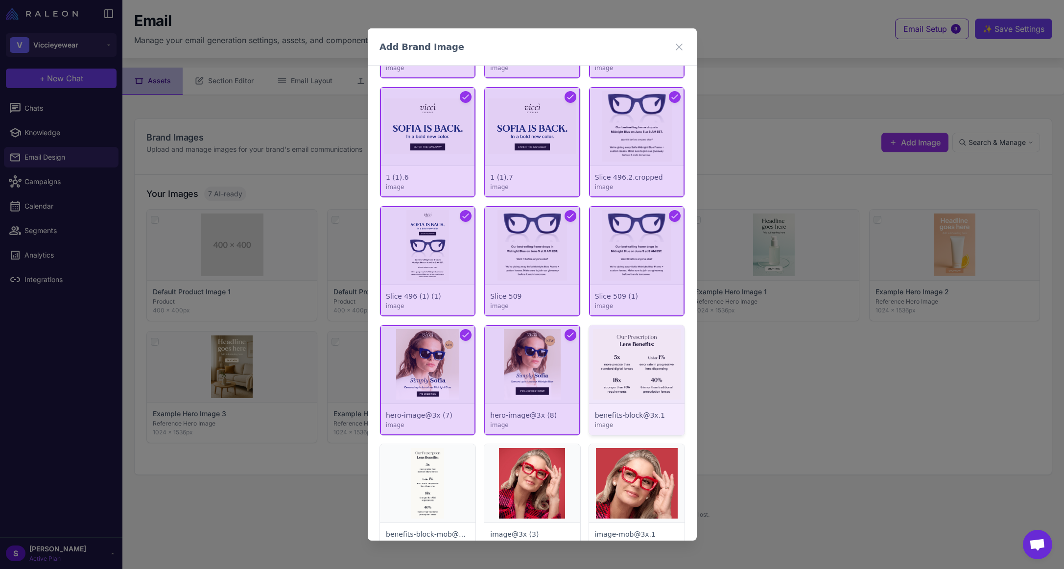
drag, startPoint x: 645, startPoint y: 367, endPoint x: 643, endPoint y: 372, distance: 5.9
click at [645, 367] on div at bounding box center [635, 380] width 95 height 110
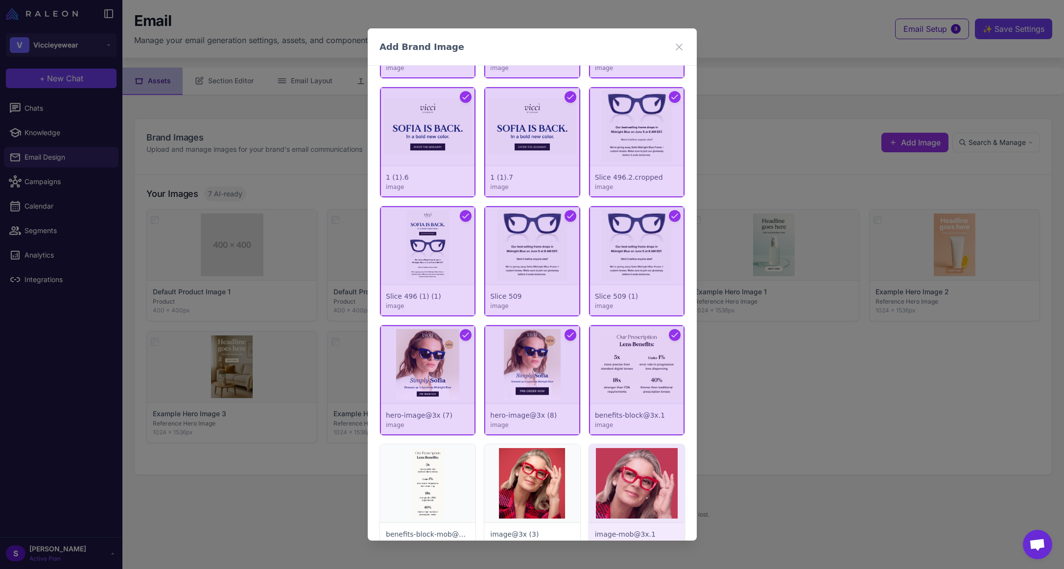
click at [632, 472] on div at bounding box center [635, 499] width 95 height 110
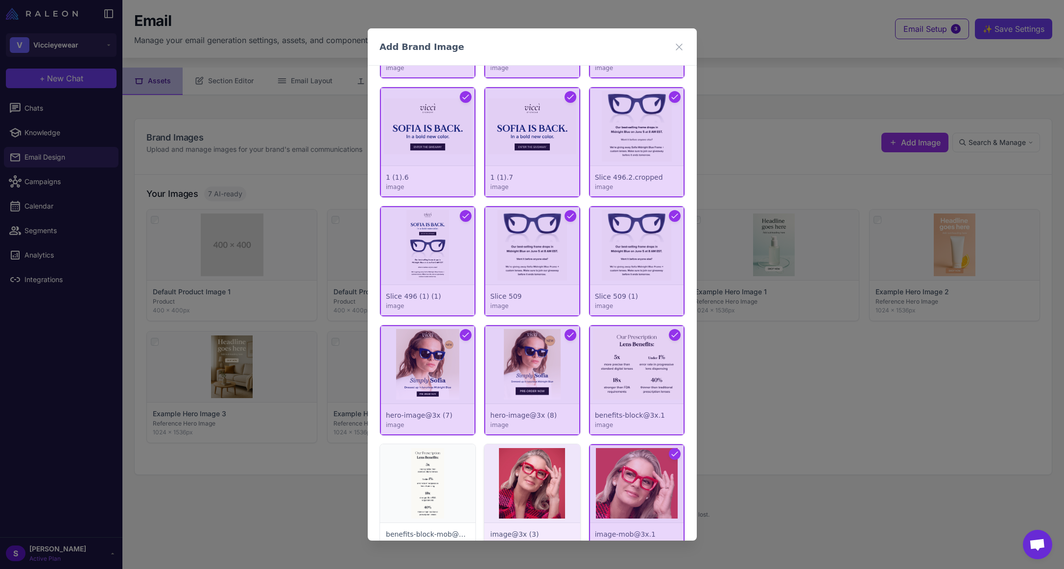
click at [519, 470] on div at bounding box center [531, 499] width 95 height 110
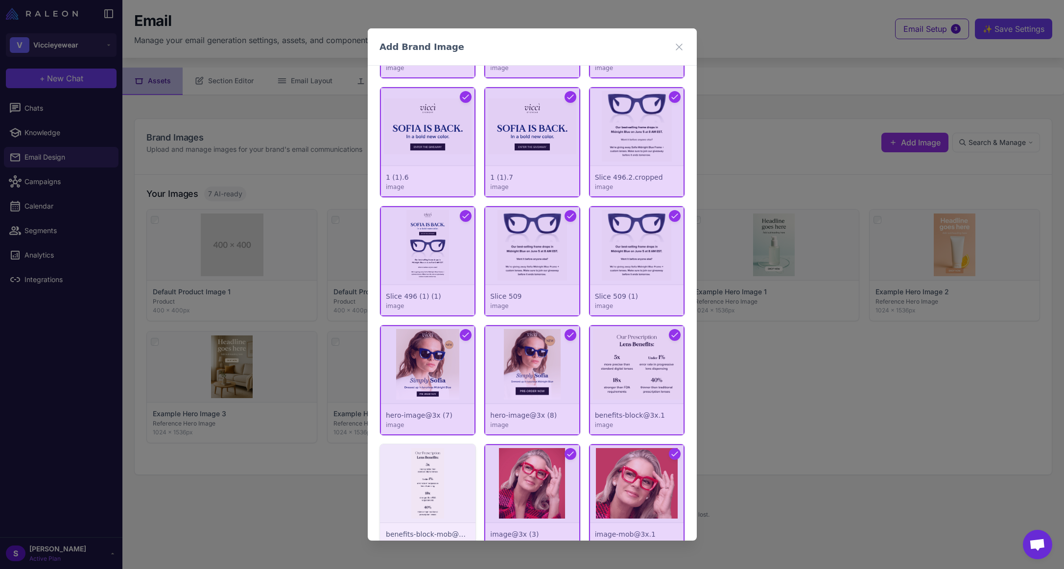
drag, startPoint x: 442, startPoint y: 474, endPoint x: 487, endPoint y: 407, distance: 80.4
click at [442, 474] on div at bounding box center [427, 499] width 95 height 110
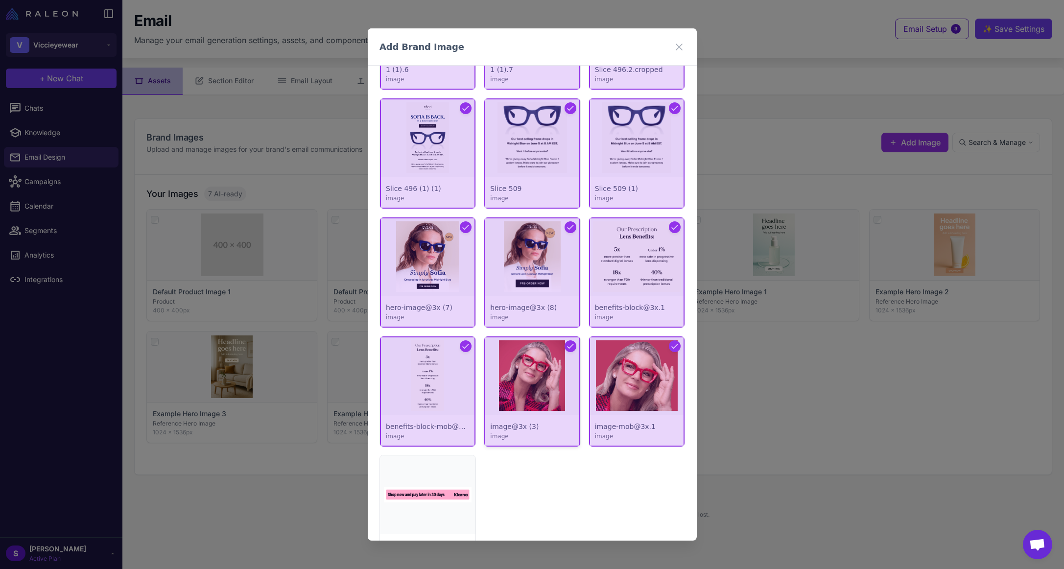
scroll to position [3707, 0]
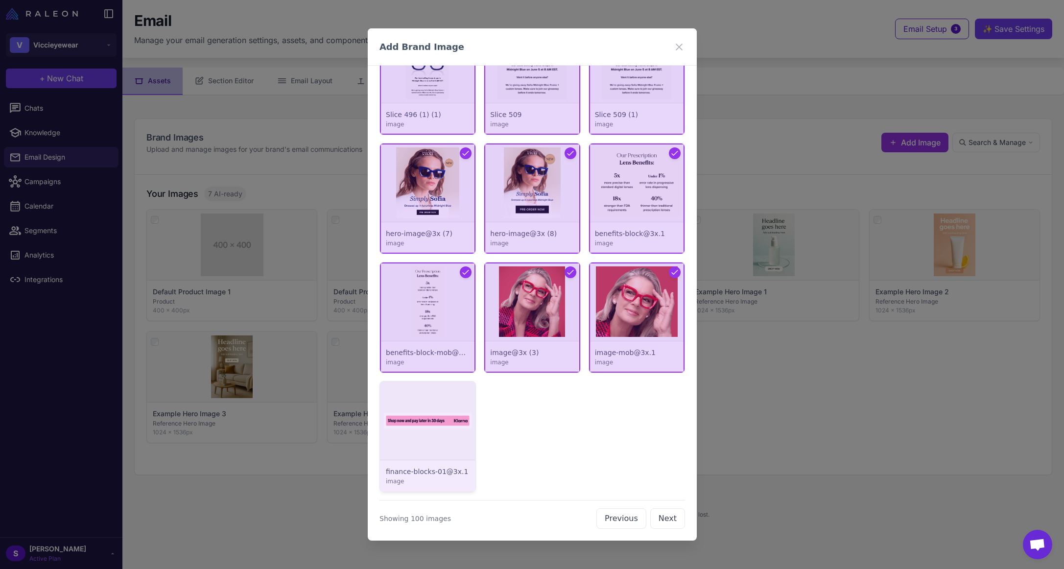
click at [437, 424] on div at bounding box center [427, 436] width 95 height 110
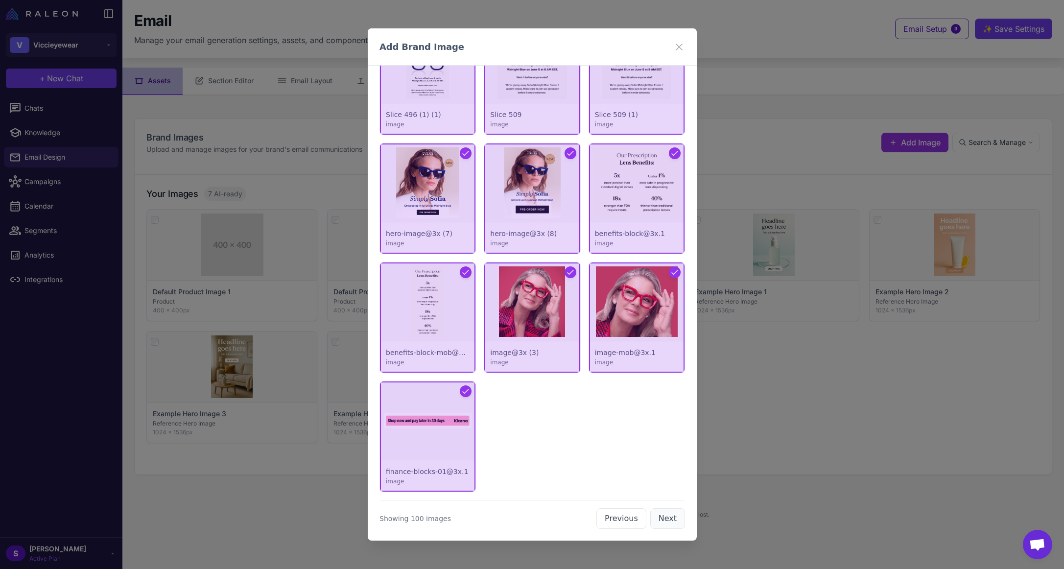
click at [672, 517] on button "Next" at bounding box center [667, 518] width 35 height 21
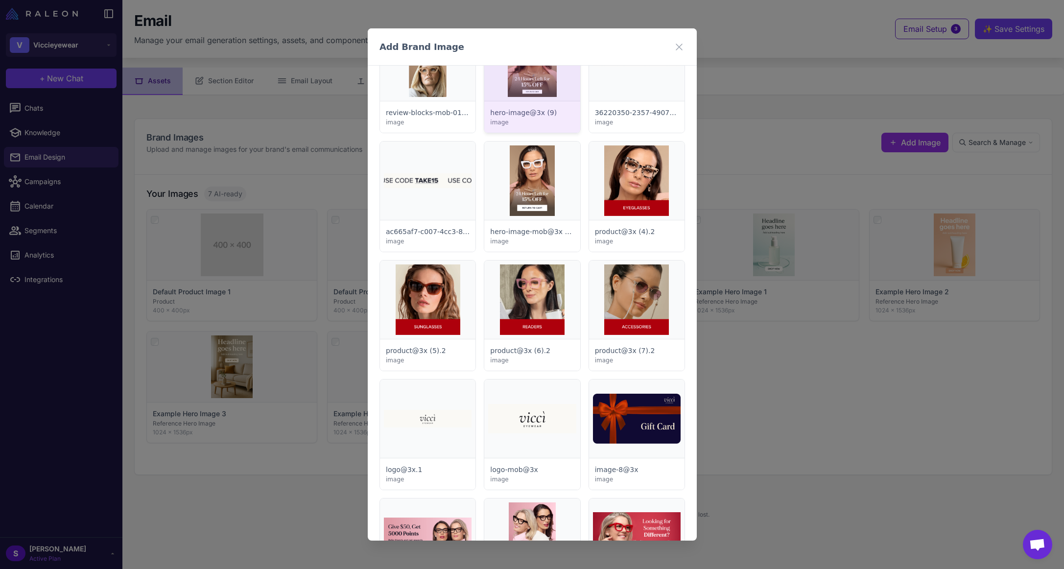
scroll to position [0, 0]
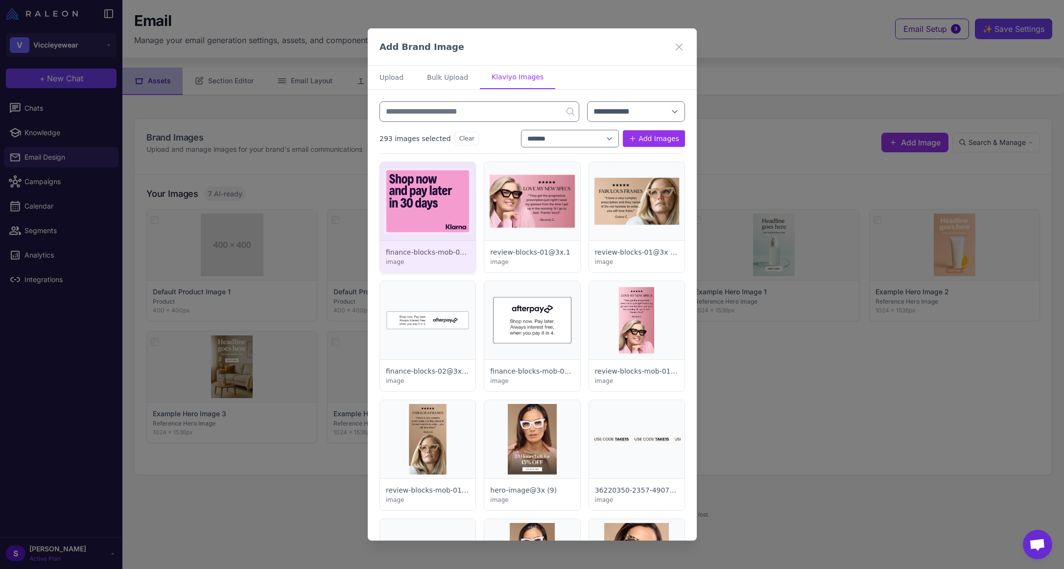
click at [439, 209] on div at bounding box center [427, 217] width 95 height 110
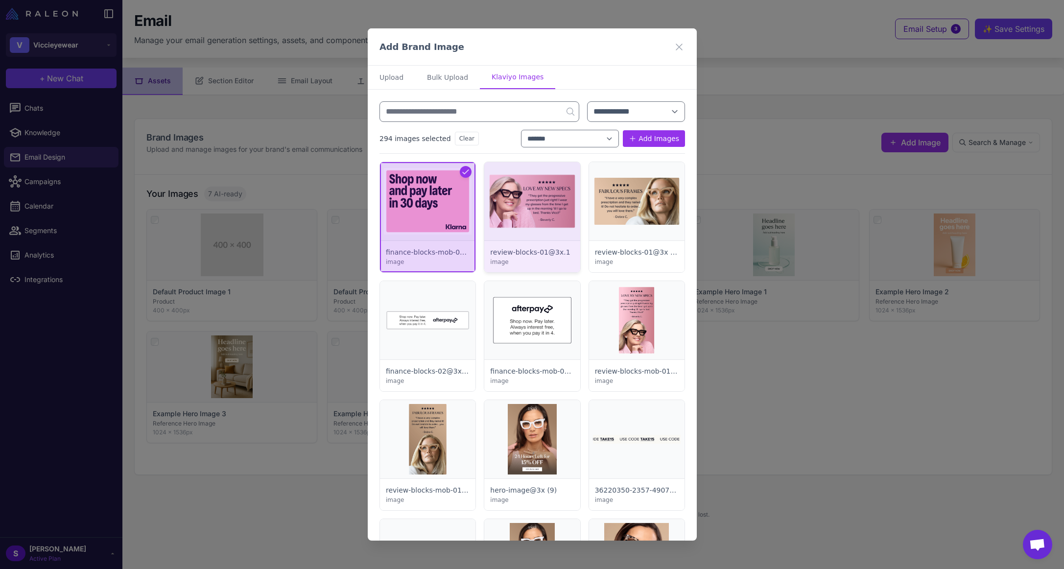
click at [521, 213] on div at bounding box center [531, 217] width 95 height 110
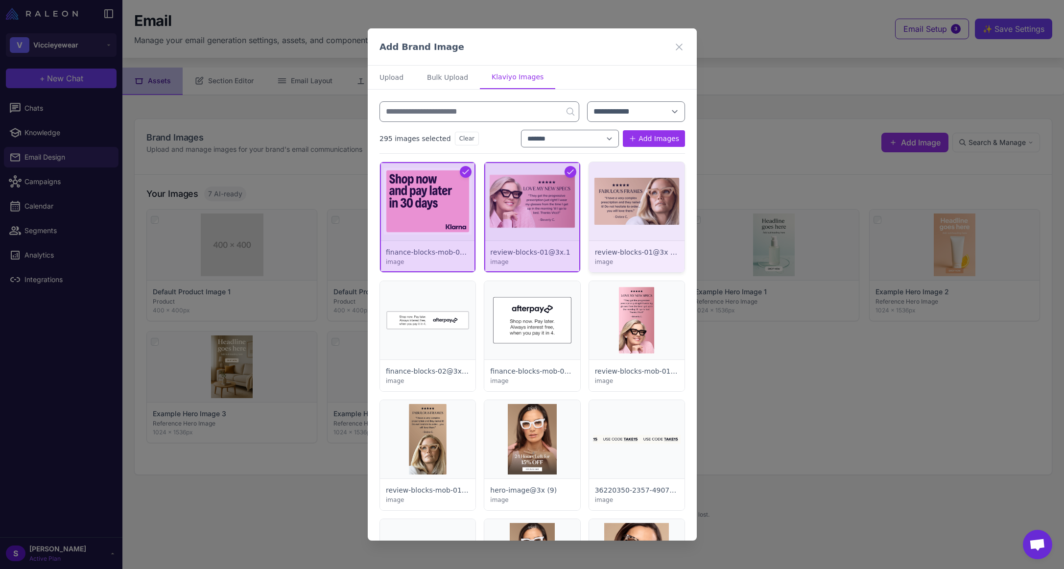
click at [641, 216] on div at bounding box center [635, 217] width 95 height 110
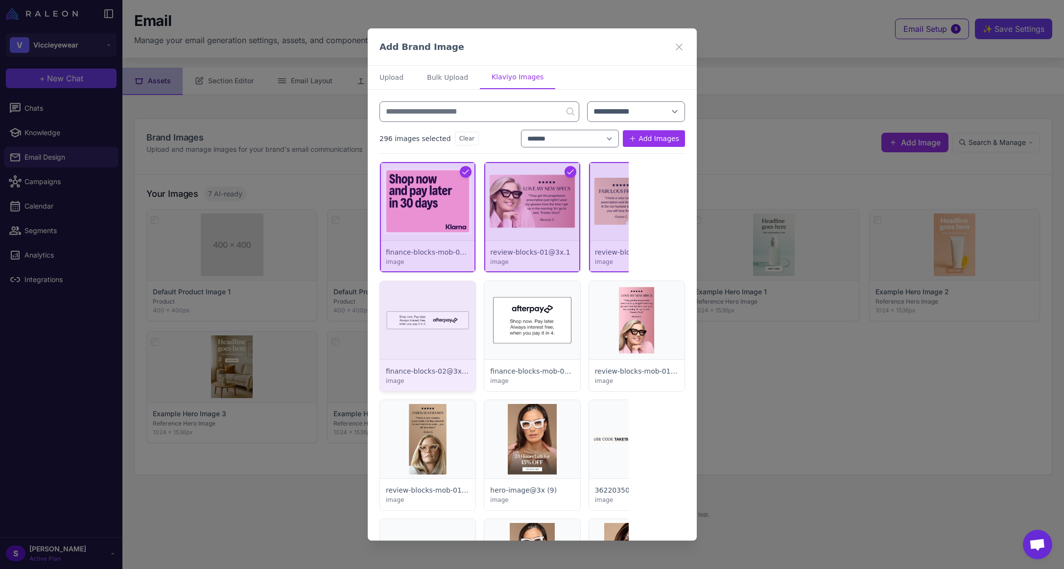
click at [450, 310] on div at bounding box center [427, 336] width 95 height 110
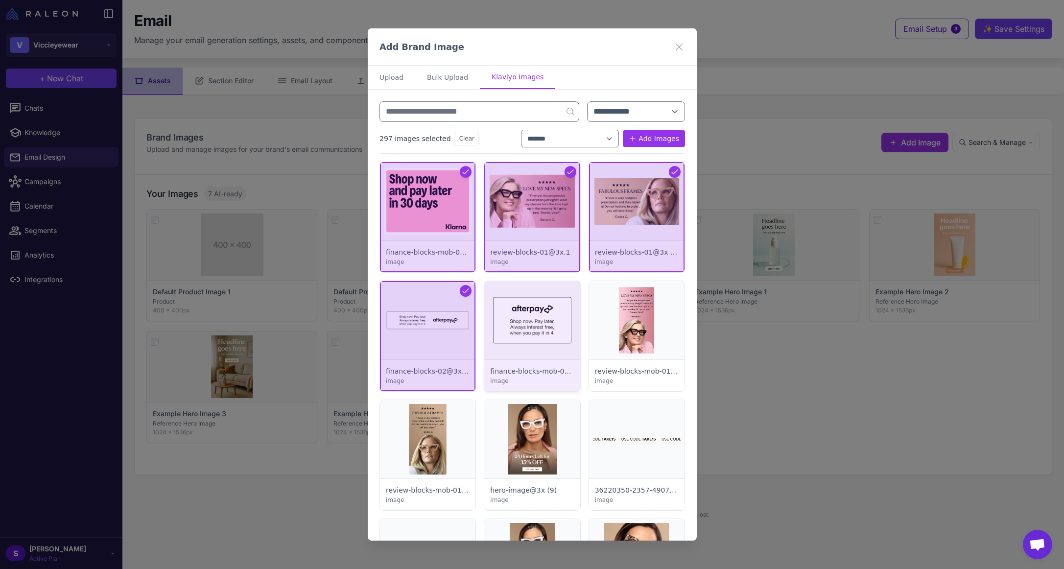
click at [535, 314] on div at bounding box center [531, 336] width 95 height 110
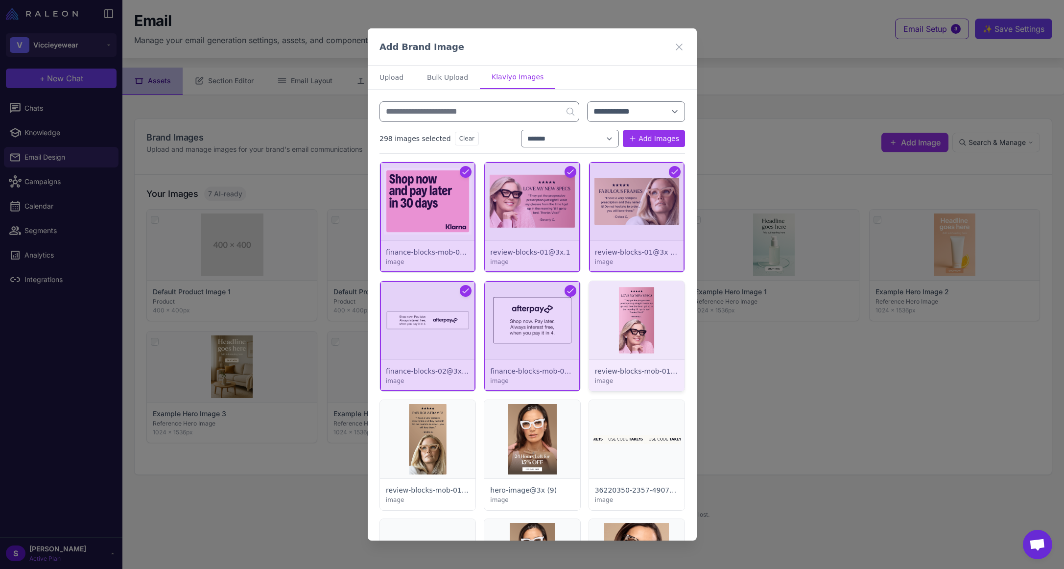
click at [625, 322] on div at bounding box center [635, 336] width 95 height 110
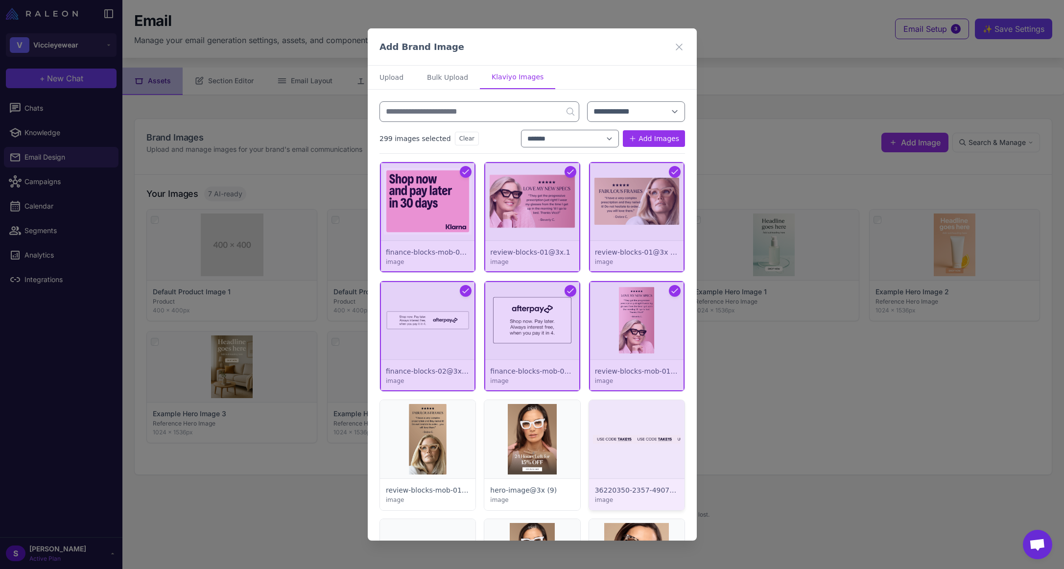
click at [632, 459] on div at bounding box center [635, 455] width 95 height 110
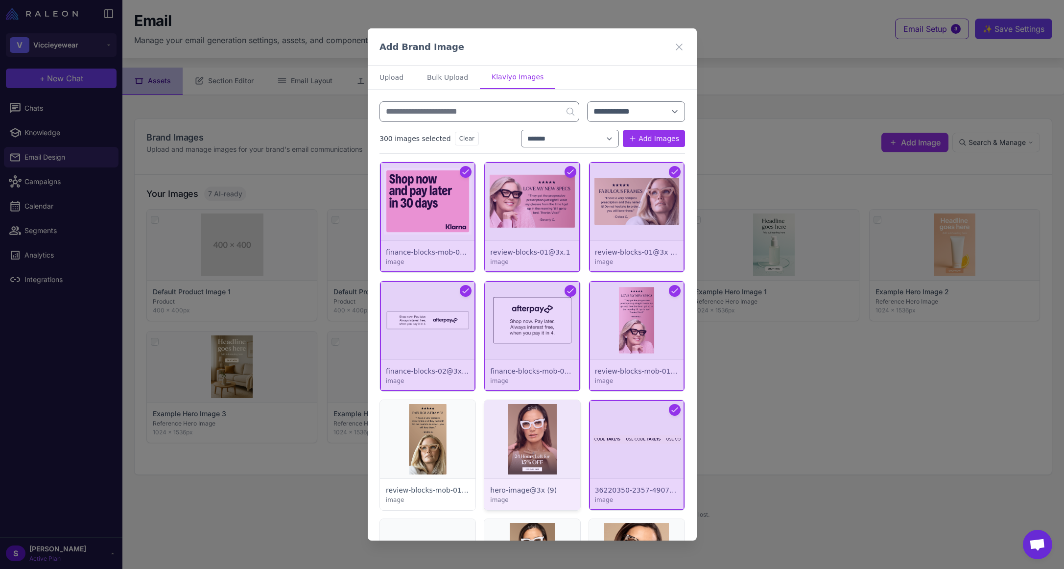
click at [508, 449] on div at bounding box center [531, 455] width 95 height 110
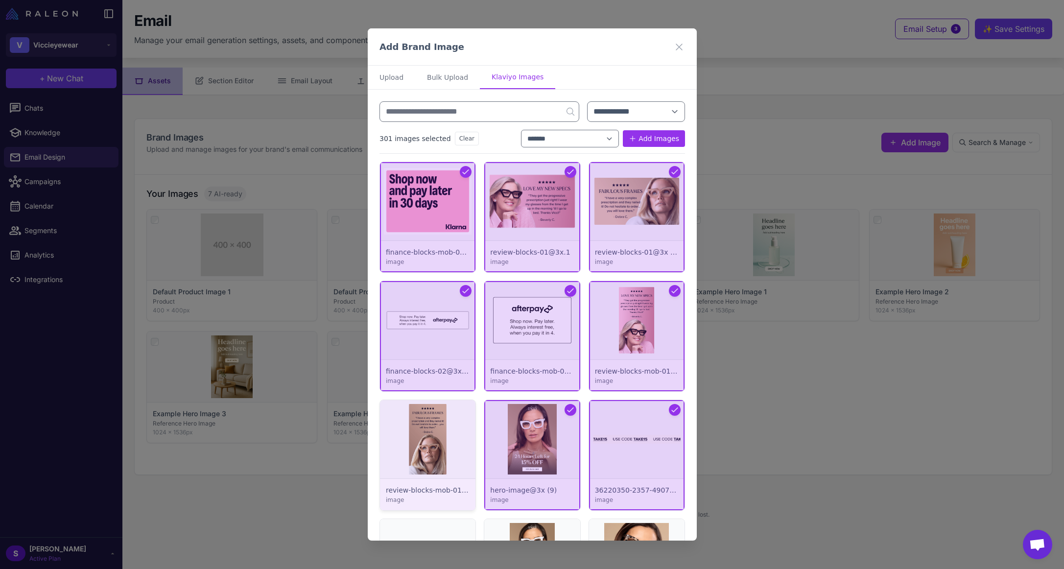
click at [432, 448] on div at bounding box center [427, 455] width 95 height 110
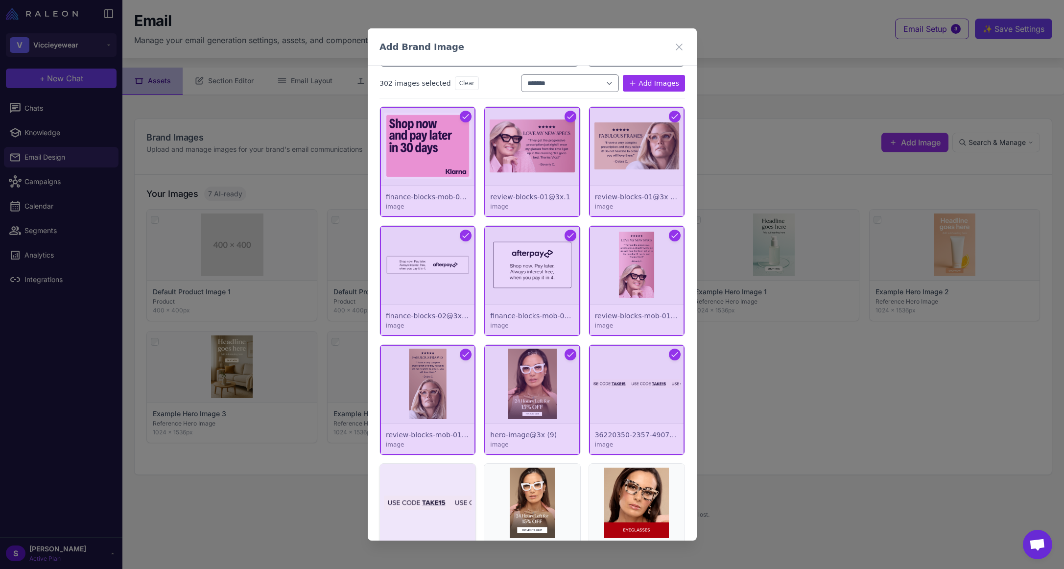
scroll to position [245, 0]
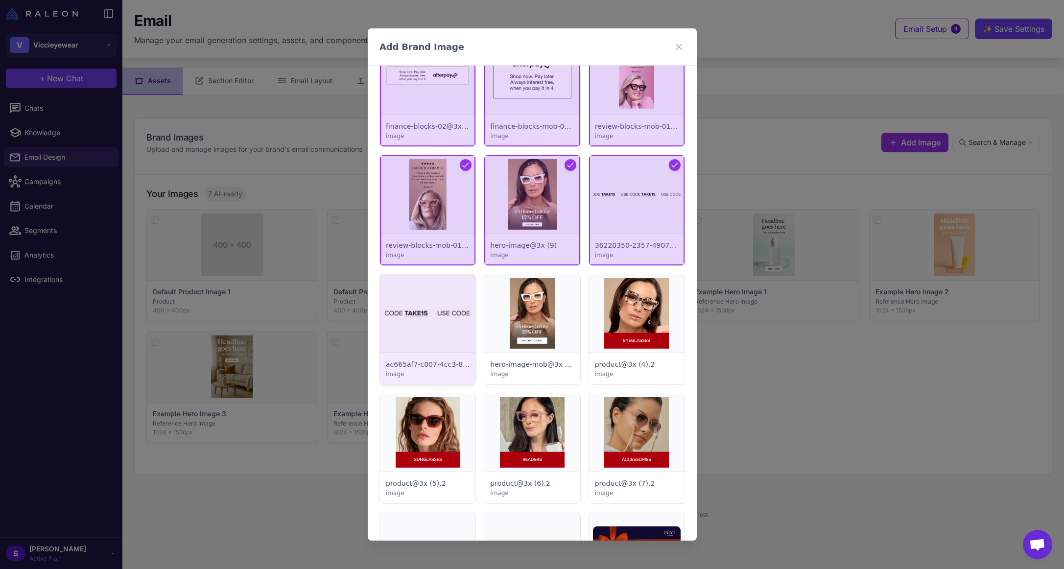
click at [426, 298] on div at bounding box center [427, 329] width 95 height 110
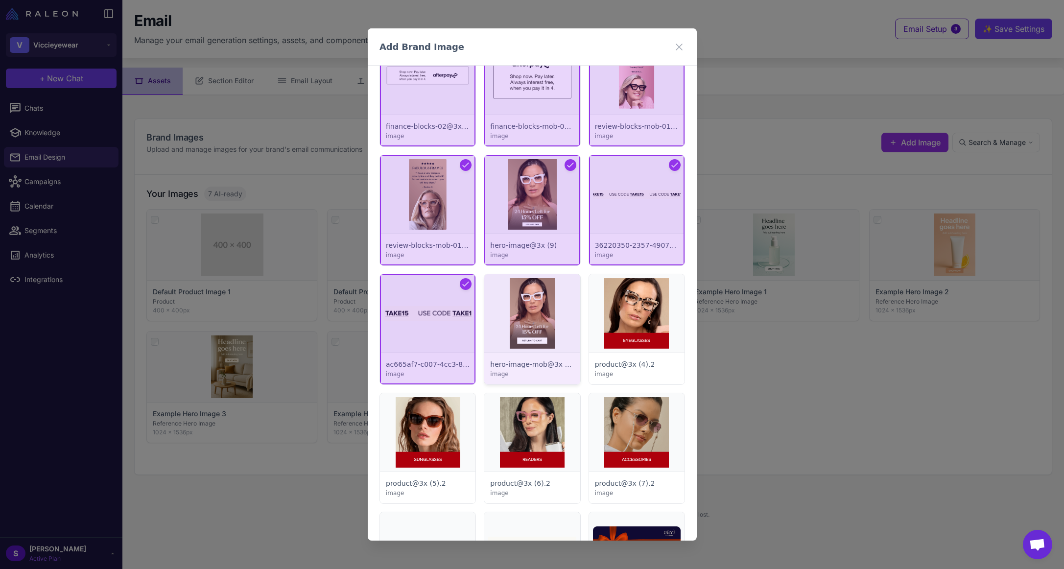
click at [536, 316] on div at bounding box center [531, 329] width 95 height 110
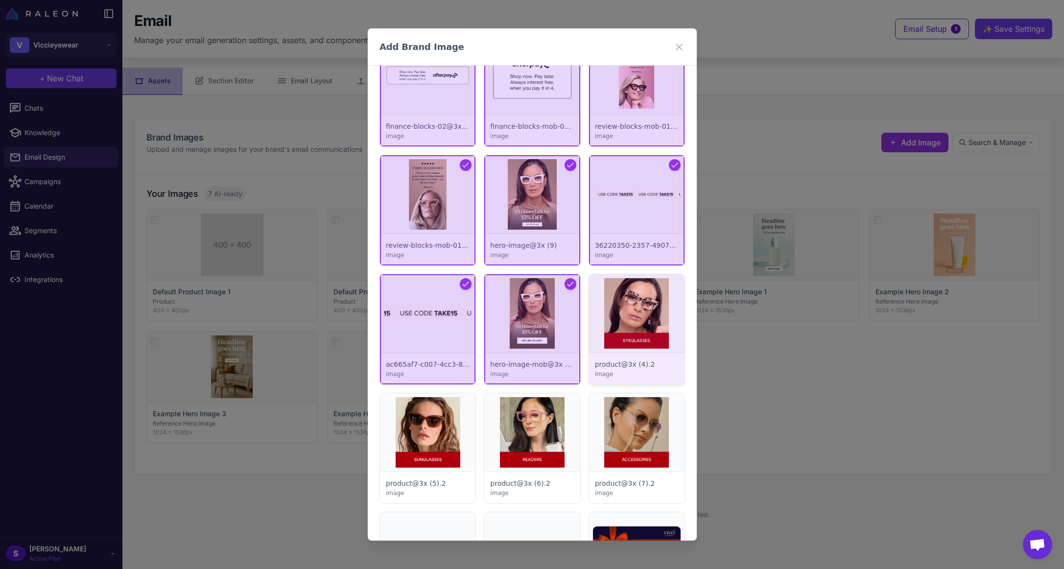
click at [619, 330] on div at bounding box center [635, 329] width 95 height 110
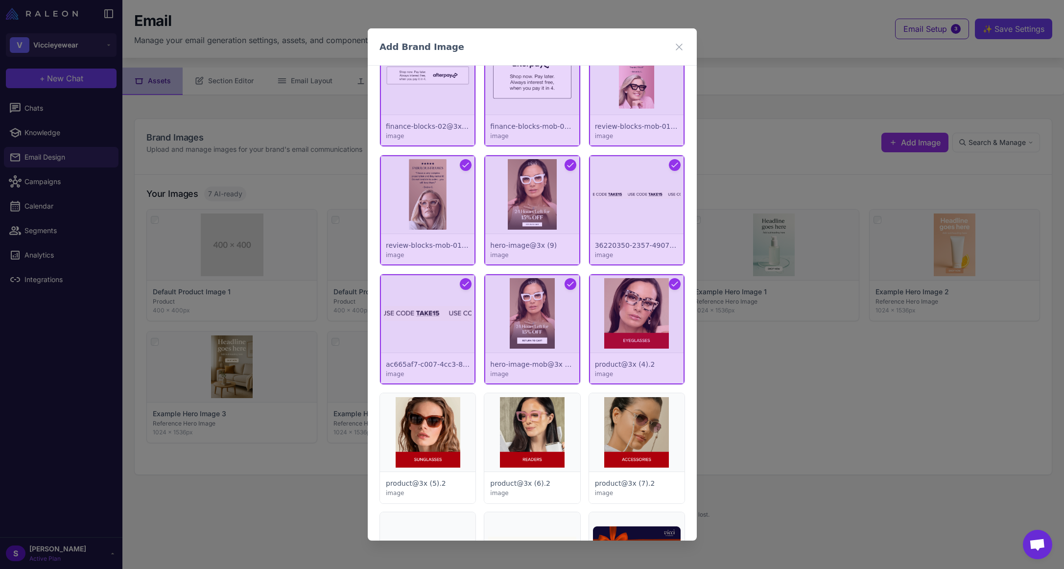
drag, startPoint x: 604, startPoint y: 407, endPoint x: 580, endPoint y: 416, distance: 25.6
click at [604, 408] on div at bounding box center [635, 448] width 95 height 110
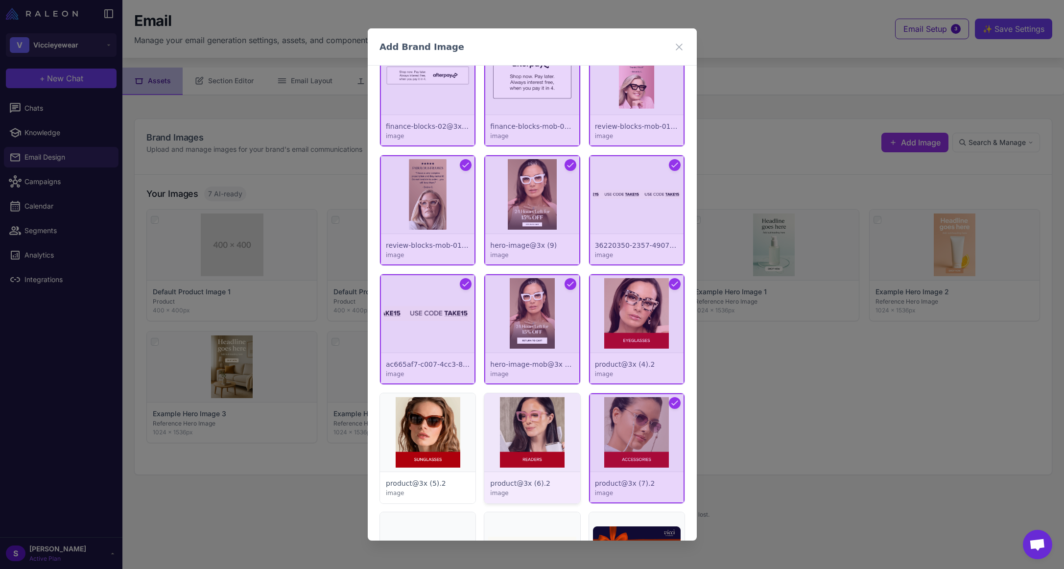
click at [535, 421] on div at bounding box center [531, 448] width 95 height 110
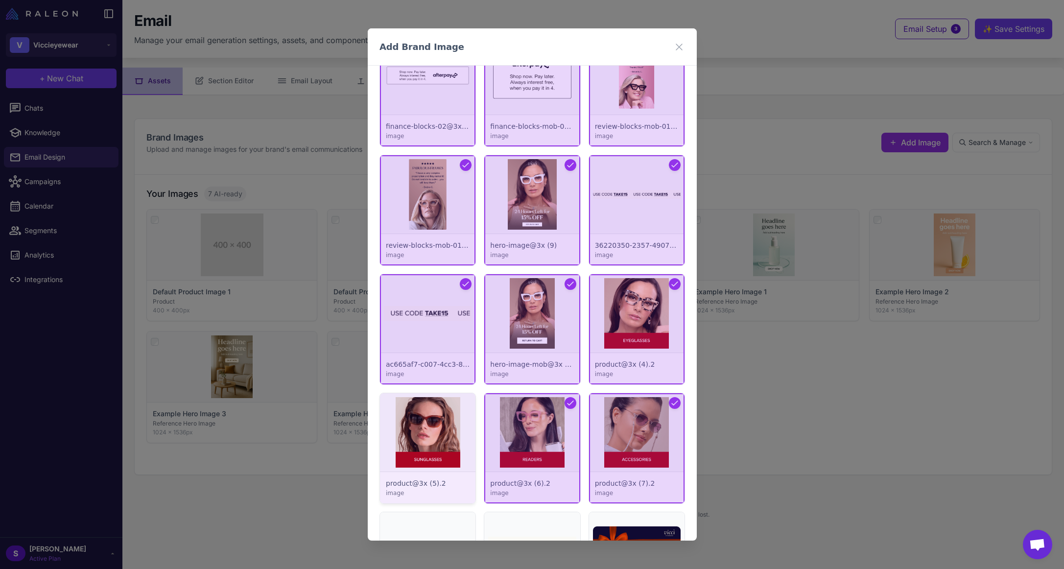
click at [418, 423] on div at bounding box center [427, 448] width 95 height 110
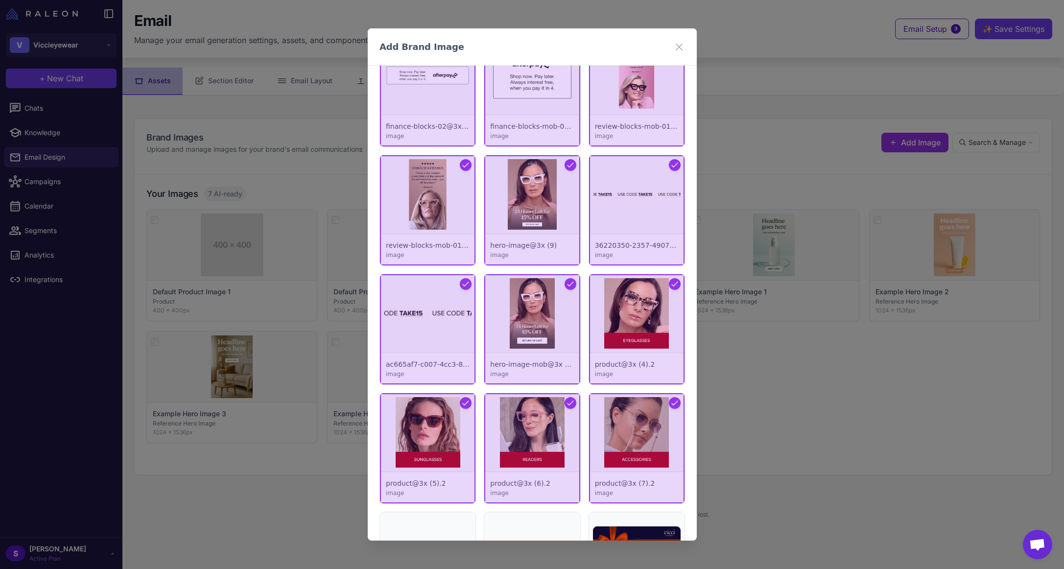
scroll to position [490, 0]
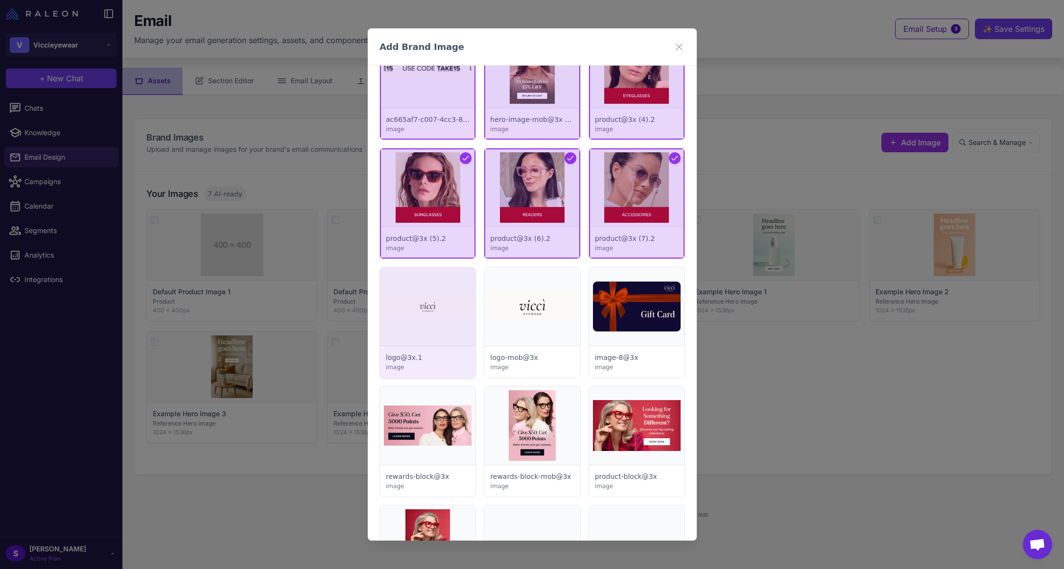
click at [419, 284] on div at bounding box center [427, 322] width 95 height 110
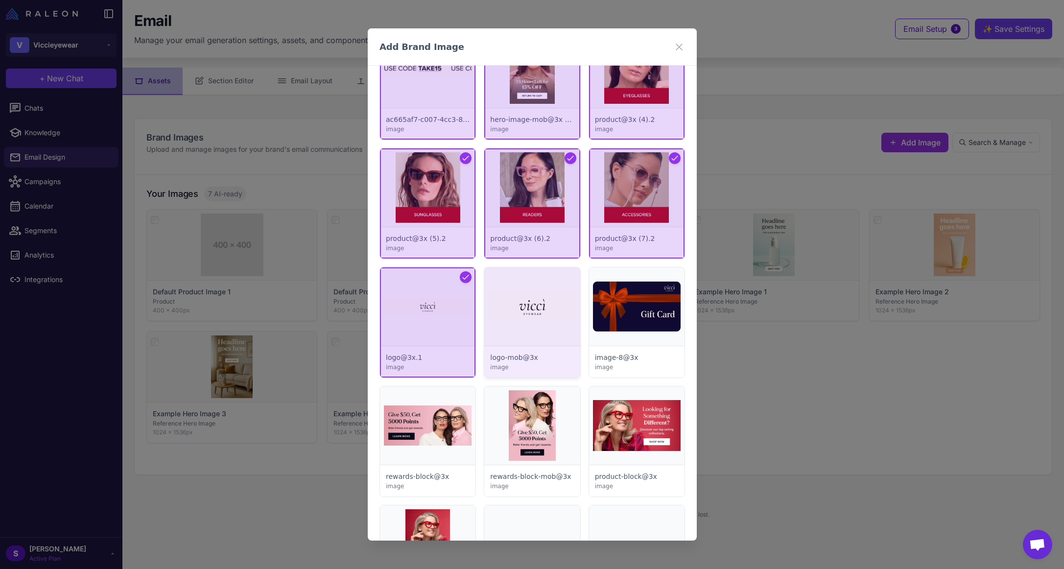
click at [533, 300] on div at bounding box center [531, 322] width 95 height 110
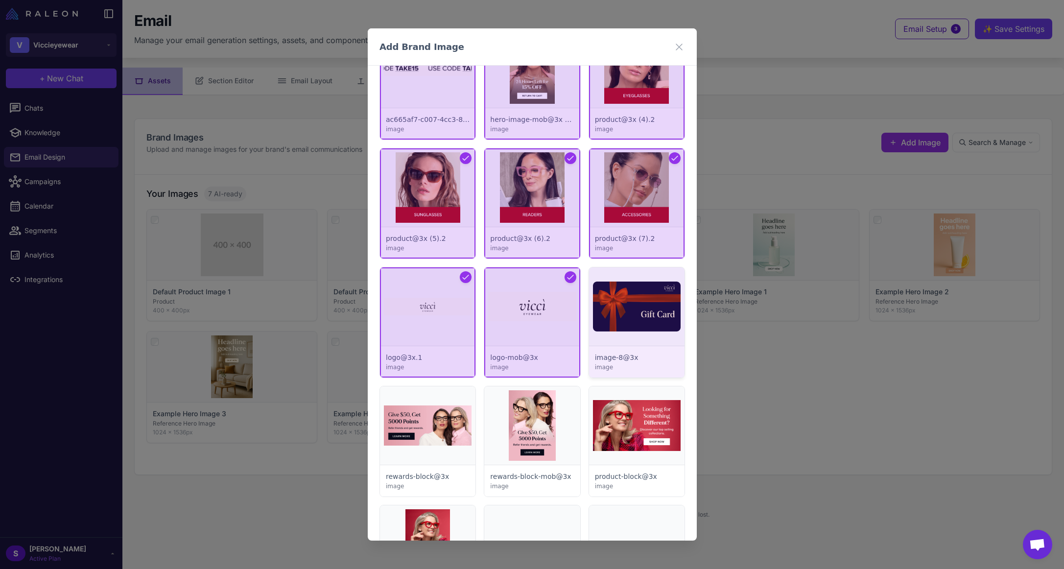
click at [631, 313] on div at bounding box center [635, 322] width 95 height 110
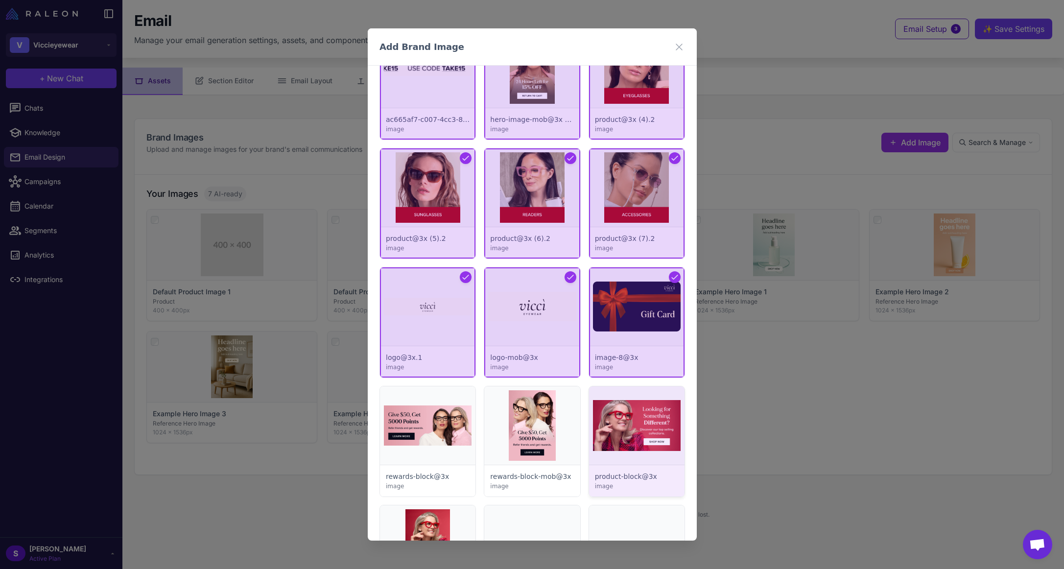
click at [620, 413] on div at bounding box center [635, 441] width 95 height 110
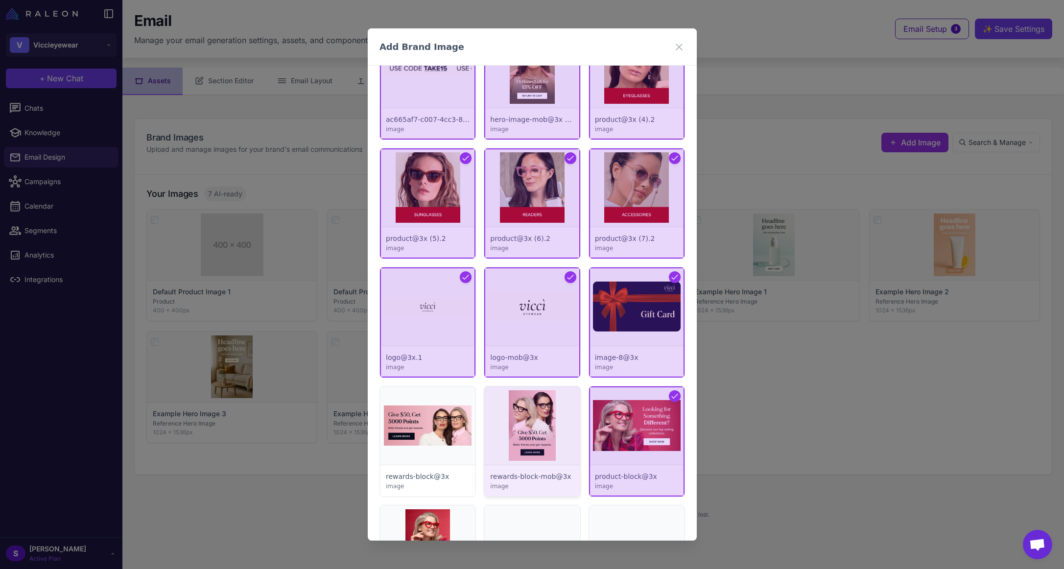
click at [545, 416] on div at bounding box center [531, 441] width 95 height 110
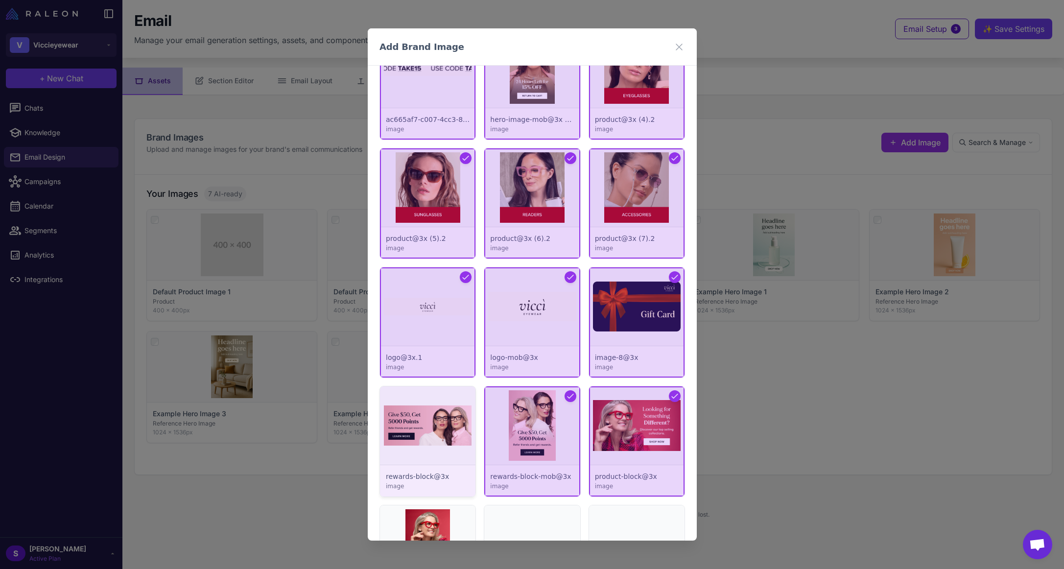
click at [425, 424] on div at bounding box center [427, 441] width 95 height 110
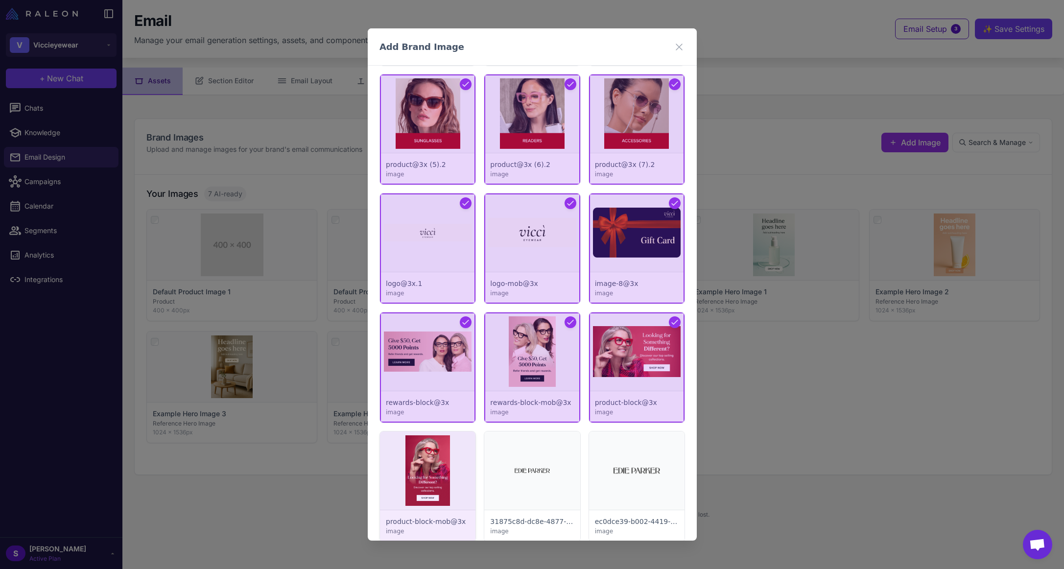
scroll to position [734, 0]
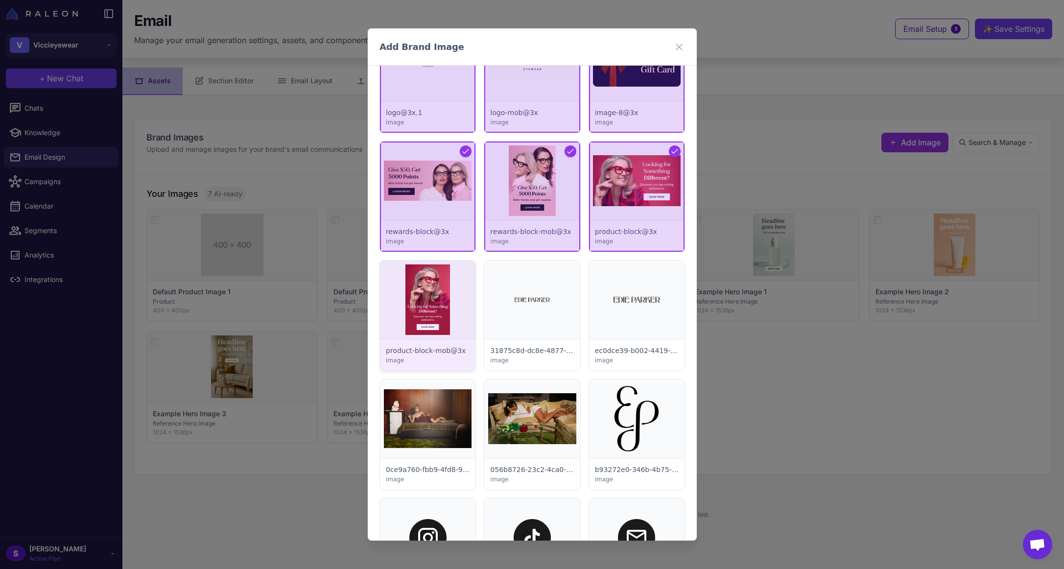
click at [425, 308] on div at bounding box center [427, 315] width 95 height 110
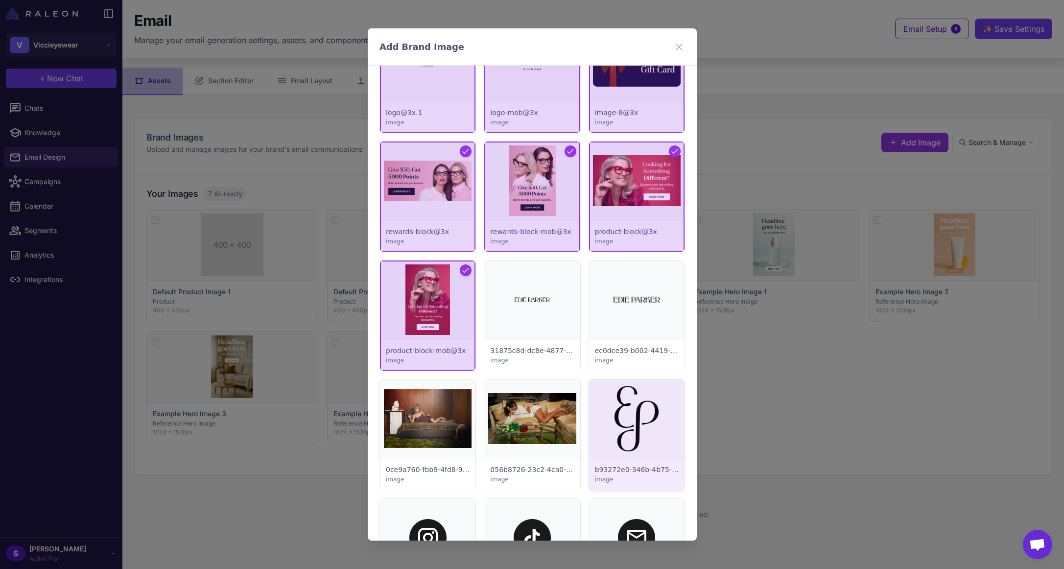
click at [635, 407] on div at bounding box center [635, 434] width 95 height 110
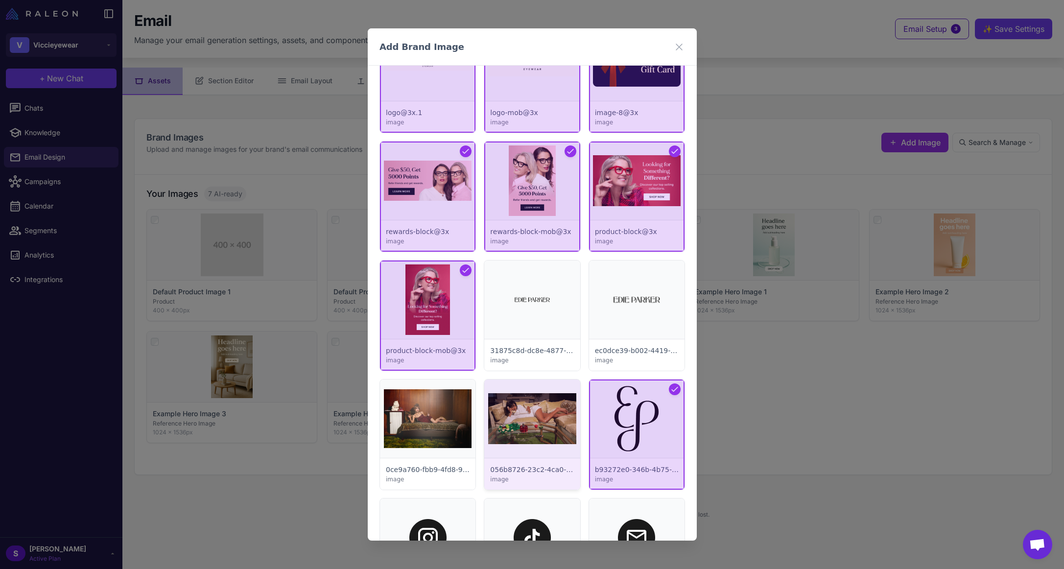
click at [546, 413] on div at bounding box center [531, 434] width 95 height 110
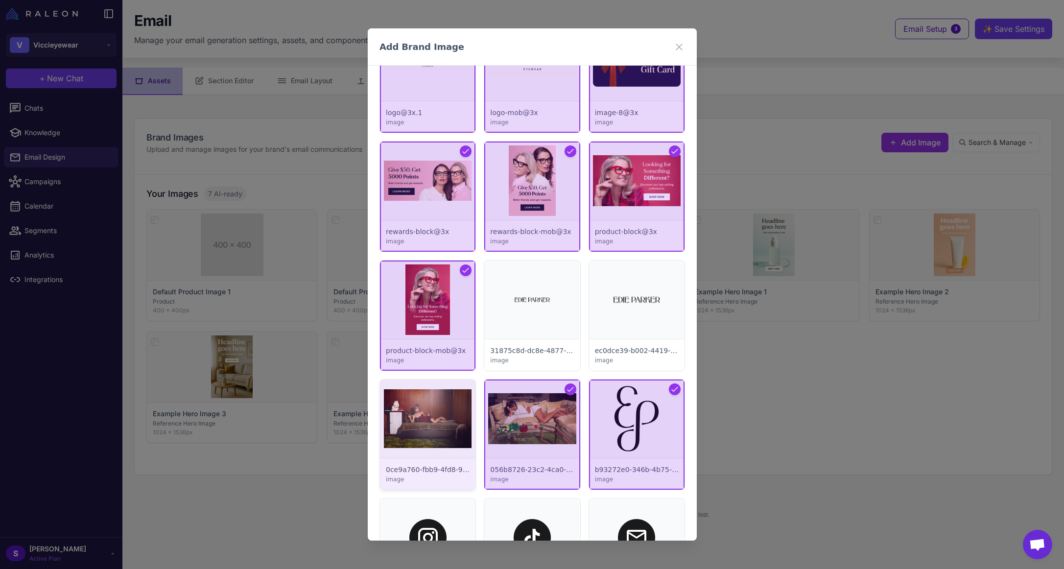
click at [414, 416] on div at bounding box center [427, 434] width 95 height 110
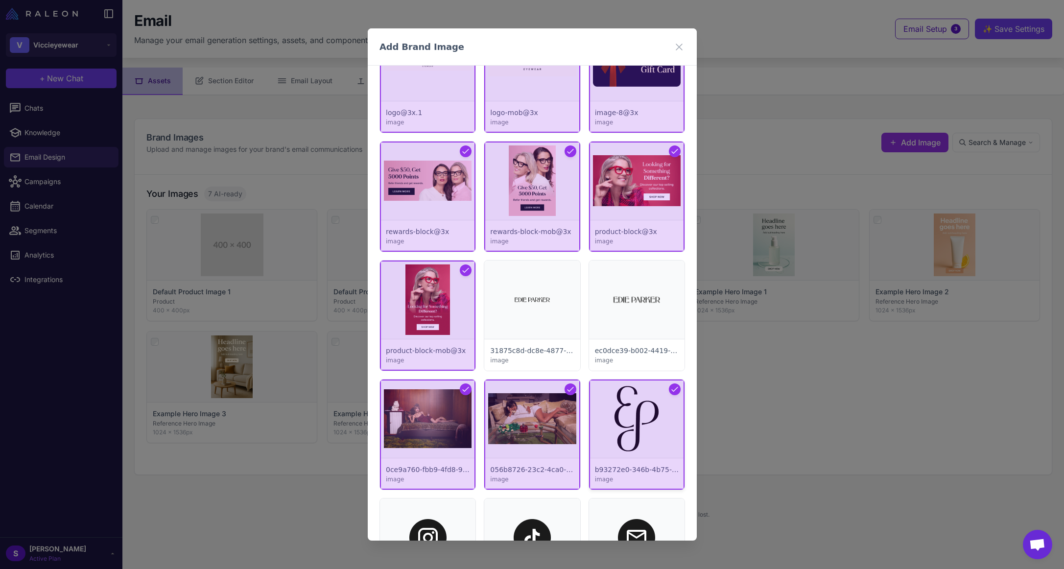
click at [604, 406] on div at bounding box center [635, 434] width 95 height 110
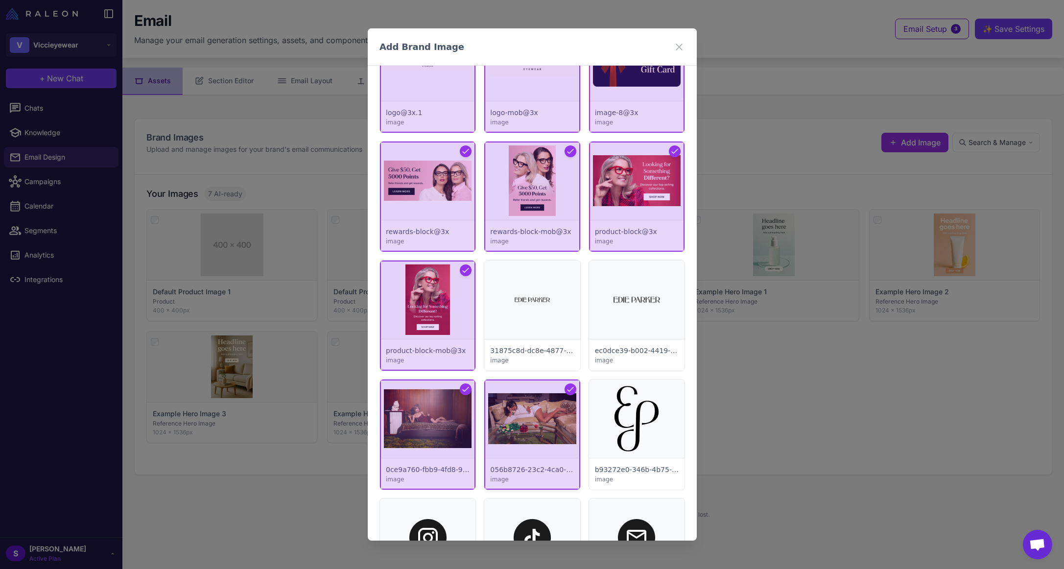
drag, startPoint x: 541, startPoint y: 415, endPoint x: 535, endPoint y: 416, distance: 6.0
click at [540, 415] on div at bounding box center [531, 434] width 95 height 110
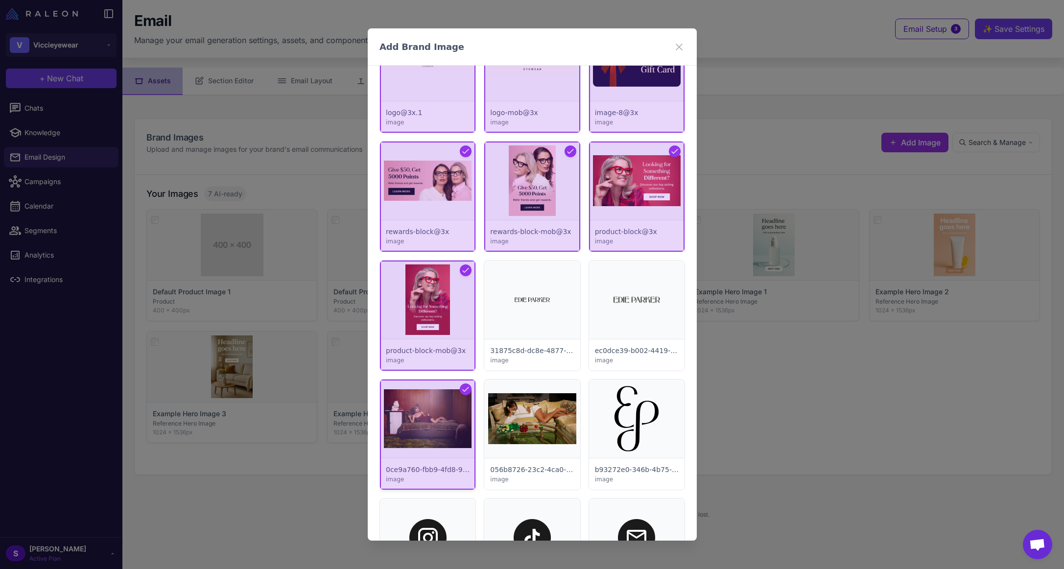
click at [469, 417] on div at bounding box center [427, 434] width 95 height 110
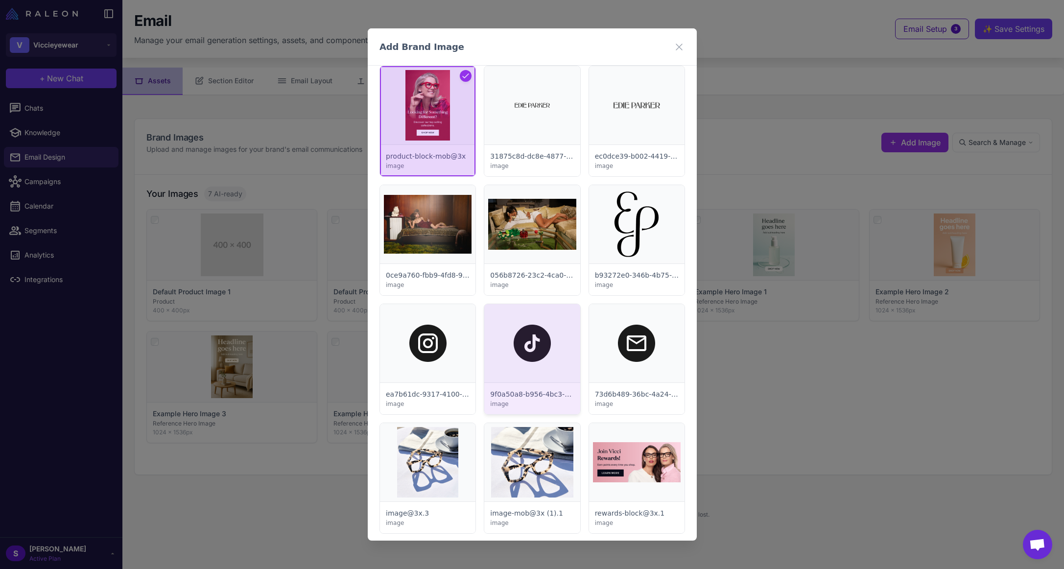
scroll to position [930, 0]
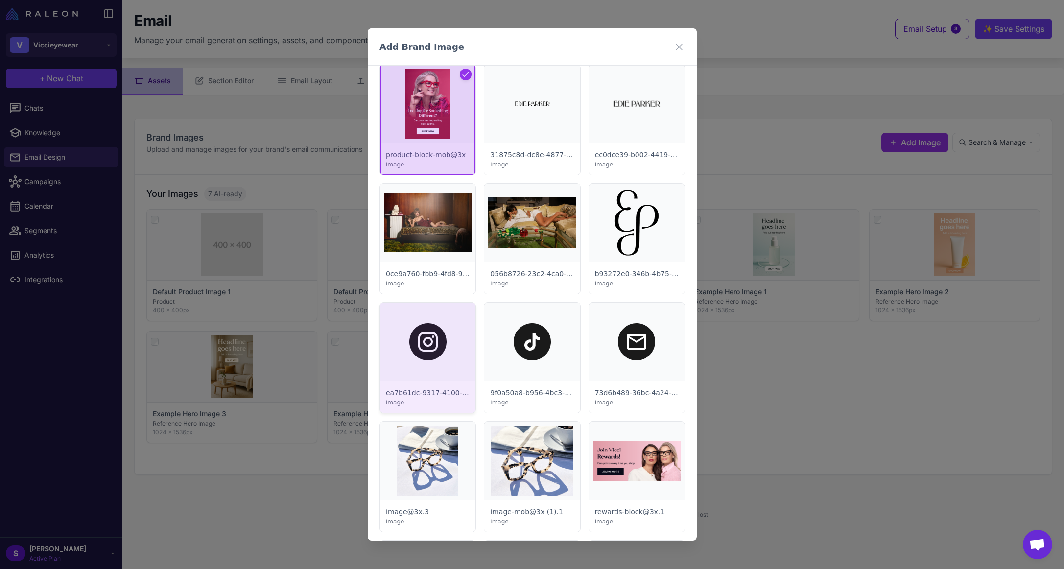
click at [425, 335] on div at bounding box center [427, 358] width 95 height 110
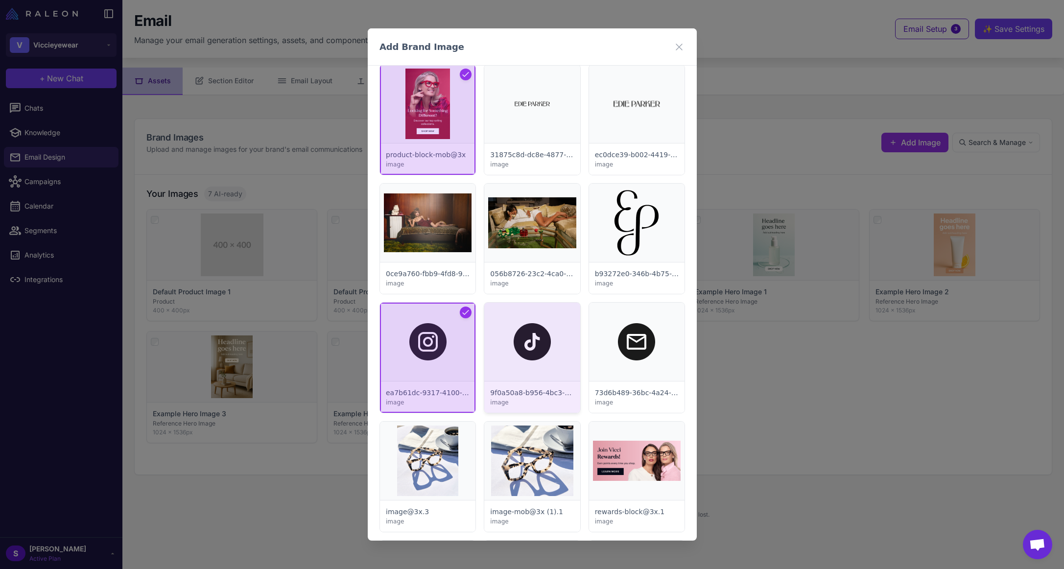
click at [525, 343] on div at bounding box center [531, 358] width 95 height 110
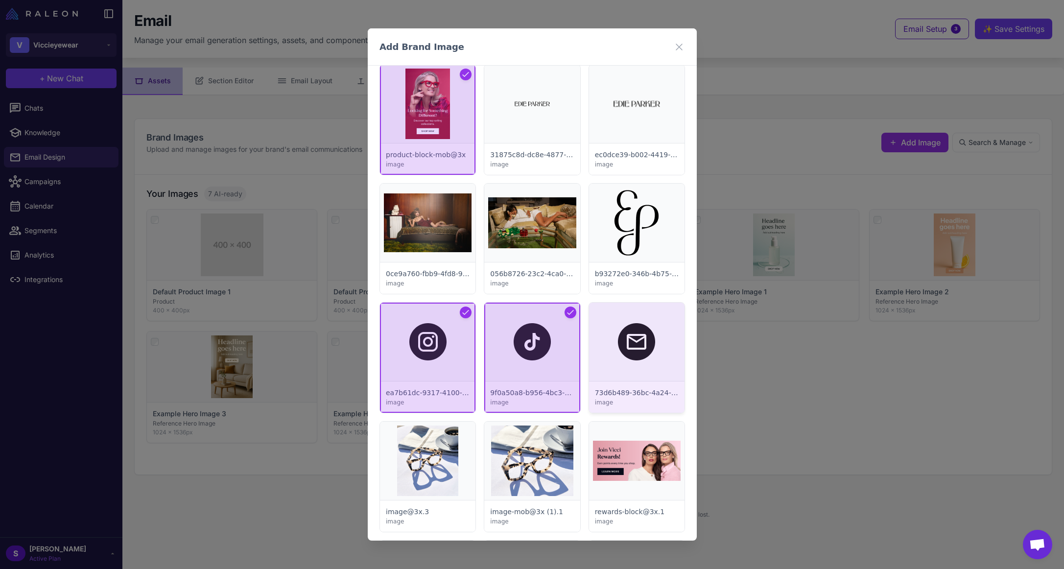
click at [627, 350] on div at bounding box center [635, 358] width 95 height 110
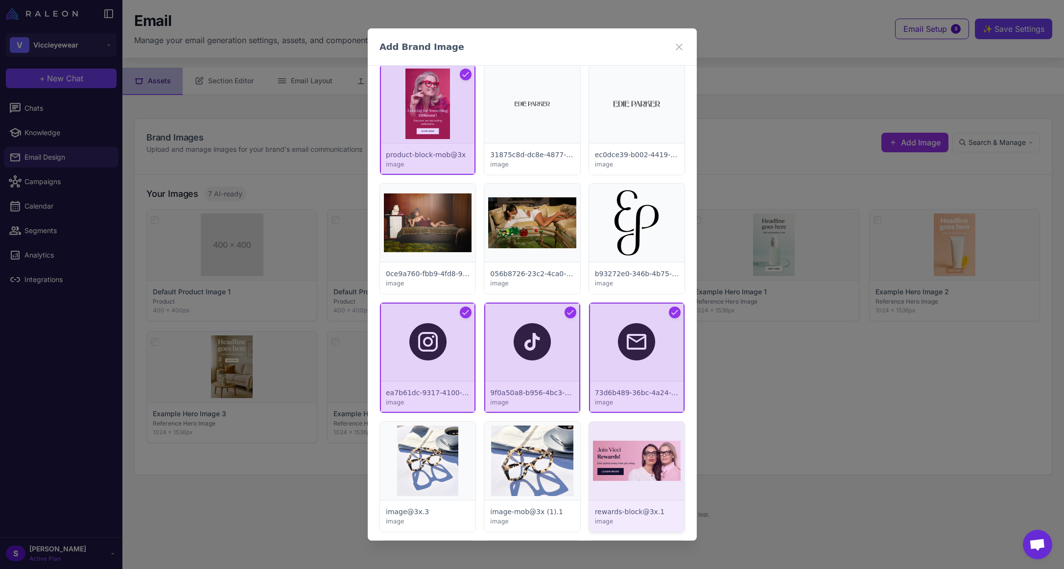
click at [617, 452] on div at bounding box center [635, 477] width 95 height 110
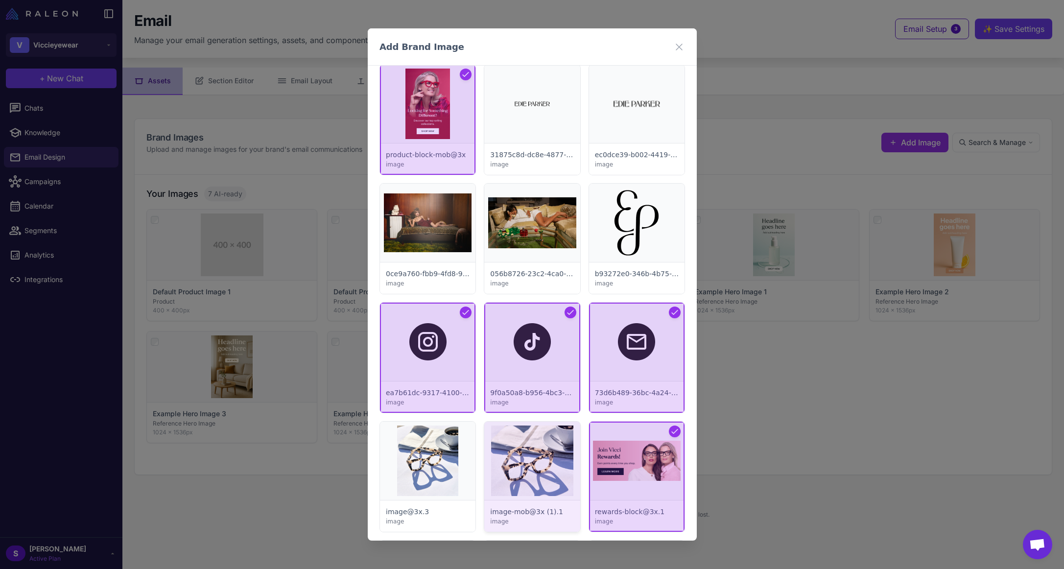
click at [534, 451] on div at bounding box center [531, 477] width 95 height 110
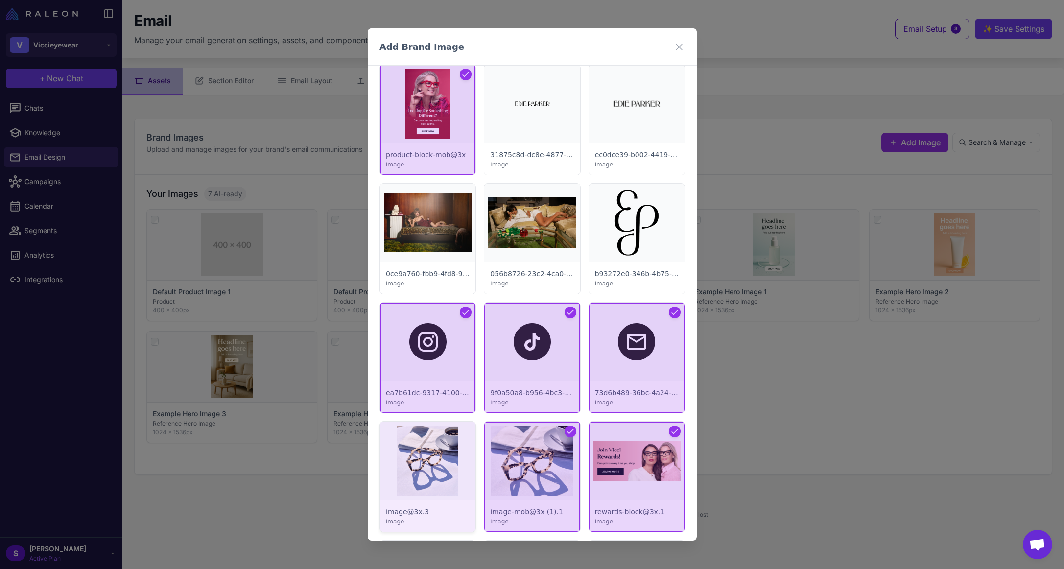
click at [454, 454] on div at bounding box center [427, 477] width 95 height 110
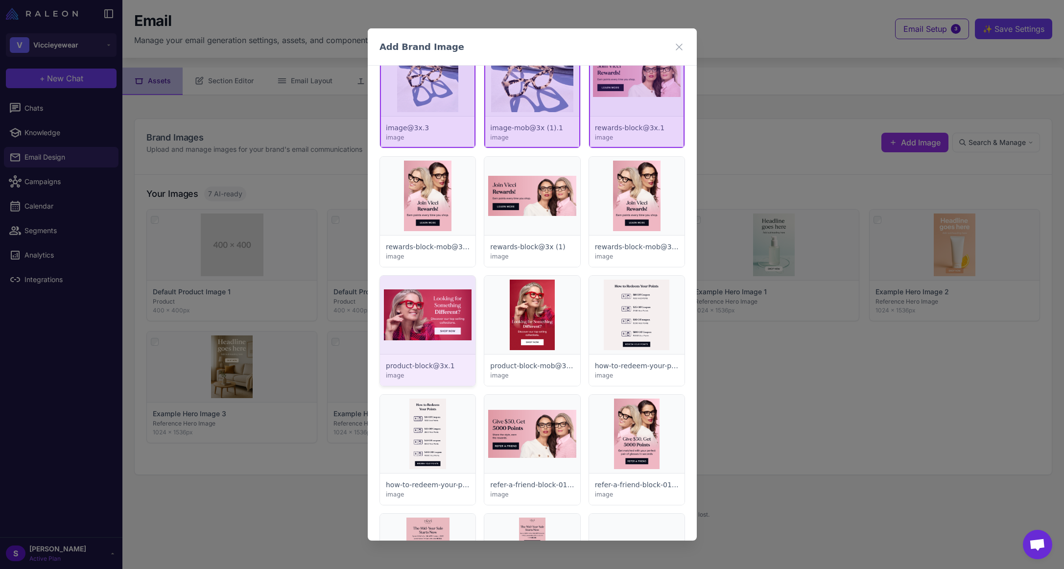
scroll to position [1322, 0]
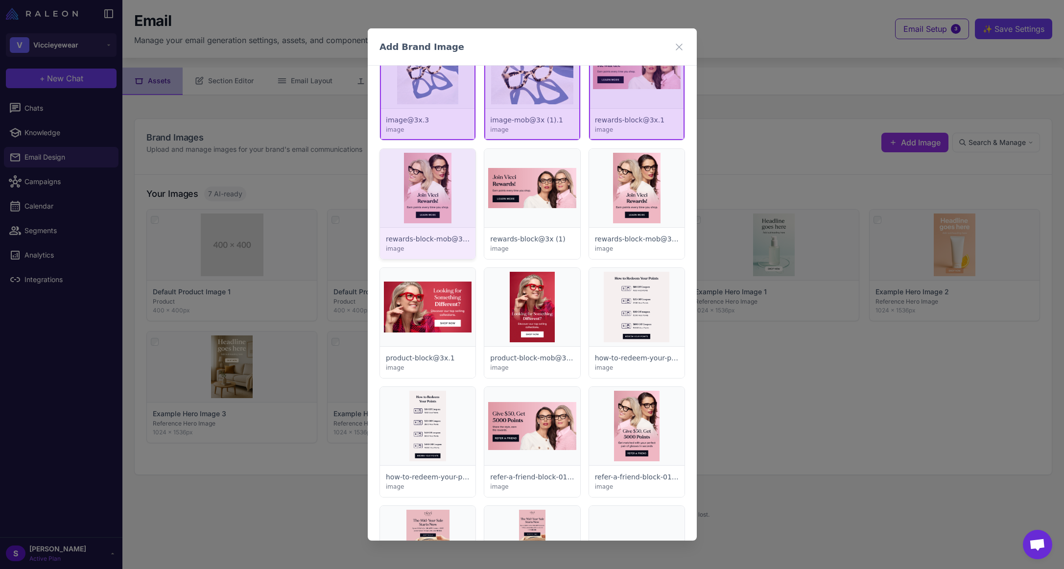
click at [429, 201] on div at bounding box center [427, 204] width 95 height 110
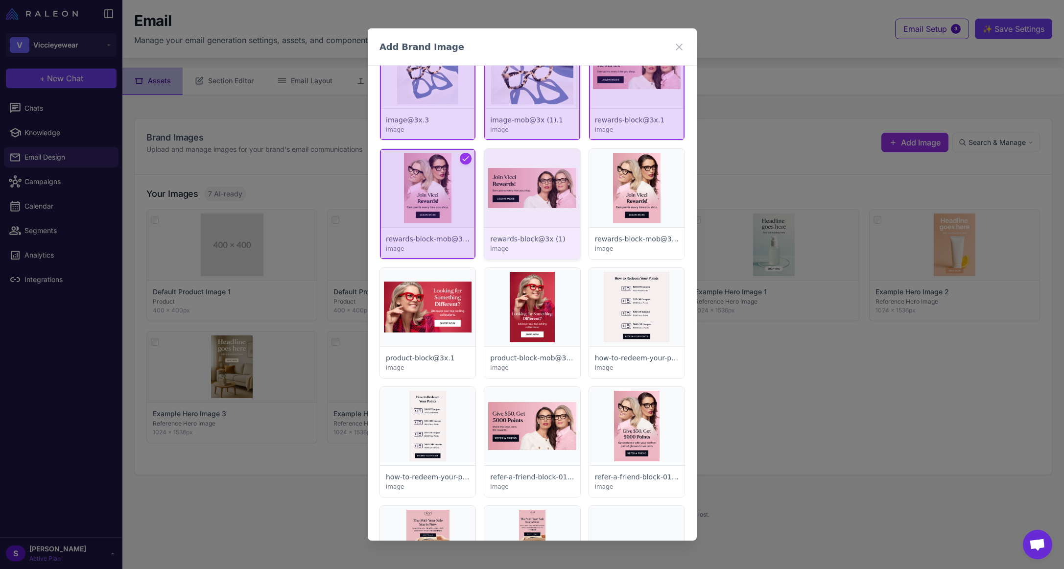
click at [530, 196] on div at bounding box center [531, 204] width 95 height 110
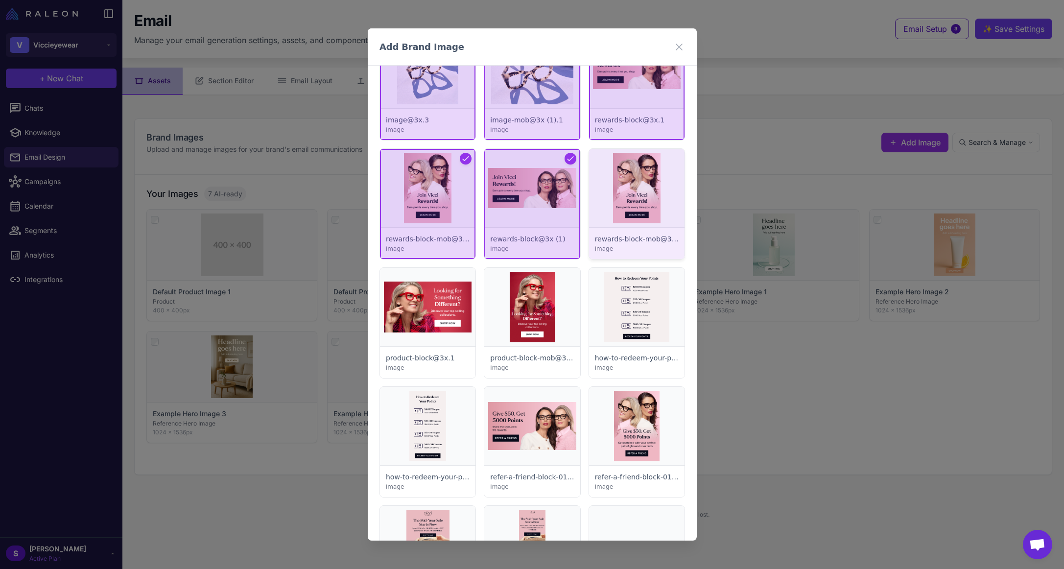
click at [614, 197] on div at bounding box center [635, 204] width 95 height 110
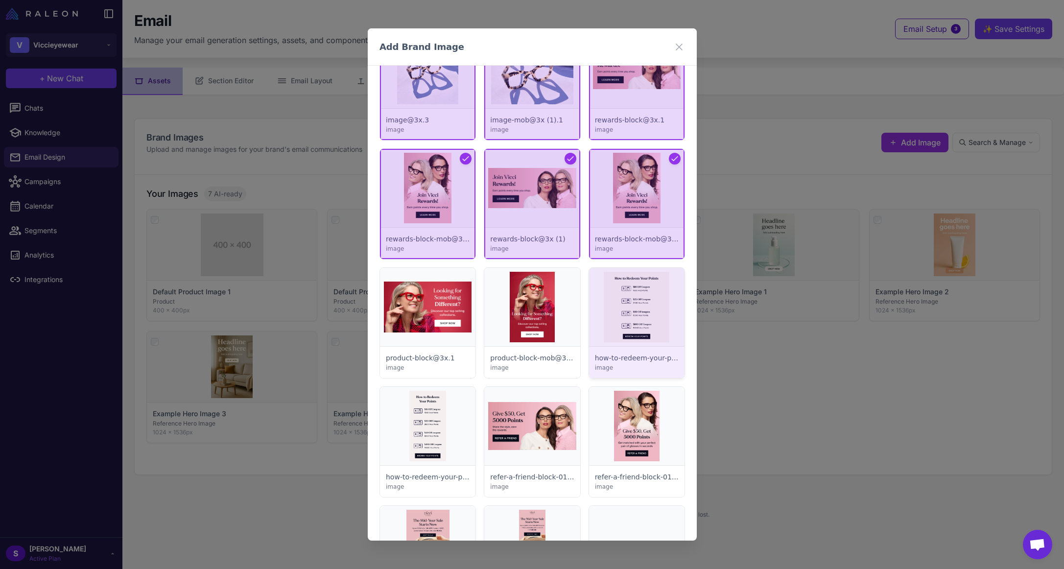
click at [618, 294] on div at bounding box center [635, 323] width 95 height 110
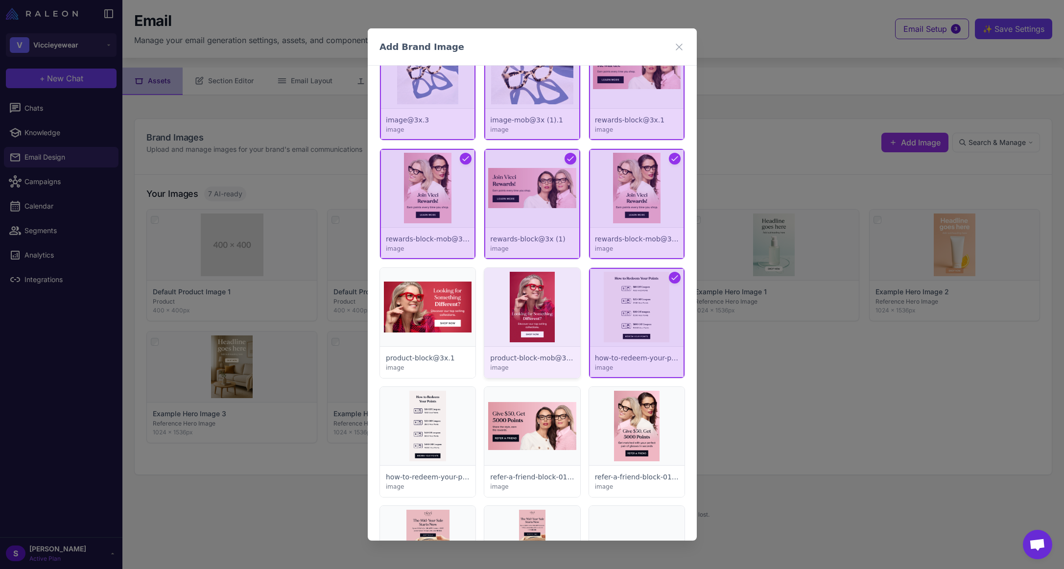
click at [531, 304] on div at bounding box center [531, 323] width 95 height 110
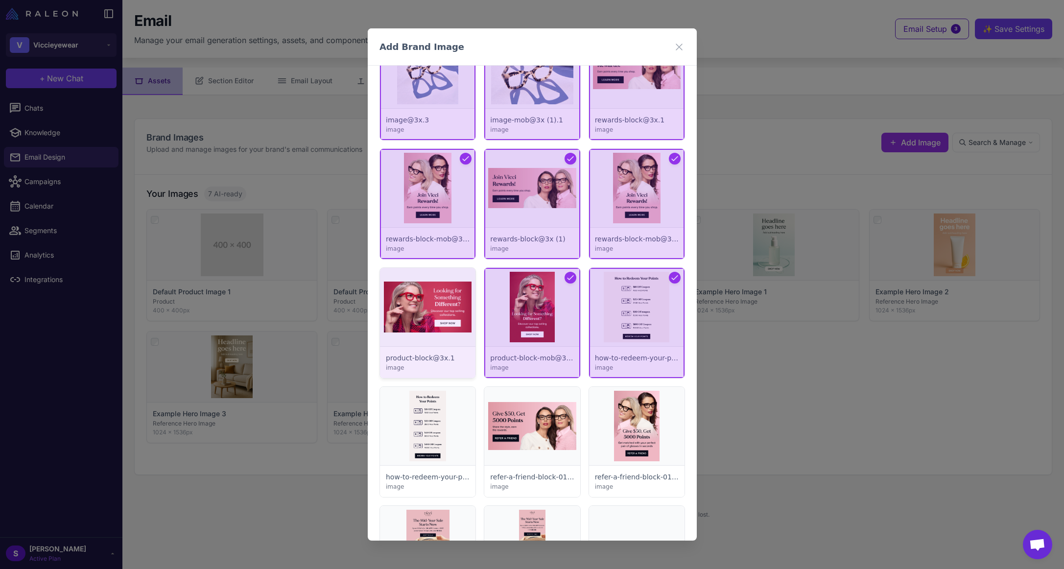
click at [440, 308] on div at bounding box center [427, 323] width 95 height 110
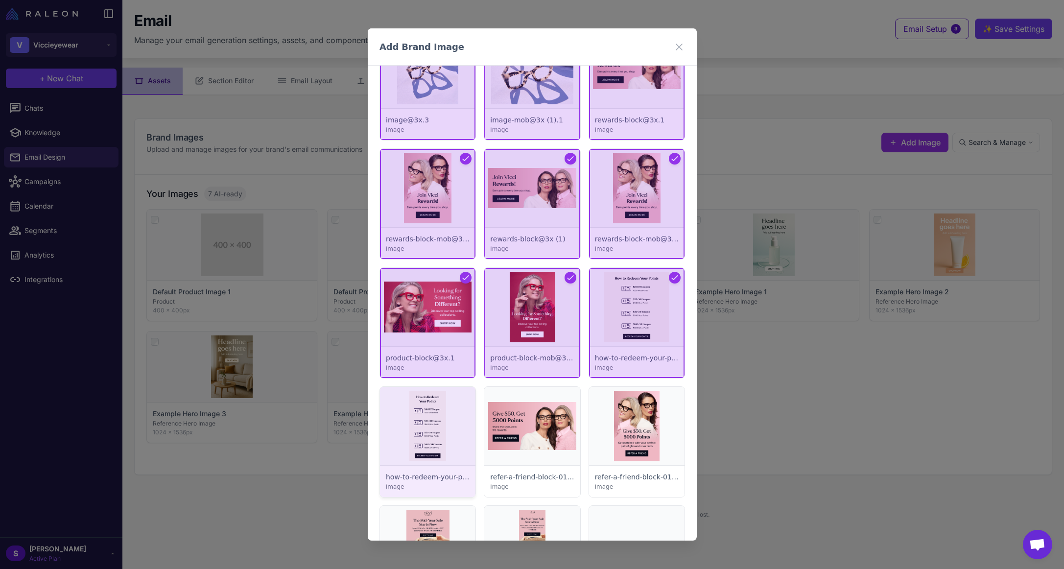
click at [438, 414] on div at bounding box center [427, 442] width 95 height 110
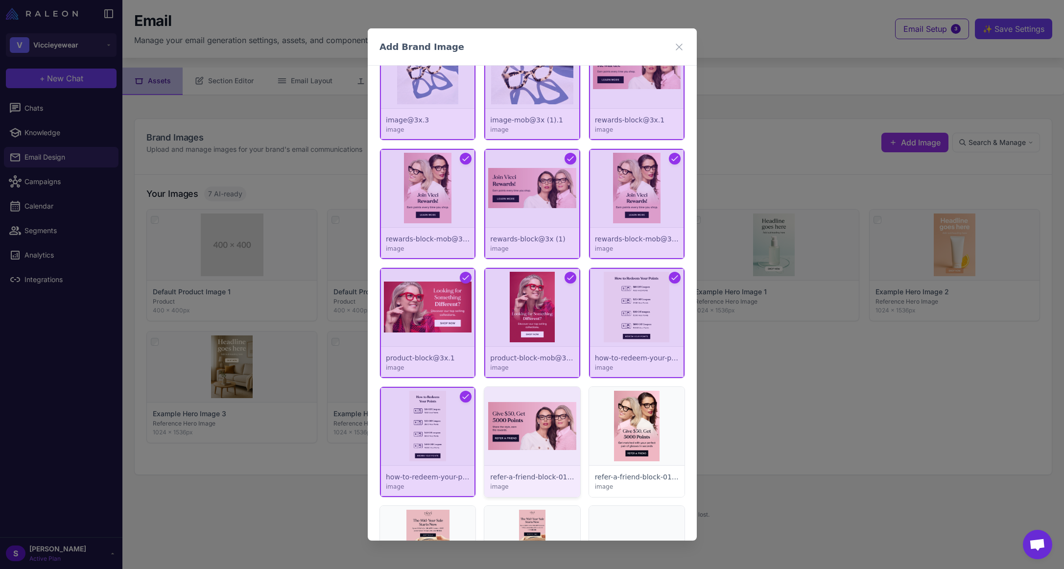
drag, startPoint x: 525, startPoint y: 425, endPoint x: 531, endPoint y: 425, distance: 5.9
click at [525, 425] on div at bounding box center [531, 442] width 95 height 110
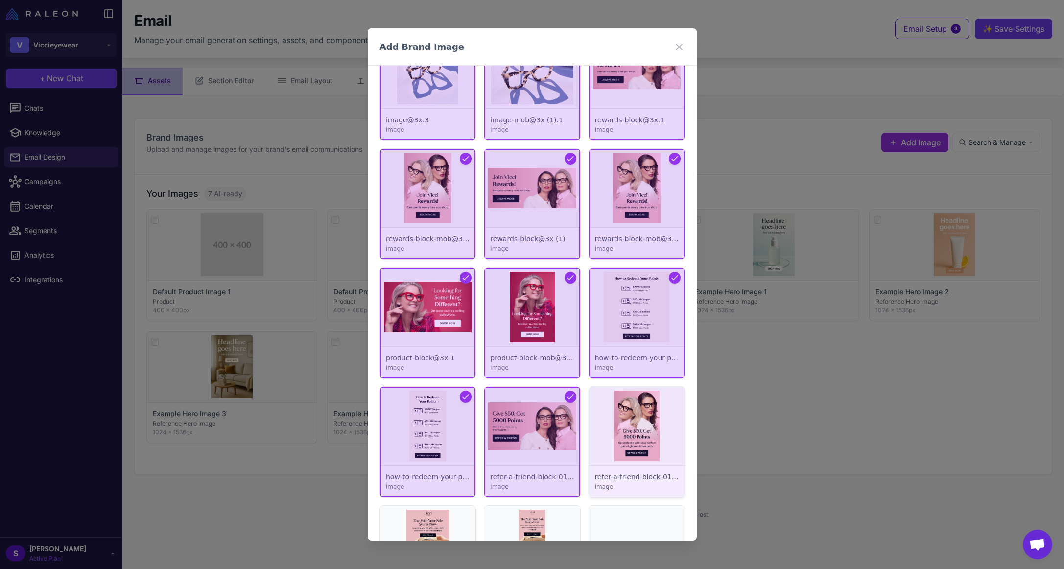
click at [644, 429] on div at bounding box center [635, 442] width 95 height 110
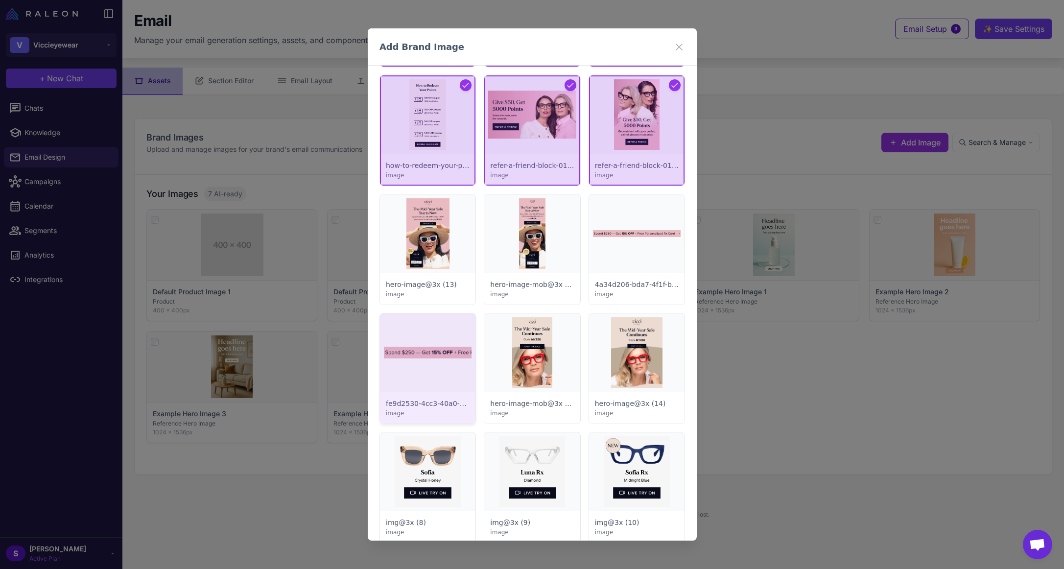
scroll to position [1714, 0]
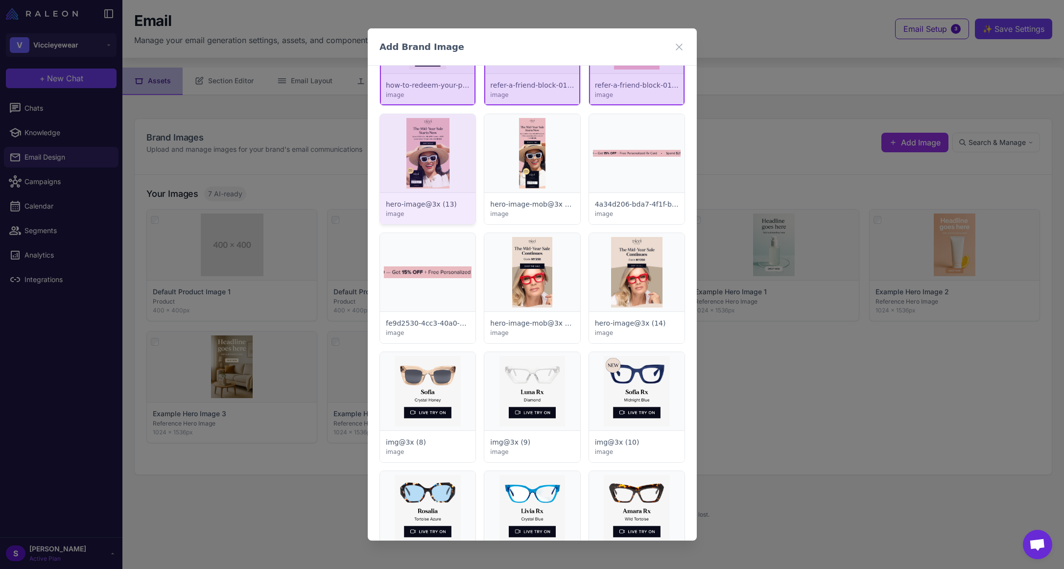
click at [431, 185] on div at bounding box center [427, 169] width 95 height 110
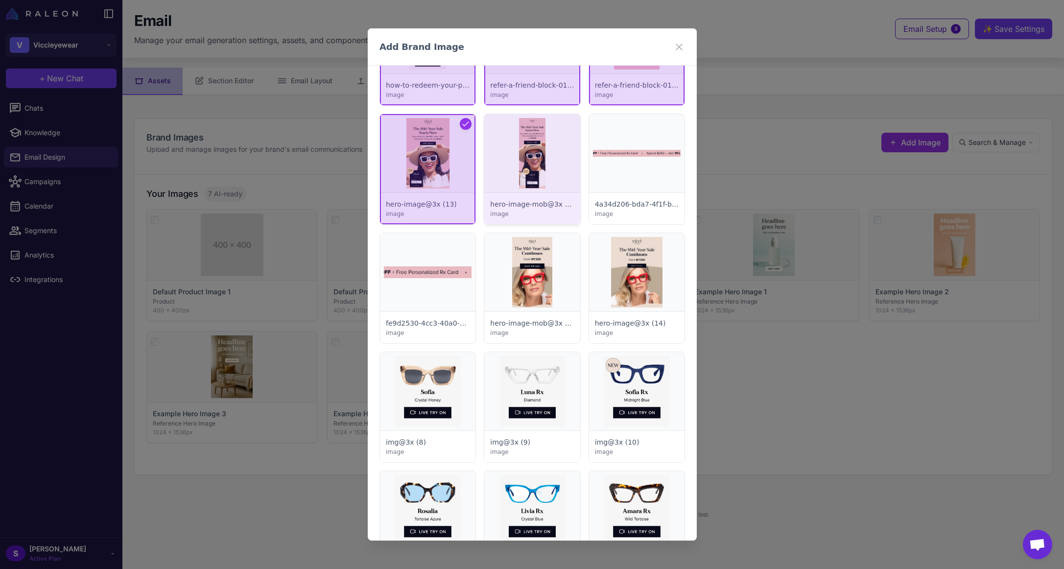
click at [520, 175] on div at bounding box center [531, 169] width 95 height 110
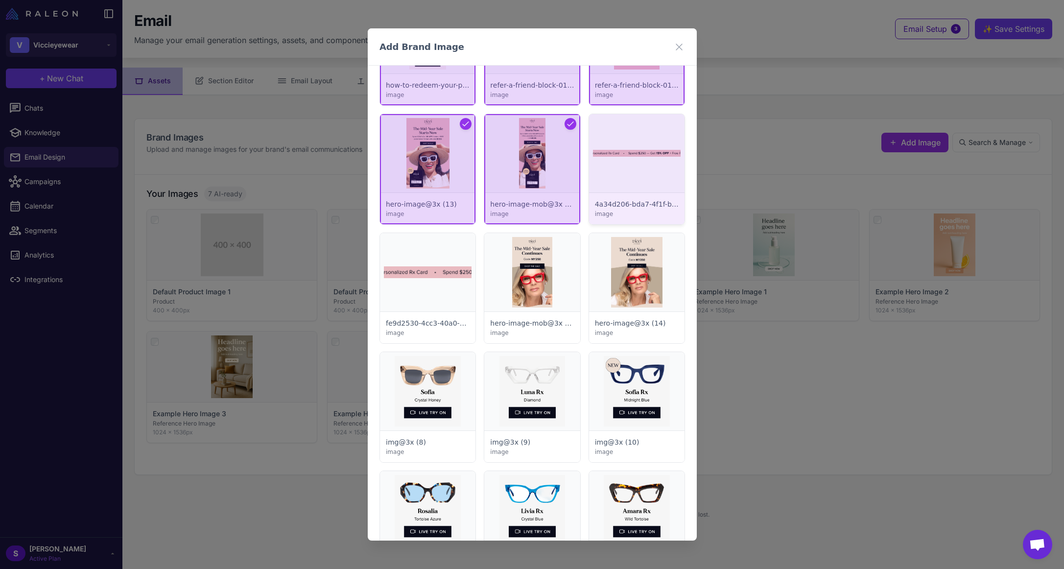
click at [609, 178] on div at bounding box center [635, 169] width 95 height 110
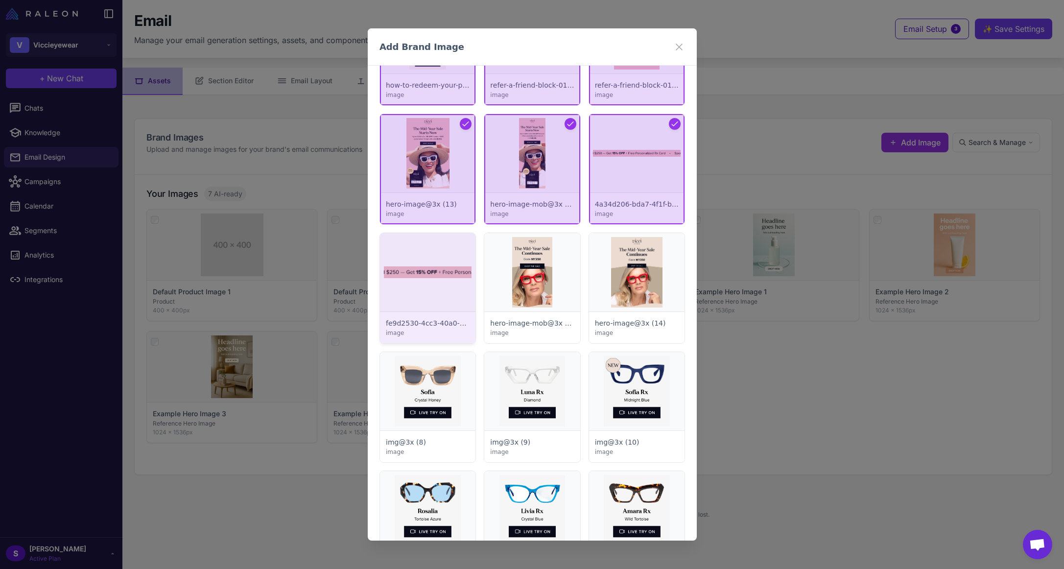
drag, startPoint x: 404, startPoint y: 260, endPoint x: 468, endPoint y: 266, distance: 63.4
click at [404, 260] on div at bounding box center [427, 288] width 95 height 110
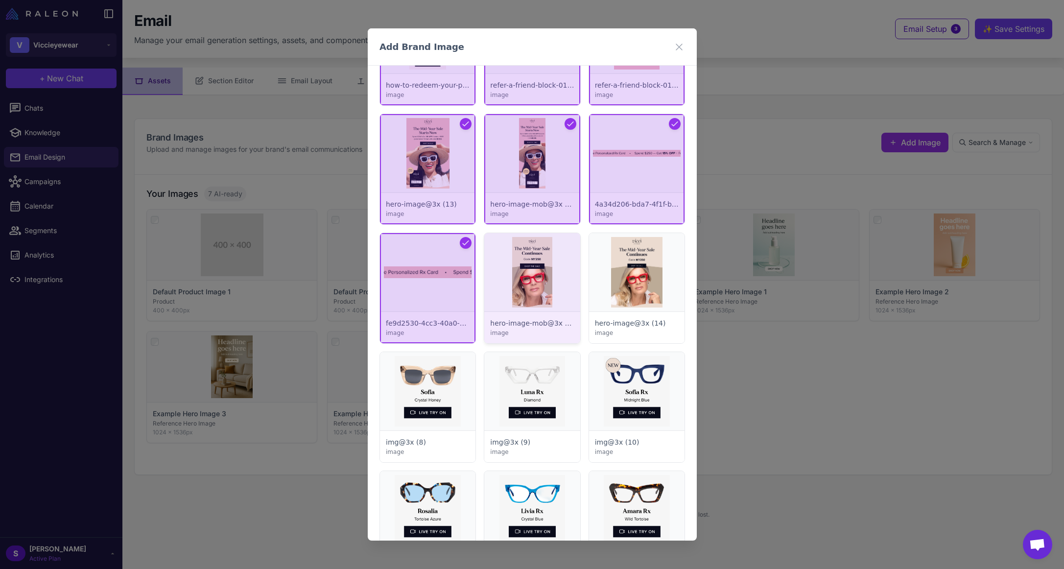
click at [520, 270] on div at bounding box center [531, 288] width 95 height 110
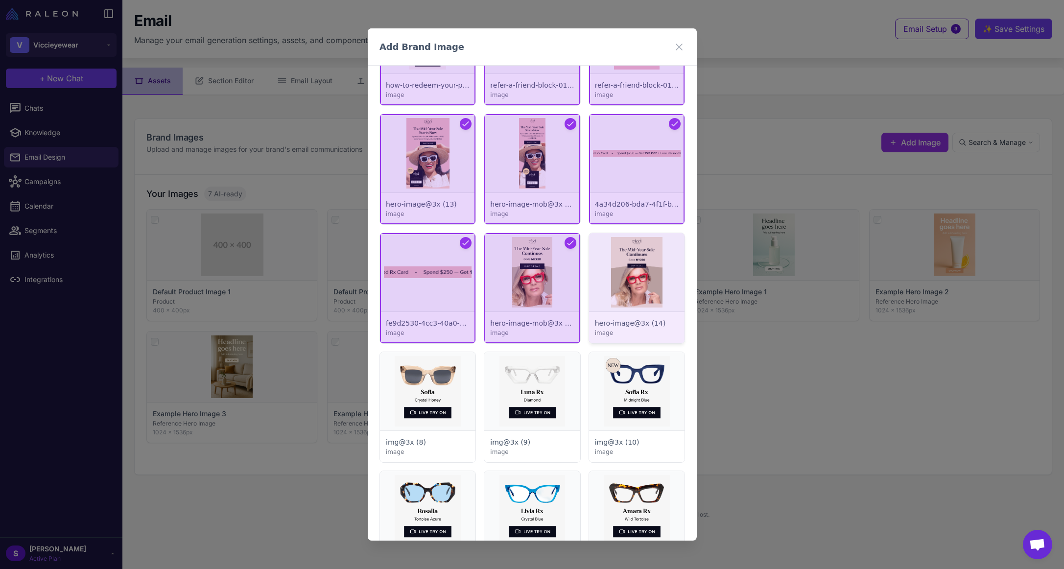
click at [617, 282] on div at bounding box center [635, 288] width 95 height 110
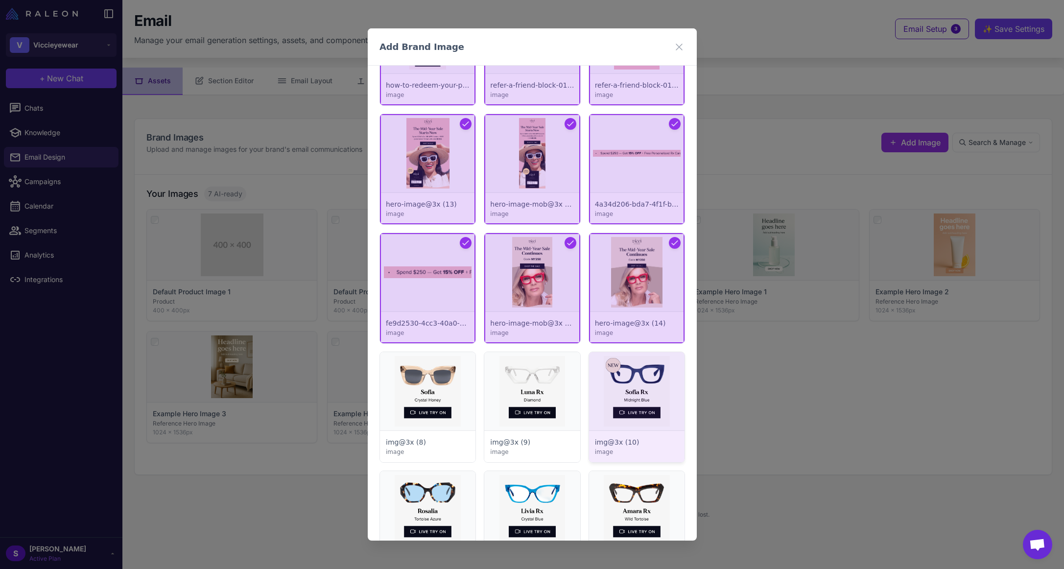
click at [606, 372] on div at bounding box center [635, 407] width 95 height 110
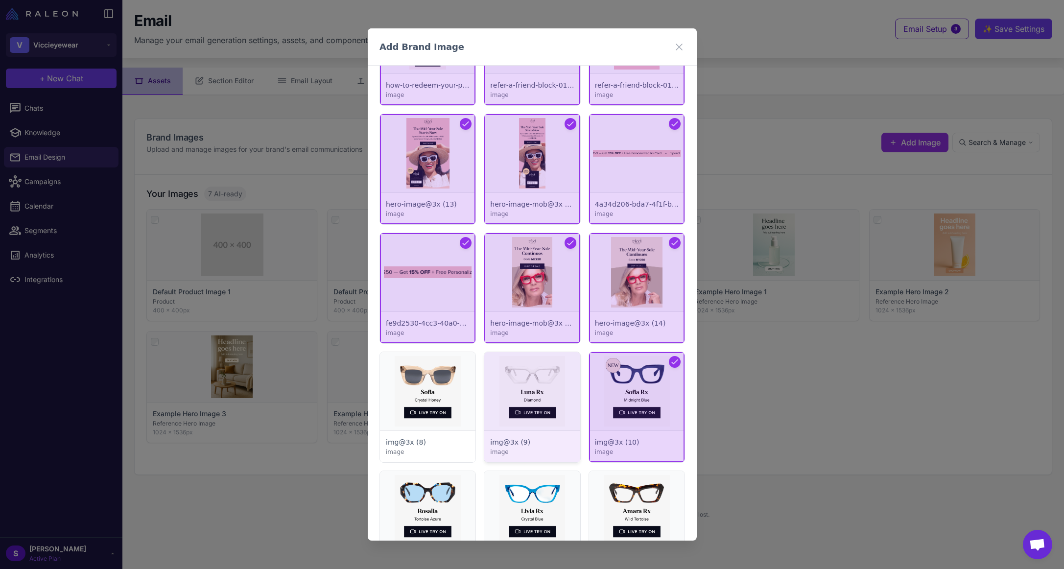
click at [555, 381] on div at bounding box center [531, 407] width 95 height 110
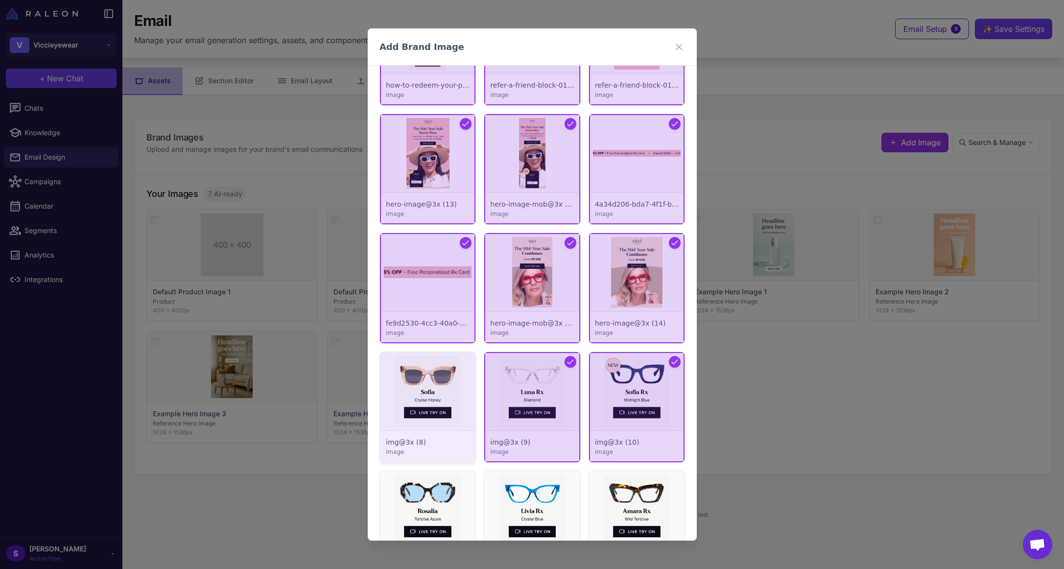
click at [417, 386] on div at bounding box center [427, 407] width 95 height 110
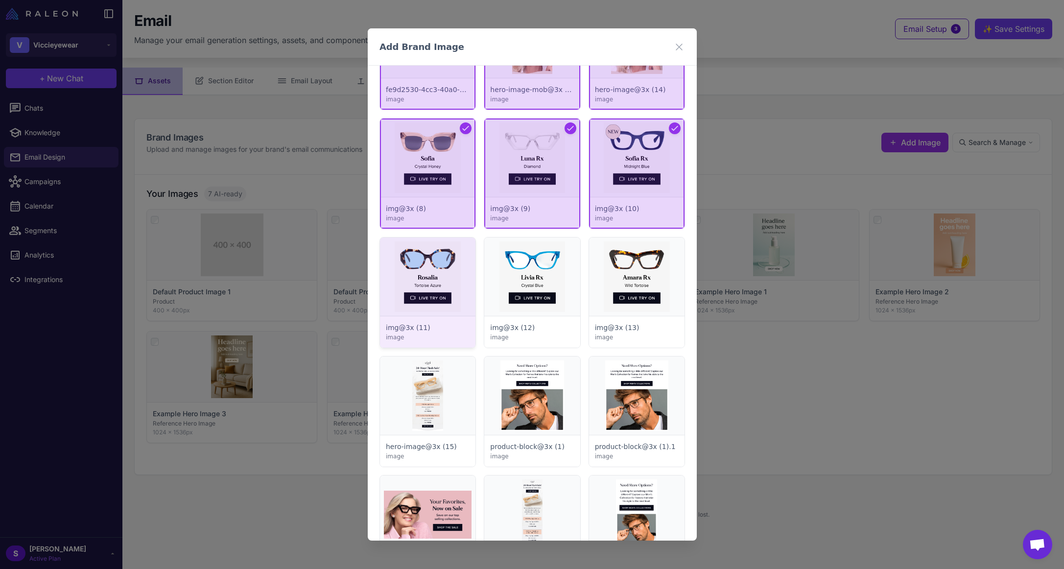
scroll to position [1958, 0]
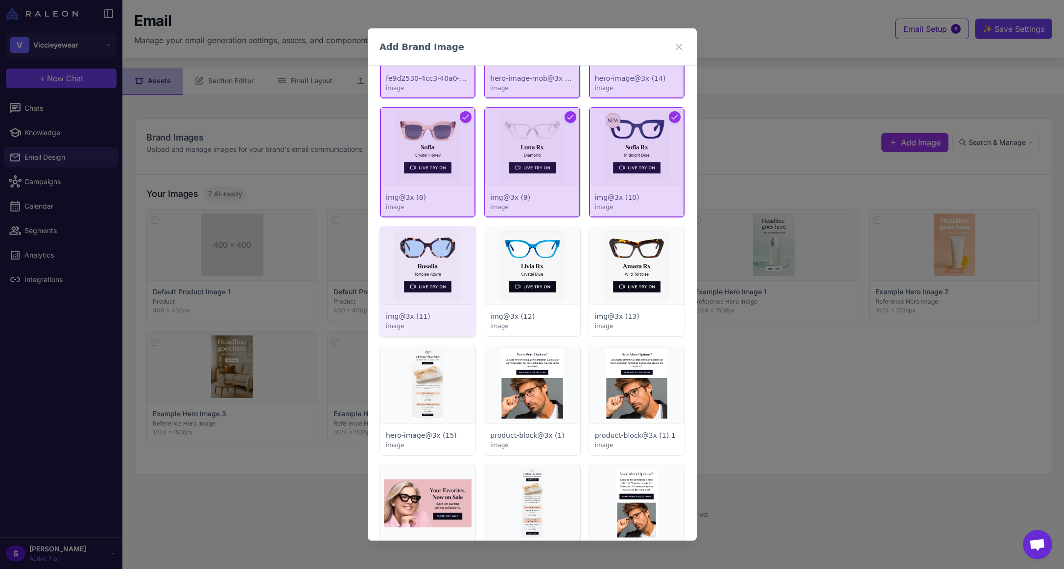
click at [441, 265] on div at bounding box center [427, 281] width 95 height 110
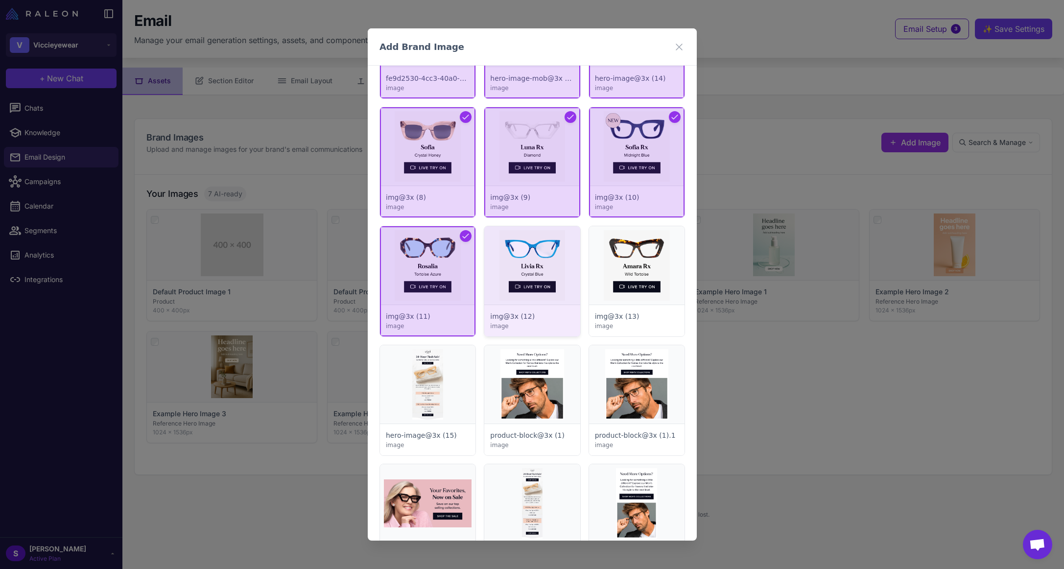
click at [531, 269] on div at bounding box center [531, 281] width 95 height 110
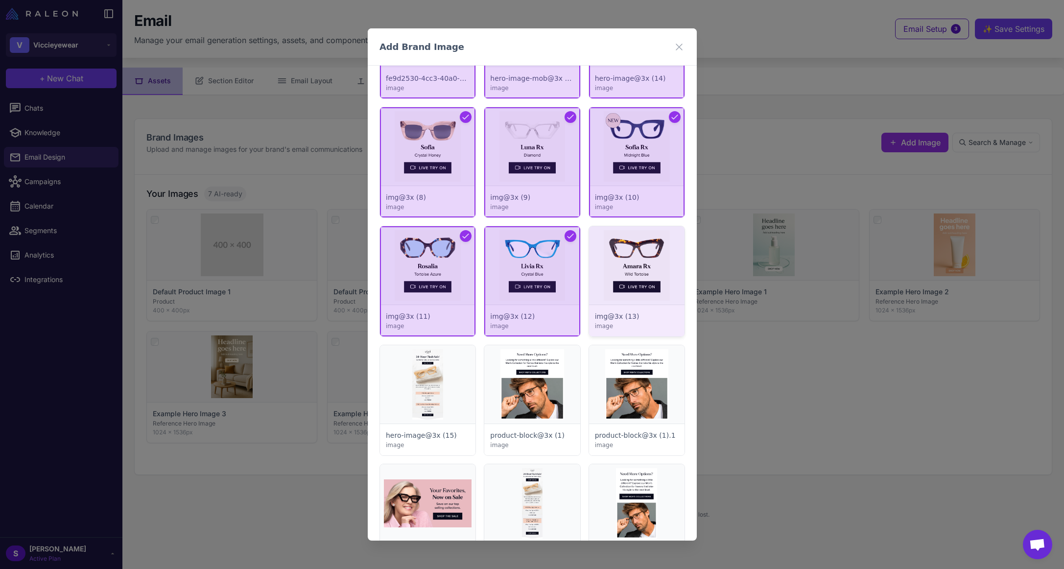
click at [622, 281] on div at bounding box center [635, 281] width 95 height 110
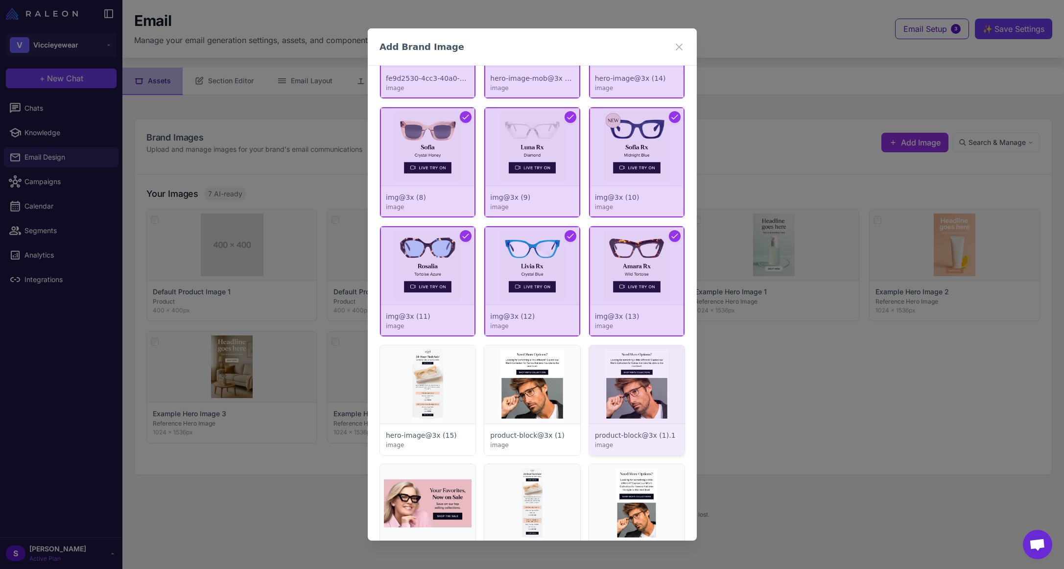
click at [600, 394] on div at bounding box center [635, 400] width 95 height 110
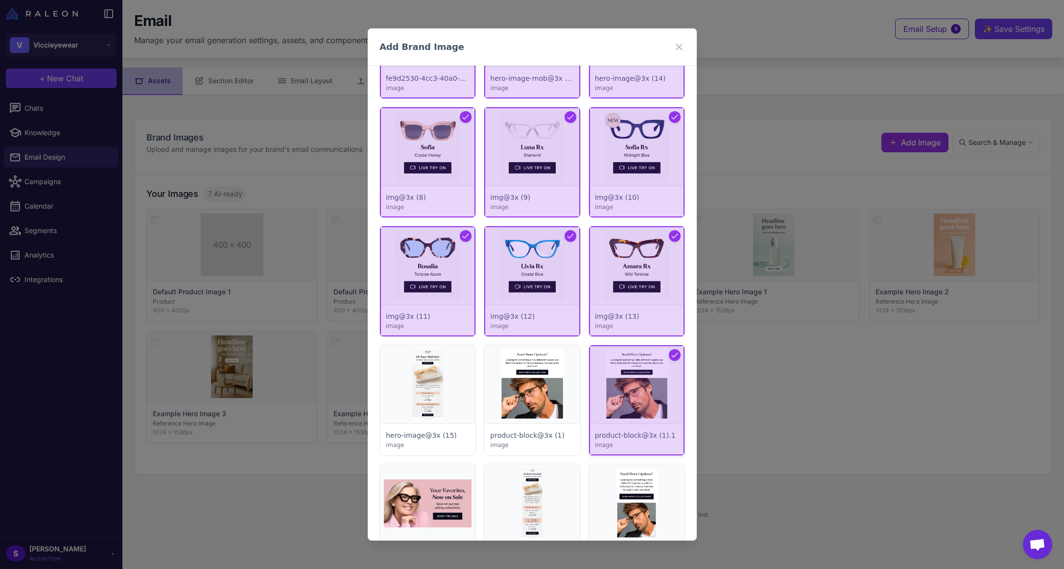
click at [665, 351] on div at bounding box center [635, 400] width 95 height 110
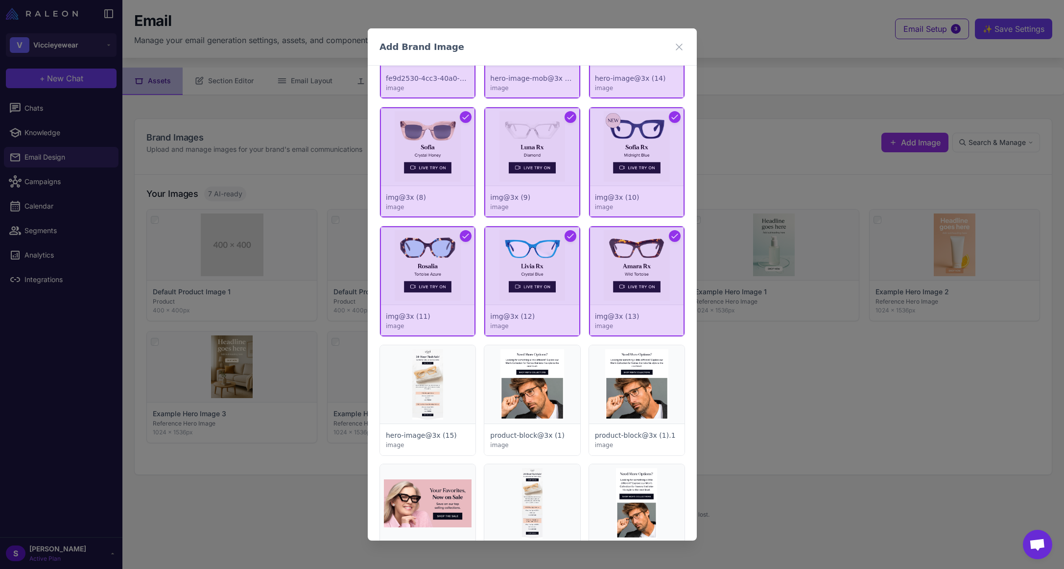
scroll to position [2203, 0]
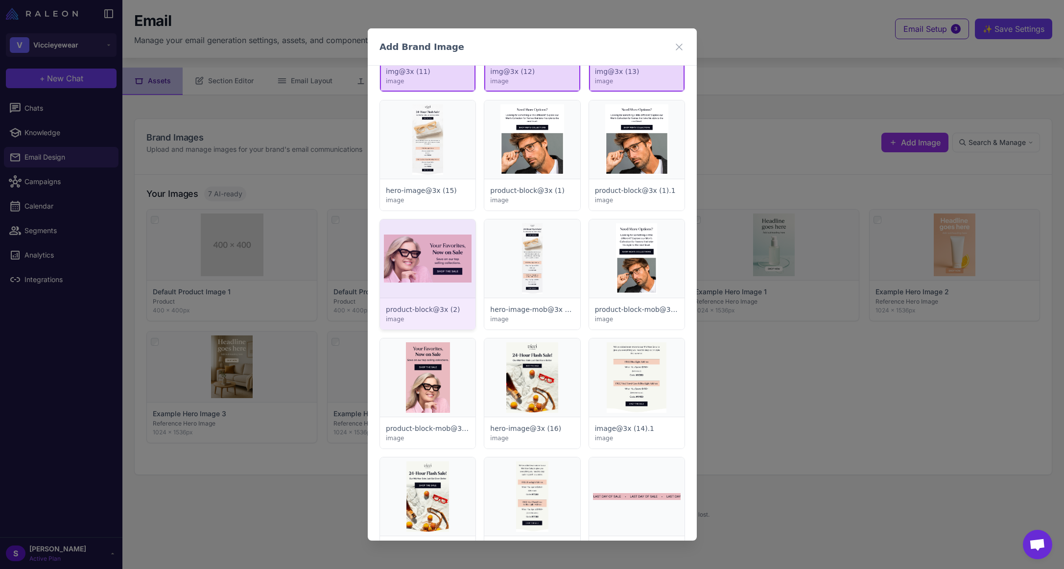
click at [428, 259] on div at bounding box center [427, 274] width 95 height 110
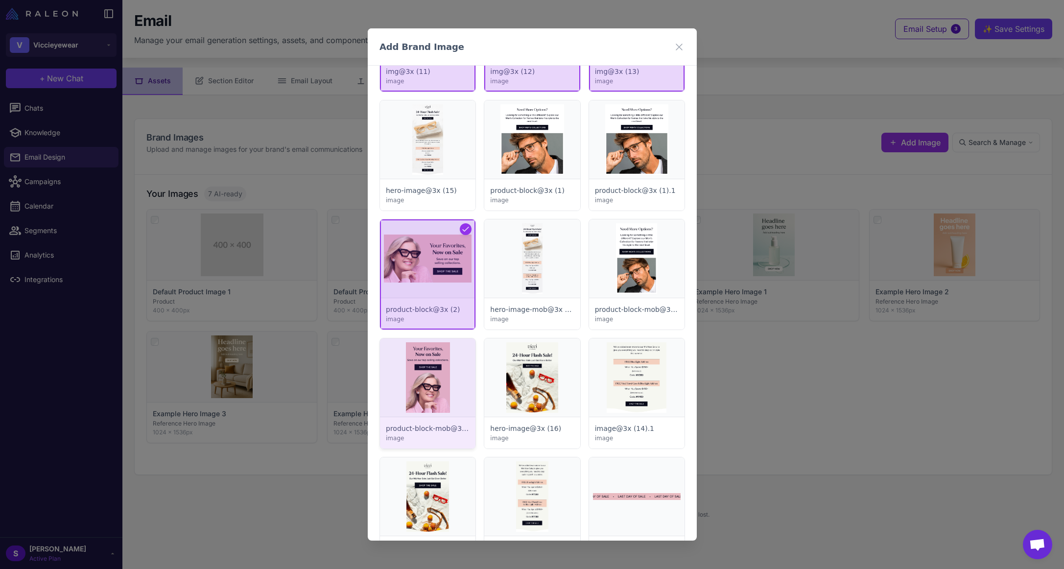
click at [424, 369] on div at bounding box center [427, 393] width 95 height 110
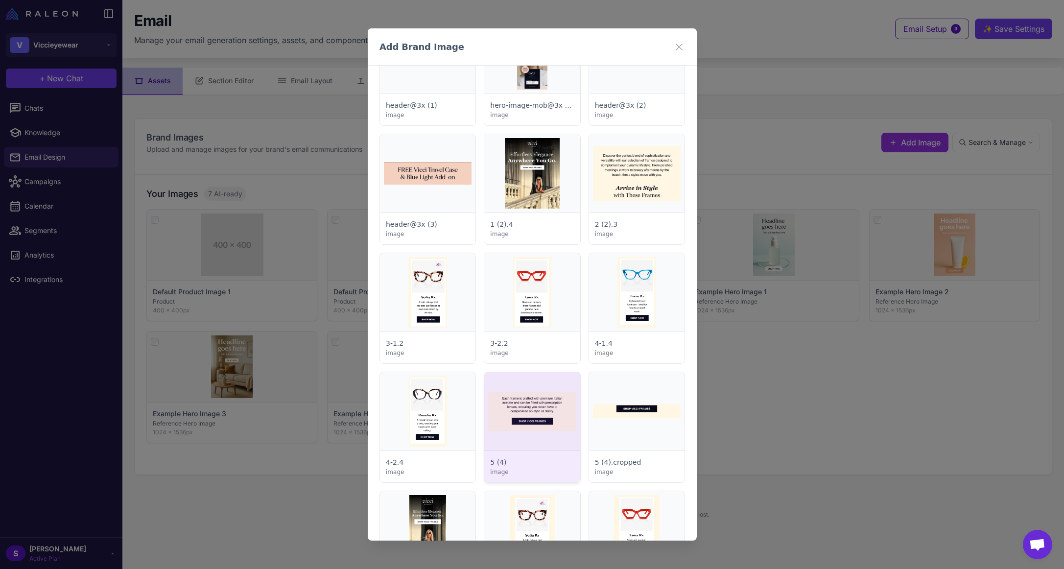
scroll to position [2889, 0]
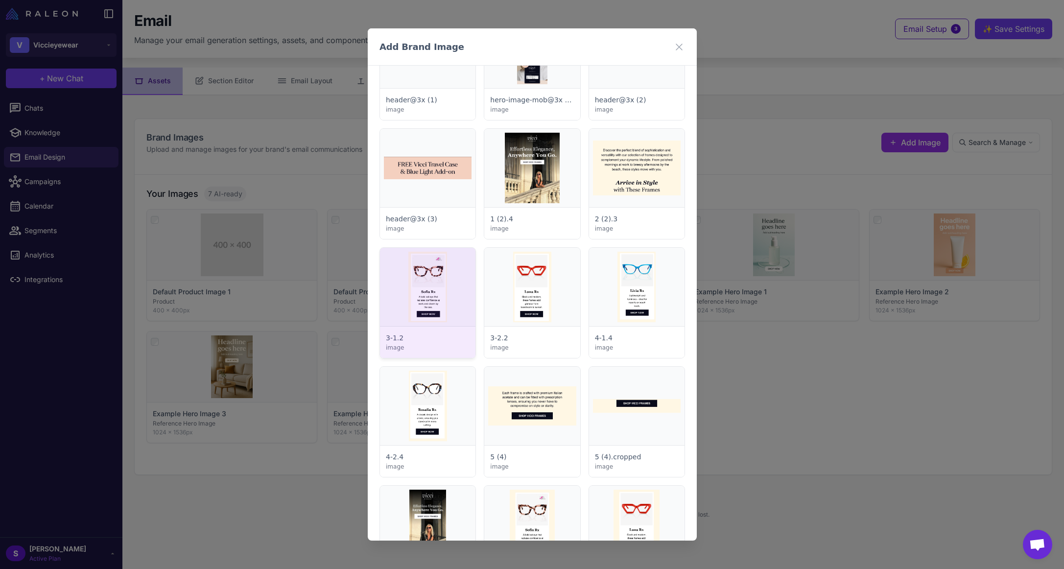
click at [443, 298] on div at bounding box center [427, 303] width 95 height 110
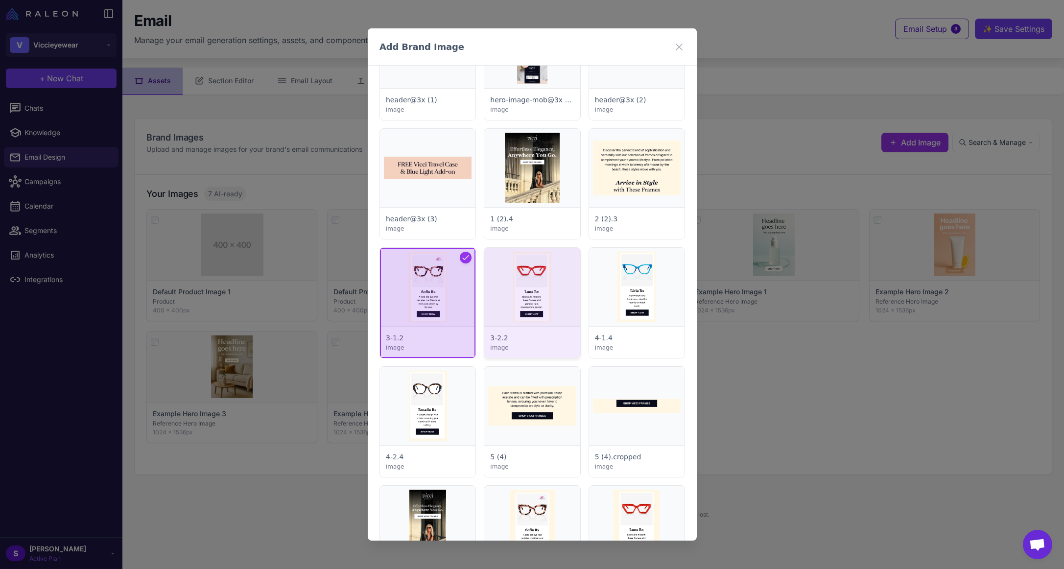
click at [541, 295] on div at bounding box center [531, 303] width 95 height 110
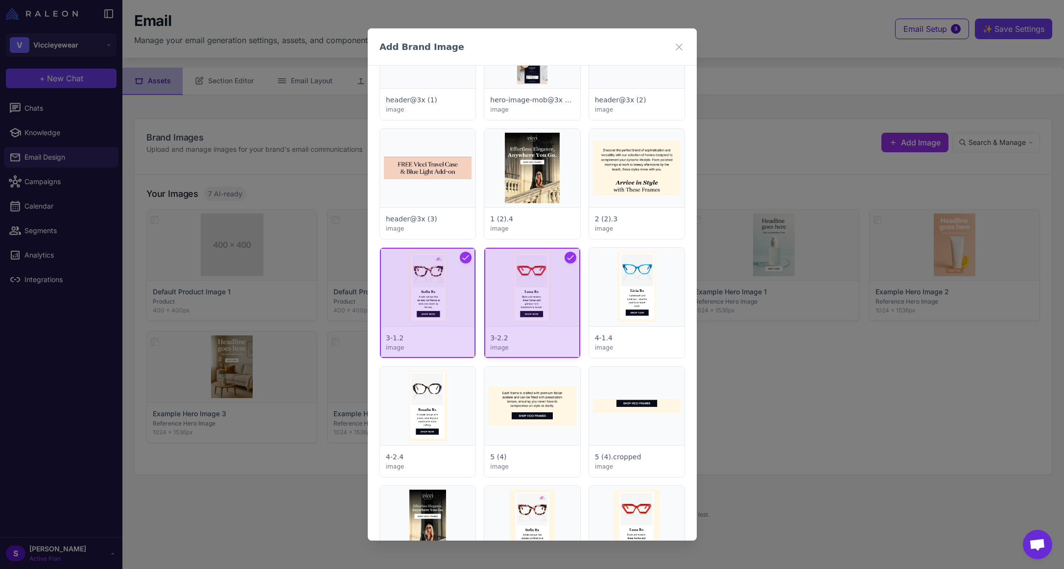
drag, startPoint x: 619, startPoint y: 296, endPoint x: 568, endPoint y: 329, distance: 60.2
click at [619, 297] on div at bounding box center [635, 303] width 95 height 110
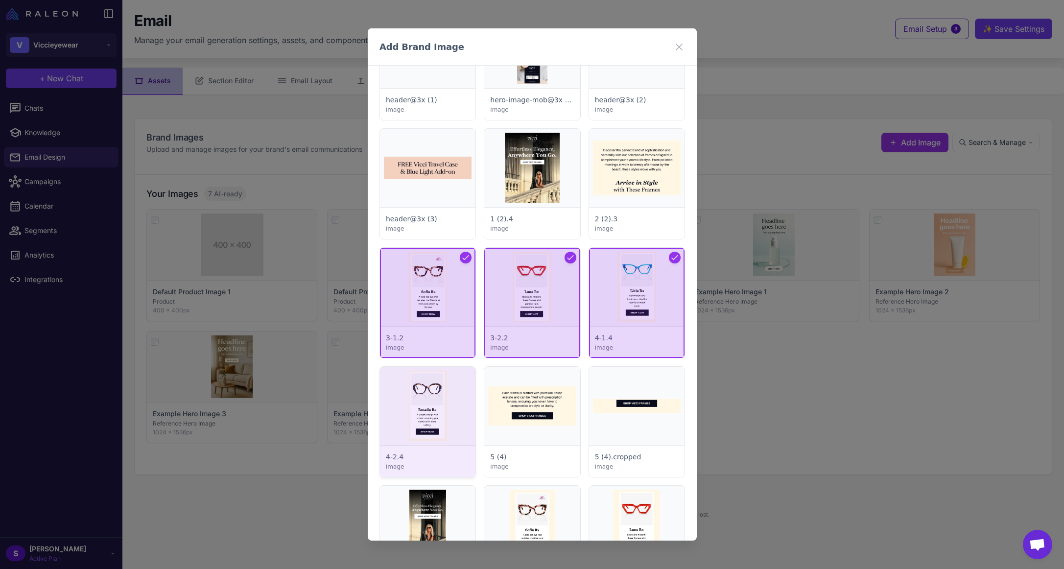
click at [410, 403] on div at bounding box center [427, 422] width 95 height 110
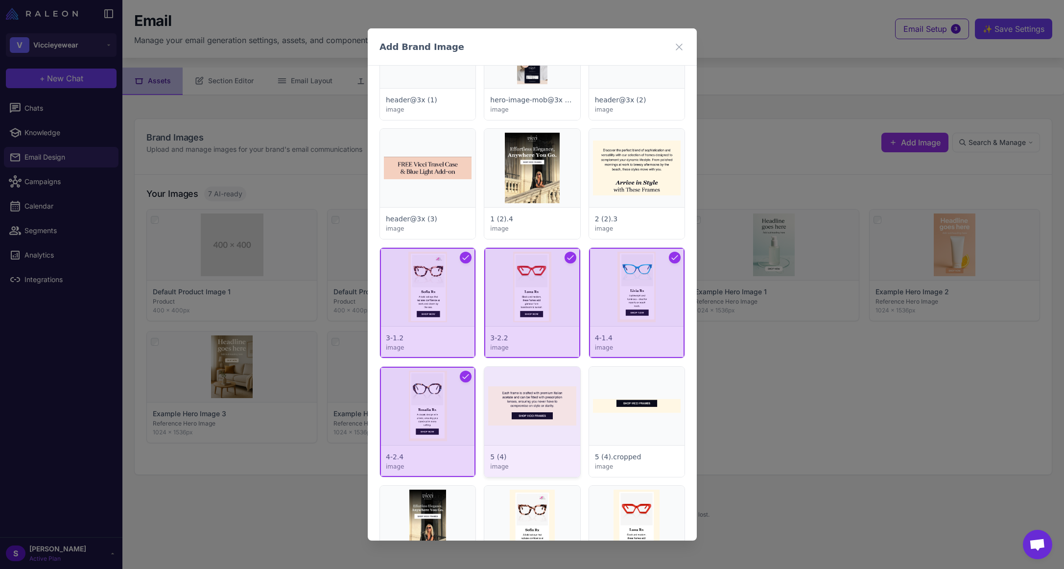
click at [520, 404] on div at bounding box center [531, 422] width 95 height 110
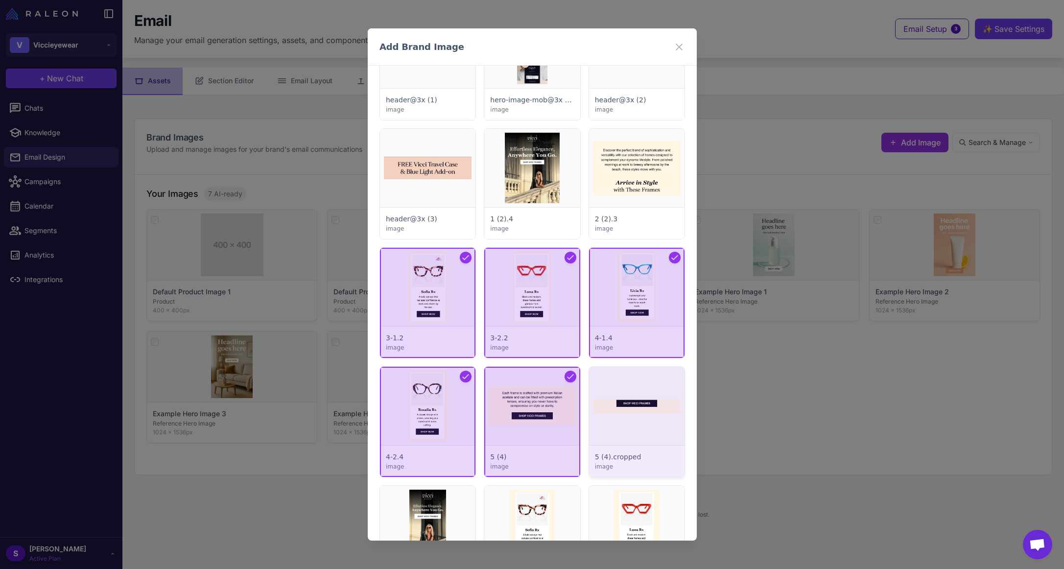
click at [619, 389] on div at bounding box center [635, 422] width 95 height 110
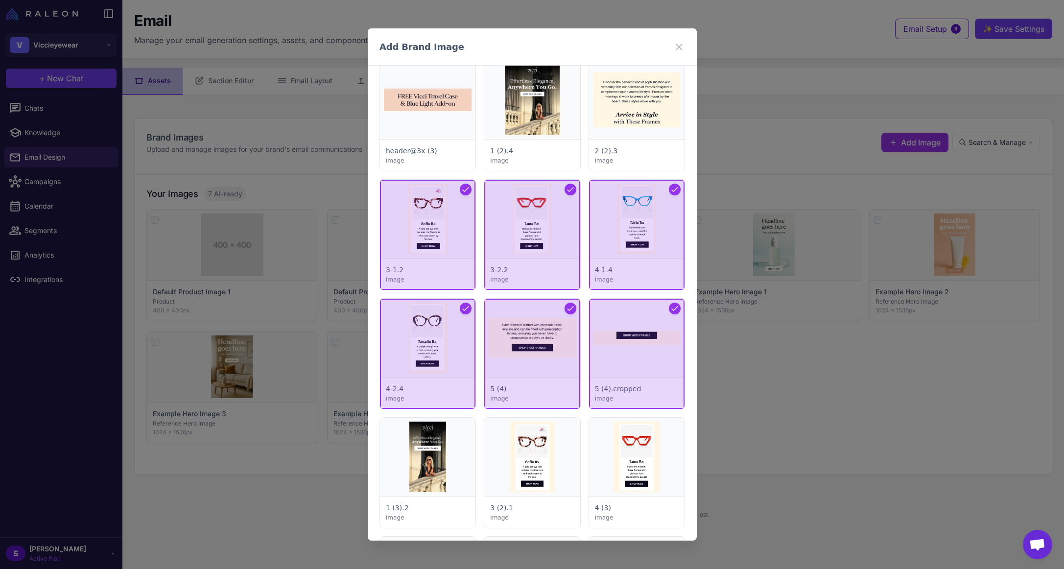
scroll to position [3084, 0]
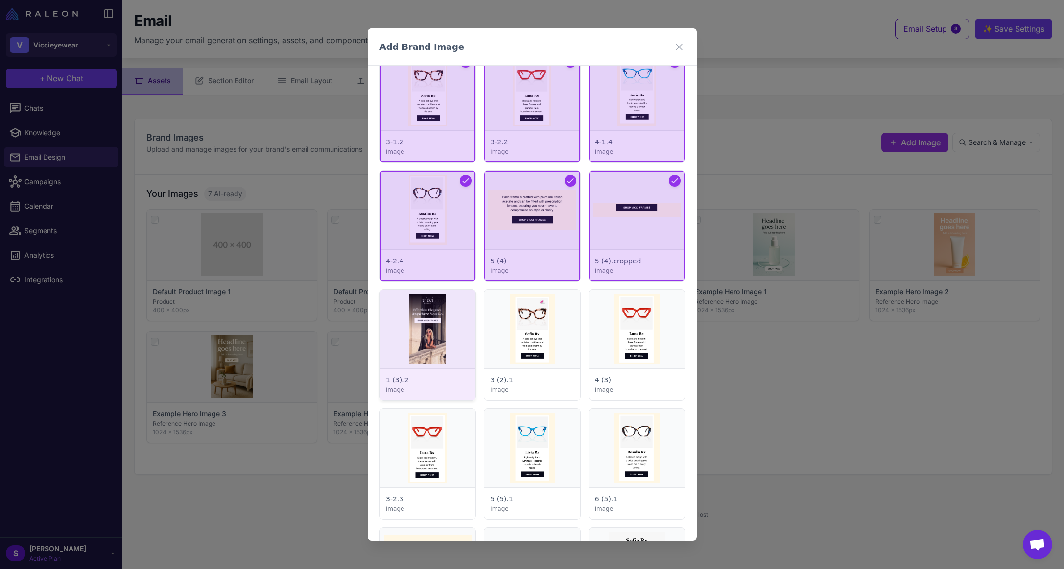
click at [428, 339] on div at bounding box center [427, 345] width 95 height 110
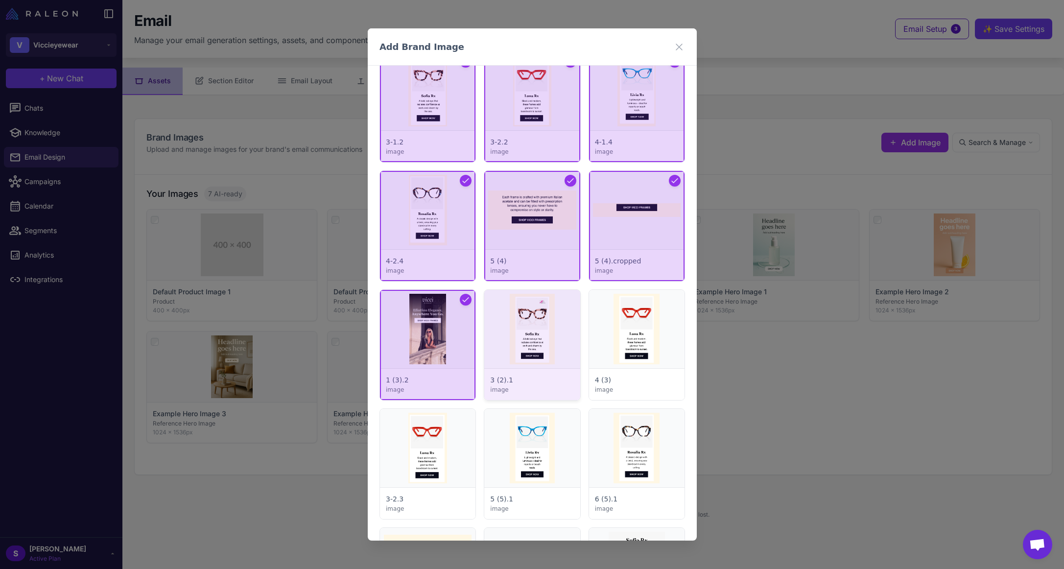
click at [530, 327] on div at bounding box center [531, 345] width 95 height 110
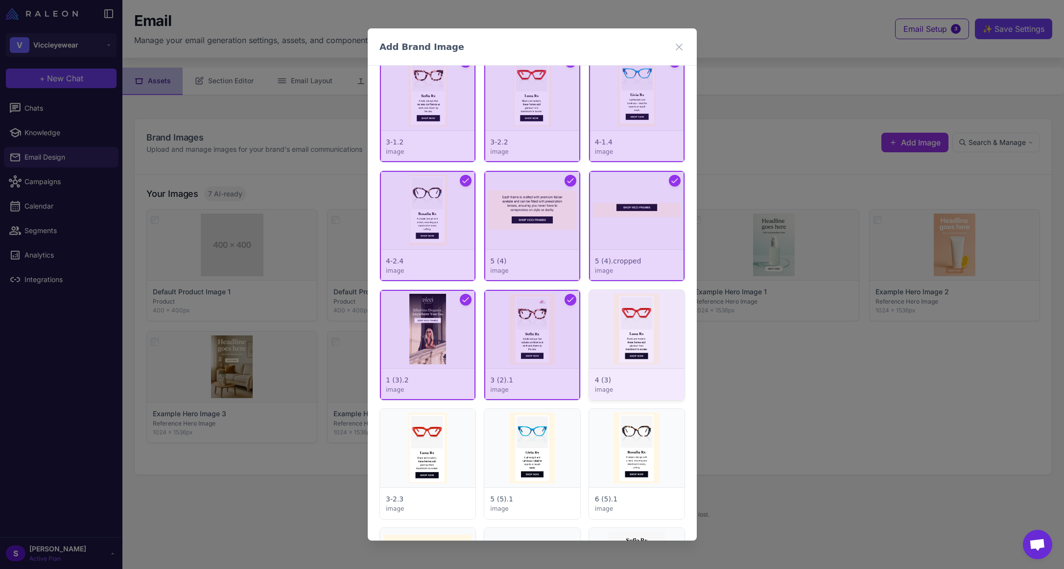
click at [647, 332] on div at bounding box center [635, 345] width 95 height 110
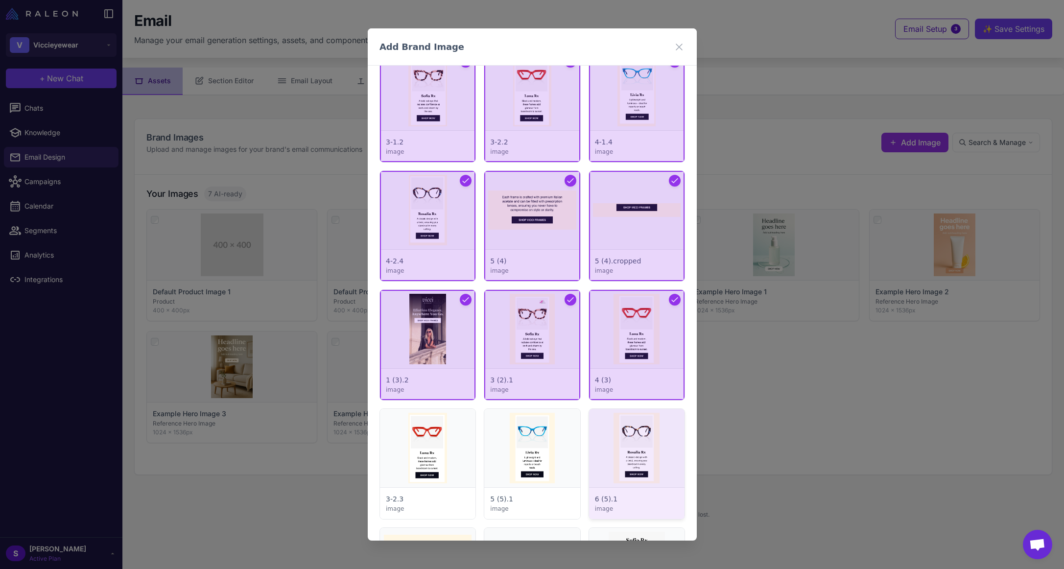
click at [614, 431] on div at bounding box center [635, 464] width 95 height 110
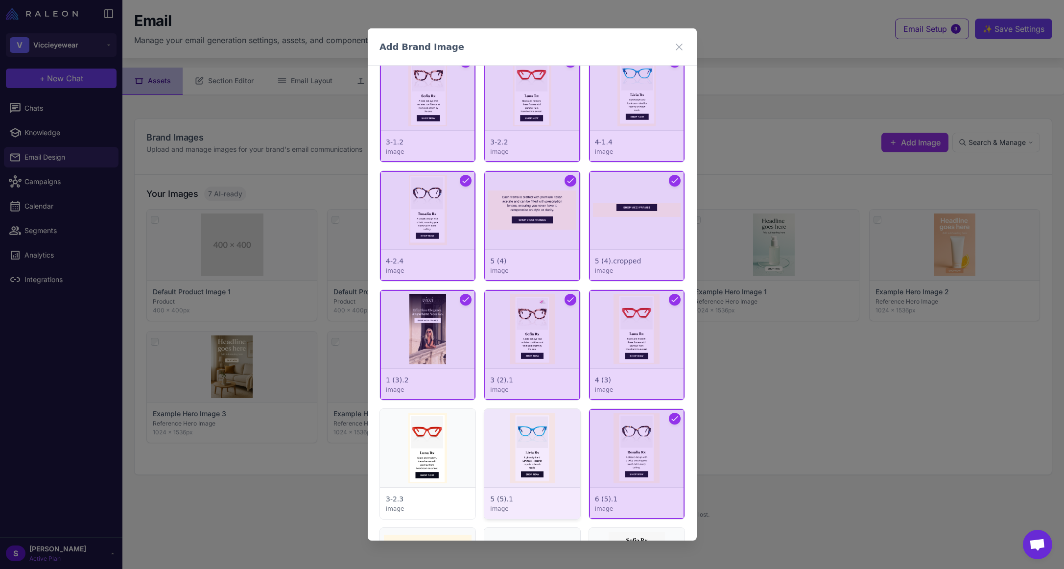
click at [552, 442] on div at bounding box center [531, 464] width 95 height 110
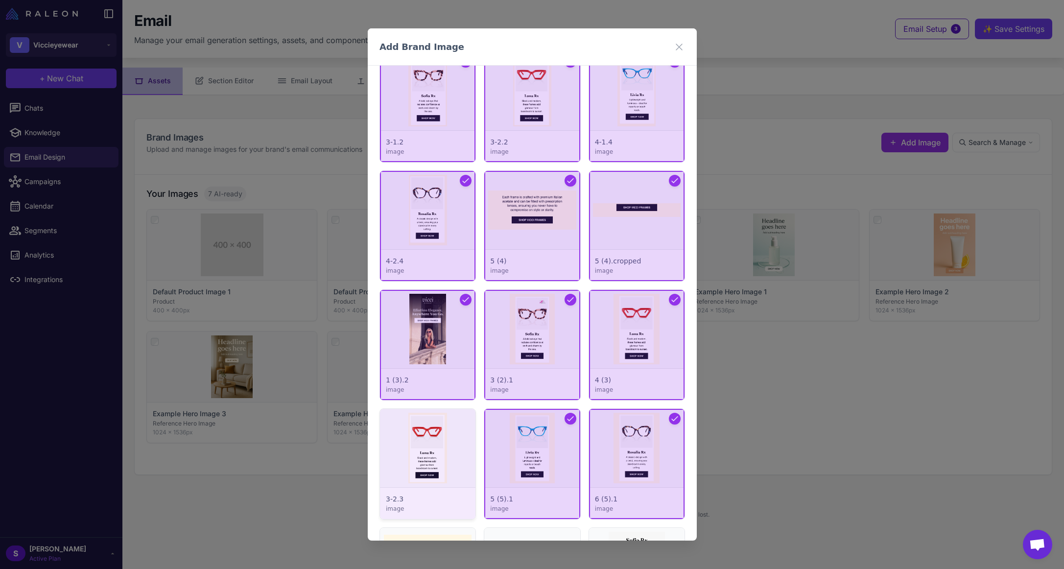
click at [408, 433] on div at bounding box center [427, 464] width 95 height 110
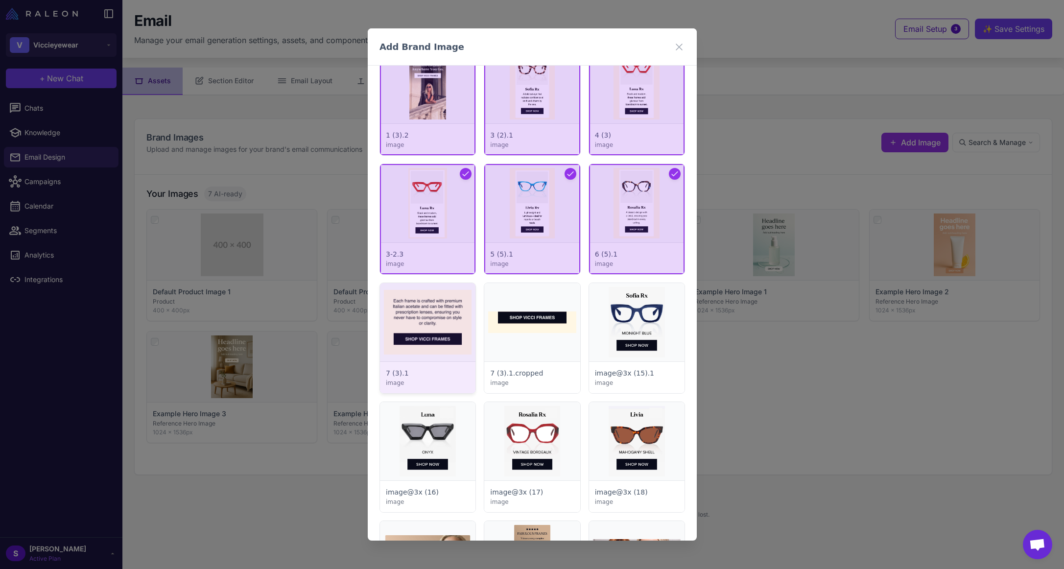
scroll to position [3476, 0]
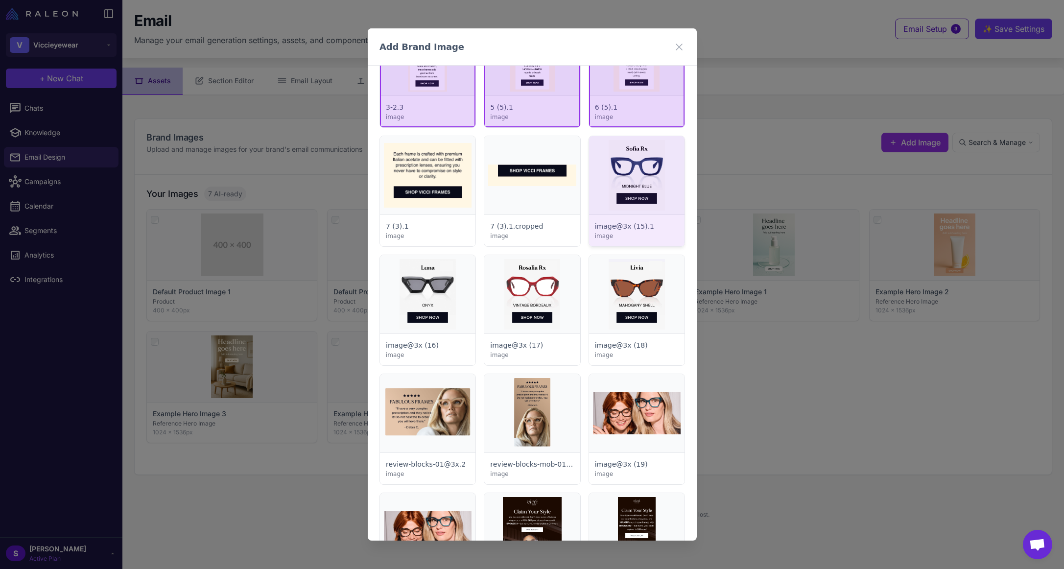
click at [633, 165] on div at bounding box center [635, 191] width 95 height 110
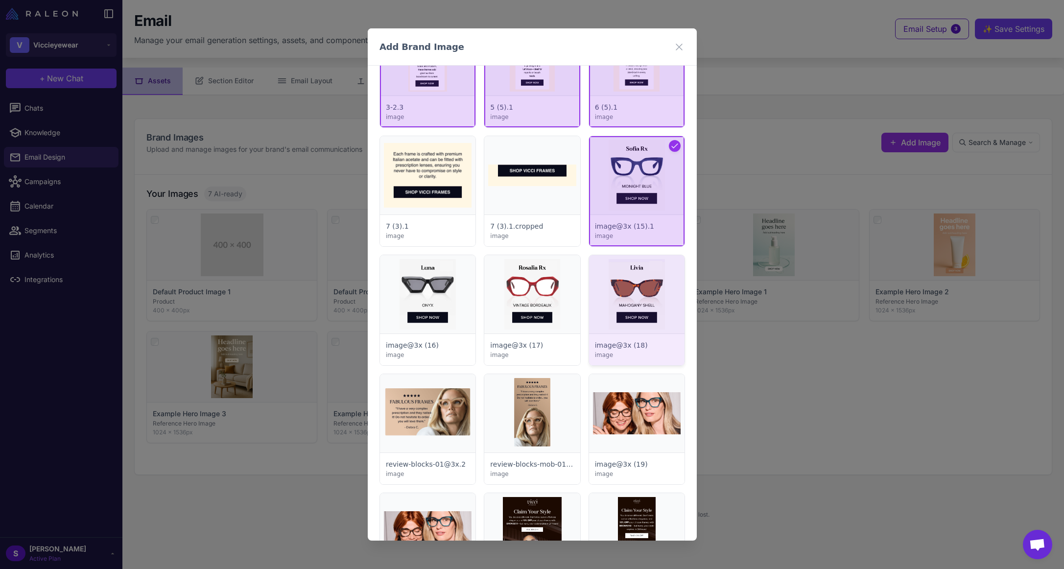
click at [602, 276] on div at bounding box center [635, 310] width 95 height 110
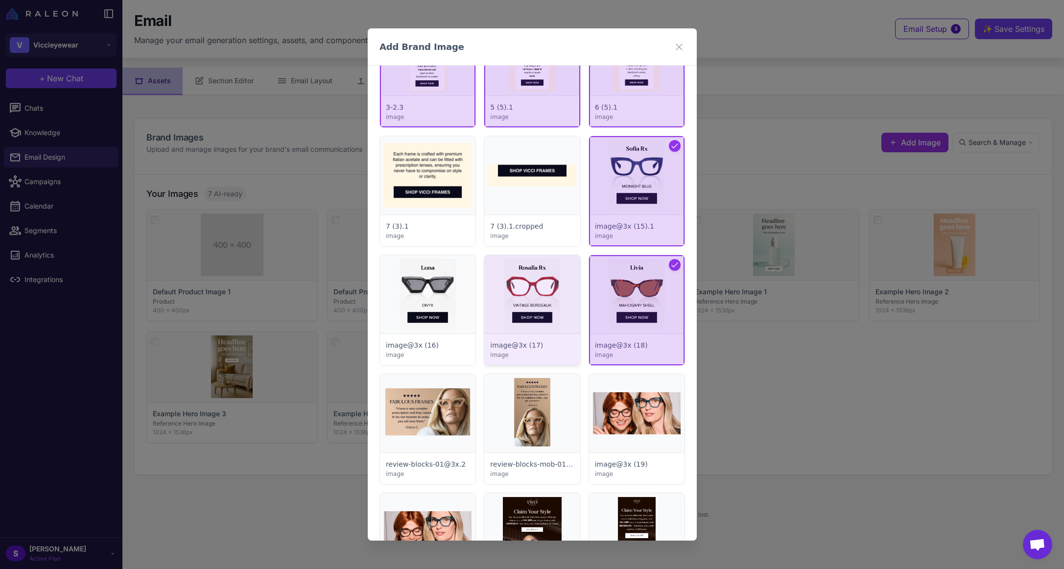
click at [526, 281] on div at bounding box center [531, 310] width 95 height 110
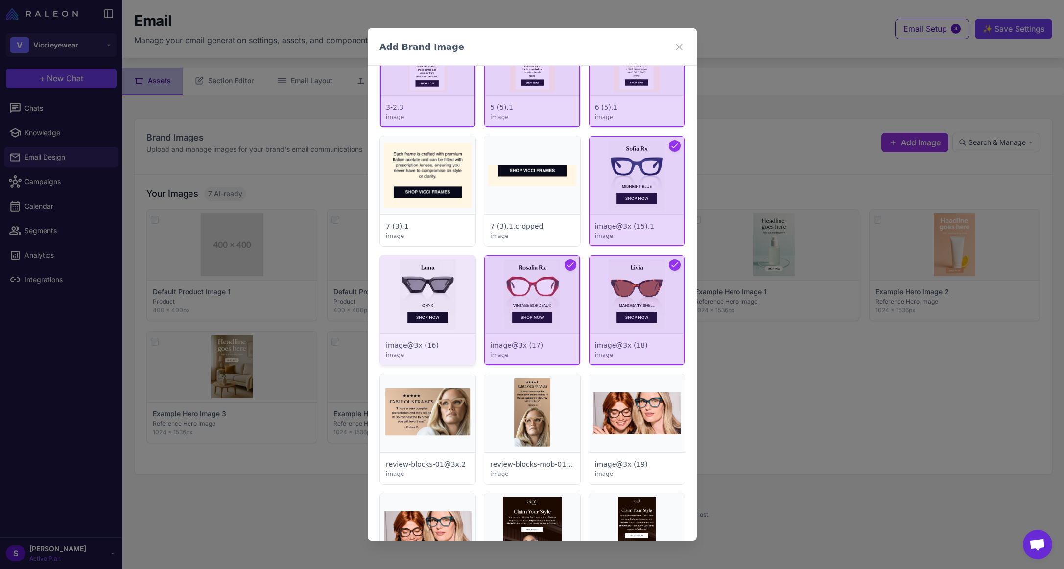
click at [425, 295] on div at bounding box center [427, 310] width 95 height 110
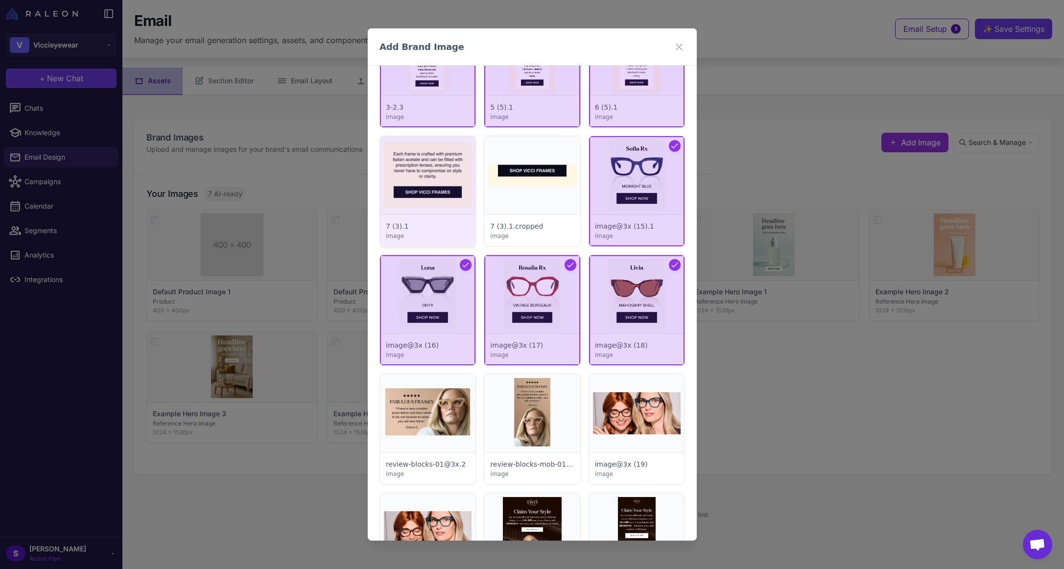
click at [420, 184] on div at bounding box center [427, 191] width 95 height 110
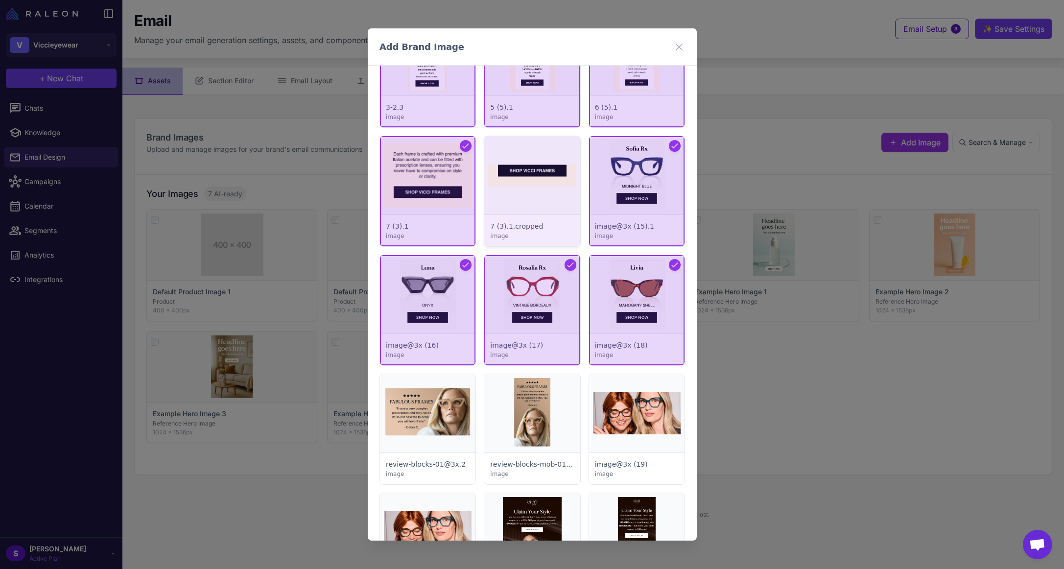
click at [503, 169] on div at bounding box center [531, 191] width 95 height 110
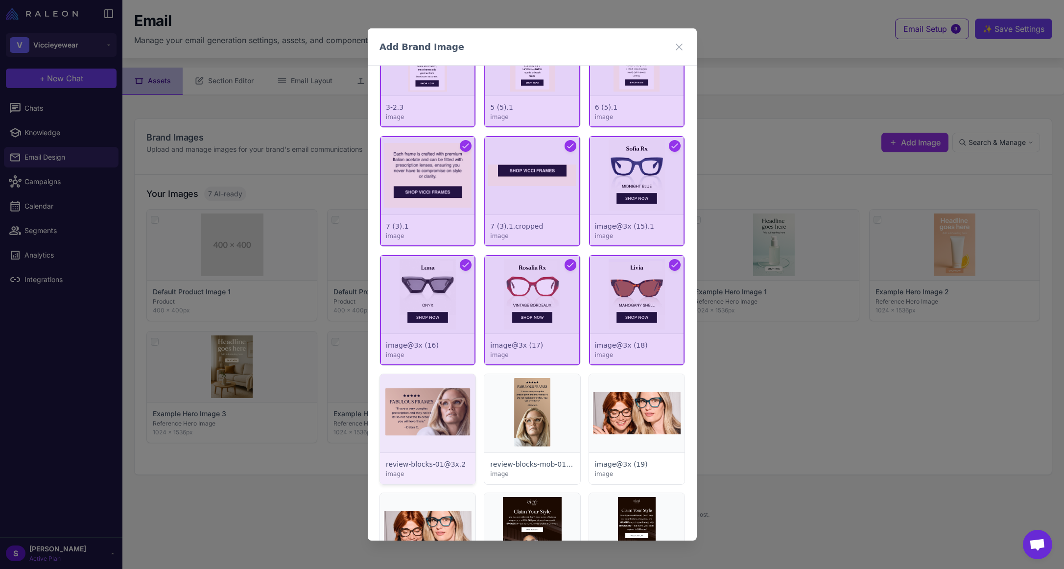
click at [424, 419] on div at bounding box center [427, 429] width 95 height 110
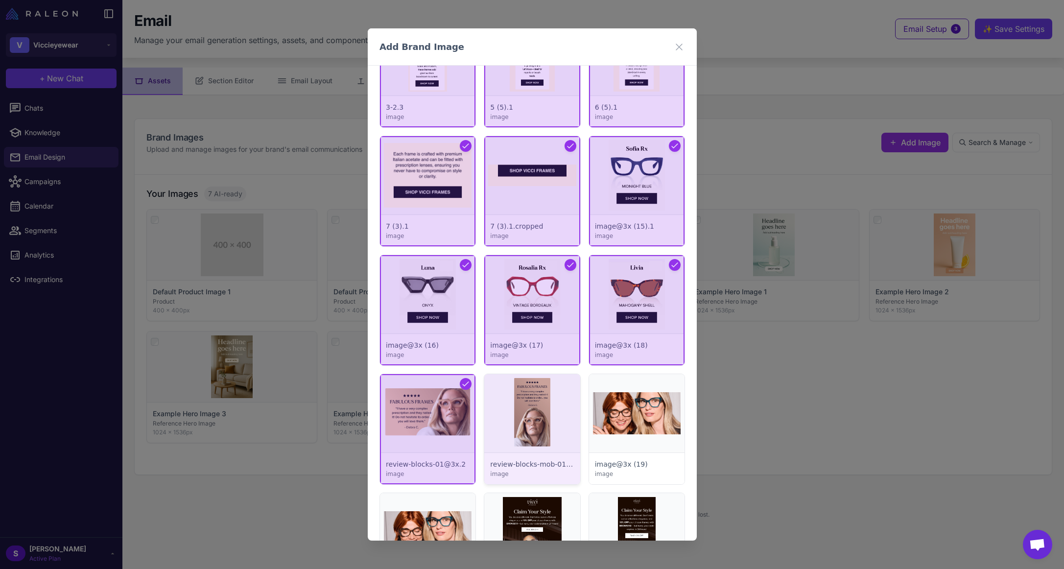
click at [518, 411] on div at bounding box center [531, 429] width 95 height 110
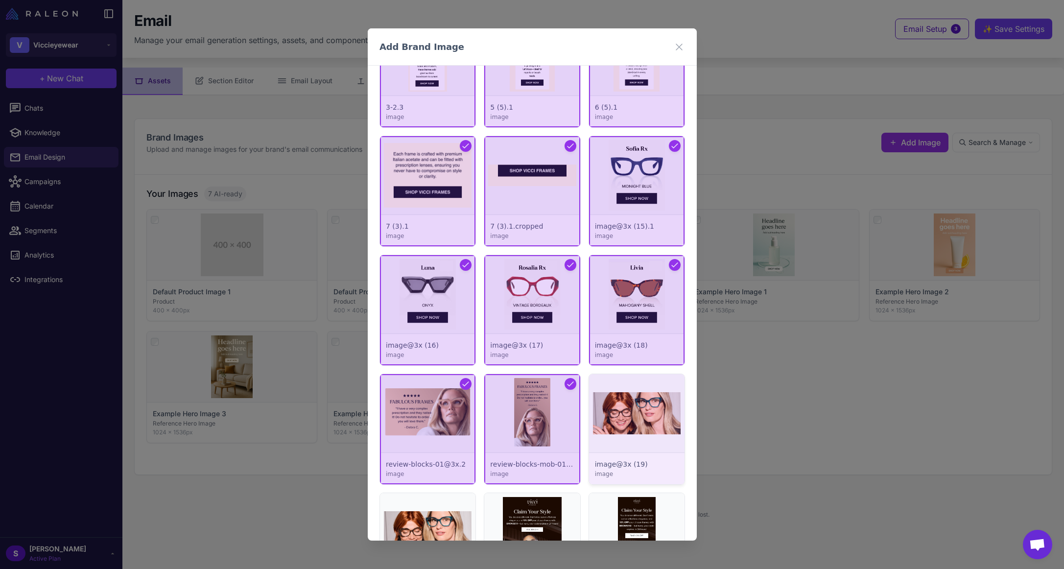
click at [623, 406] on div at bounding box center [635, 429] width 95 height 110
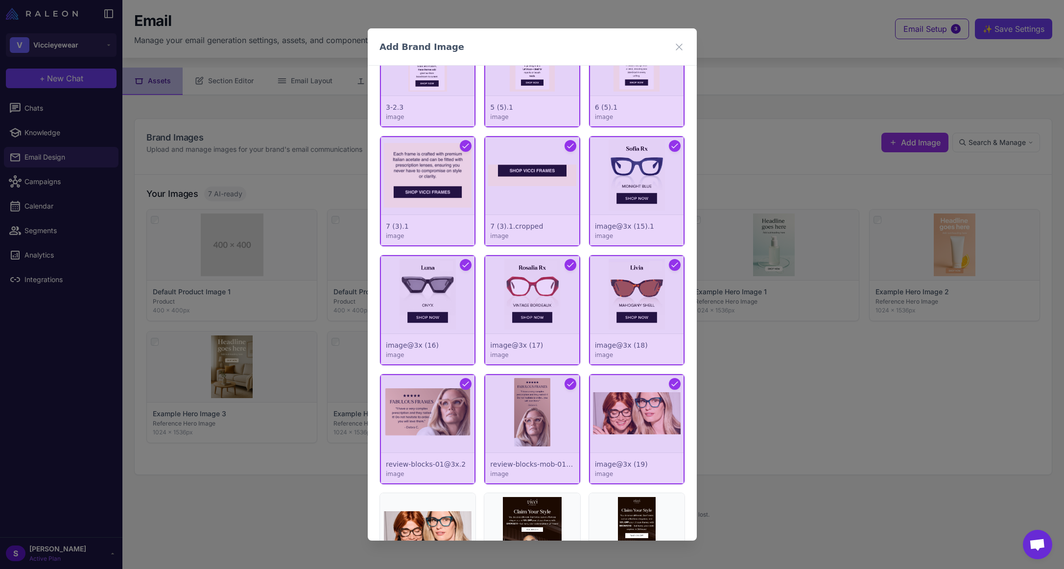
scroll to position [3707, 0]
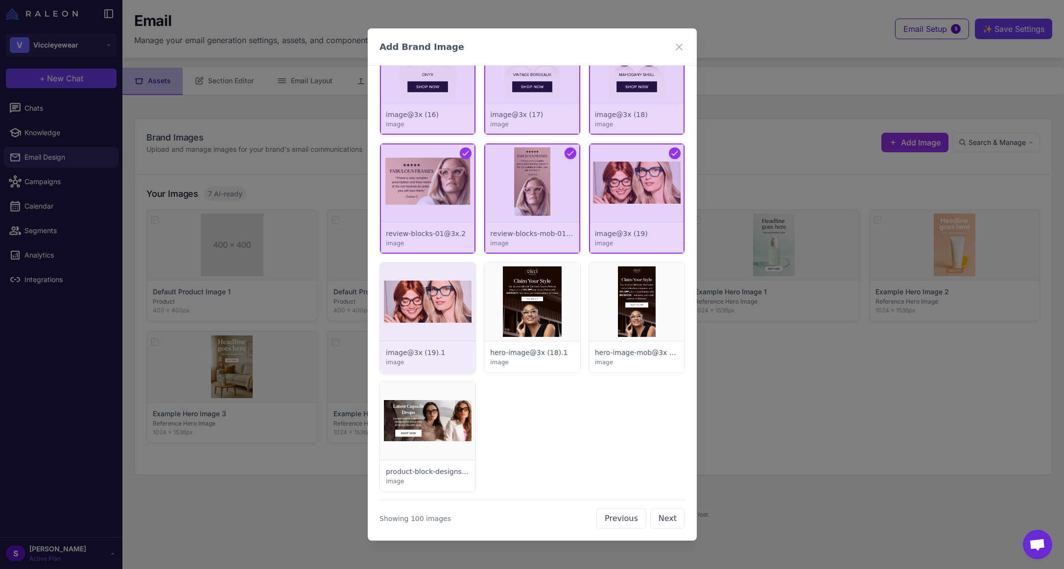
click at [448, 318] on div at bounding box center [427, 317] width 95 height 110
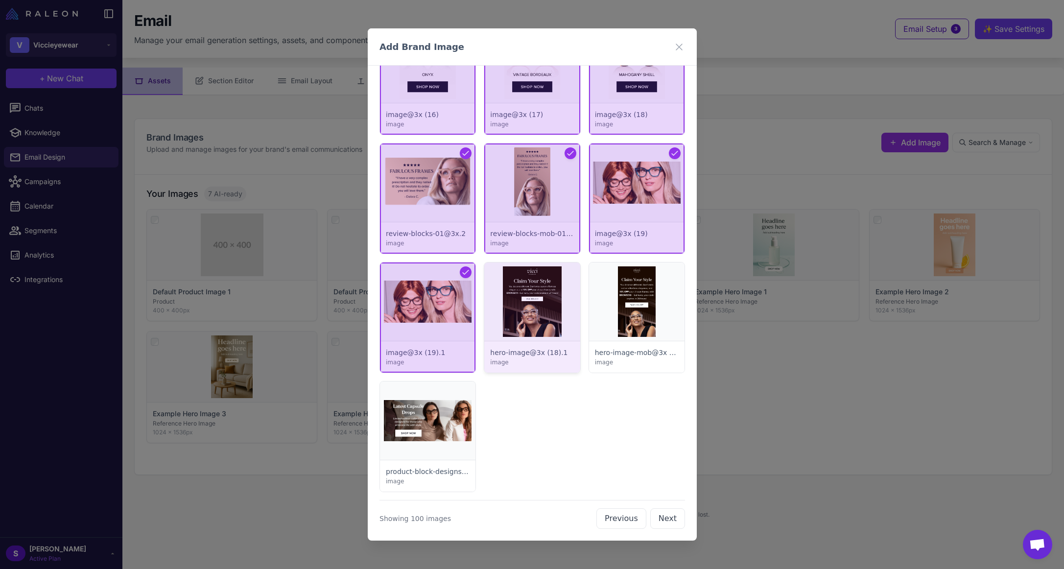
click at [532, 311] on div at bounding box center [531, 317] width 95 height 110
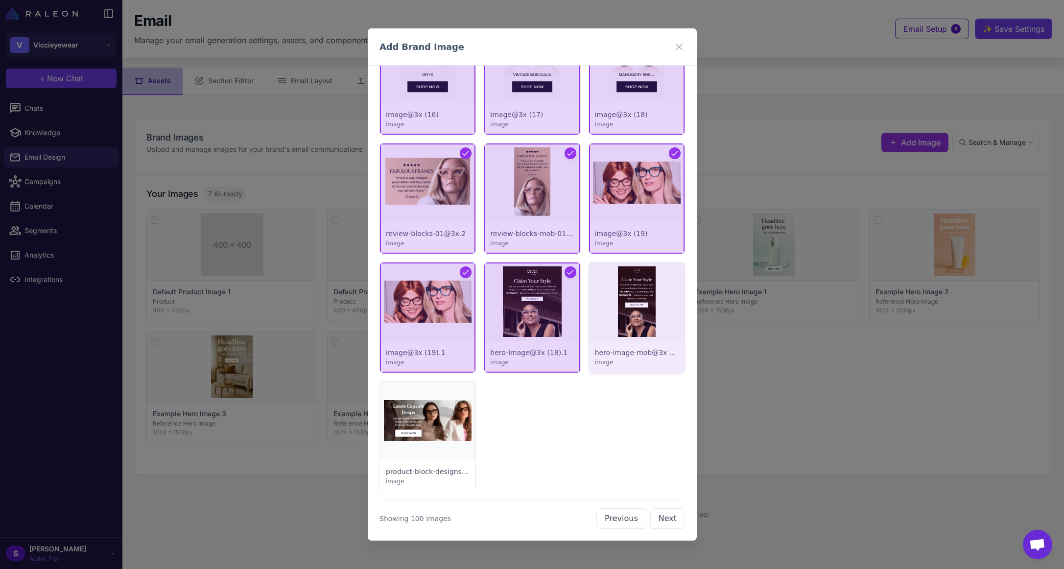
click at [642, 315] on div at bounding box center [635, 317] width 95 height 110
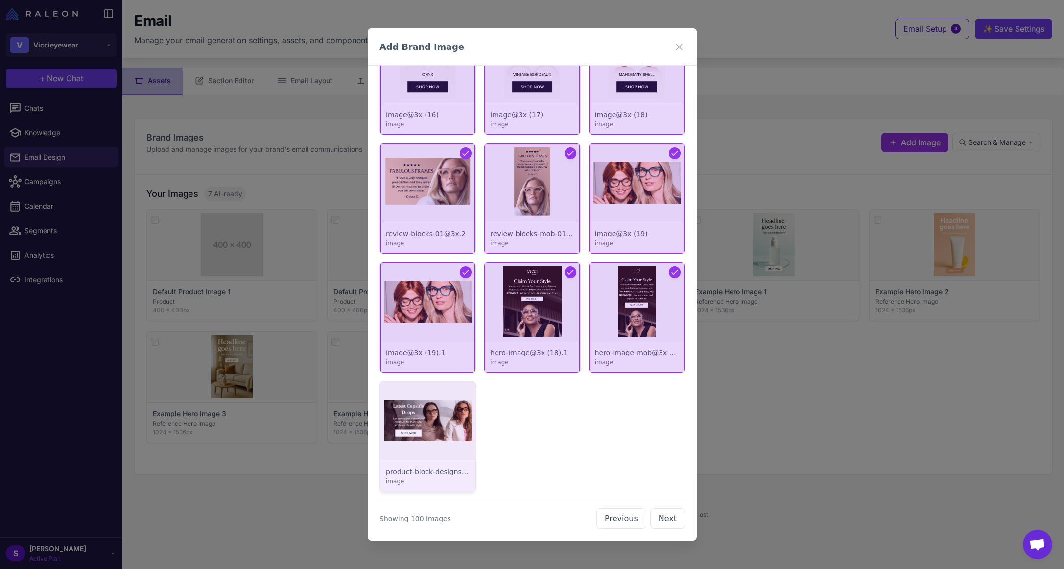
click at [415, 428] on div at bounding box center [427, 436] width 95 height 110
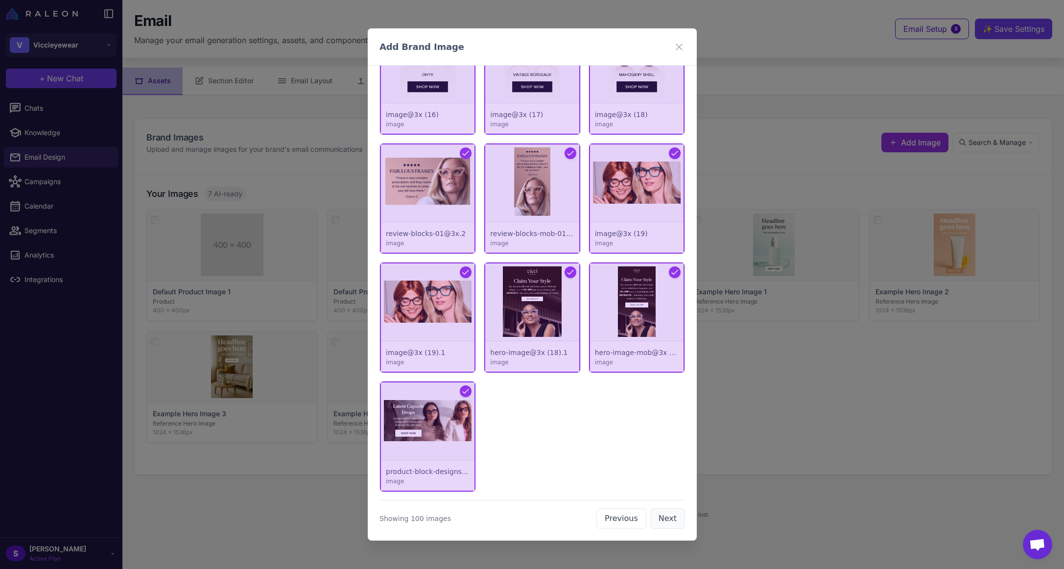
click at [663, 522] on button "Next" at bounding box center [667, 518] width 35 height 21
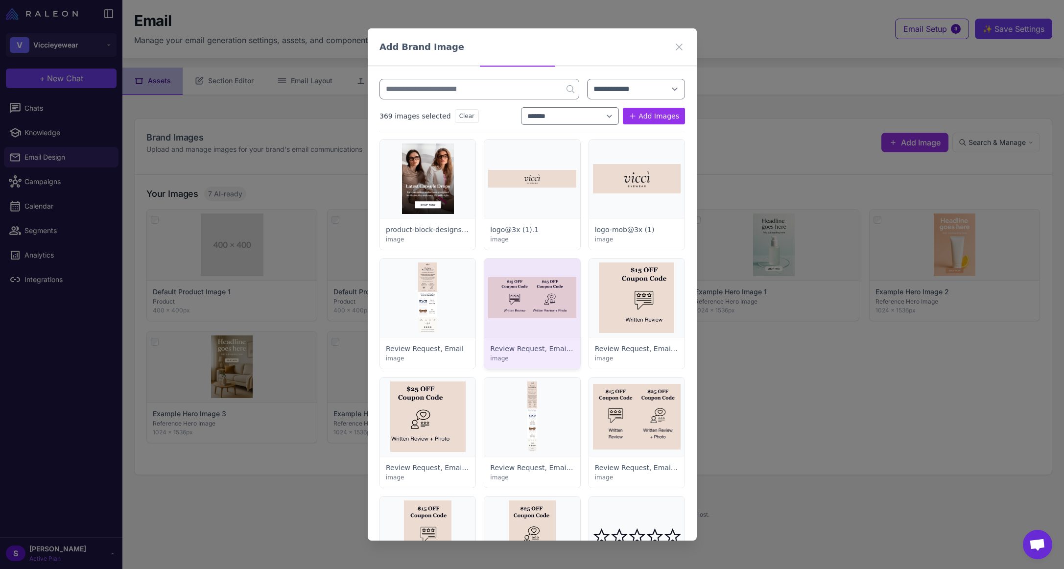
scroll to position [0, 0]
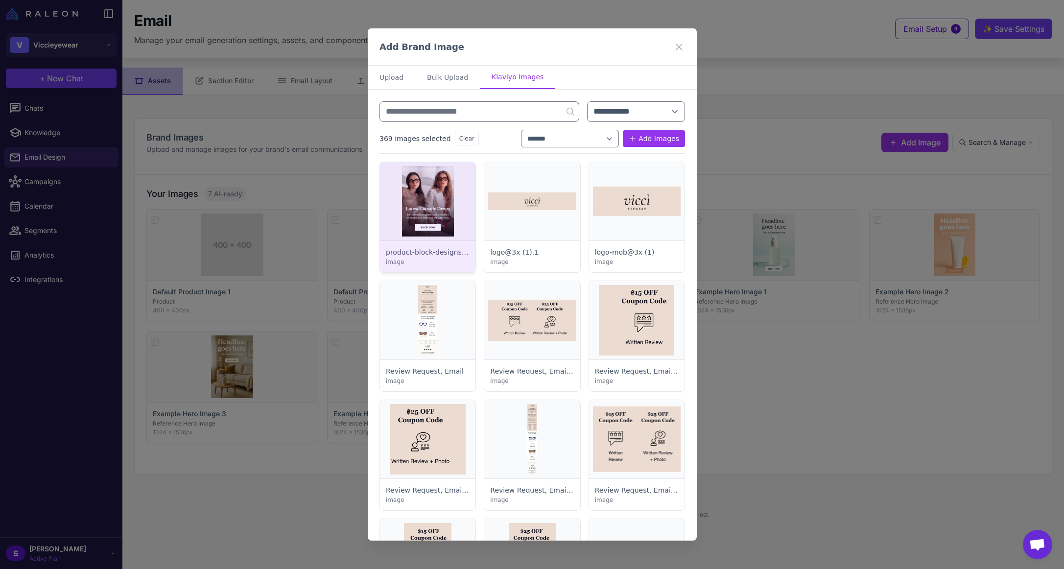
click at [432, 203] on div at bounding box center [427, 217] width 95 height 110
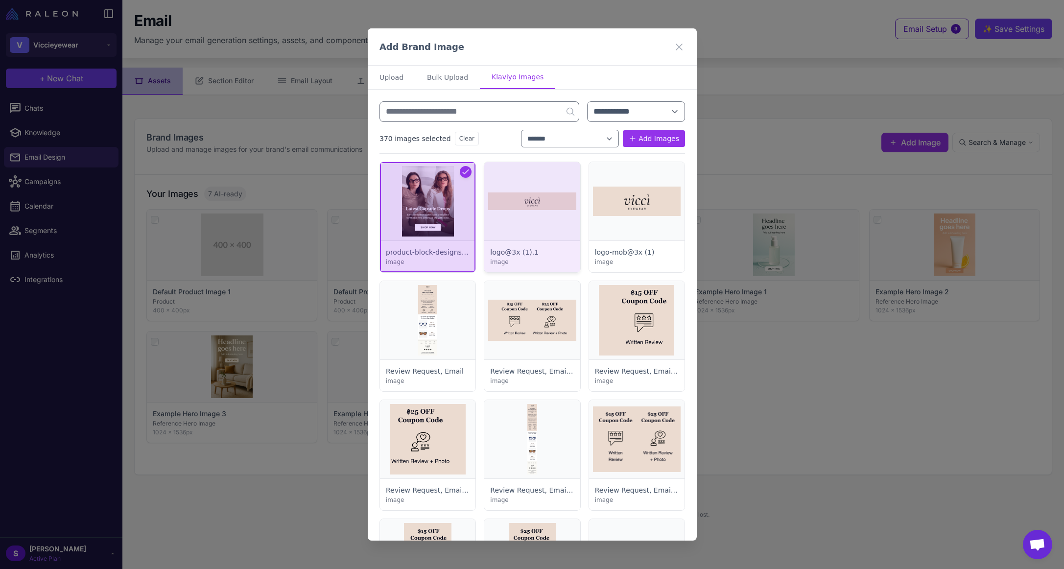
click at [540, 202] on div at bounding box center [531, 217] width 95 height 110
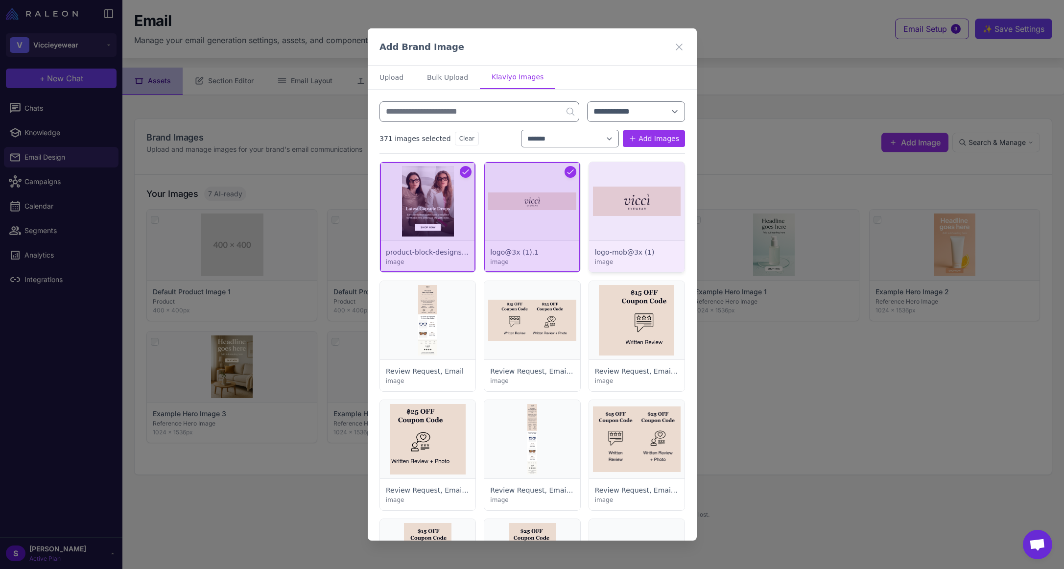
click at [627, 207] on div at bounding box center [635, 217] width 95 height 110
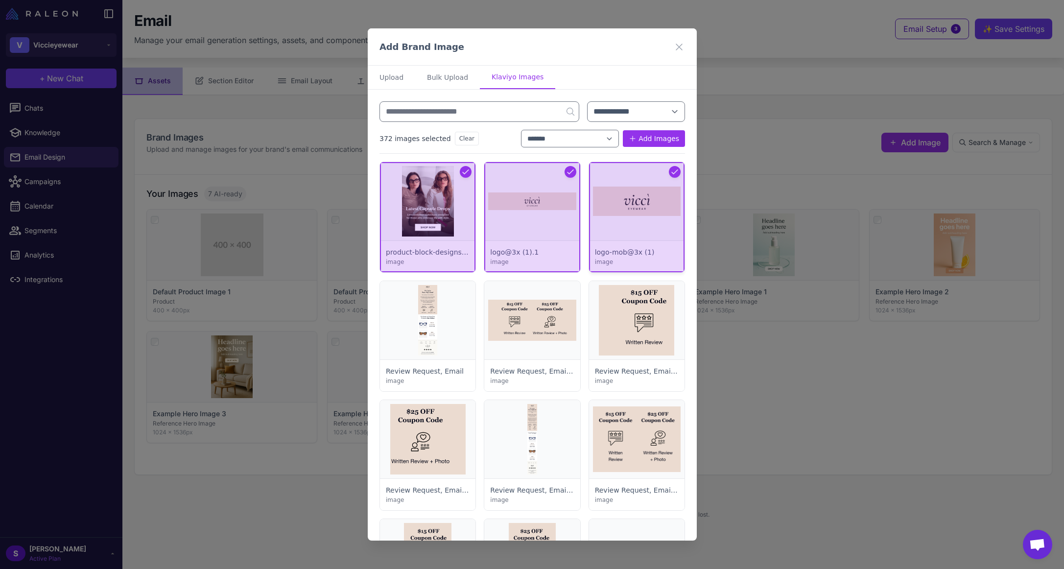
click at [607, 214] on div at bounding box center [635, 217] width 95 height 110
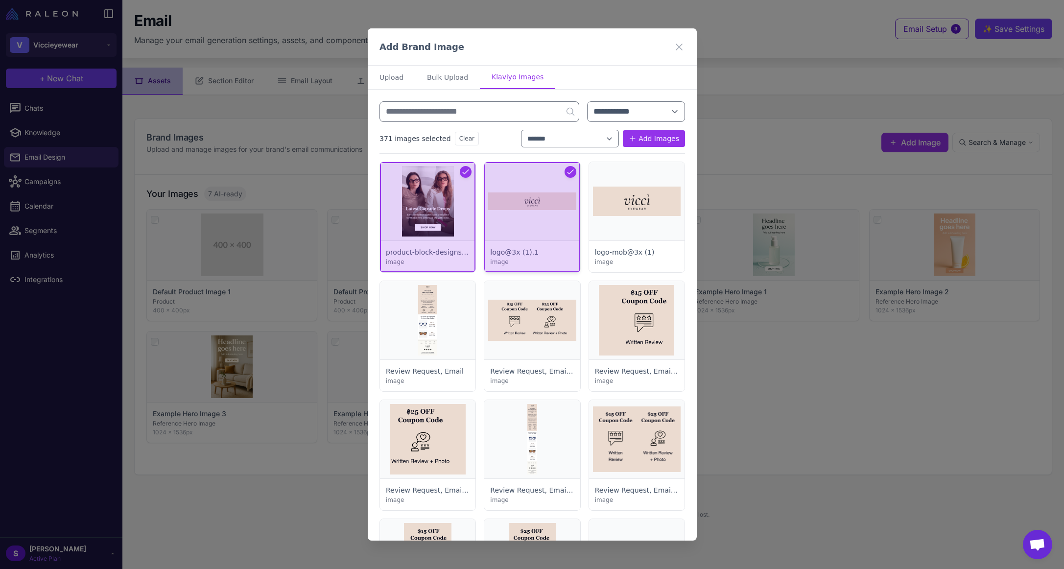
click at [531, 221] on div at bounding box center [531, 217] width 95 height 110
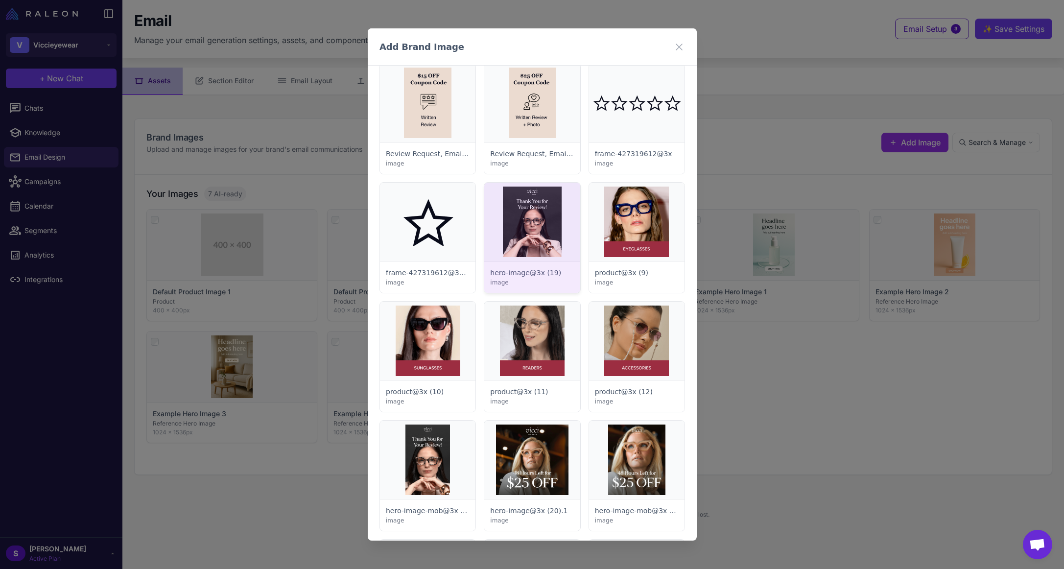
scroll to position [539, 0]
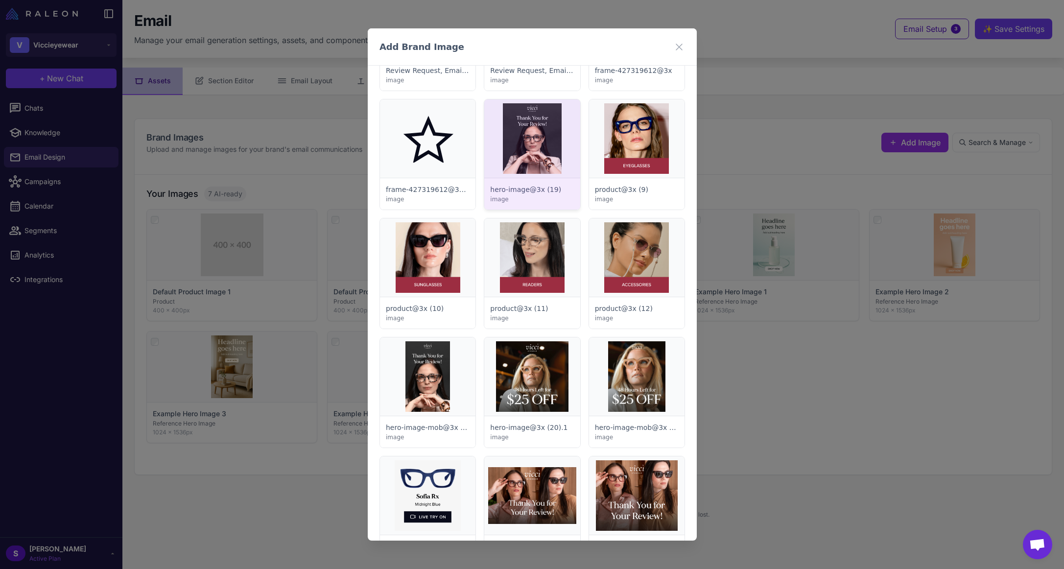
click at [527, 147] on div at bounding box center [531, 154] width 95 height 110
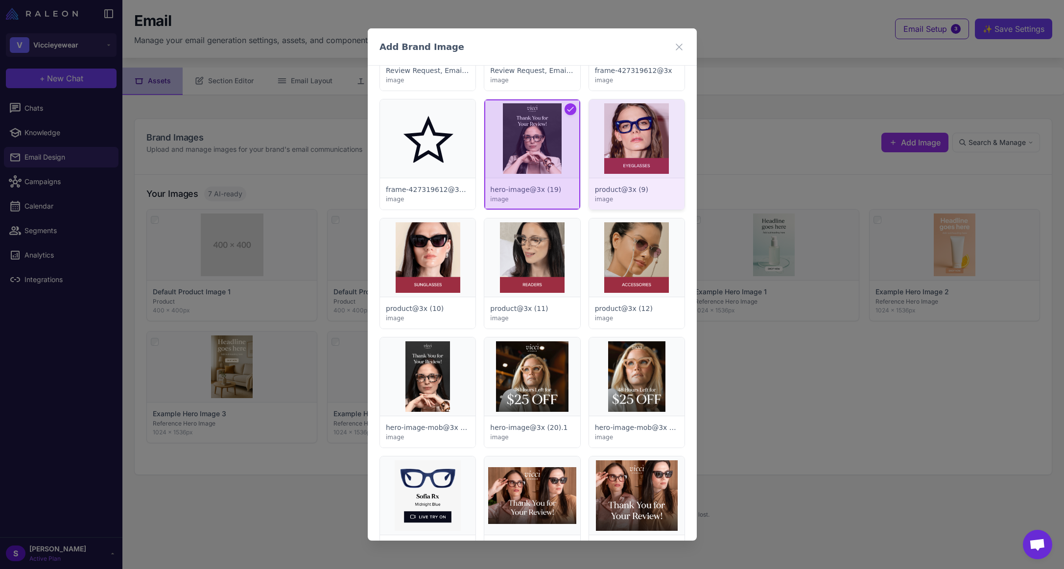
click at [628, 141] on div at bounding box center [635, 154] width 95 height 110
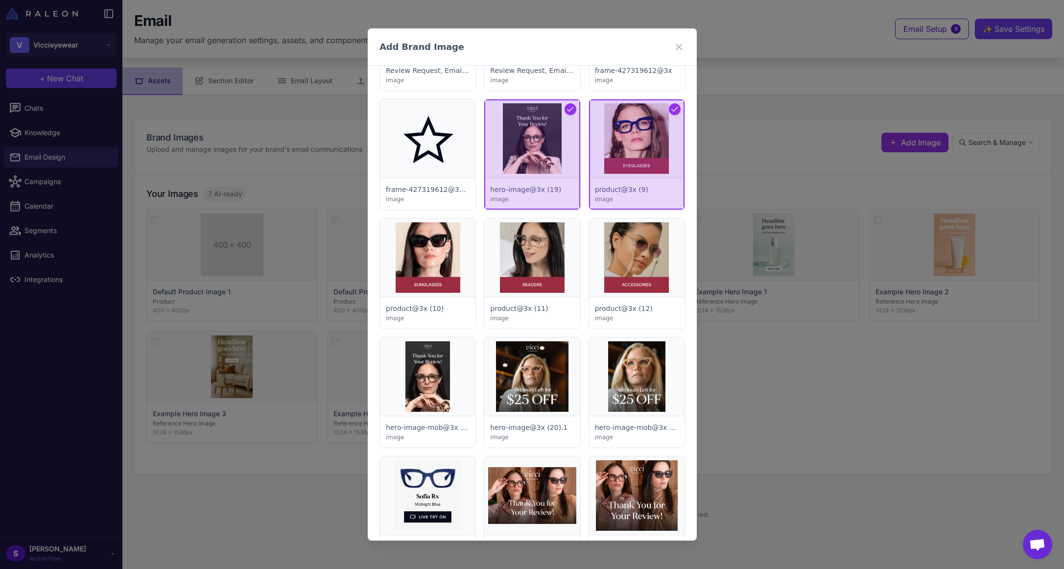
drag, startPoint x: 444, startPoint y: 240, endPoint x: 475, endPoint y: 240, distance: 31.8
click at [444, 240] on div at bounding box center [427, 273] width 95 height 110
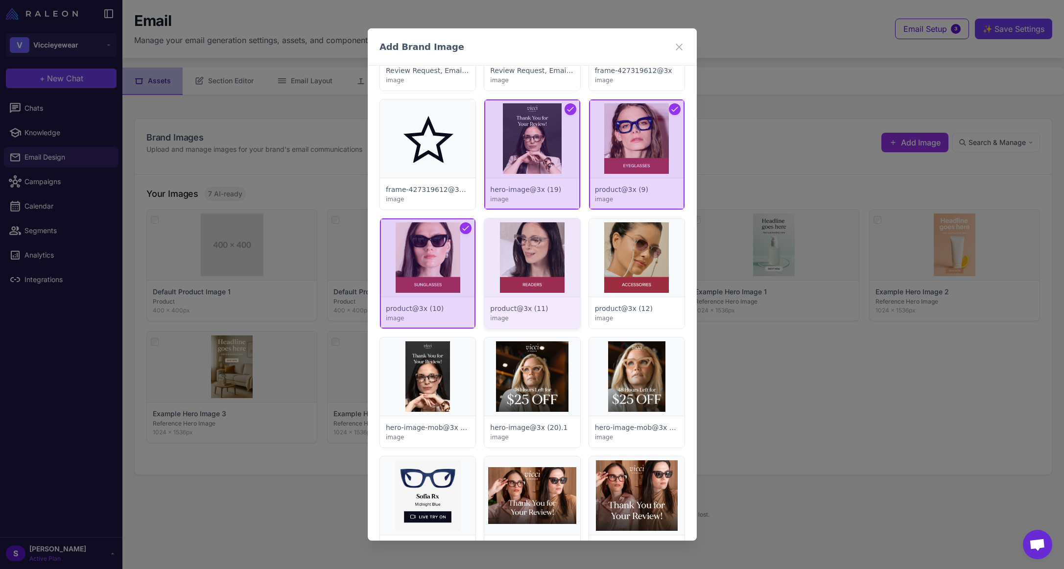
click at [518, 251] on div at bounding box center [531, 273] width 95 height 110
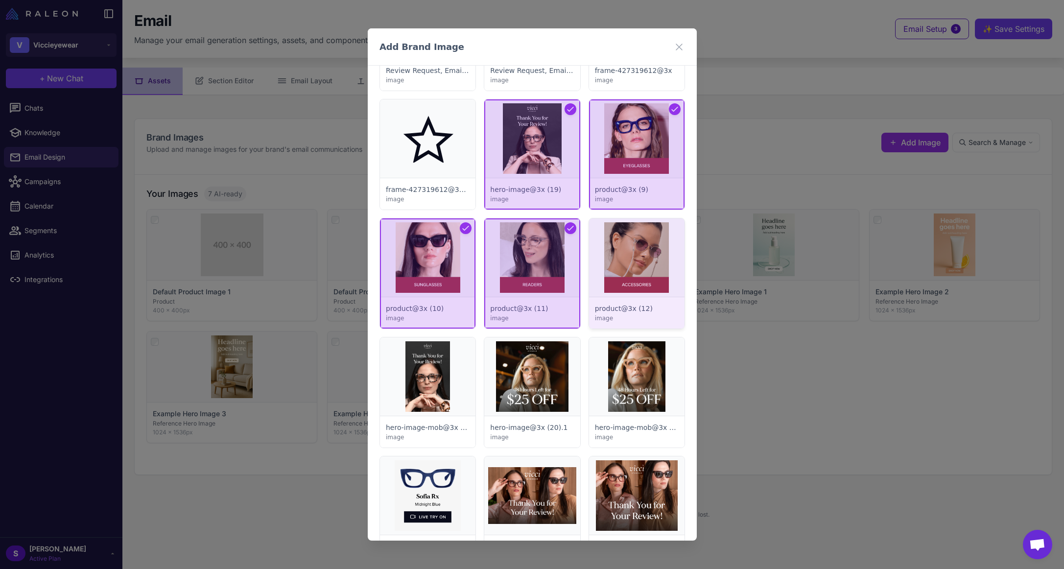
click at [618, 256] on div at bounding box center [635, 273] width 95 height 110
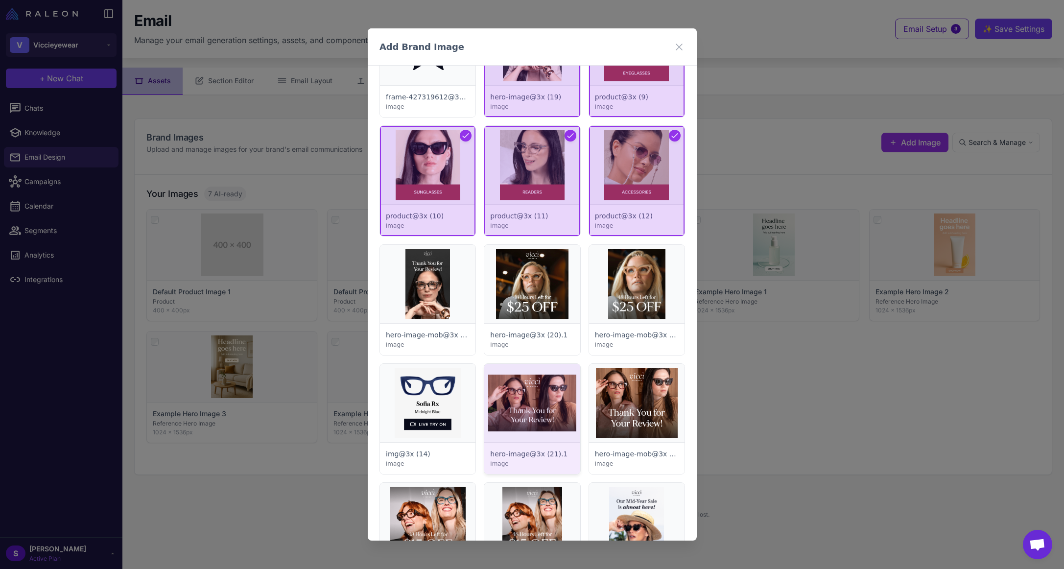
scroll to position [734, 0]
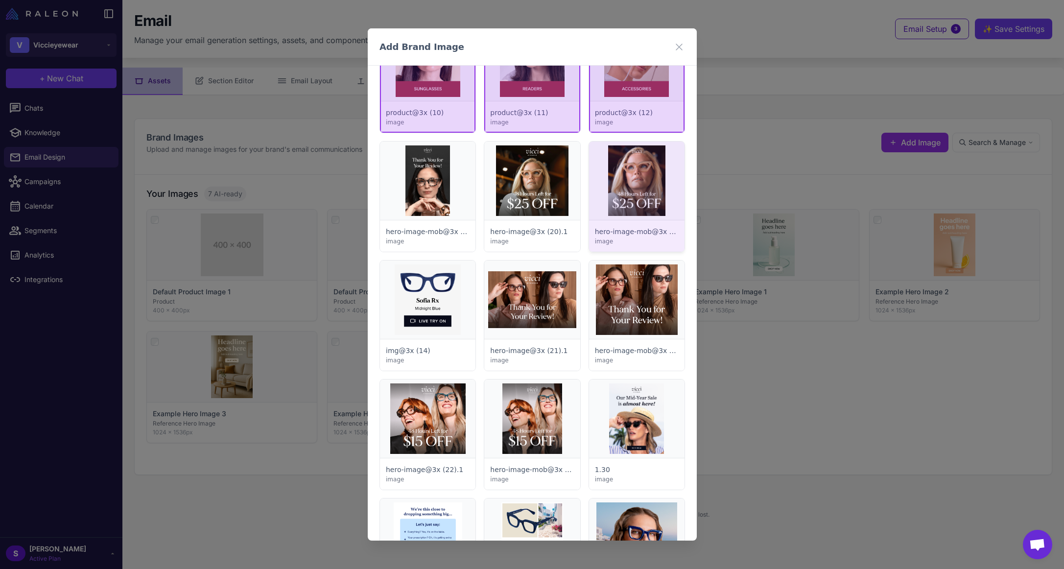
click at [621, 177] on div at bounding box center [635, 196] width 95 height 110
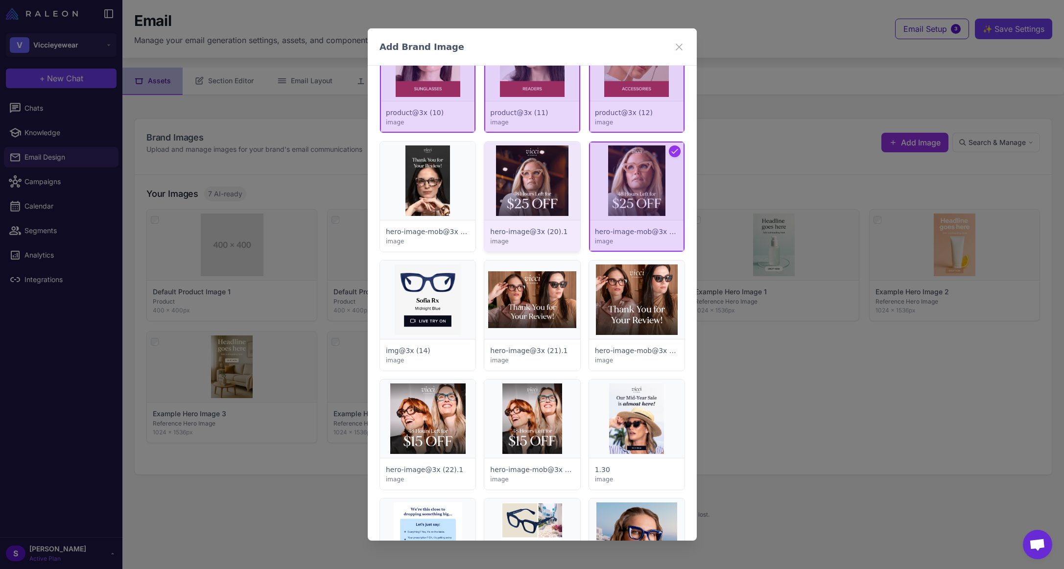
click at [529, 184] on div at bounding box center [531, 196] width 95 height 110
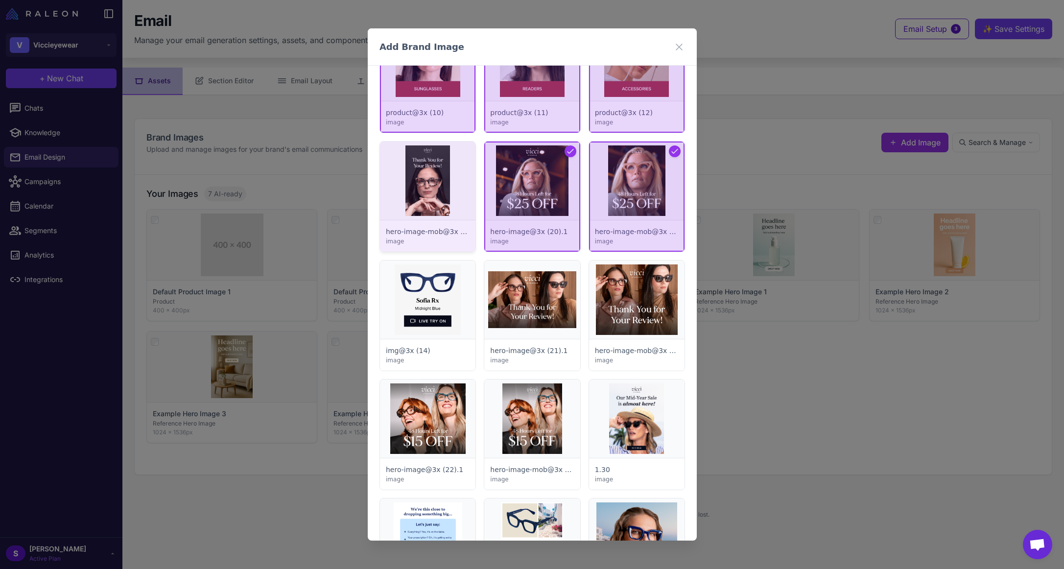
click at [413, 183] on div at bounding box center [427, 196] width 95 height 110
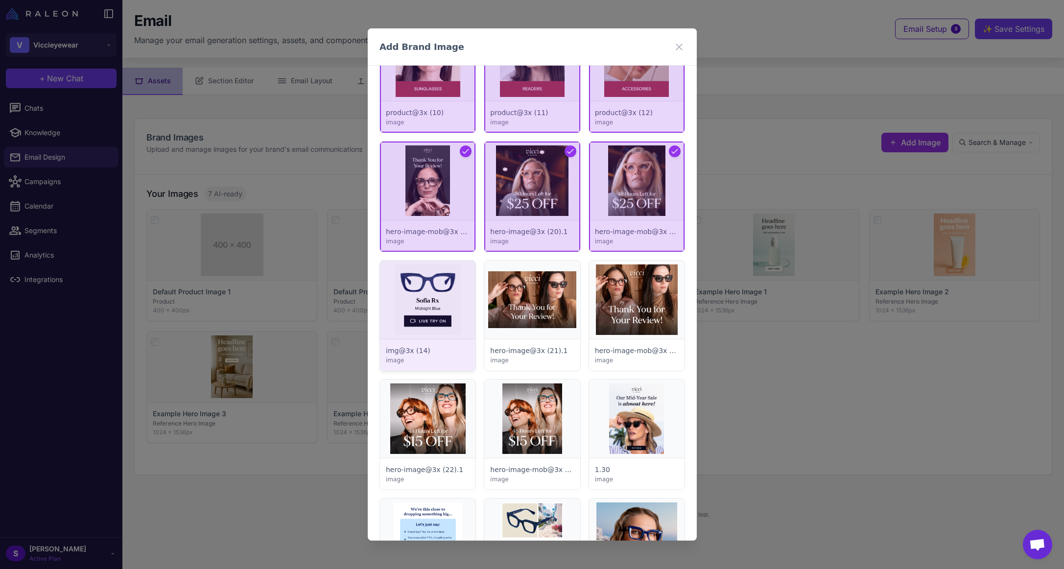
click at [443, 287] on div at bounding box center [427, 315] width 95 height 110
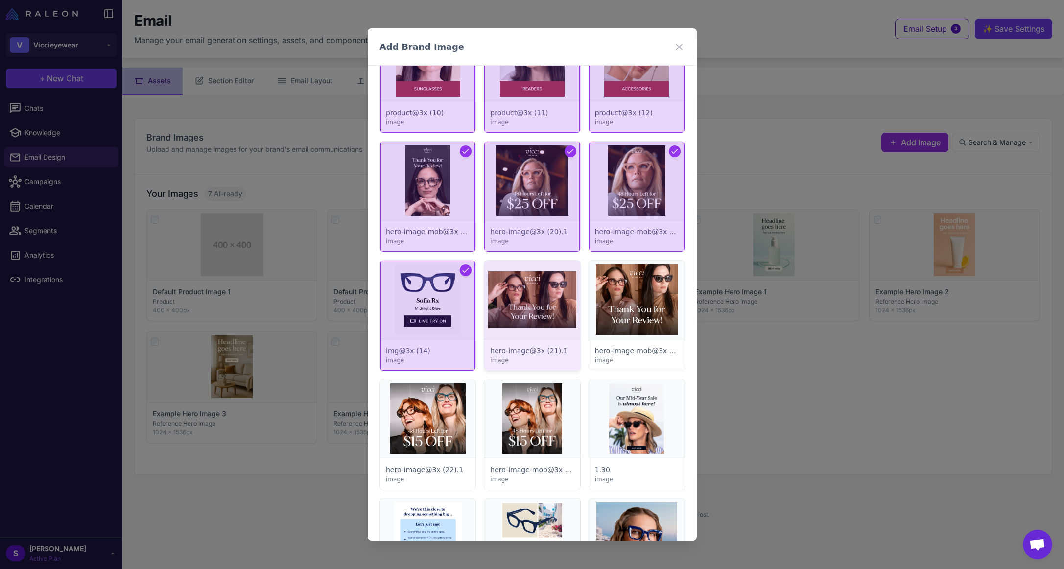
click at [537, 298] on div at bounding box center [531, 315] width 95 height 110
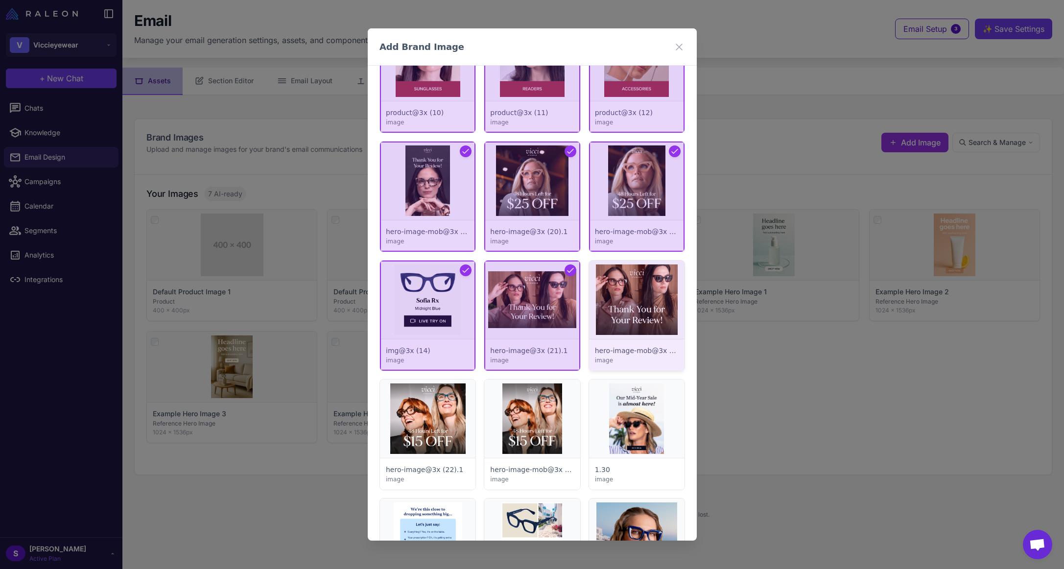
click at [632, 300] on div at bounding box center [635, 315] width 95 height 110
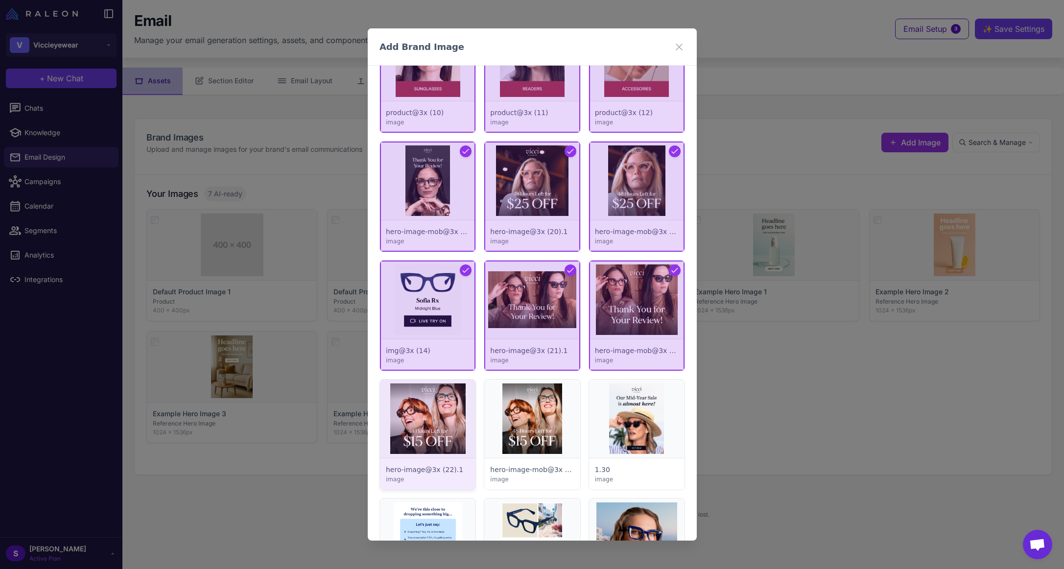
click at [425, 415] on div at bounding box center [427, 434] width 95 height 110
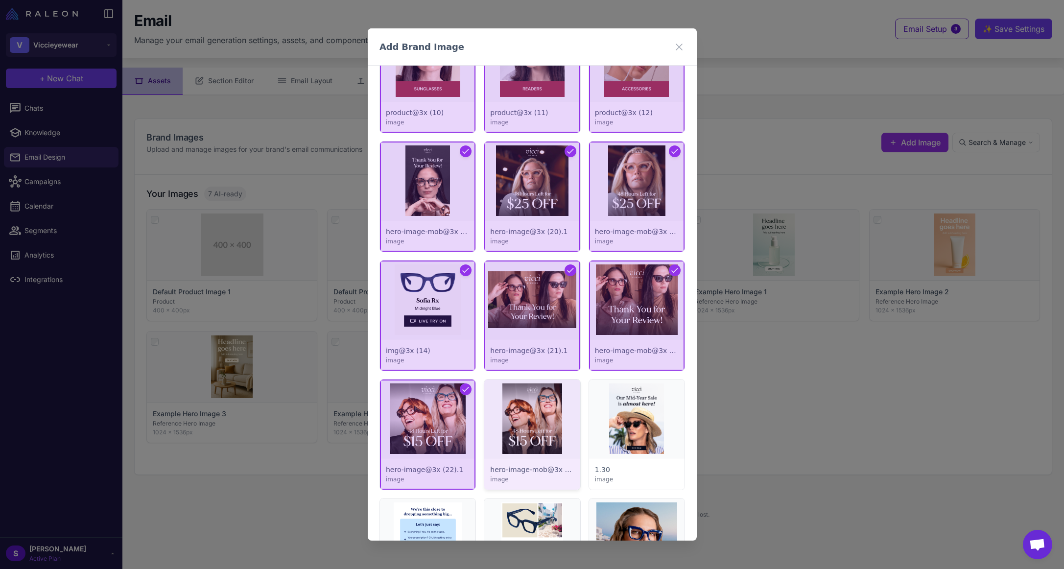
click at [531, 420] on div at bounding box center [531, 434] width 95 height 110
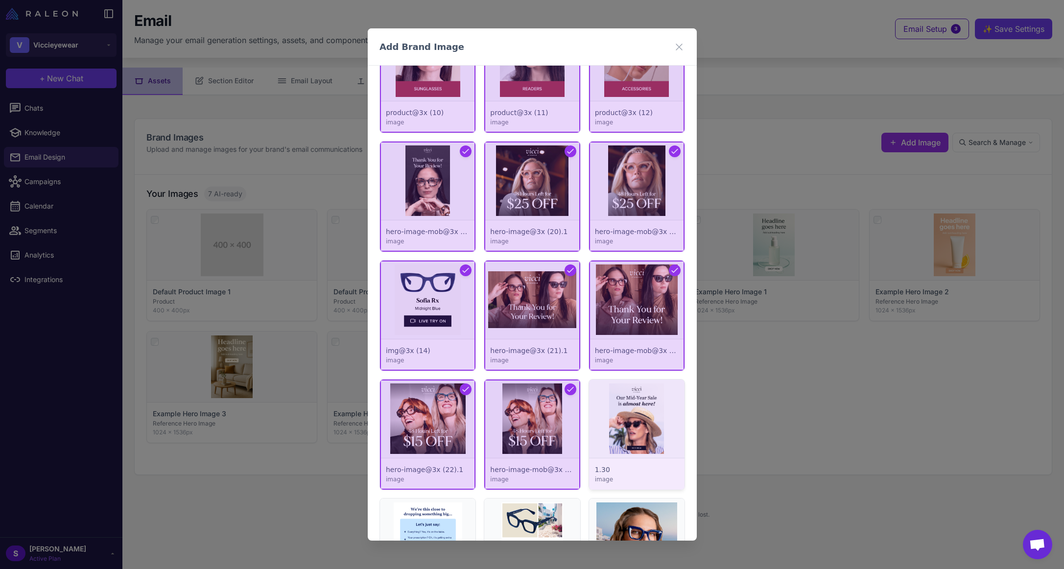
click at [638, 419] on div at bounding box center [635, 434] width 95 height 110
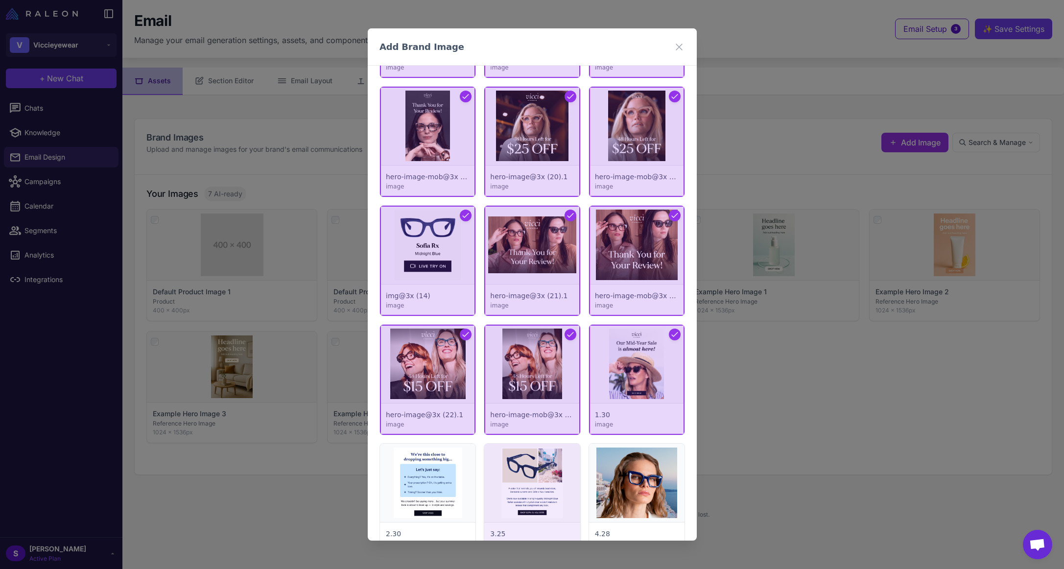
scroll to position [930, 0]
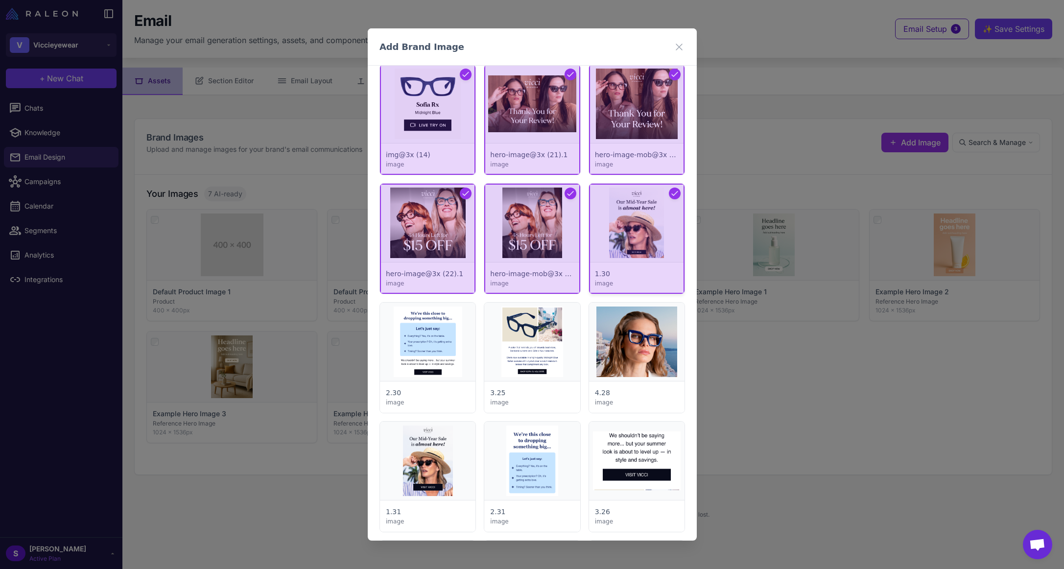
click at [662, 193] on div at bounding box center [635, 239] width 95 height 110
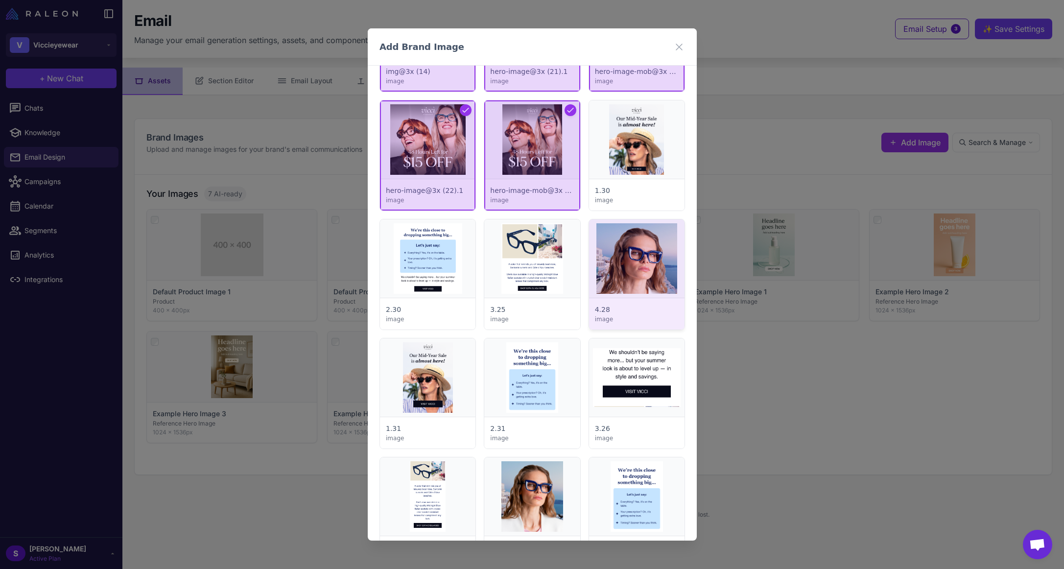
scroll to position [1028, 0]
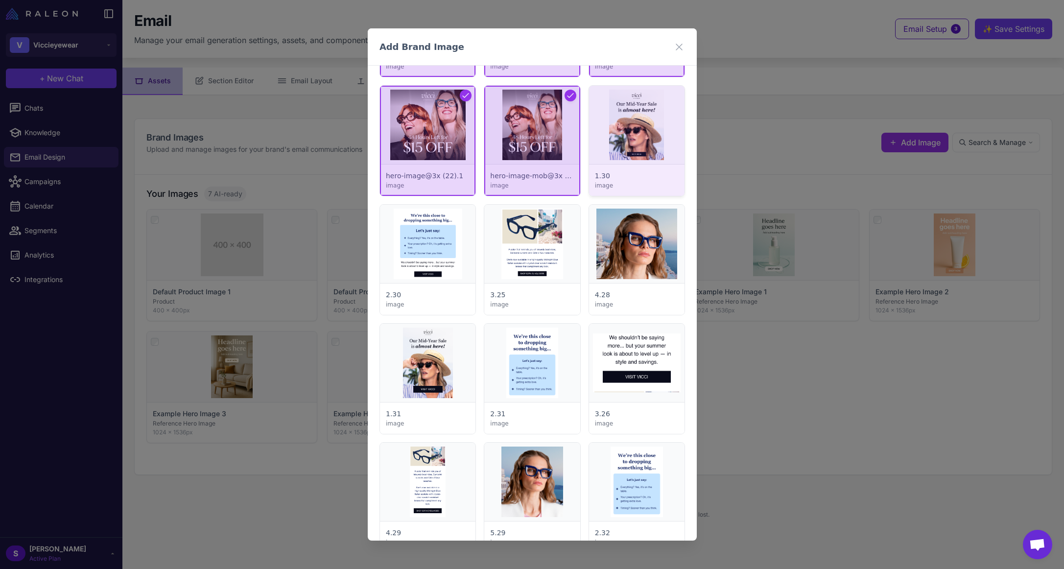
click at [616, 141] on div at bounding box center [635, 141] width 95 height 110
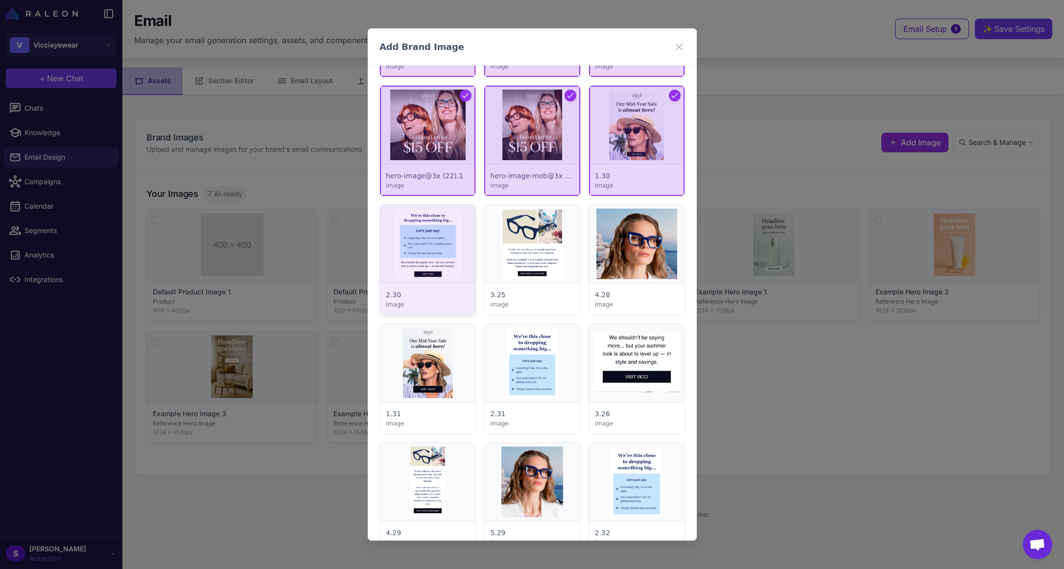
click at [437, 233] on div at bounding box center [427, 260] width 95 height 110
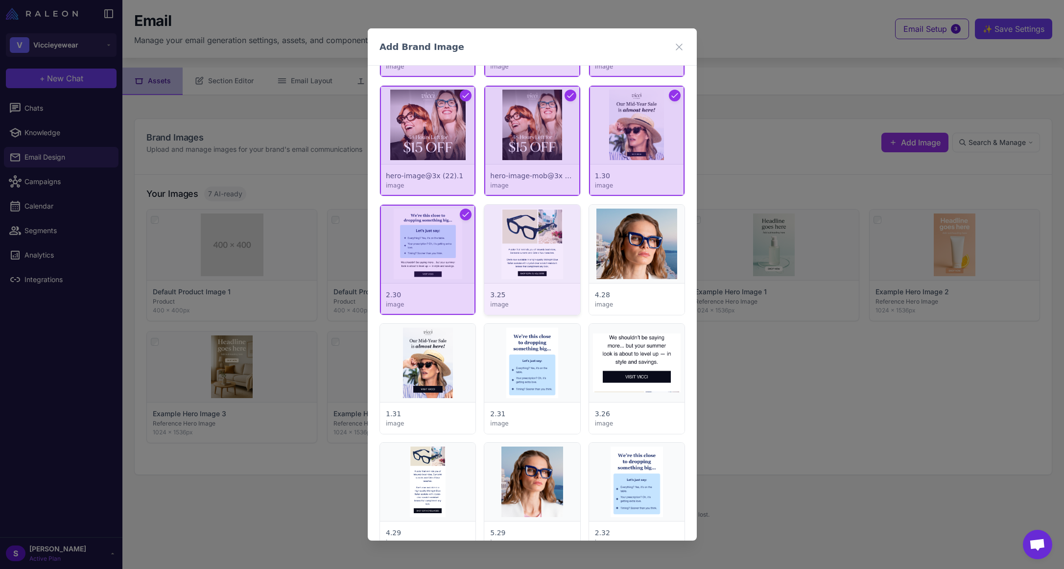
click at [517, 239] on div at bounding box center [531, 260] width 95 height 110
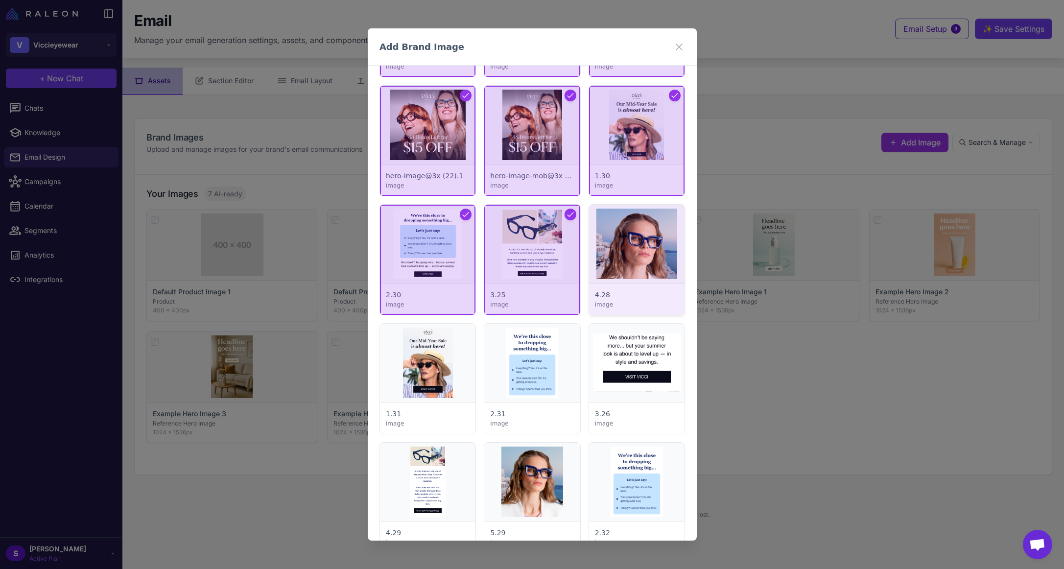
click at [641, 250] on div at bounding box center [635, 260] width 95 height 110
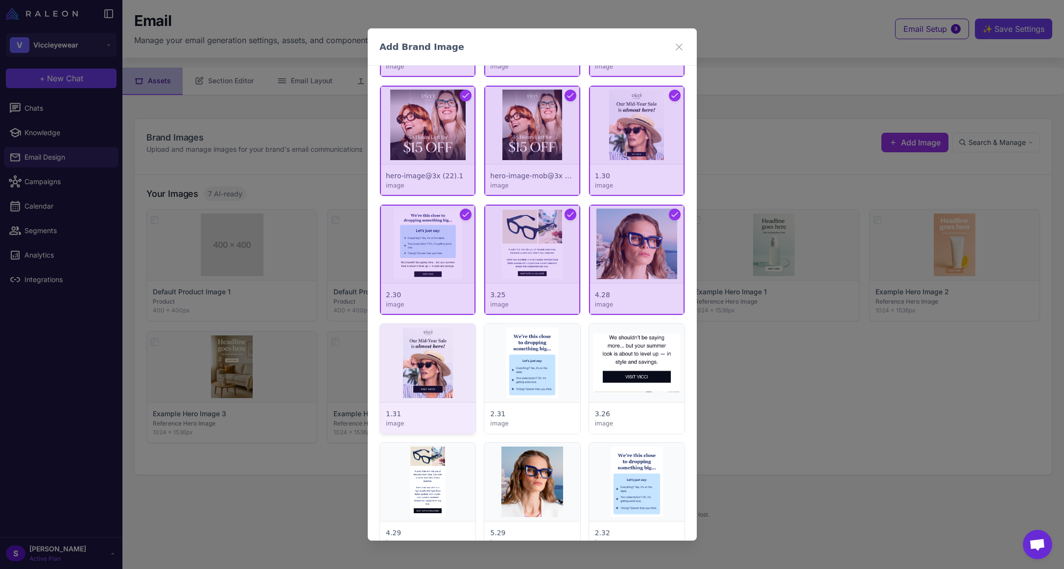
click at [436, 370] on div at bounding box center [427, 379] width 95 height 110
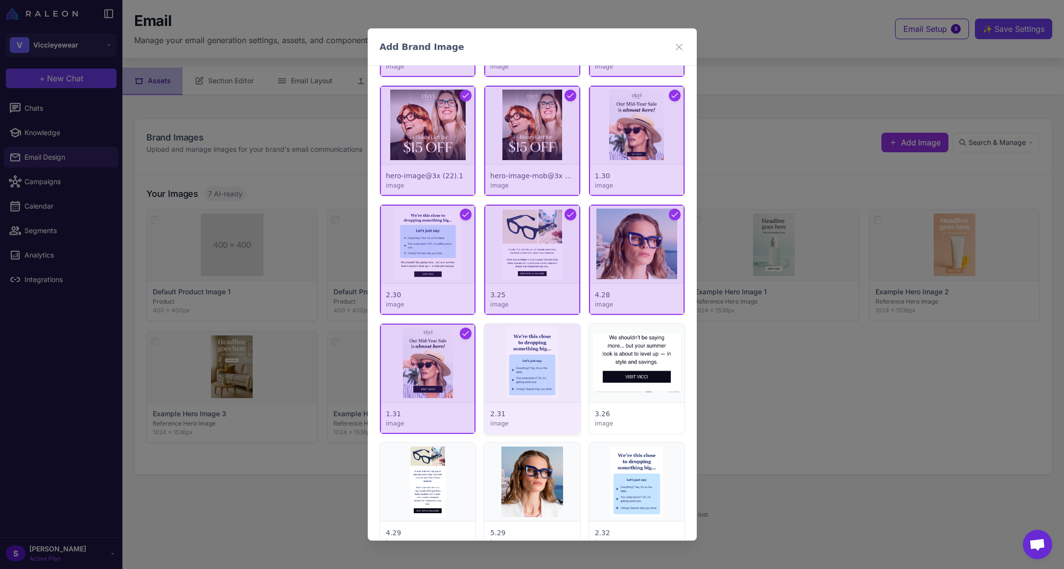
click at [538, 361] on div at bounding box center [531, 379] width 95 height 110
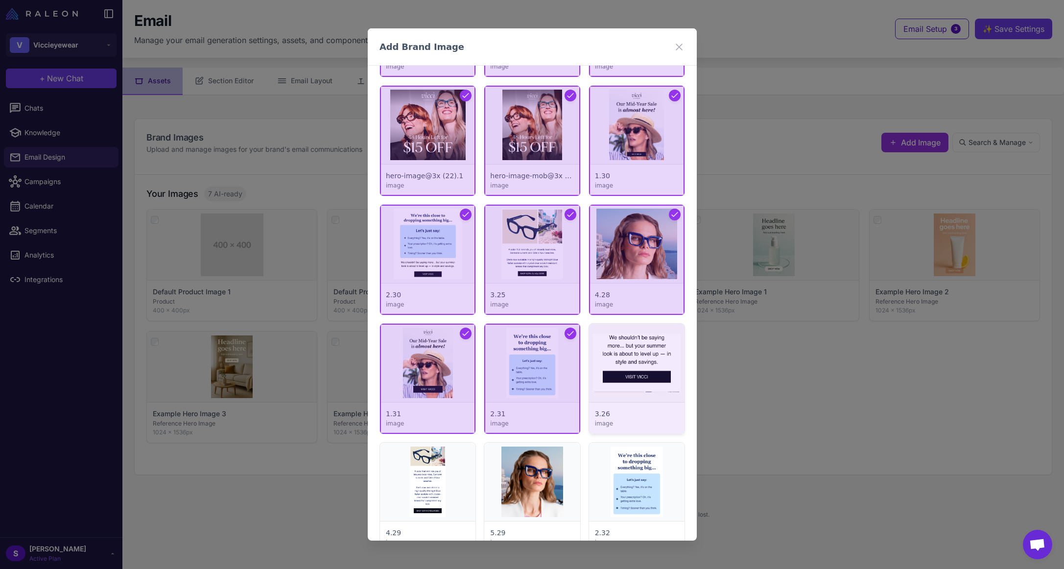
drag, startPoint x: 615, startPoint y: 363, endPoint x: 613, endPoint y: 372, distance: 9.1
click at [615, 364] on div at bounding box center [635, 379] width 95 height 110
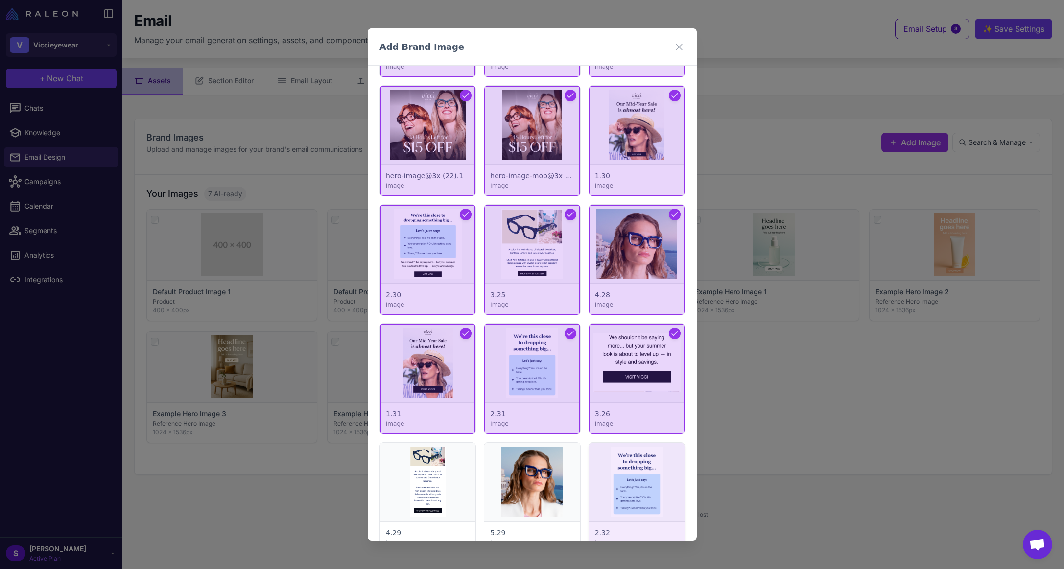
click at [614, 469] on div at bounding box center [635, 498] width 95 height 110
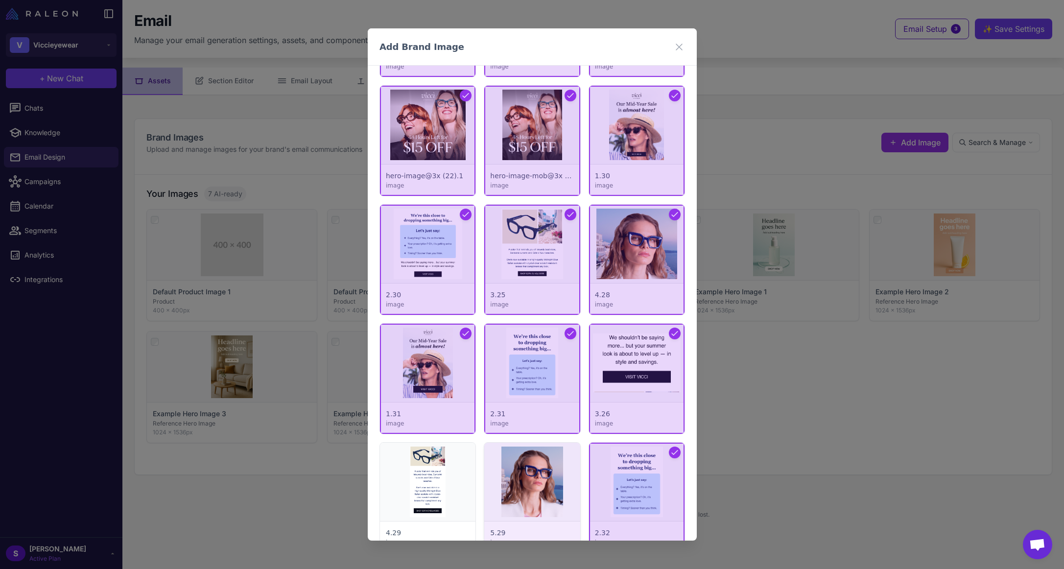
click at [534, 471] on div at bounding box center [531, 498] width 95 height 110
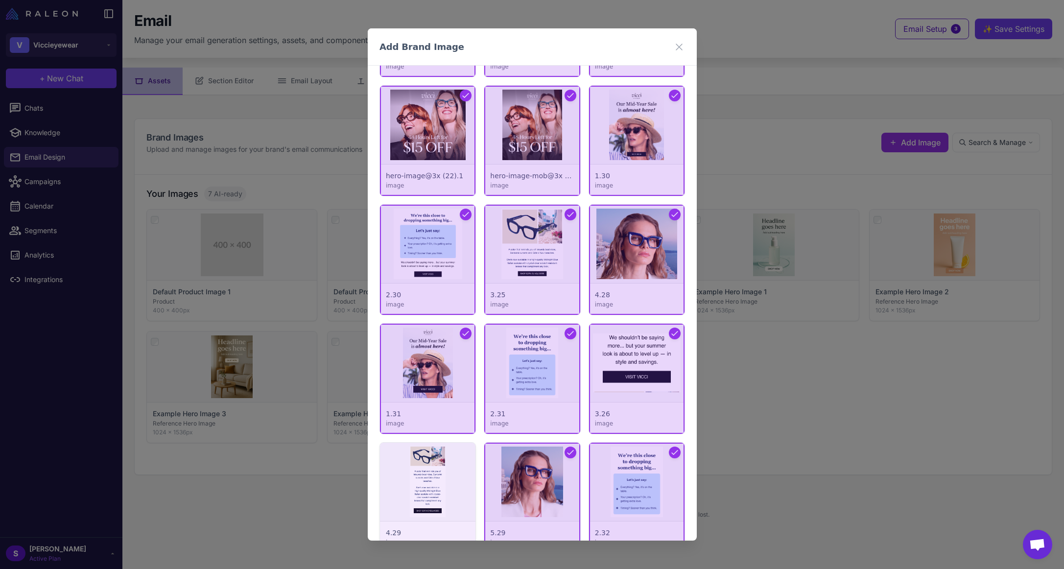
click at [416, 474] on div at bounding box center [427, 498] width 95 height 110
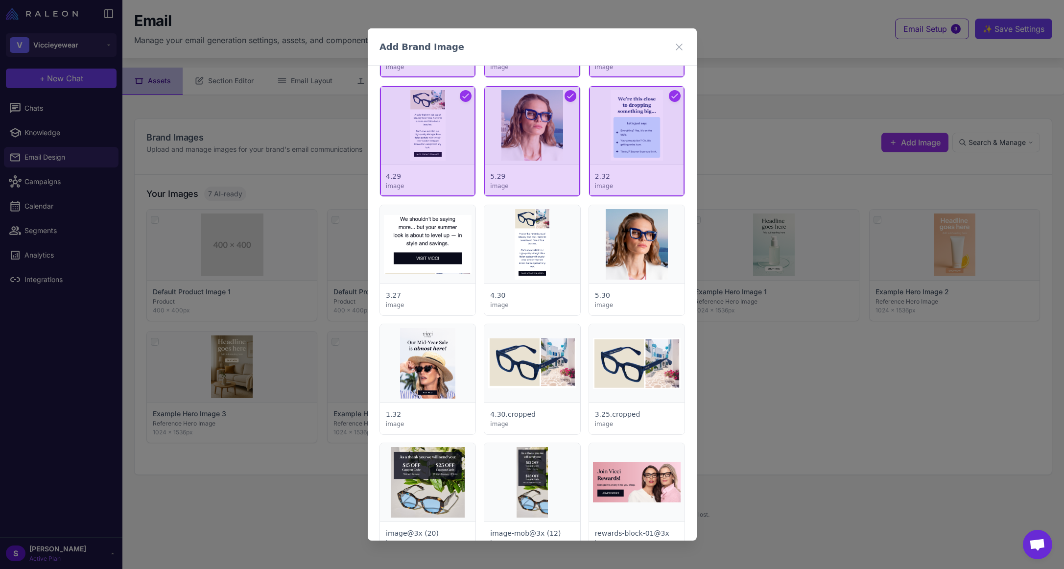
scroll to position [1469, 0]
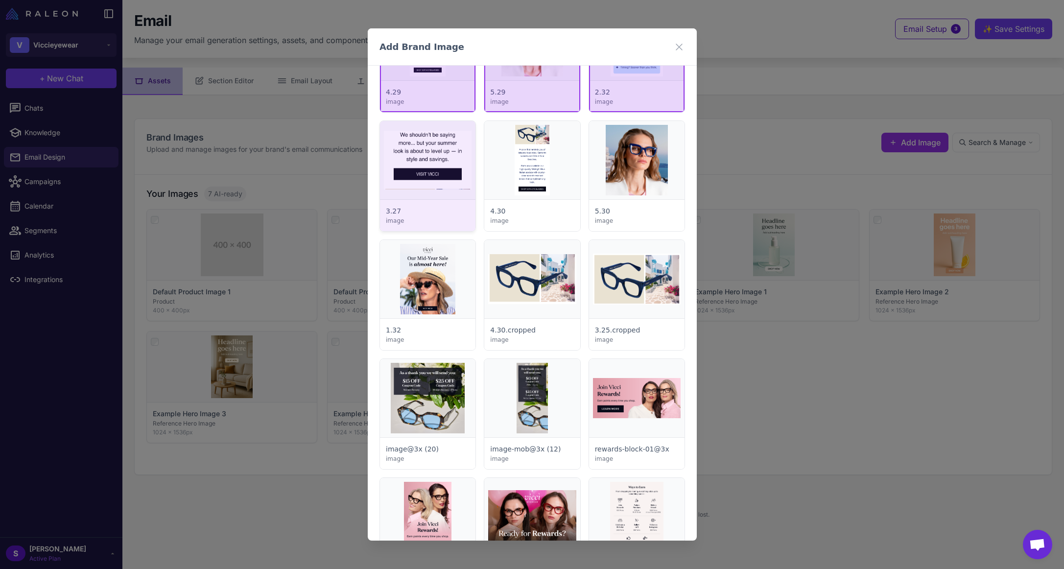
click at [443, 176] on div at bounding box center [427, 176] width 95 height 110
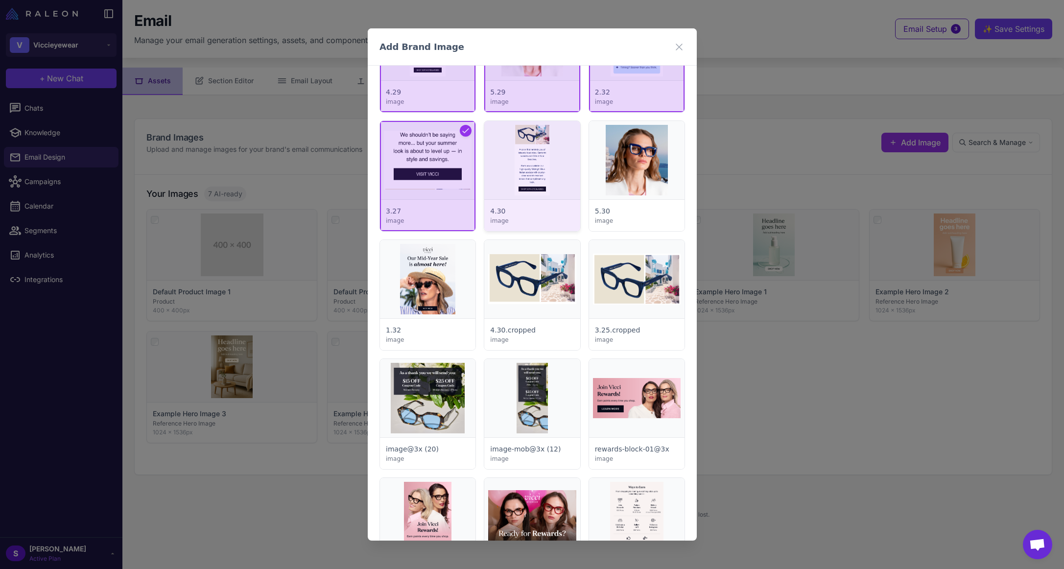
click at [541, 171] on div at bounding box center [531, 176] width 95 height 110
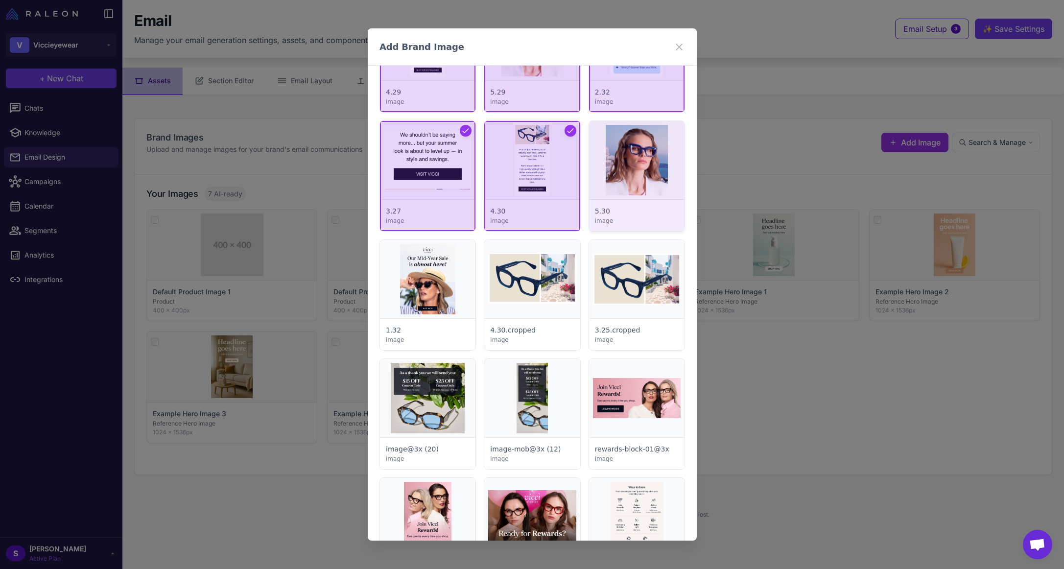
click at [621, 171] on div at bounding box center [635, 176] width 95 height 110
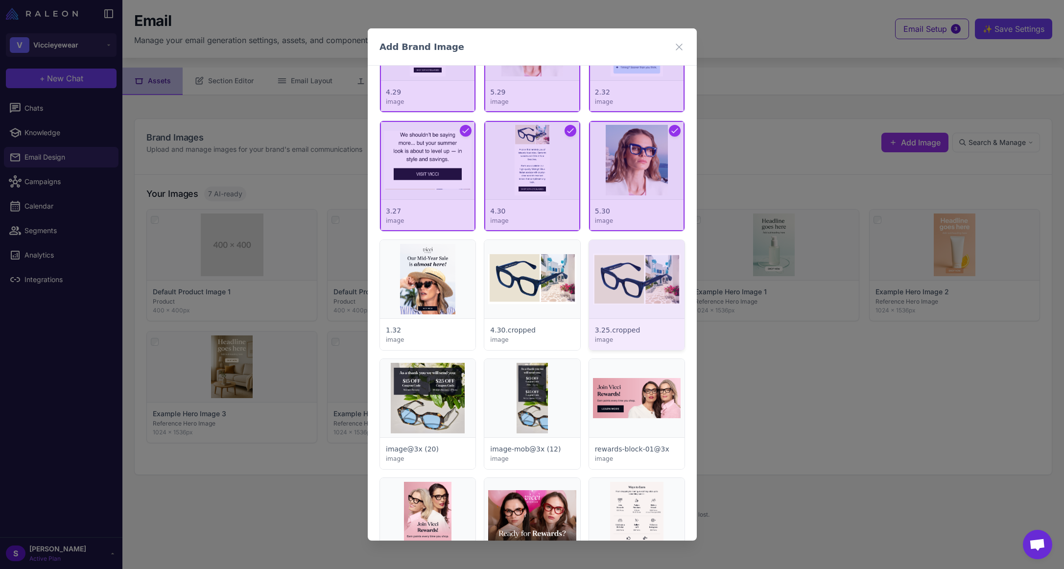
click at [611, 252] on div at bounding box center [635, 295] width 95 height 110
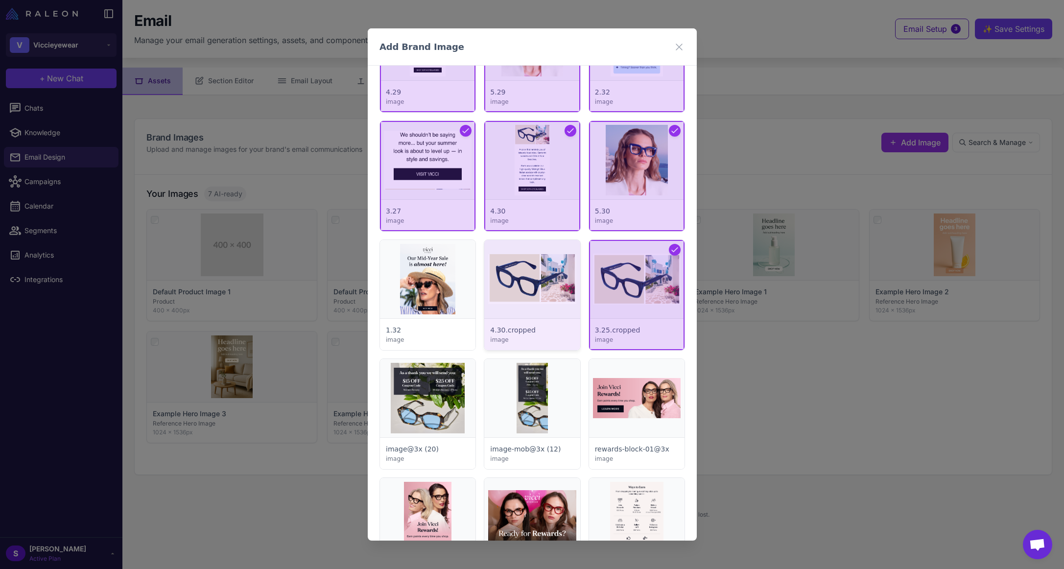
click at [507, 269] on div at bounding box center [531, 295] width 95 height 110
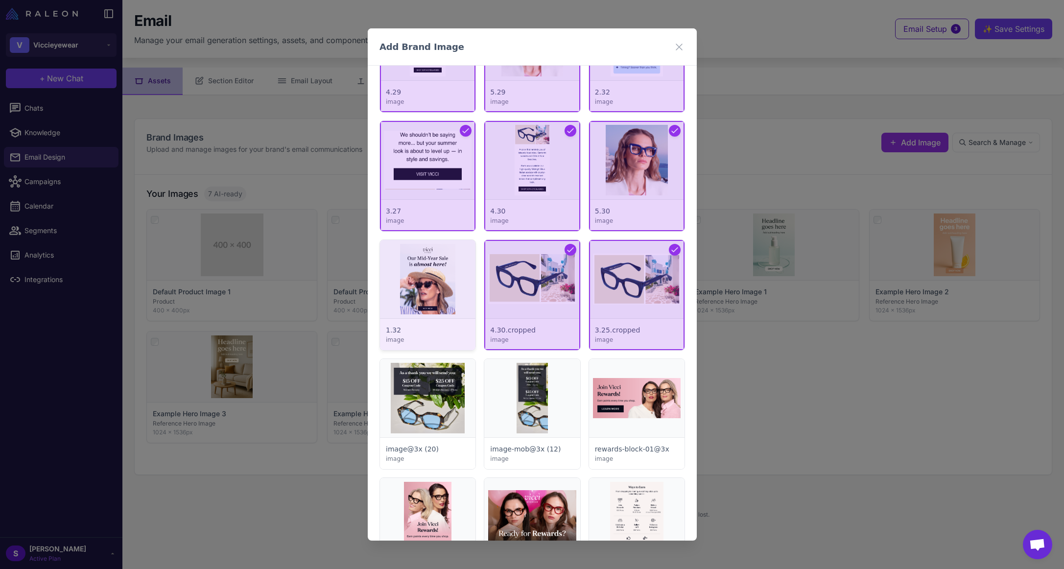
click at [428, 277] on div at bounding box center [427, 295] width 95 height 110
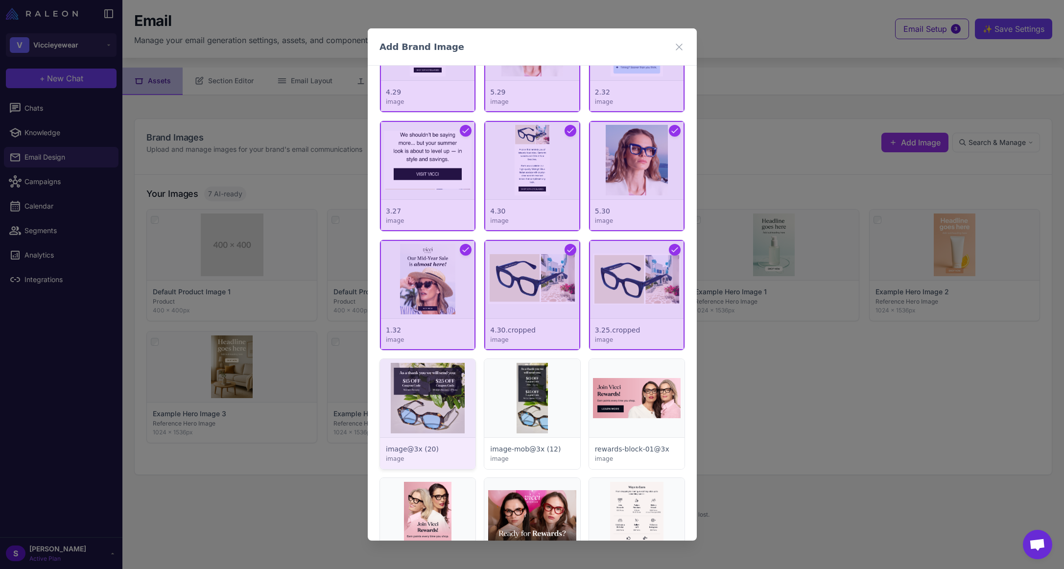
click at [428, 374] on div at bounding box center [427, 414] width 95 height 110
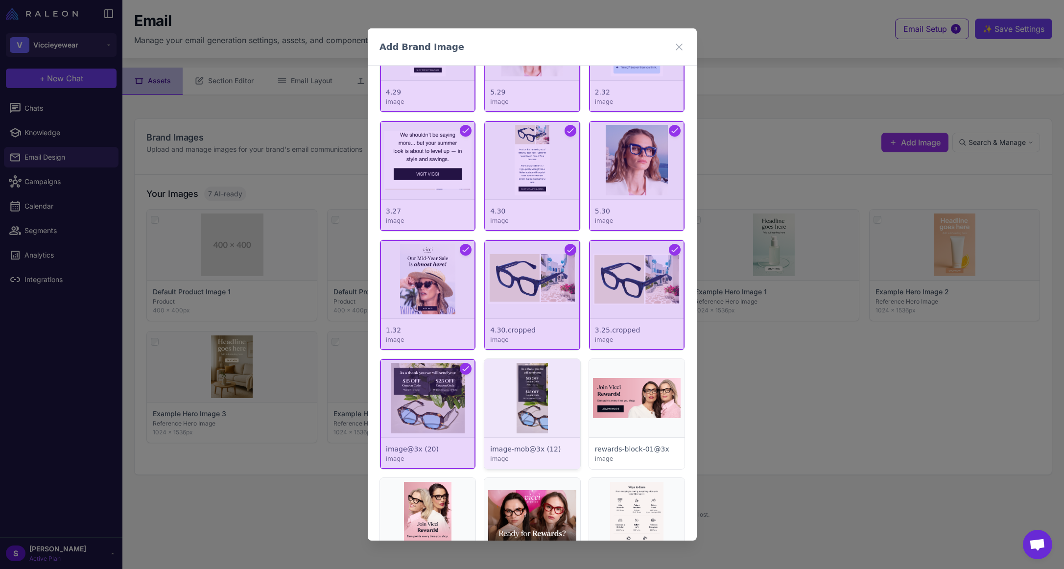
click at [524, 387] on div at bounding box center [531, 414] width 95 height 110
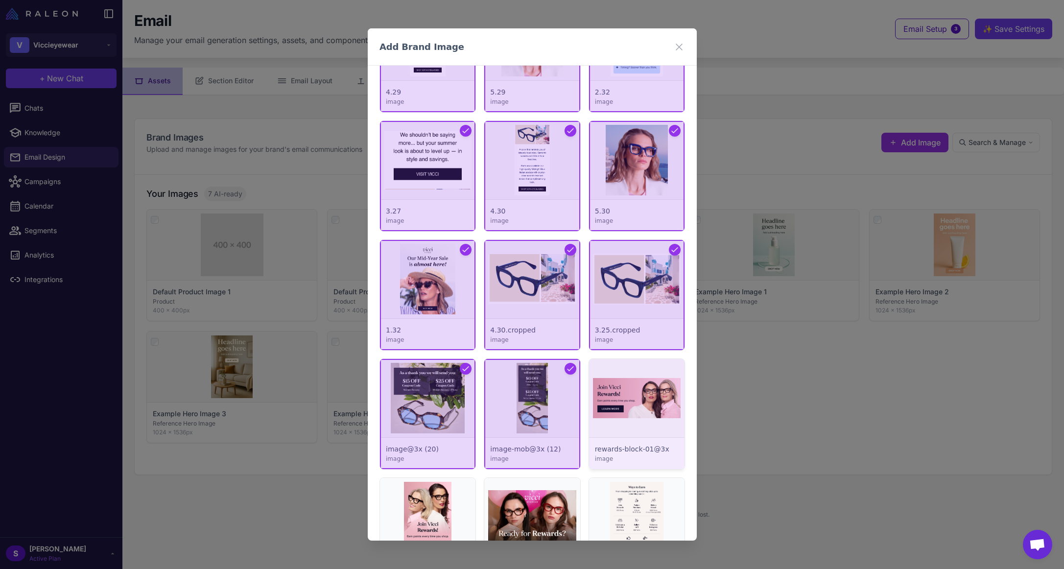
click at [643, 398] on div at bounding box center [635, 414] width 95 height 110
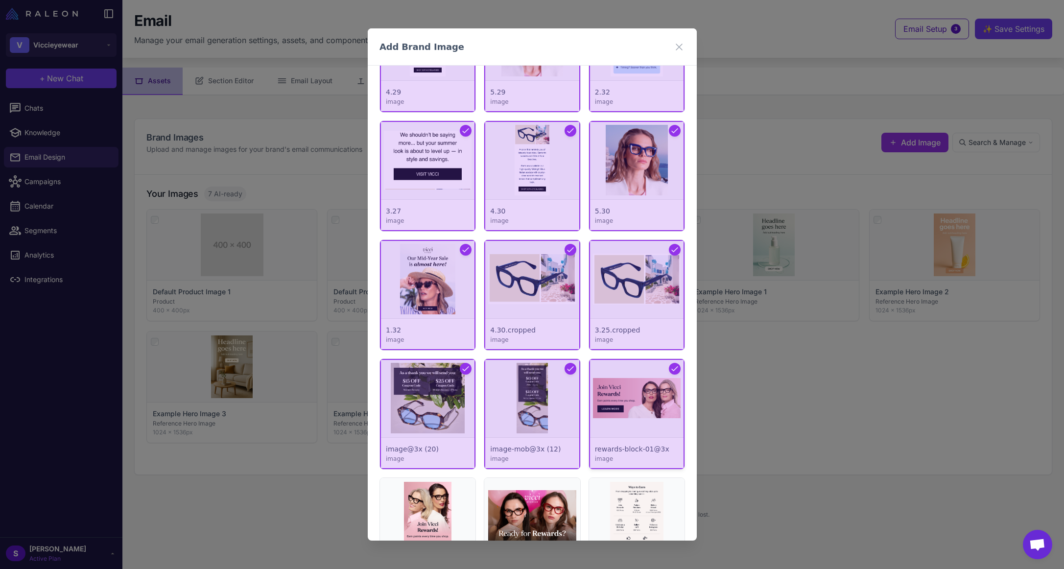
scroll to position [1714, 0]
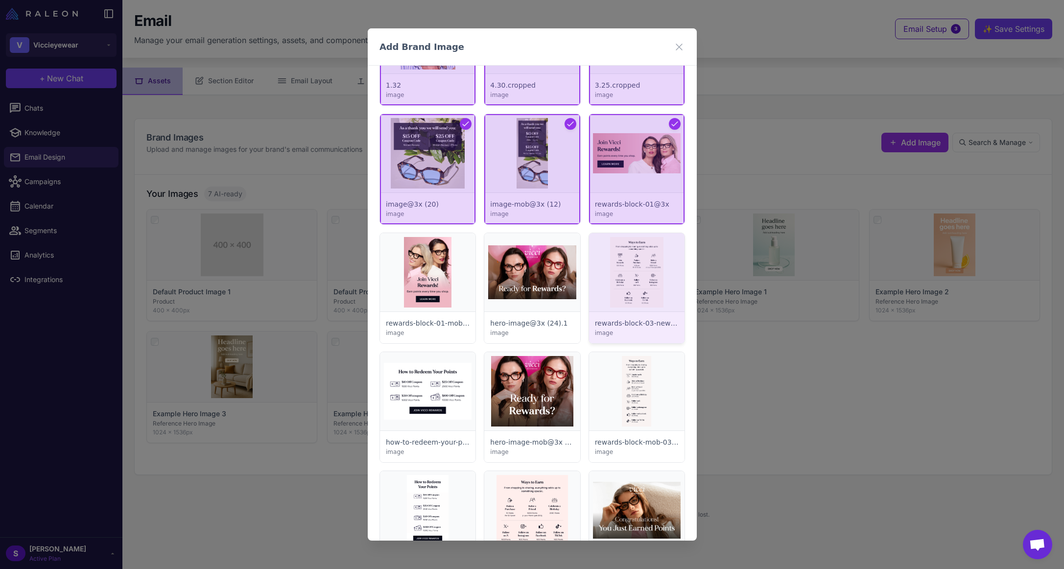
click at [625, 282] on div at bounding box center [635, 288] width 95 height 110
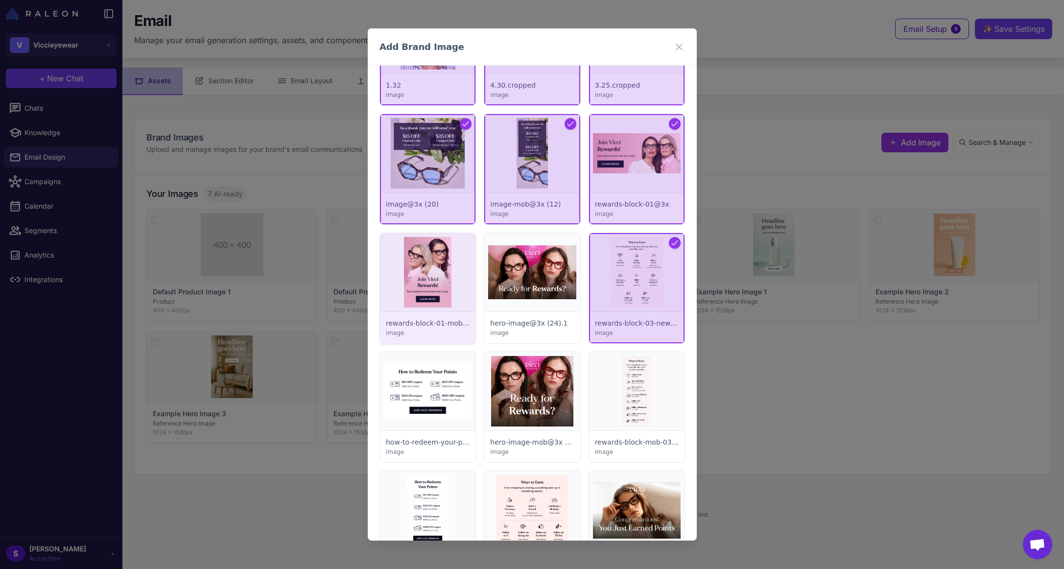
drag, startPoint x: 505, startPoint y: 273, endPoint x: 454, endPoint y: 274, distance: 50.9
click at [504, 274] on div at bounding box center [531, 288] width 95 height 110
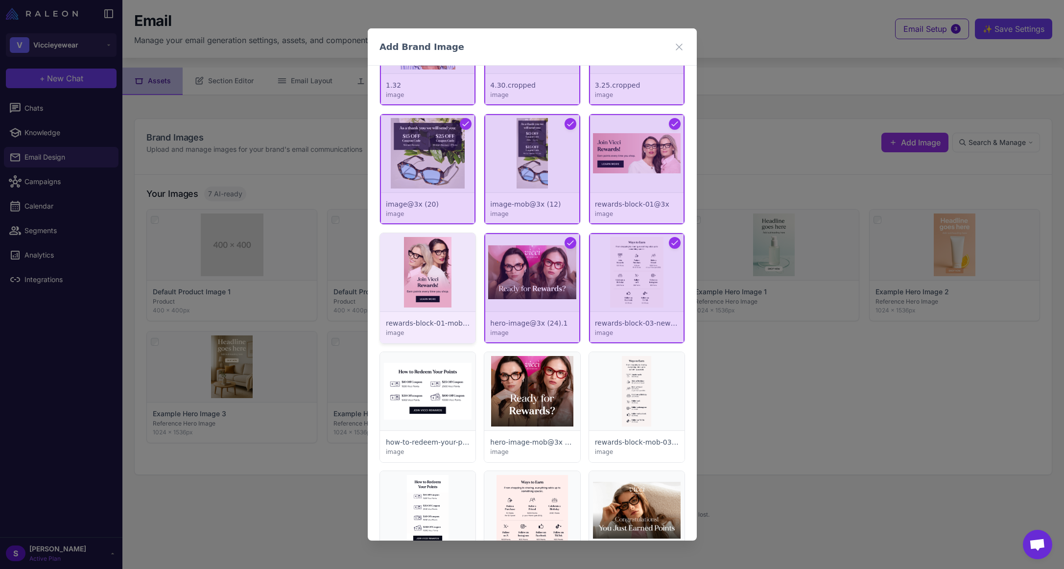
click at [424, 274] on div at bounding box center [427, 288] width 95 height 110
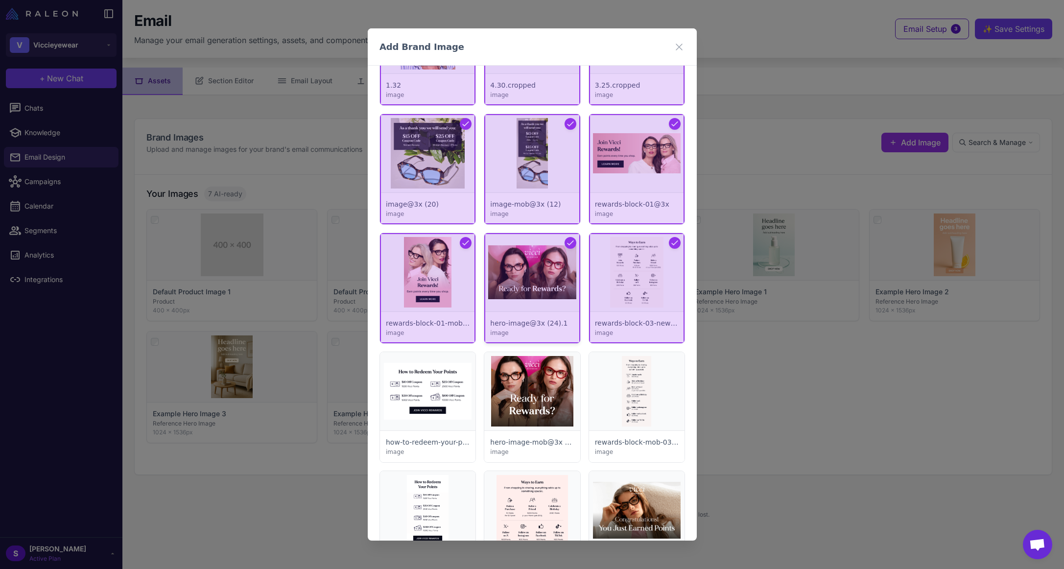
click at [542, 273] on div at bounding box center [531, 288] width 95 height 110
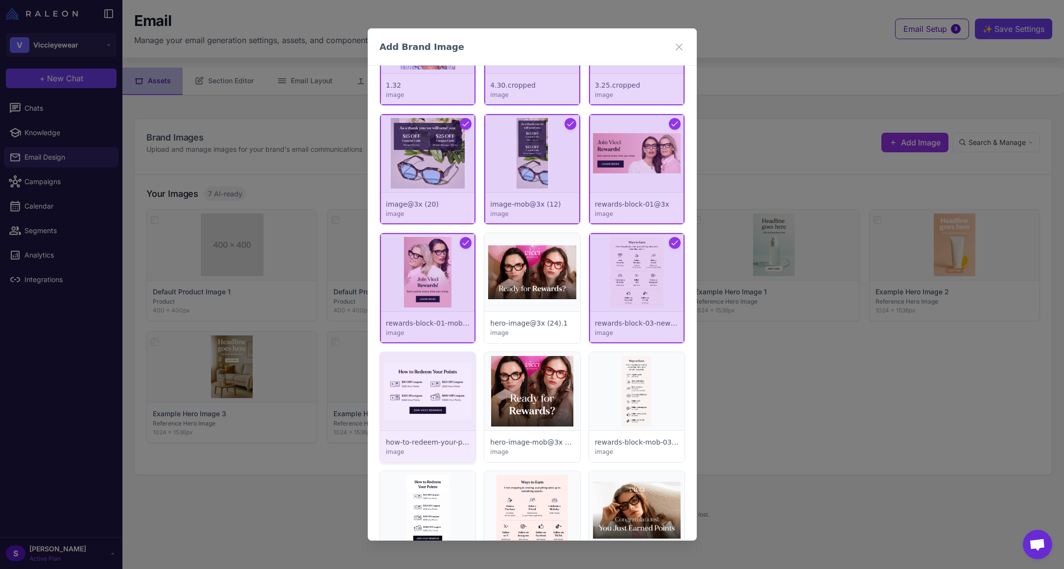
click at [452, 390] on div at bounding box center [427, 407] width 95 height 110
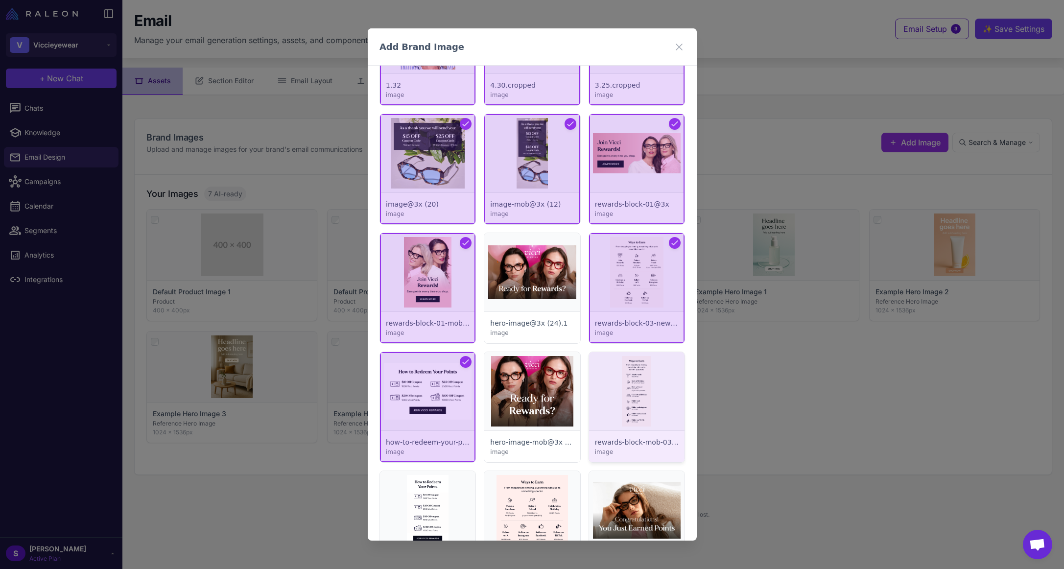
click at [622, 391] on div at bounding box center [635, 407] width 95 height 110
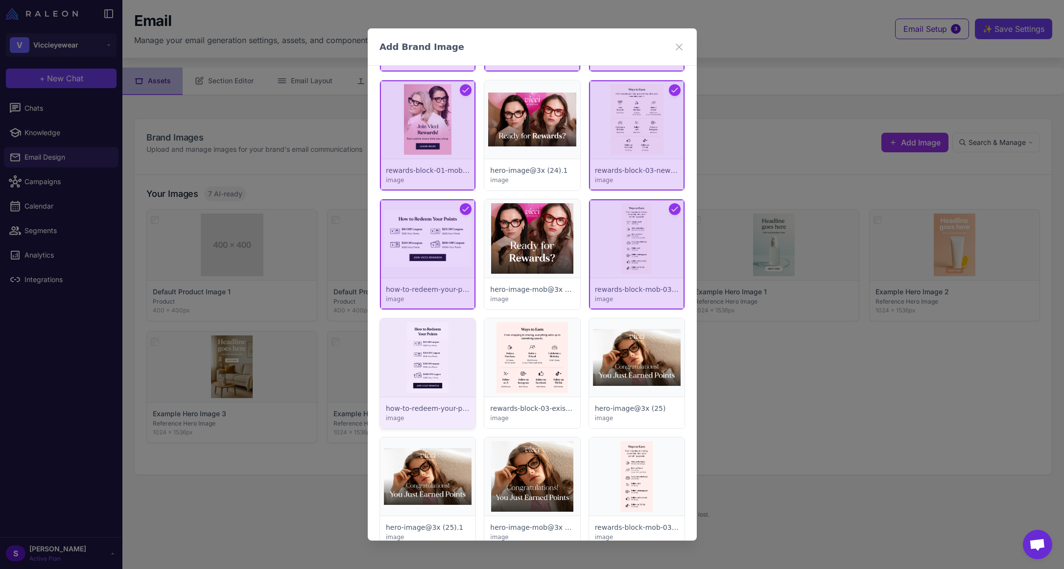
scroll to position [1958, 0]
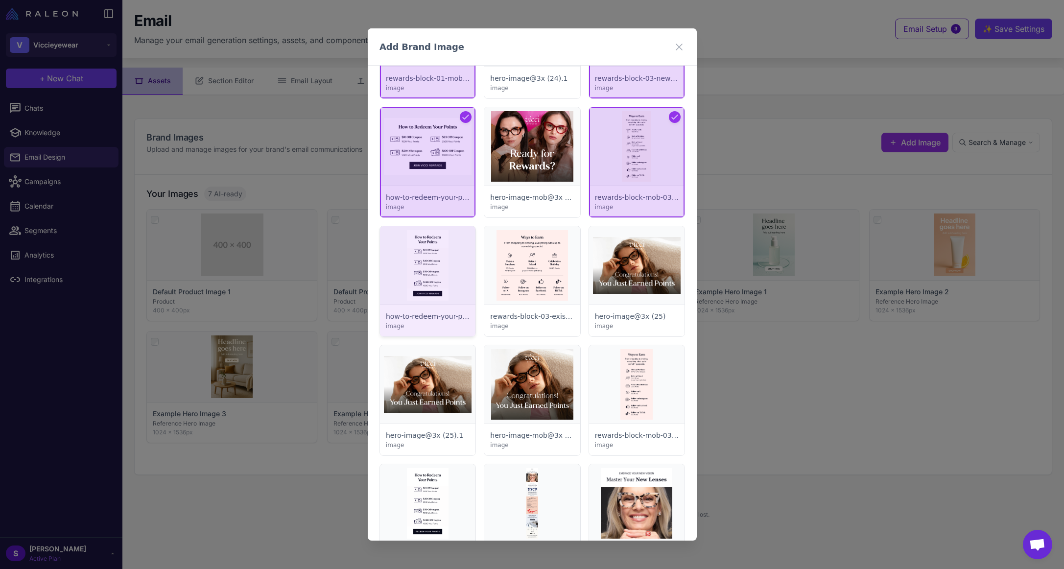
click at [412, 260] on div at bounding box center [427, 281] width 95 height 110
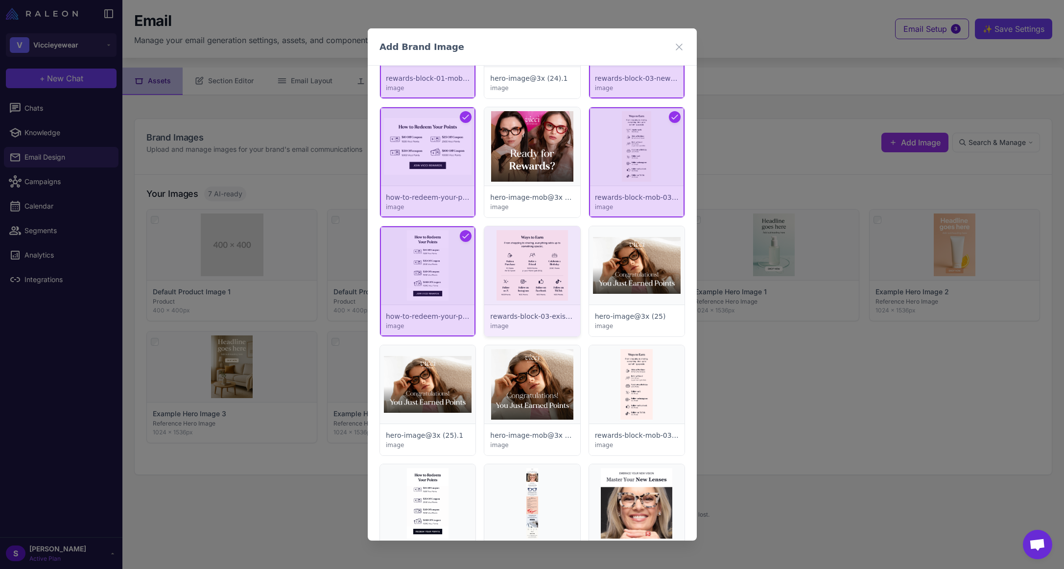
click at [535, 267] on div at bounding box center [531, 281] width 95 height 110
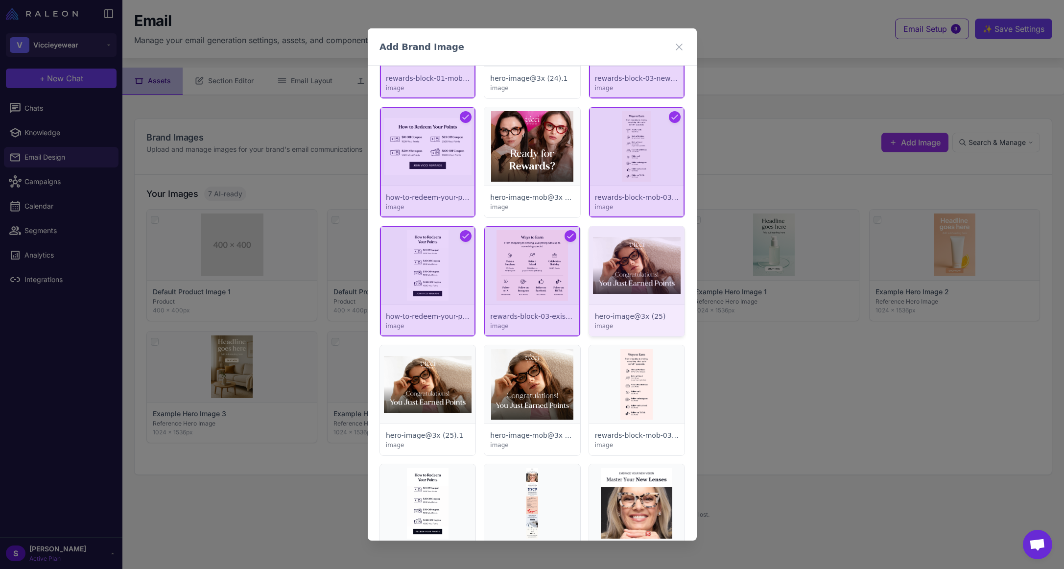
click at [616, 269] on div at bounding box center [635, 281] width 95 height 110
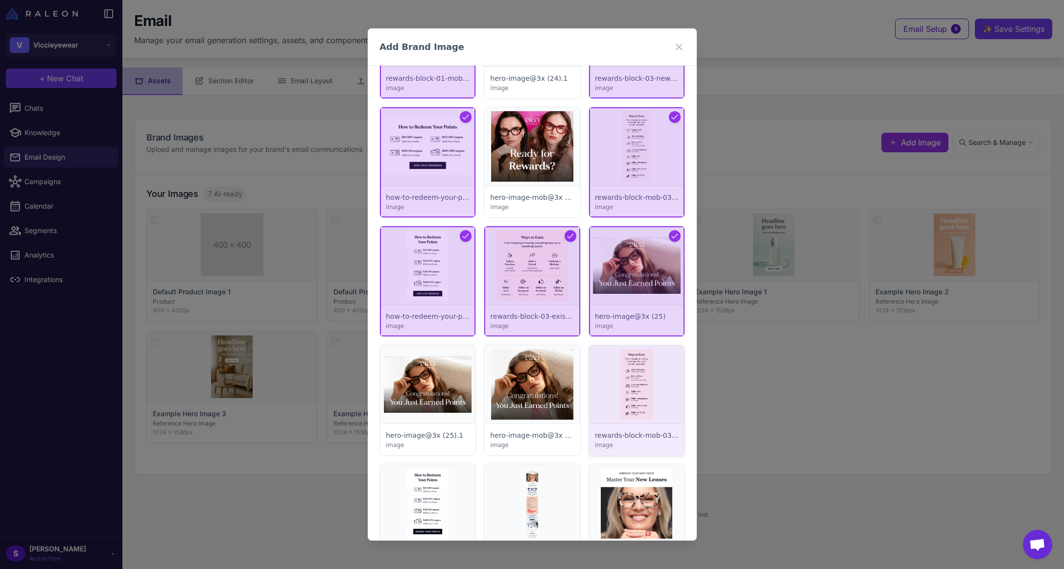
click at [616, 358] on div at bounding box center [635, 400] width 95 height 110
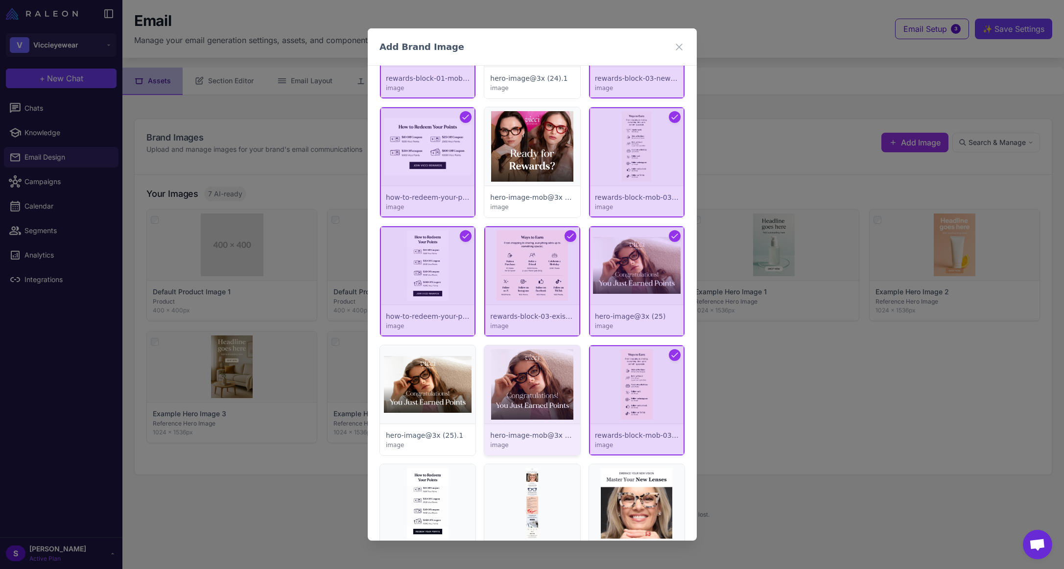
drag, startPoint x: 516, startPoint y: 364, endPoint x: 494, endPoint y: 366, distance: 21.2
click at [515, 364] on div at bounding box center [531, 400] width 95 height 110
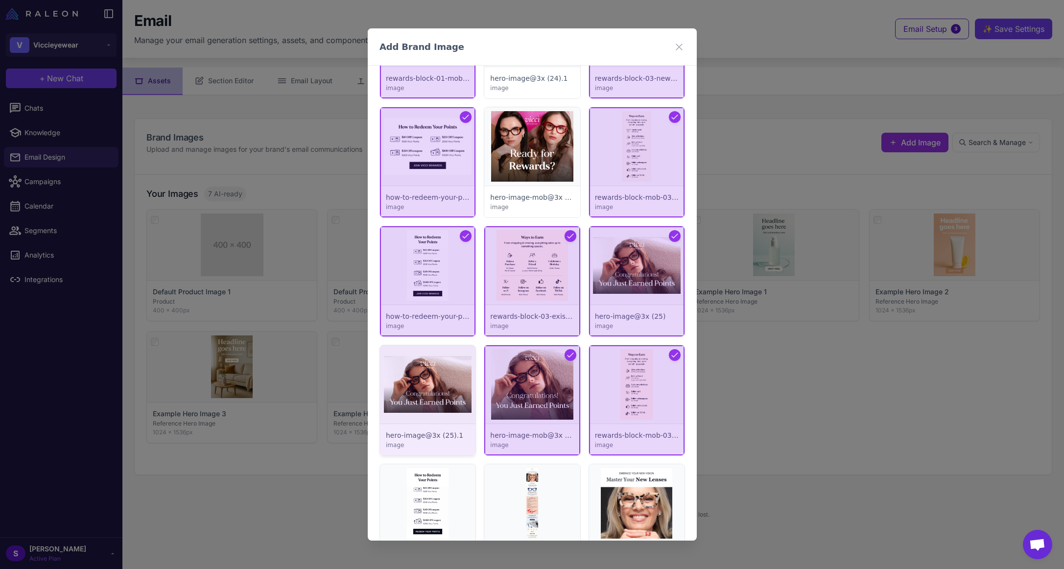
click at [426, 365] on div at bounding box center [427, 400] width 95 height 110
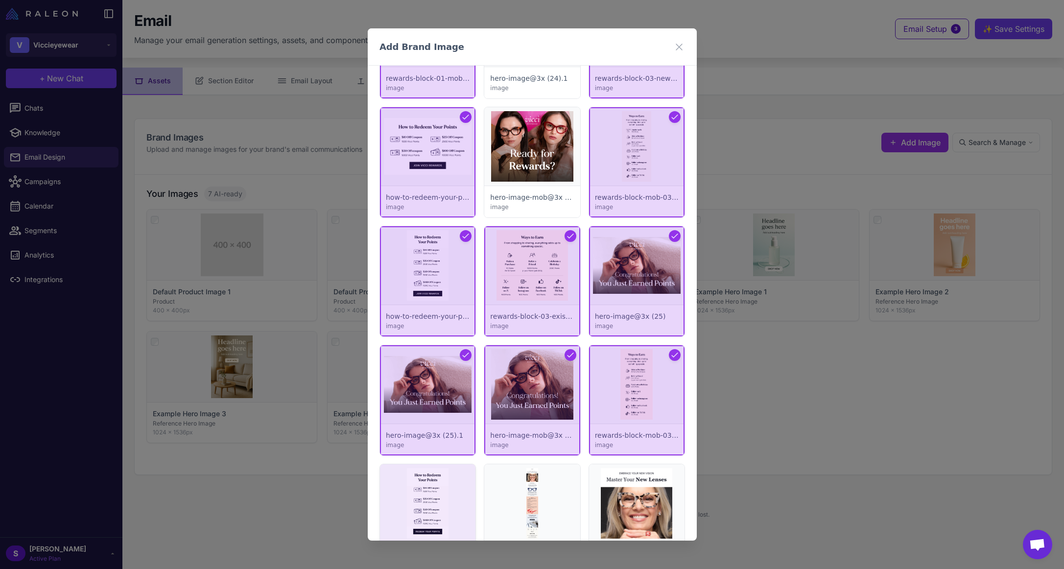
click at [429, 489] on div at bounding box center [427, 519] width 95 height 110
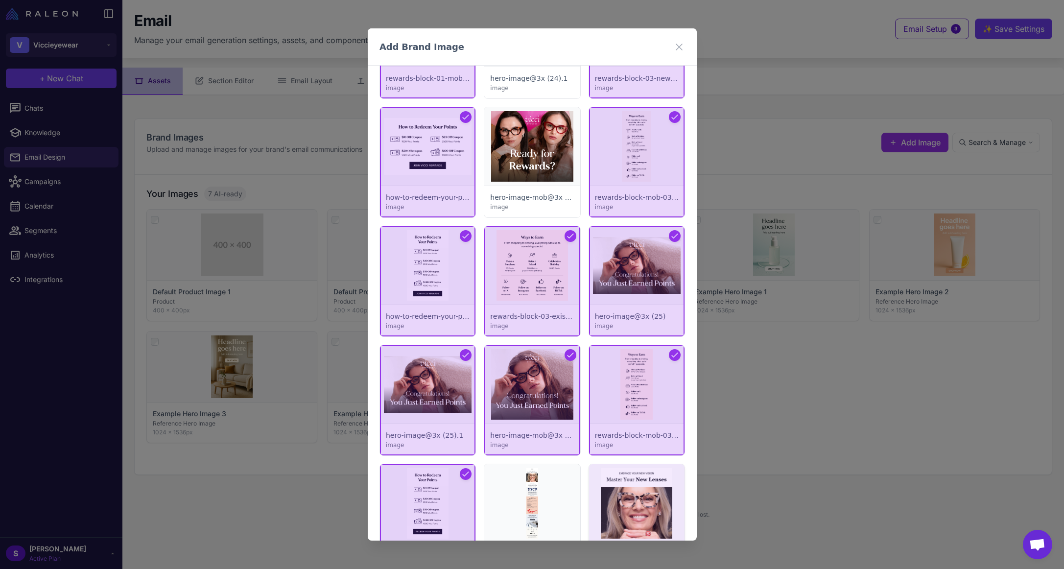
drag, startPoint x: 536, startPoint y: 493, endPoint x: 625, endPoint y: 501, distance: 89.1
click at [537, 493] on div at bounding box center [531, 519] width 95 height 110
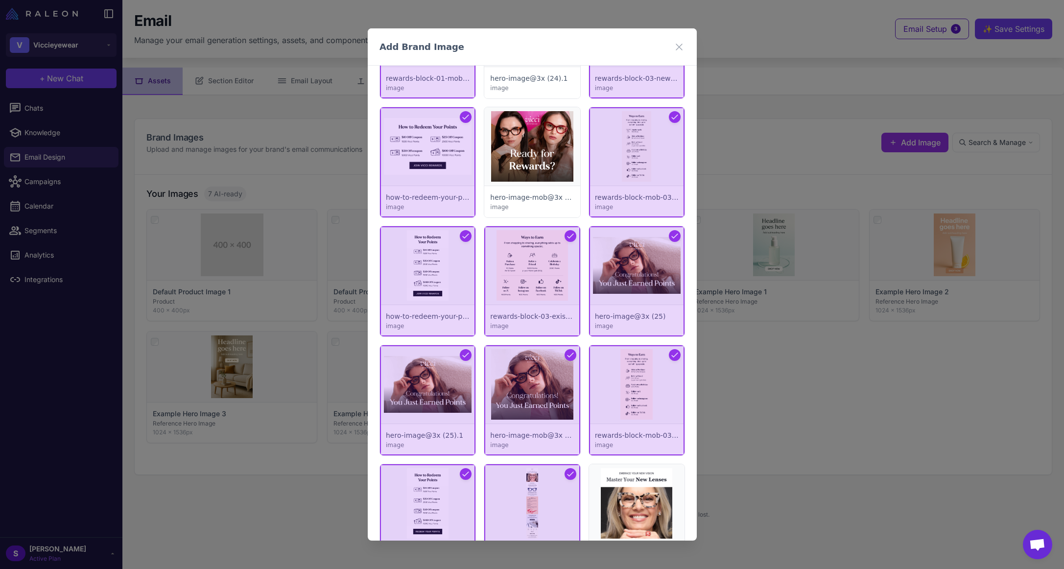
click at [679, 510] on div "**********" at bounding box center [532, 210] width 329 height 4158
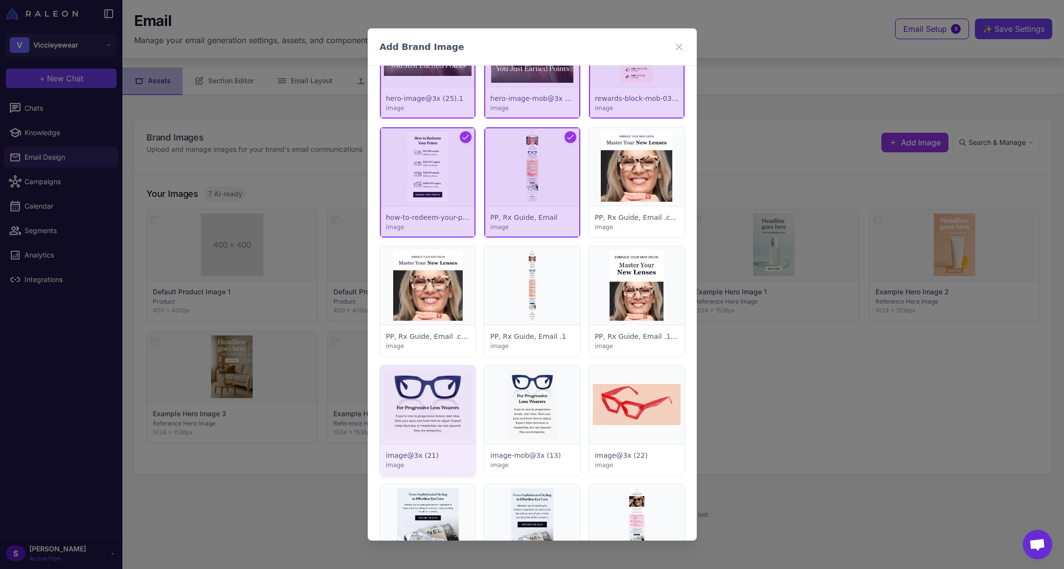
scroll to position [2399, 0]
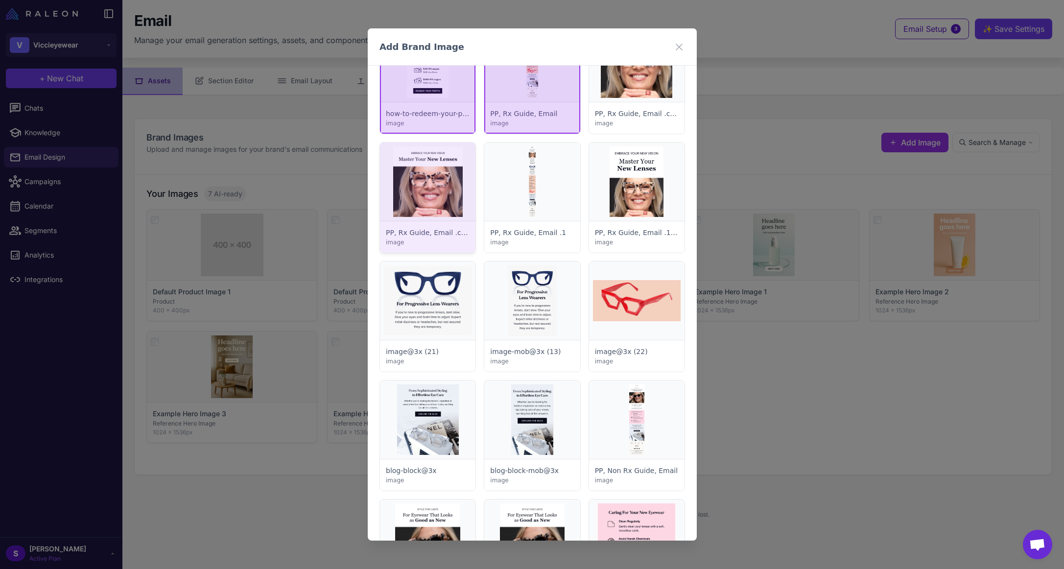
click at [433, 188] on div at bounding box center [427, 197] width 95 height 110
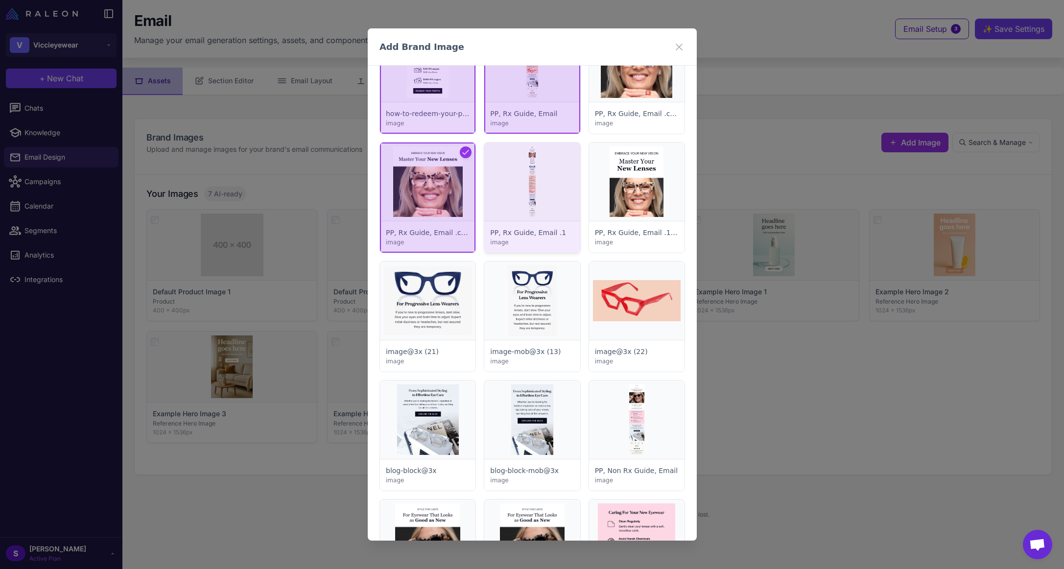
click at [517, 188] on div at bounding box center [531, 197] width 95 height 110
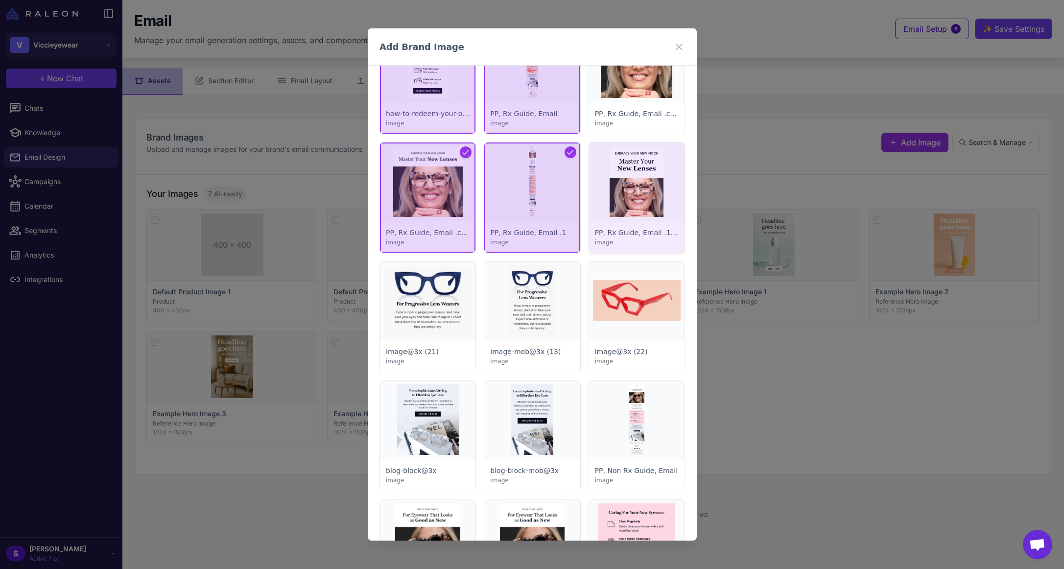
click at [620, 189] on div at bounding box center [635, 197] width 95 height 110
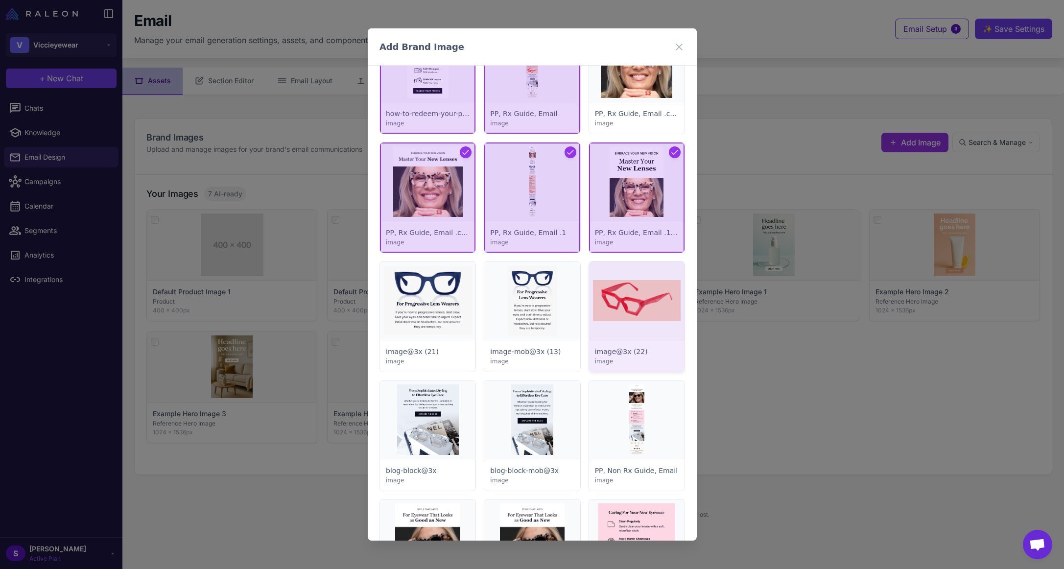
click at [610, 266] on div at bounding box center [635, 316] width 95 height 110
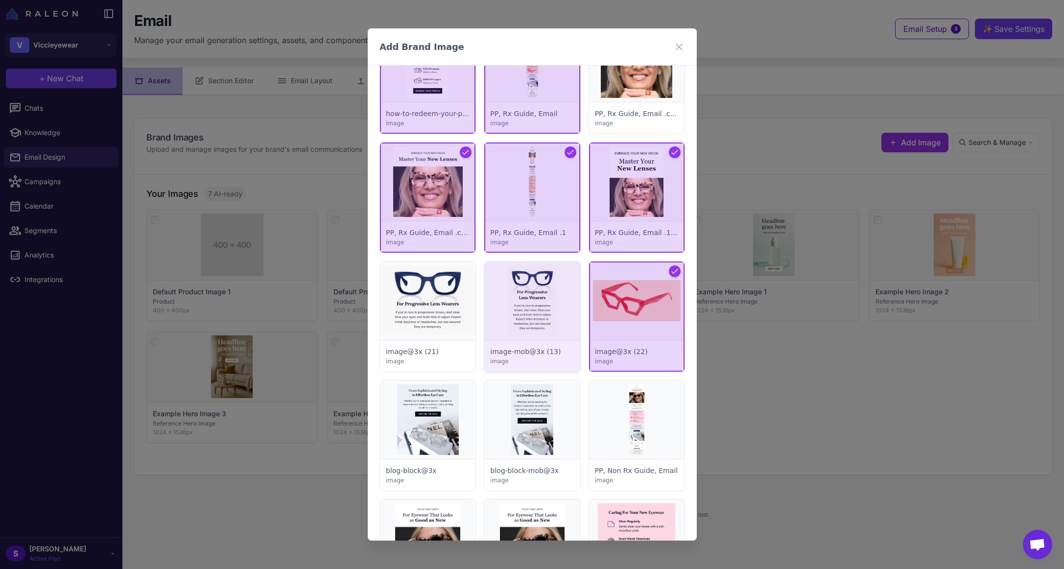
click at [517, 277] on div at bounding box center [531, 316] width 95 height 110
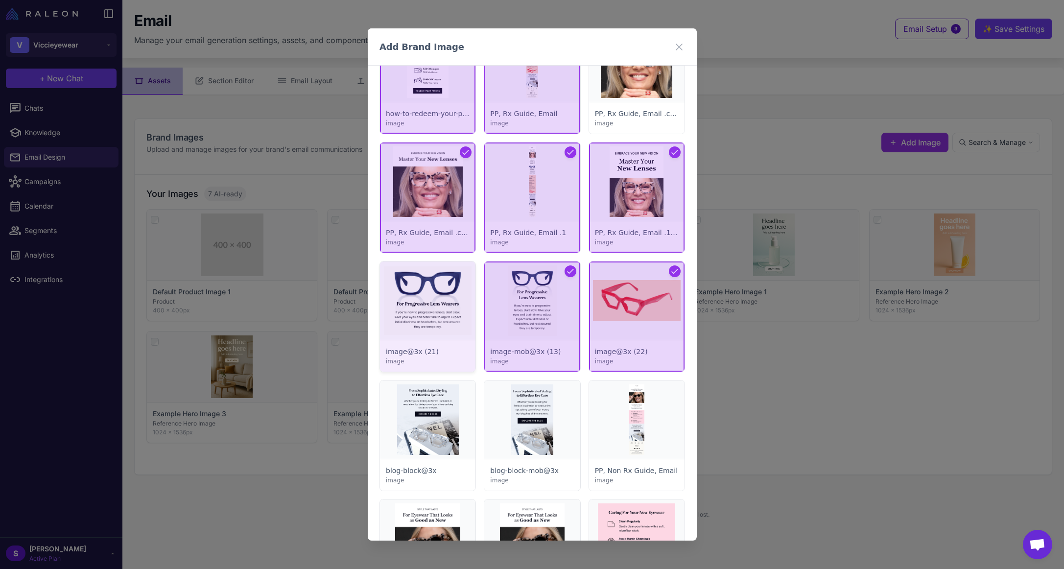
click at [428, 292] on div at bounding box center [427, 316] width 95 height 110
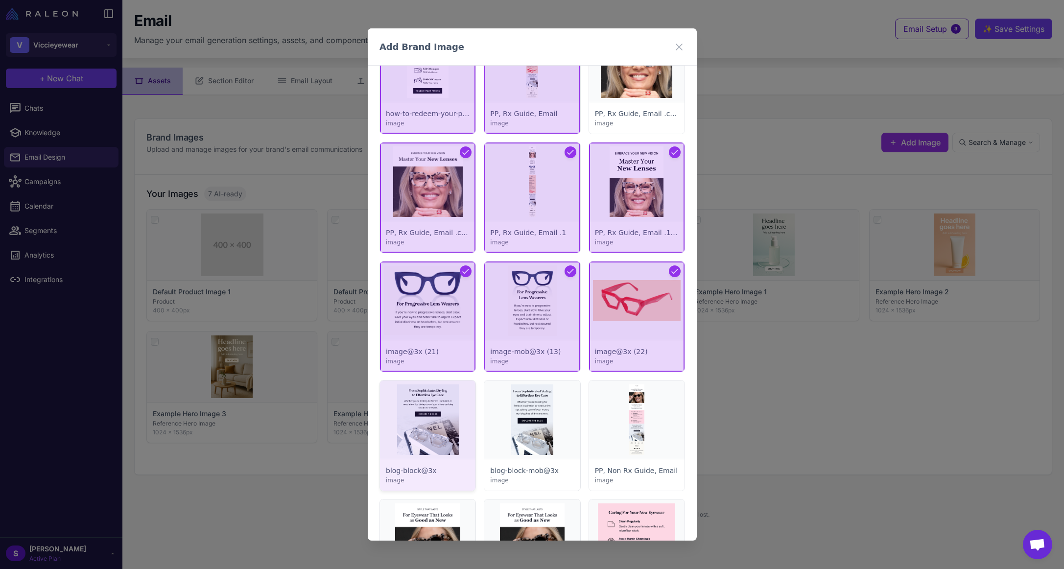
click at [433, 408] on div at bounding box center [427, 435] width 95 height 110
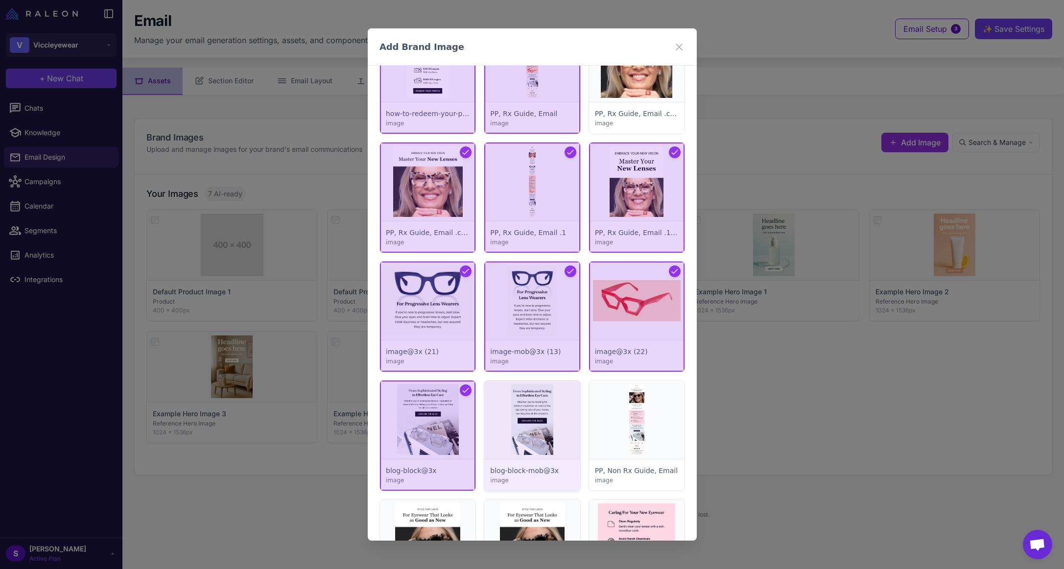
click at [539, 424] on div at bounding box center [531, 435] width 95 height 110
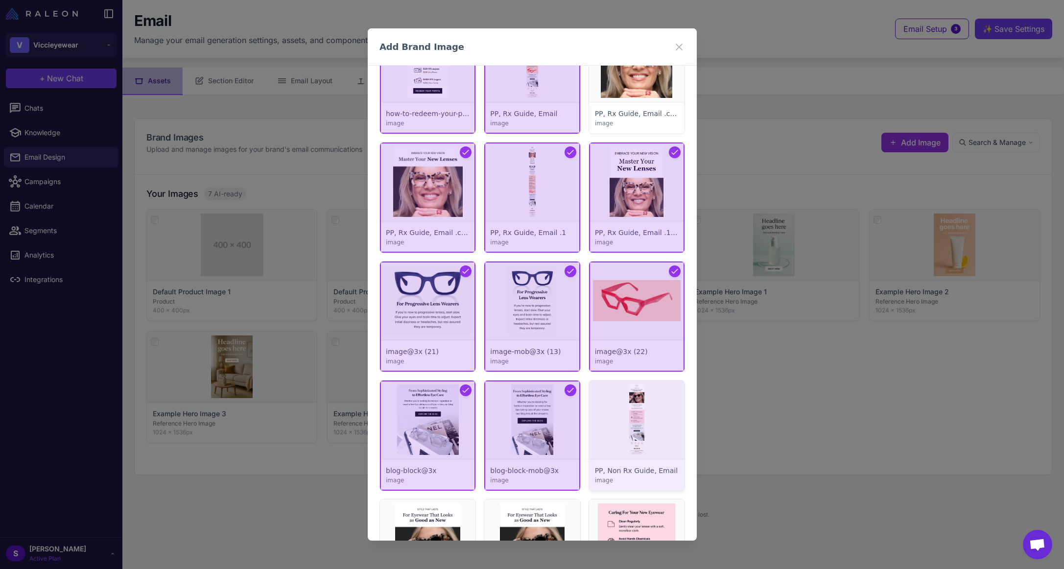
click at [626, 423] on div at bounding box center [635, 435] width 95 height 110
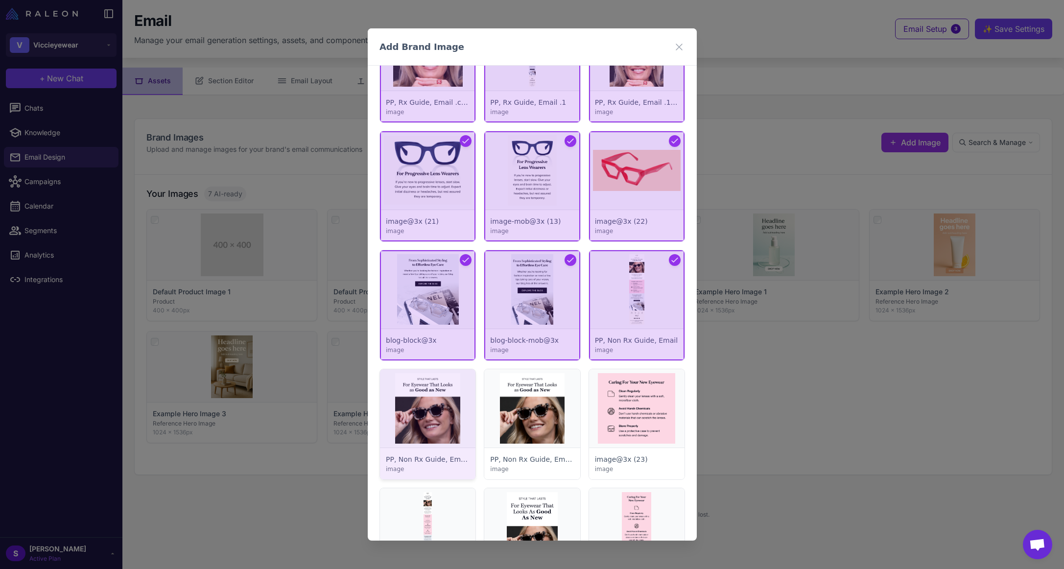
scroll to position [2644, 0]
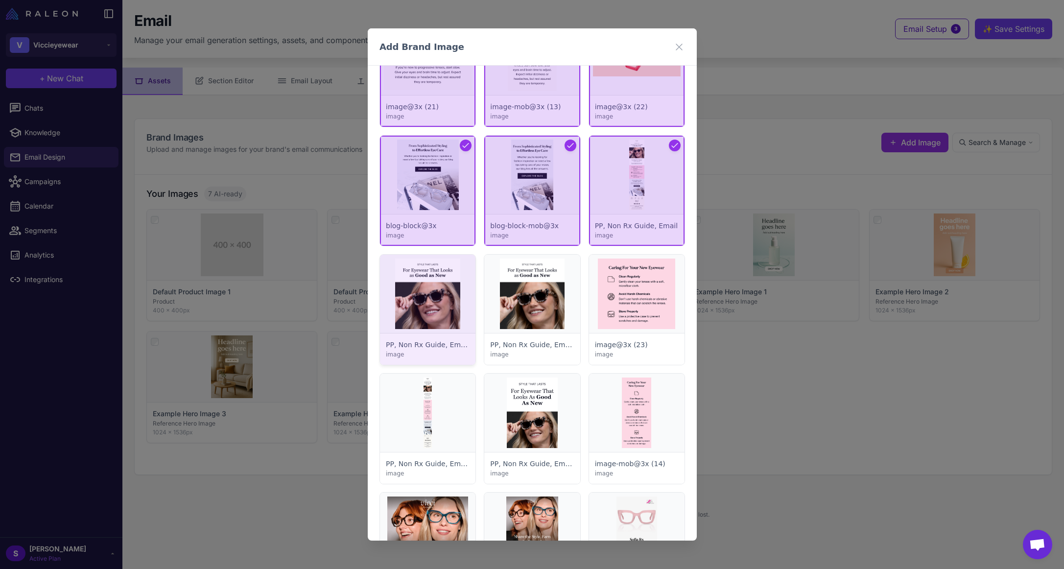
click at [424, 295] on div at bounding box center [427, 310] width 95 height 110
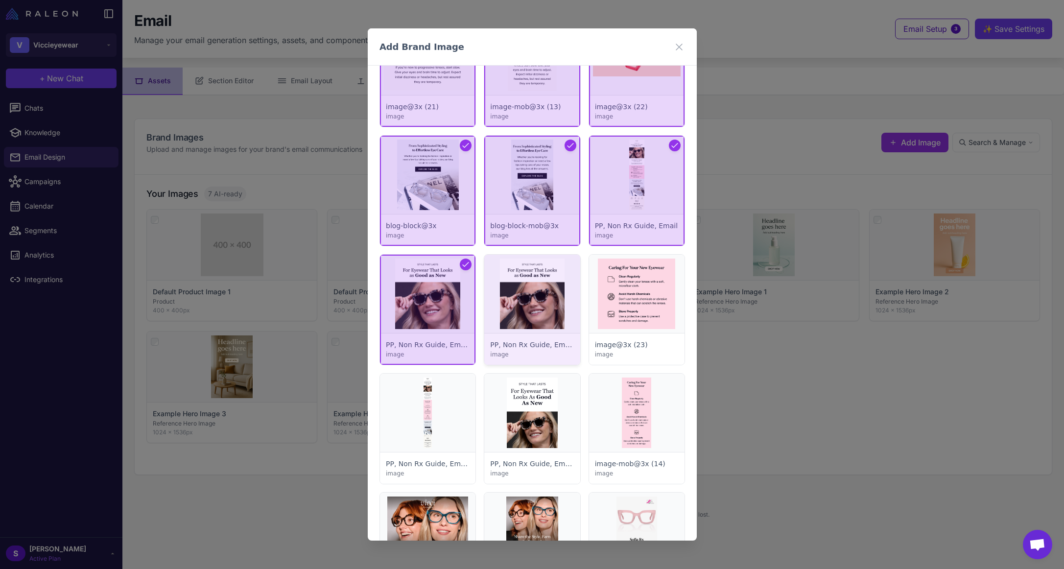
click at [542, 311] on div at bounding box center [531, 310] width 95 height 110
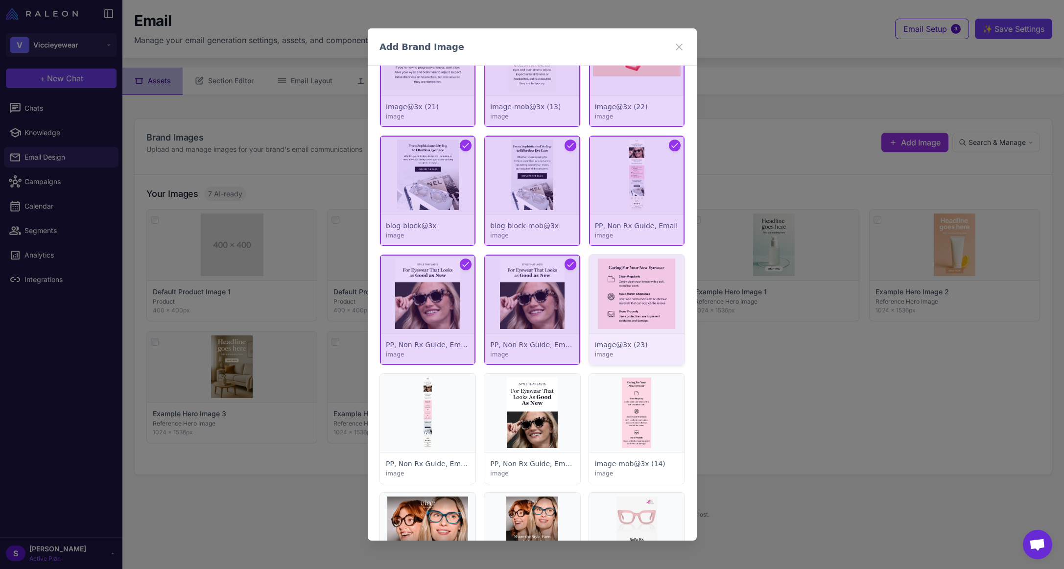
drag, startPoint x: 634, startPoint y: 318, endPoint x: 630, endPoint y: 361, distance: 43.2
click at [633, 320] on div at bounding box center [635, 310] width 95 height 110
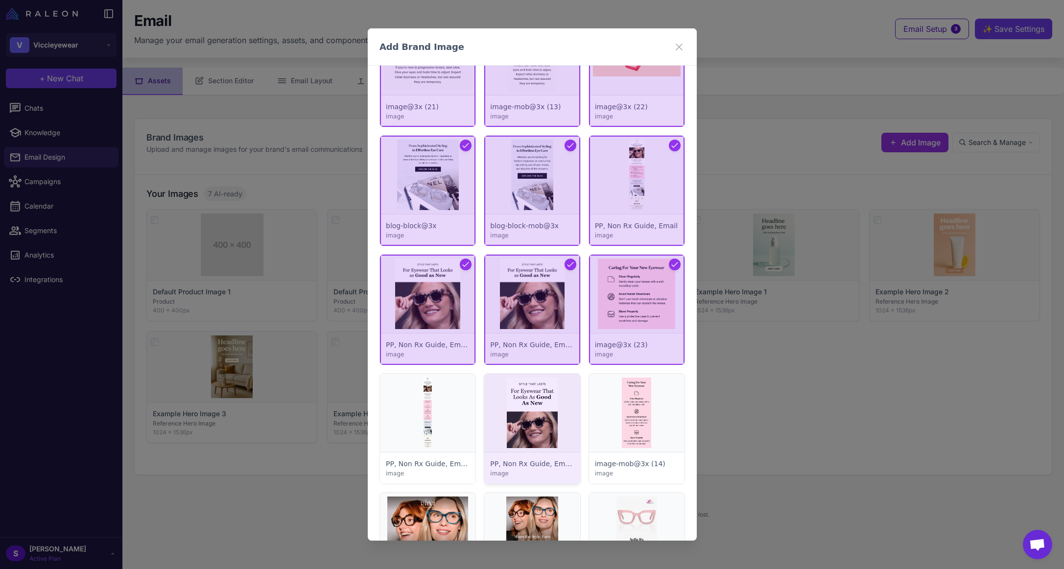
drag, startPoint x: 620, startPoint y: 403, endPoint x: 564, endPoint y: 404, distance: 56.3
click at [620, 404] on div at bounding box center [635, 429] width 95 height 110
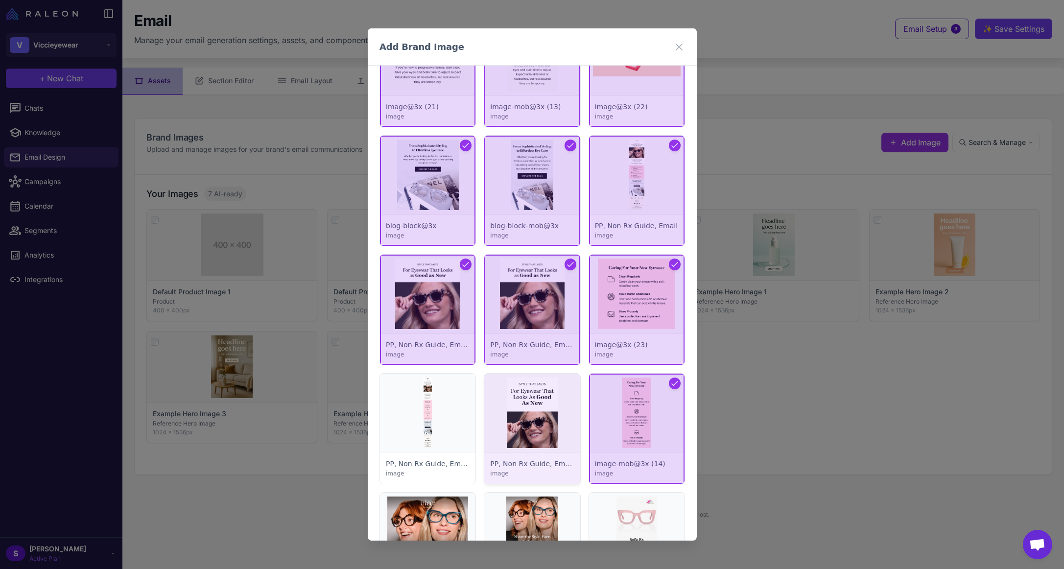
click at [530, 401] on div at bounding box center [531, 429] width 95 height 110
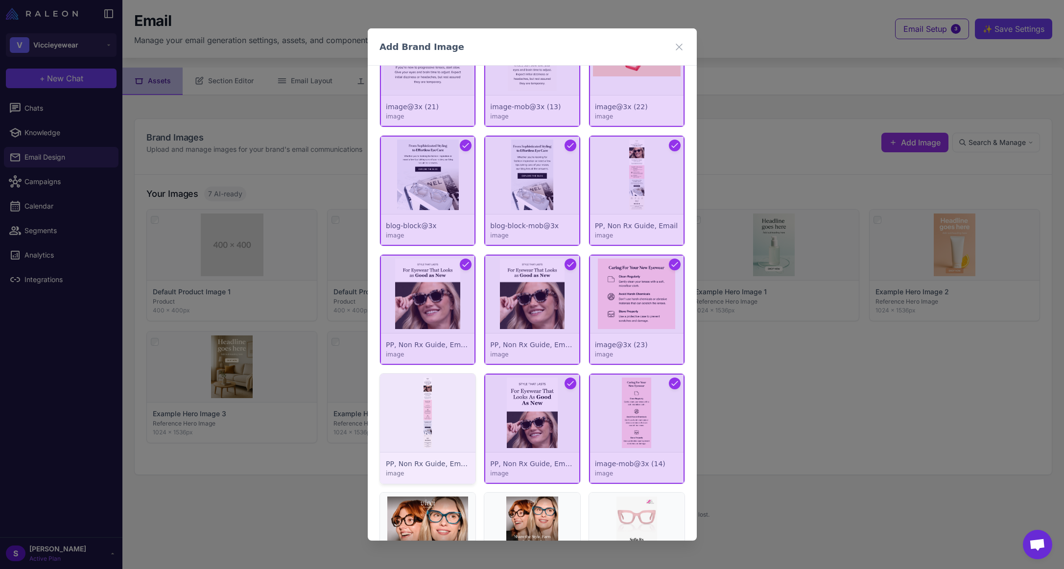
click at [408, 405] on div at bounding box center [427, 429] width 95 height 110
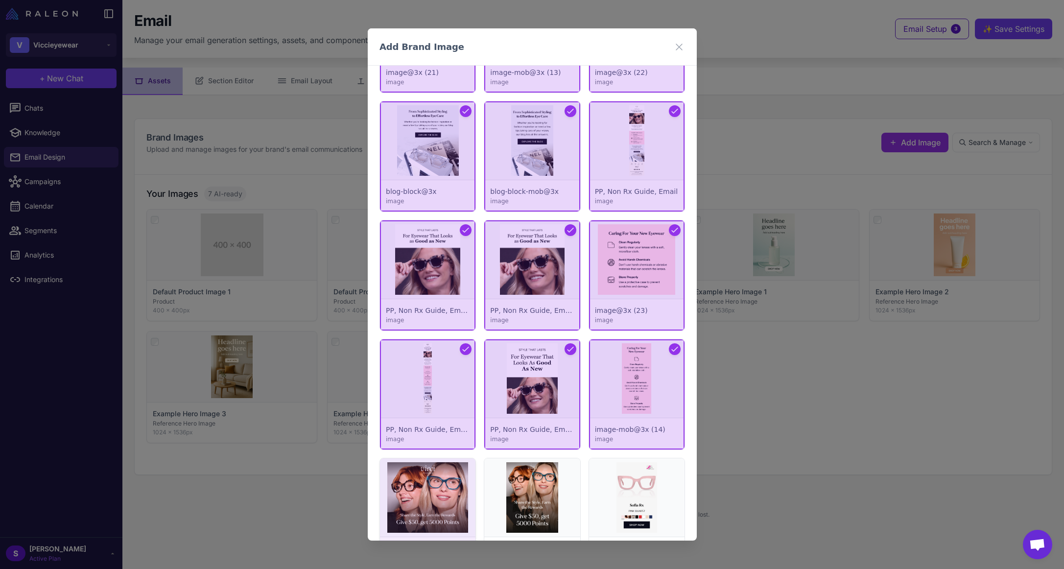
scroll to position [2889, 0]
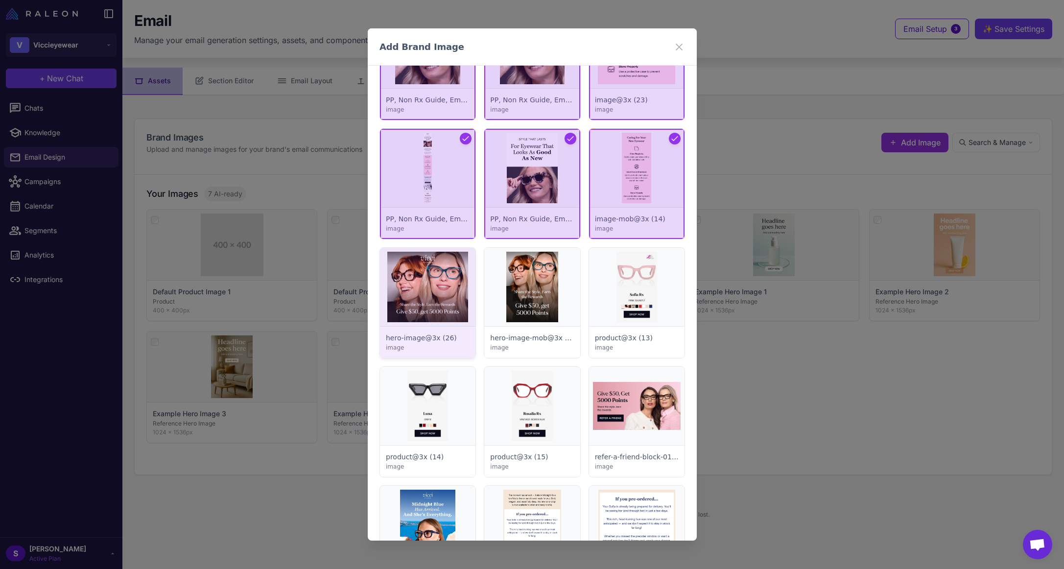
click at [427, 298] on div at bounding box center [427, 303] width 95 height 110
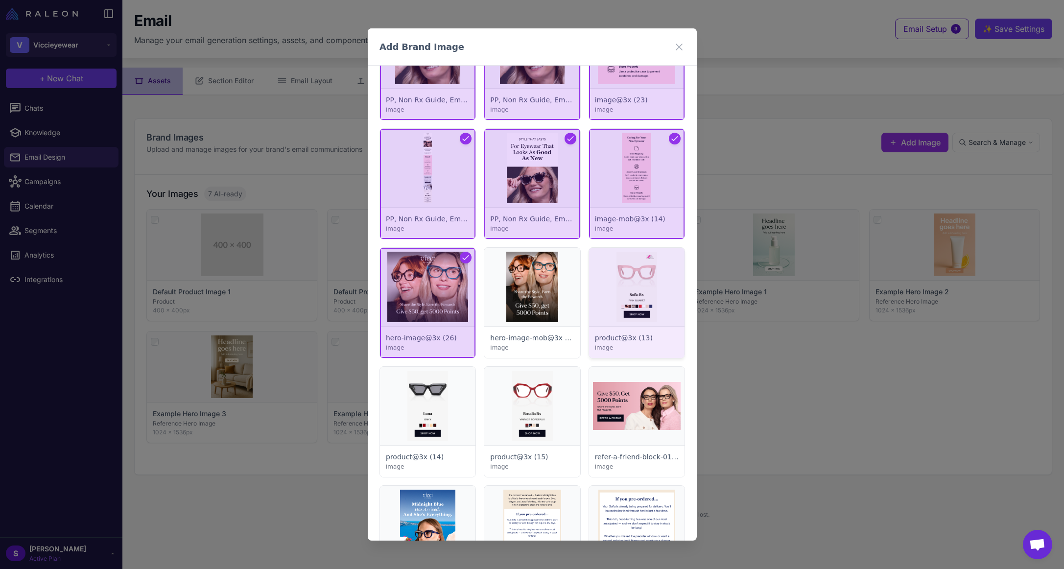
drag, startPoint x: 574, startPoint y: 303, endPoint x: 615, endPoint y: 305, distance: 41.6
click at [573, 303] on div at bounding box center [531, 303] width 95 height 110
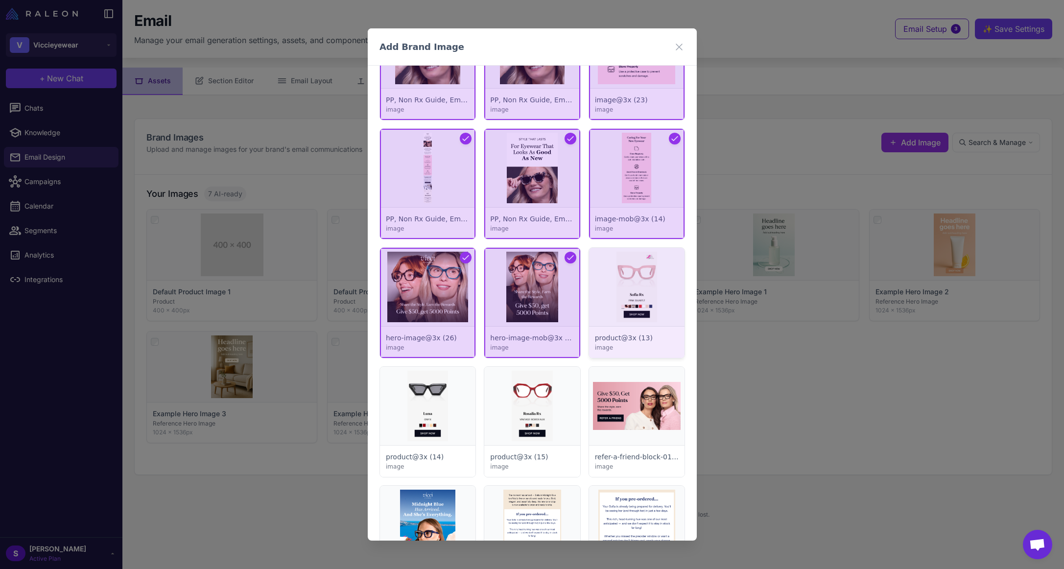
click at [633, 301] on div at bounding box center [635, 303] width 95 height 110
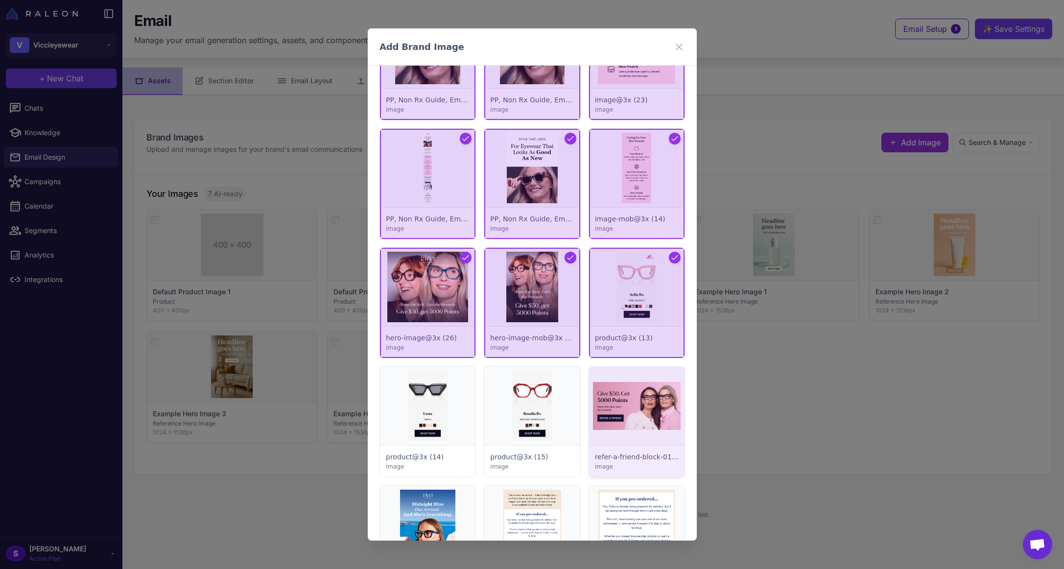
click at [615, 405] on div at bounding box center [635, 422] width 95 height 110
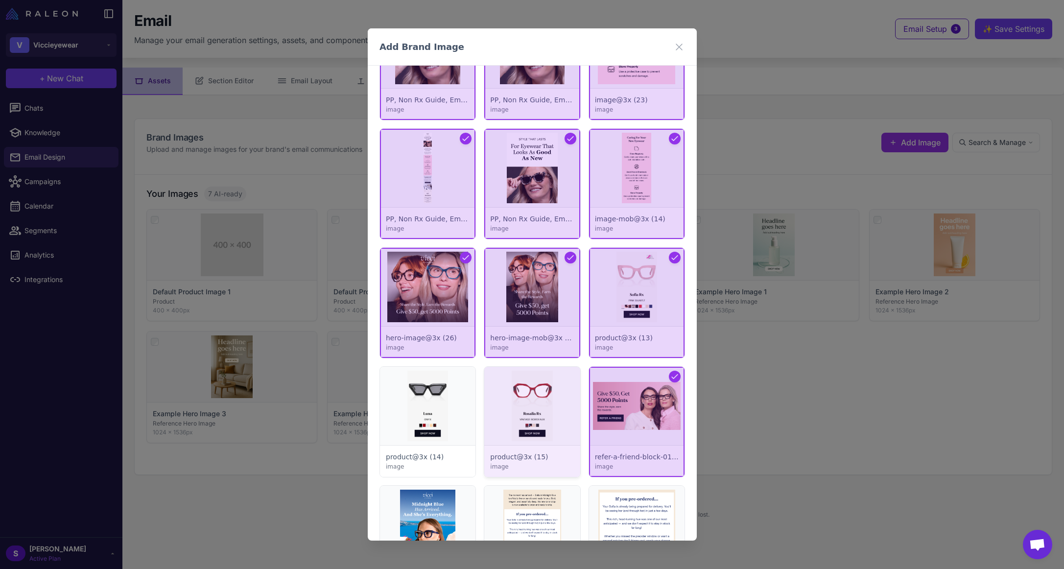
drag, startPoint x: 490, startPoint y: 404, endPoint x: 435, endPoint y: 411, distance: 55.3
click at [490, 404] on div at bounding box center [531, 422] width 95 height 110
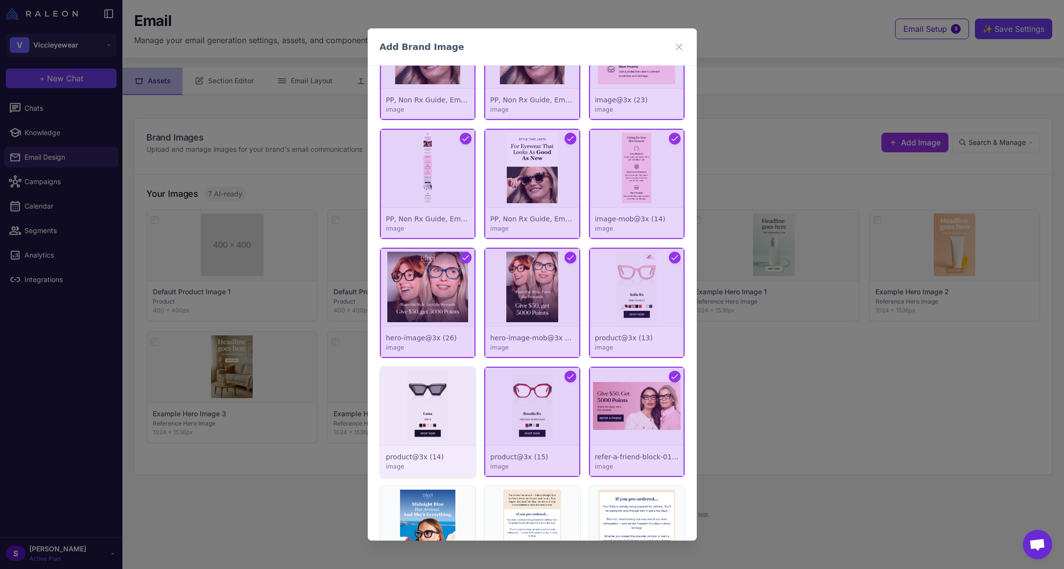
click at [427, 413] on div at bounding box center [427, 422] width 95 height 110
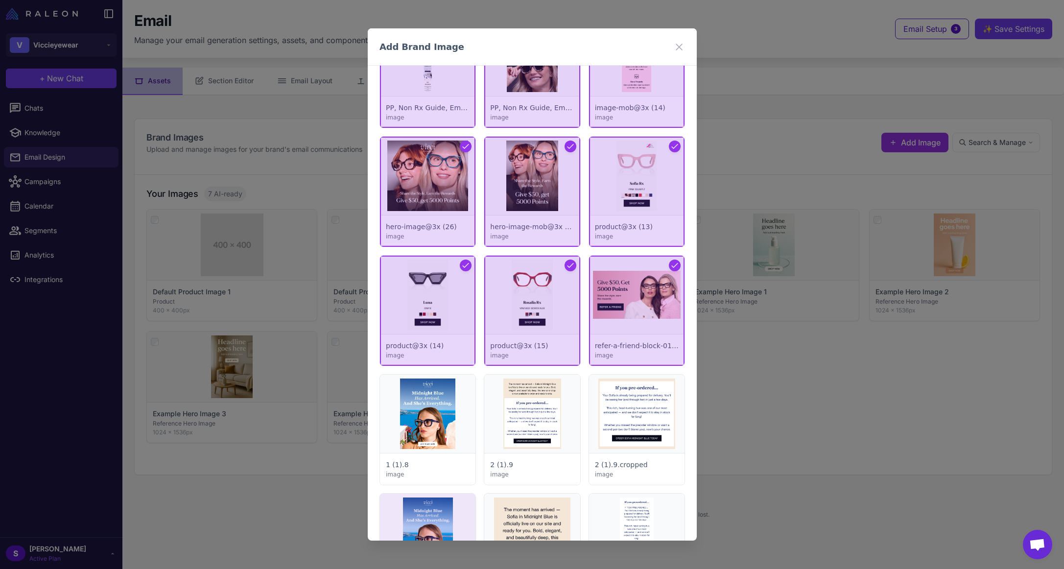
scroll to position [3133, 0]
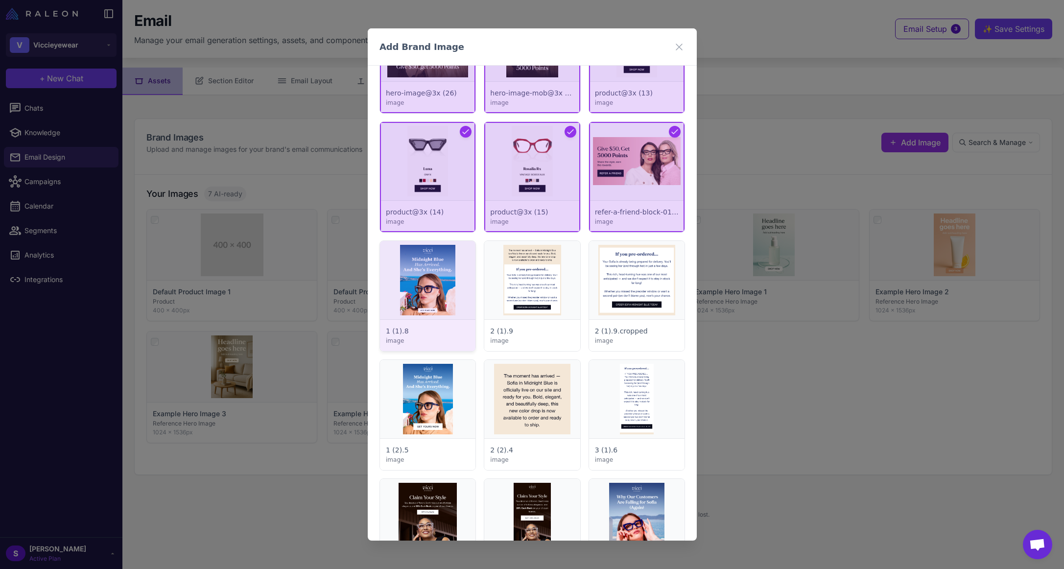
click at [425, 310] on div at bounding box center [427, 296] width 95 height 110
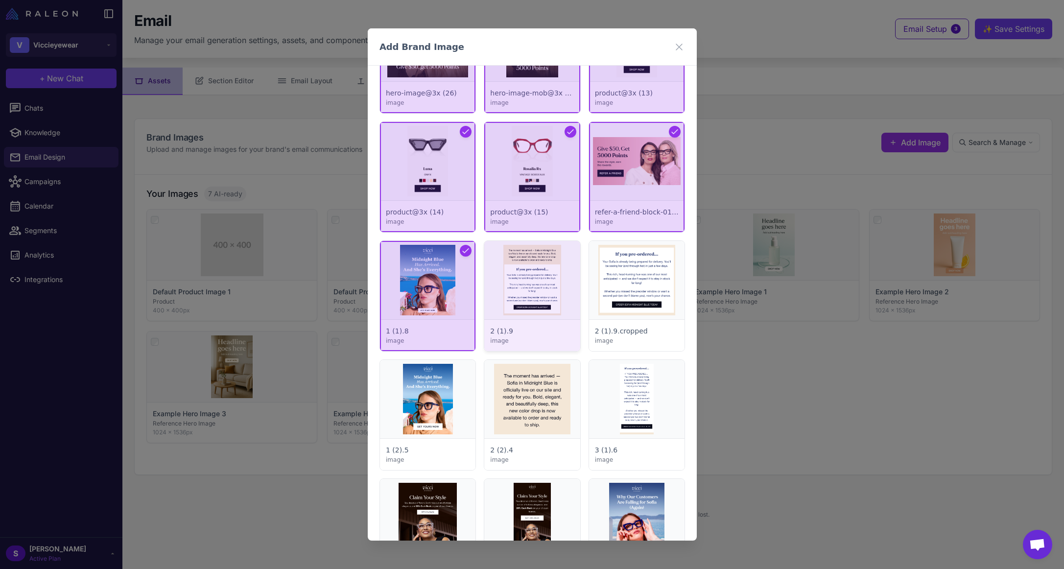
drag, startPoint x: 507, startPoint y: 295, endPoint x: 519, endPoint y: 296, distance: 12.7
click at [507, 295] on div at bounding box center [531, 296] width 95 height 110
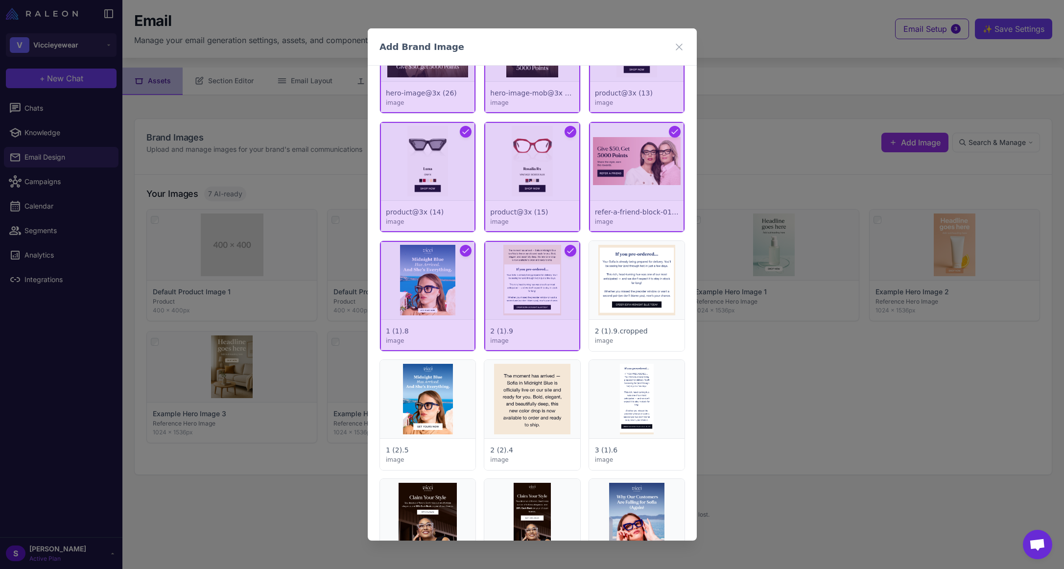
drag, startPoint x: 641, startPoint y: 300, endPoint x: 627, endPoint y: 357, distance: 59.5
click at [641, 300] on div at bounding box center [635, 296] width 95 height 110
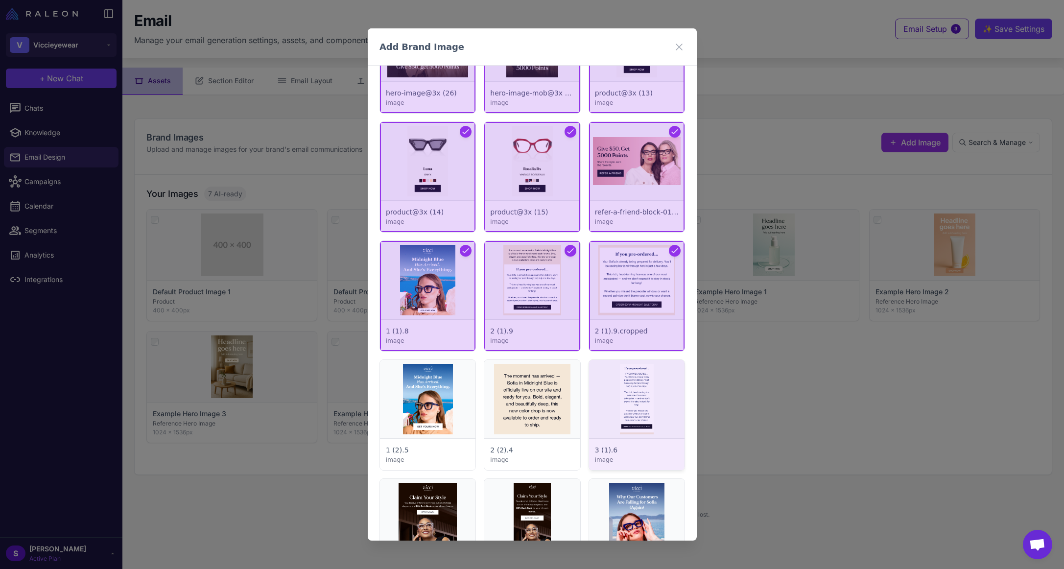
click at [626, 376] on div at bounding box center [635, 415] width 95 height 110
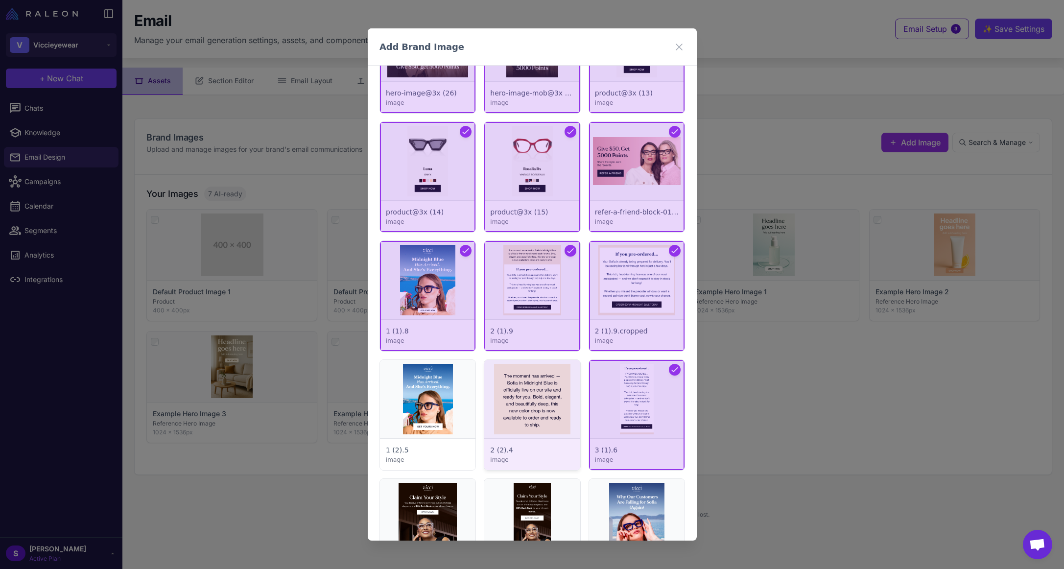
click at [504, 383] on div at bounding box center [531, 415] width 95 height 110
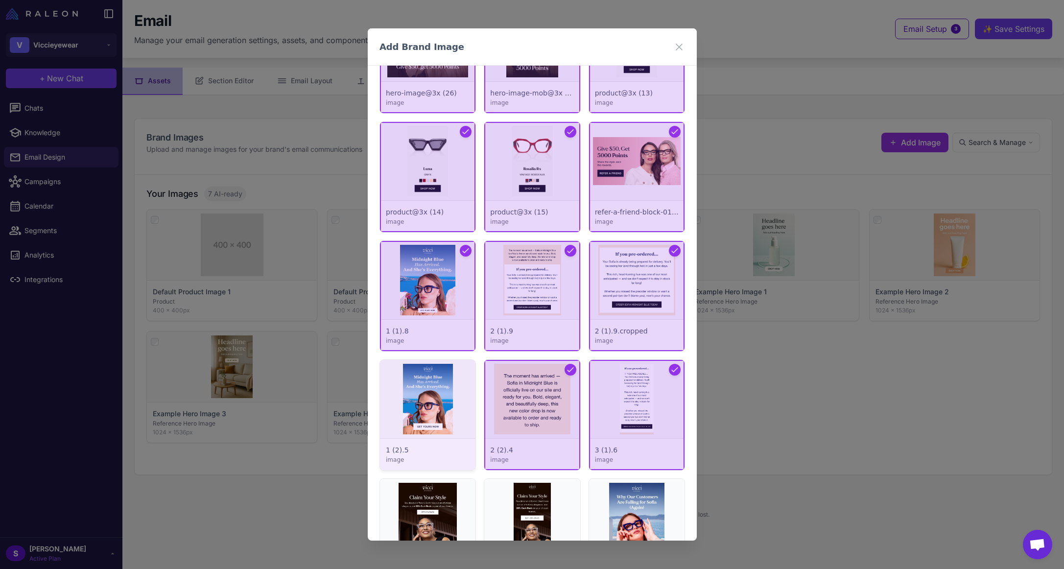
click at [438, 387] on div at bounding box center [427, 415] width 95 height 110
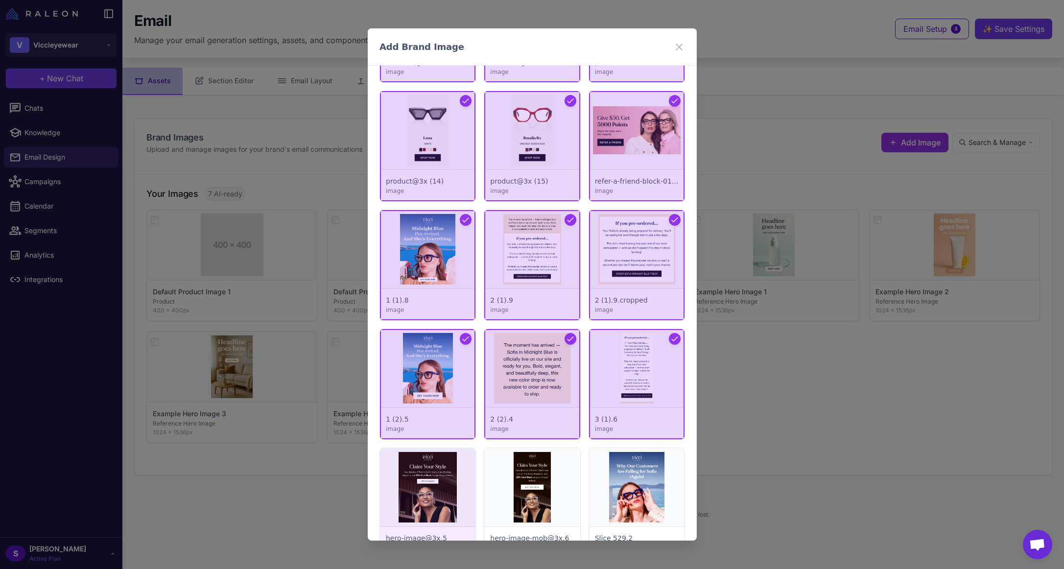
scroll to position [3329, 0]
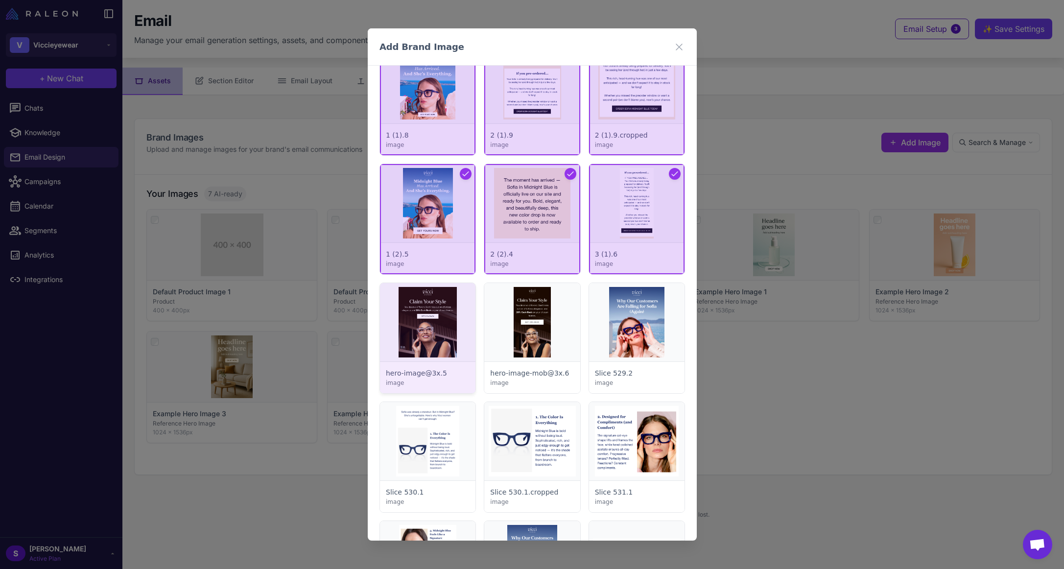
click at [433, 317] on div at bounding box center [427, 338] width 95 height 110
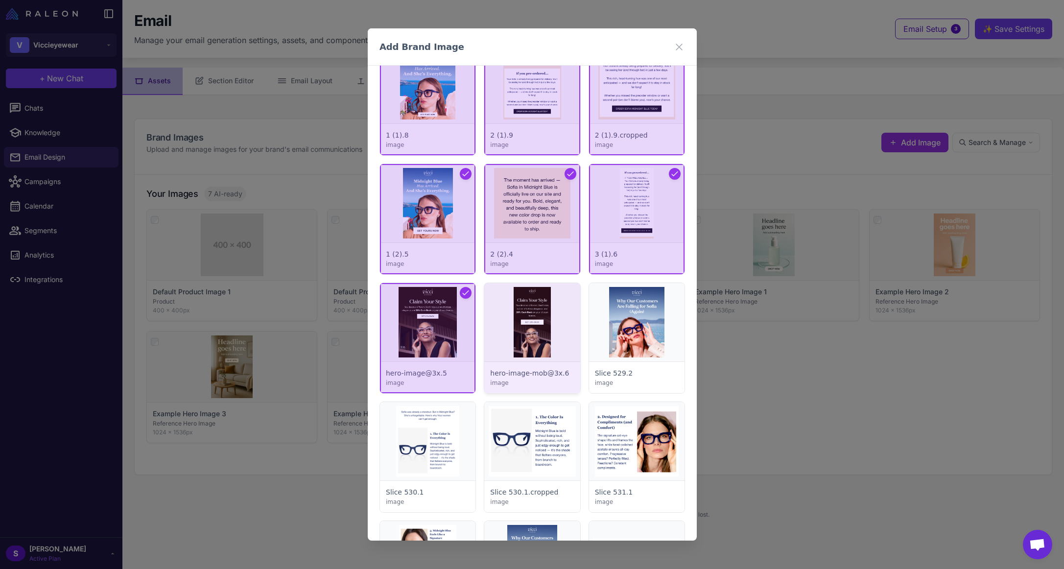
drag, startPoint x: 532, startPoint y: 324, endPoint x: 538, endPoint y: 325, distance: 5.5
click at [532, 324] on div at bounding box center [531, 338] width 95 height 110
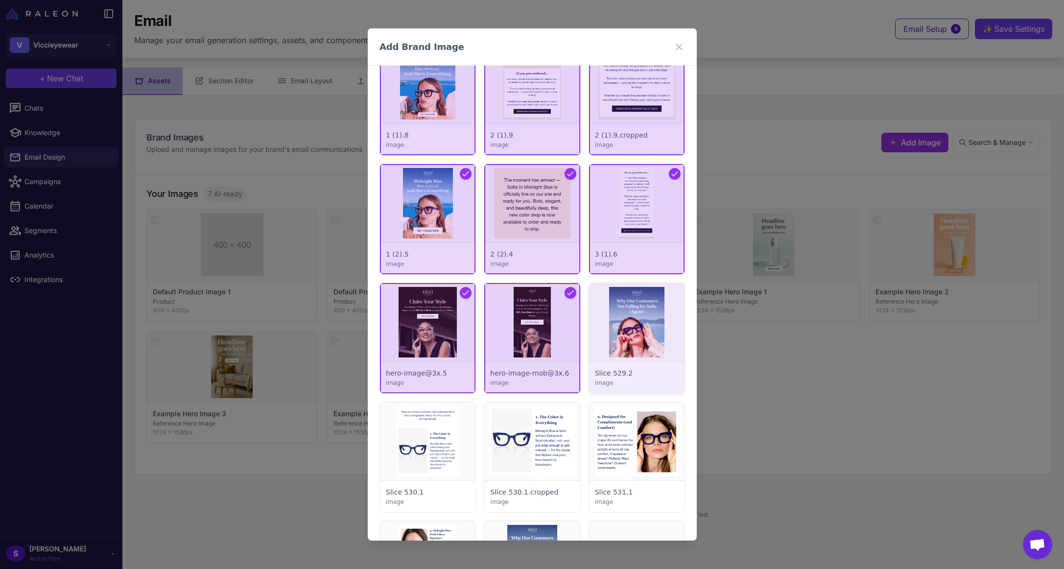
click at [631, 329] on div at bounding box center [635, 338] width 95 height 110
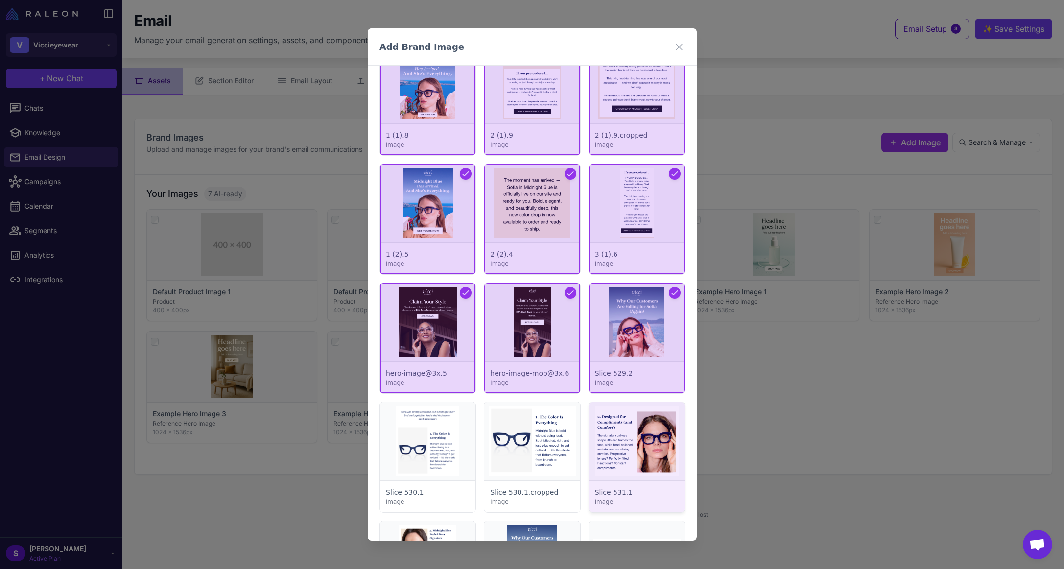
click at [617, 423] on div at bounding box center [635, 457] width 95 height 110
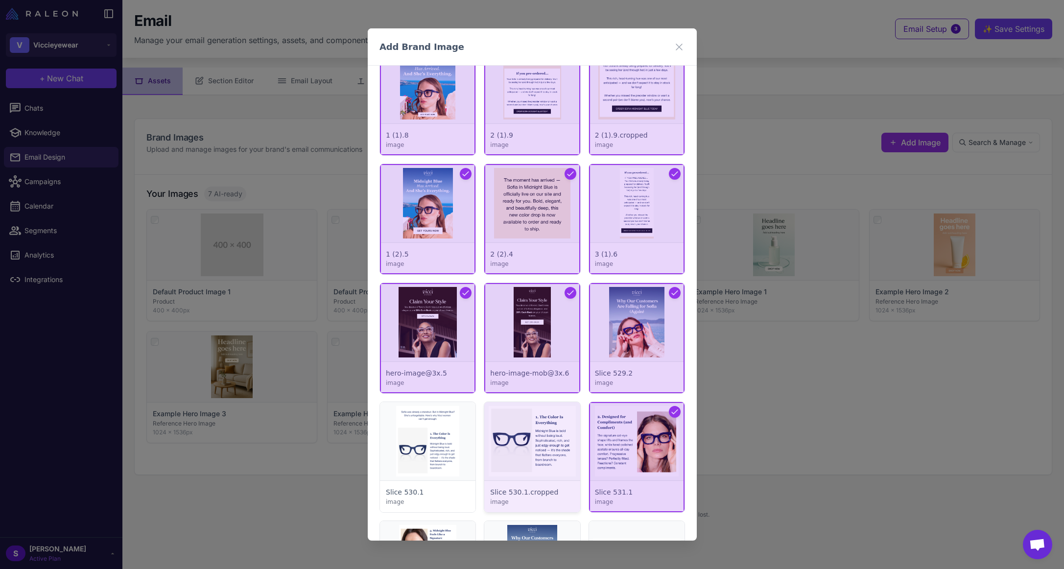
drag, startPoint x: 522, startPoint y: 421, endPoint x: 516, endPoint y: 423, distance: 7.0
click at [522, 422] on div at bounding box center [531, 457] width 95 height 110
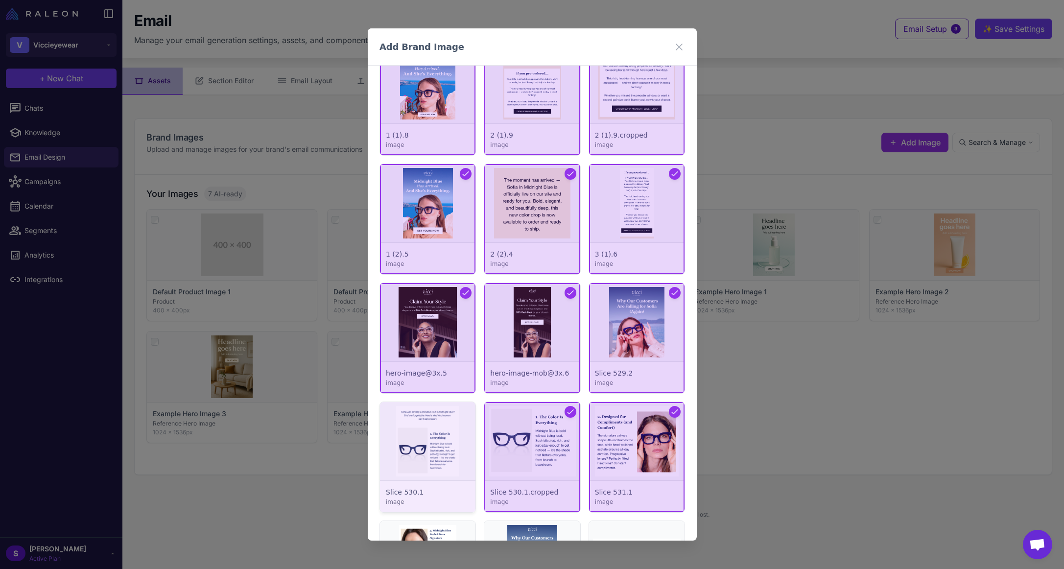
click at [452, 427] on div at bounding box center [427, 457] width 95 height 110
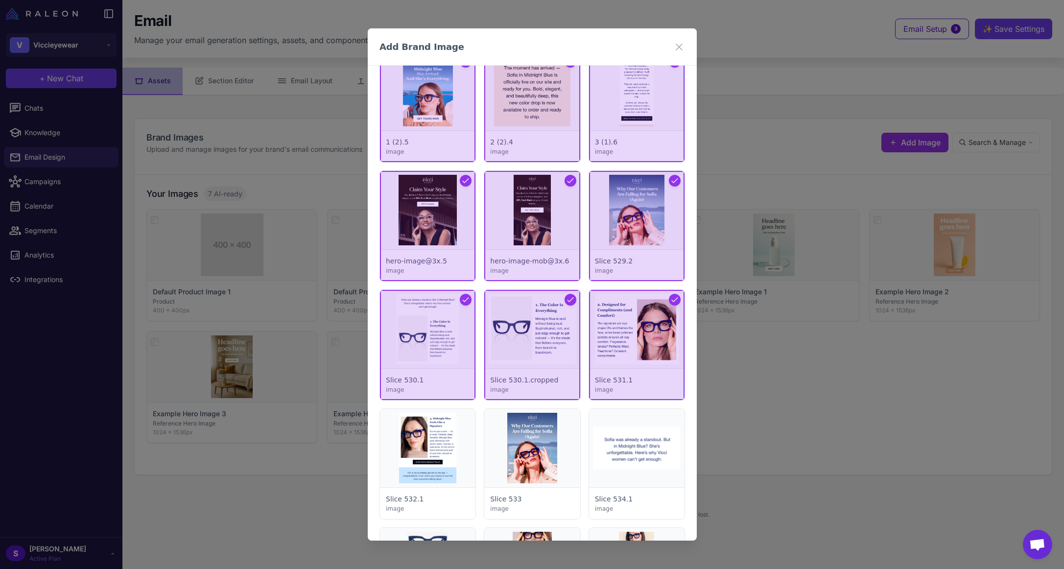
scroll to position [3574, 0]
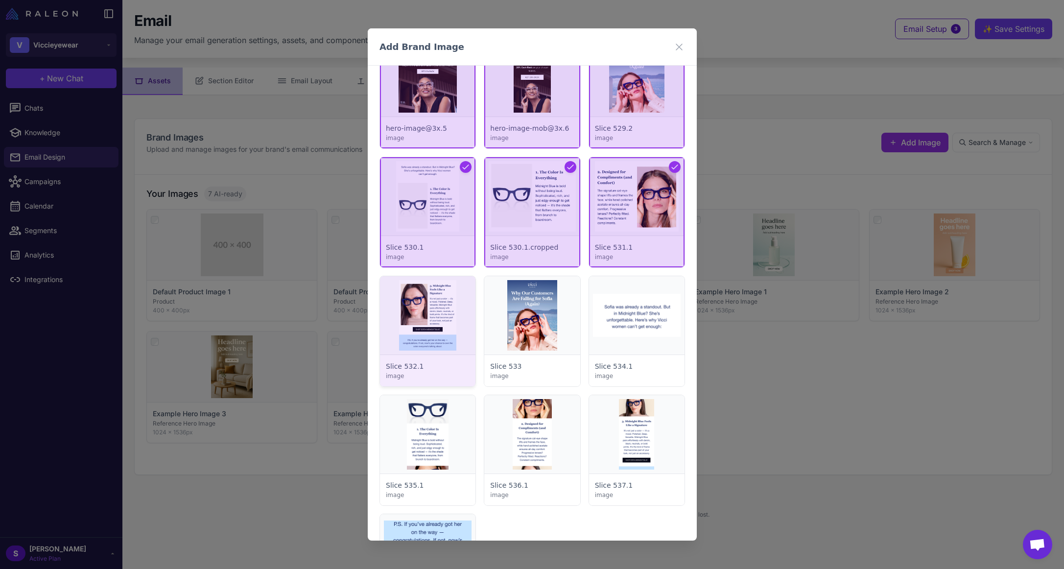
click at [430, 332] on div at bounding box center [427, 331] width 95 height 110
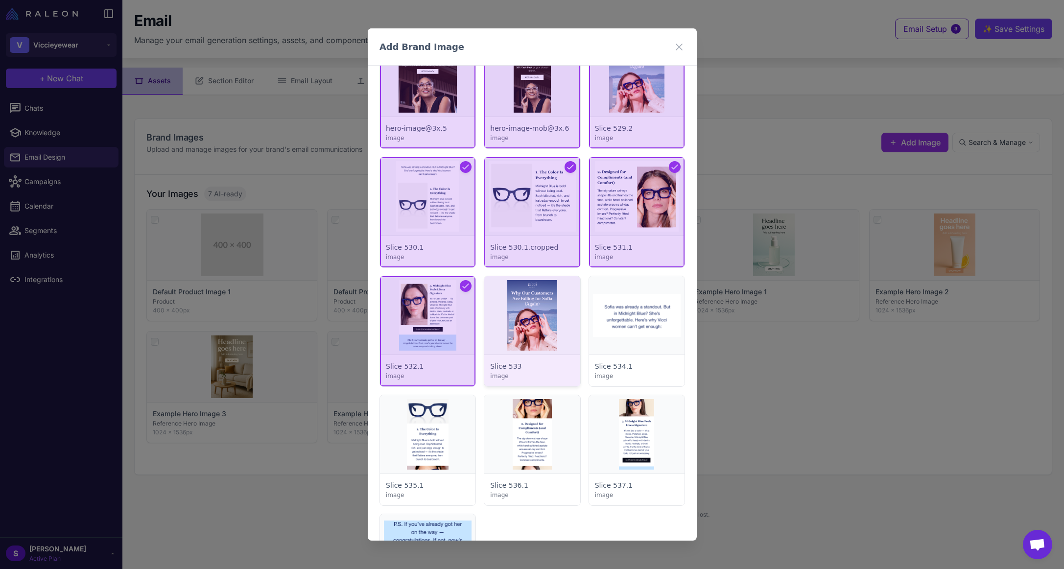
click at [494, 322] on div at bounding box center [531, 331] width 95 height 110
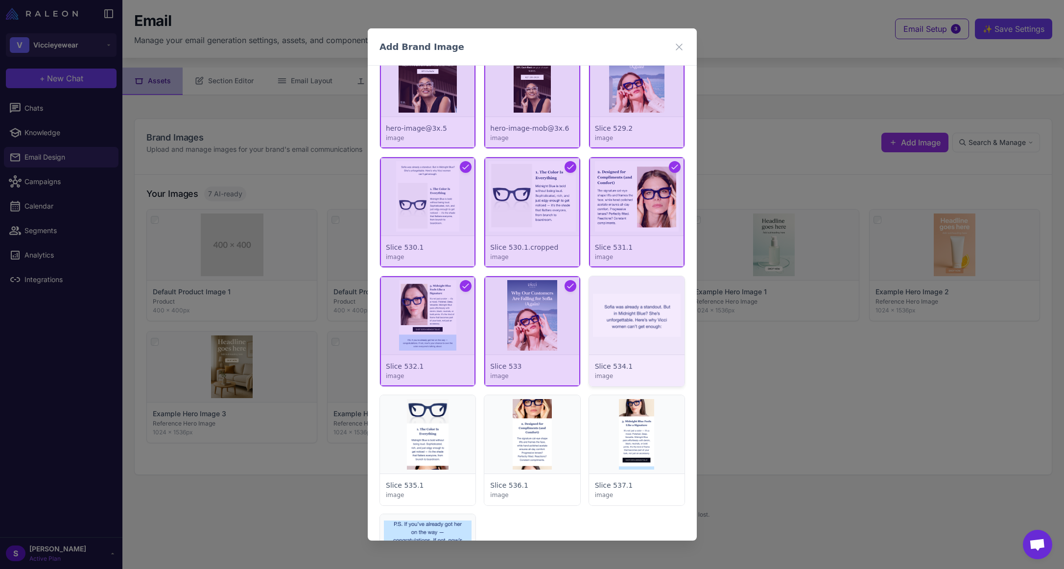
drag, startPoint x: 650, startPoint y: 322, endPoint x: 636, endPoint y: 335, distance: 18.7
click at [649, 323] on div at bounding box center [635, 331] width 95 height 110
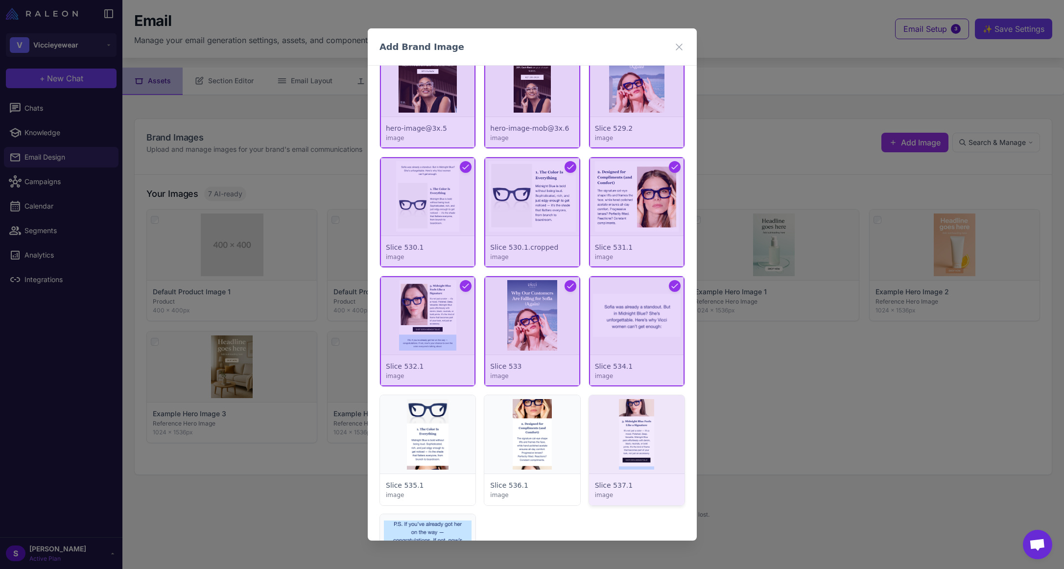
drag, startPoint x: 605, startPoint y: 421, endPoint x: 596, endPoint y: 421, distance: 9.3
click at [605, 421] on div at bounding box center [635, 450] width 95 height 110
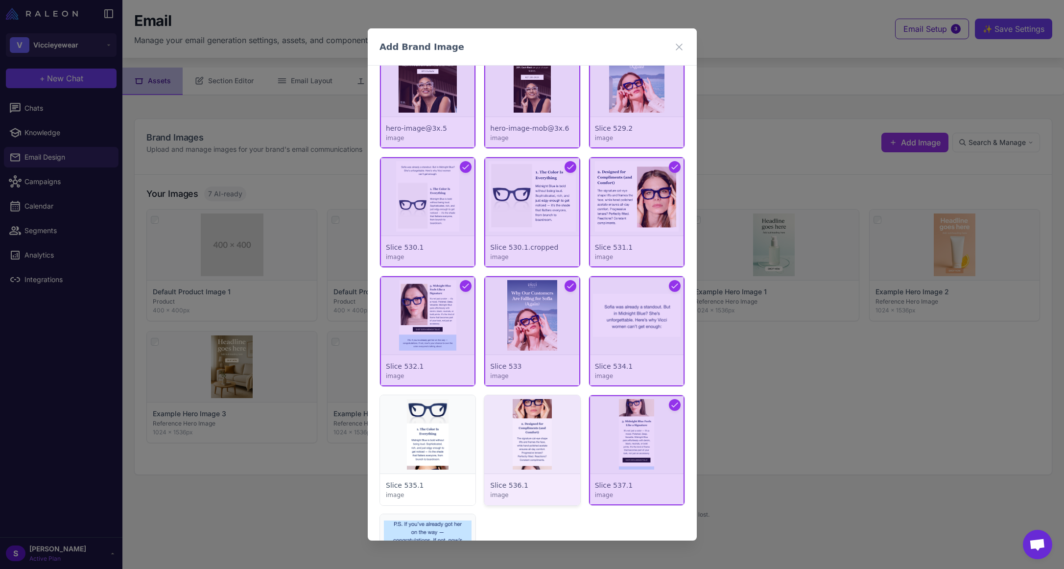
click at [522, 422] on div at bounding box center [531, 450] width 95 height 110
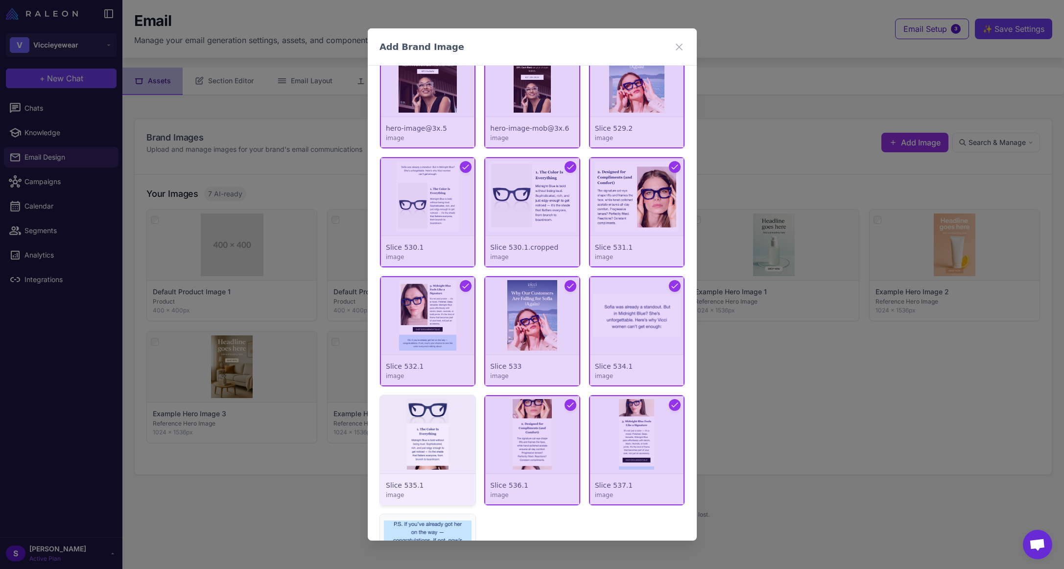
click at [430, 422] on div at bounding box center [427, 450] width 95 height 110
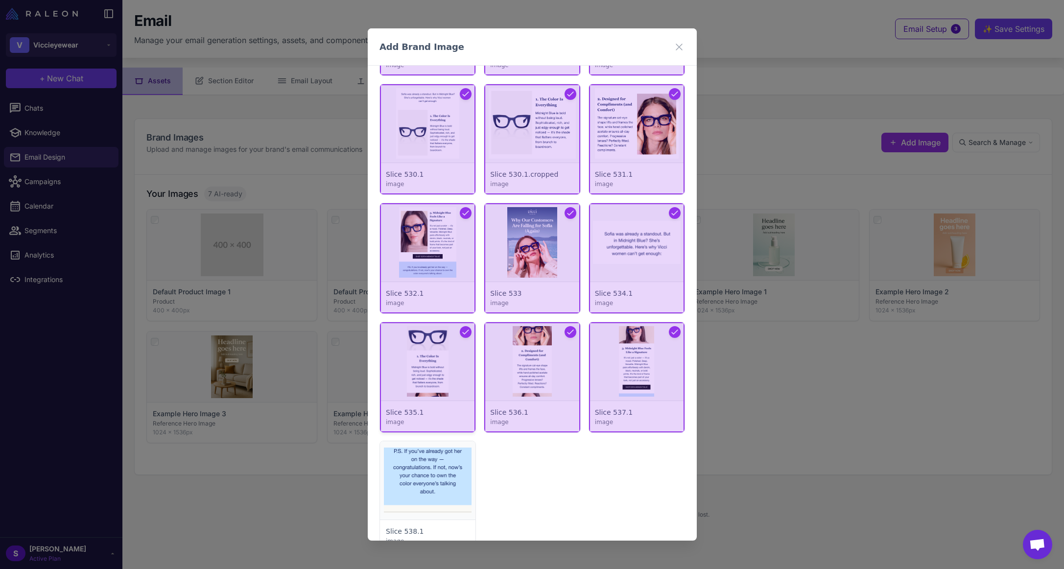
scroll to position [3707, 0]
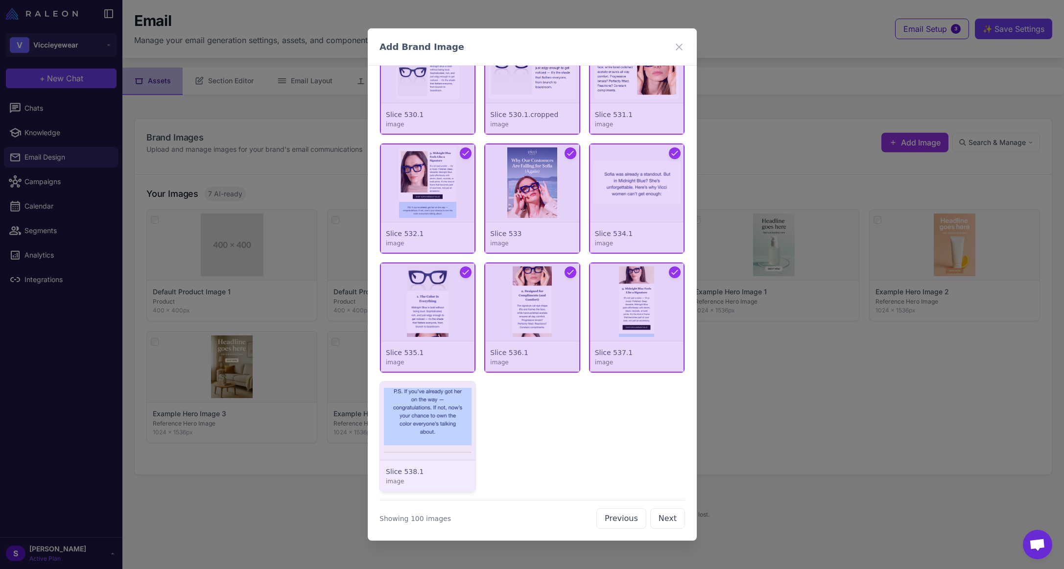
click at [425, 412] on div at bounding box center [427, 436] width 95 height 110
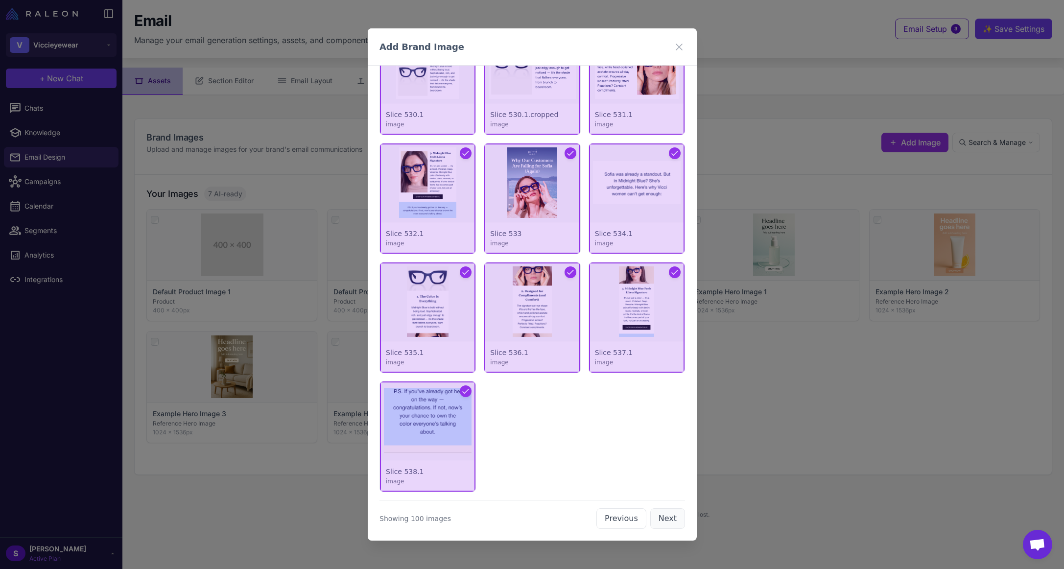
click at [661, 520] on button "Next" at bounding box center [667, 518] width 35 height 21
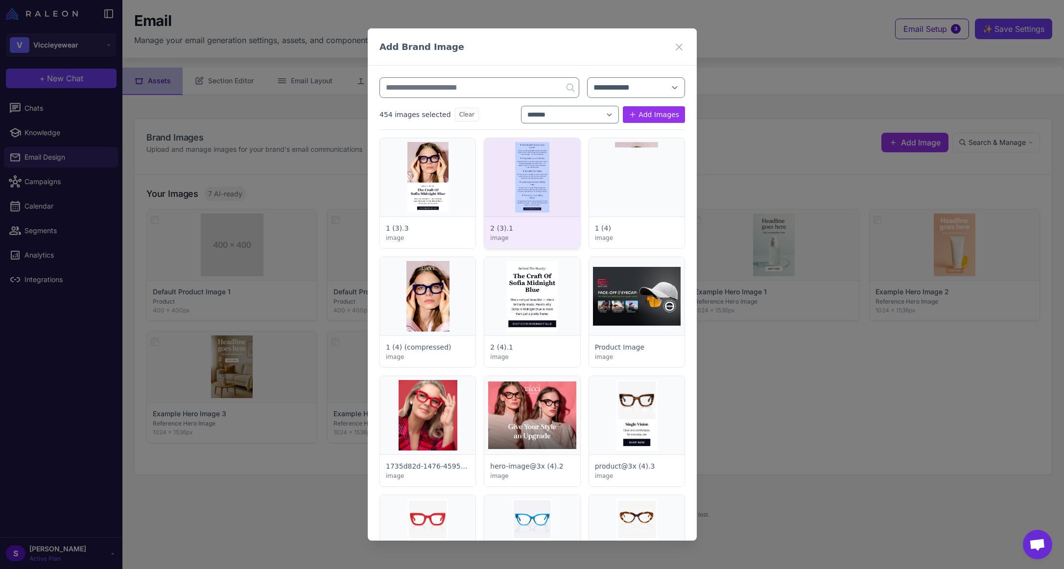
scroll to position [0, 0]
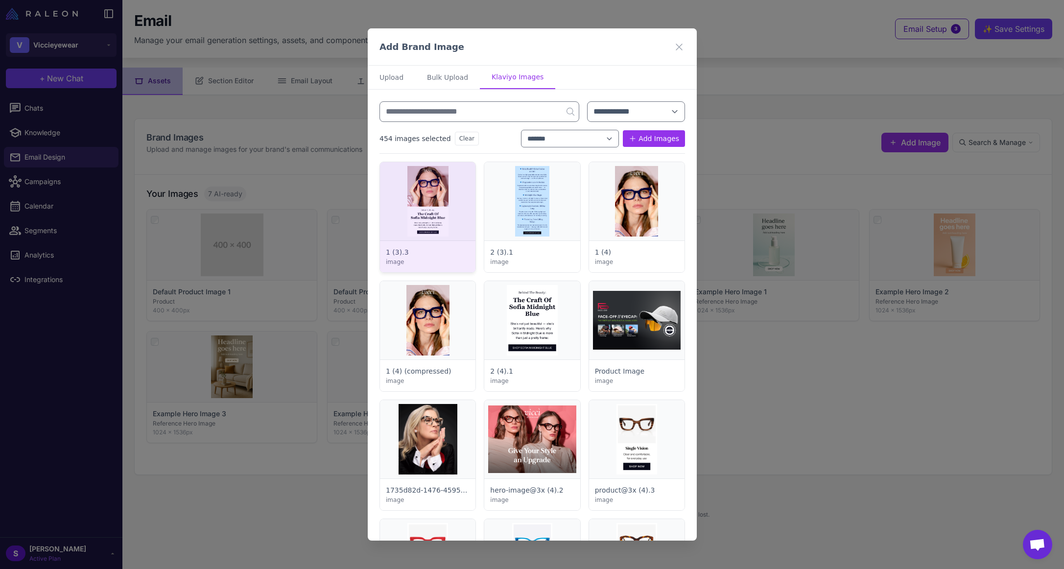
click at [425, 200] on div at bounding box center [427, 217] width 95 height 110
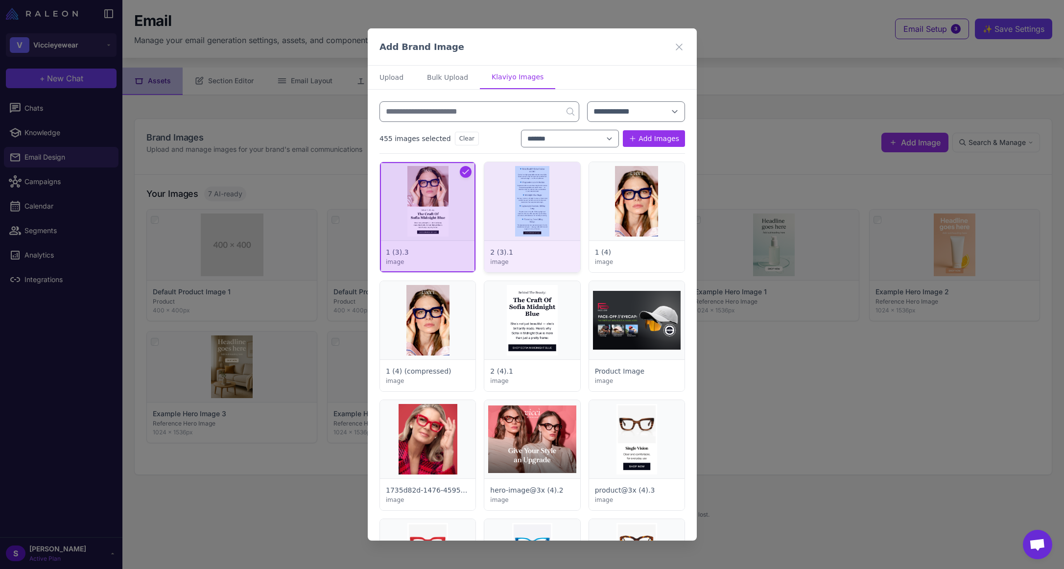
click at [525, 205] on div at bounding box center [531, 217] width 95 height 110
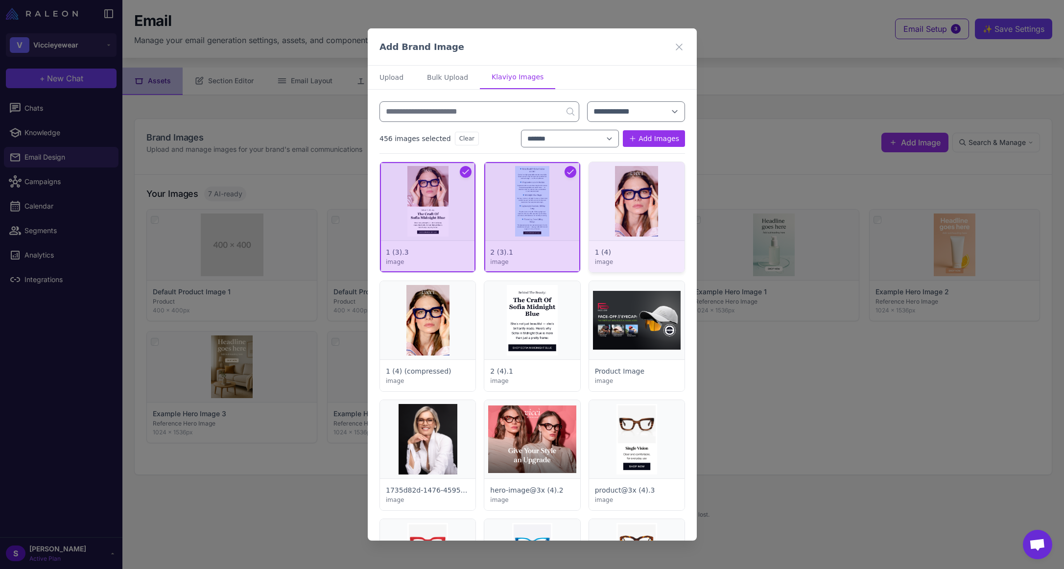
click at [639, 213] on div at bounding box center [635, 217] width 95 height 110
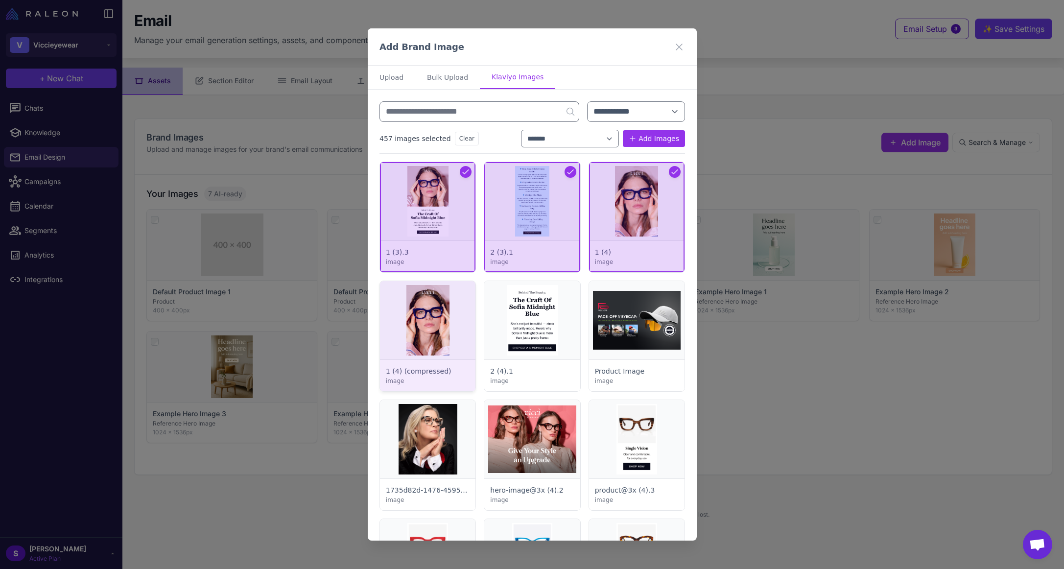
click at [434, 321] on div at bounding box center [427, 336] width 95 height 110
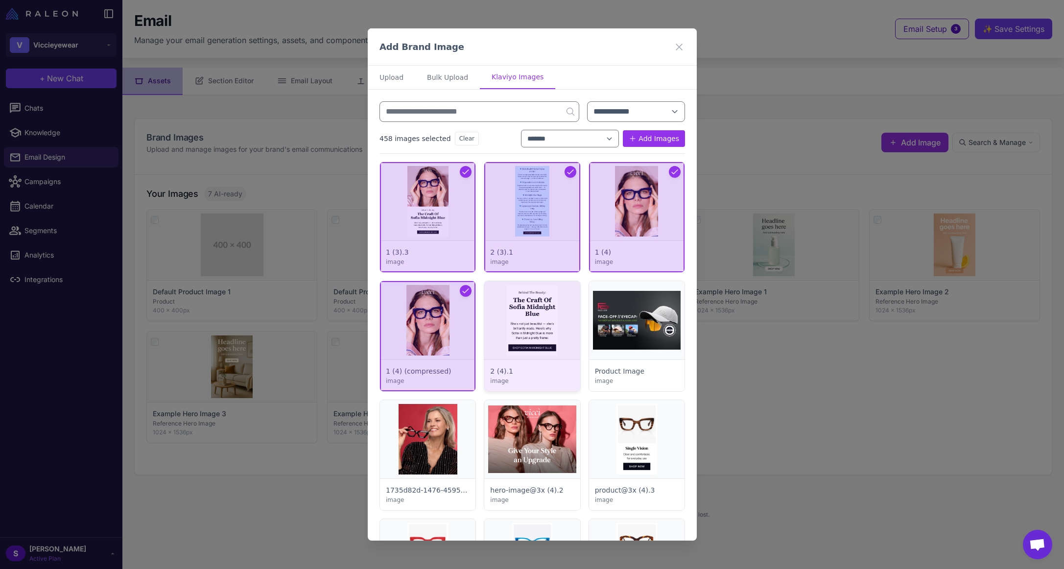
click at [512, 312] on div at bounding box center [531, 336] width 95 height 110
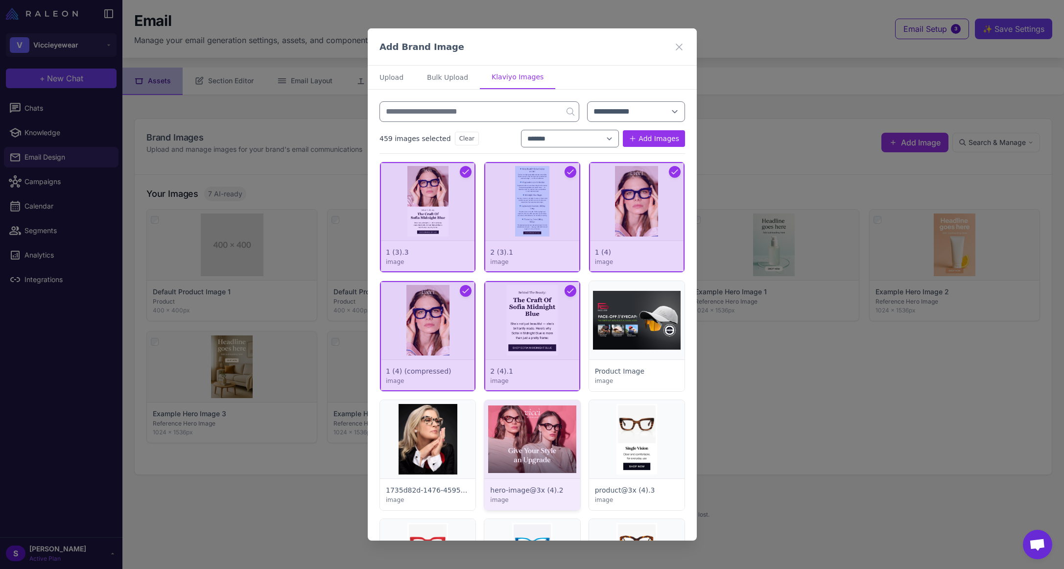
click at [530, 442] on div at bounding box center [531, 455] width 95 height 110
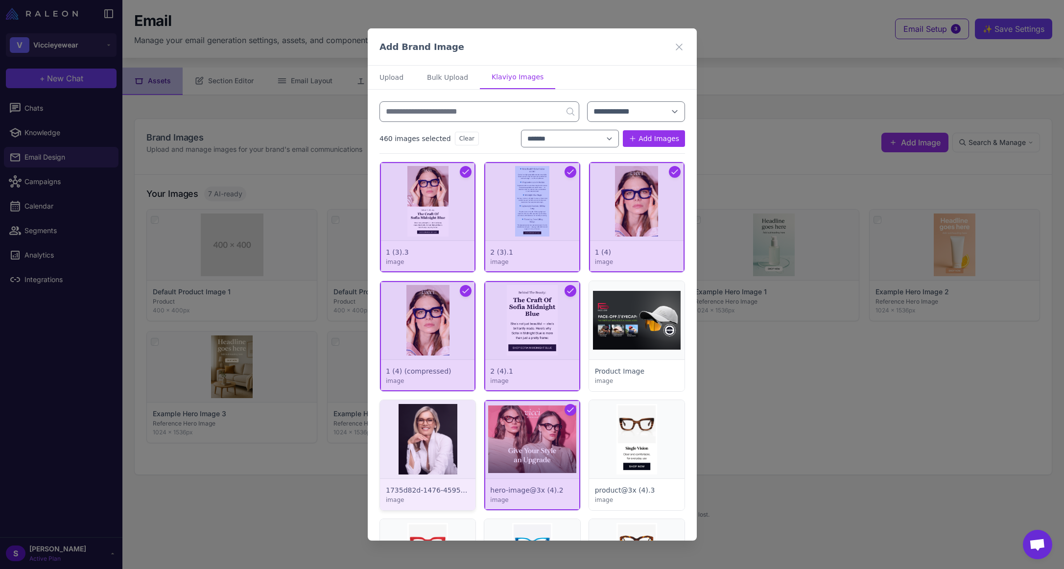
click at [446, 436] on div at bounding box center [427, 455] width 95 height 110
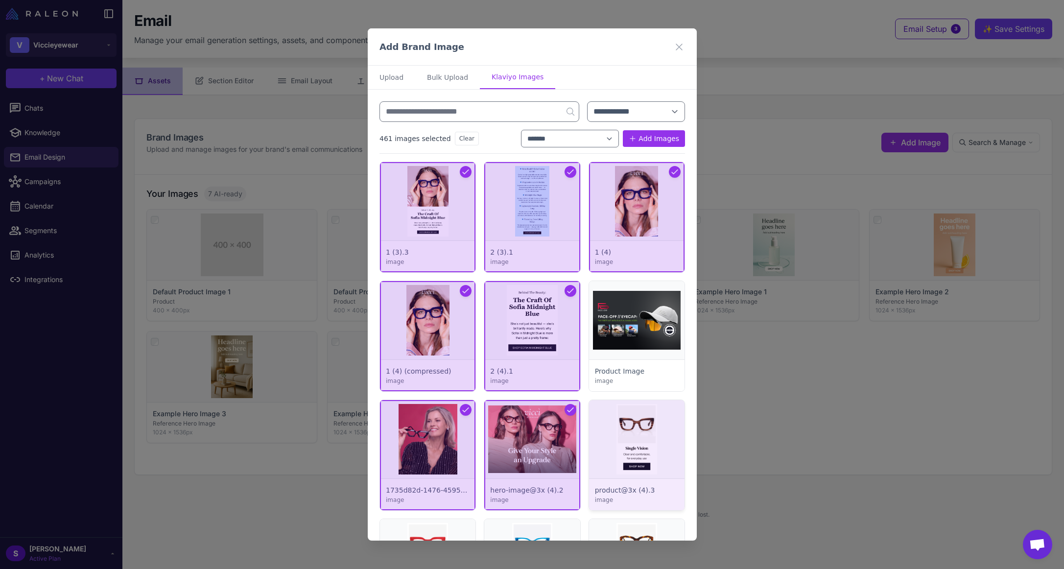
click at [620, 438] on div at bounding box center [635, 455] width 95 height 110
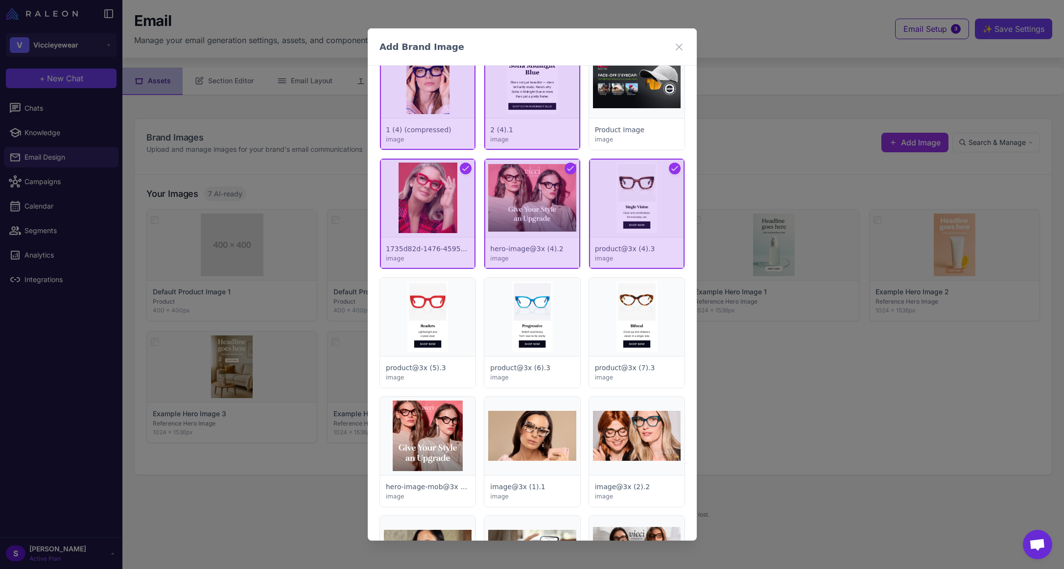
scroll to position [245, 0]
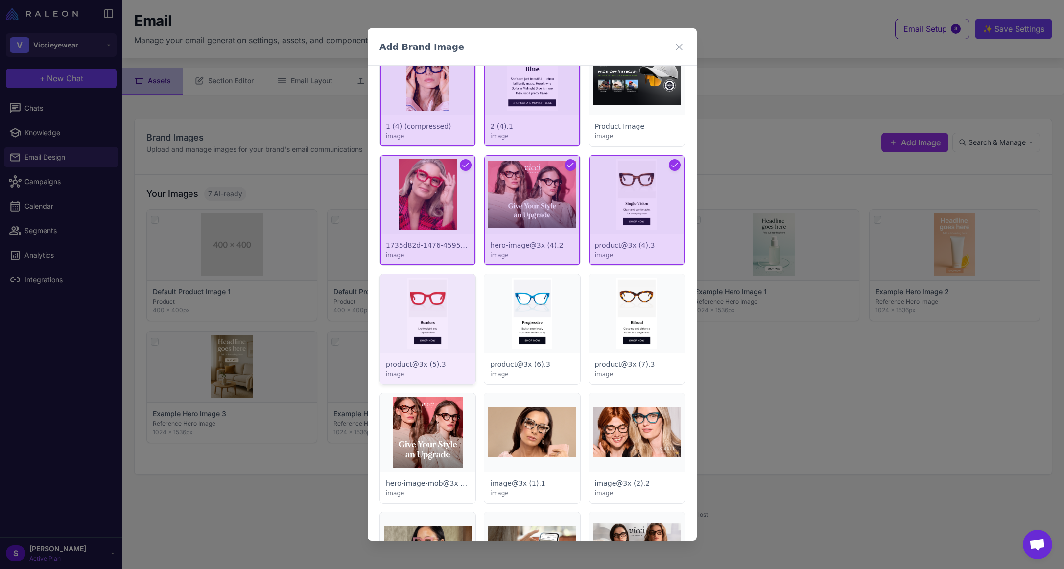
click at [435, 316] on div at bounding box center [427, 329] width 95 height 110
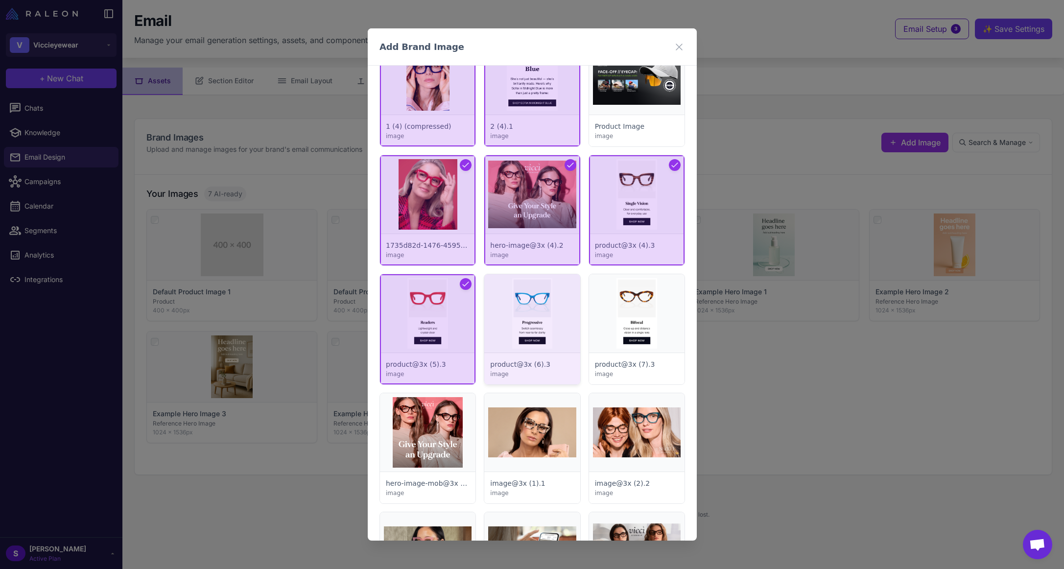
click at [520, 315] on div at bounding box center [531, 329] width 95 height 110
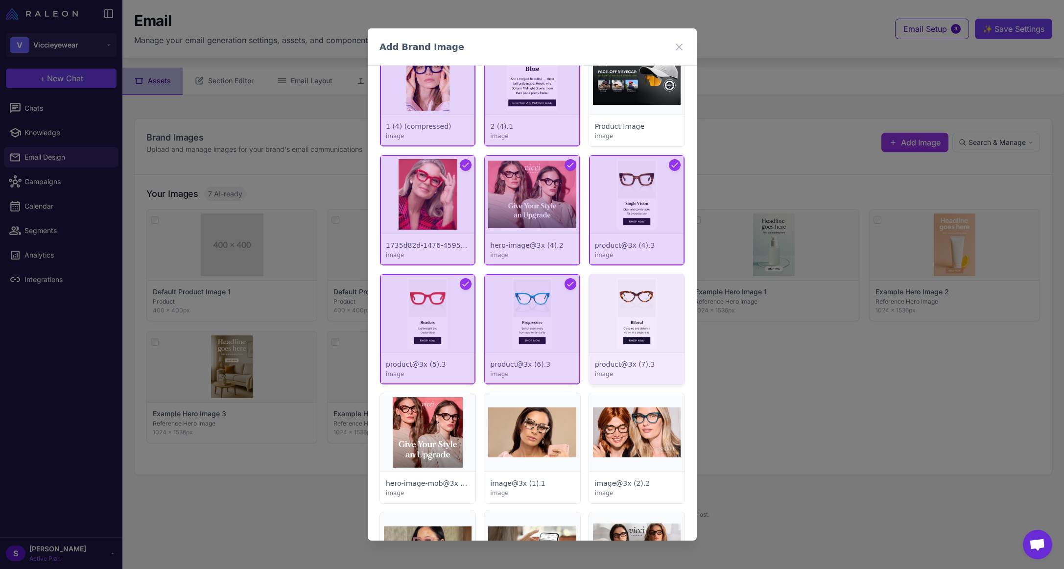
click at [635, 325] on div at bounding box center [635, 329] width 95 height 110
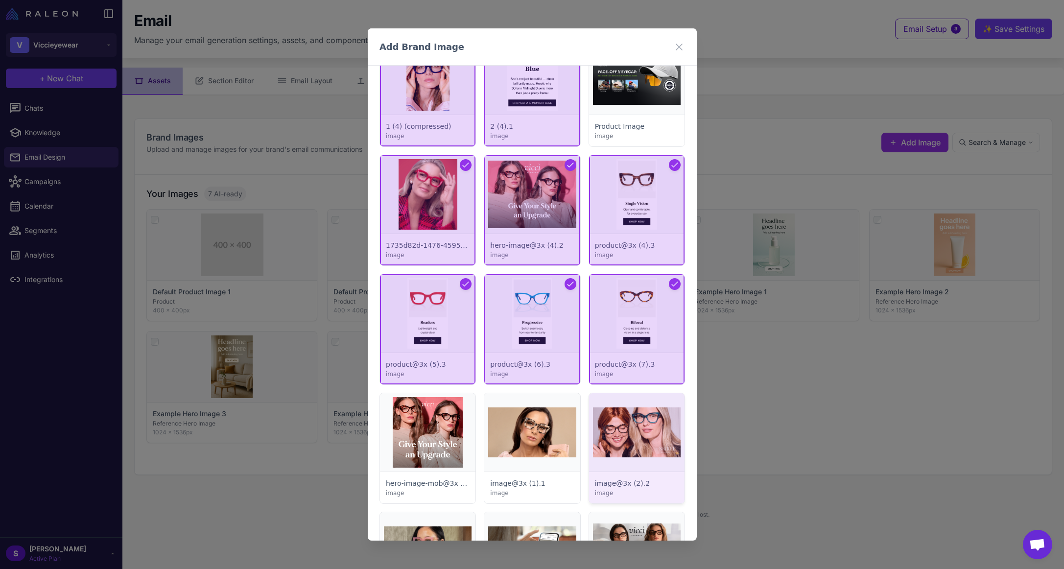
click at [625, 420] on div at bounding box center [635, 448] width 95 height 110
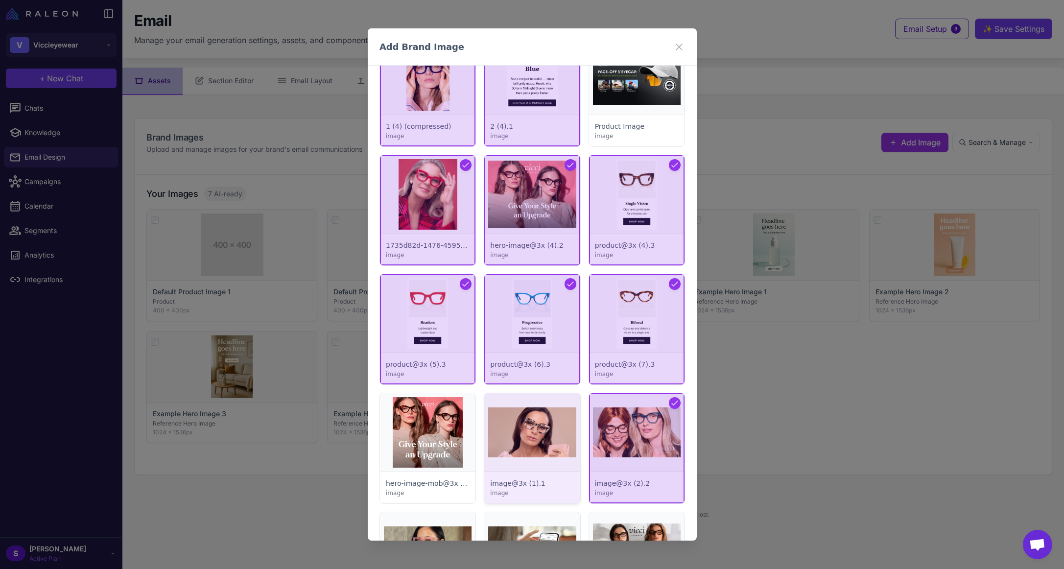
click at [535, 416] on div at bounding box center [531, 448] width 95 height 110
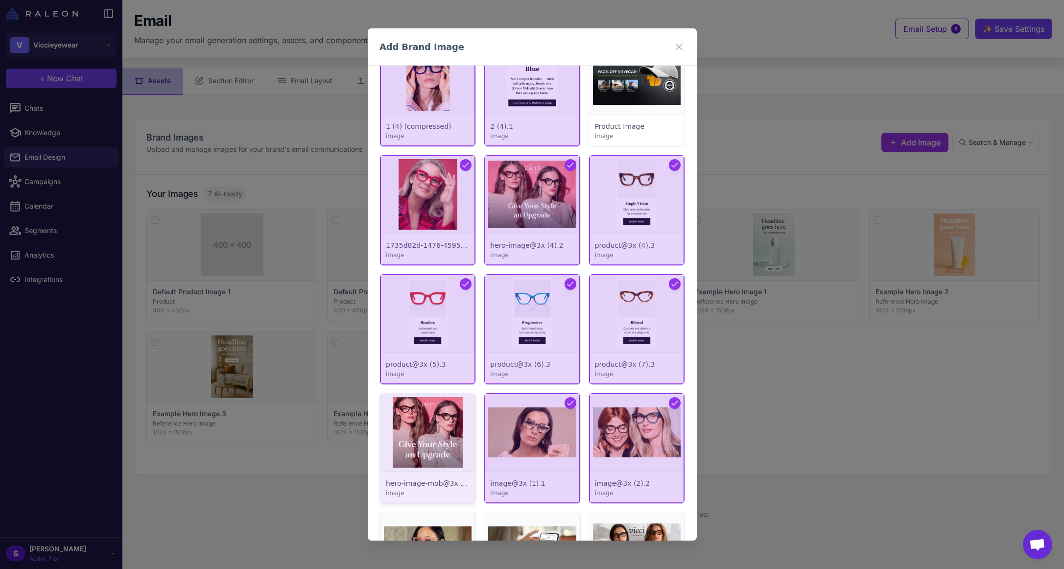
click at [399, 420] on div at bounding box center [427, 448] width 95 height 110
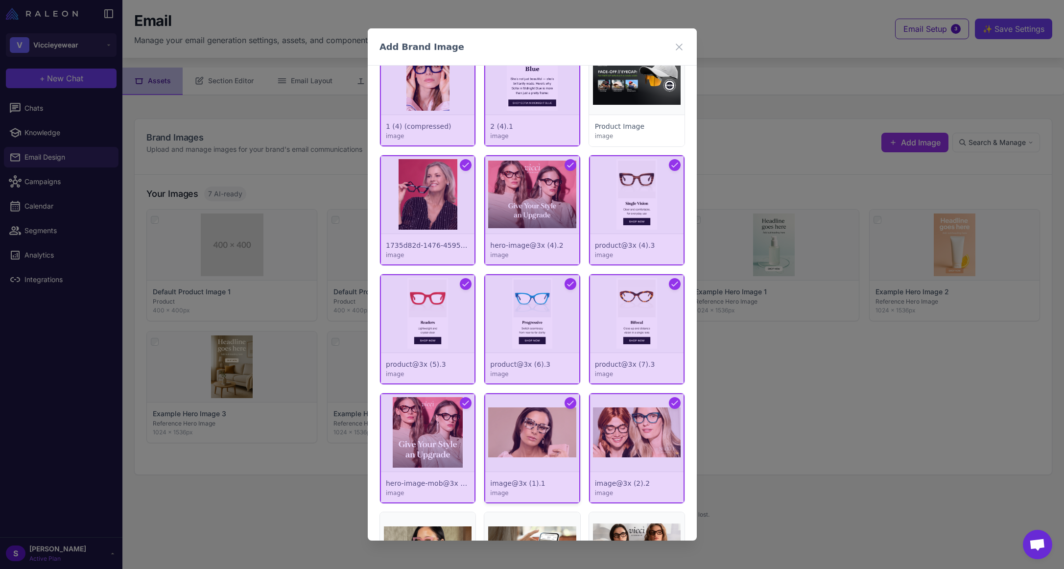
scroll to position [490, 0]
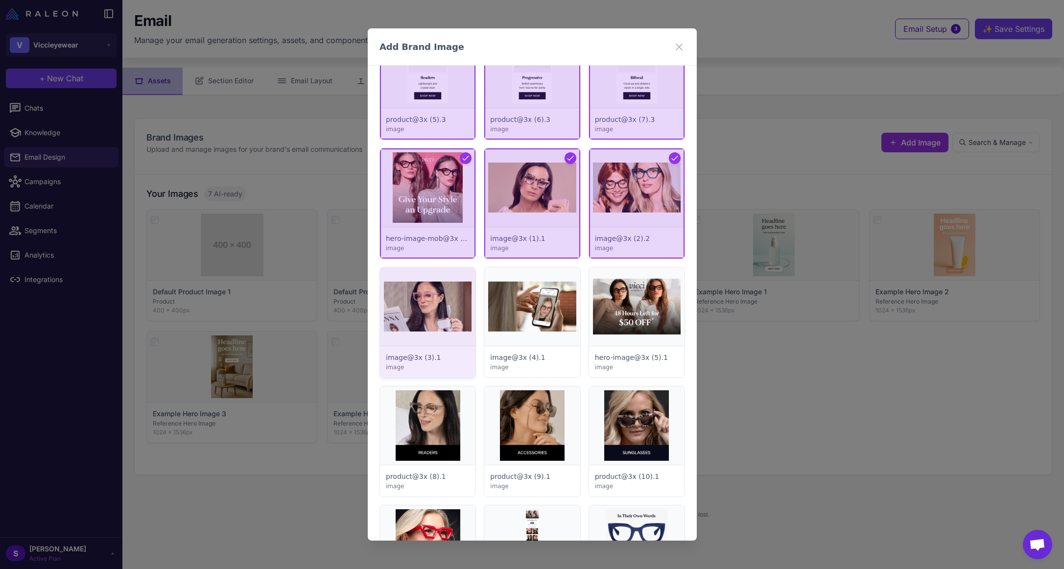
click at [424, 309] on div at bounding box center [427, 322] width 95 height 110
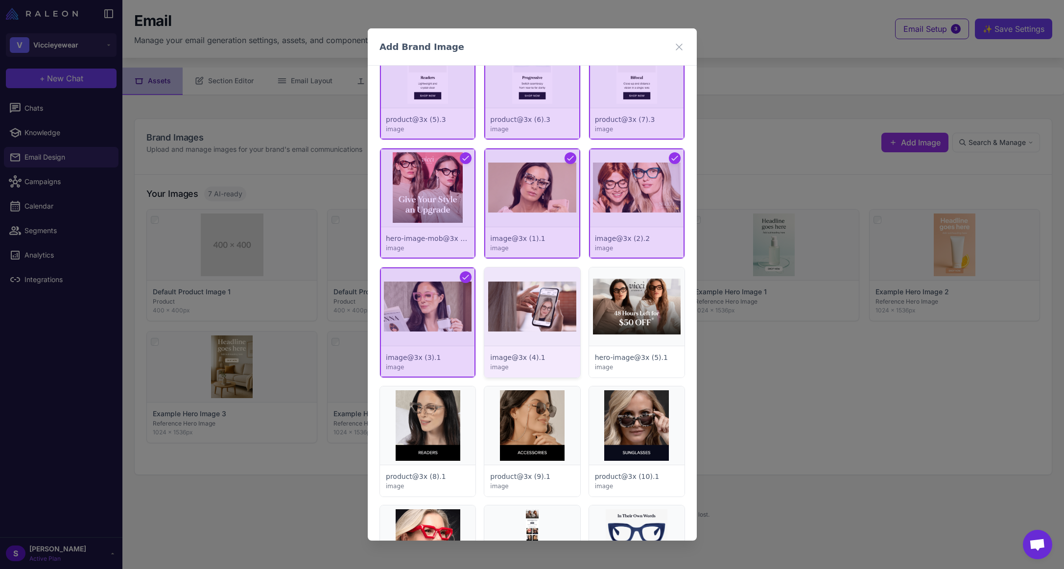
click at [526, 310] on div at bounding box center [531, 322] width 95 height 110
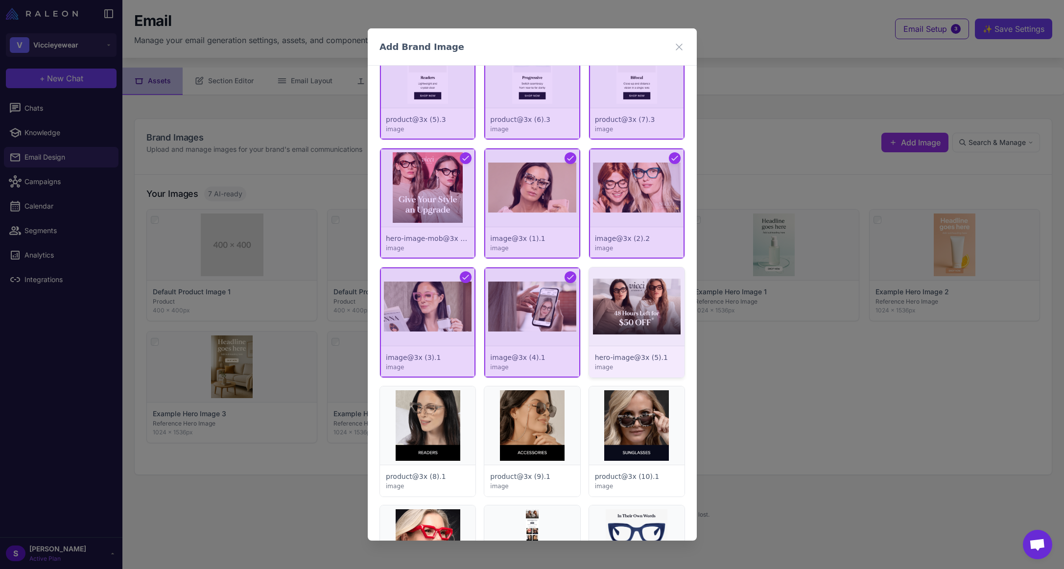
drag, startPoint x: 628, startPoint y: 318, endPoint x: 622, endPoint y: 369, distance: 51.3
click at [628, 319] on div at bounding box center [635, 322] width 95 height 110
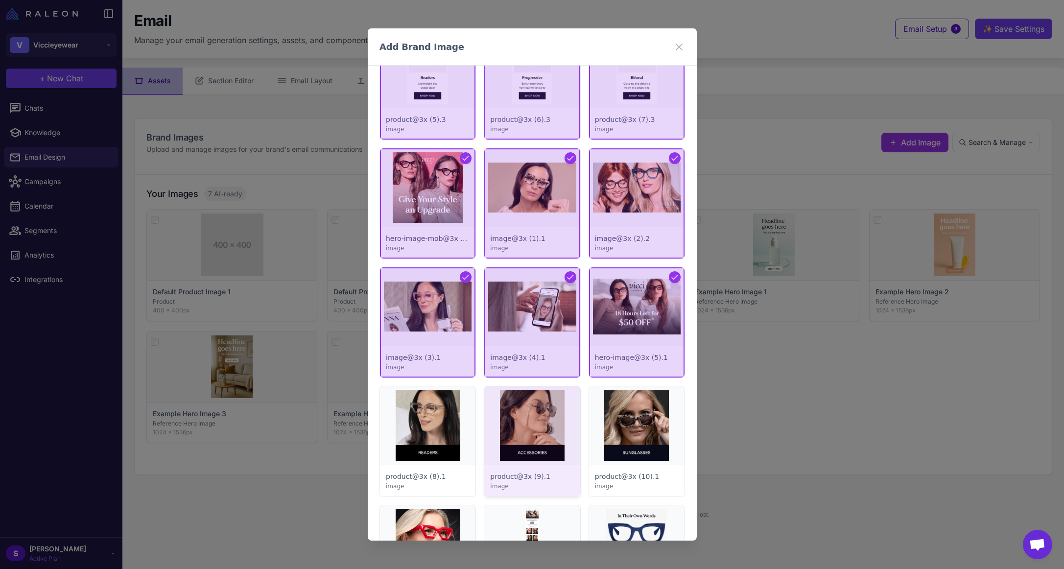
drag, startPoint x: 623, startPoint y: 426, endPoint x: 569, endPoint y: 423, distance: 53.5
click at [623, 426] on div at bounding box center [635, 441] width 95 height 110
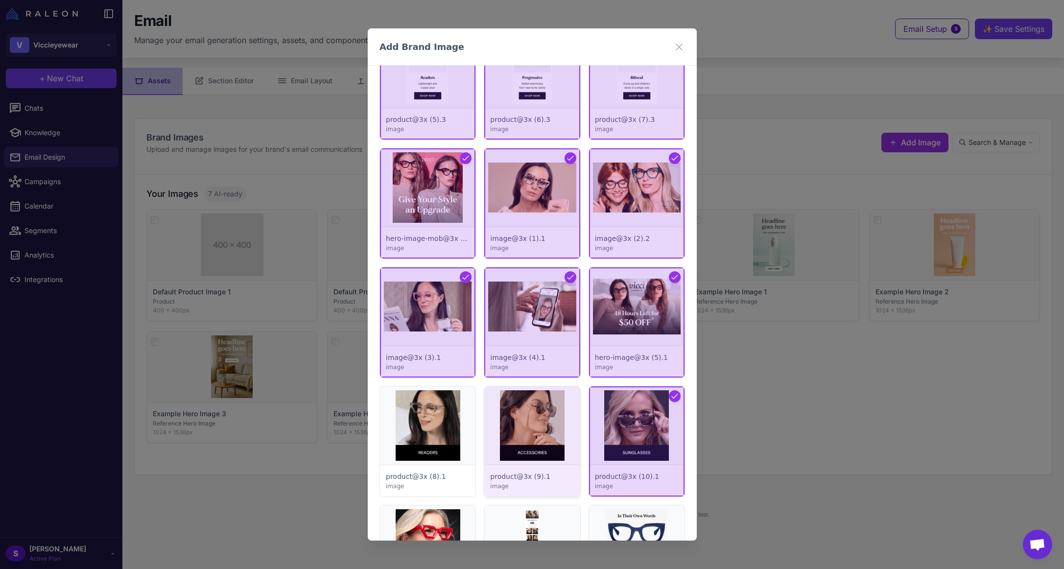
click at [516, 420] on div at bounding box center [531, 441] width 95 height 110
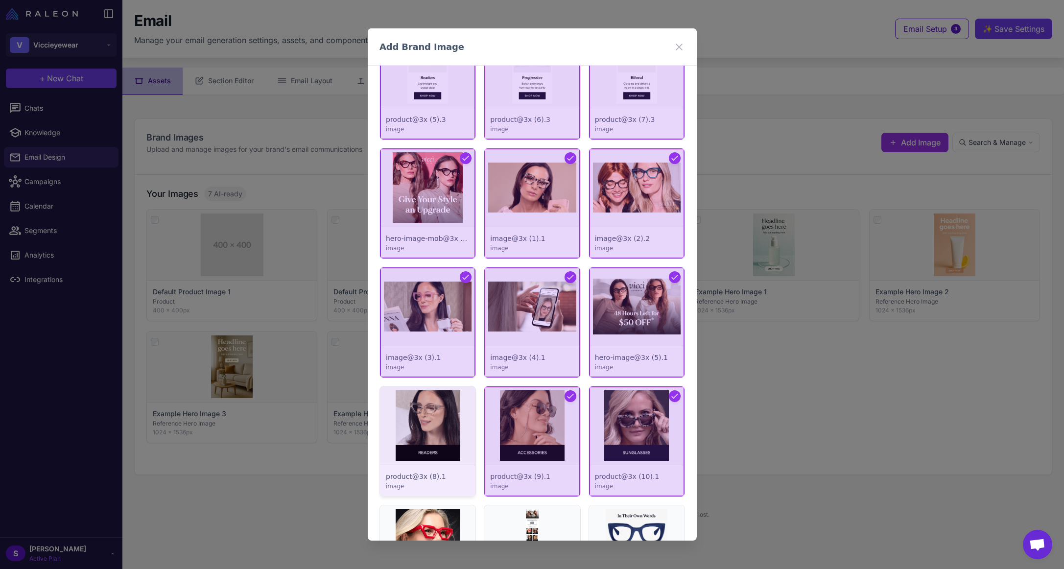
click at [433, 424] on div at bounding box center [427, 441] width 95 height 110
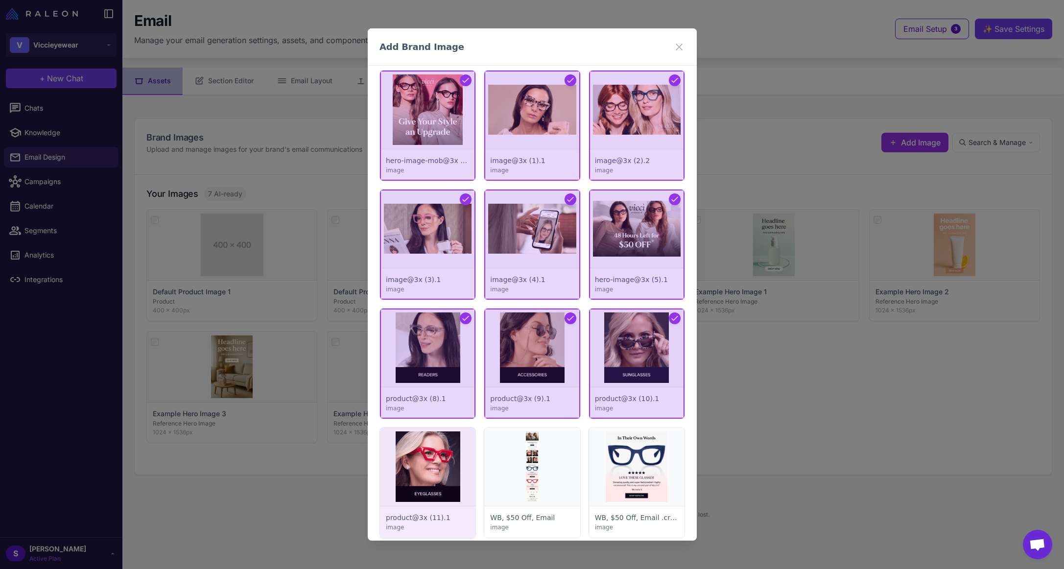
scroll to position [685, 0]
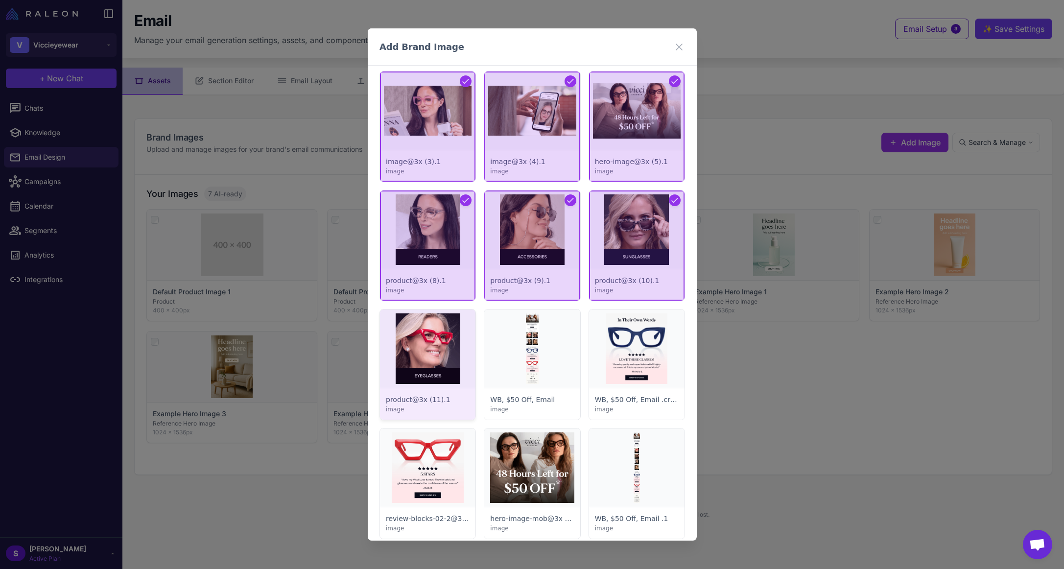
click at [430, 355] on div at bounding box center [427, 364] width 95 height 110
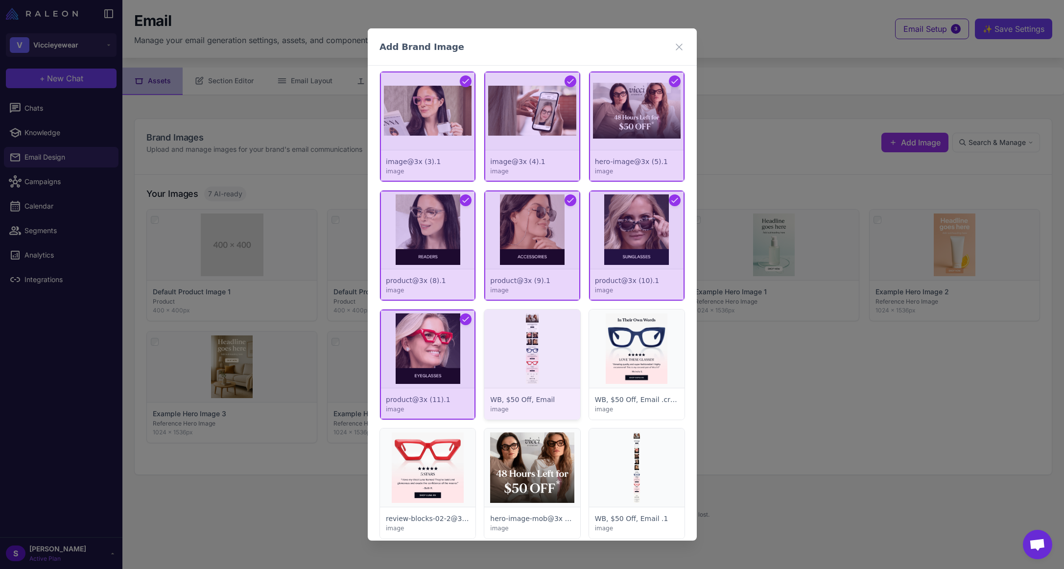
click at [549, 353] on div at bounding box center [531, 364] width 95 height 110
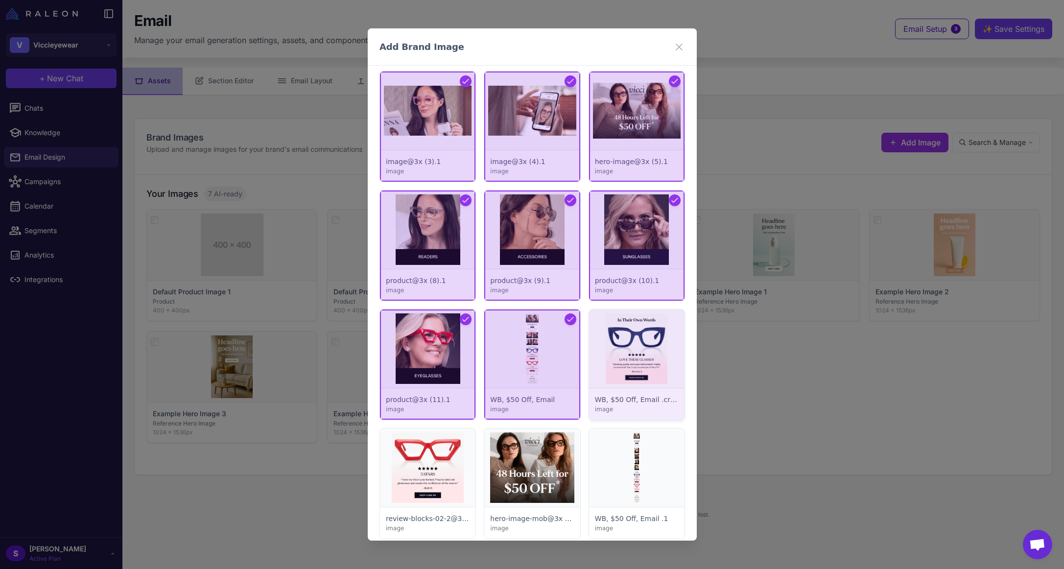
click at [627, 352] on div at bounding box center [635, 364] width 95 height 110
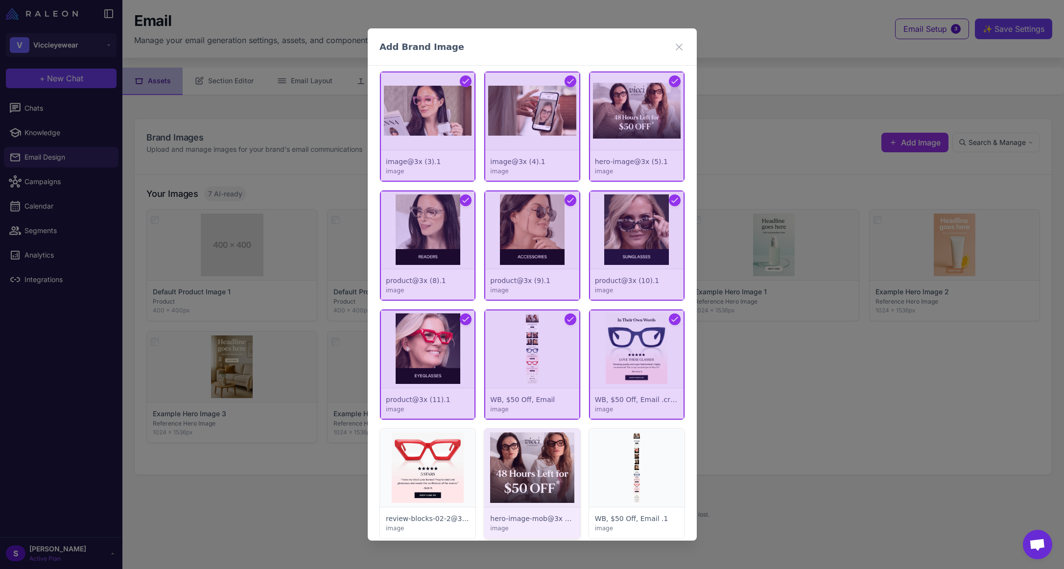
drag, startPoint x: 539, startPoint y: 448, endPoint x: 547, endPoint y: 448, distance: 8.3
click at [539, 449] on div at bounding box center [531, 483] width 95 height 110
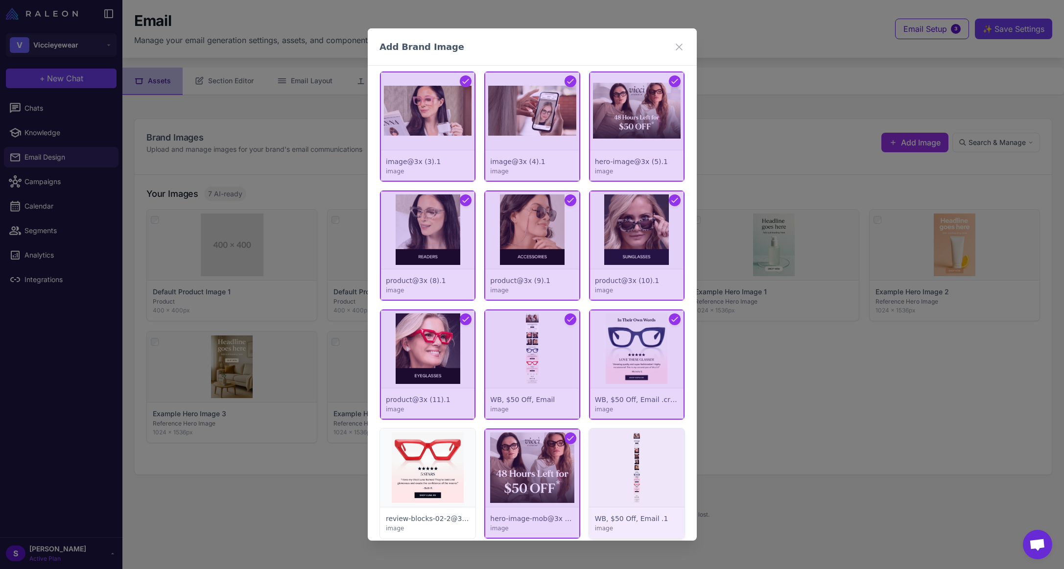
click at [633, 454] on div at bounding box center [635, 483] width 95 height 110
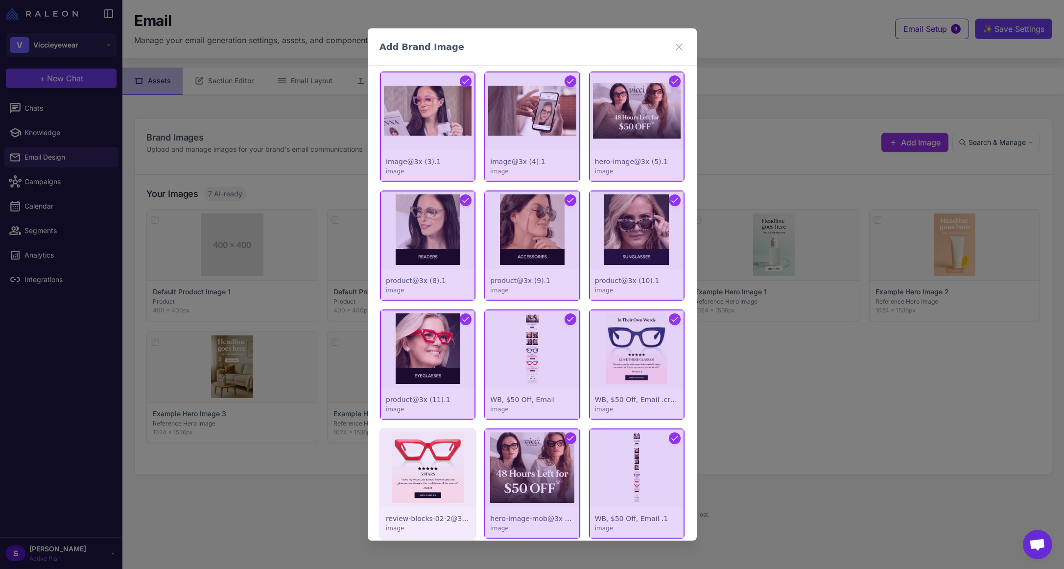
click at [436, 456] on div at bounding box center [427, 483] width 95 height 110
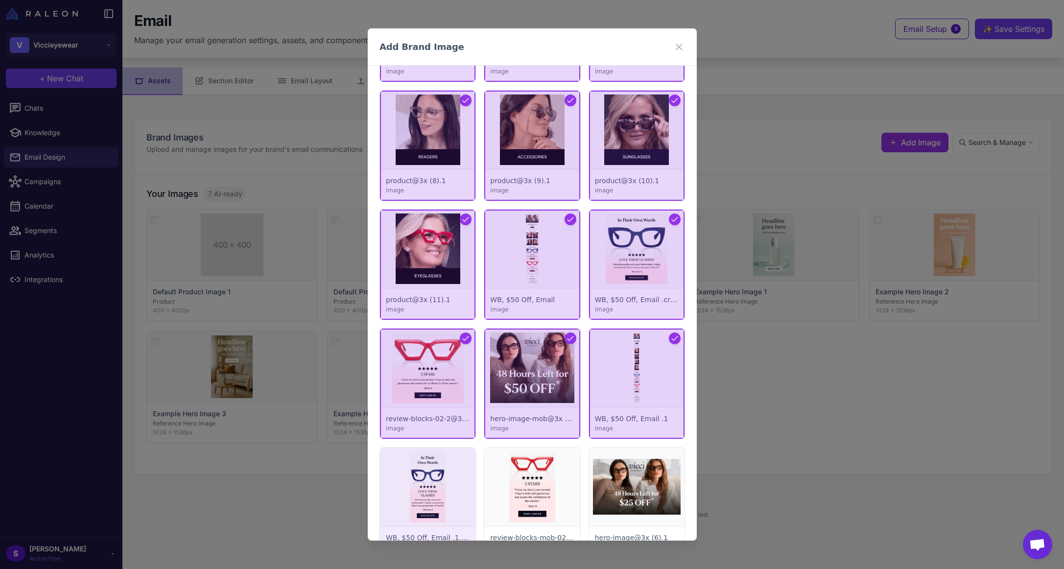
scroll to position [930, 0]
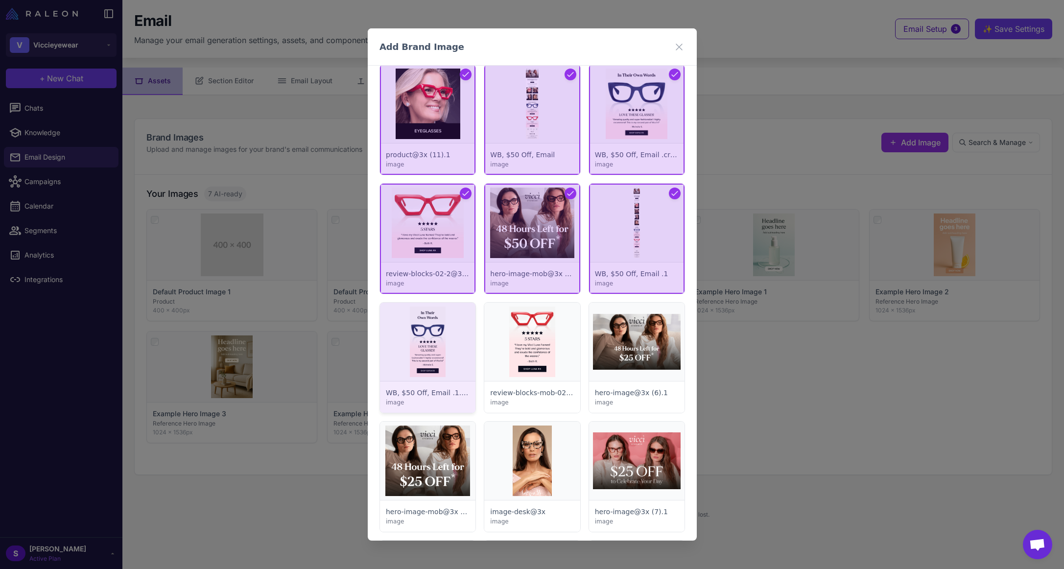
click at [433, 319] on div at bounding box center [427, 358] width 95 height 110
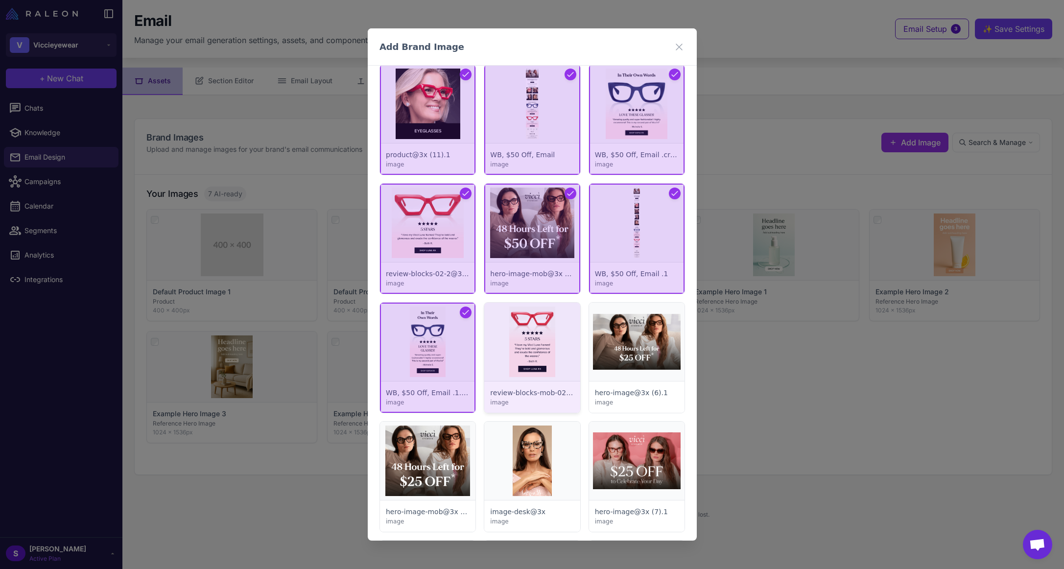
drag, startPoint x: 530, startPoint y: 329, endPoint x: 538, endPoint y: 330, distance: 7.8
click at [530, 330] on div at bounding box center [531, 358] width 95 height 110
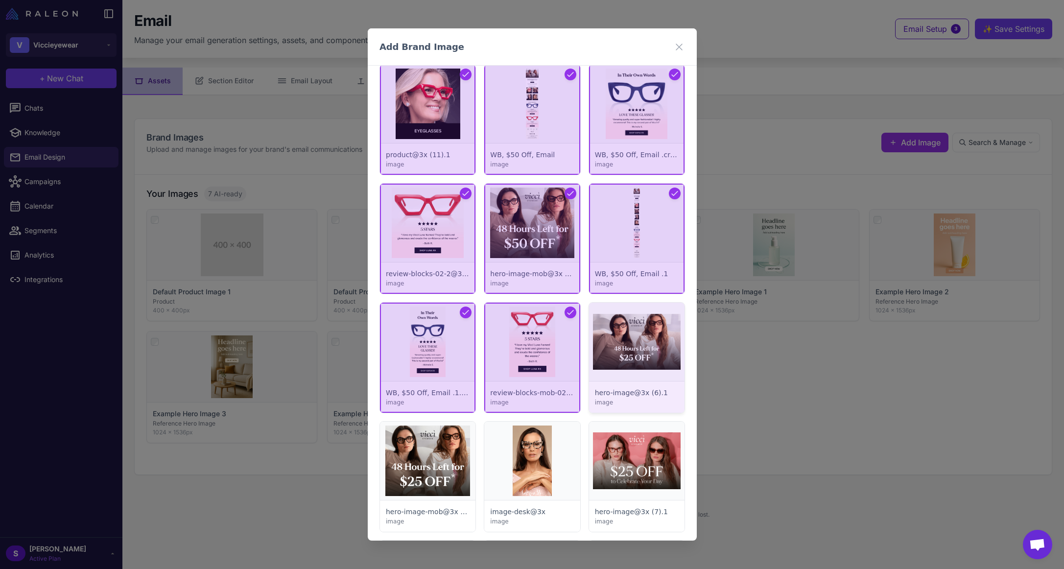
drag, startPoint x: 629, startPoint y: 345, endPoint x: 628, endPoint y: 393, distance: 48.0
click at [629, 345] on div at bounding box center [635, 358] width 95 height 110
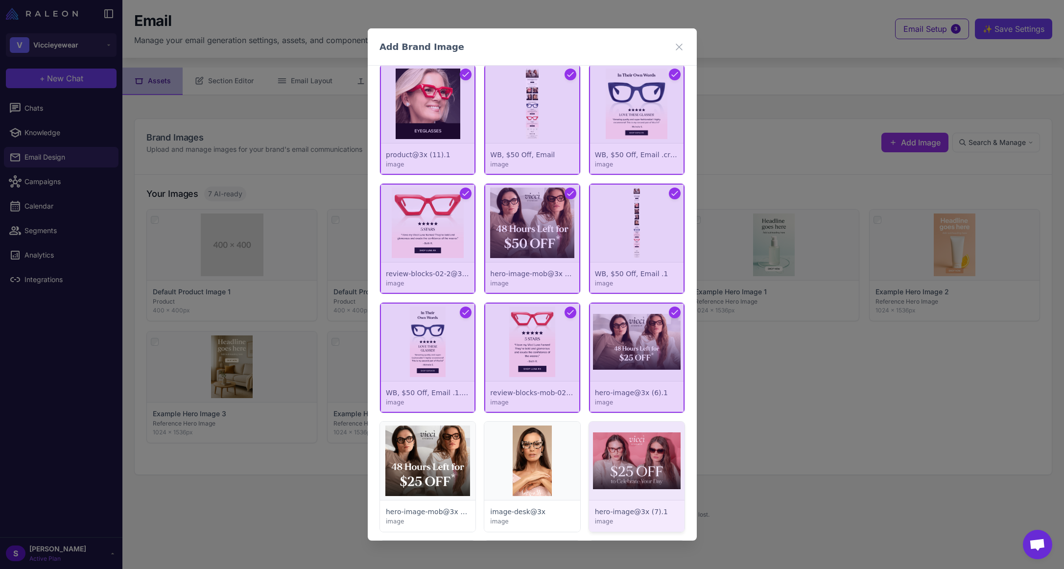
click at [613, 457] on div at bounding box center [635, 477] width 95 height 110
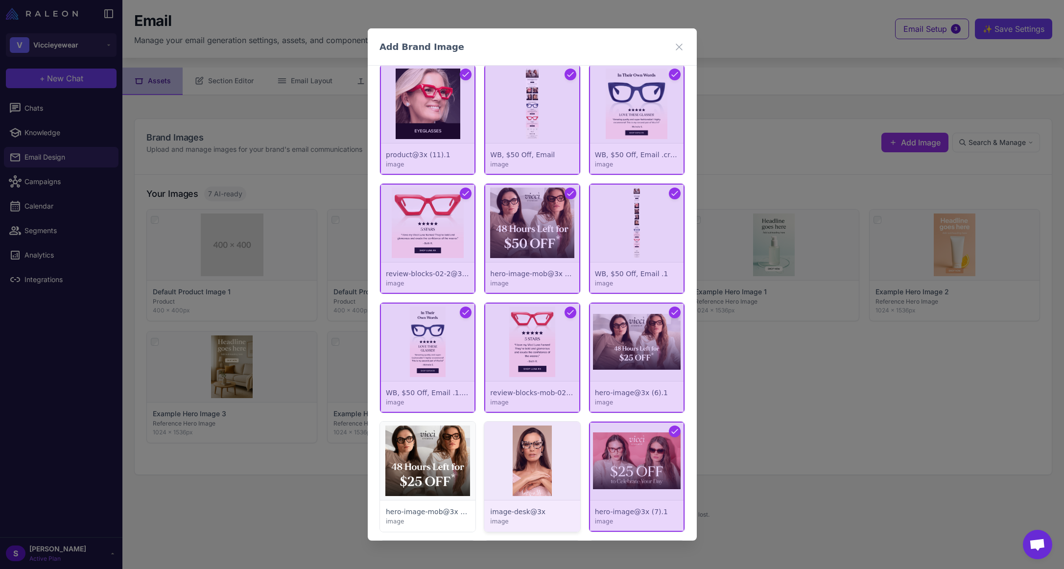
click at [519, 452] on div at bounding box center [531, 477] width 95 height 110
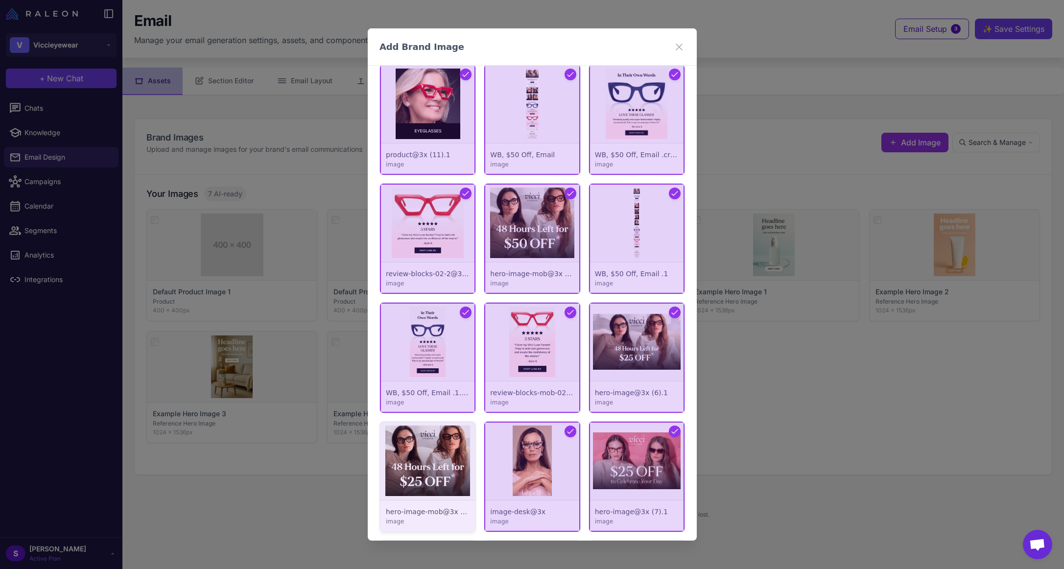
click at [447, 452] on div at bounding box center [427, 477] width 95 height 110
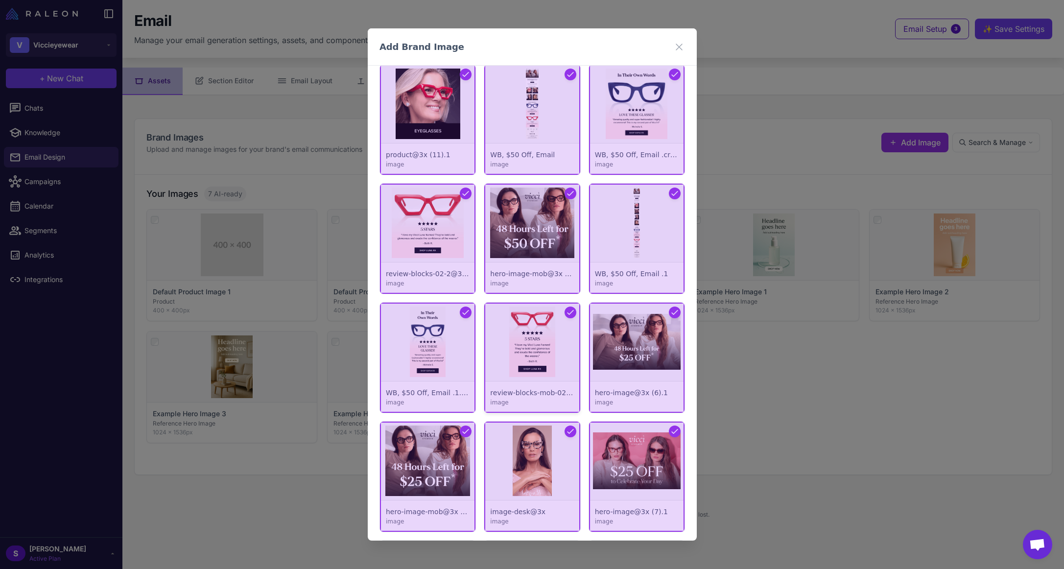
scroll to position [1126, 0]
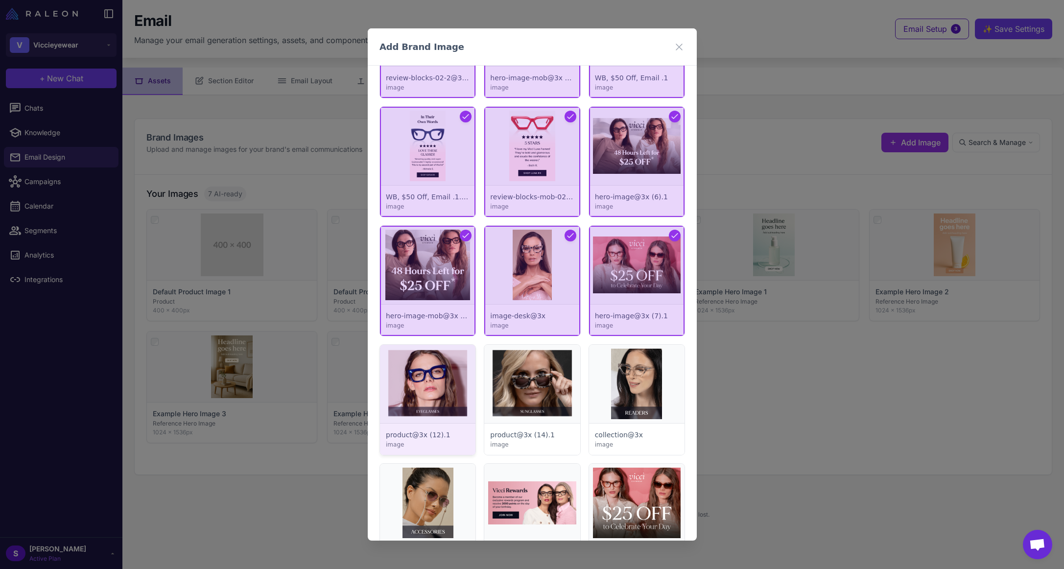
click at [434, 361] on div at bounding box center [427, 400] width 95 height 110
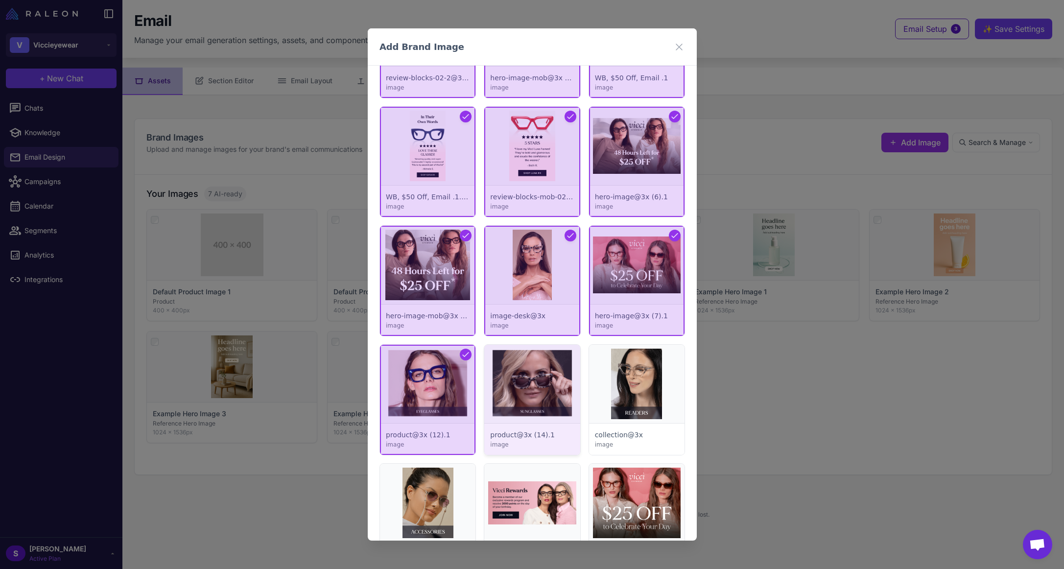
drag, startPoint x: 525, startPoint y: 365, endPoint x: 557, endPoint y: 371, distance: 32.8
click at [525, 366] on div at bounding box center [531, 400] width 95 height 110
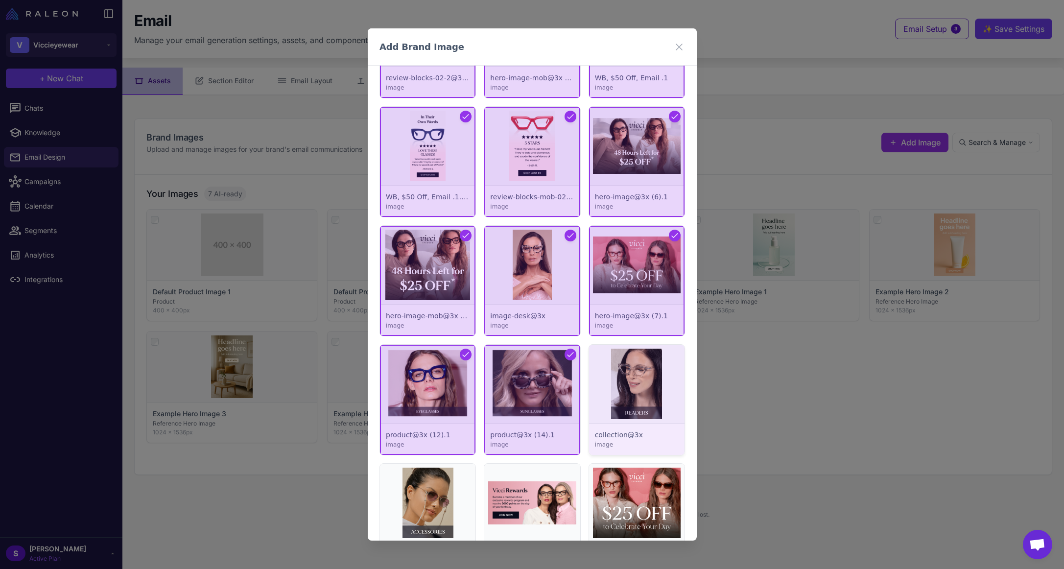
drag, startPoint x: 656, startPoint y: 381, endPoint x: 653, endPoint y: 389, distance: 8.4
click at [656, 381] on div at bounding box center [635, 400] width 95 height 110
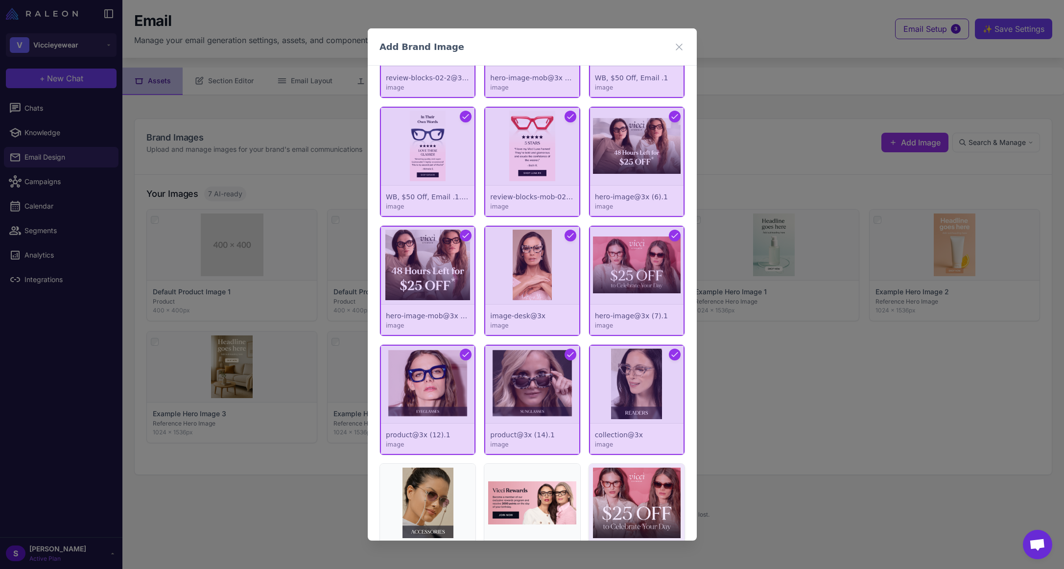
click at [620, 503] on div at bounding box center [635, 519] width 95 height 110
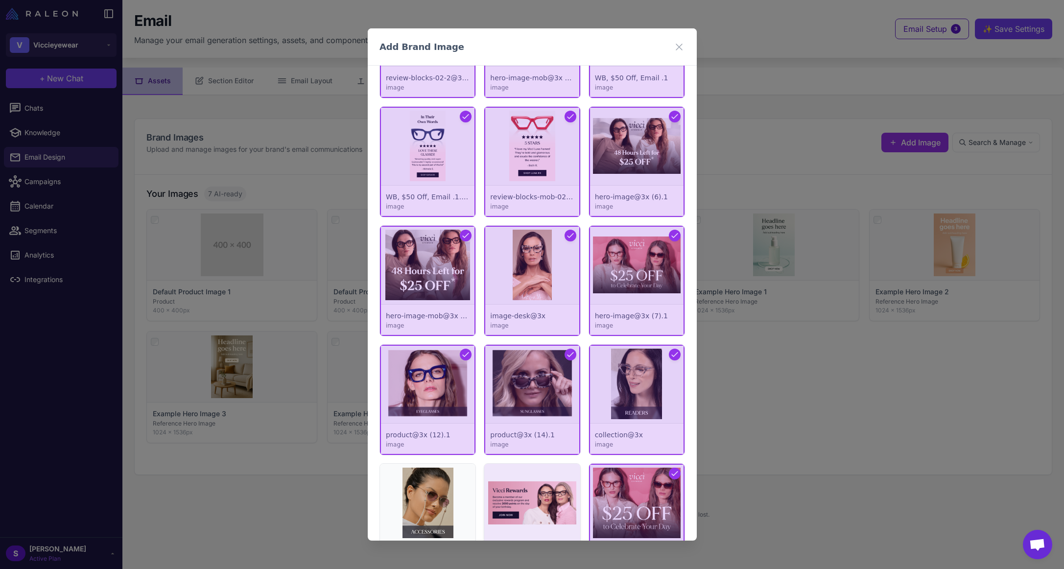
click at [536, 497] on div at bounding box center [531, 519] width 95 height 110
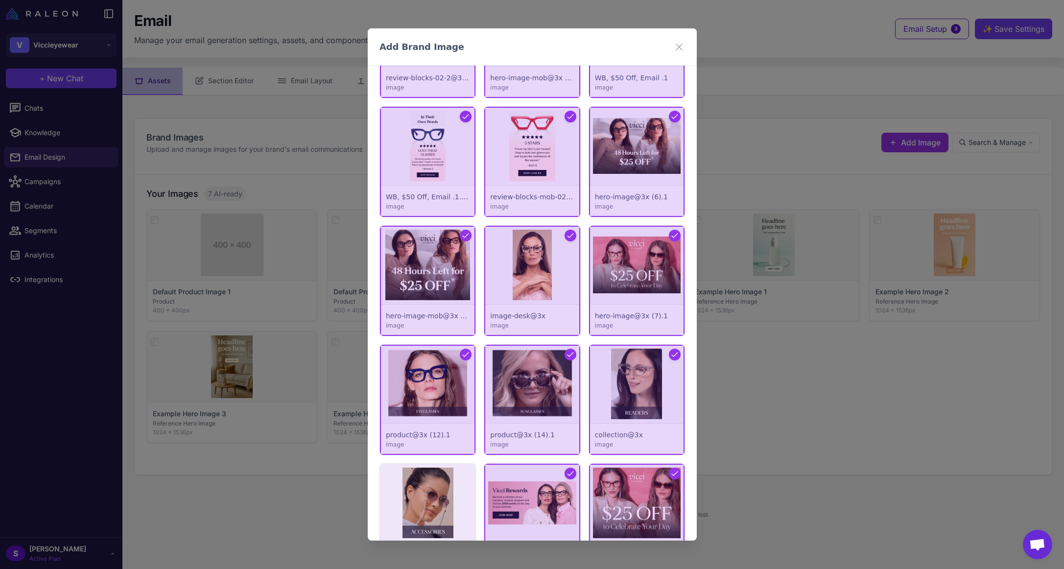
click at [441, 492] on div at bounding box center [427, 519] width 95 height 110
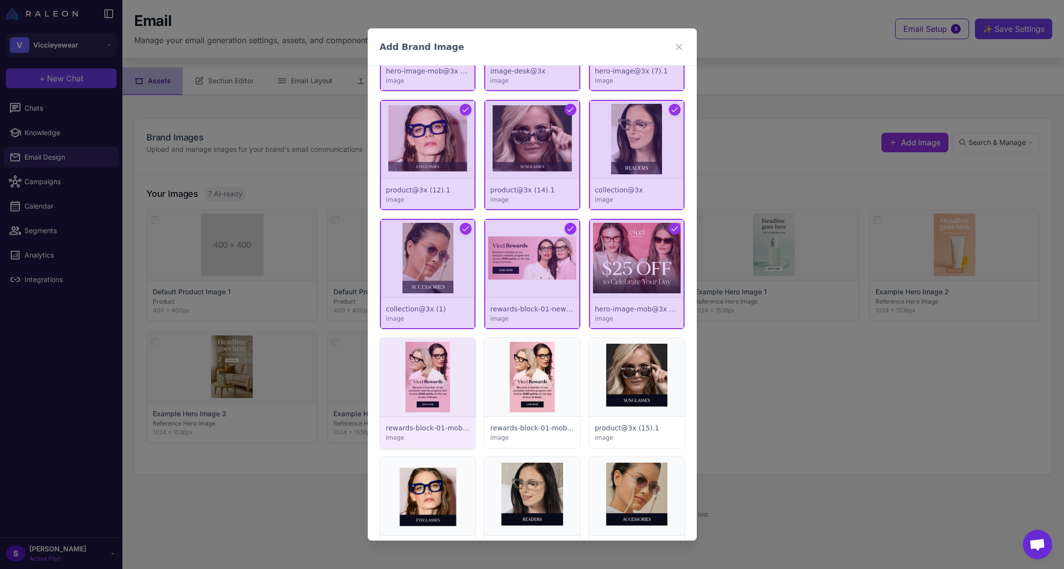
click at [441, 370] on div at bounding box center [427, 393] width 95 height 110
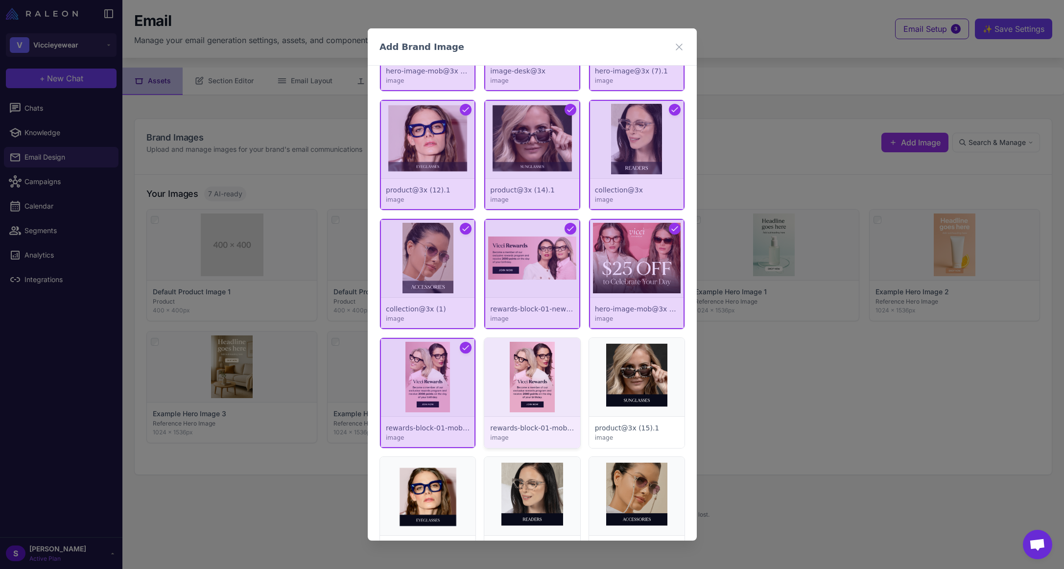
click at [534, 375] on div at bounding box center [531, 393] width 95 height 110
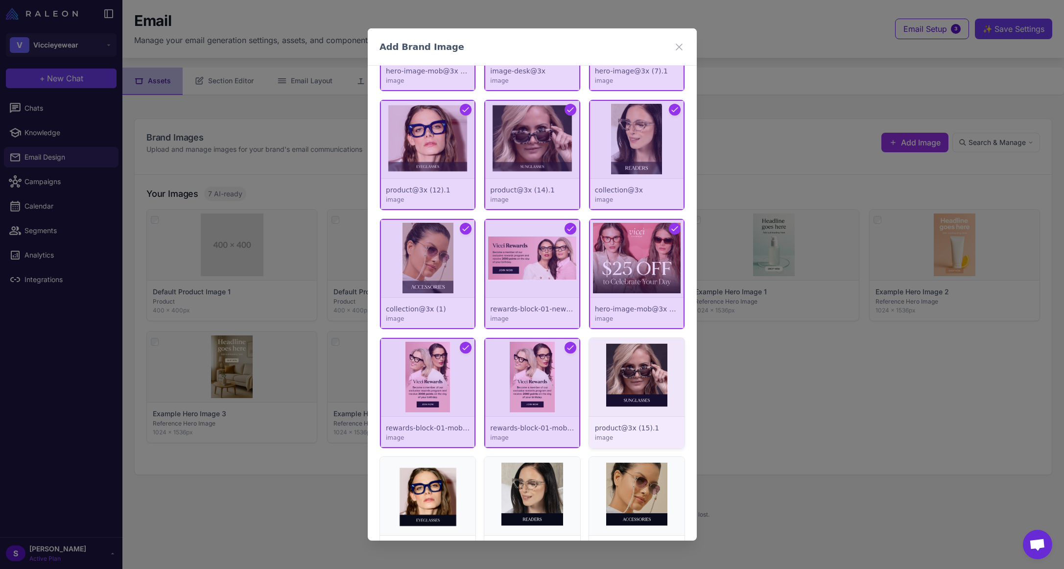
click at [626, 379] on div at bounding box center [635, 393] width 95 height 110
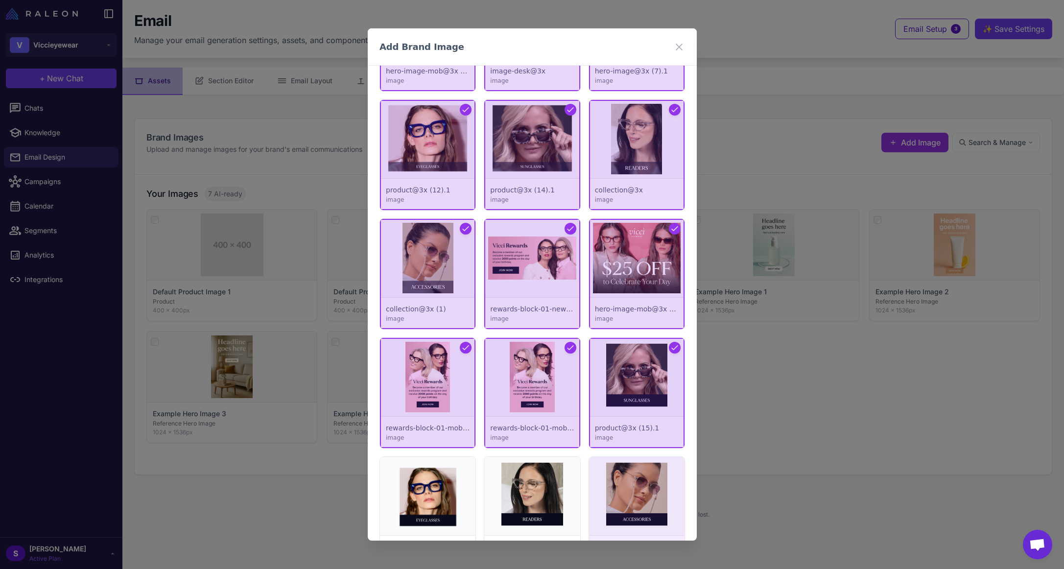
click at [628, 482] on div at bounding box center [635, 512] width 95 height 110
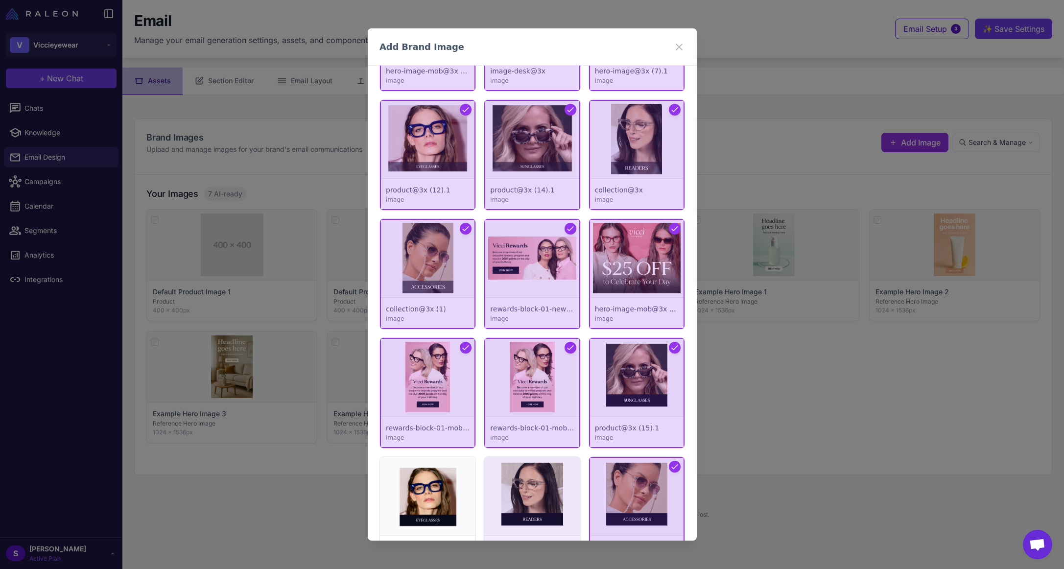
click at [525, 488] on div at bounding box center [531, 512] width 95 height 110
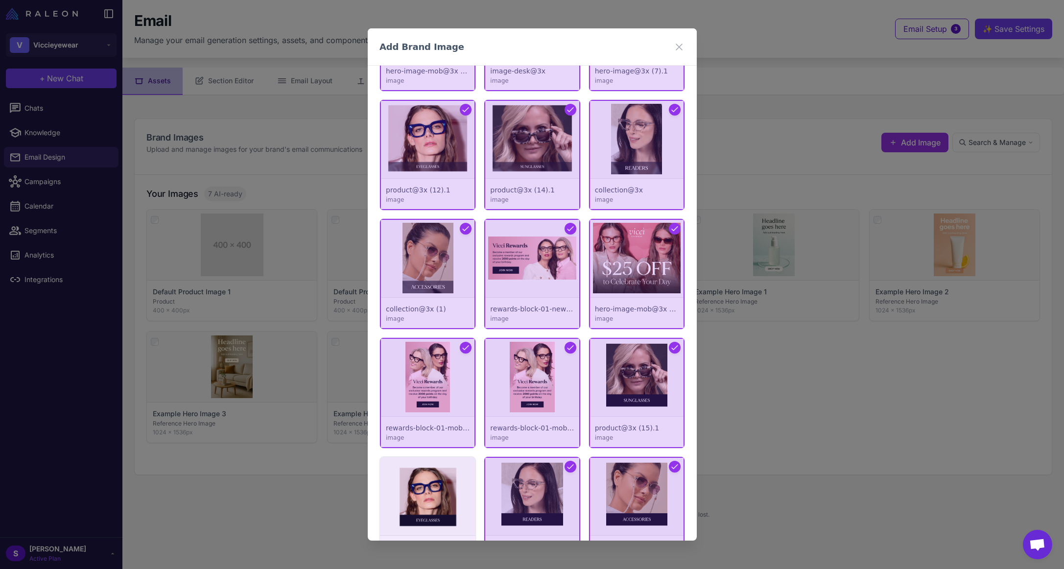
click at [418, 488] on div at bounding box center [427, 512] width 95 height 110
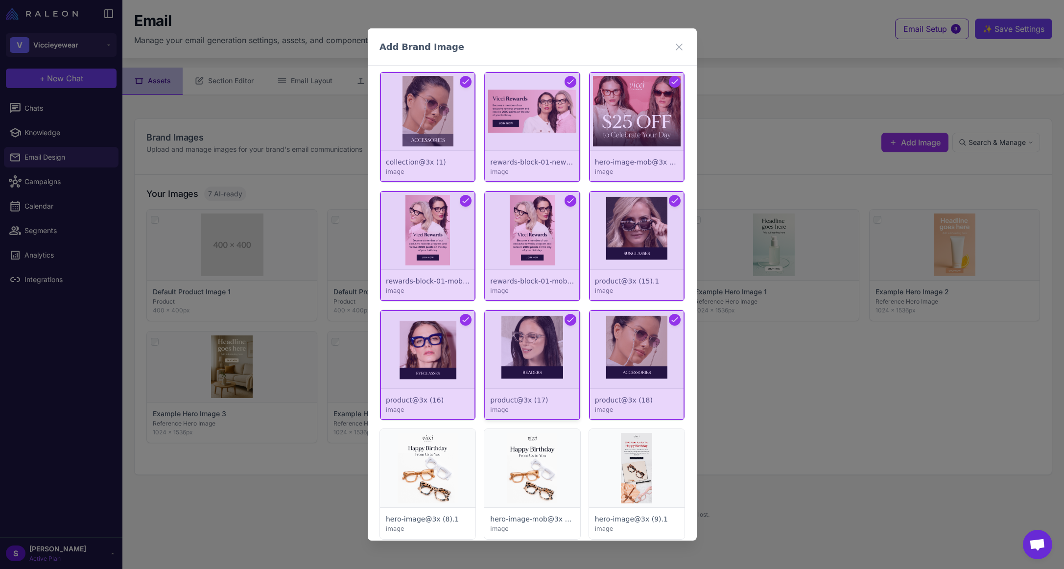
scroll to position [1714, 0]
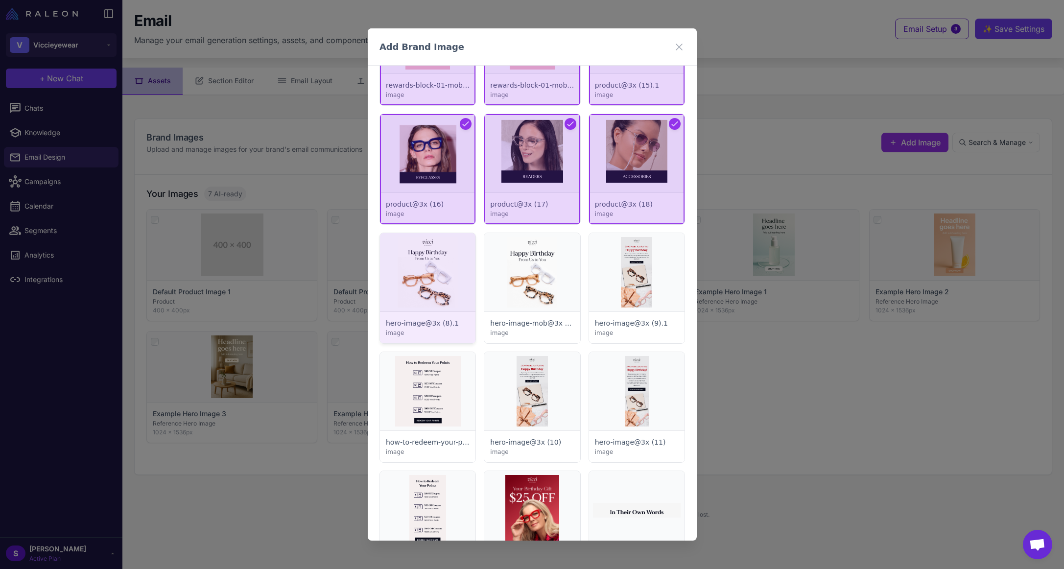
click at [440, 267] on div at bounding box center [427, 288] width 95 height 110
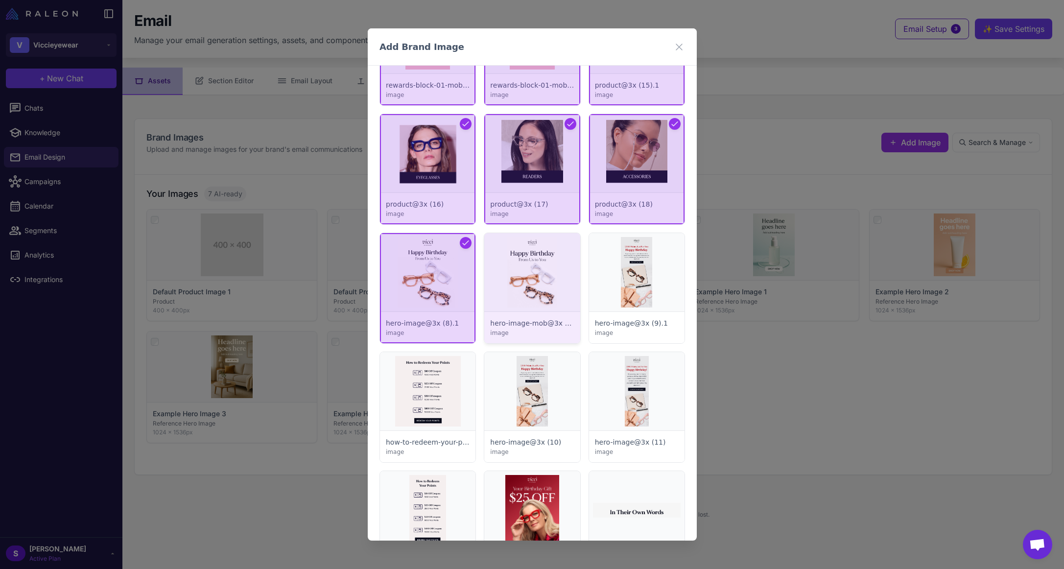
click at [536, 279] on div at bounding box center [531, 288] width 95 height 110
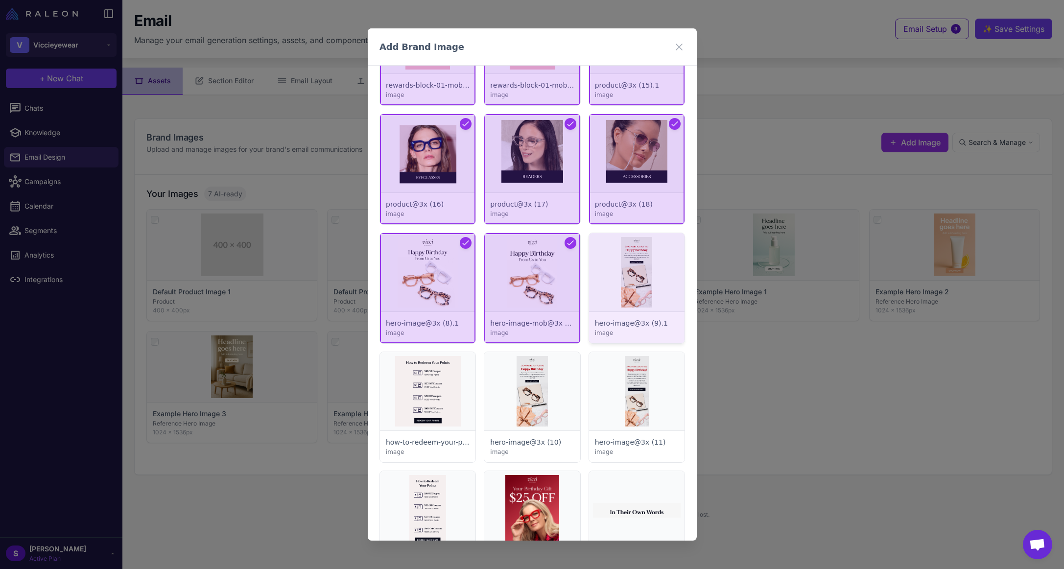
click at [617, 281] on div at bounding box center [635, 288] width 95 height 110
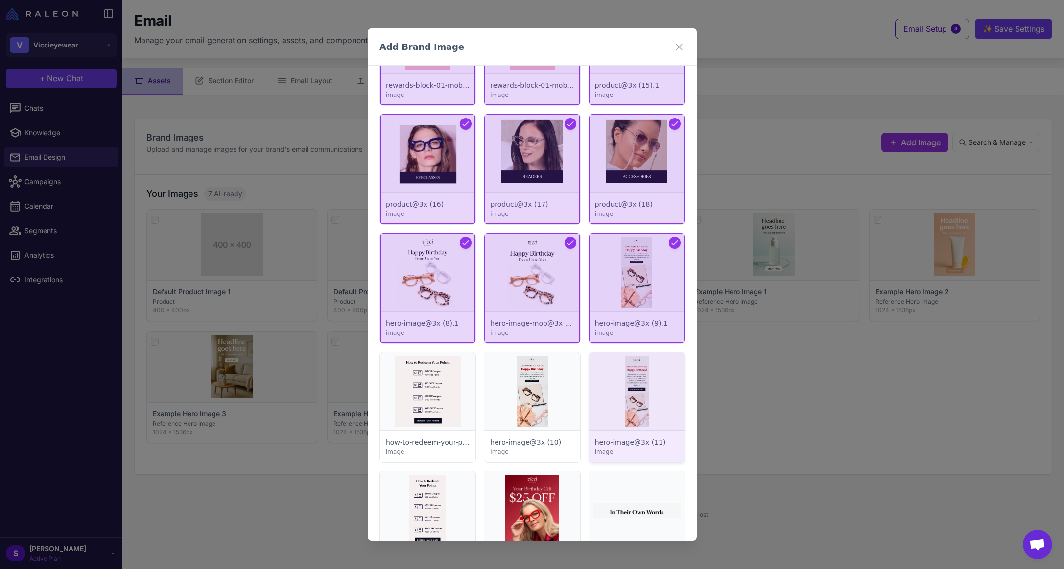
drag, startPoint x: 617, startPoint y: 376, endPoint x: 596, endPoint y: 379, distance: 21.9
click at [618, 376] on div at bounding box center [635, 407] width 95 height 110
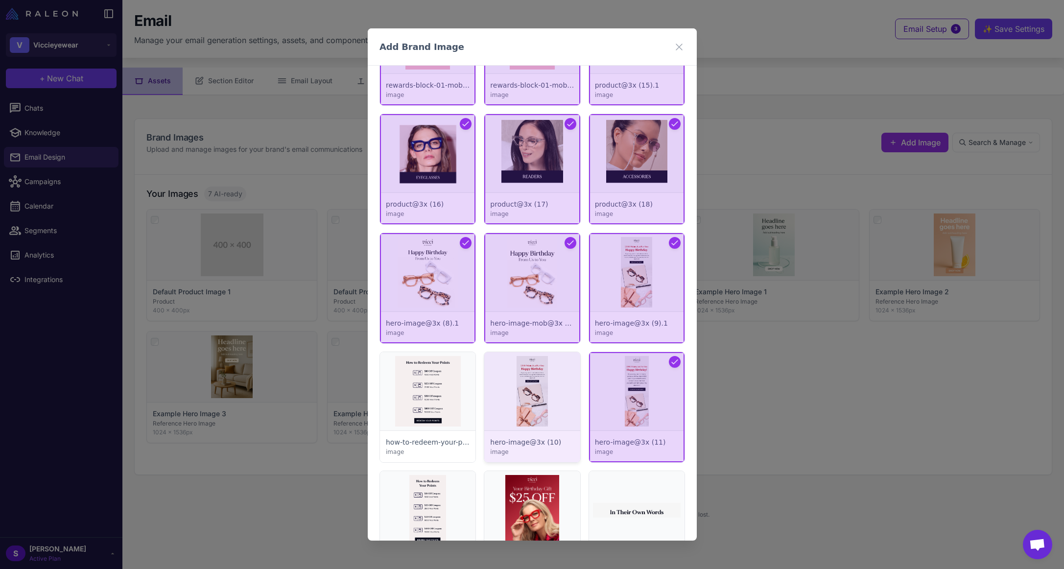
drag, startPoint x: 525, startPoint y: 380, endPoint x: 515, endPoint y: 381, distance: 10.9
click at [525, 381] on div at bounding box center [531, 407] width 95 height 110
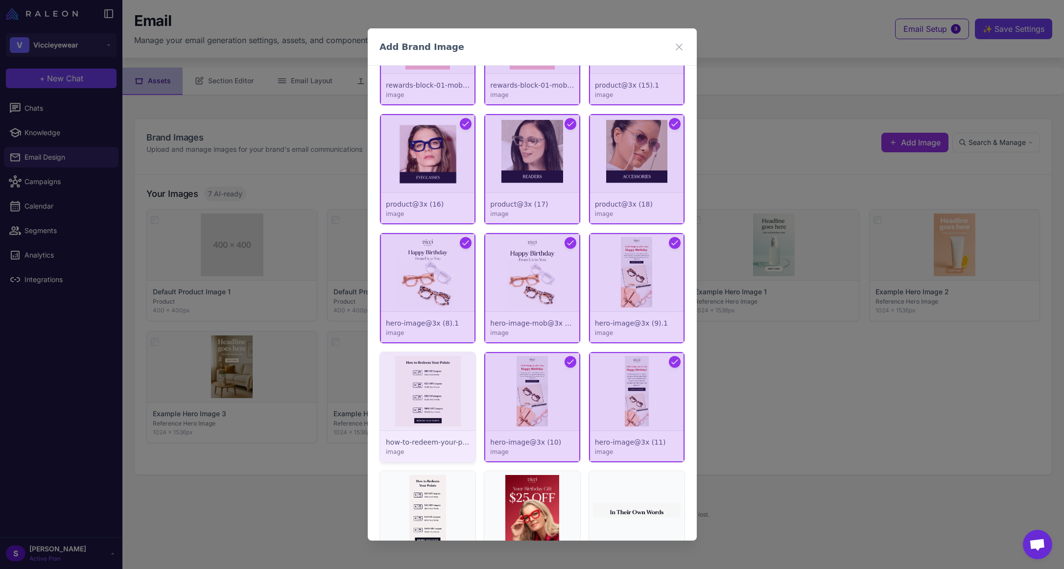
click at [430, 389] on div at bounding box center [427, 407] width 95 height 110
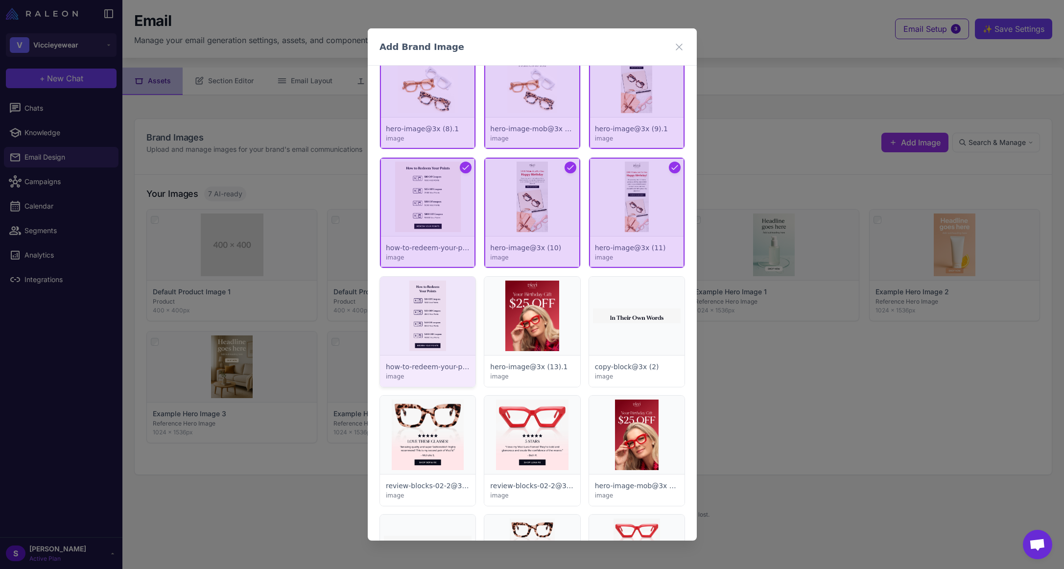
scroll to position [1909, 0]
click at [424, 320] on div at bounding box center [427, 330] width 95 height 110
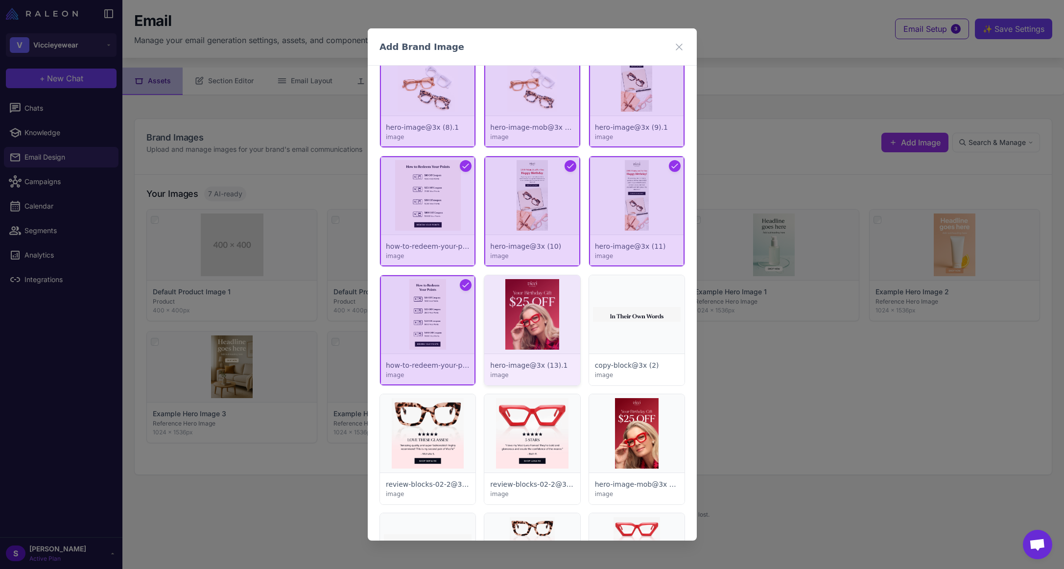
click at [520, 314] on div at bounding box center [531, 330] width 95 height 110
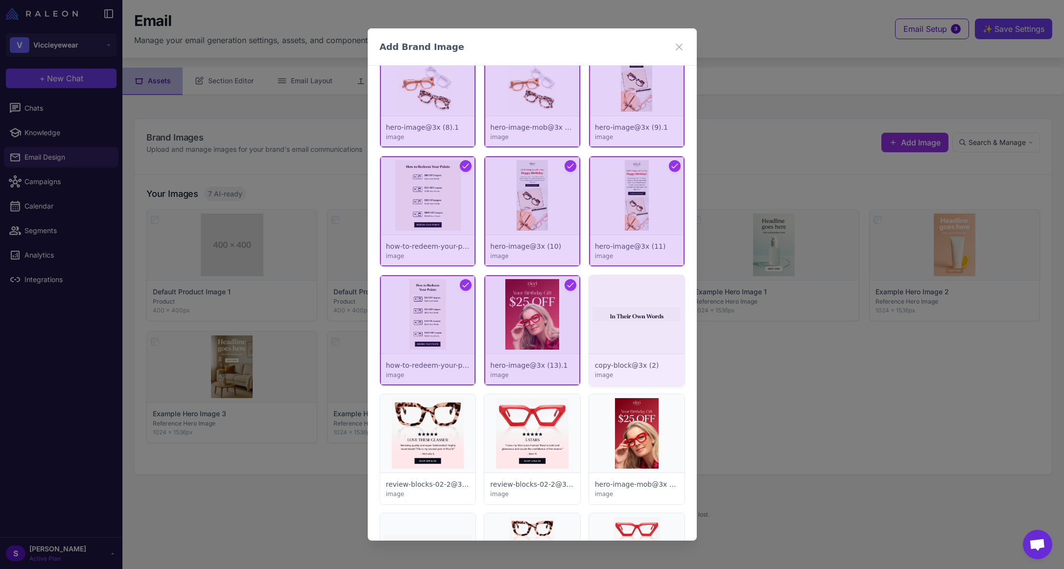
click at [635, 322] on div at bounding box center [635, 330] width 95 height 110
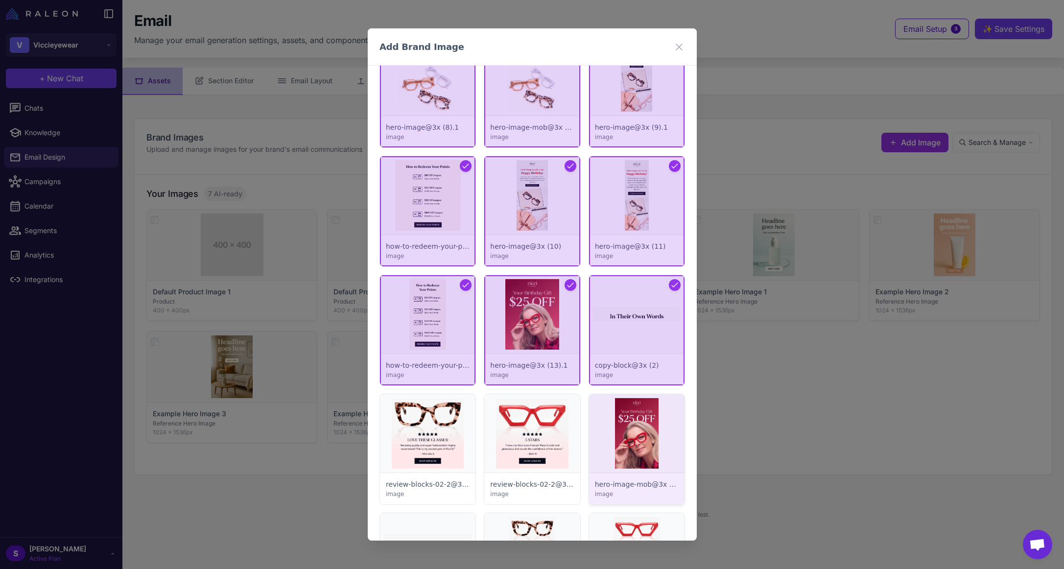
click at [618, 431] on div at bounding box center [635, 449] width 95 height 110
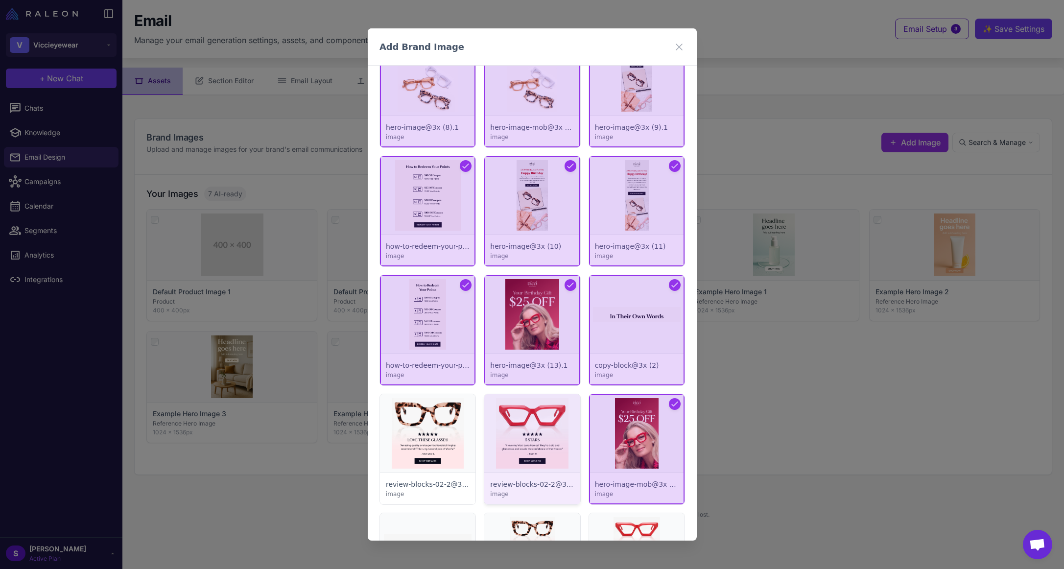
click at [536, 424] on div at bounding box center [531, 449] width 95 height 110
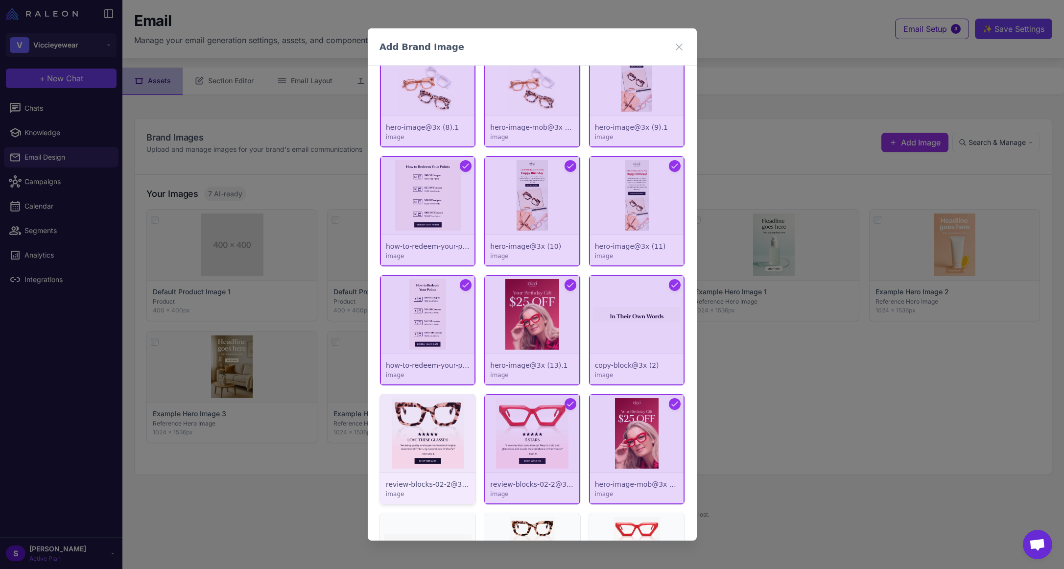
click at [455, 424] on div at bounding box center [427, 449] width 95 height 110
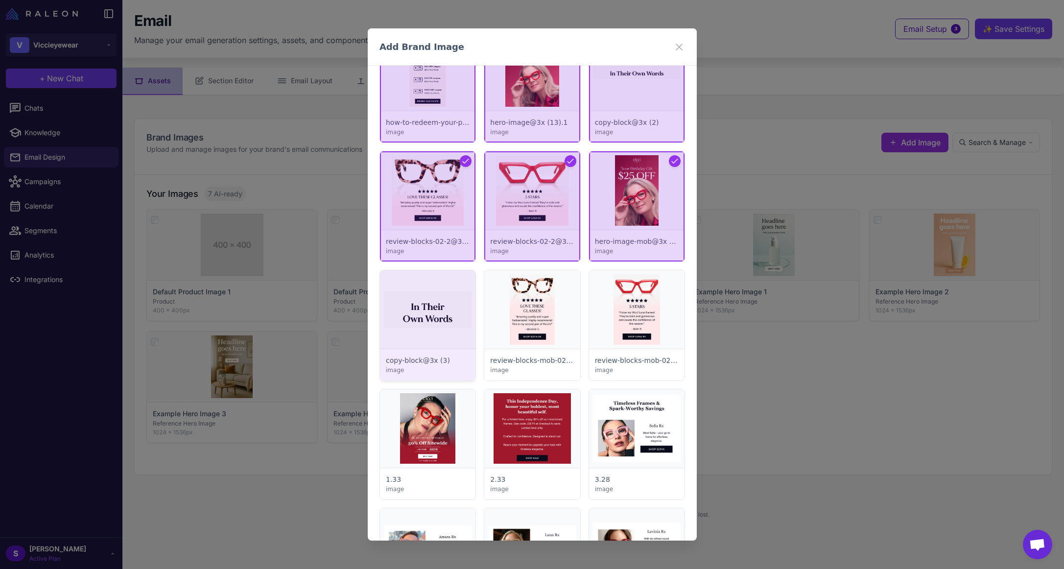
scroll to position [2154, 0]
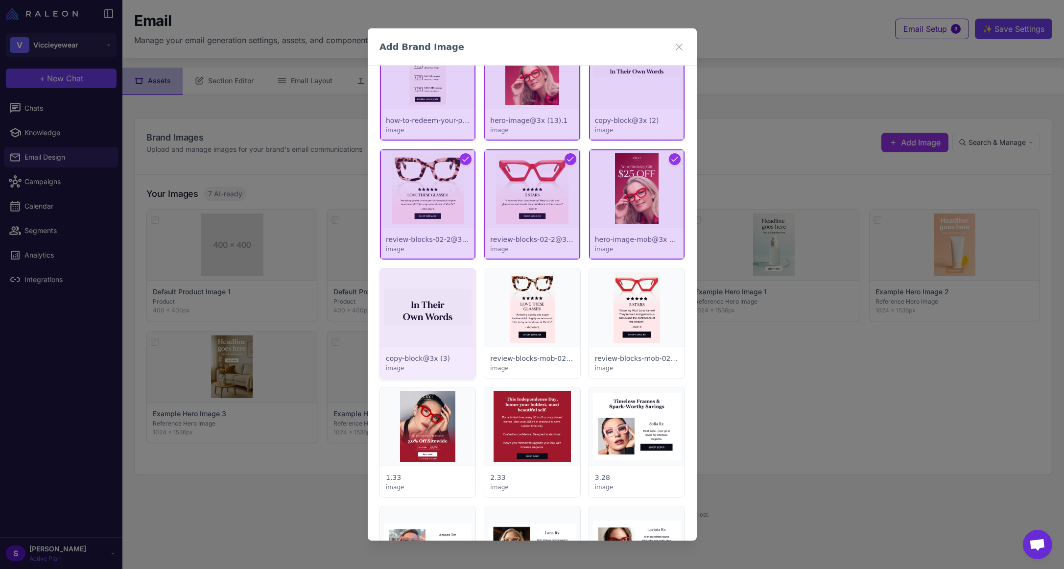
click at [435, 321] on div at bounding box center [427, 323] width 95 height 110
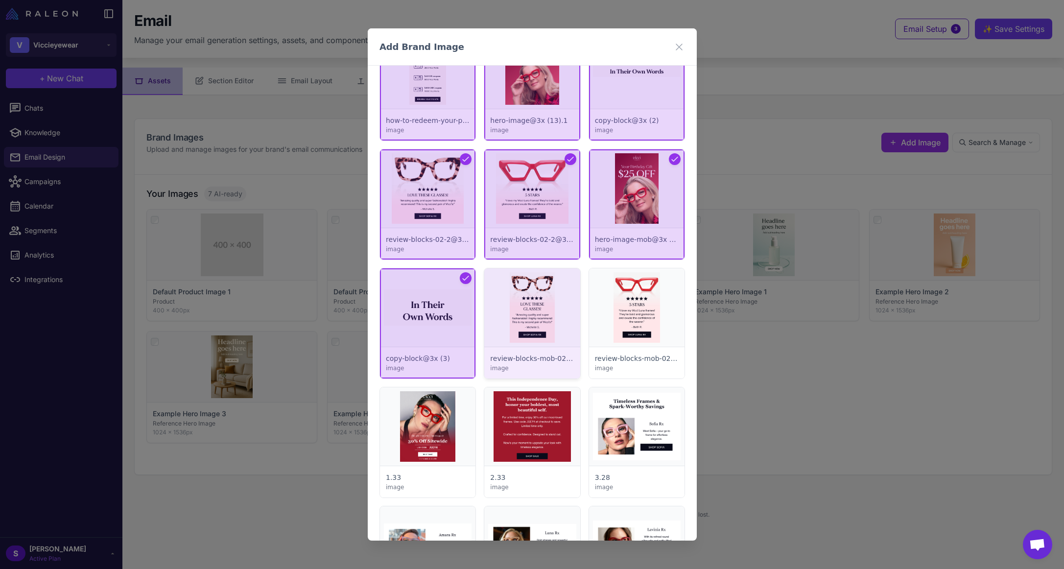
click at [540, 320] on div at bounding box center [531, 323] width 95 height 110
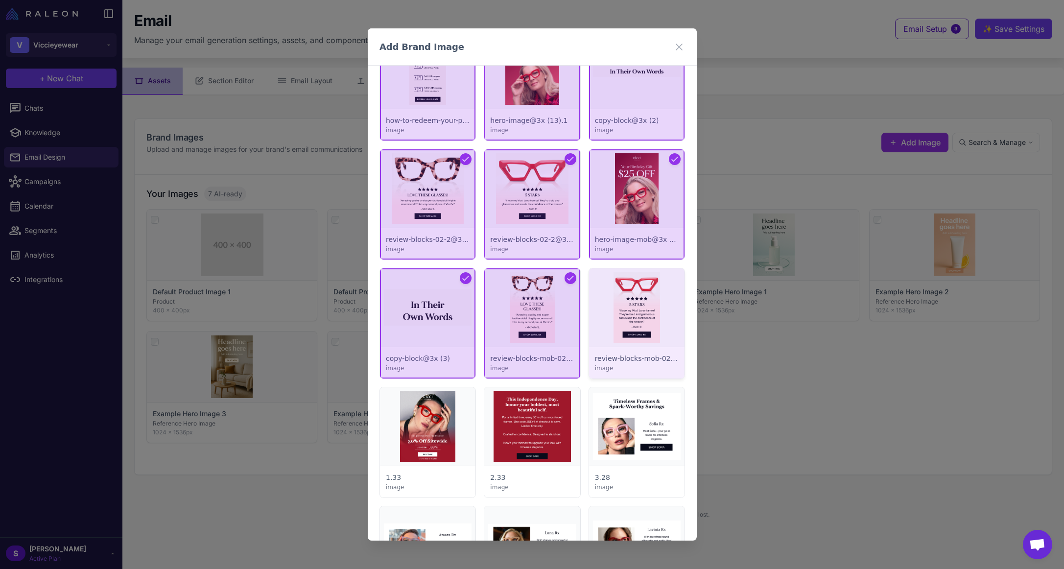
click at [629, 330] on div at bounding box center [635, 323] width 95 height 110
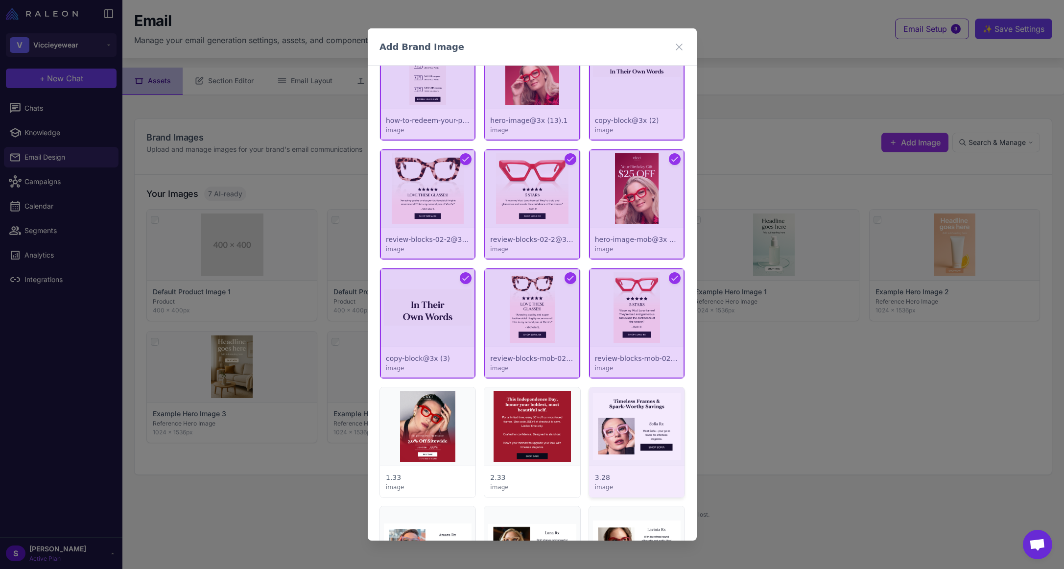
click at [628, 421] on div at bounding box center [635, 442] width 95 height 110
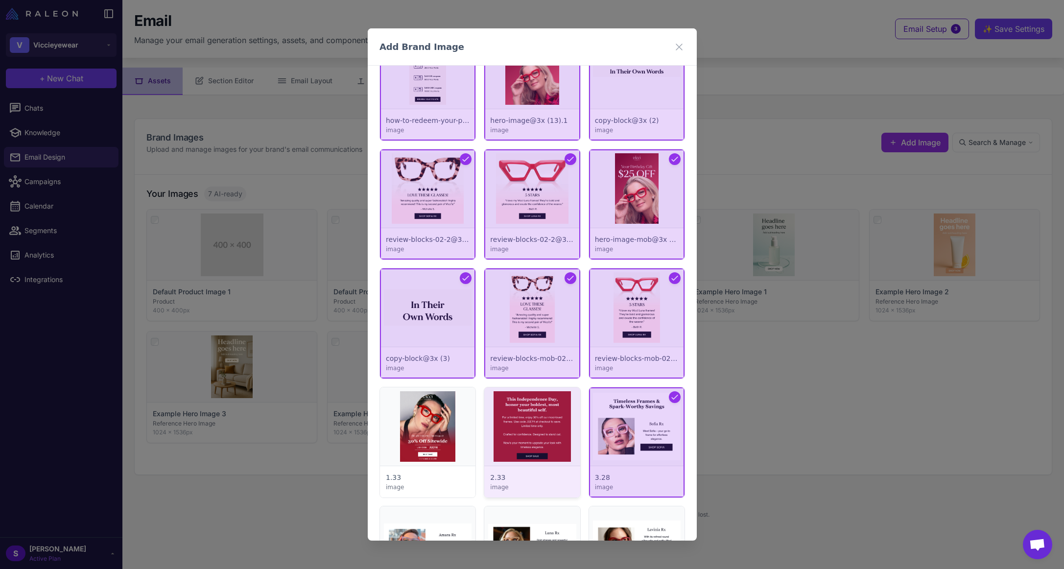
click at [569, 426] on div at bounding box center [531, 442] width 95 height 110
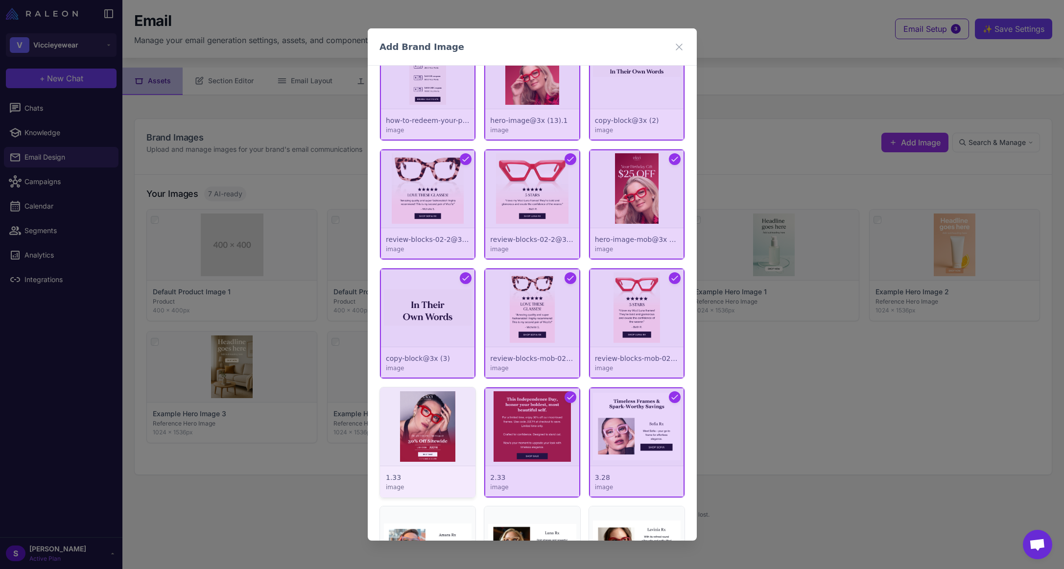
click at [453, 431] on div at bounding box center [427, 442] width 95 height 110
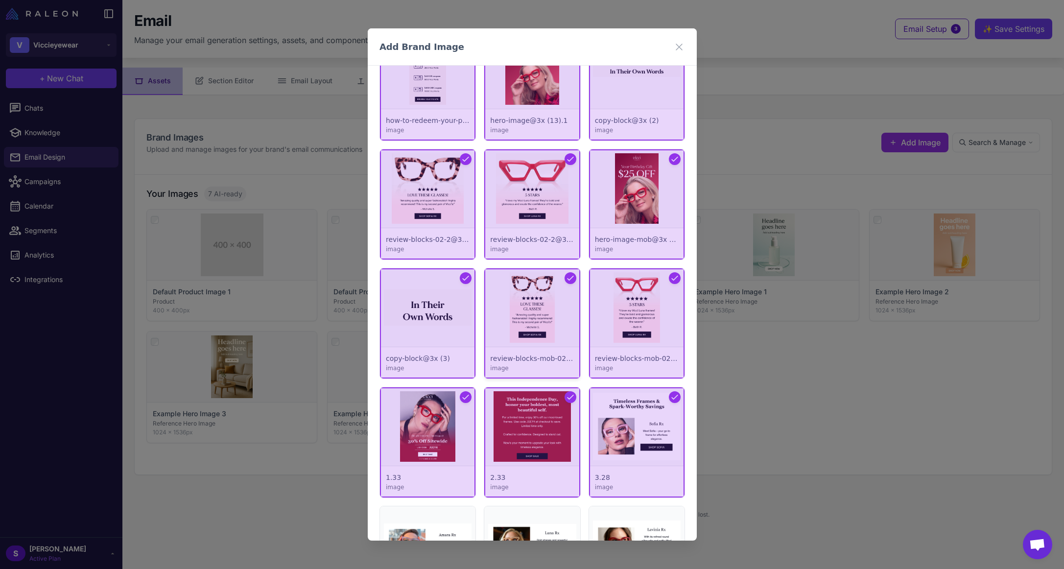
scroll to position [2399, 0]
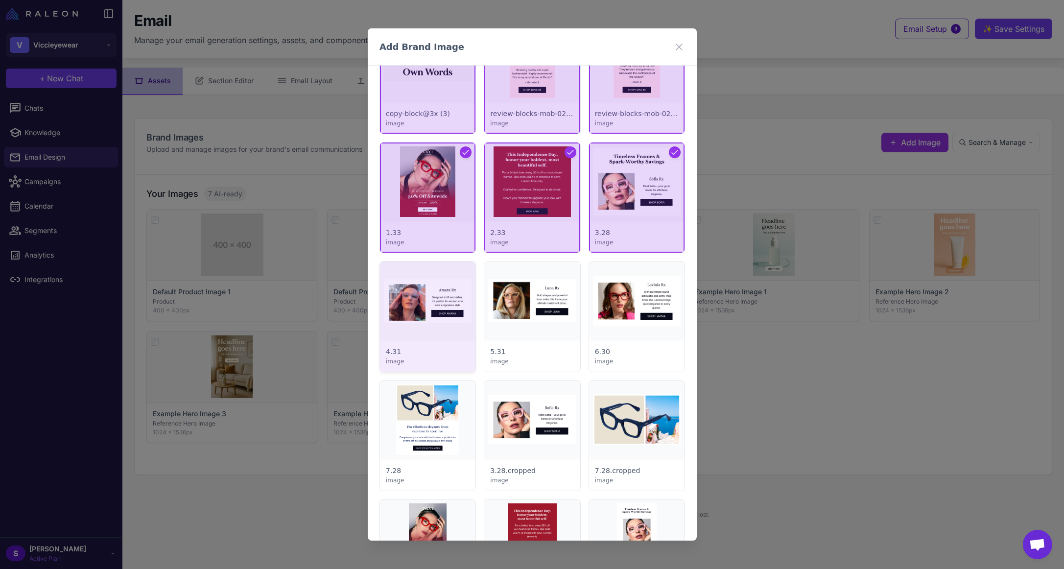
click at [429, 311] on div at bounding box center [427, 316] width 95 height 110
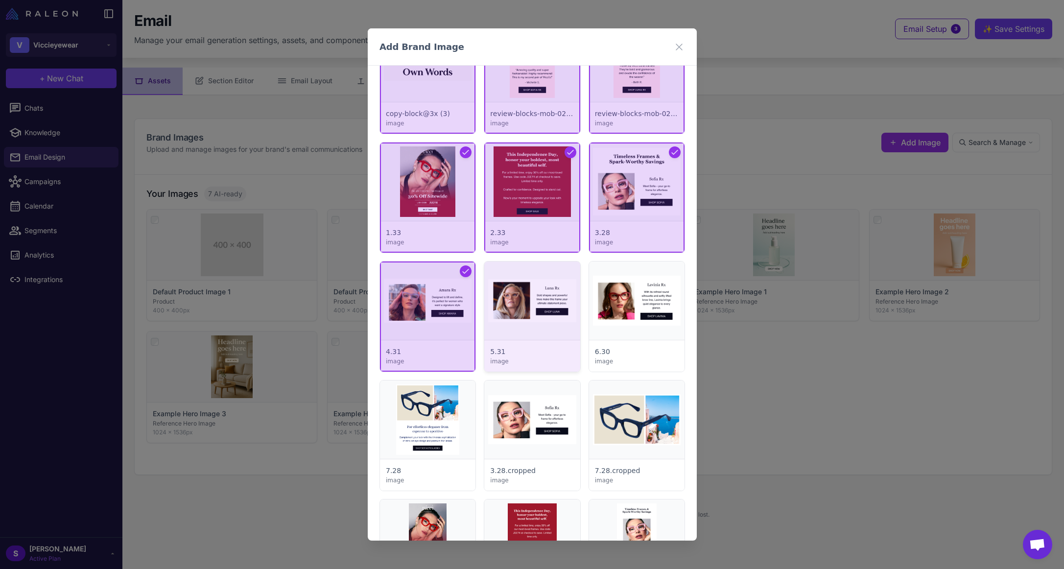
click at [534, 312] on div at bounding box center [531, 316] width 95 height 110
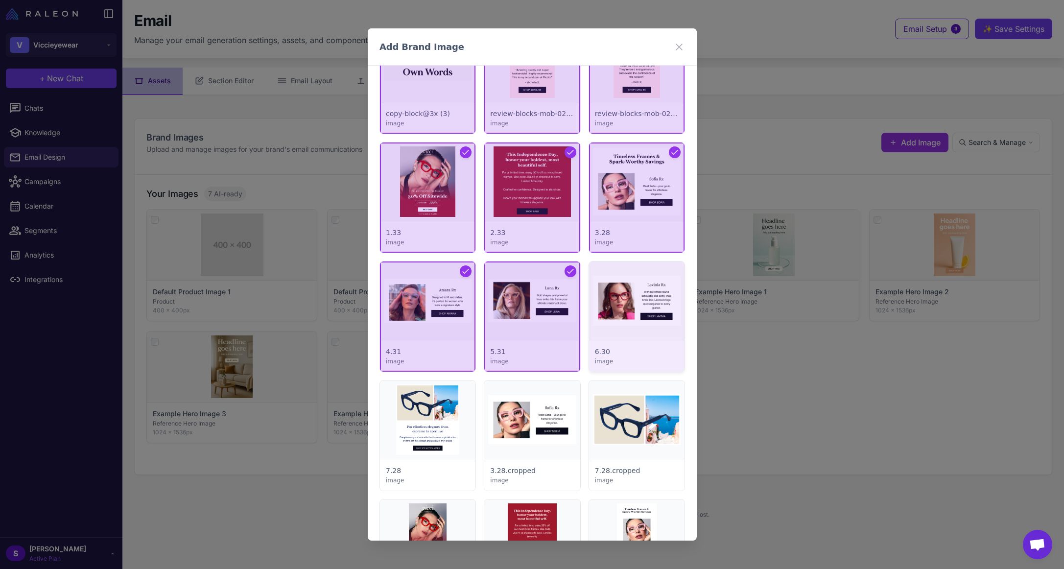
drag, startPoint x: 619, startPoint y: 312, endPoint x: 605, endPoint y: 343, distance: 33.8
click at [619, 313] on div at bounding box center [635, 316] width 95 height 110
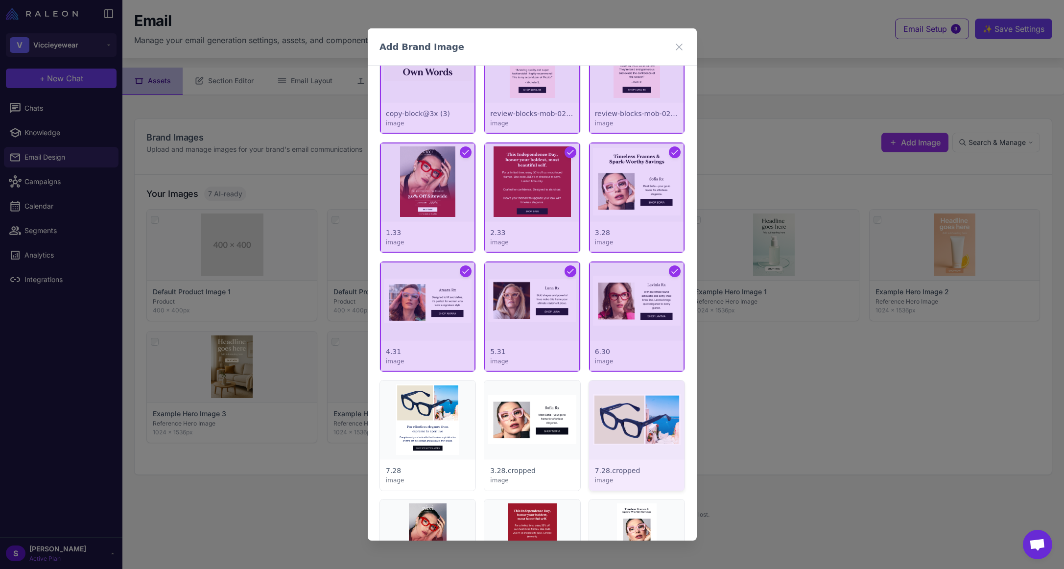
click at [607, 406] on div at bounding box center [635, 435] width 95 height 110
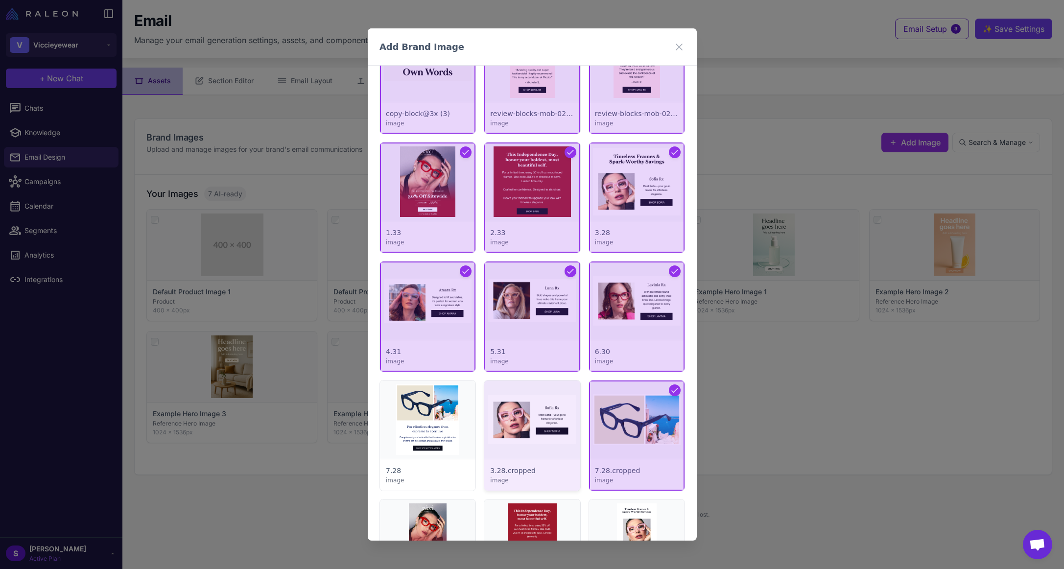
click at [532, 414] on div at bounding box center [531, 435] width 95 height 110
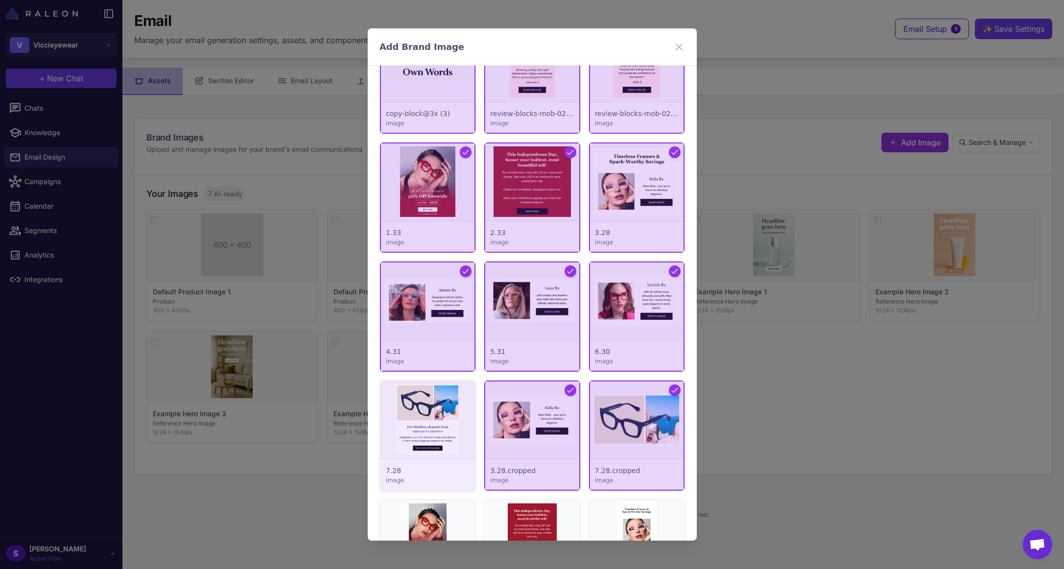
click at [414, 410] on div at bounding box center [427, 435] width 95 height 110
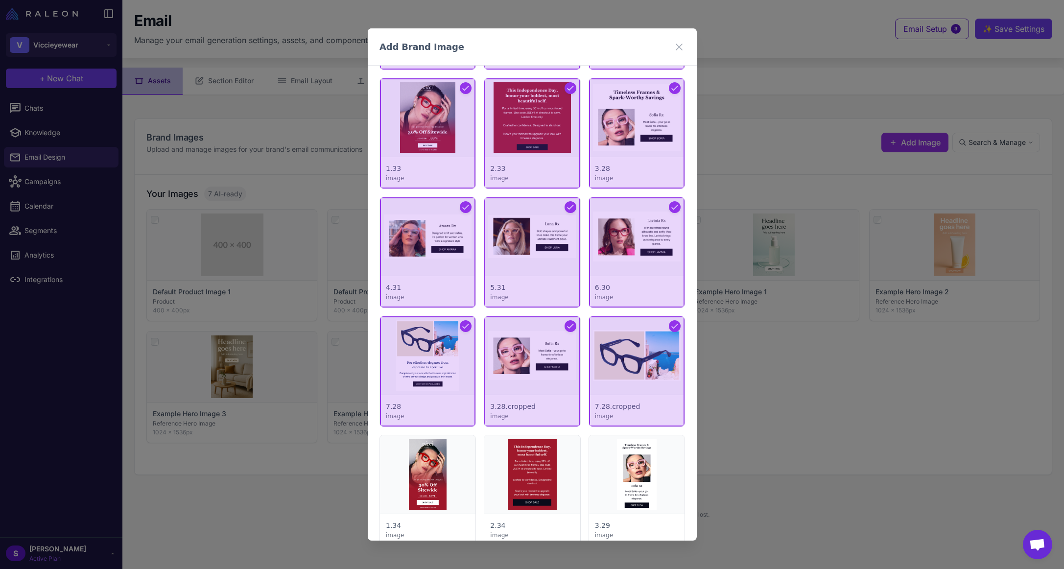
scroll to position [2693, 0]
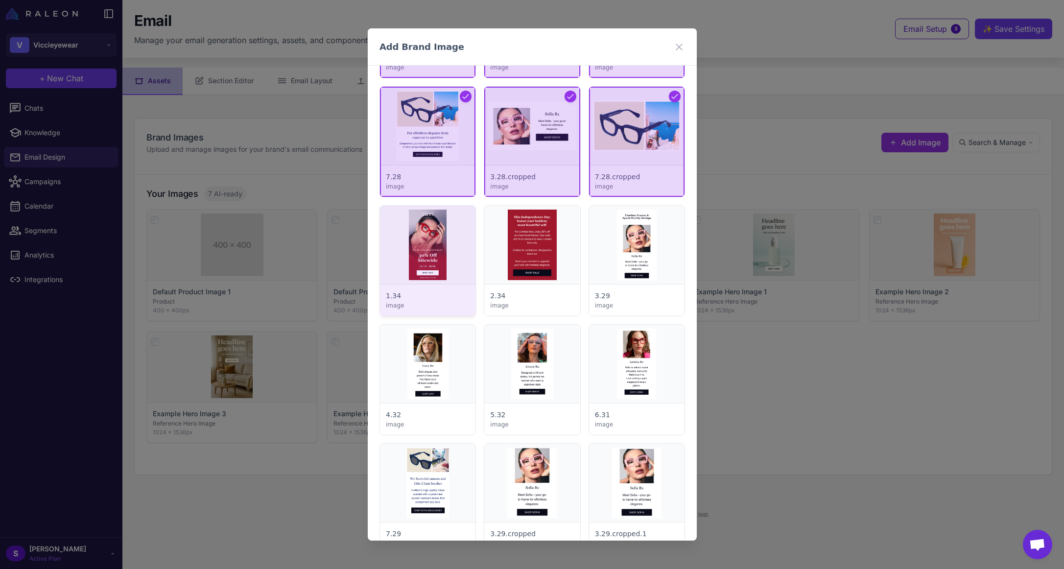
click at [429, 250] on div at bounding box center [427, 261] width 95 height 110
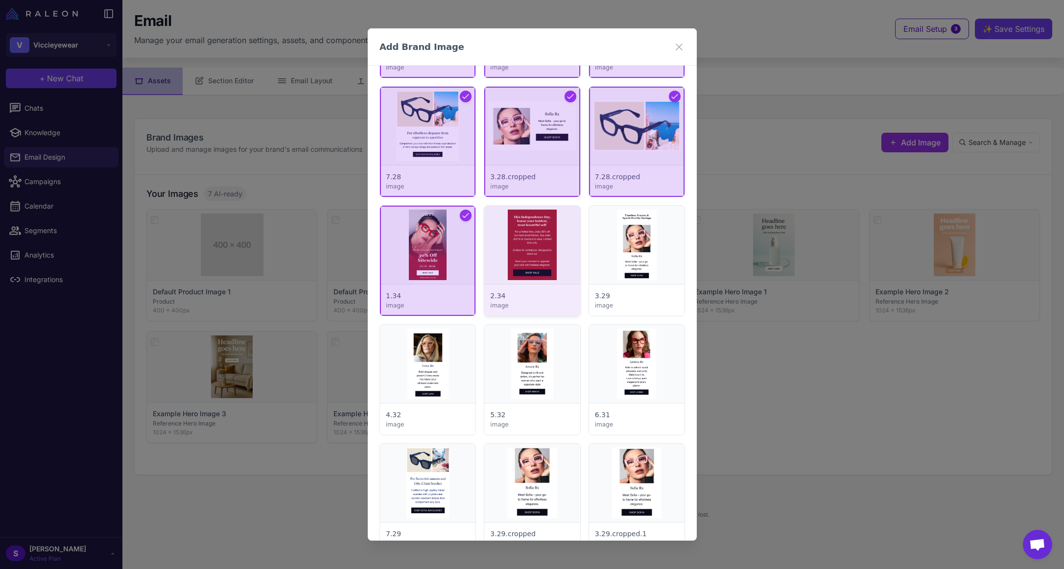
drag, startPoint x: 516, startPoint y: 252, endPoint x: 533, endPoint y: 253, distance: 16.7
click at [516, 253] on div at bounding box center [531, 261] width 95 height 110
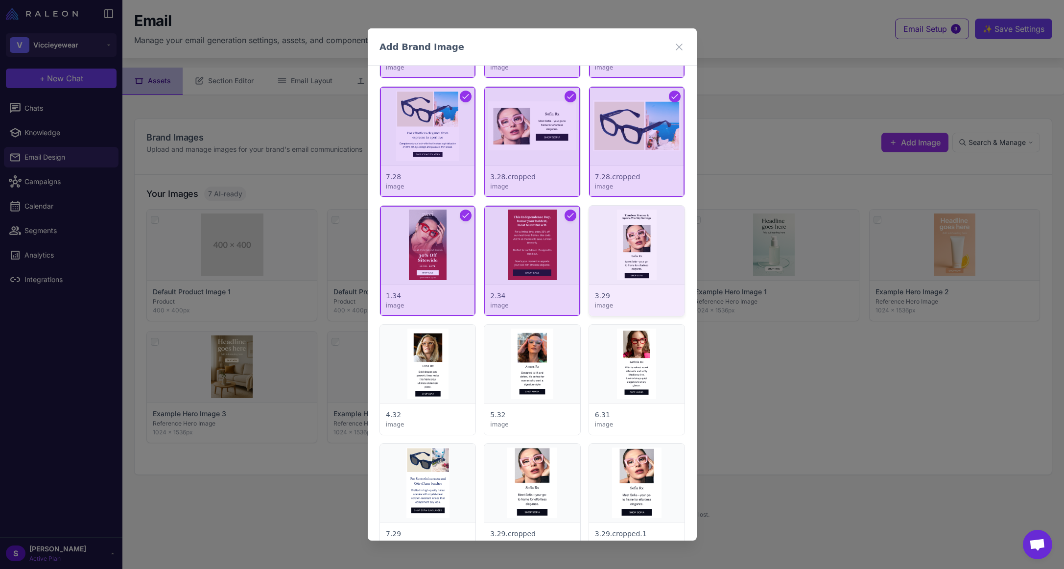
click at [657, 258] on div at bounding box center [635, 261] width 95 height 110
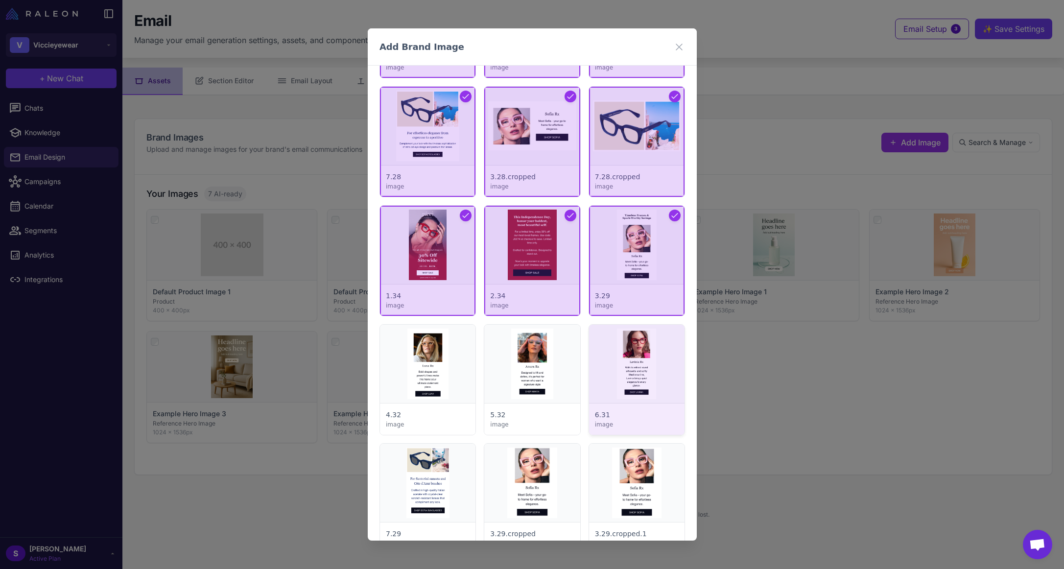
drag, startPoint x: 608, startPoint y: 355, endPoint x: 583, endPoint y: 366, distance: 26.7
click at [608, 355] on div at bounding box center [635, 380] width 95 height 110
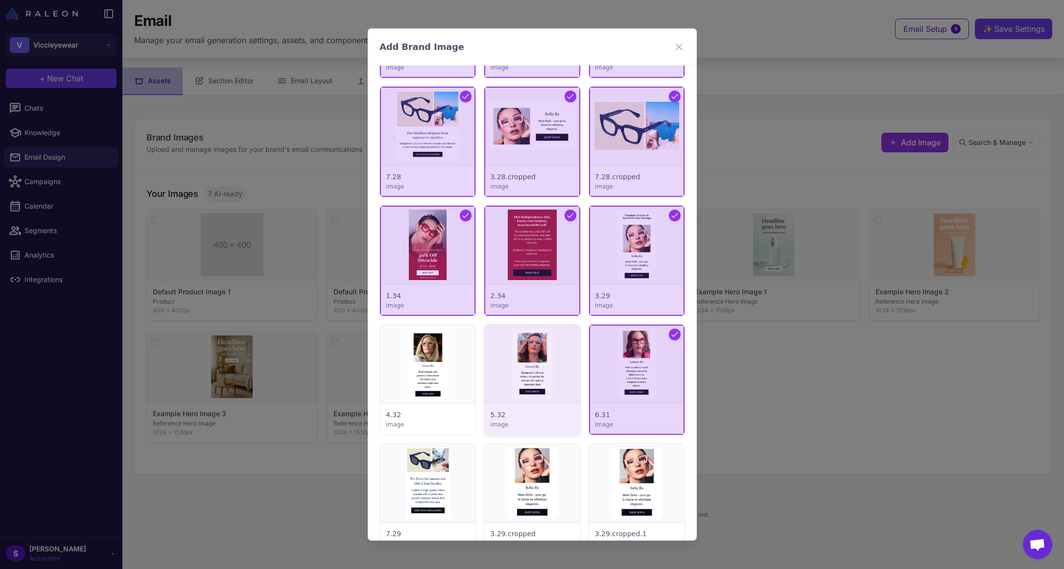
click at [513, 362] on div at bounding box center [531, 380] width 95 height 110
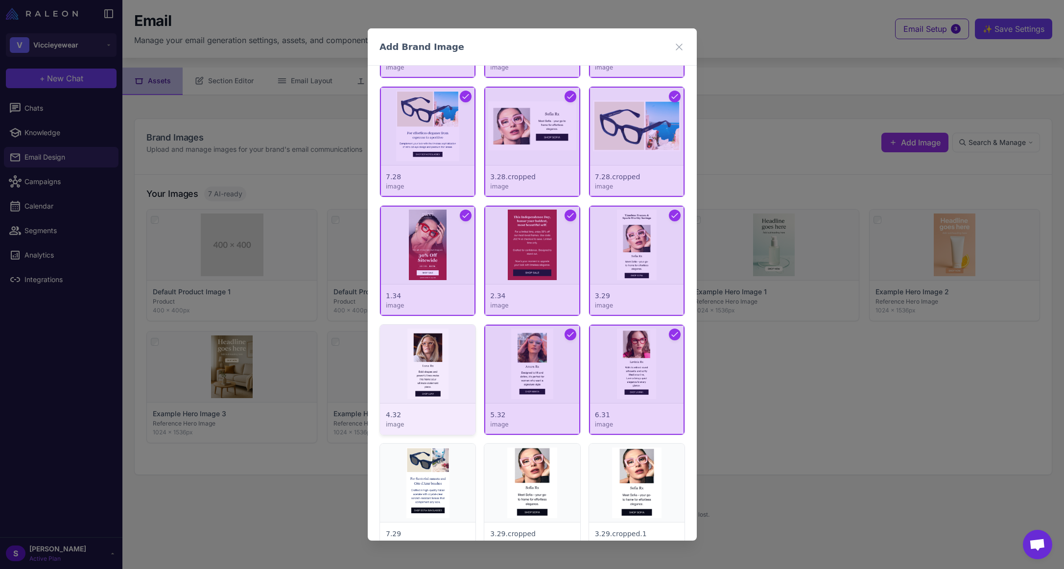
click at [456, 359] on div at bounding box center [427, 380] width 95 height 110
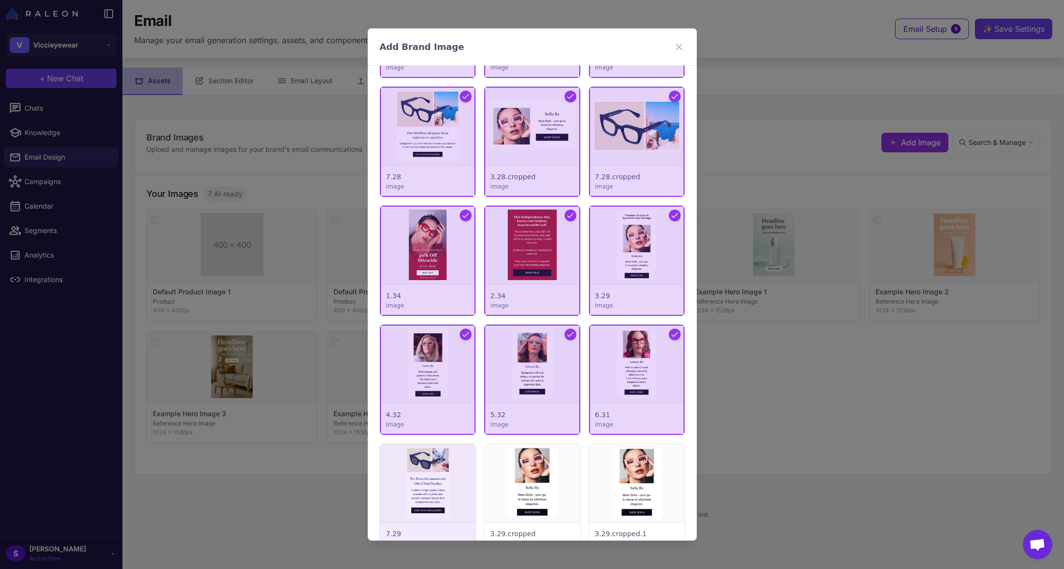
click at [440, 459] on div at bounding box center [427, 499] width 95 height 110
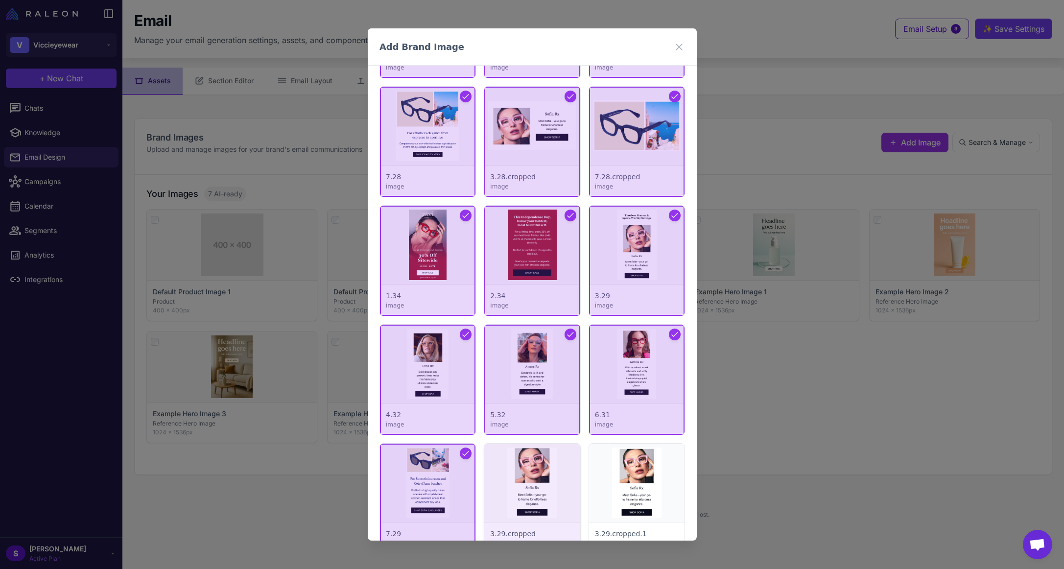
click at [534, 477] on div at bounding box center [531, 499] width 95 height 110
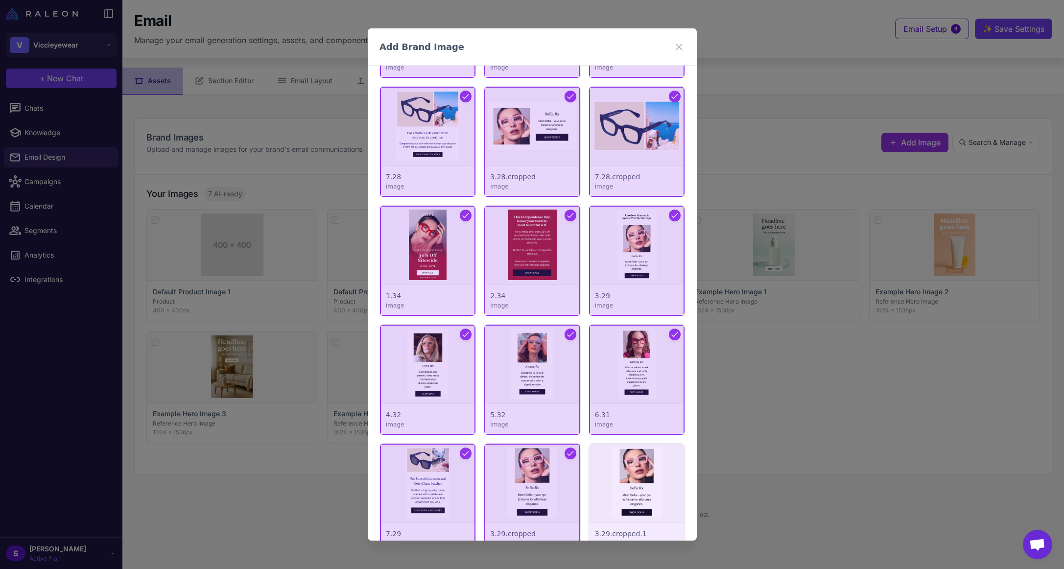
click at [622, 478] on div at bounding box center [635, 499] width 95 height 110
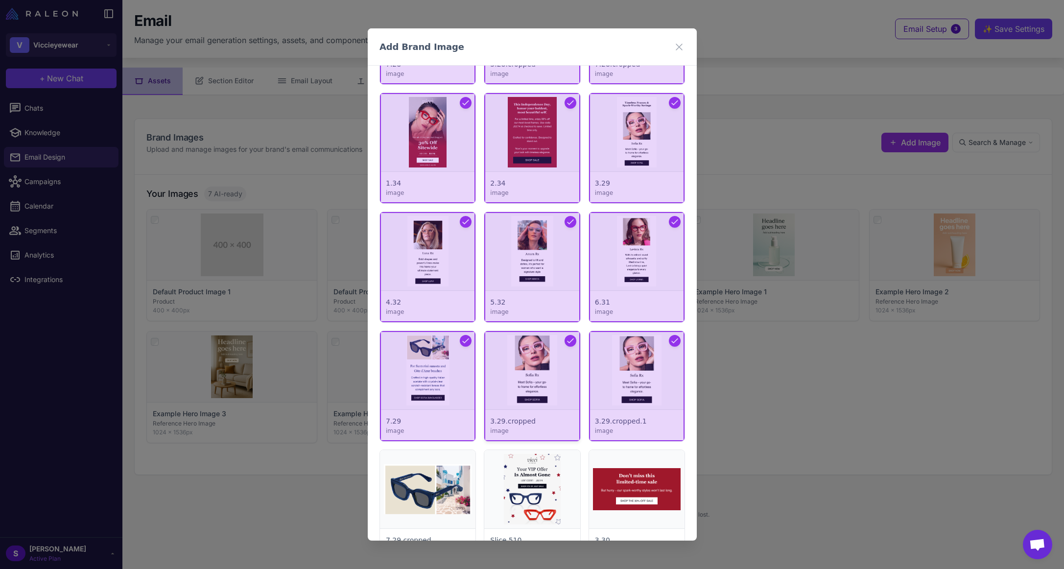
scroll to position [2938, 0]
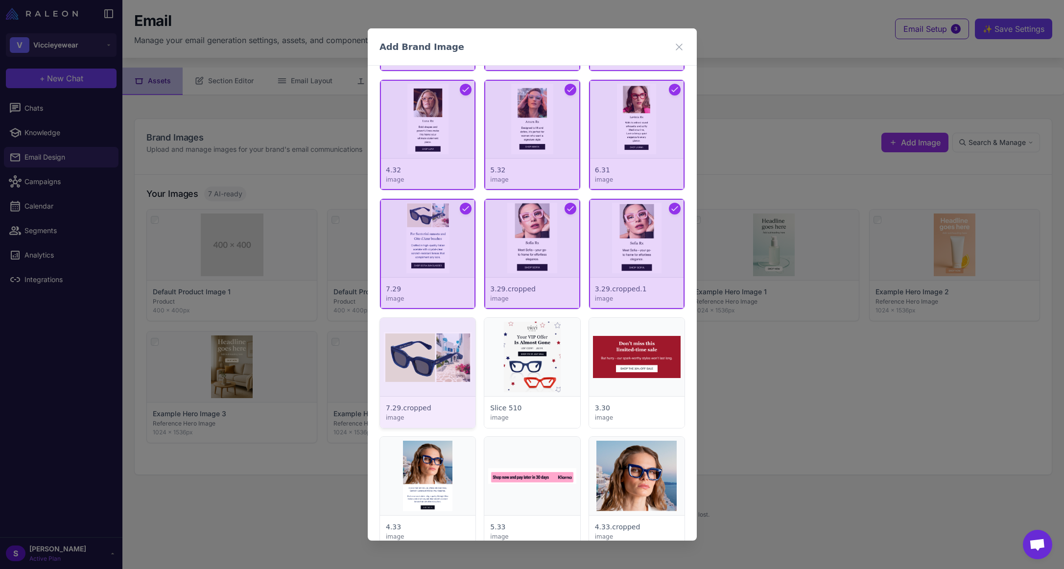
drag, startPoint x: 441, startPoint y: 338, endPoint x: 446, endPoint y: 337, distance: 5.0
click at [441, 339] on div at bounding box center [427, 373] width 95 height 110
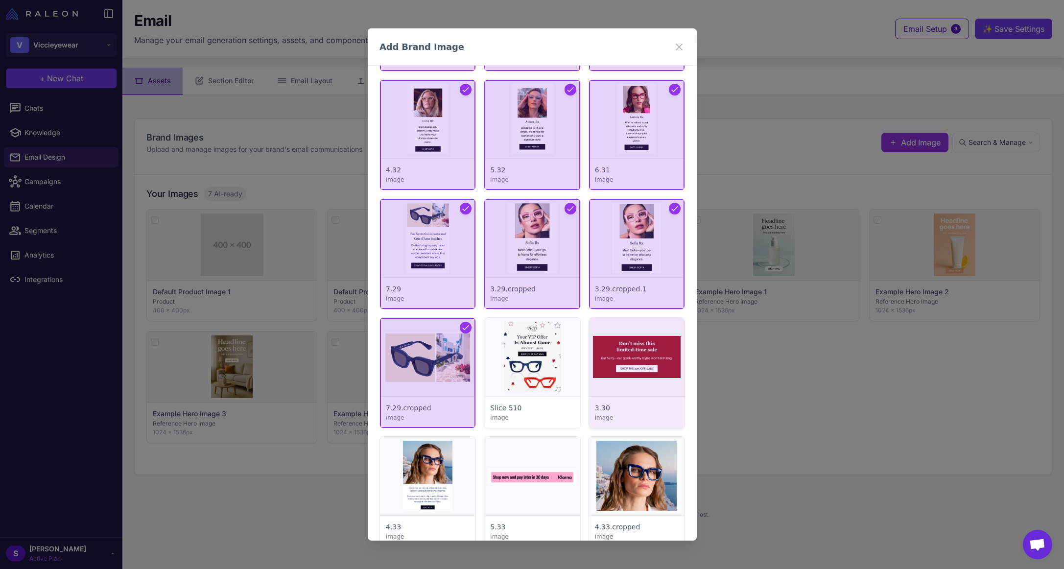
click at [616, 357] on div at bounding box center [635, 373] width 95 height 110
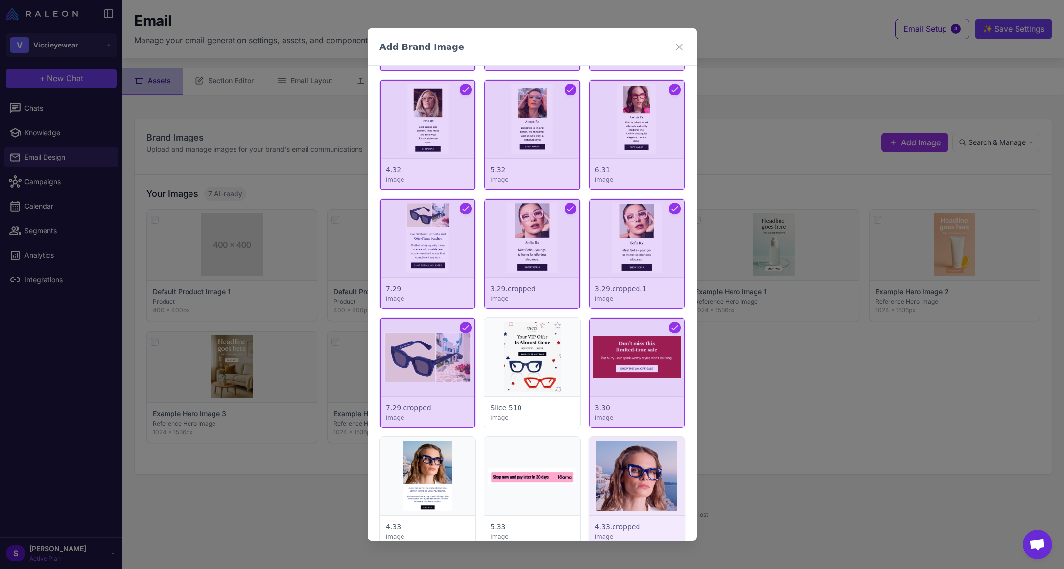
click at [616, 476] on div at bounding box center [635, 492] width 95 height 110
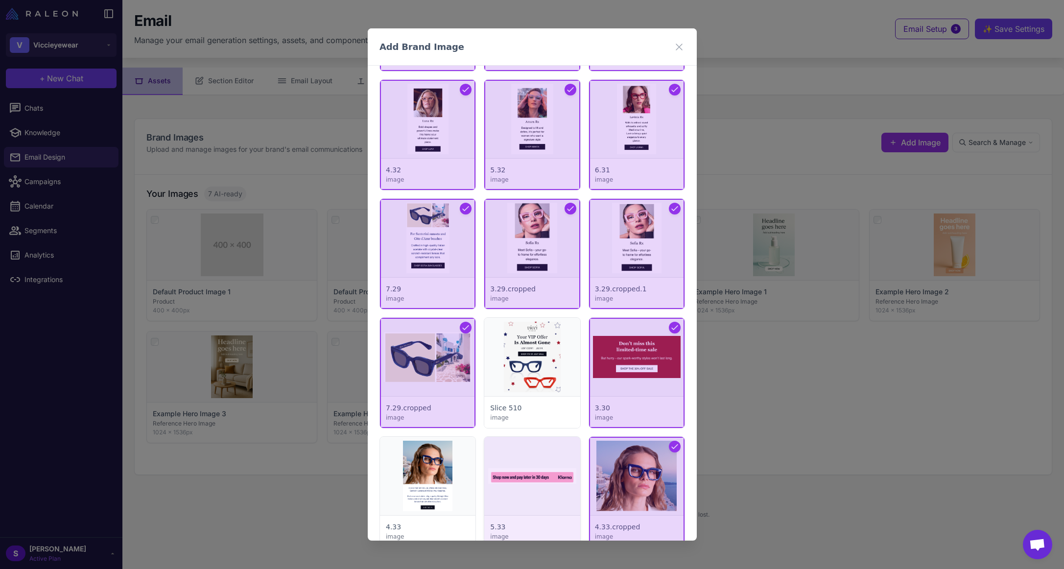
click at [494, 469] on div at bounding box center [531, 492] width 95 height 110
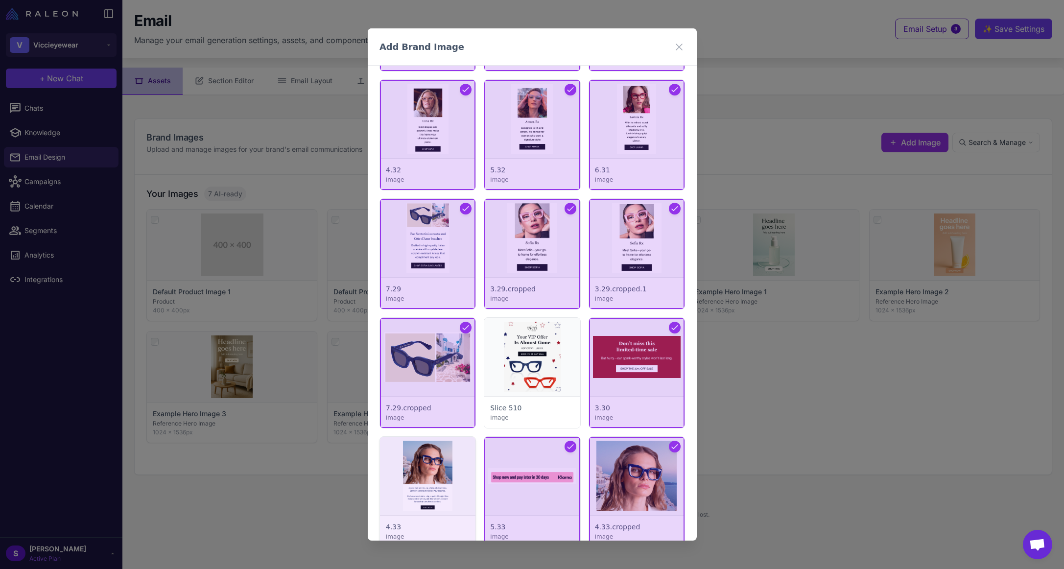
click at [430, 471] on div at bounding box center [427, 492] width 95 height 110
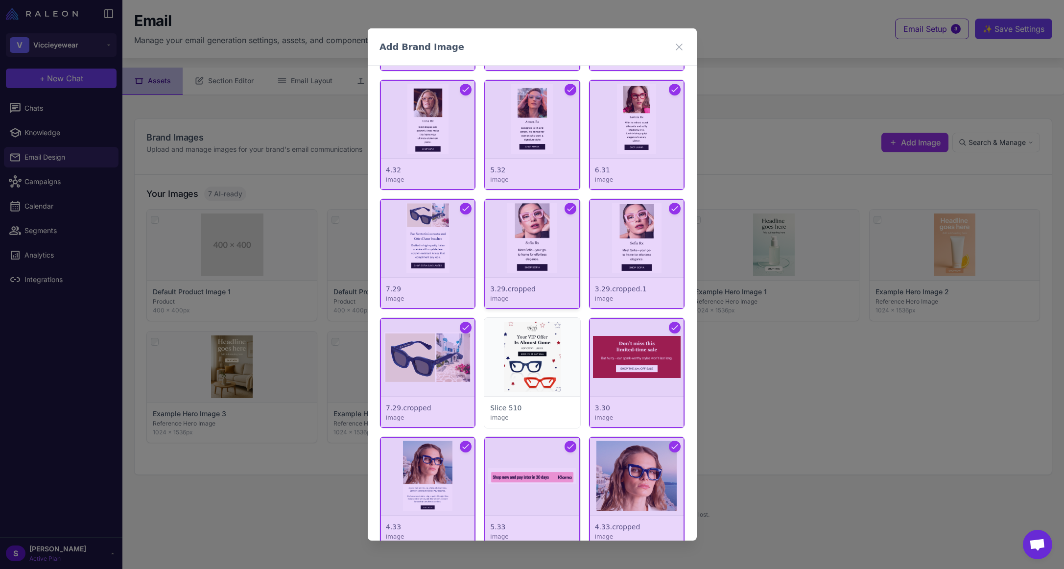
scroll to position [3182, 0]
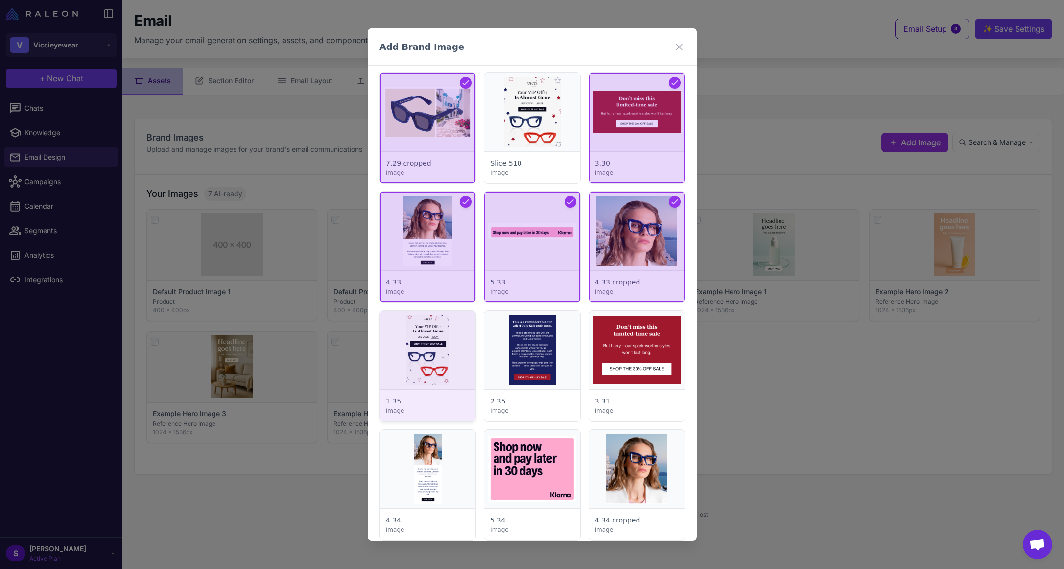
click at [450, 332] on div at bounding box center [427, 366] width 95 height 110
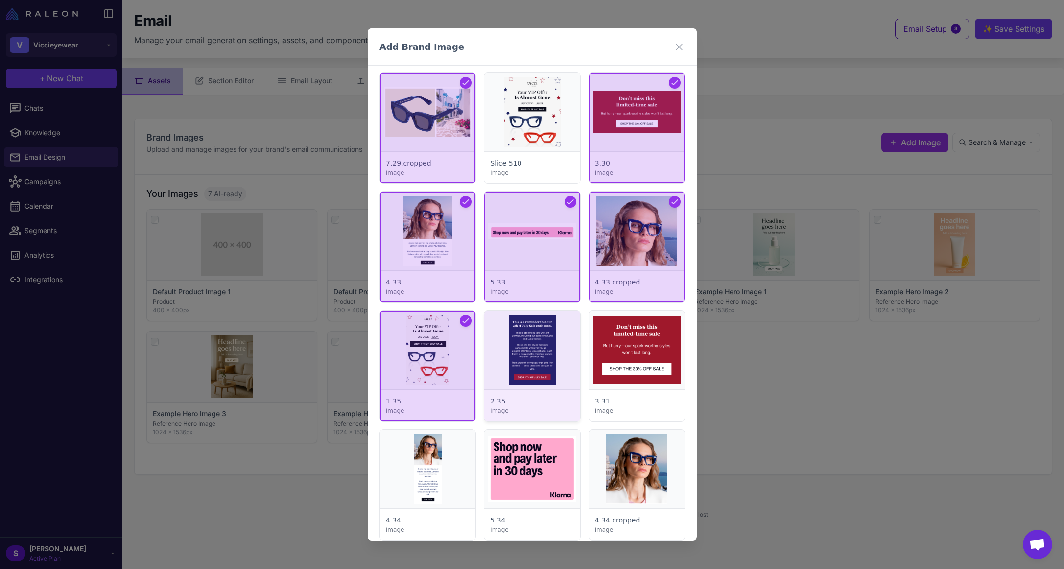
click at [542, 338] on div at bounding box center [531, 366] width 95 height 110
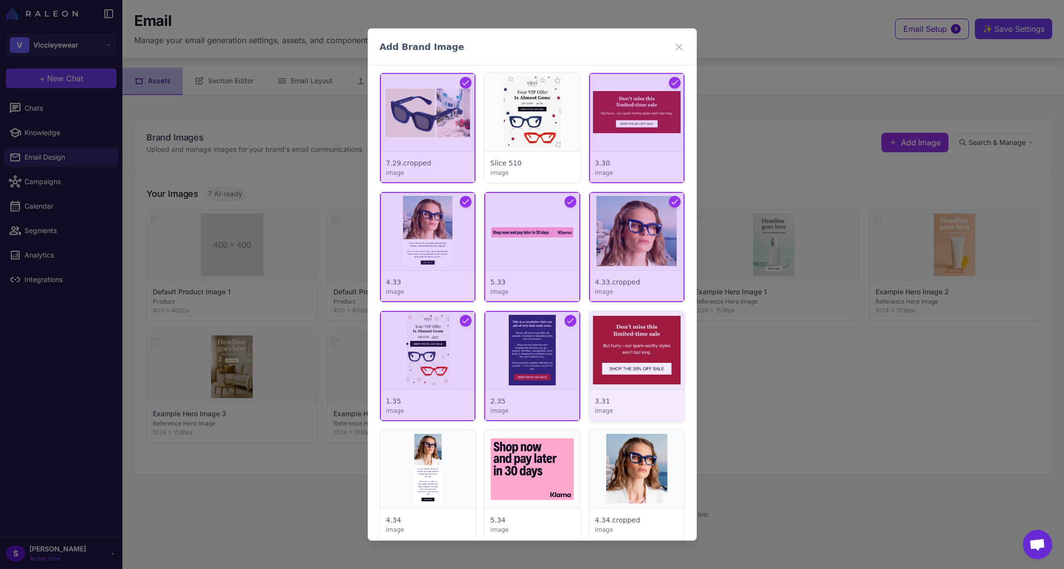
click at [617, 338] on div at bounding box center [635, 366] width 95 height 110
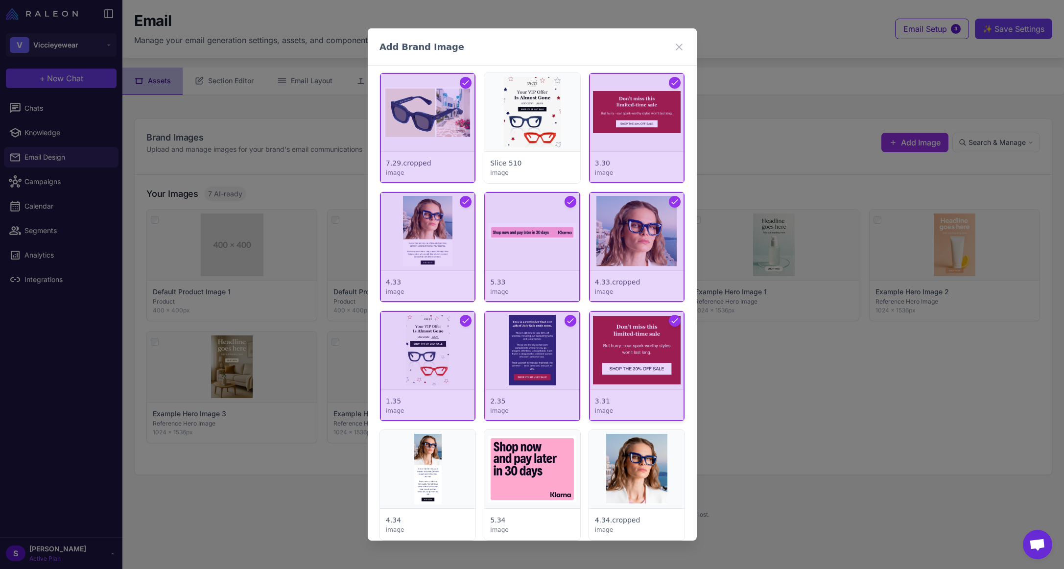
click at [615, 341] on div at bounding box center [635, 366] width 95 height 110
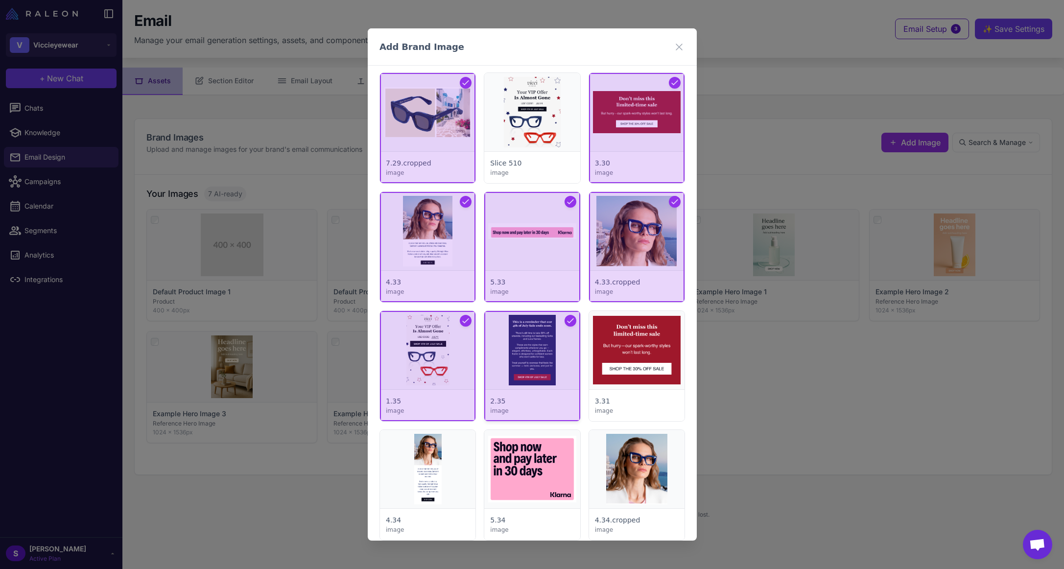
click at [537, 356] on div at bounding box center [531, 366] width 95 height 110
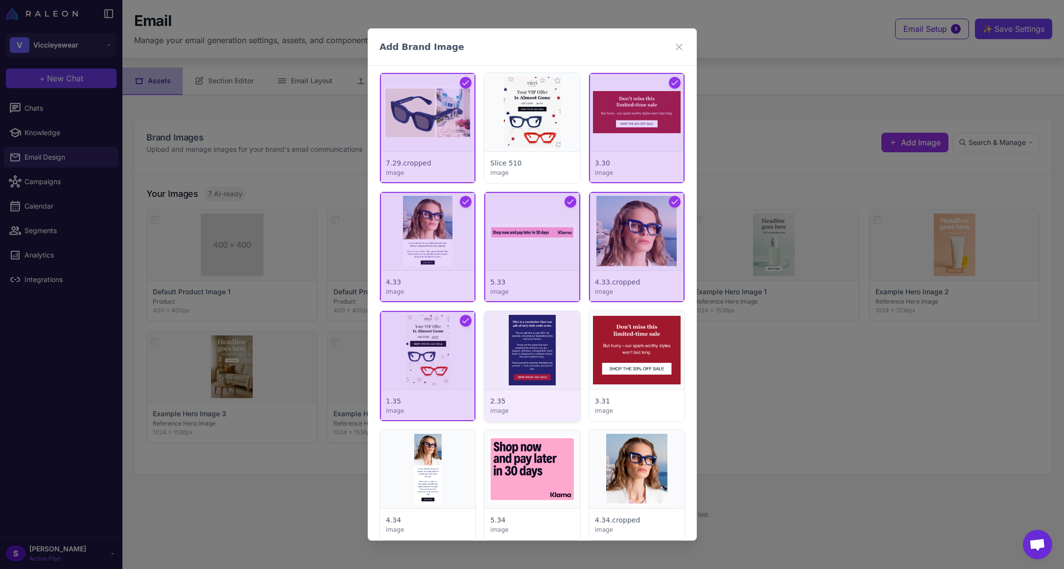
click at [538, 351] on div at bounding box center [531, 366] width 95 height 110
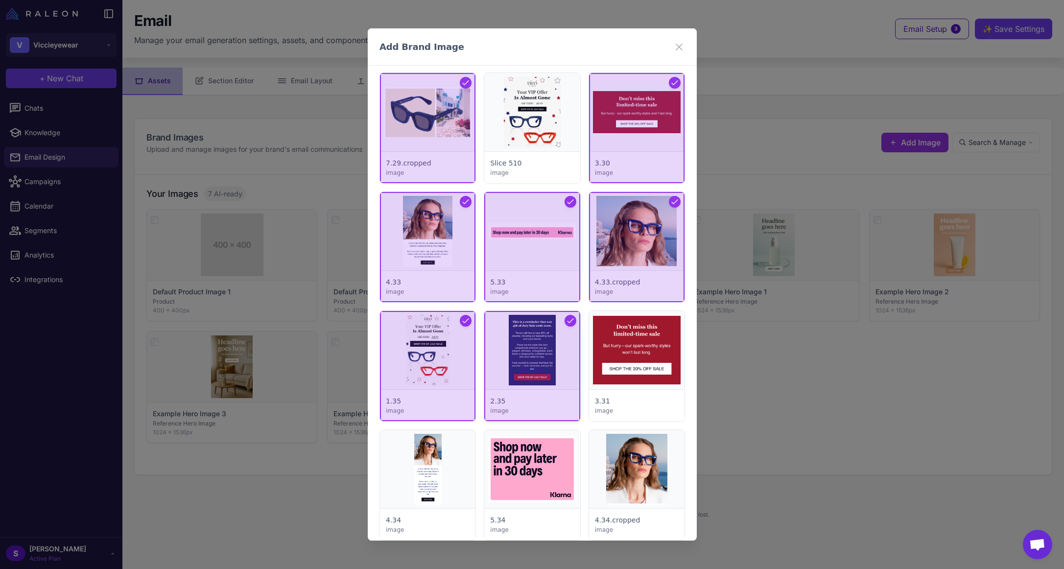
click at [545, 348] on div at bounding box center [531, 366] width 95 height 110
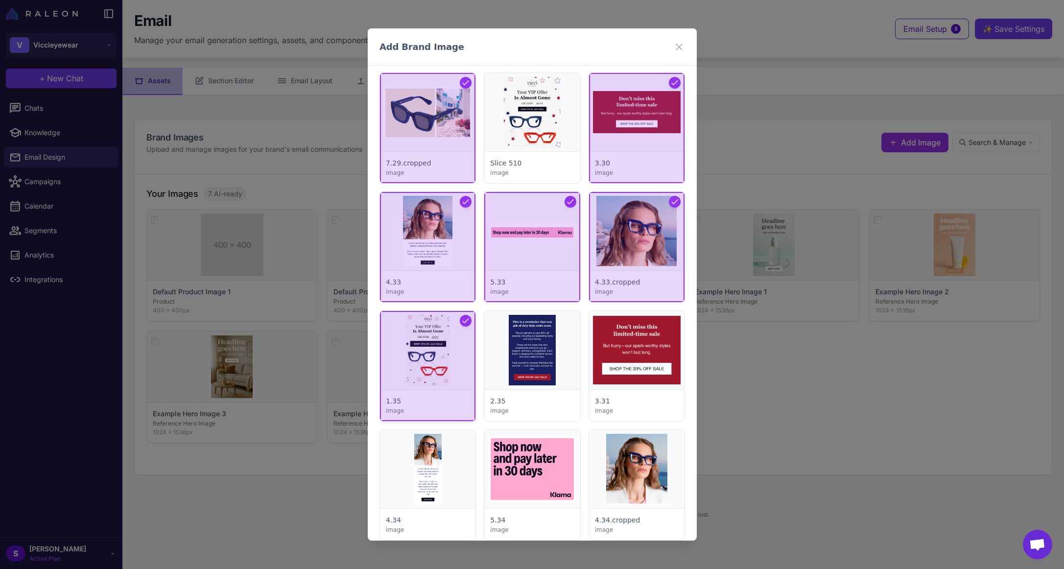
click at [445, 344] on div at bounding box center [427, 366] width 95 height 110
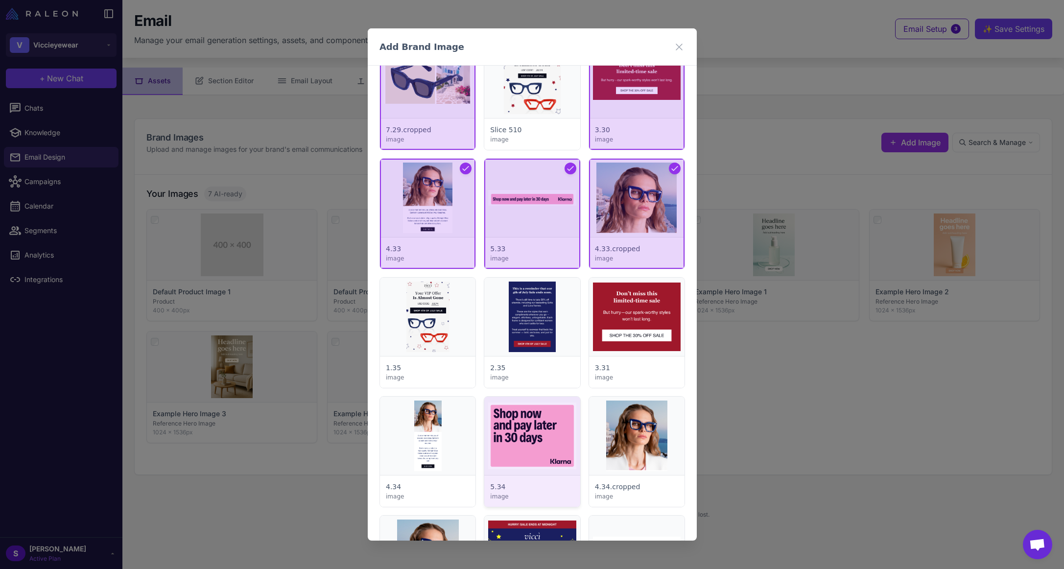
scroll to position [3378, 0]
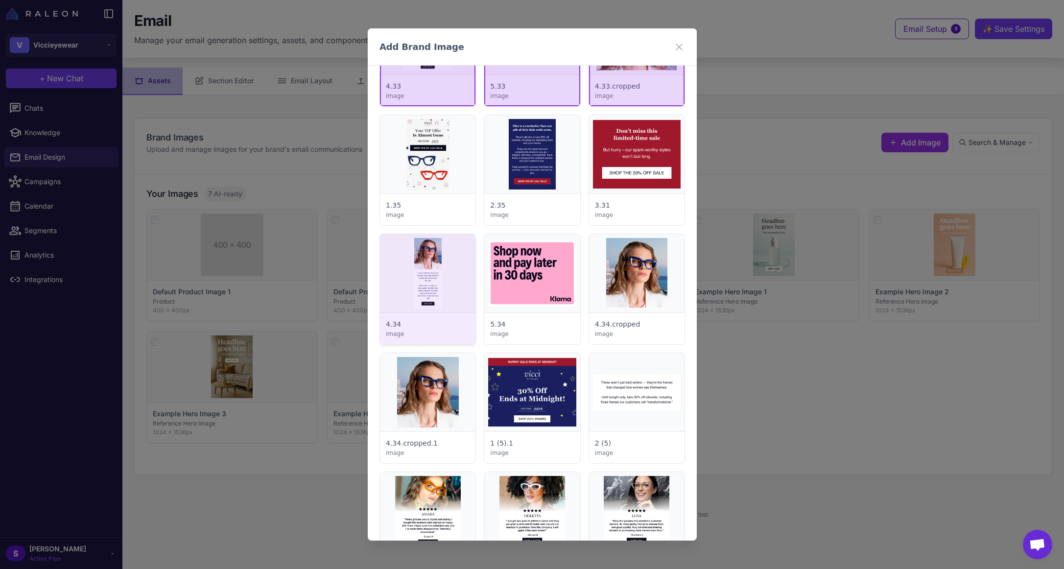
drag, startPoint x: 528, startPoint y: 260, endPoint x: 463, endPoint y: 277, distance: 66.9
click at [527, 260] on div at bounding box center [531, 289] width 95 height 110
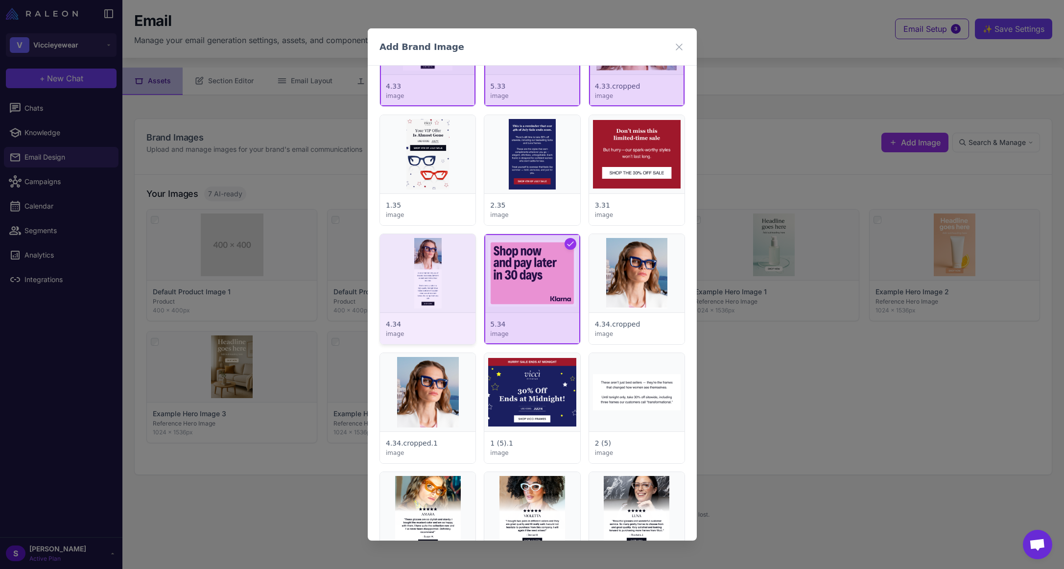
click at [430, 277] on div at bounding box center [427, 289] width 95 height 110
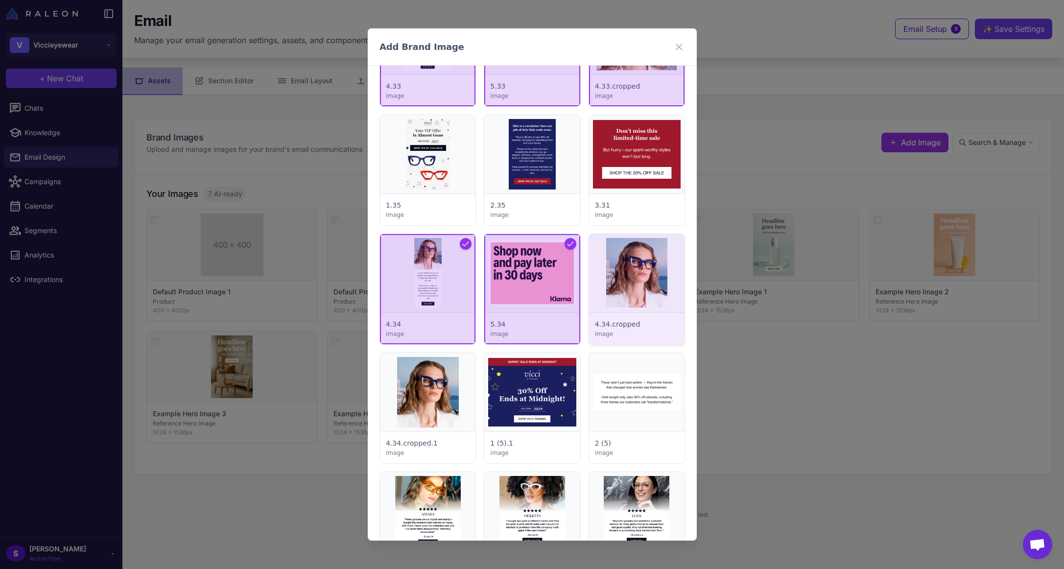
click at [635, 293] on div at bounding box center [635, 289] width 95 height 110
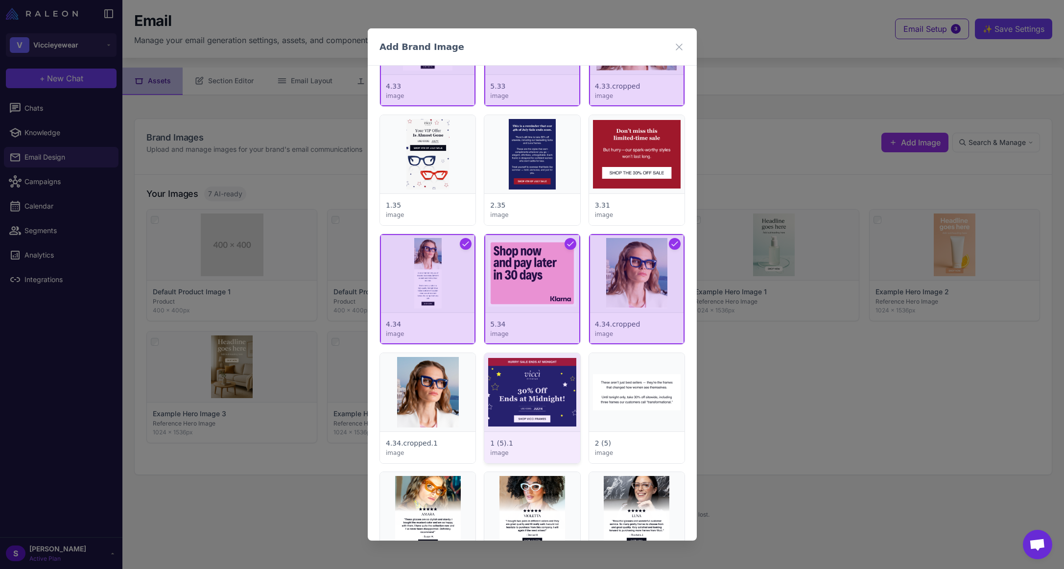
click at [524, 397] on div at bounding box center [531, 408] width 95 height 110
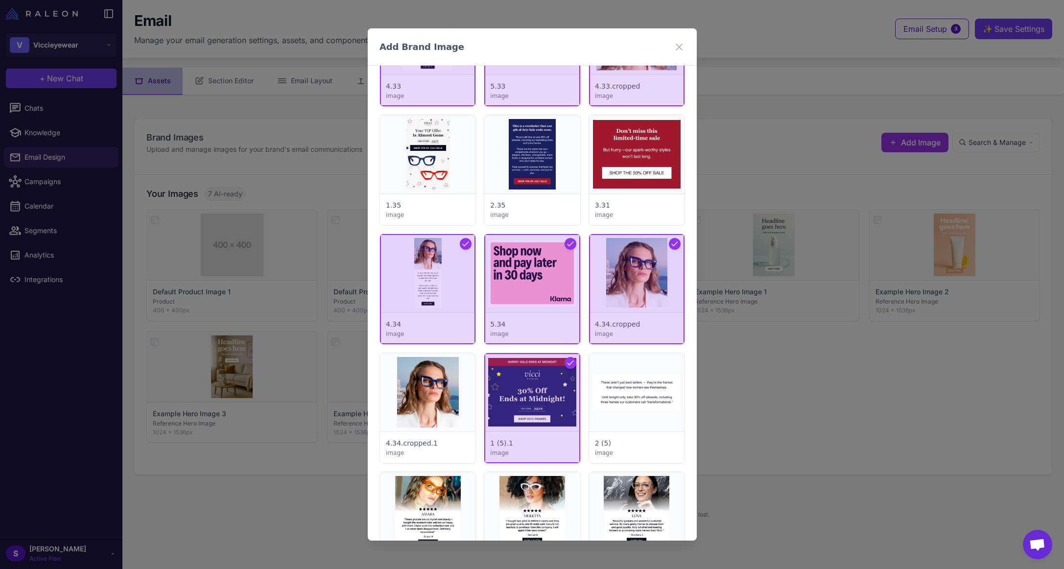
drag, startPoint x: 614, startPoint y: 386, endPoint x: 566, endPoint y: 428, distance: 64.2
click at [614, 386] on div at bounding box center [635, 408] width 95 height 110
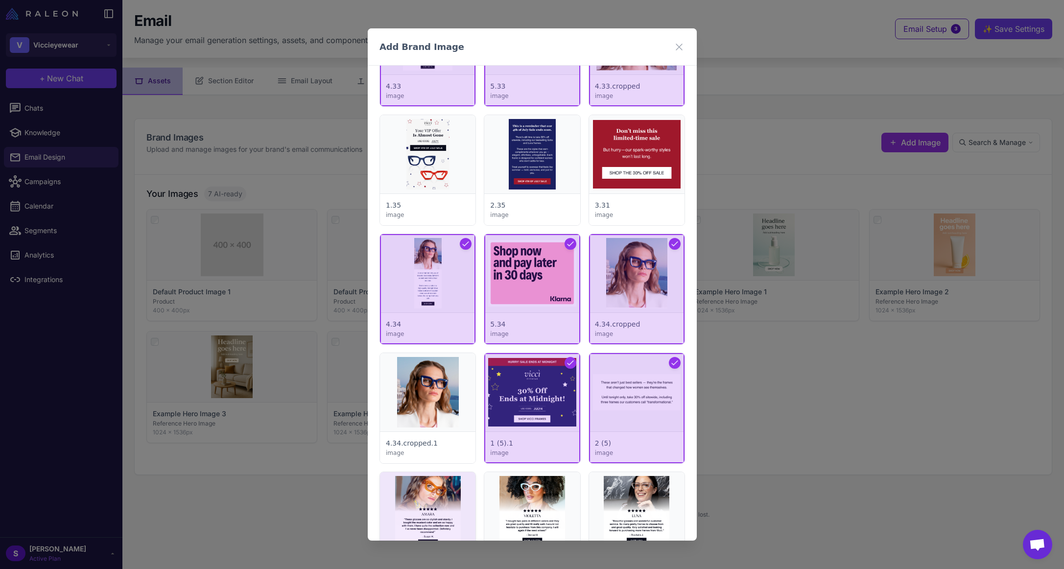
click at [420, 490] on div at bounding box center [427, 527] width 95 height 110
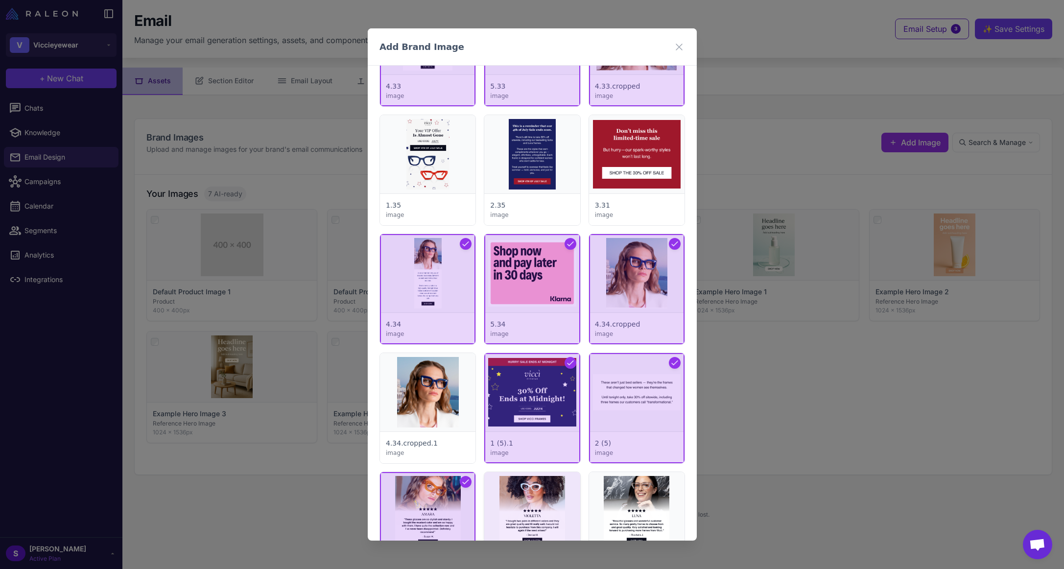
click at [538, 498] on div at bounding box center [531, 527] width 95 height 110
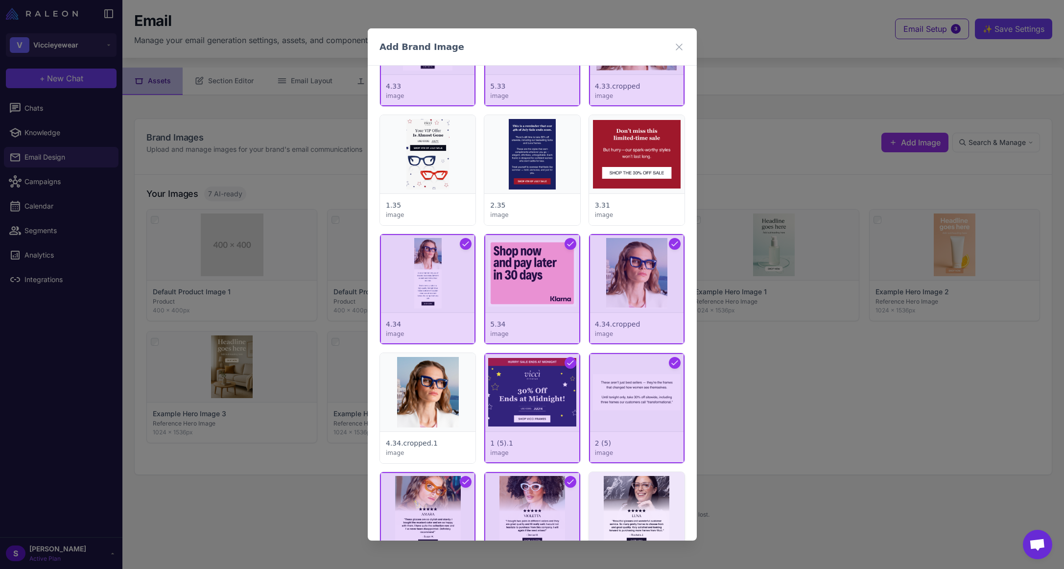
click at [620, 495] on div at bounding box center [635, 527] width 95 height 110
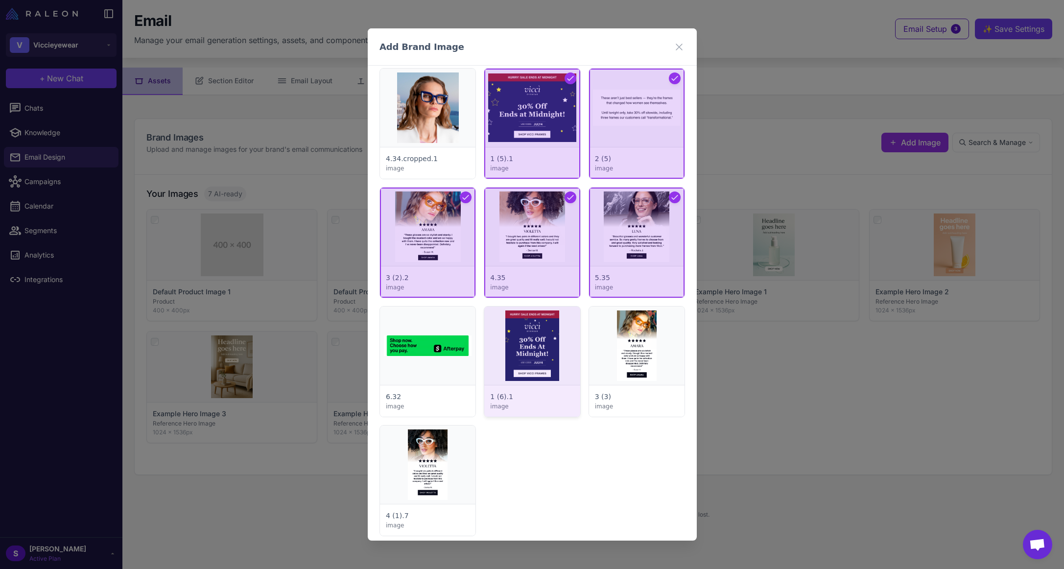
scroll to position [3672, 0]
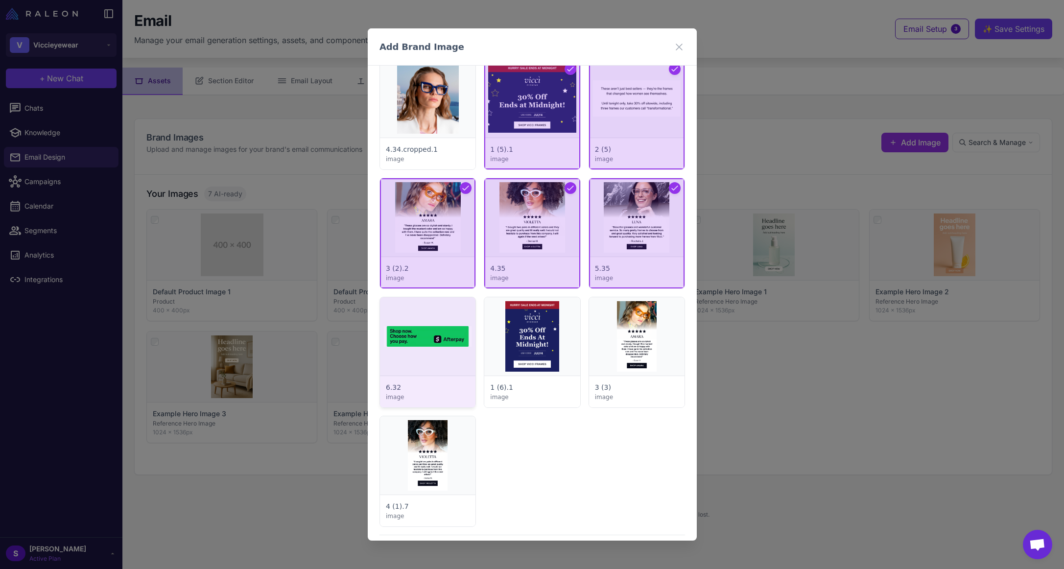
click at [443, 331] on div at bounding box center [427, 352] width 95 height 110
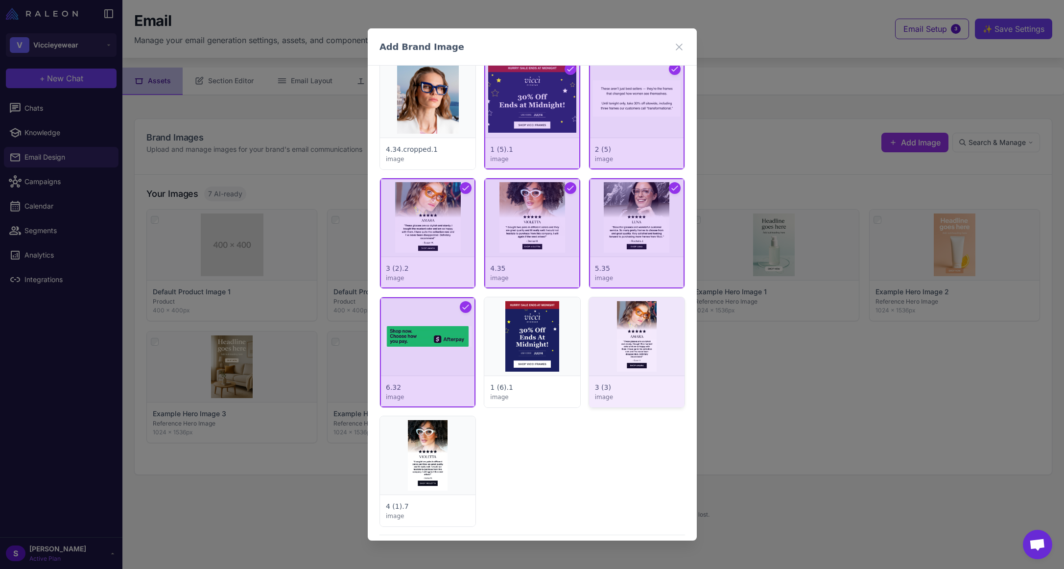
click at [618, 336] on div at bounding box center [635, 352] width 95 height 110
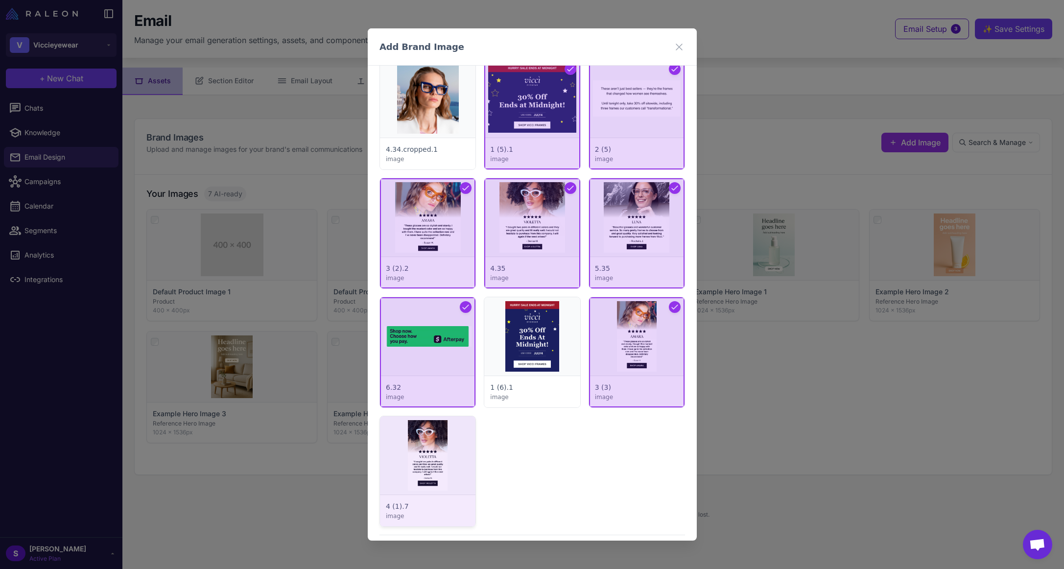
click at [442, 443] on div at bounding box center [427, 471] width 95 height 110
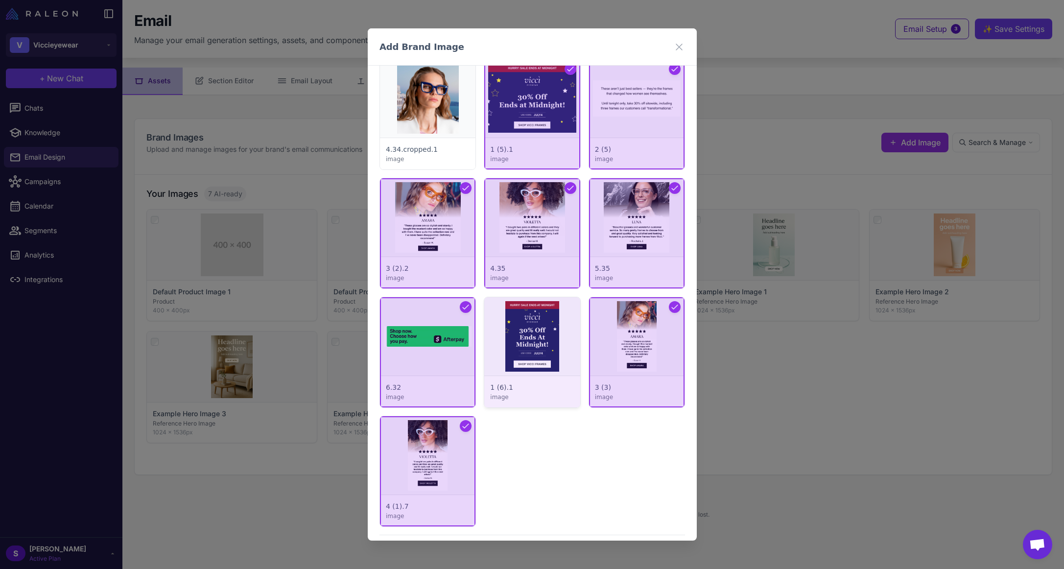
scroll to position [3707, 0]
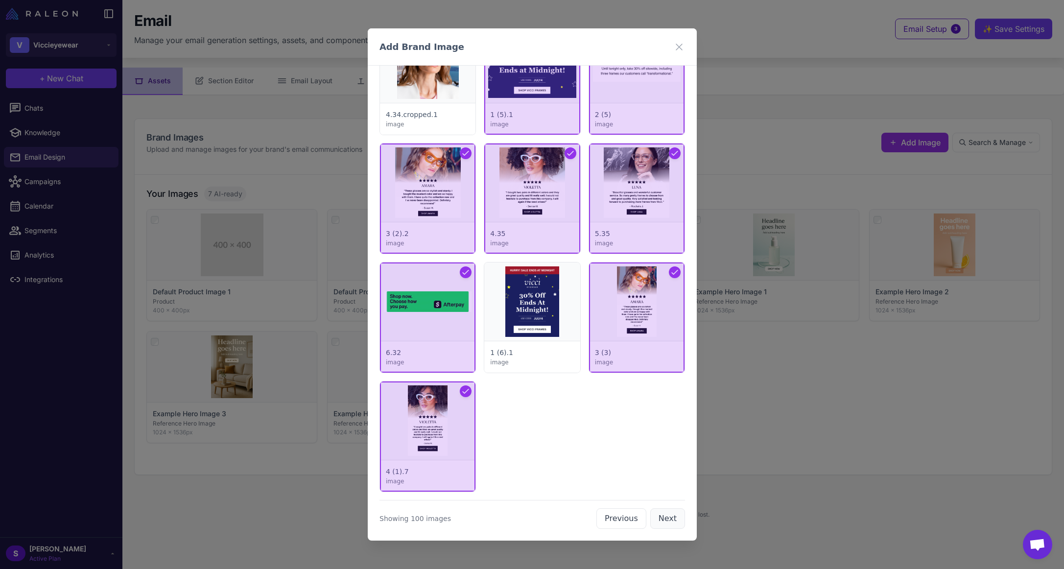
click at [660, 519] on button "Next" at bounding box center [667, 518] width 35 height 21
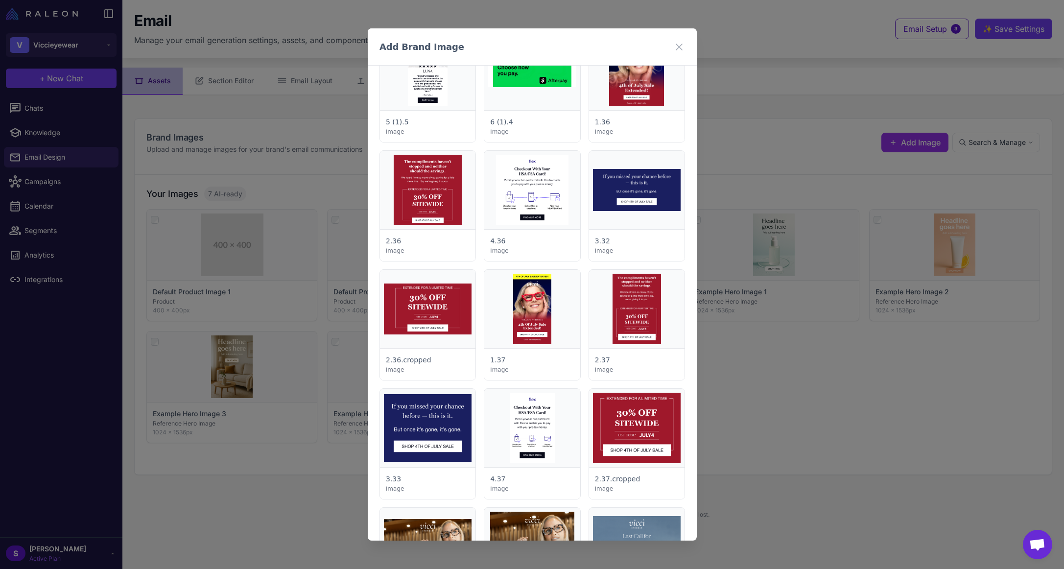
scroll to position [0, 0]
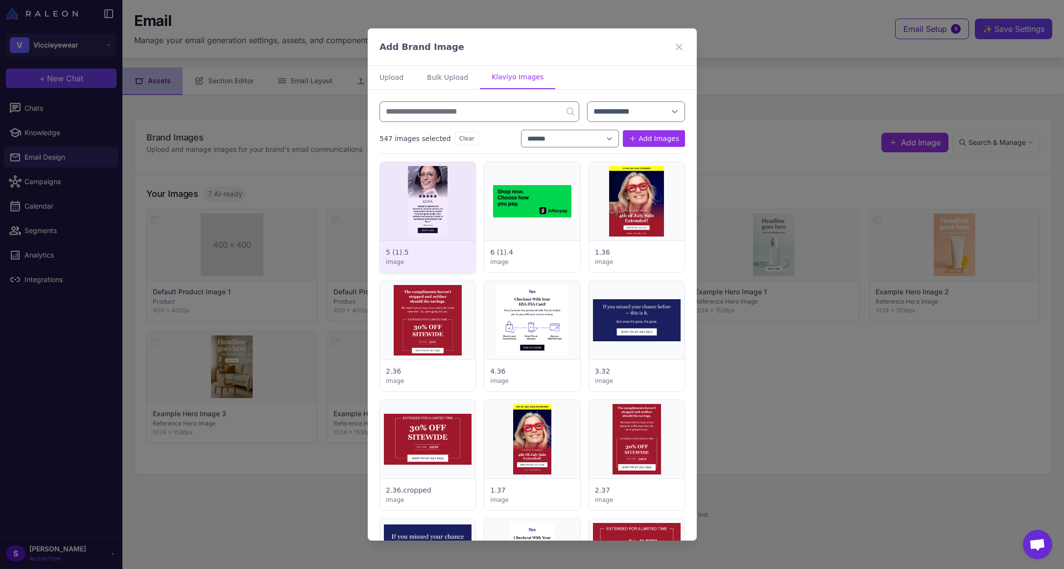
click at [427, 198] on div at bounding box center [427, 217] width 95 height 110
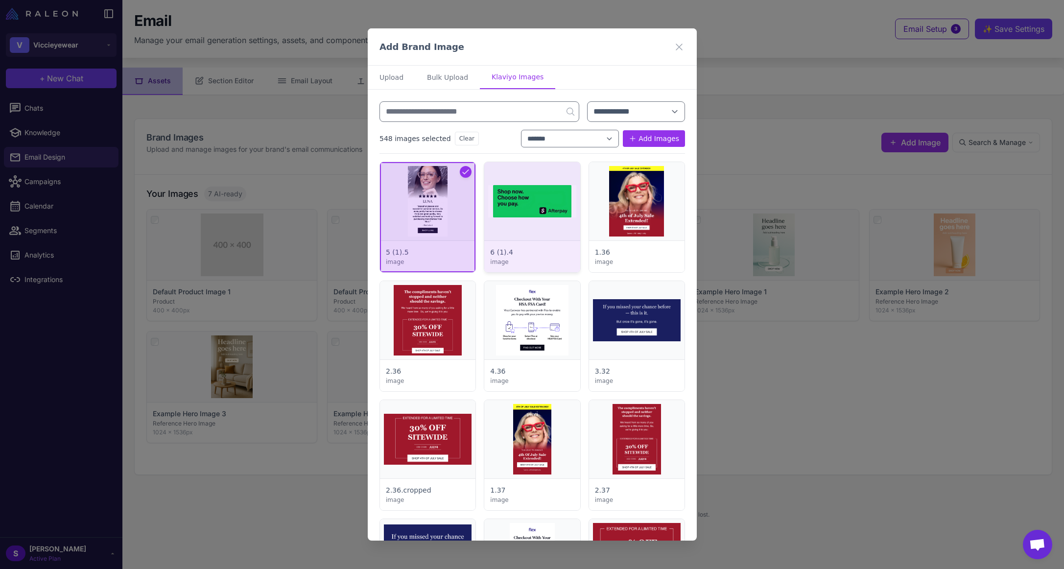
click at [538, 212] on div at bounding box center [531, 217] width 95 height 110
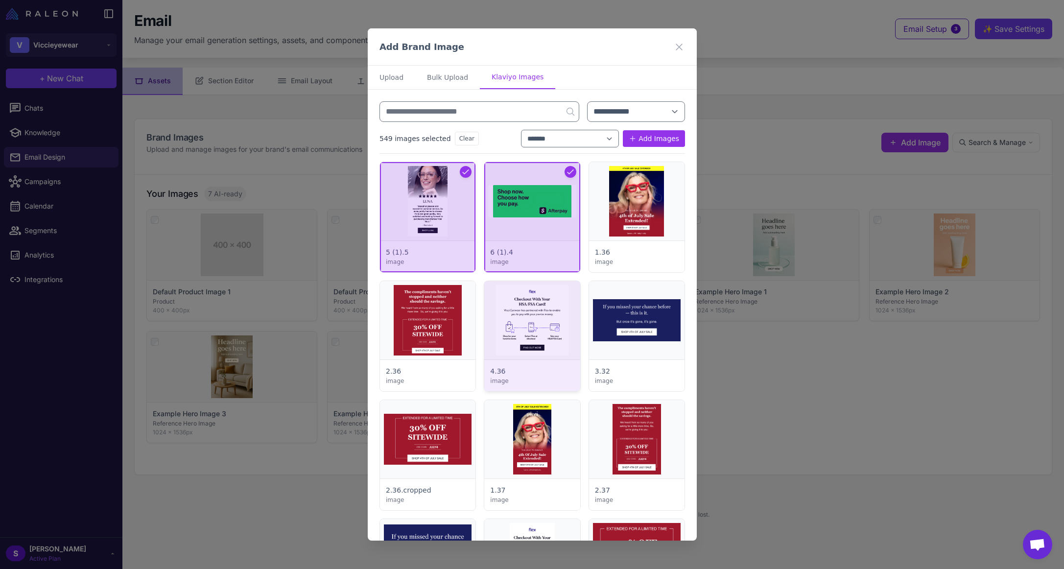
click at [527, 316] on div at bounding box center [531, 336] width 95 height 110
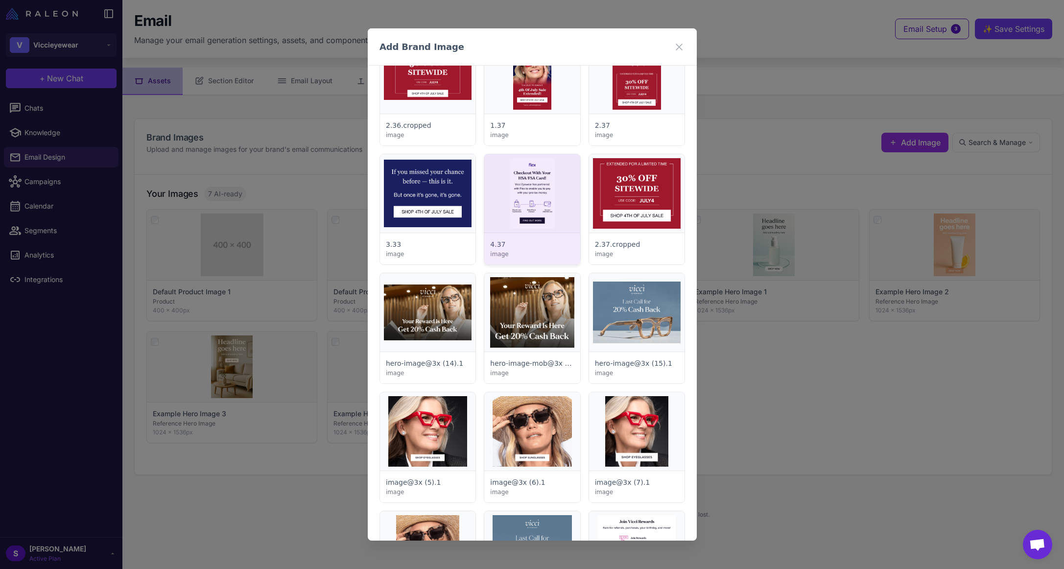
scroll to position [392, 0]
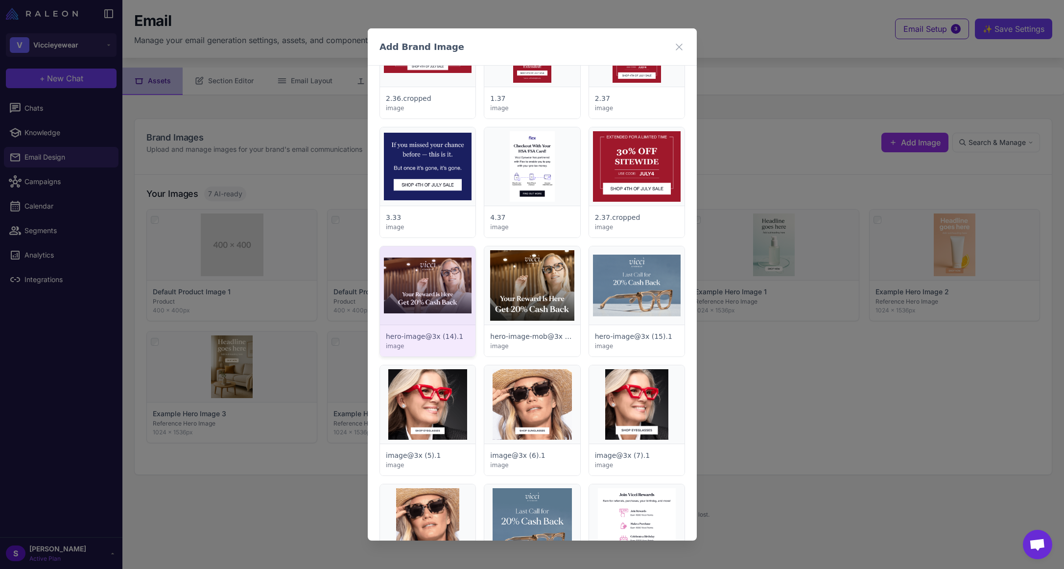
click at [435, 292] on div at bounding box center [427, 301] width 95 height 110
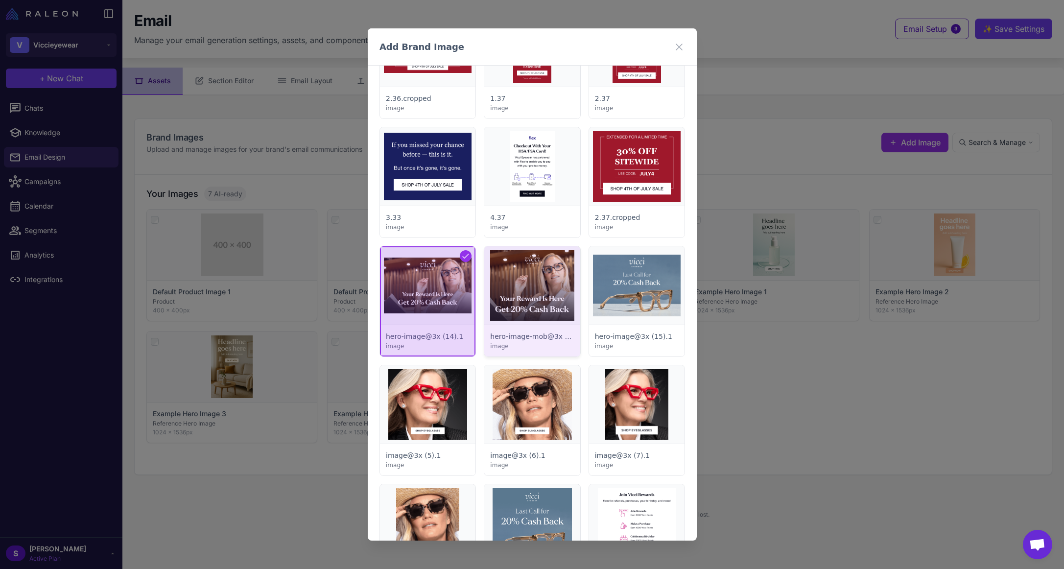
click at [533, 290] on div at bounding box center [531, 301] width 95 height 110
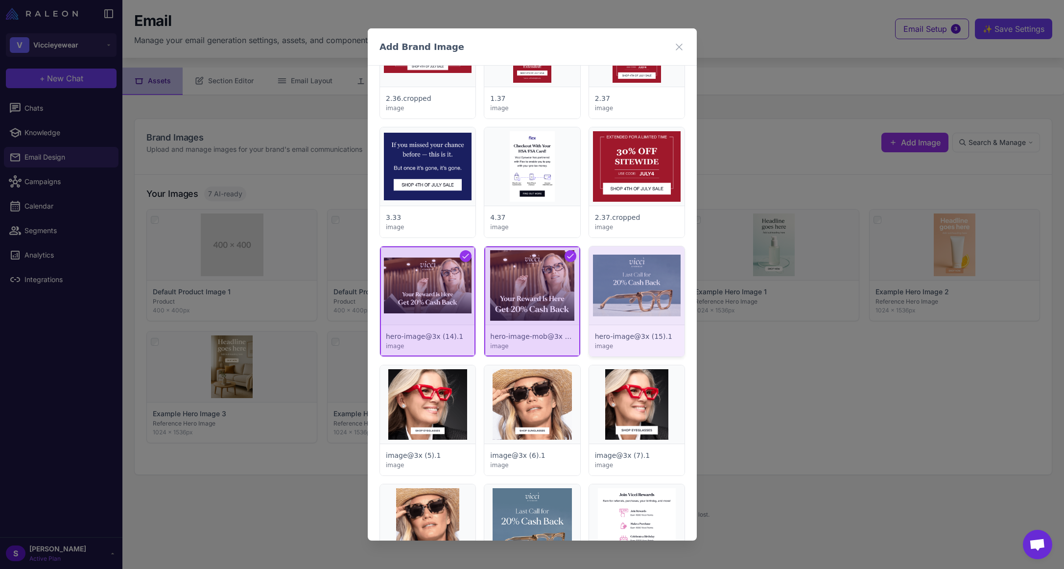
click at [627, 284] on div at bounding box center [635, 301] width 95 height 110
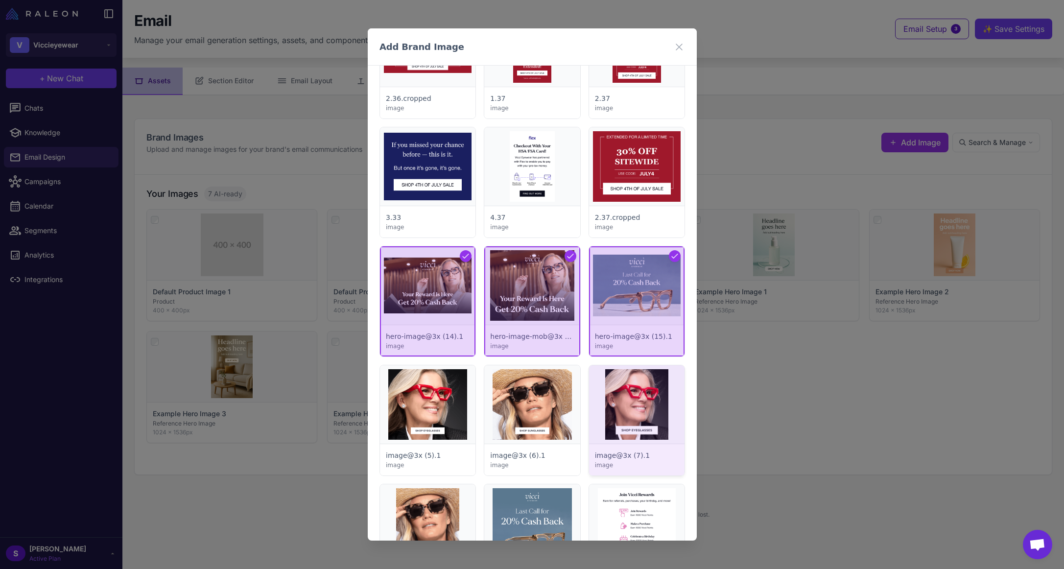
click at [609, 391] on div at bounding box center [635, 420] width 95 height 110
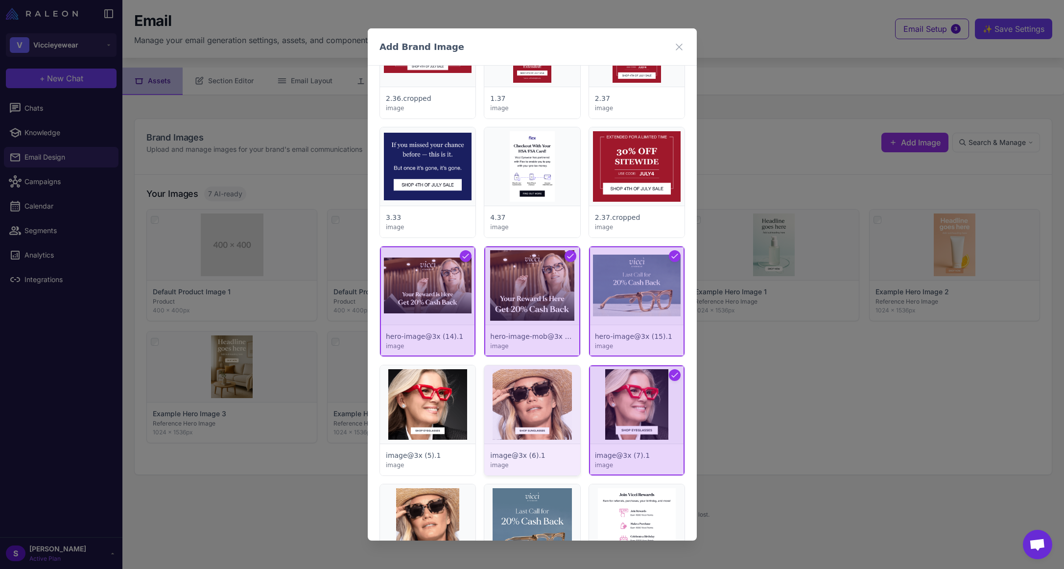
drag, startPoint x: 531, startPoint y: 397, endPoint x: 522, endPoint y: 399, distance: 8.5
click at [530, 398] on div at bounding box center [531, 420] width 95 height 110
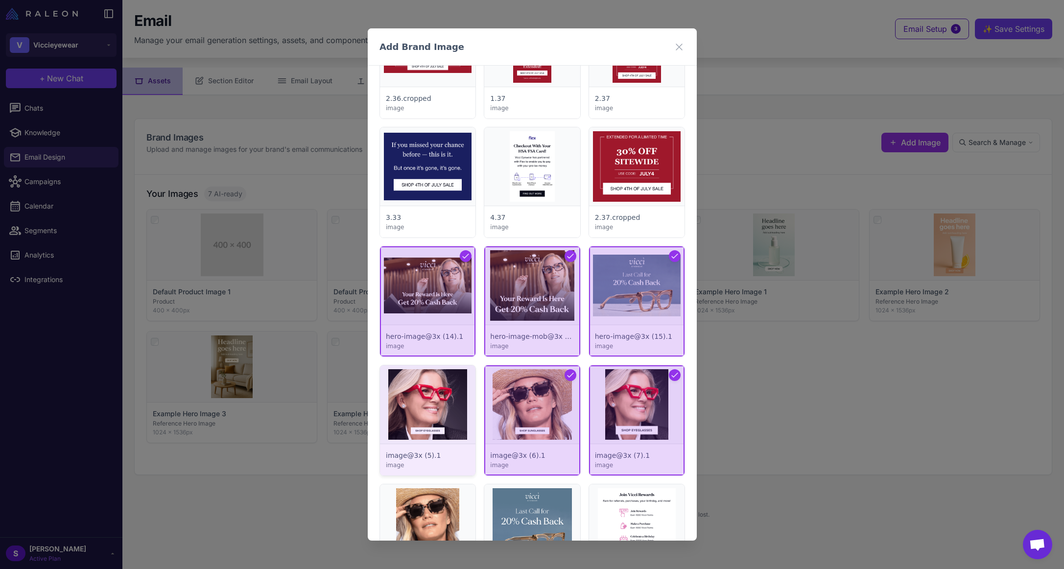
click at [405, 411] on div at bounding box center [427, 420] width 95 height 110
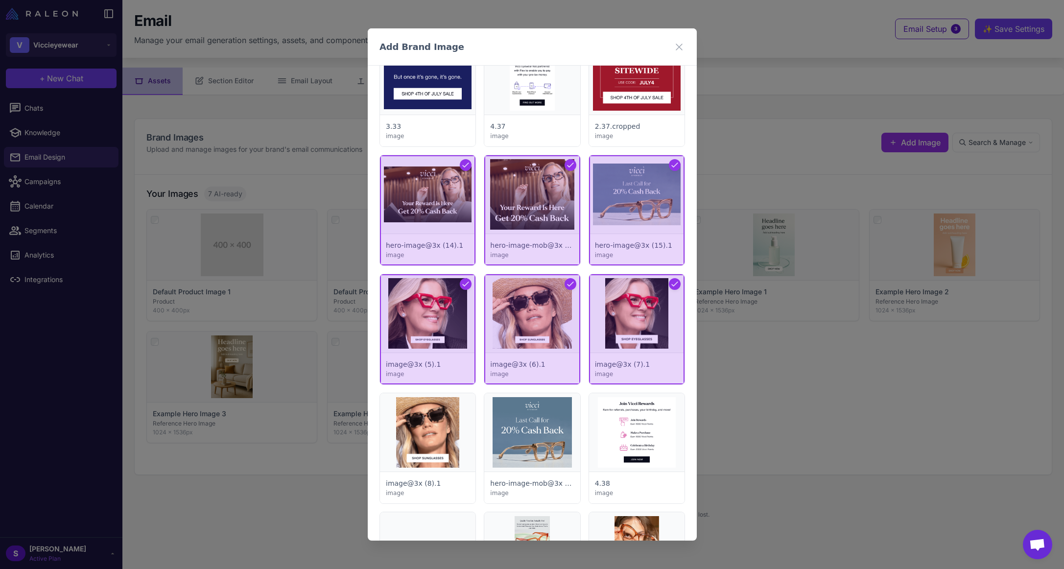
scroll to position [636, 0]
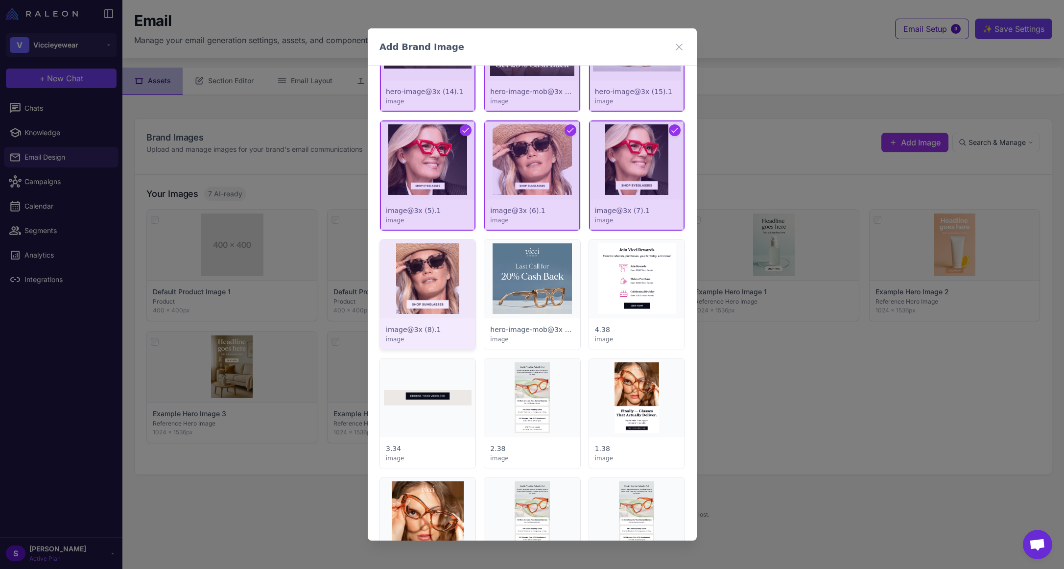
click at [443, 276] on div at bounding box center [427, 294] width 95 height 110
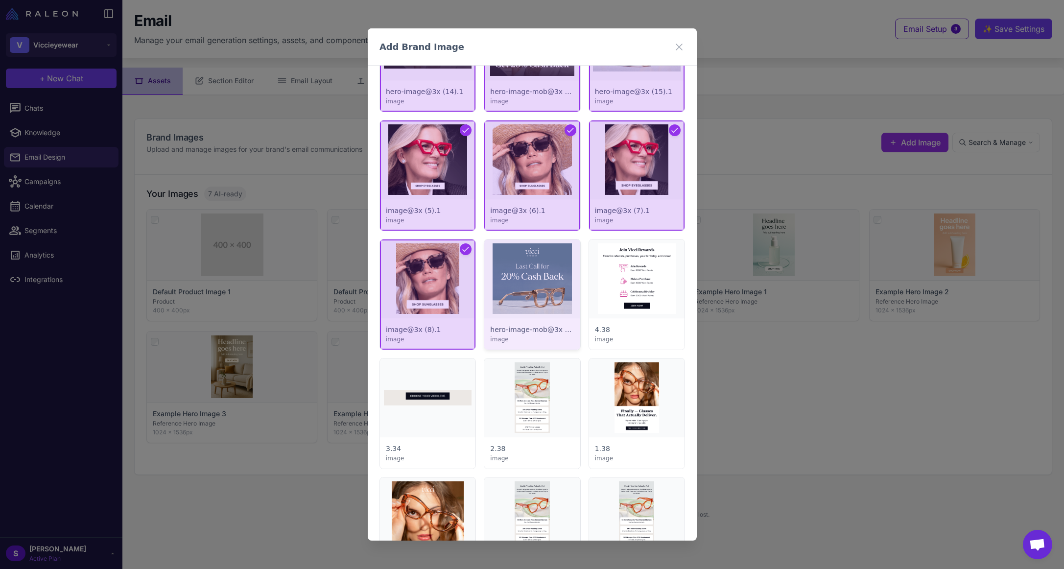
click at [543, 276] on div at bounding box center [531, 294] width 95 height 110
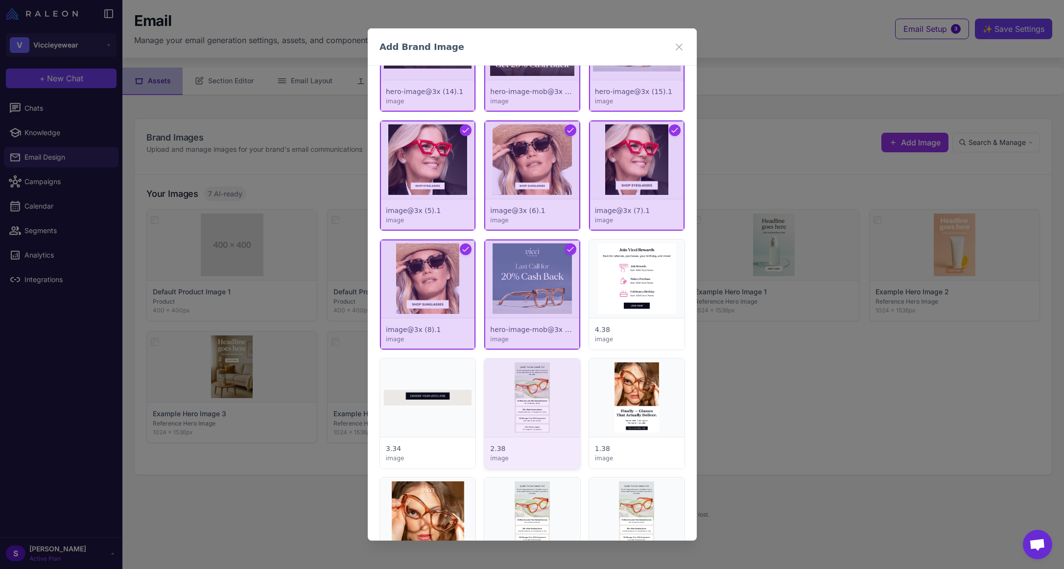
click at [533, 397] on div at bounding box center [531, 413] width 95 height 110
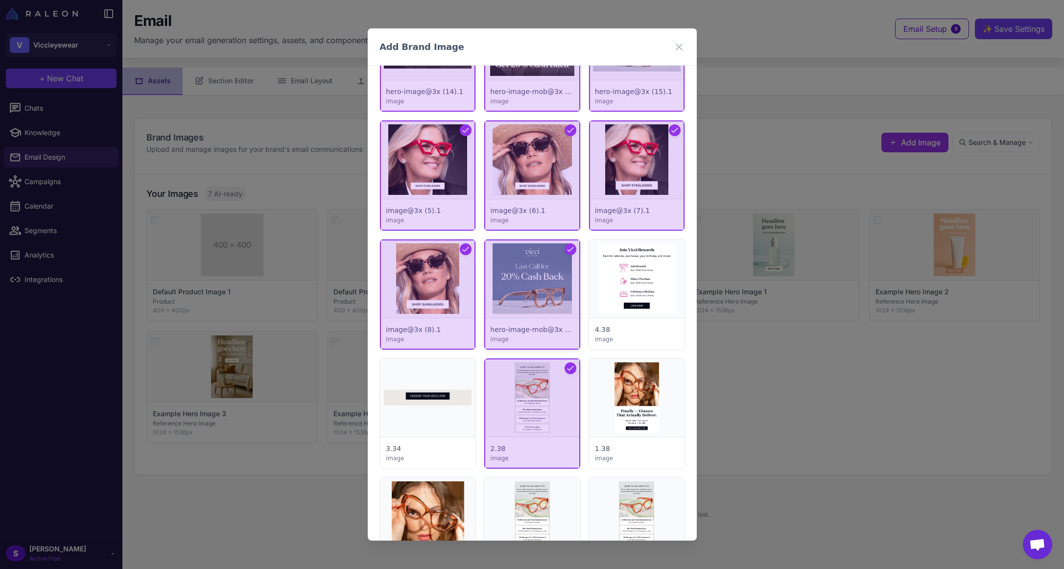
scroll to position [832, 0]
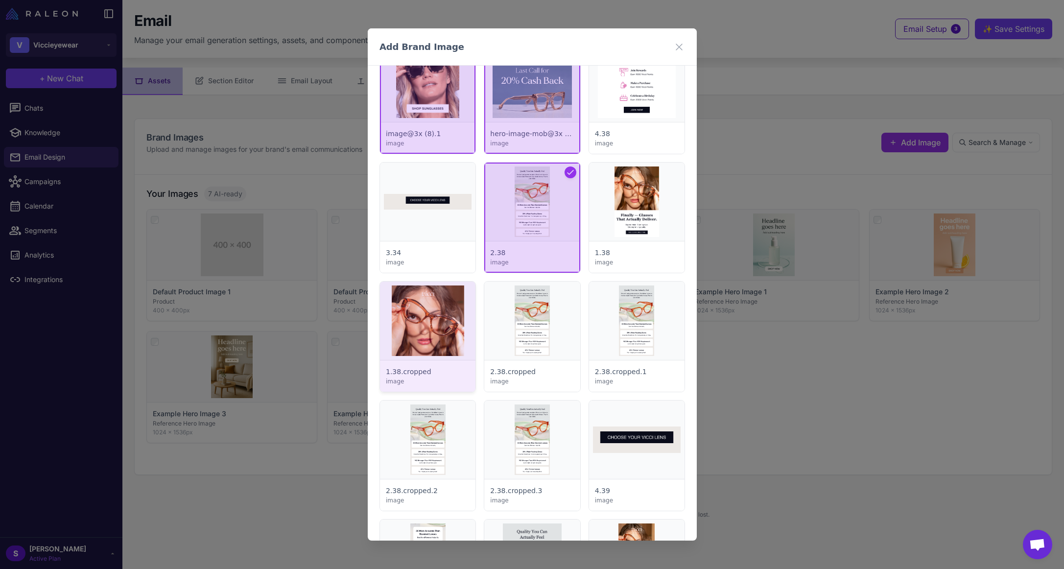
click at [446, 314] on div at bounding box center [427, 337] width 95 height 110
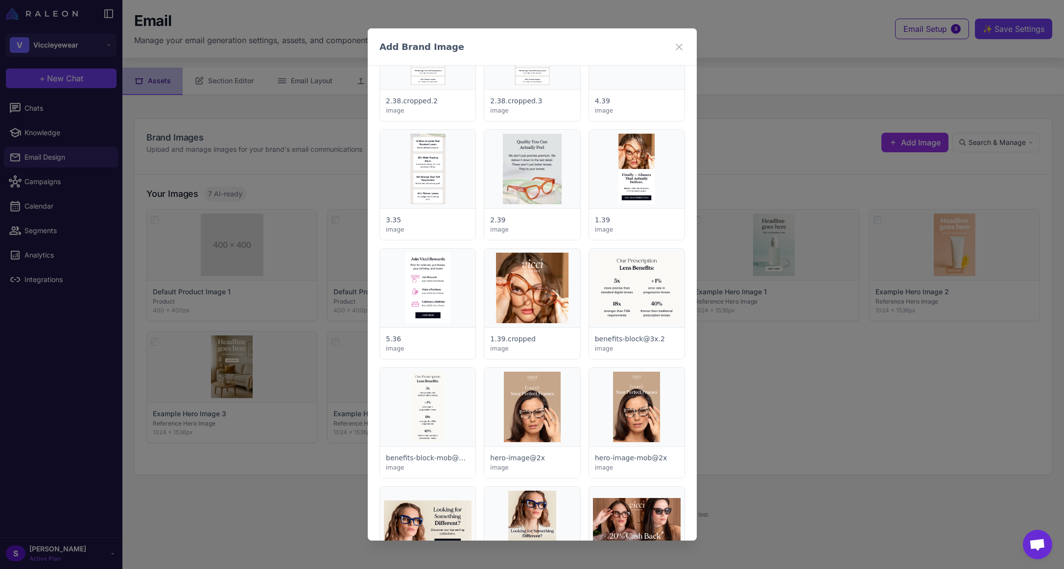
scroll to position [1273, 0]
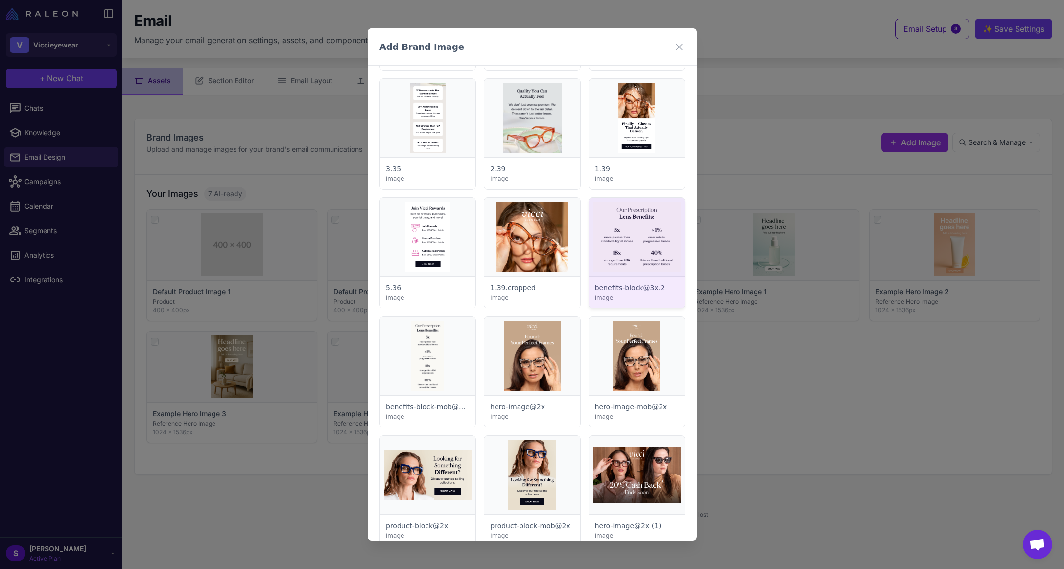
click at [624, 248] on div at bounding box center [635, 253] width 95 height 110
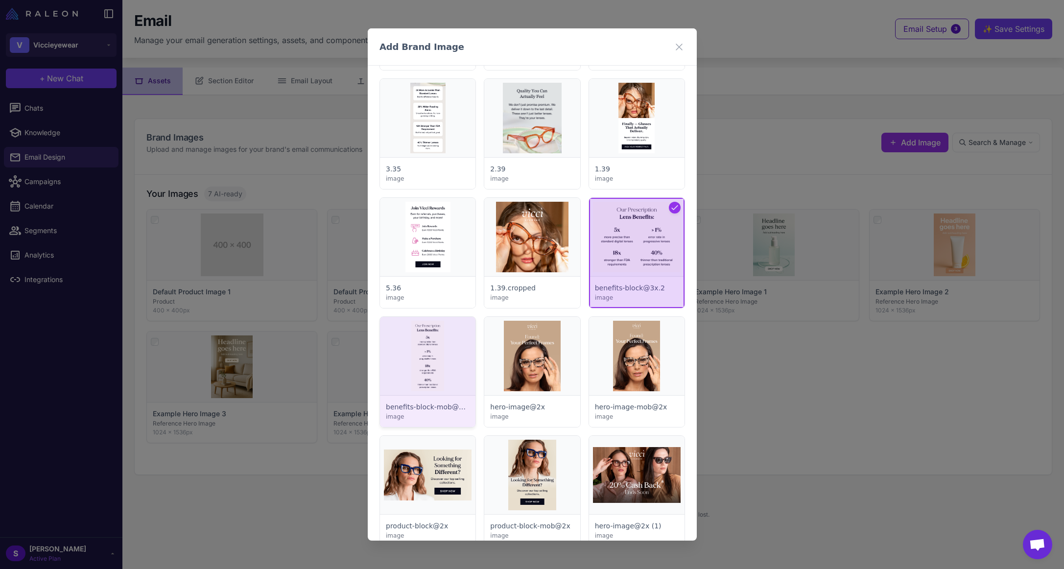
click at [446, 354] on div at bounding box center [427, 372] width 95 height 110
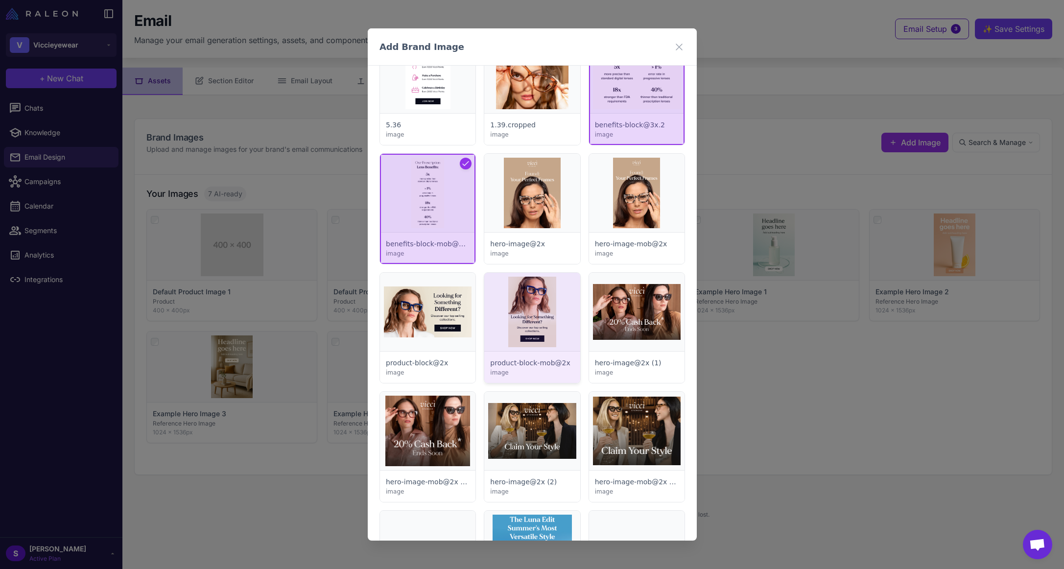
scroll to position [1469, 0]
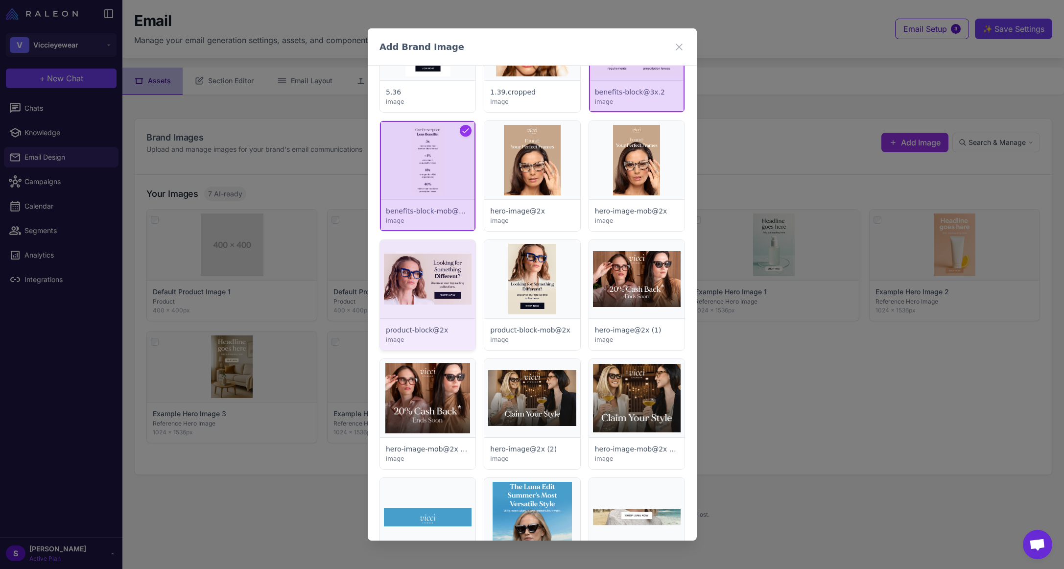
click at [447, 280] on div at bounding box center [427, 295] width 95 height 110
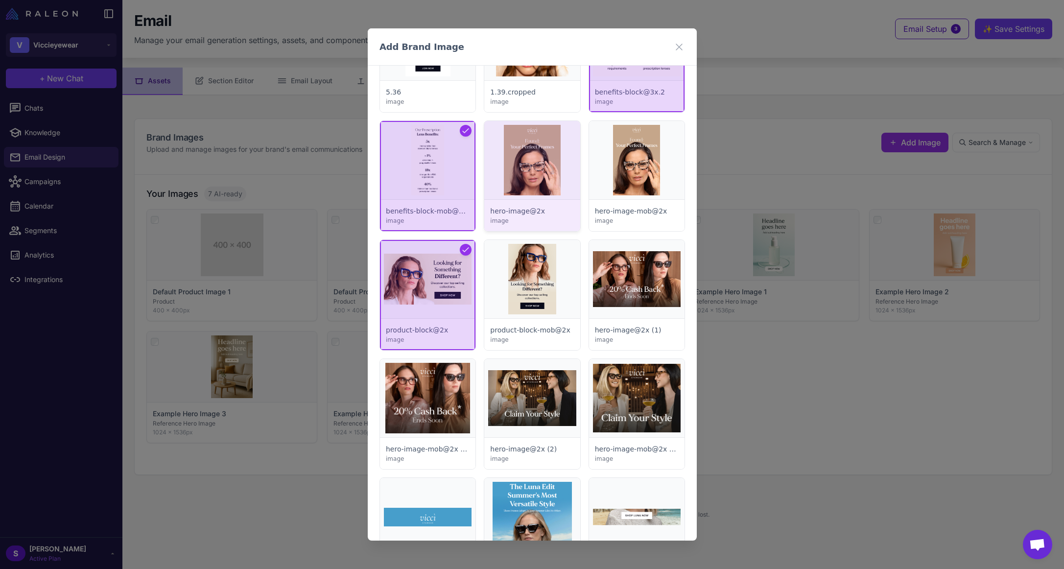
click at [524, 169] on div at bounding box center [531, 176] width 95 height 110
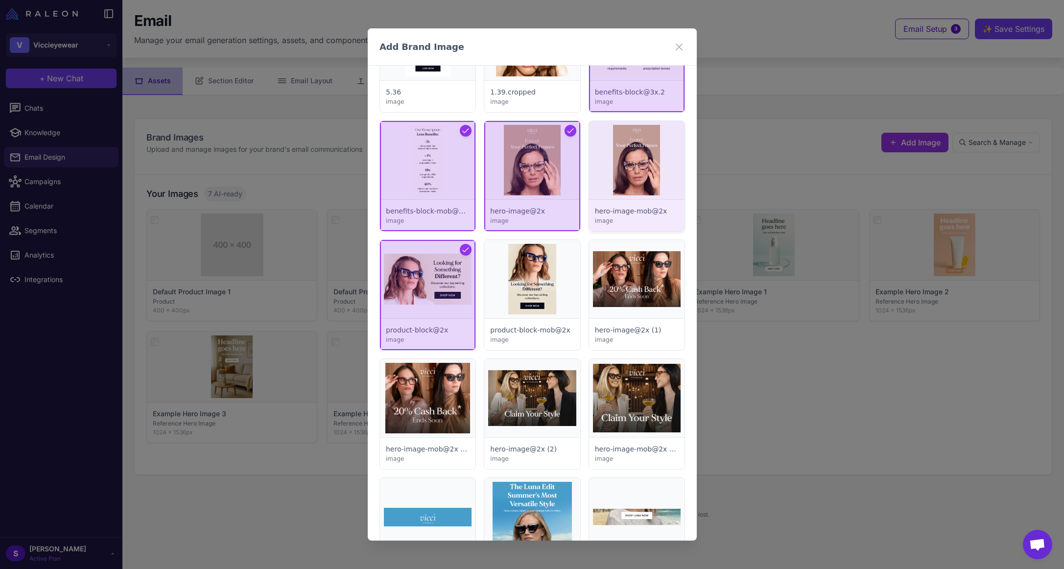
click at [631, 168] on div at bounding box center [635, 176] width 95 height 110
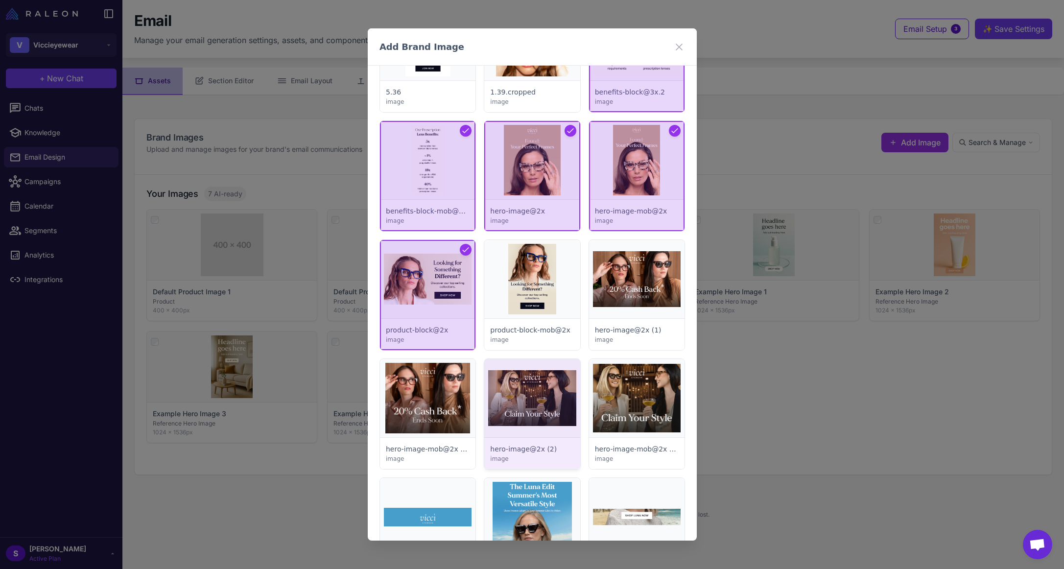
click at [533, 383] on div at bounding box center [531, 414] width 95 height 110
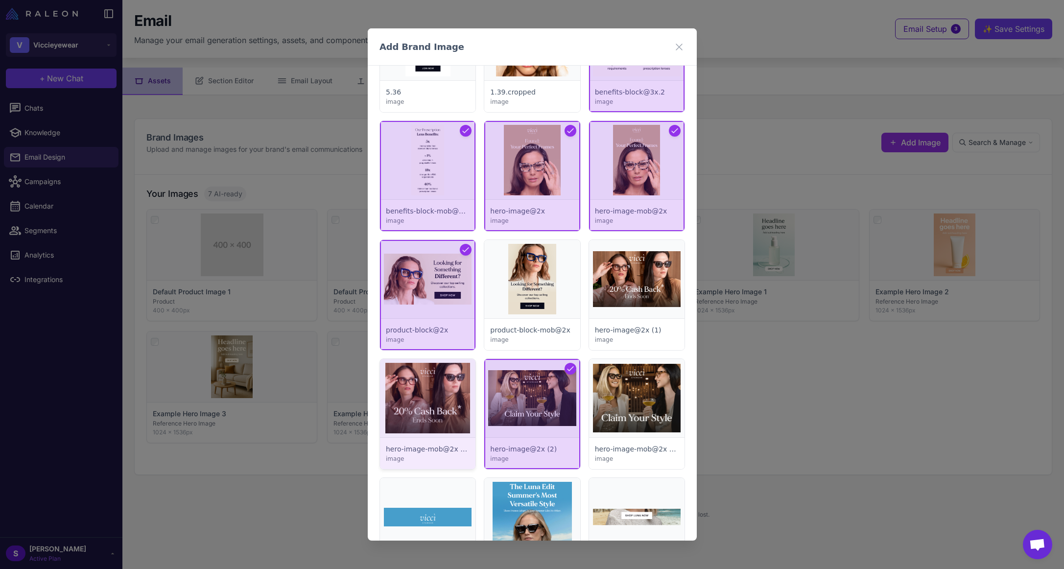
click at [449, 396] on div at bounding box center [427, 414] width 95 height 110
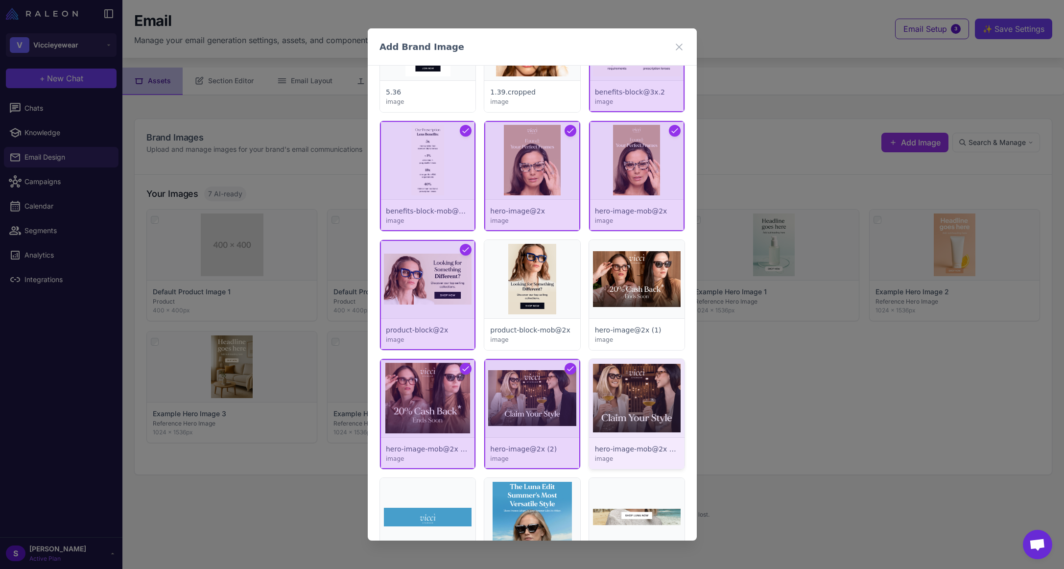
drag, startPoint x: 637, startPoint y: 400, endPoint x: 633, endPoint y: 362, distance: 38.4
click at [637, 400] on div at bounding box center [635, 414] width 95 height 110
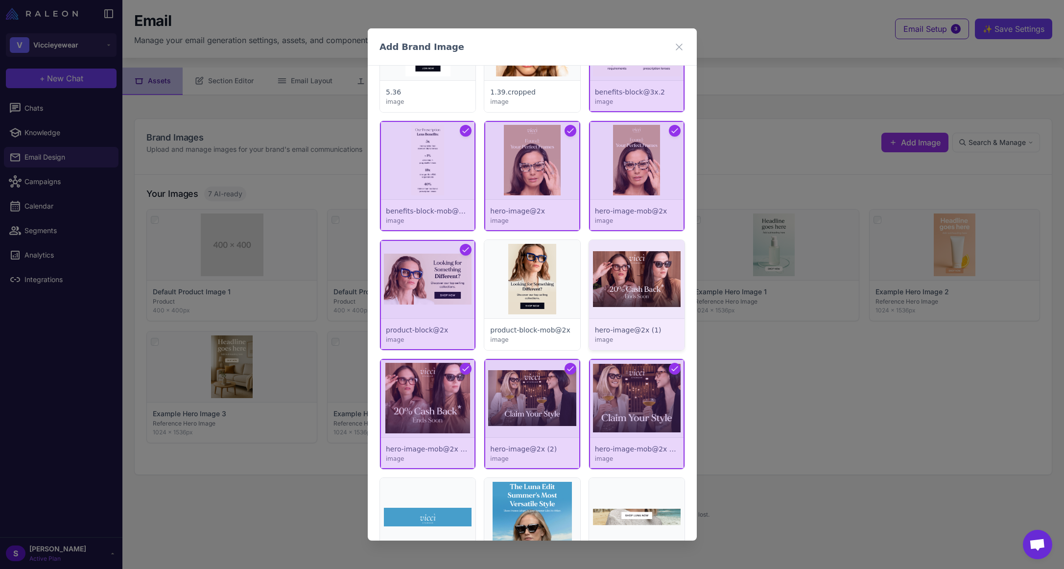
click at [626, 290] on div at bounding box center [635, 295] width 95 height 110
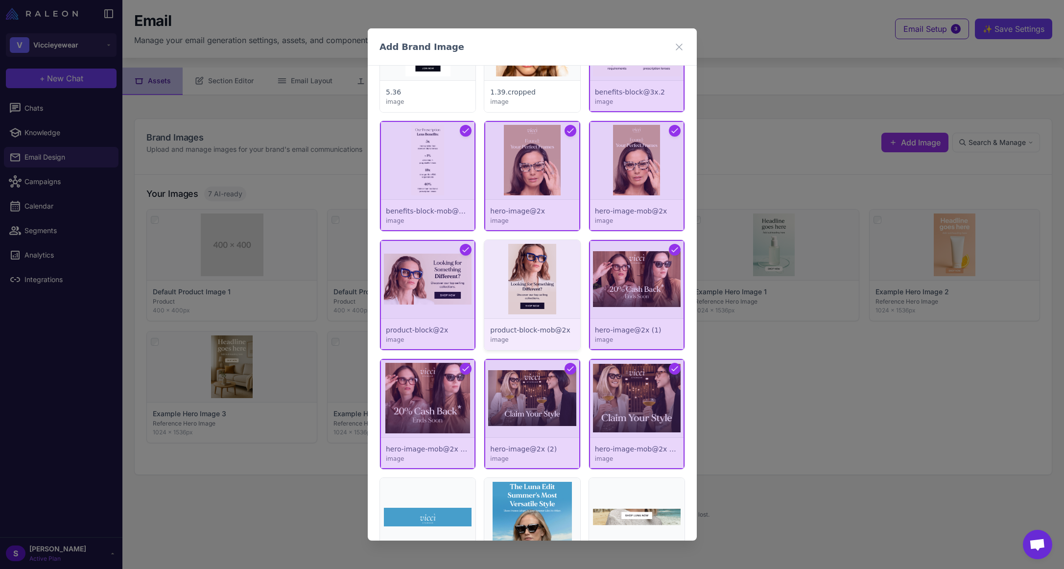
click at [520, 275] on div at bounding box center [531, 295] width 95 height 110
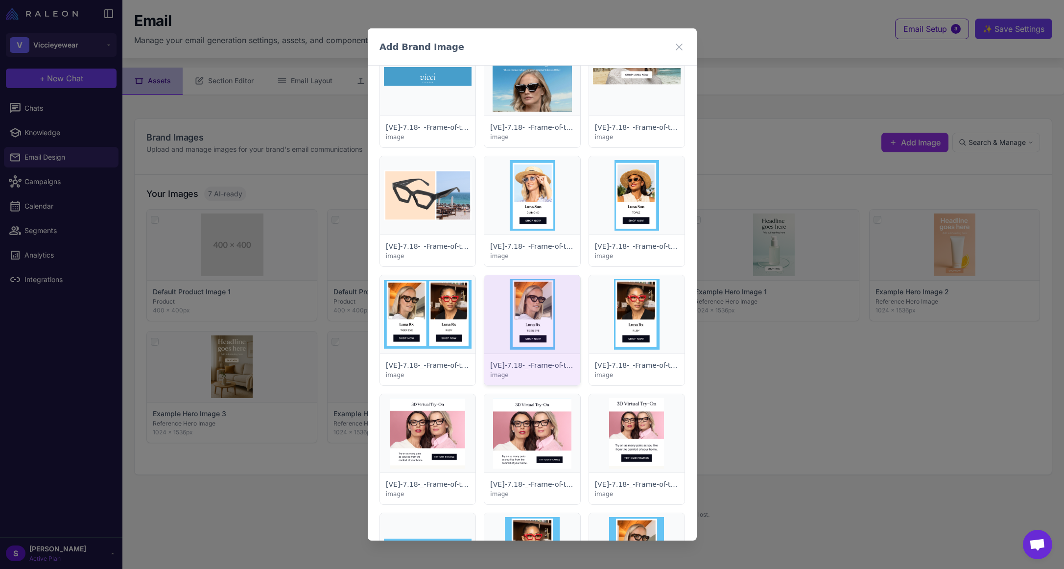
scroll to position [2056, 0]
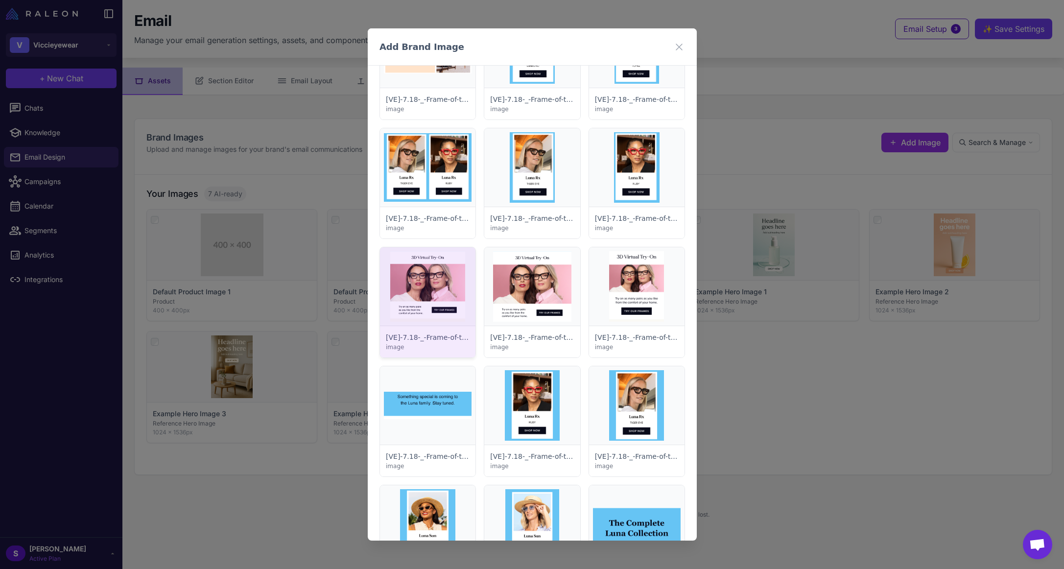
click at [437, 286] on div at bounding box center [427, 302] width 95 height 110
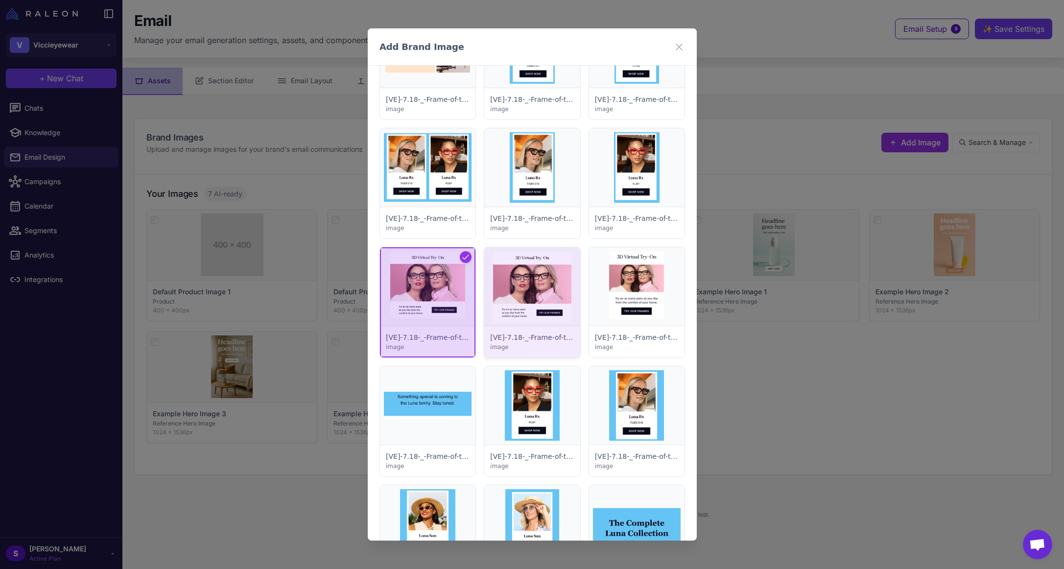
click at [537, 294] on div at bounding box center [531, 302] width 95 height 110
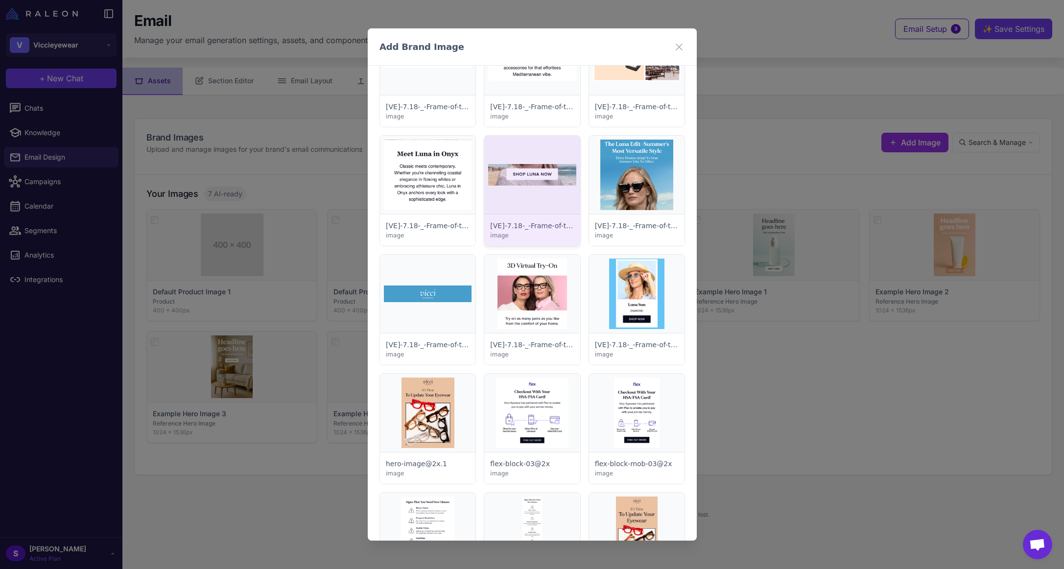
scroll to position [2840, 0]
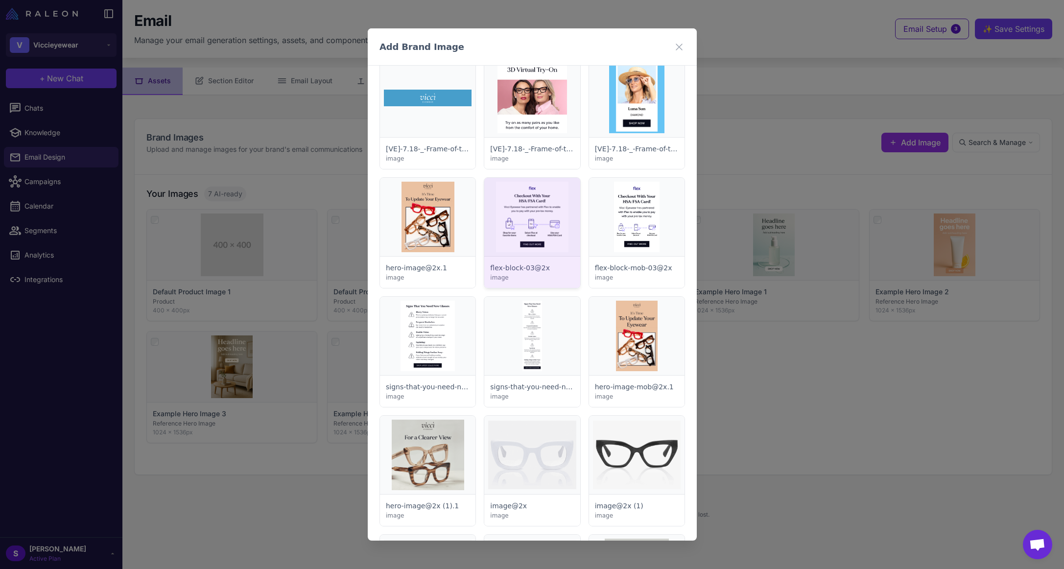
drag, startPoint x: 537, startPoint y: 220, endPoint x: 559, endPoint y: 215, distance: 23.0
click at [537, 220] on div at bounding box center [531, 233] width 95 height 110
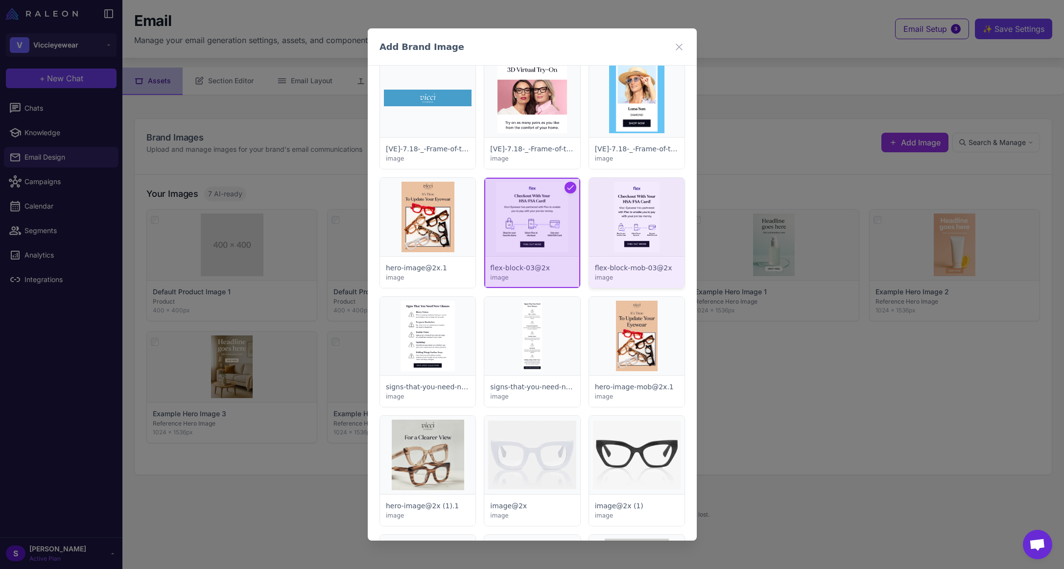
click at [640, 222] on div at bounding box center [635, 233] width 95 height 110
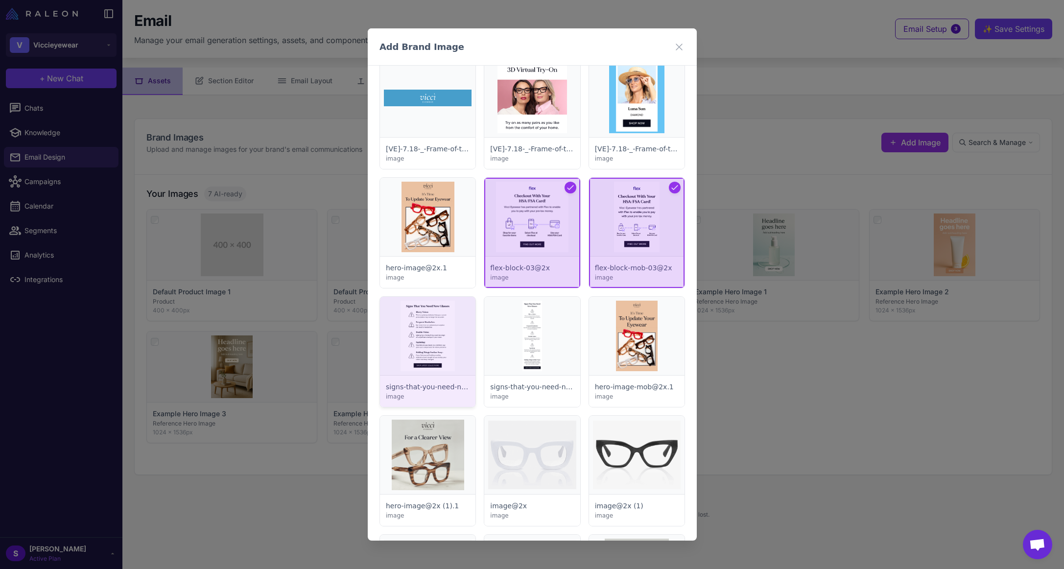
click at [435, 333] on div at bounding box center [427, 352] width 95 height 110
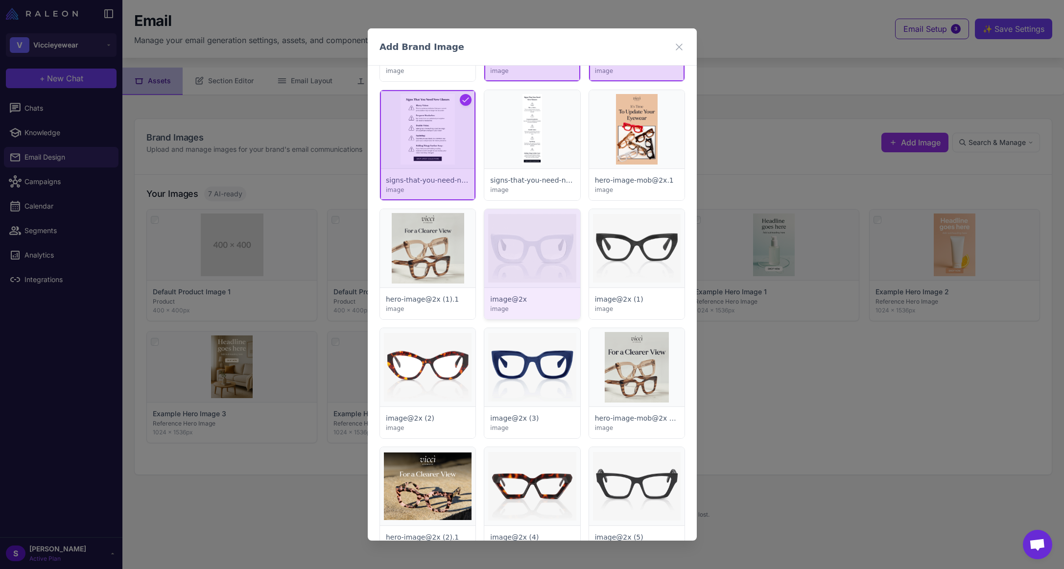
scroll to position [3133, 0]
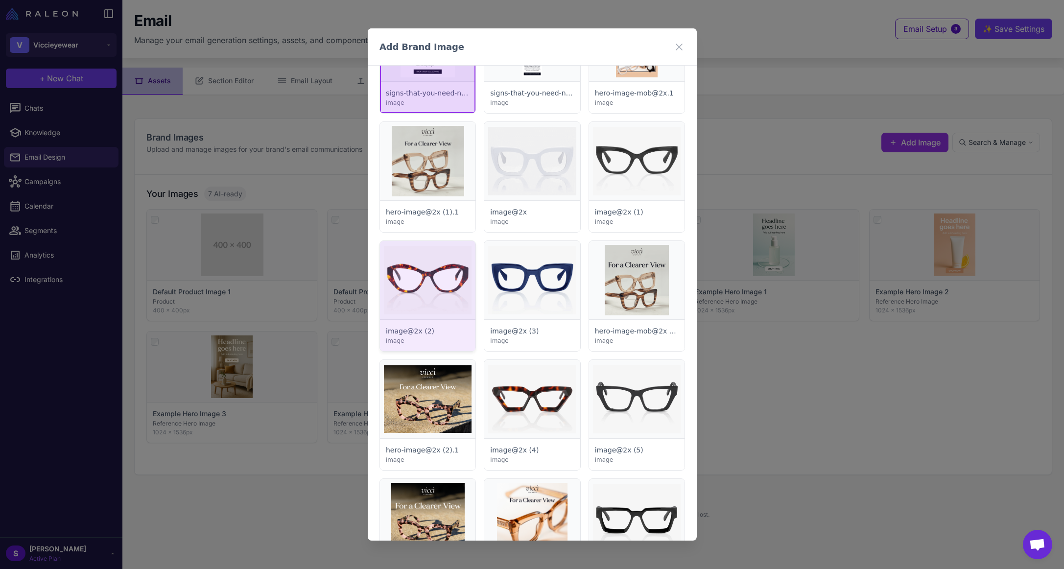
click at [426, 277] on div at bounding box center [427, 296] width 95 height 110
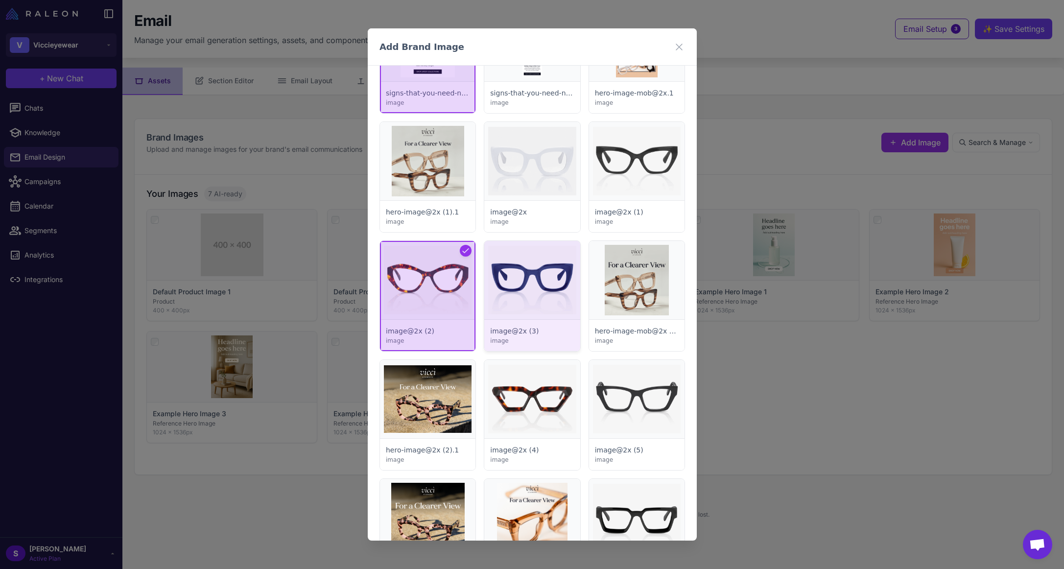
click at [519, 281] on div at bounding box center [531, 296] width 95 height 110
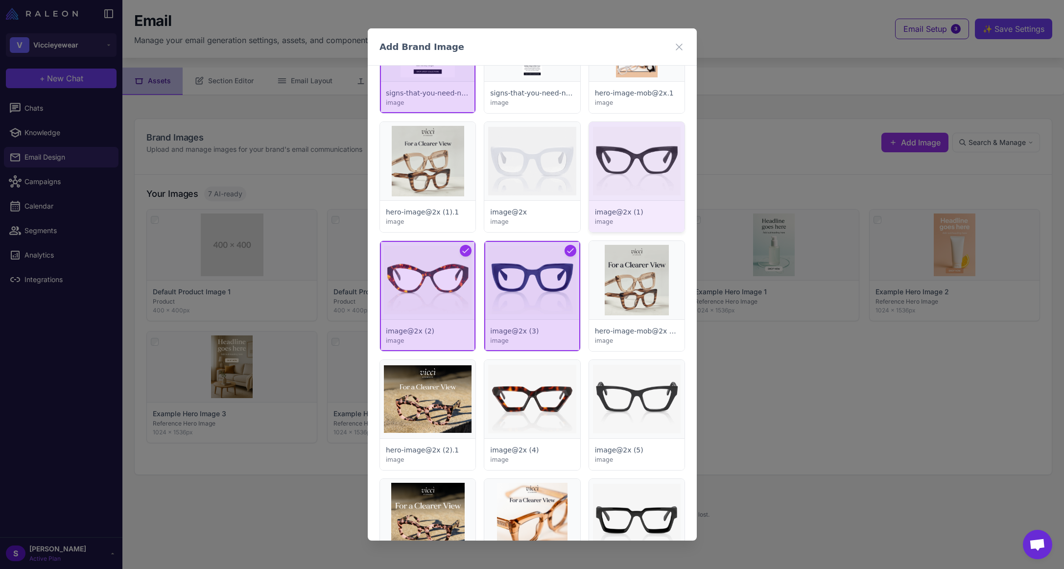
click at [606, 167] on div at bounding box center [635, 177] width 95 height 110
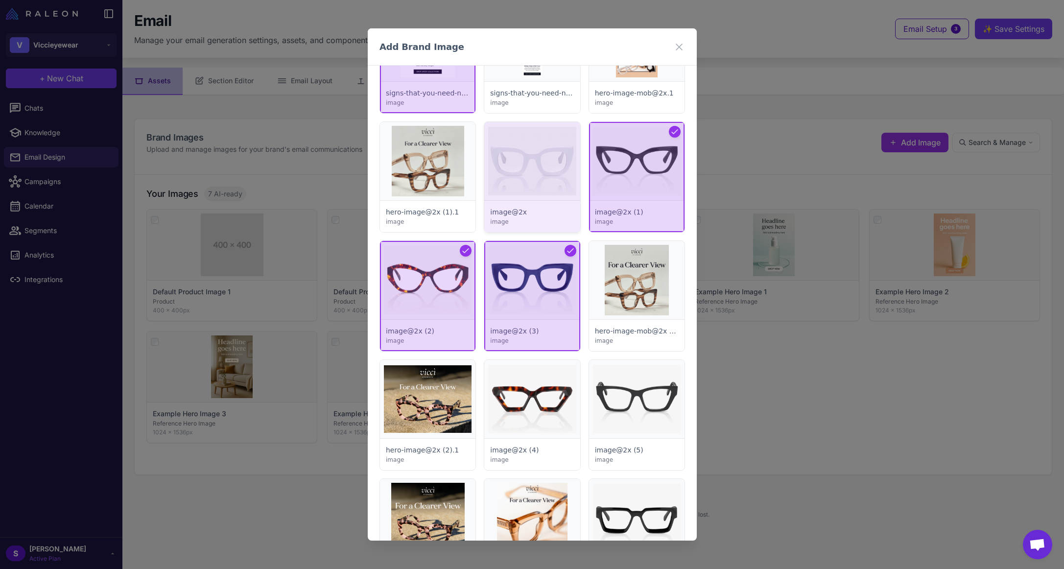
click at [505, 153] on div at bounding box center [531, 177] width 95 height 110
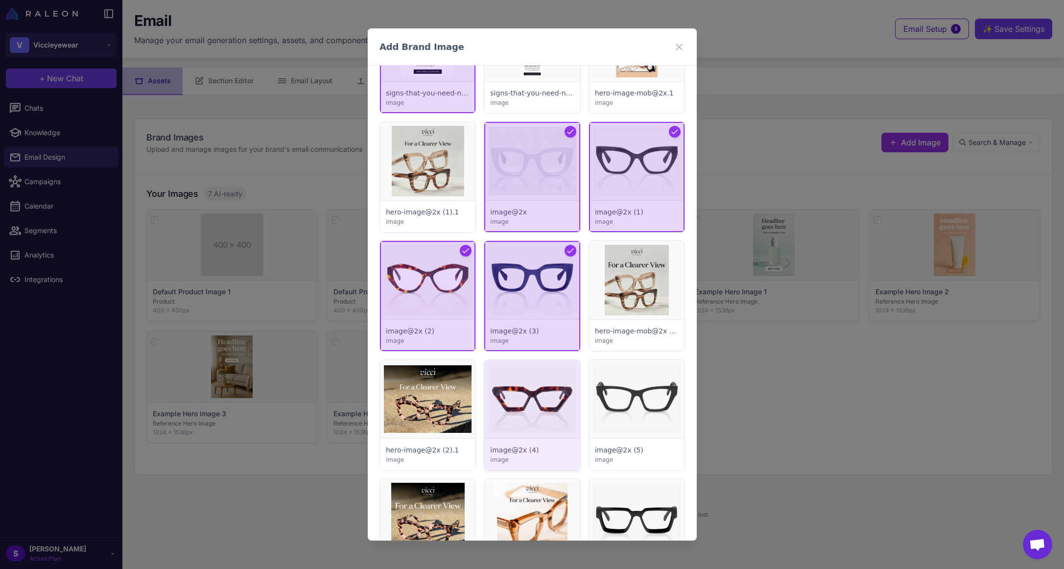
click at [553, 407] on div at bounding box center [531, 415] width 95 height 110
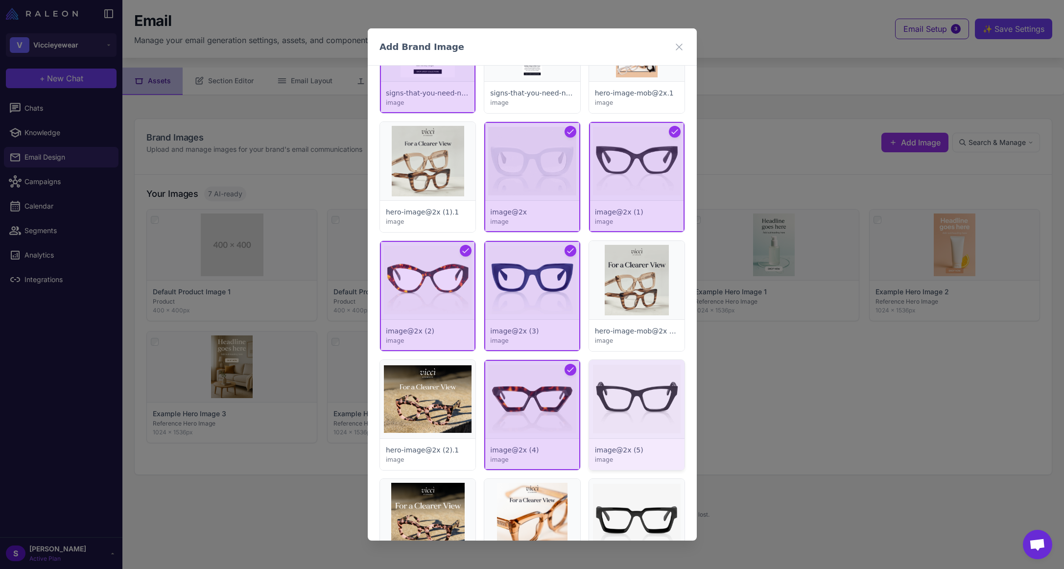
click at [630, 398] on div at bounding box center [635, 415] width 95 height 110
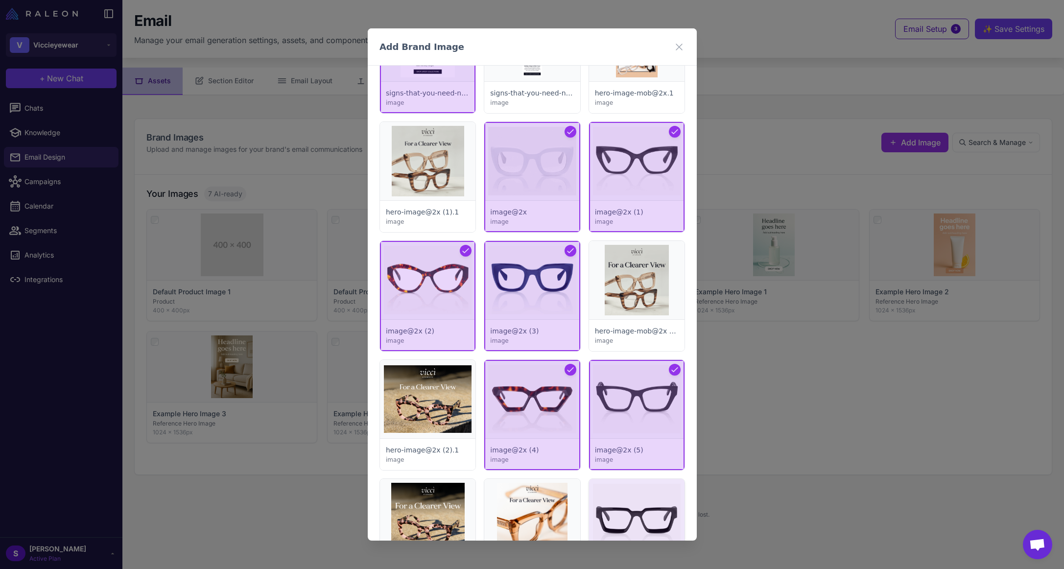
click at [633, 503] on div at bounding box center [635, 534] width 95 height 110
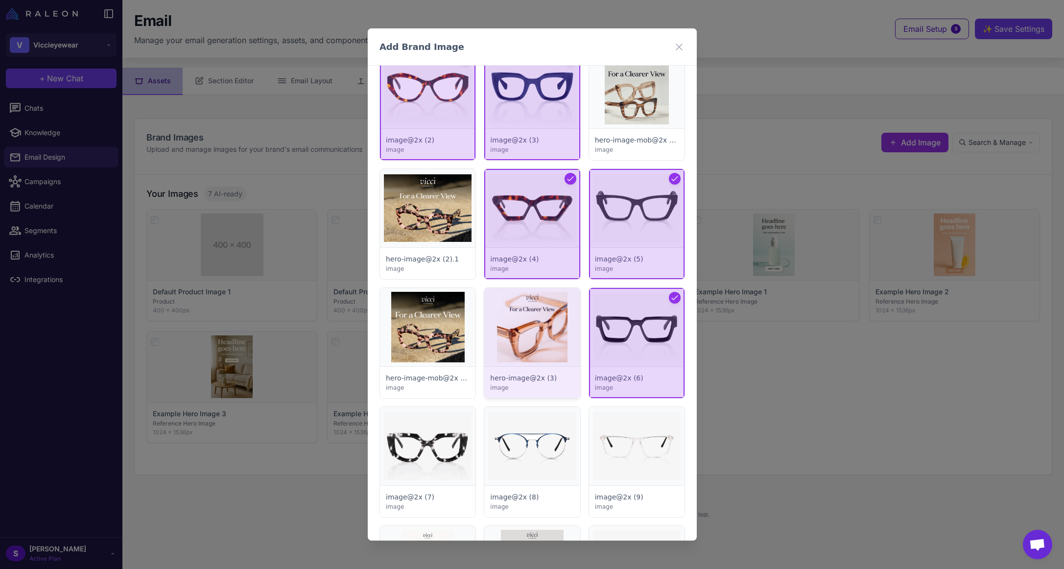
scroll to position [3329, 0]
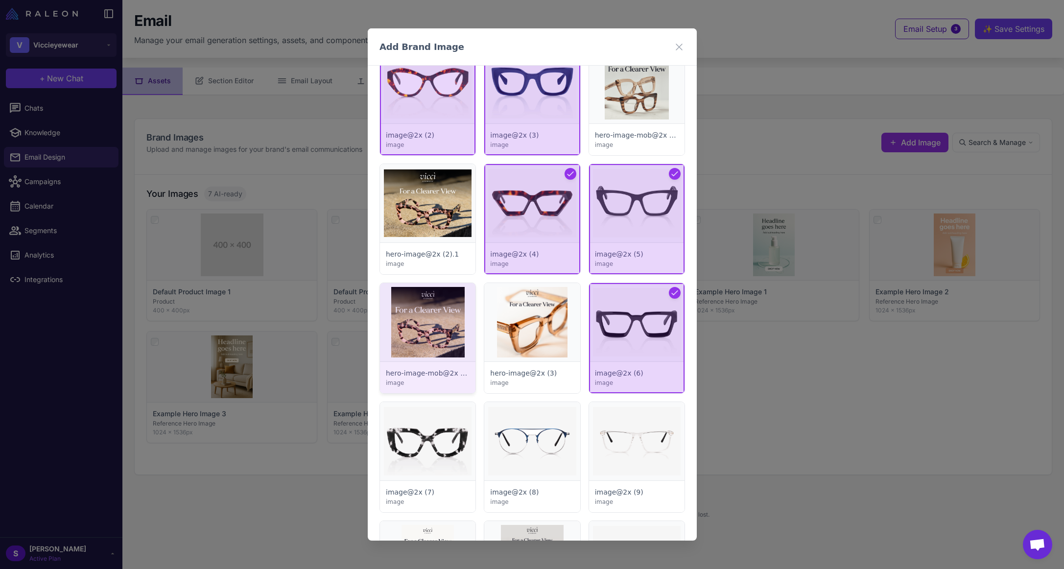
click at [428, 320] on div at bounding box center [427, 338] width 95 height 110
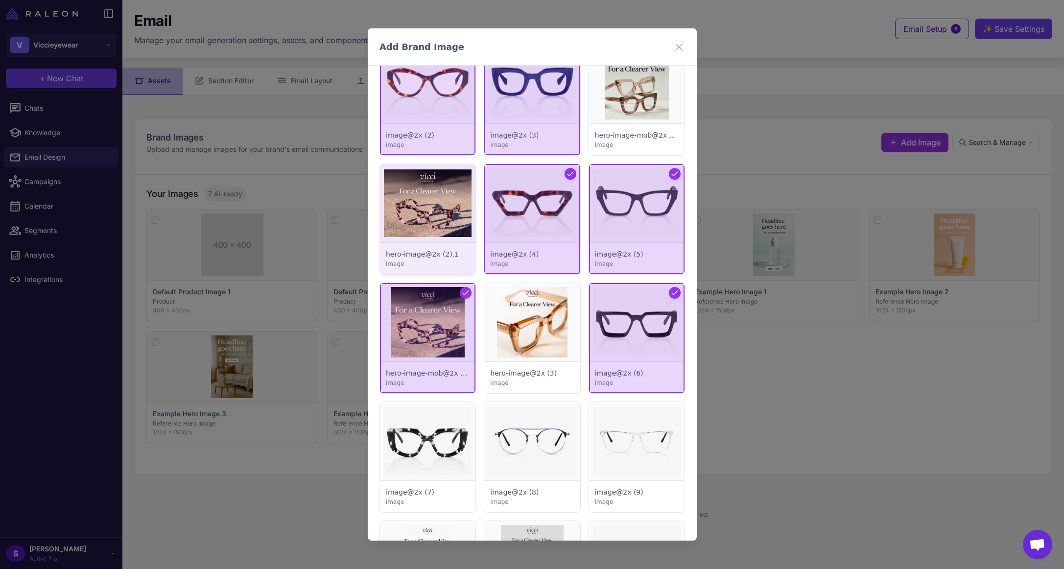
click at [434, 201] on div at bounding box center [427, 219] width 95 height 110
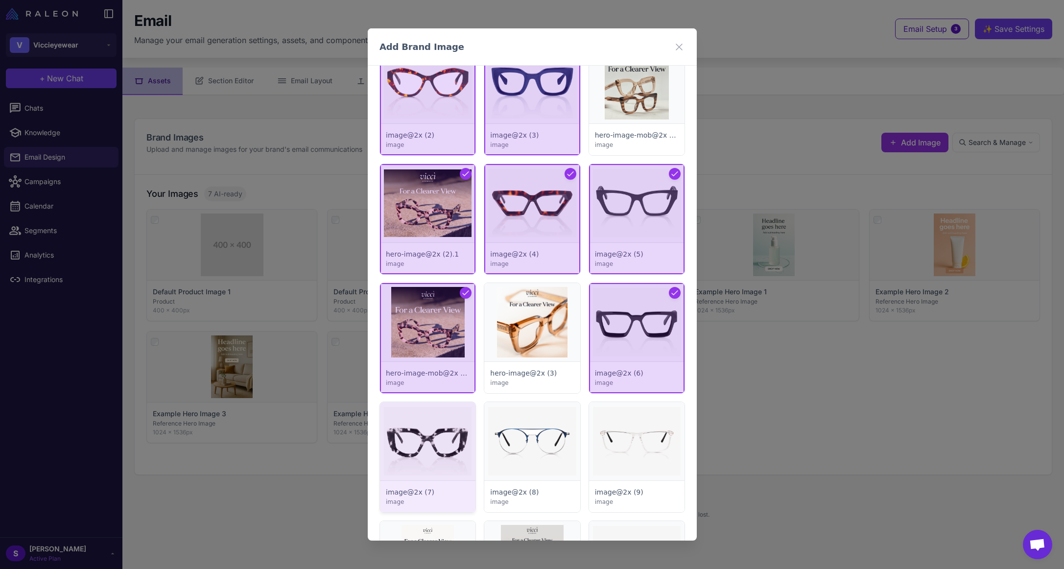
click at [430, 433] on div at bounding box center [427, 457] width 95 height 110
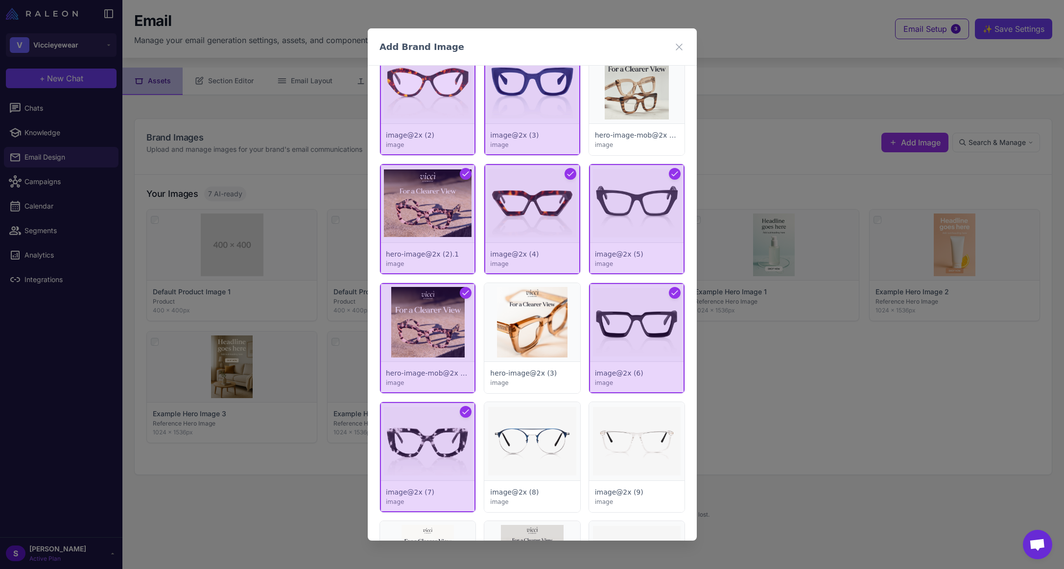
scroll to position [3525, 0]
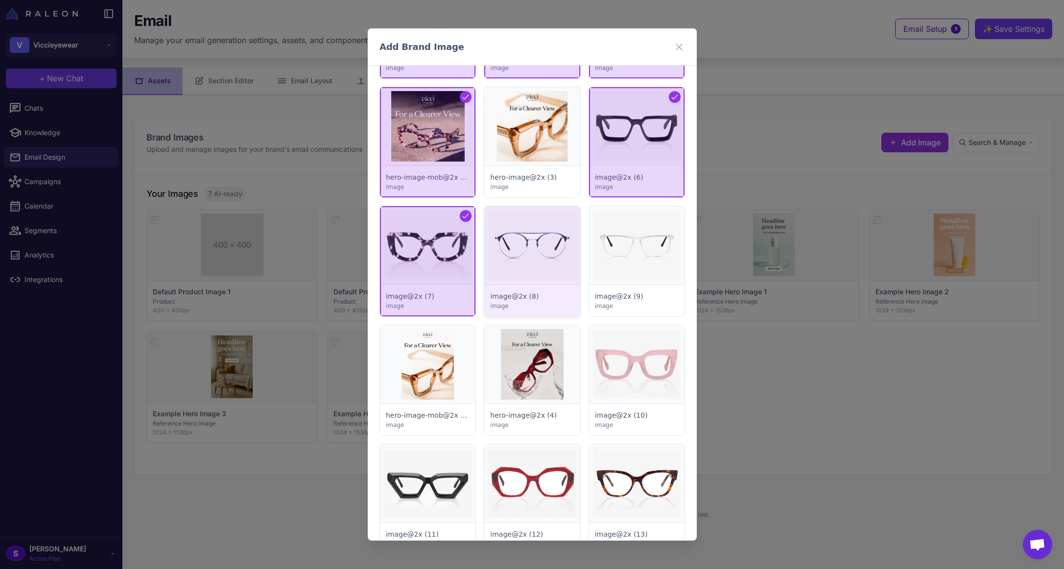
click at [530, 254] on div at bounding box center [531, 261] width 95 height 110
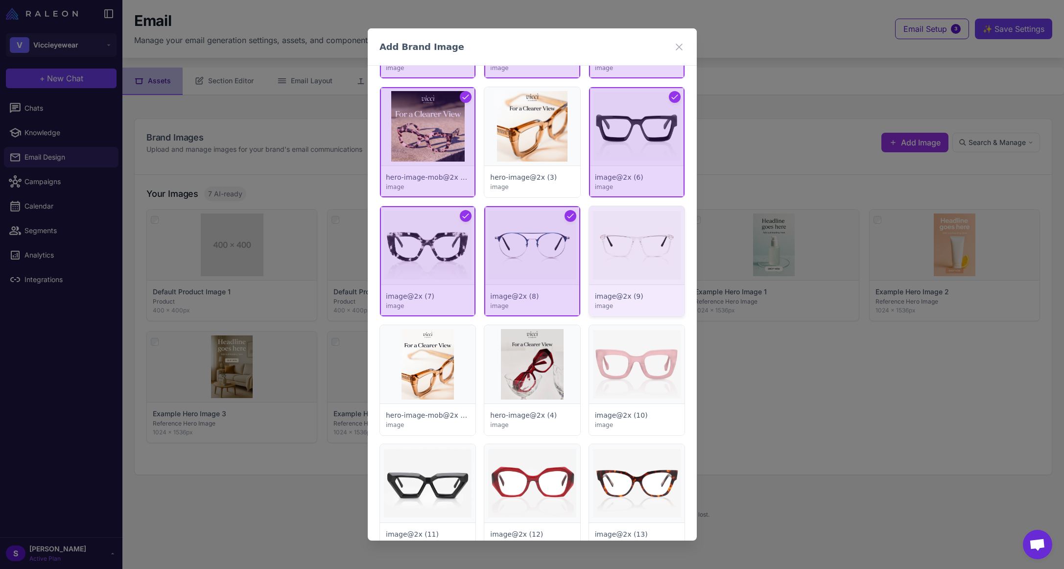
click at [628, 259] on div at bounding box center [635, 261] width 95 height 110
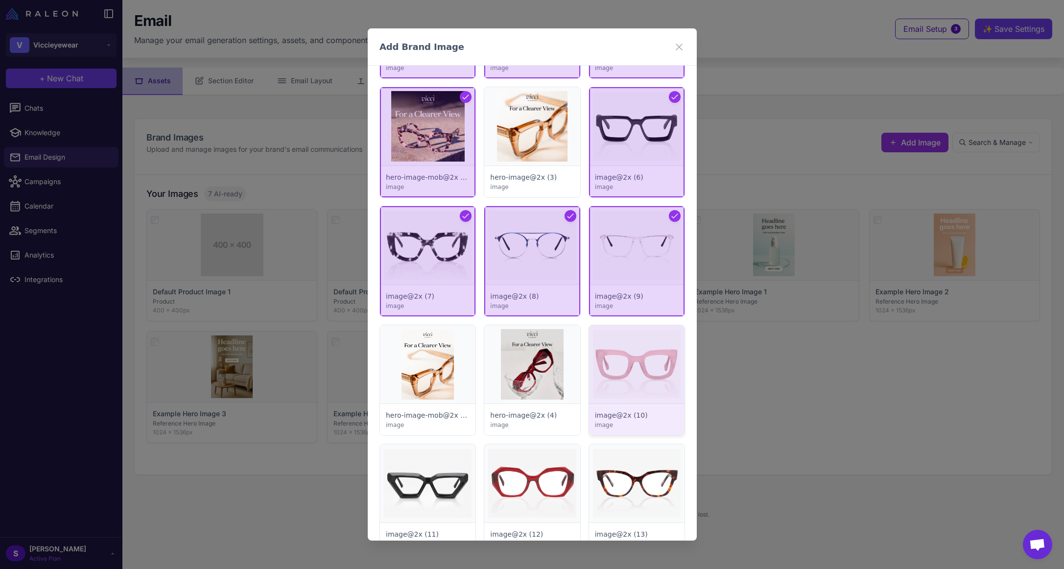
click at [617, 353] on div at bounding box center [635, 380] width 95 height 110
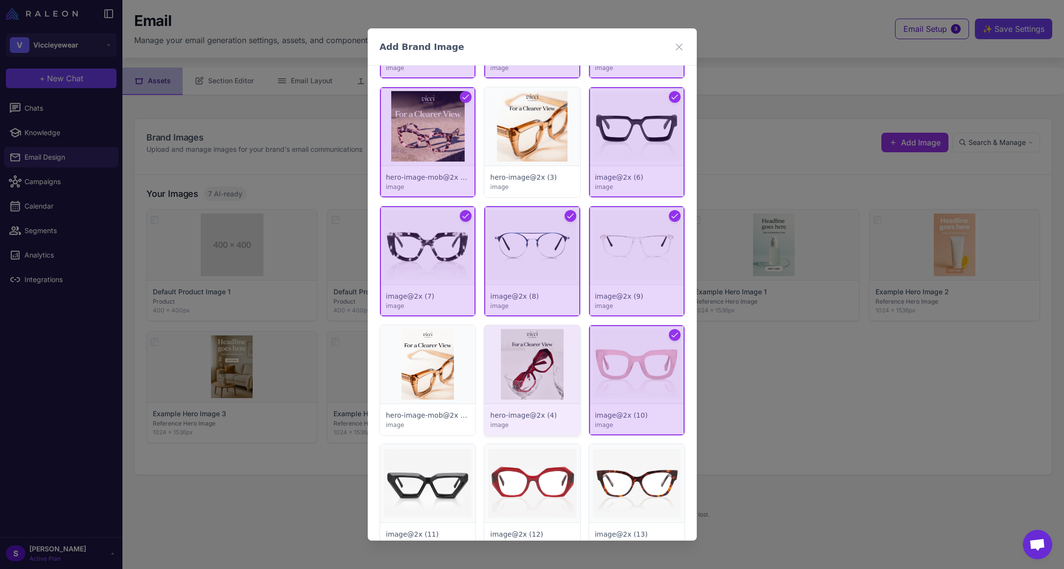
click at [516, 366] on div at bounding box center [531, 380] width 95 height 110
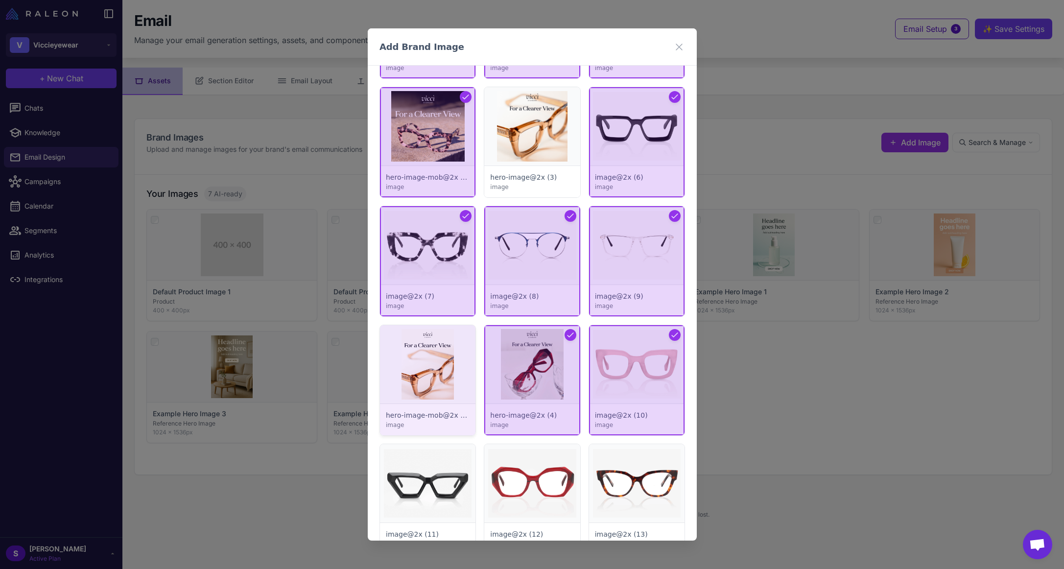
click at [419, 373] on div at bounding box center [427, 380] width 95 height 110
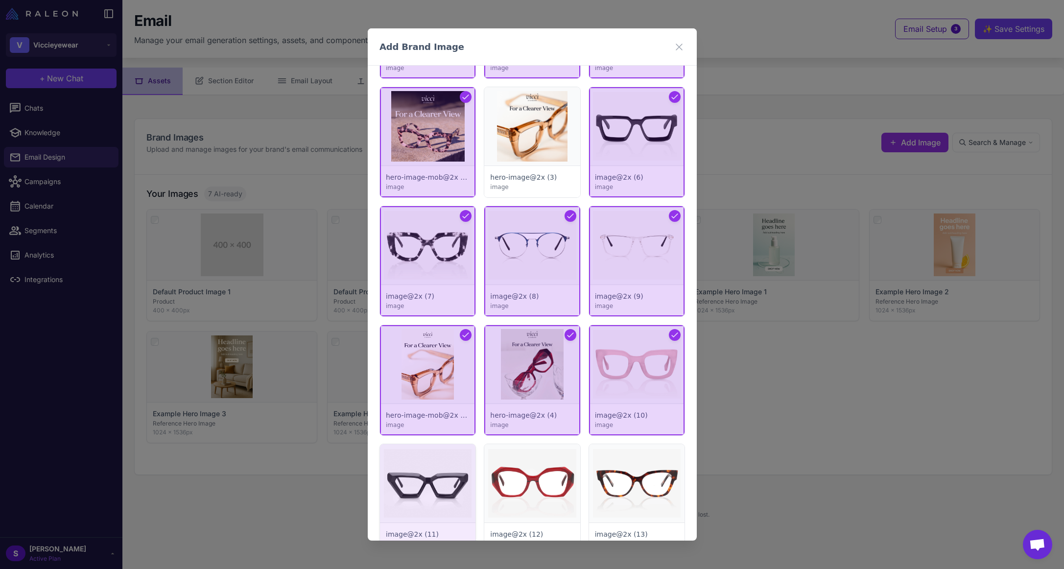
click at [418, 479] on div at bounding box center [427, 499] width 95 height 110
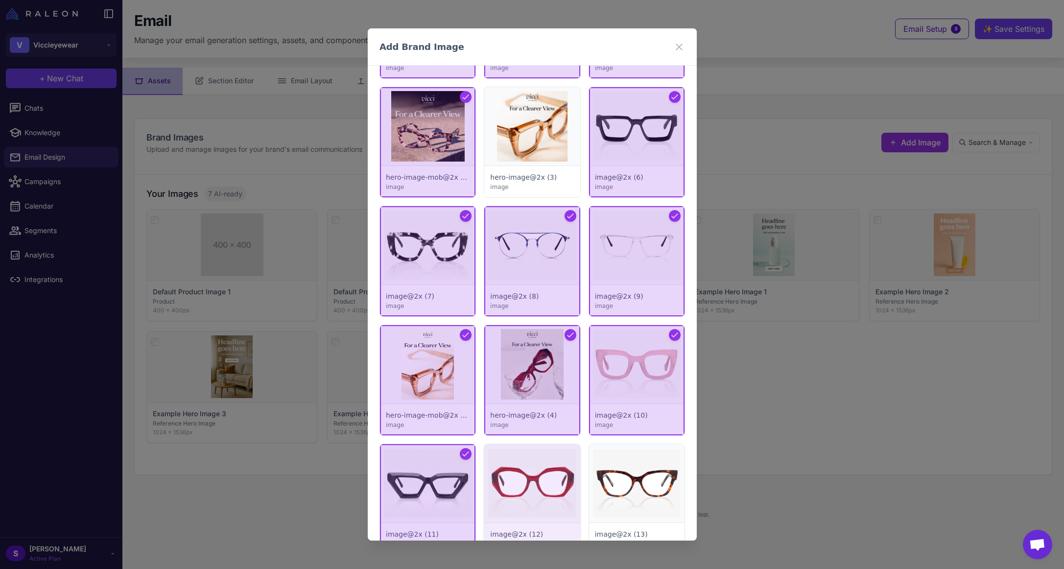
click at [526, 489] on div at bounding box center [531, 499] width 95 height 110
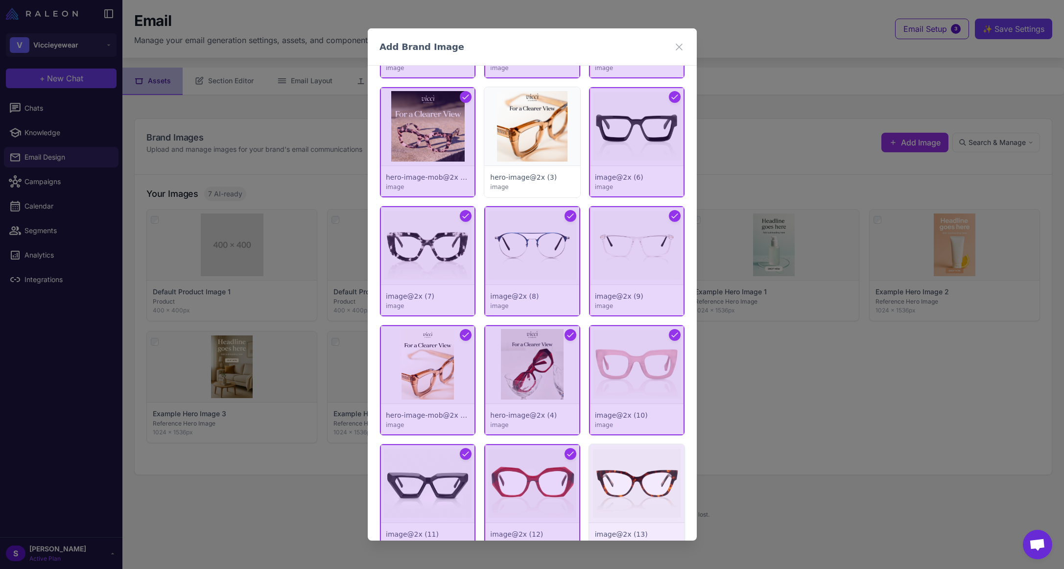
click at [646, 496] on div at bounding box center [635, 499] width 95 height 110
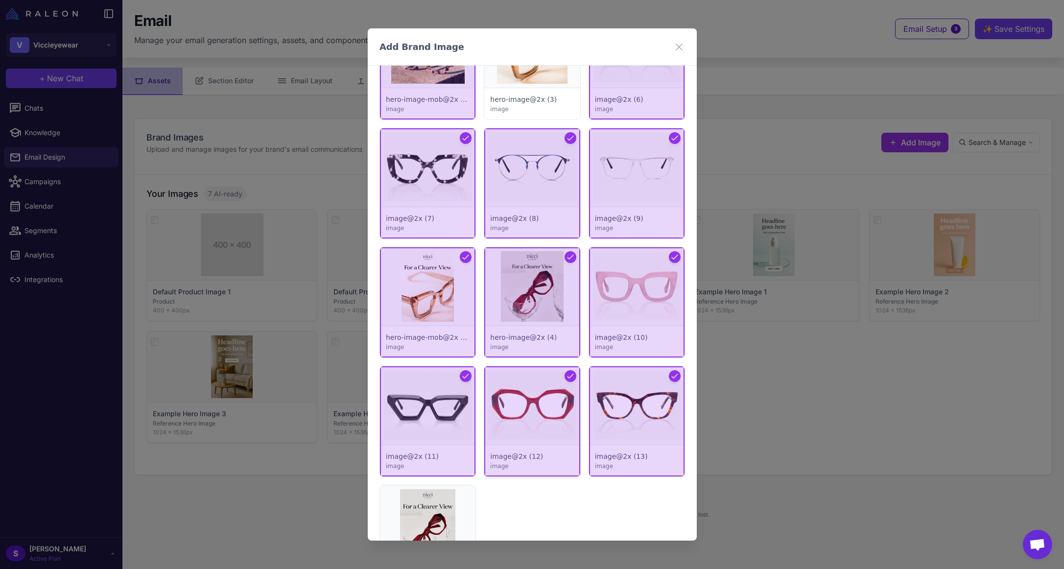
scroll to position [3707, 0]
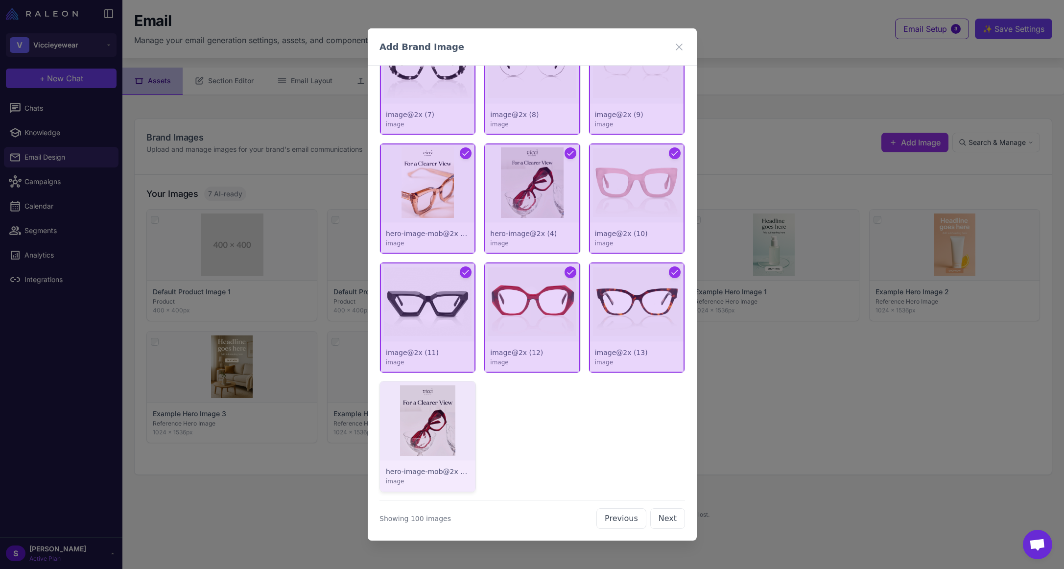
click at [430, 418] on div at bounding box center [427, 436] width 95 height 110
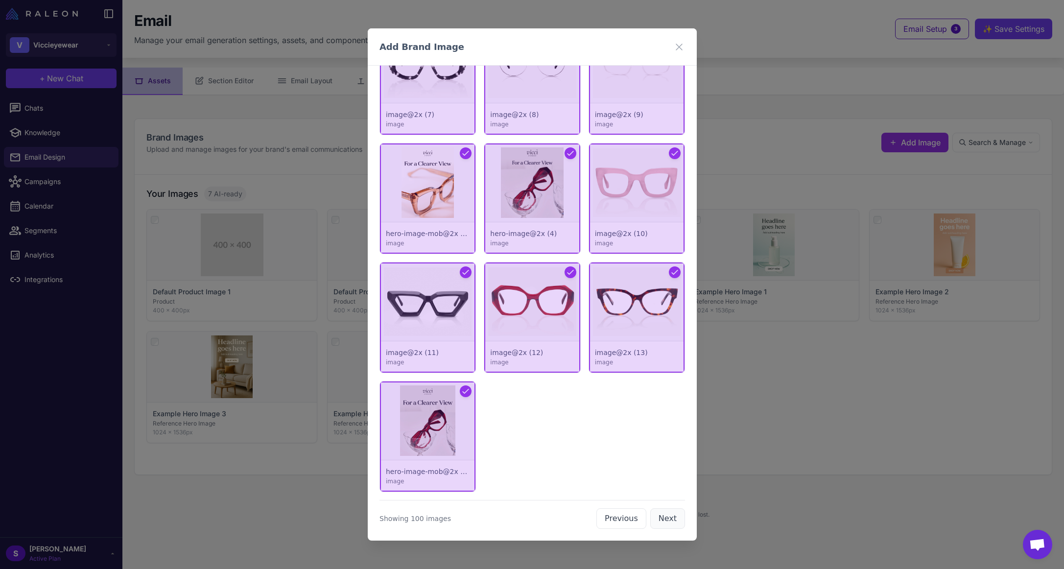
click at [667, 519] on button "Next" at bounding box center [667, 518] width 35 height 21
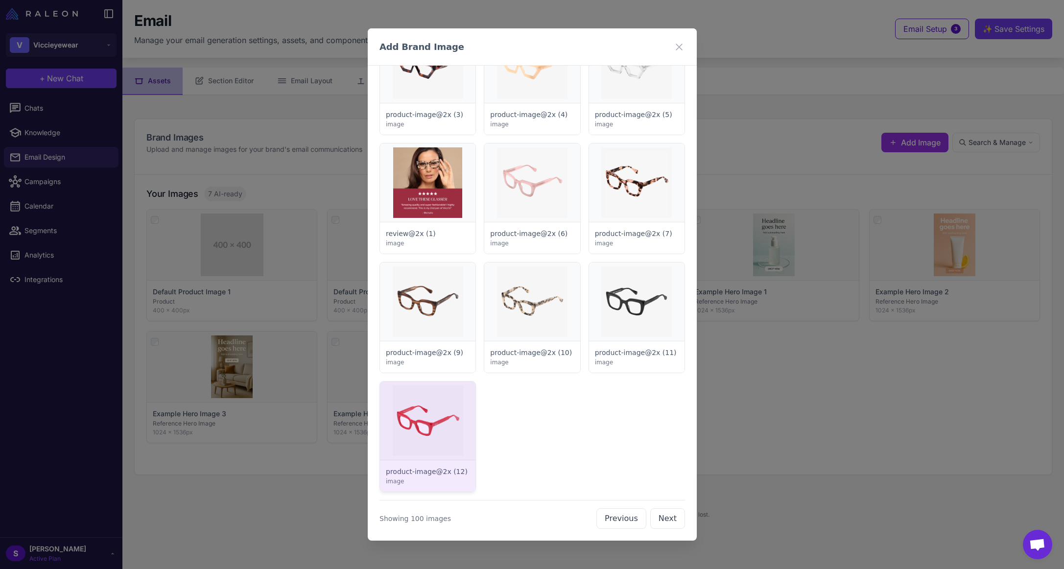
click at [439, 428] on div at bounding box center [427, 436] width 95 height 110
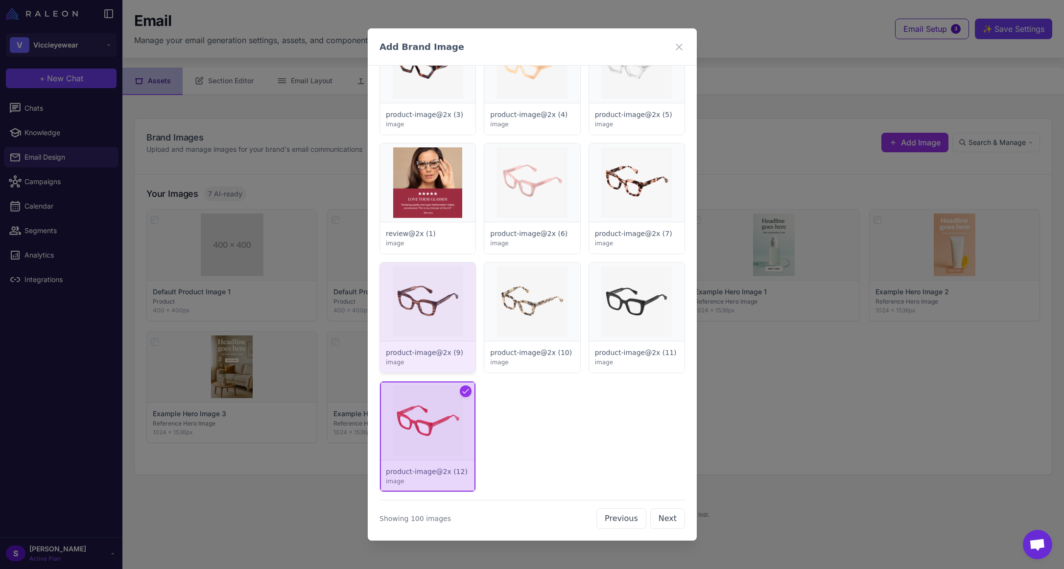
click at [423, 314] on div at bounding box center [427, 317] width 95 height 110
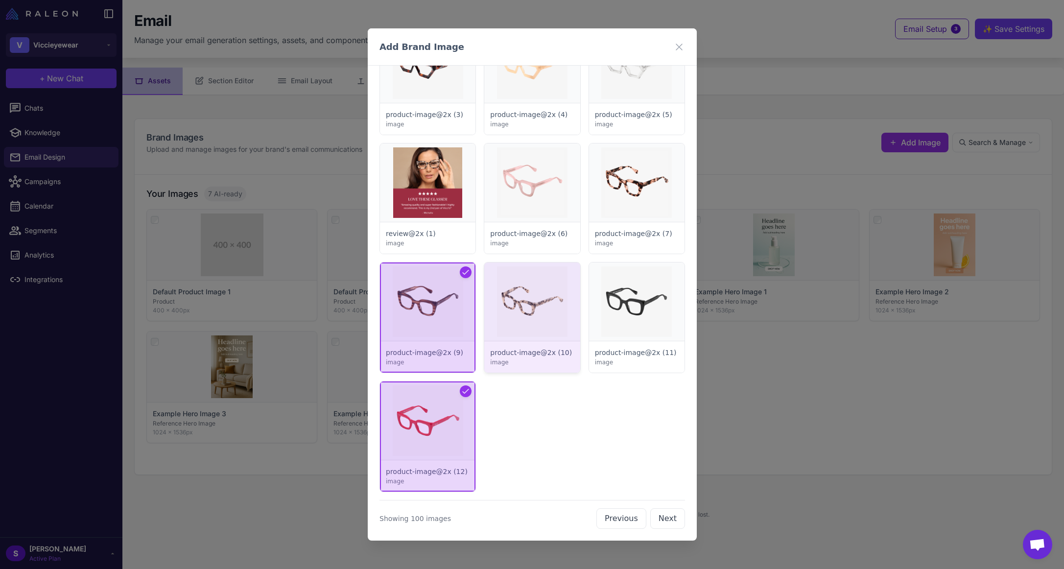
click at [500, 314] on div at bounding box center [531, 317] width 95 height 110
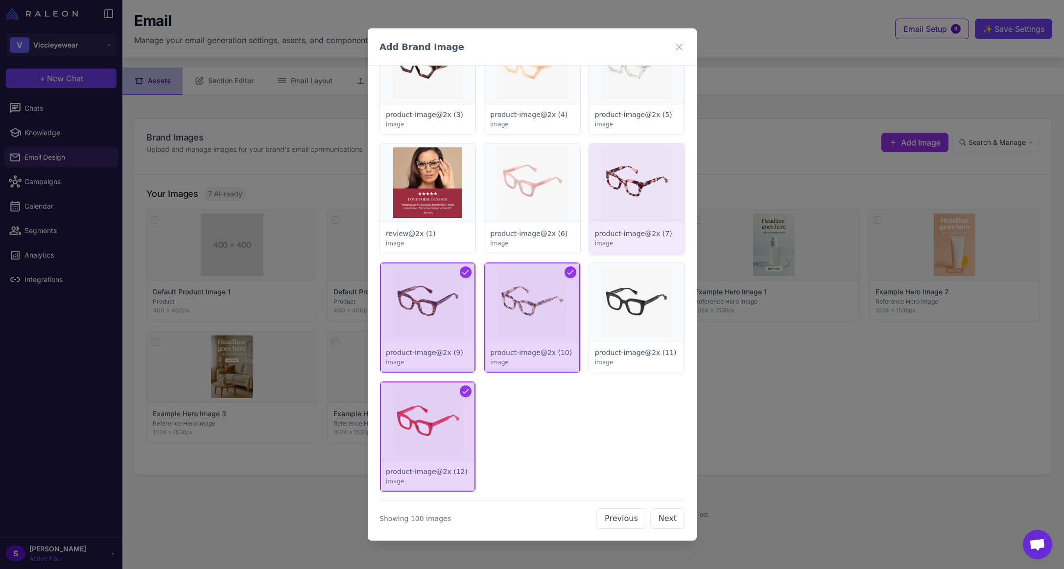
drag, startPoint x: 644, startPoint y: 310, endPoint x: 622, endPoint y: 231, distance: 81.8
click at [644, 310] on div at bounding box center [635, 317] width 95 height 110
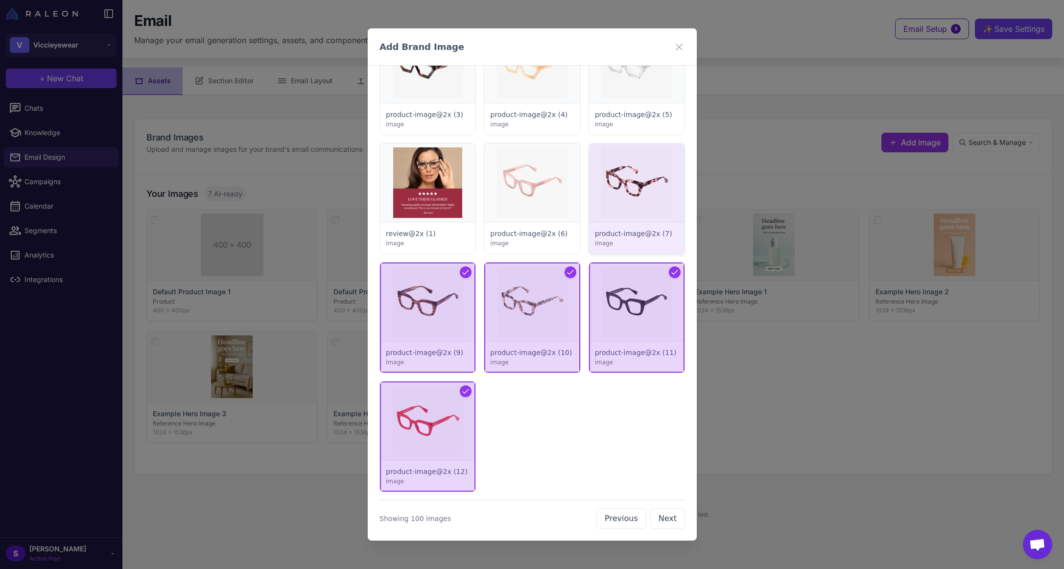
click at [609, 167] on div at bounding box center [635, 198] width 95 height 110
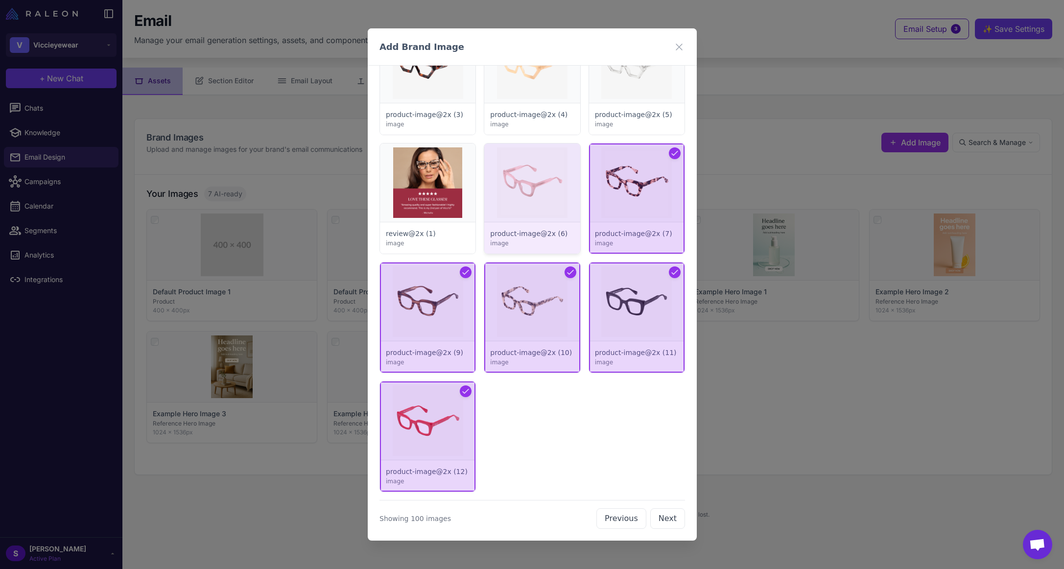
click at [526, 172] on div at bounding box center [531, 198] width 95 height 110
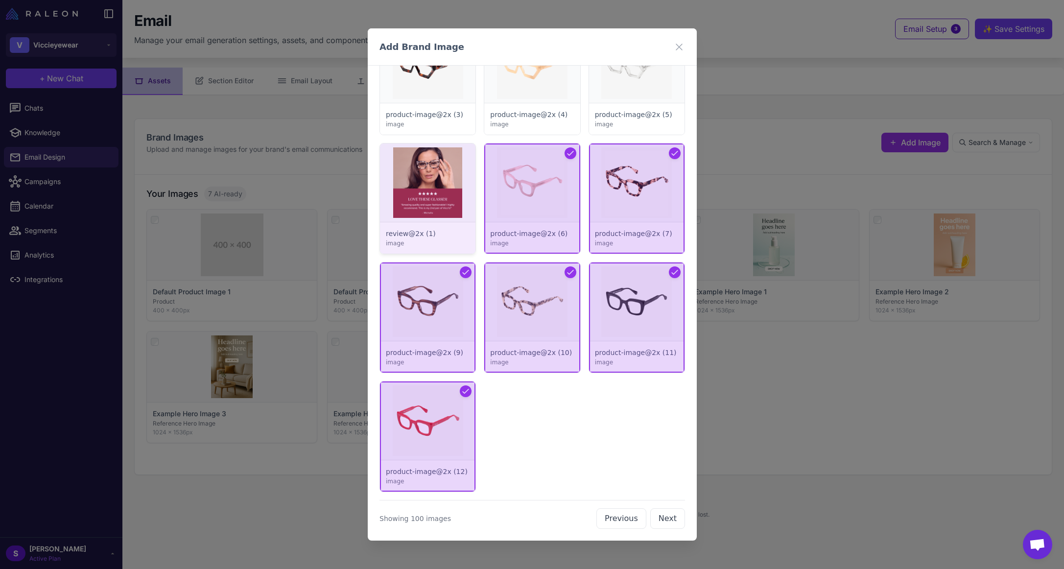
drag, startPoint x: 436, startPoint y: 172, endPoint x: 445, endPoint y: 145, distance: 28.7
click at [436, 173] on div at bounding box center [427, 198] width 95 height 110
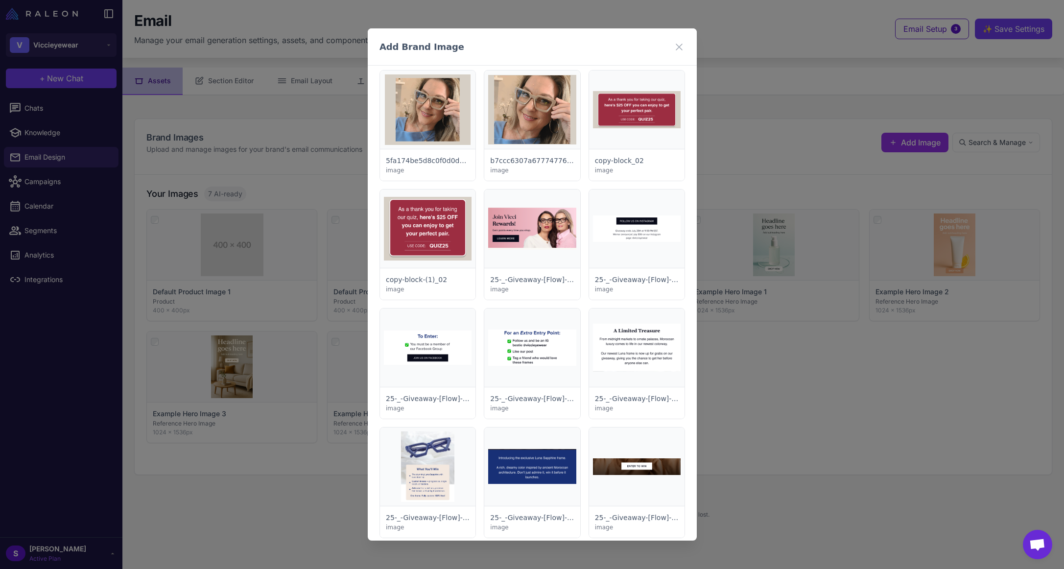
scroll to position [0, 0]
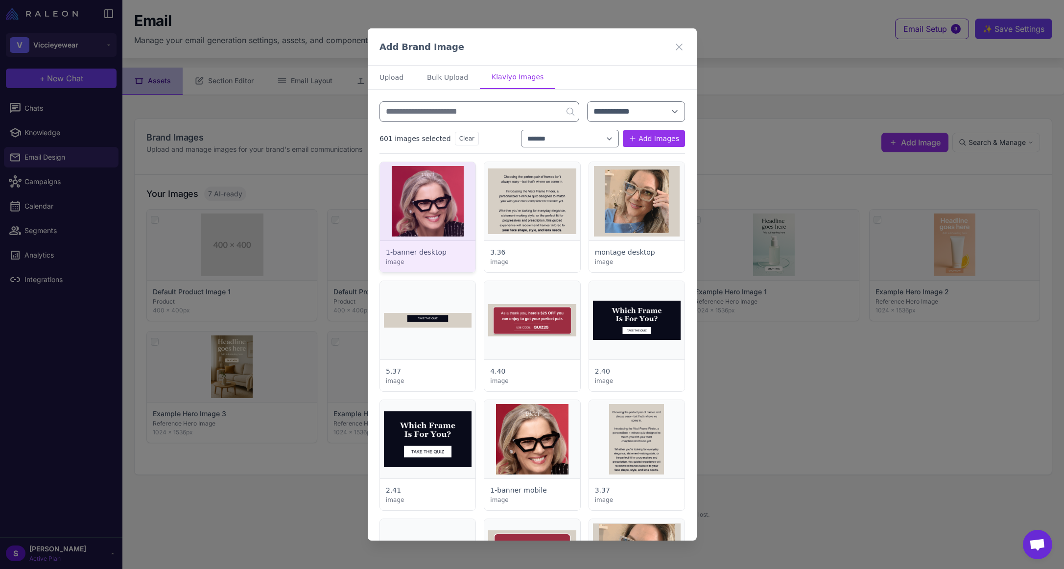
click at [441, 203] on div at bounding box center [427, 217] width 95 height 110
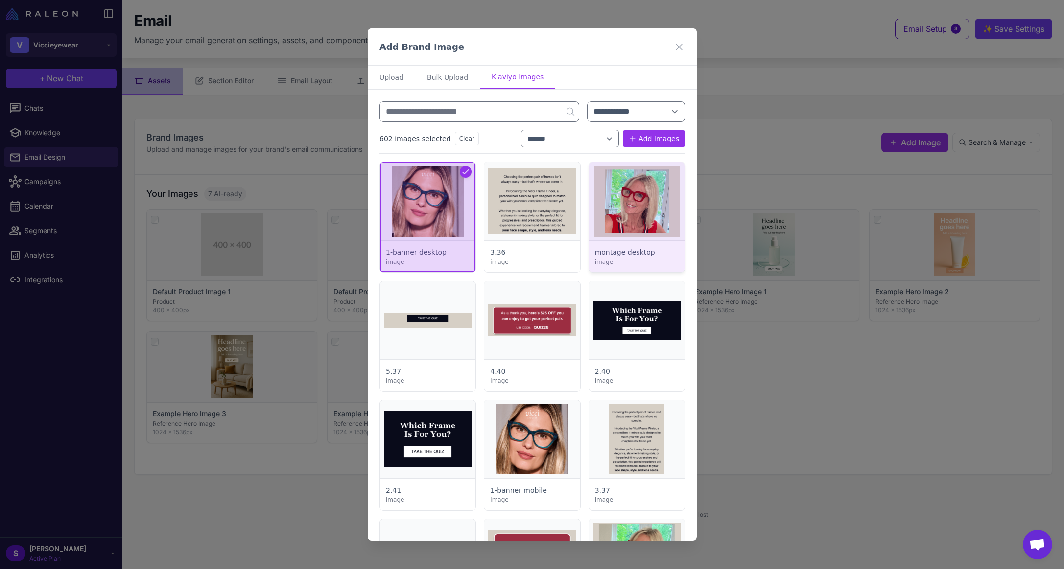
click at [641, 206] on div at bounding box center [635, 217] width 95 height 110
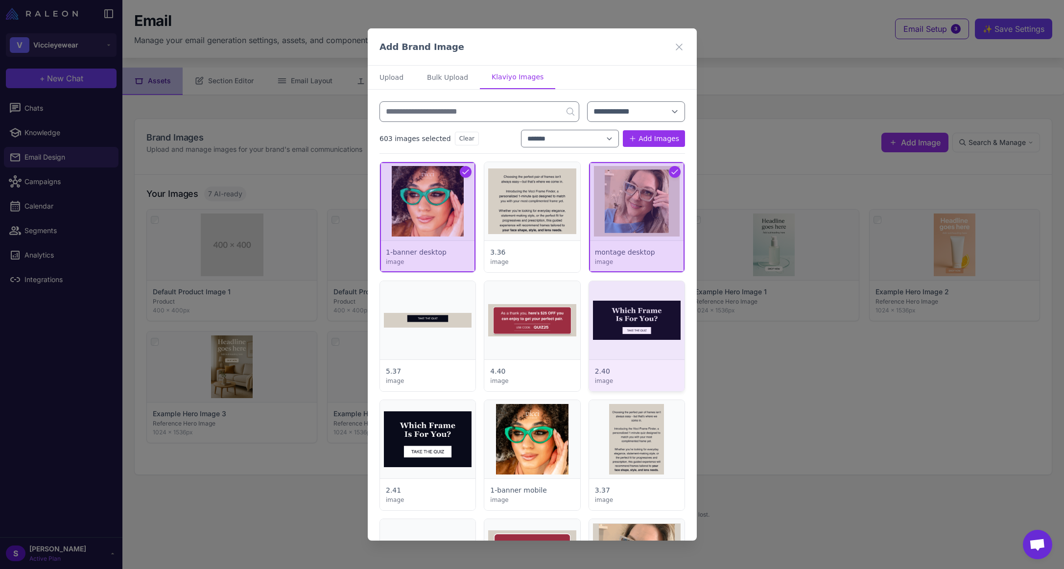
scroll to position [147, 0]
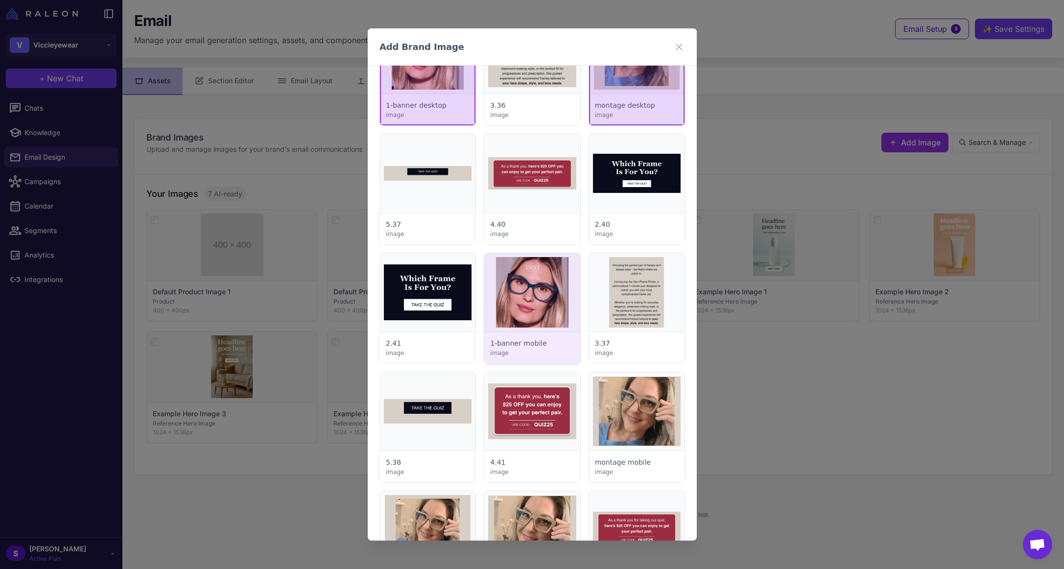
click at [550, 299] on div at bounding box center [531, 308] width 95 height 110
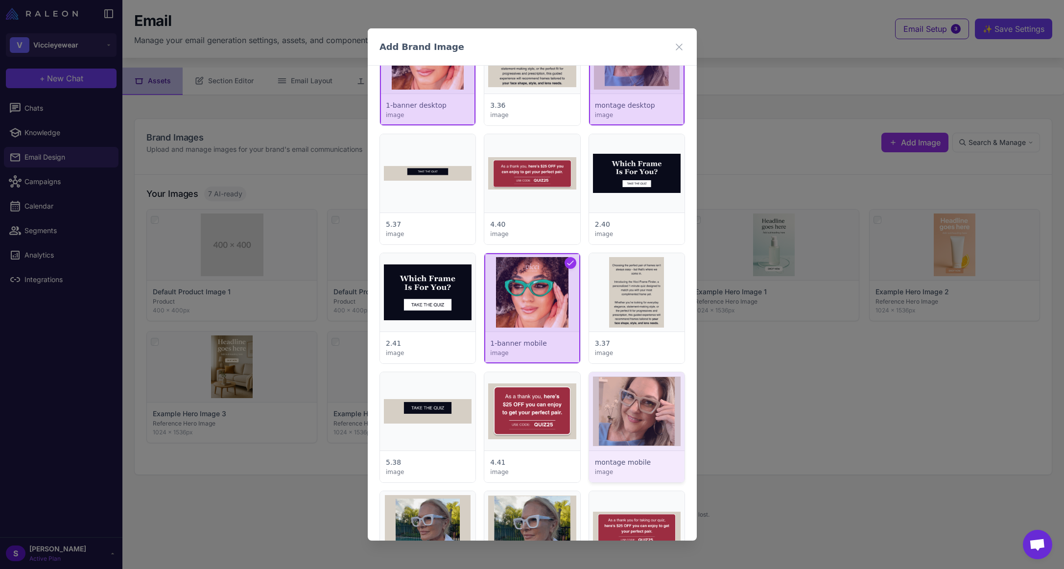
click at [612, 399] on div at bounding box center [635, 427] width 95 height 110
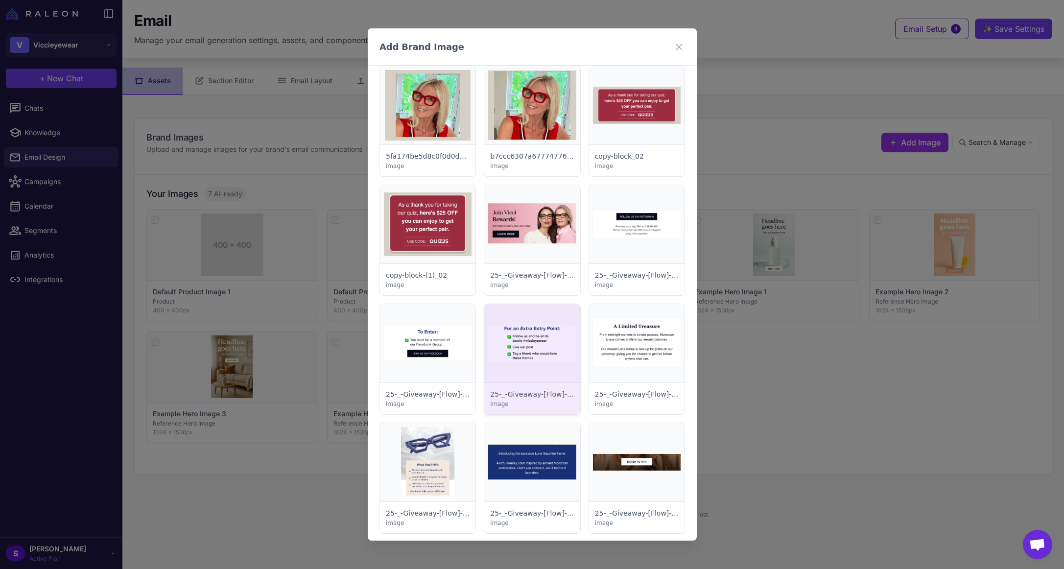
scroll to position [588, 0]
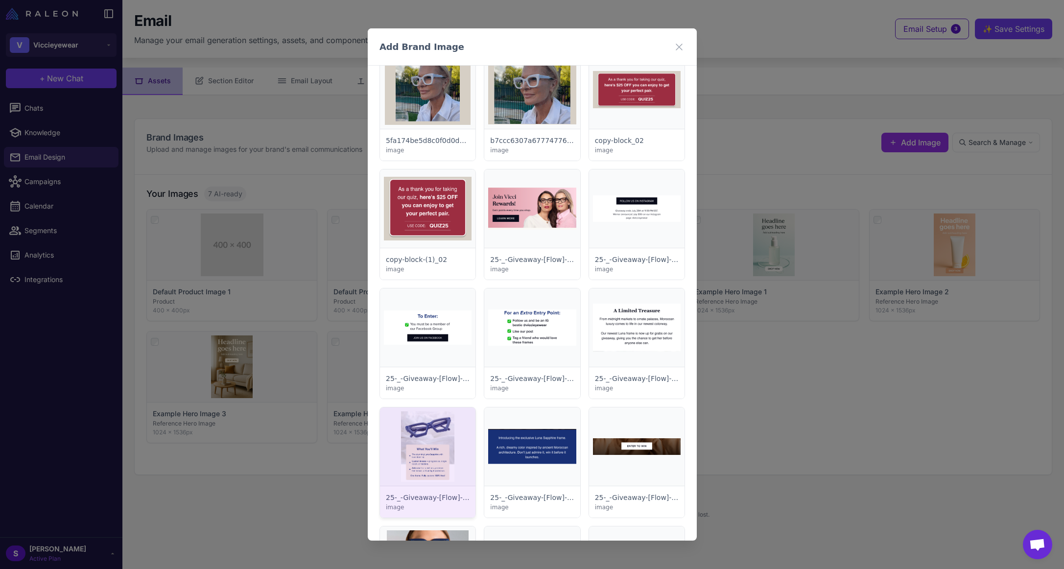
click at [424, 432] on div at bounding box center [427, 462] width 95 height 110
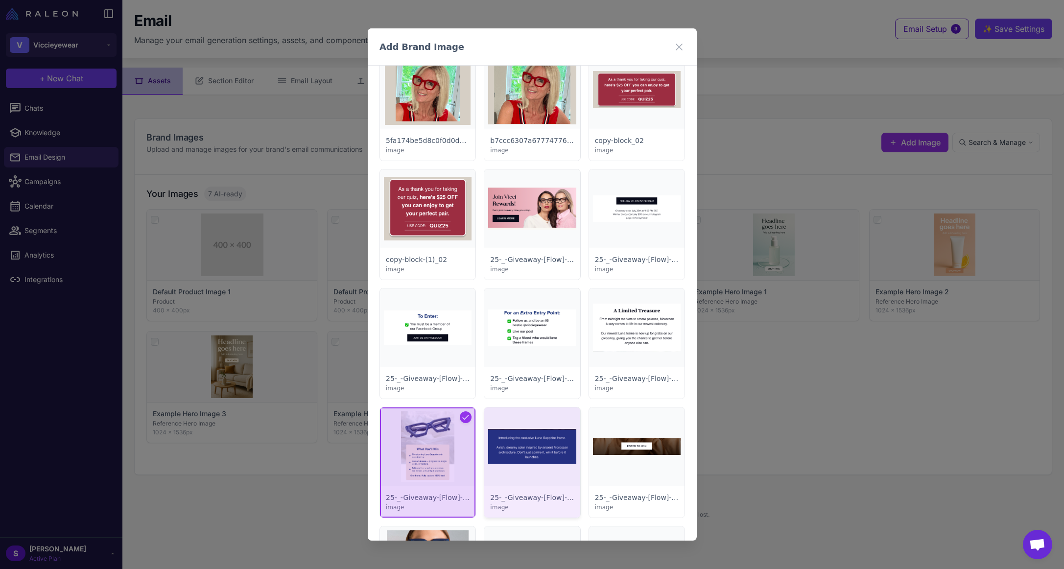
click at [534, 440] on div at bounding box center [531, 462] width 95 height 110
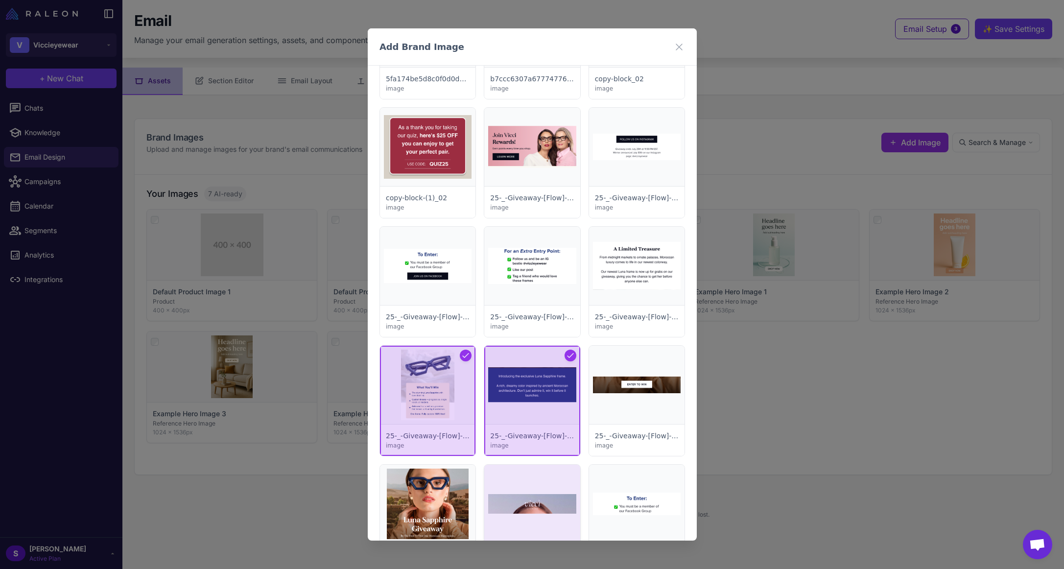
scroll to position [783, 0]
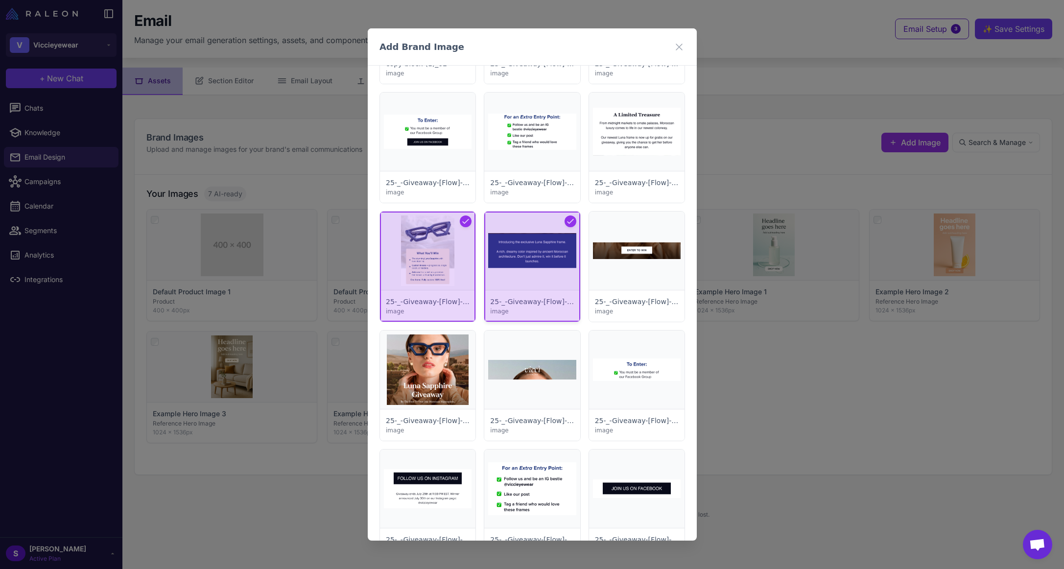
click at [526, 250] on div at bounding box center [531, 267] width 95 height 110
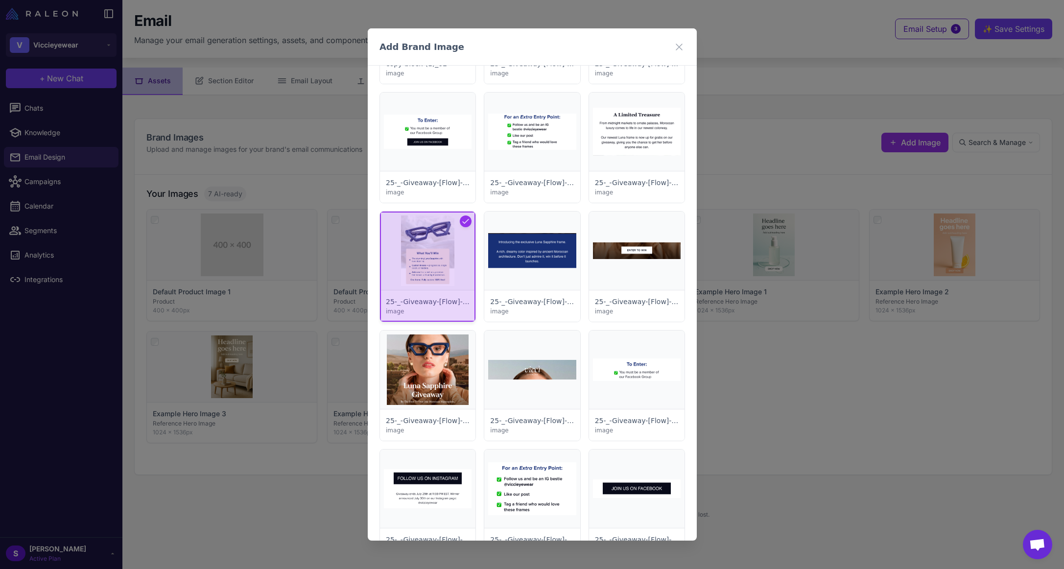
click at [444, 264] on div at bounding box center [427, 267] width 95 height 110
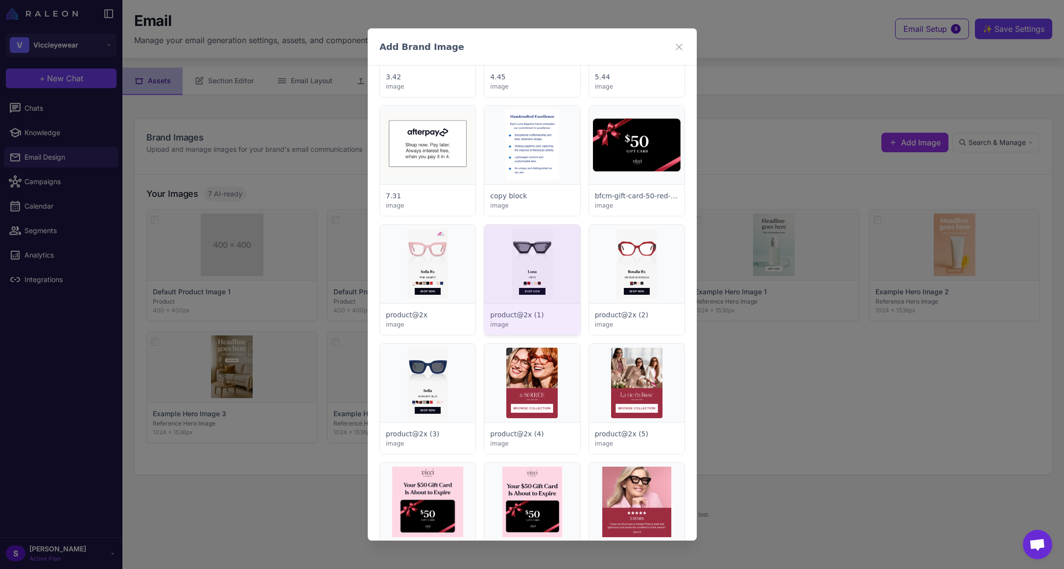
scroll to position [3133, 0]
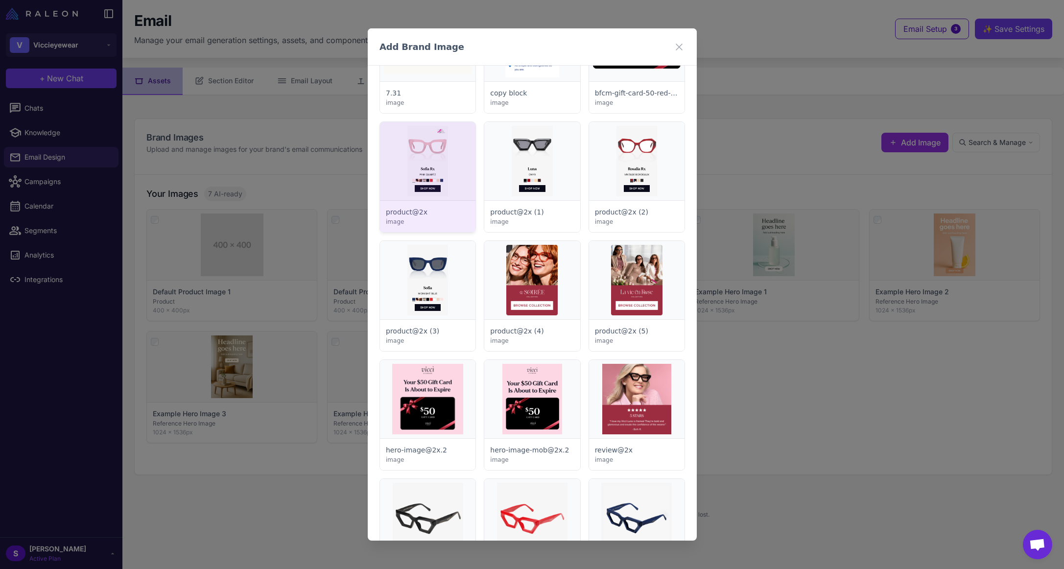
click at [437, 165] on div at bounding box center [427, 177] width 95 height 110
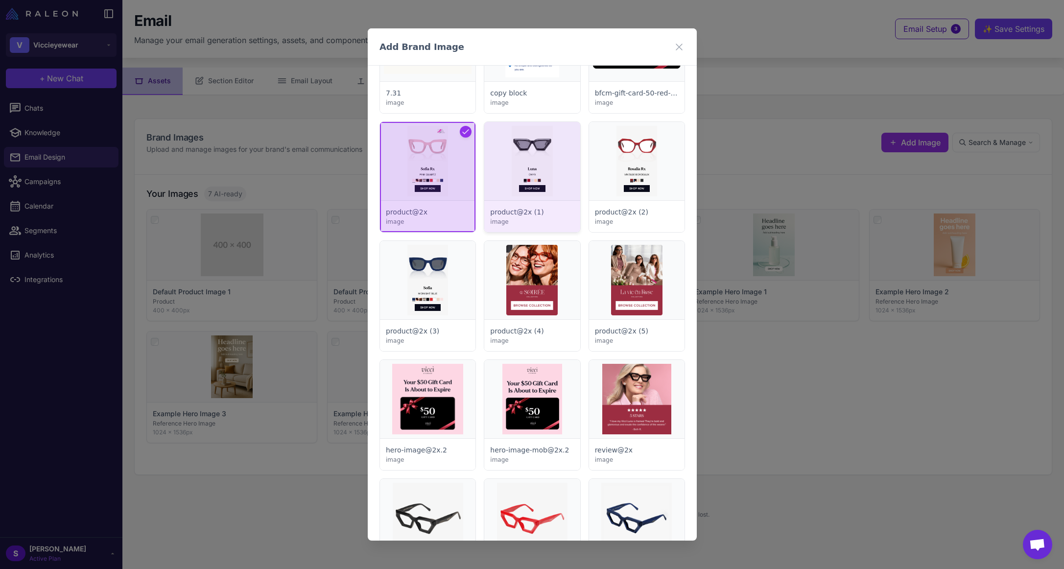
click at [518, 162] on div at bounding box center [531, 177] width 95 height 110
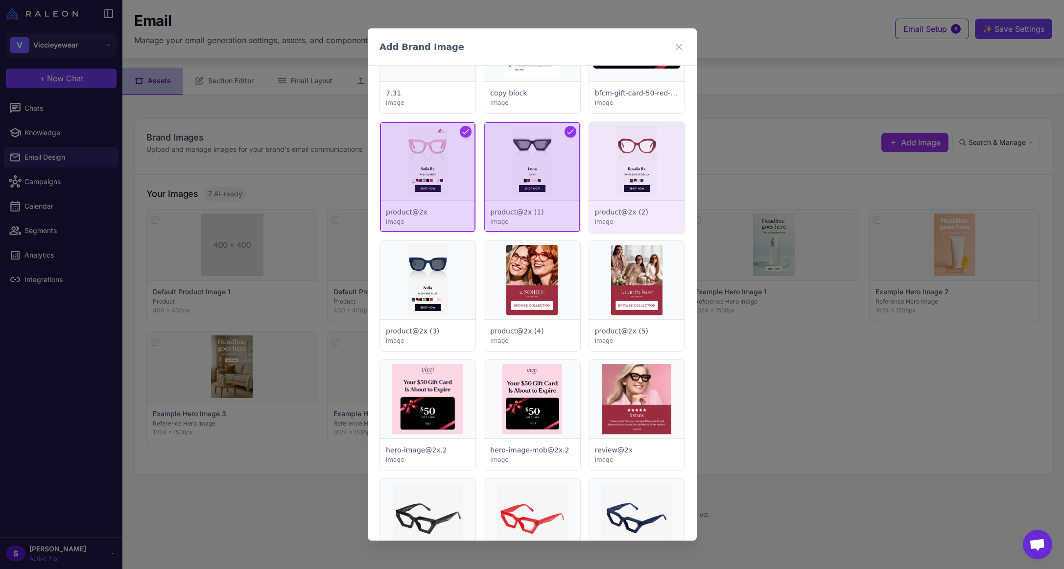
click at [639, 162] on div at bounding box center [635, 177] width 95 height 110
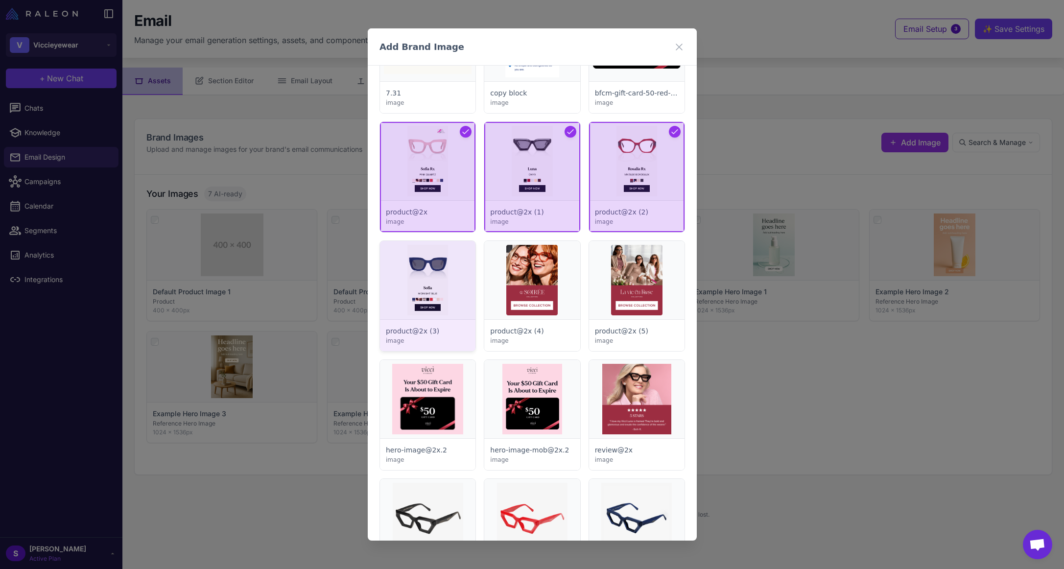
click at [440, 282] on div at bounding box center [427, 296] width 95 height 110
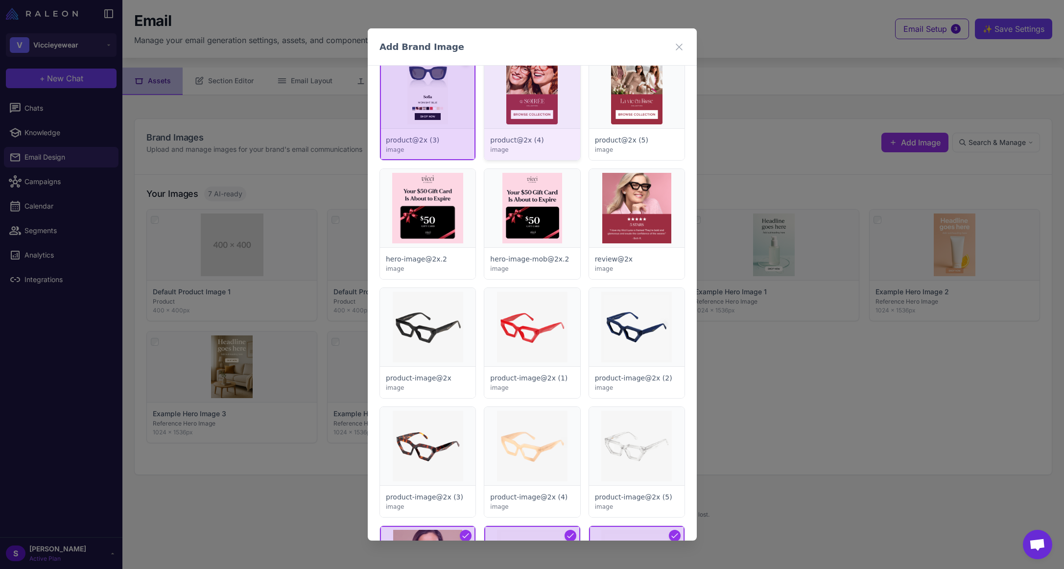
scroll to position [3329, 0]
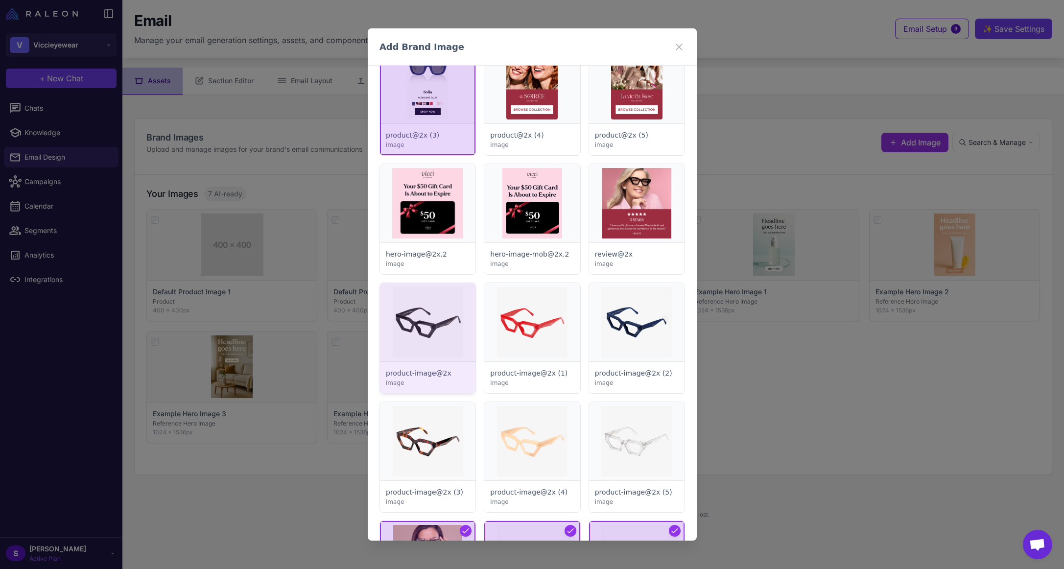
click at [428, 299] on div at bounding box center [427, 338] width 95 height 110
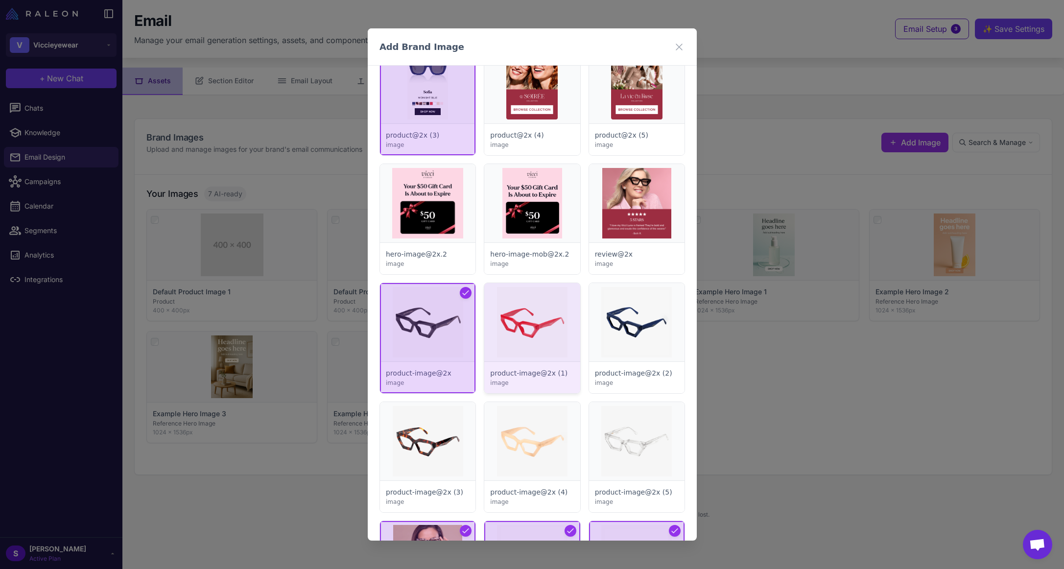
click at [539, 316] on div at bounding box center [531, 338] width 95 height 110
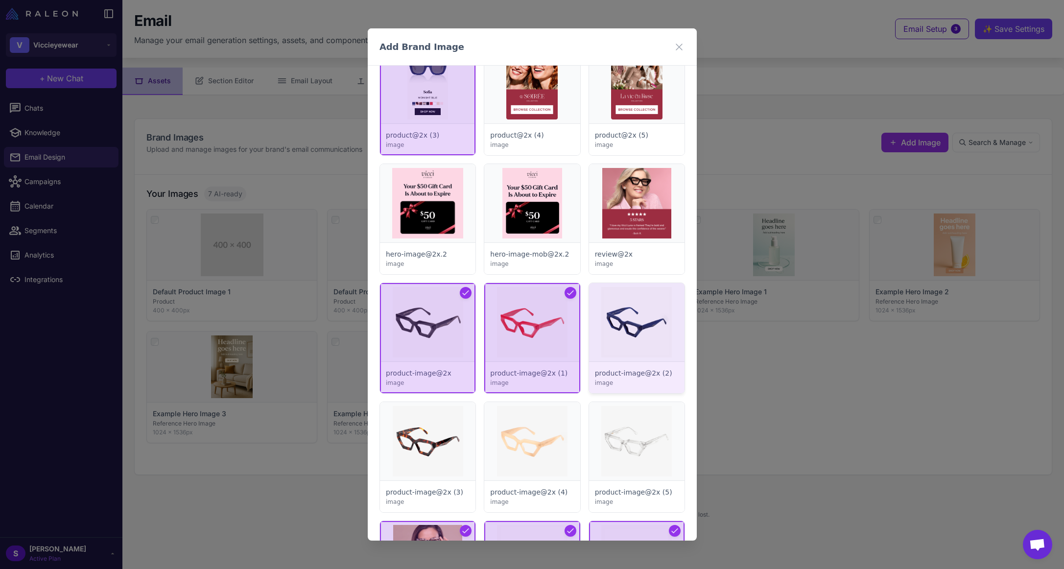
drag, startPoint x: 634, startPoint y: 327, endPoint x: 623, endPoint y: 383, distance: 56.8
click at [634, 328] on div at bounding box center [635, 338] width 95 height 110
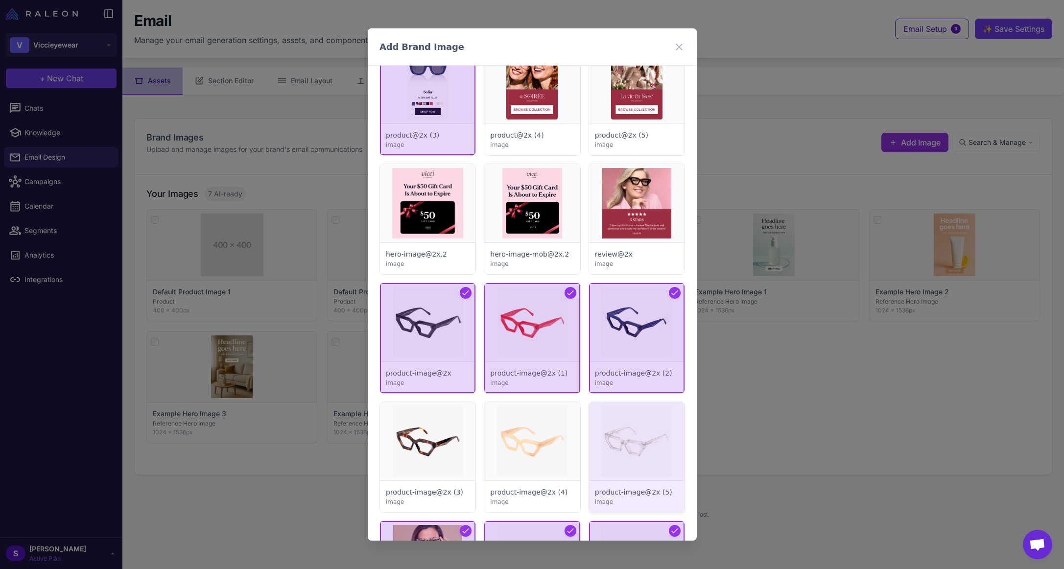
click at [616, 447] on div at bounding box center [635, 457] width 95 height 110
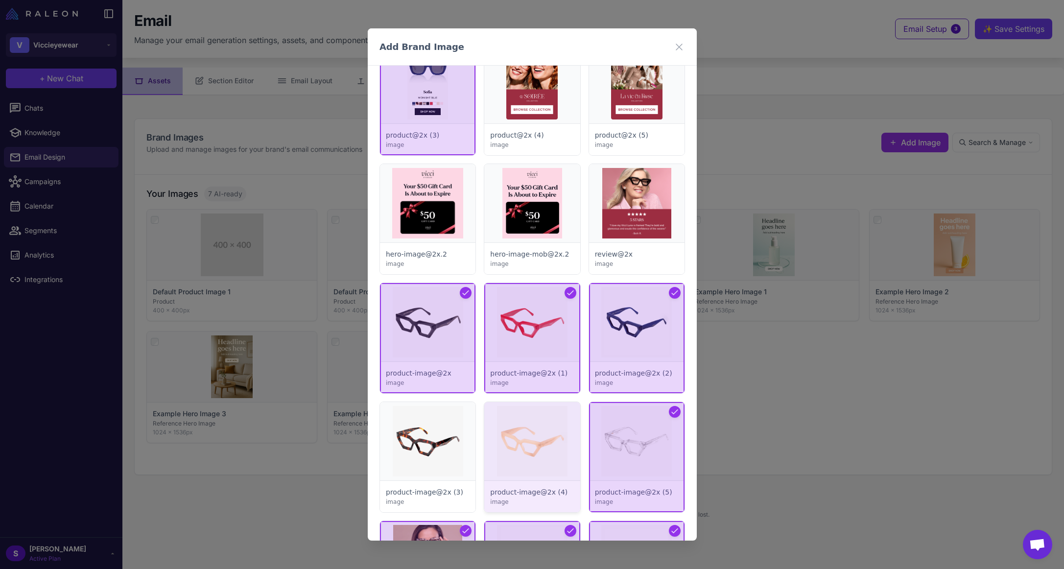
click at [517, 438] on div at bounding box center [531, 457] width 95 height 110
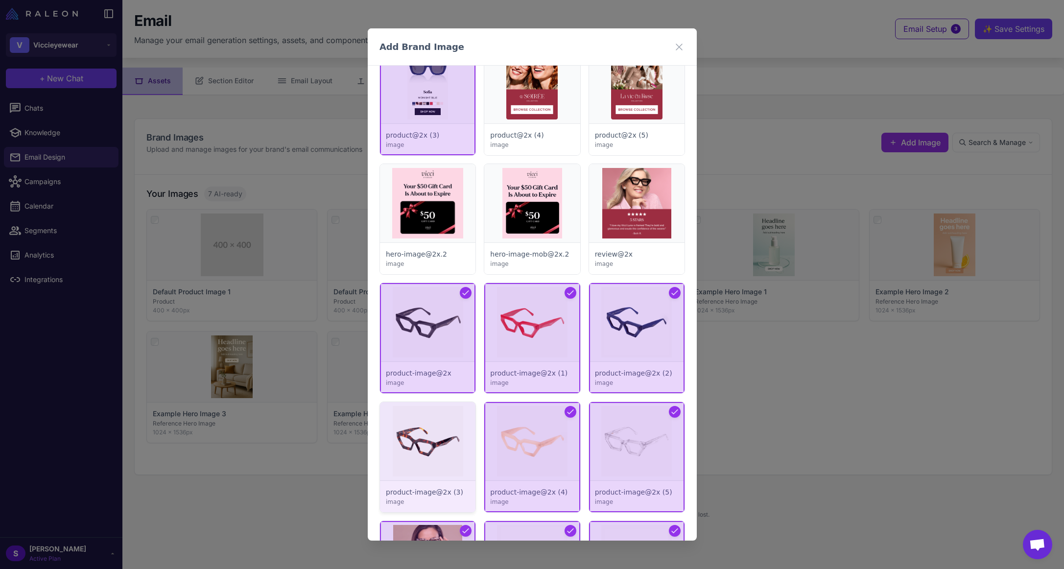
click at [444, 439] on div at bounding box center [427, 457] width 95 height 110
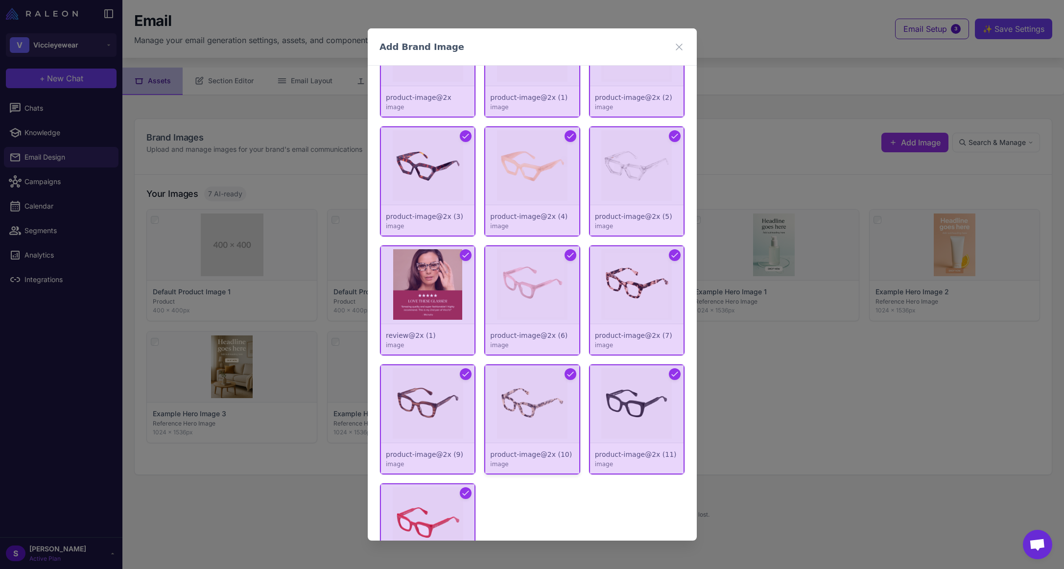
scroll to position [3707, 0]
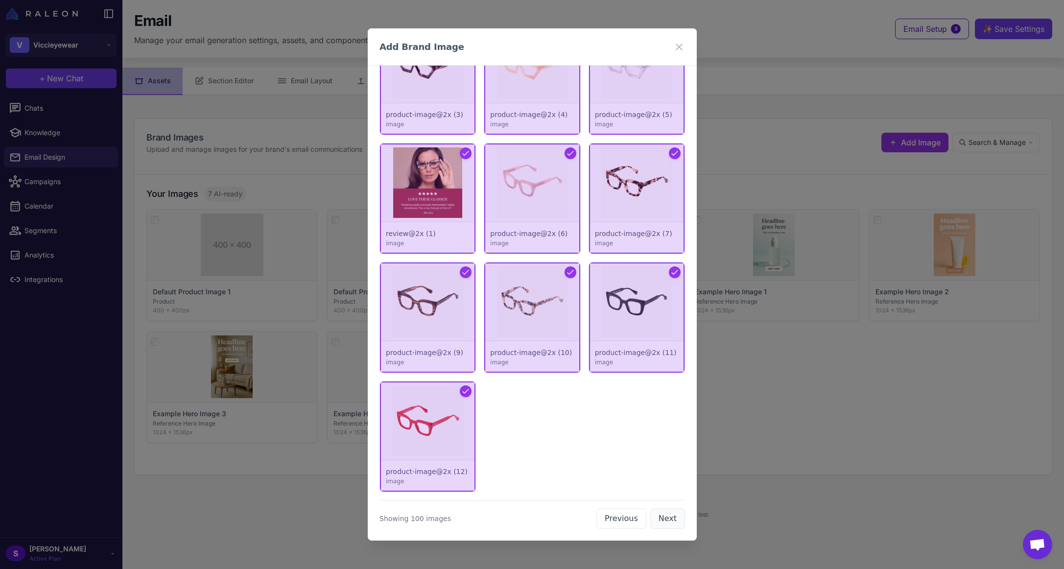
click at [671, 518] on button "Next" at bounding box center [667, 518] width 35 height 21
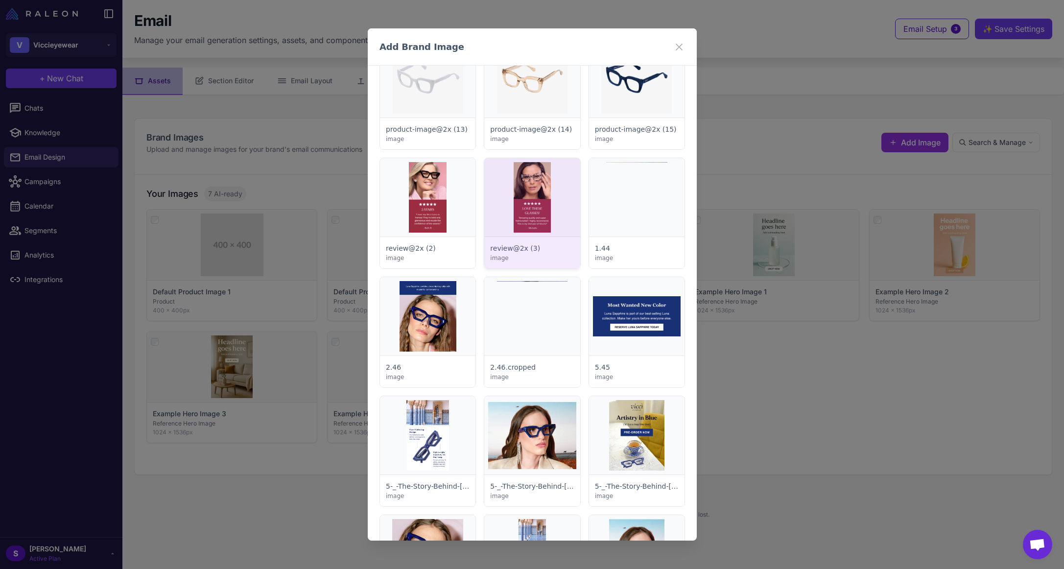
scroll to position [0, 0]
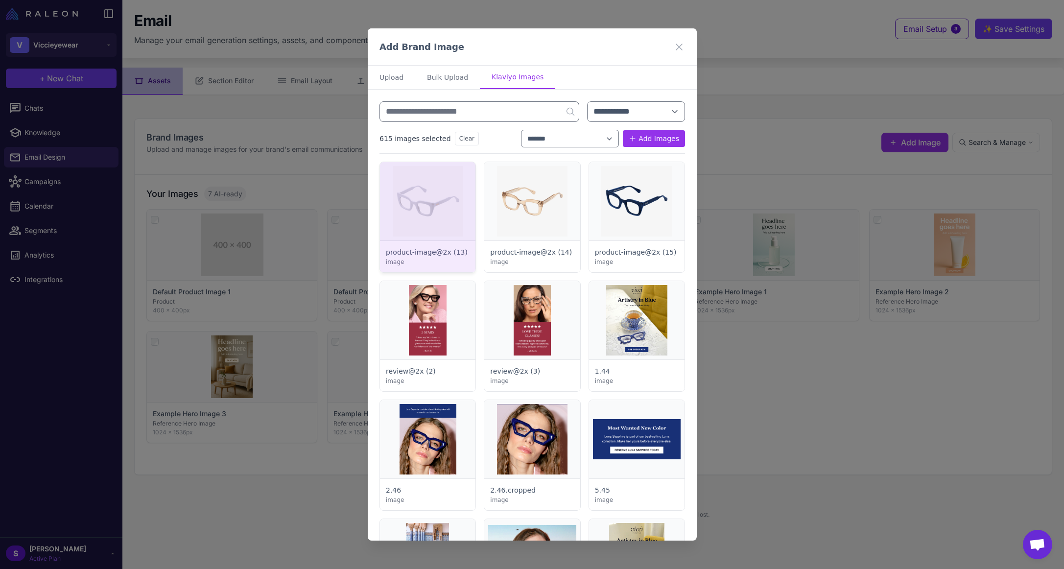
click at [413, 197] on div at bounding box center [427, 217] width 95 height 110
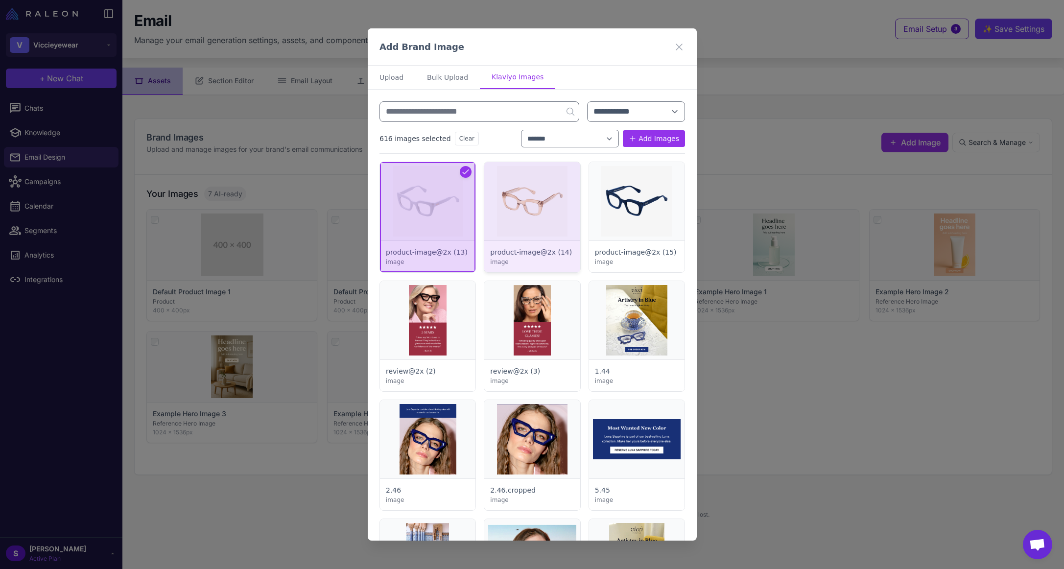
click at [515, 207] on div at bounding box center [531, 217] width 95 height 110
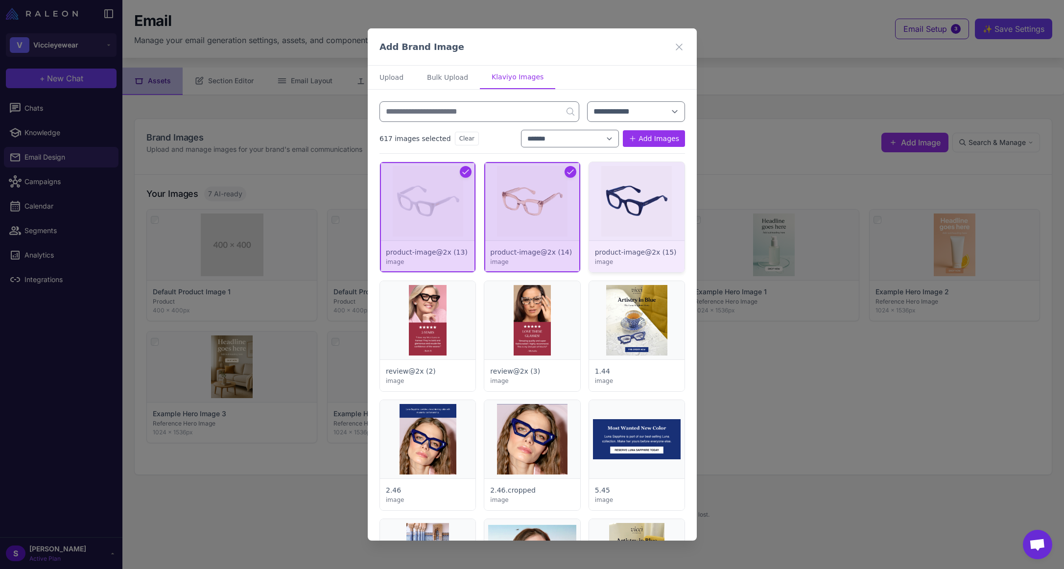
click at [609, 209] on div at bounding box center [635, 217] width 95 height 110
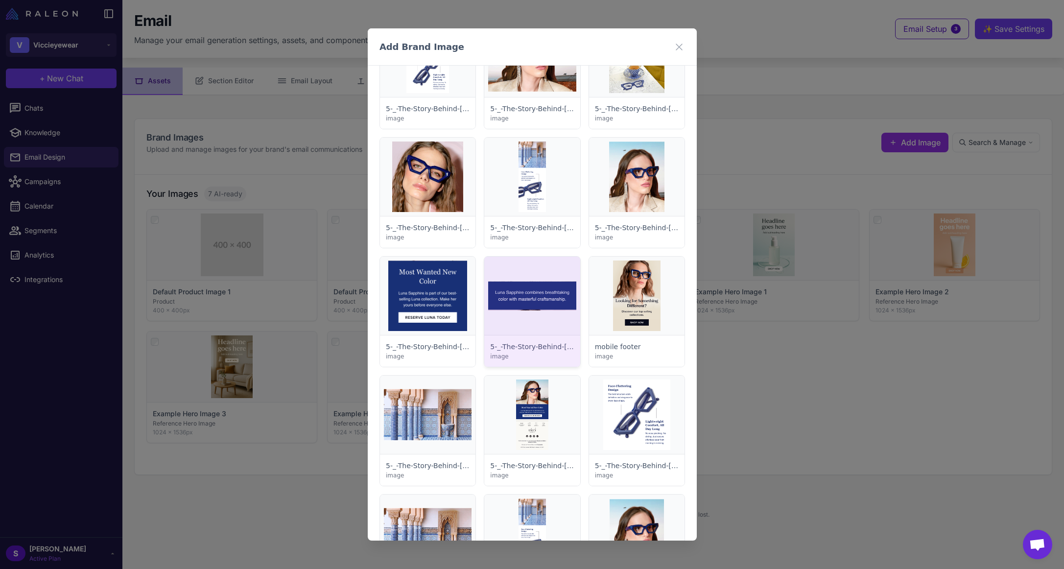
scroll to position [636, 0]
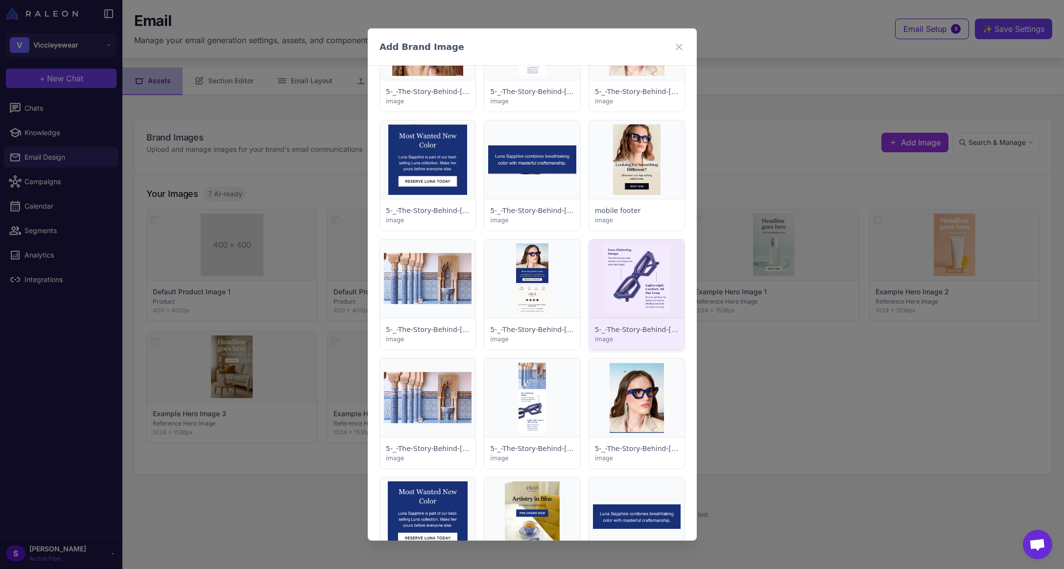
drag, startPoint x: 617, startPoint y: 283, endPoint x: 603, endPoint y: 301, distance: 22.3
click at [617, 284] on div at bounding box center [635, 294] width 95 height 110
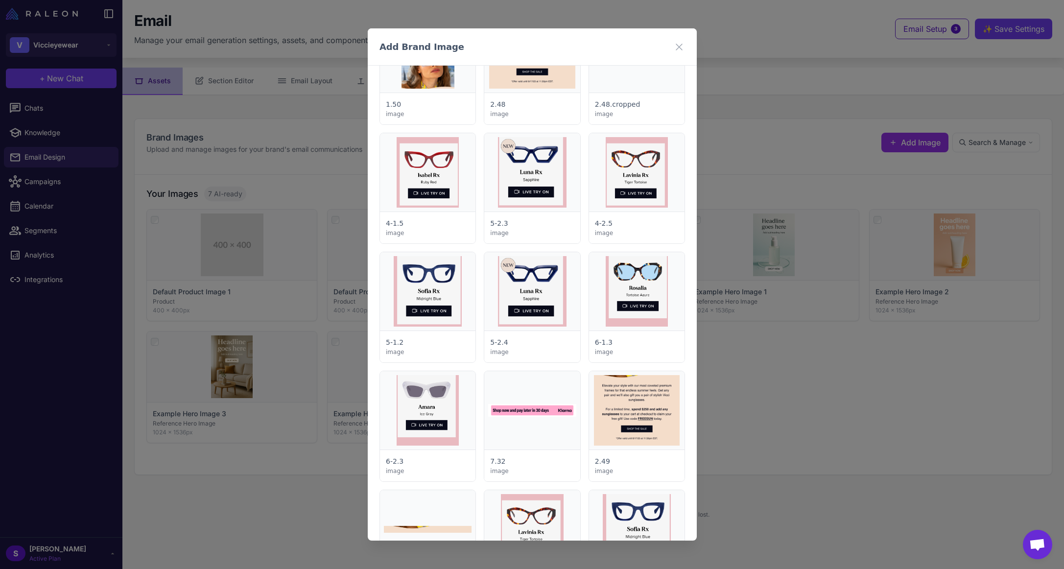
scroll to position [2056, 0]
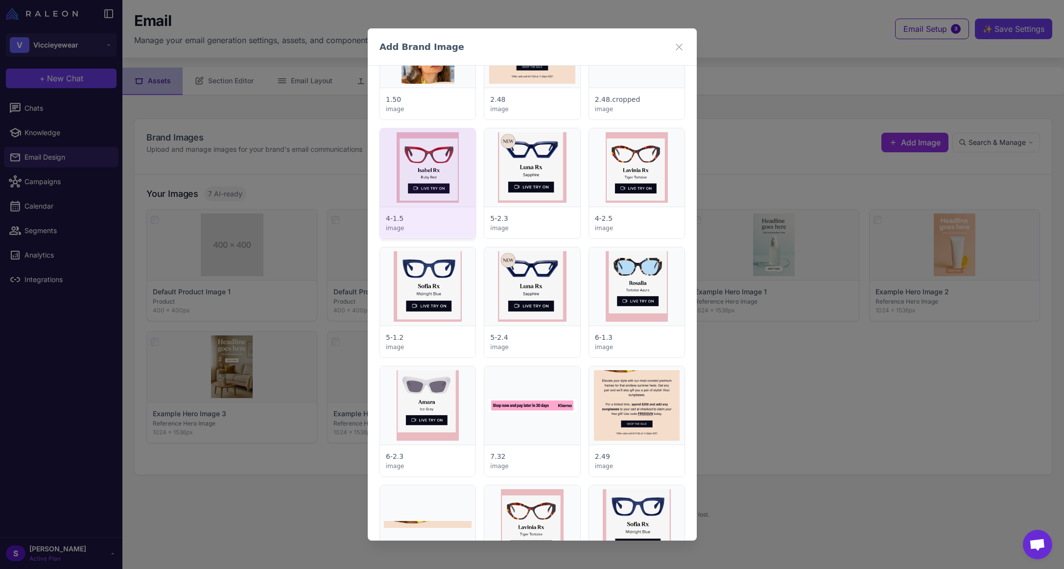
click at [440, 174] on div at bounding box center [427, 183] width 95 height 110
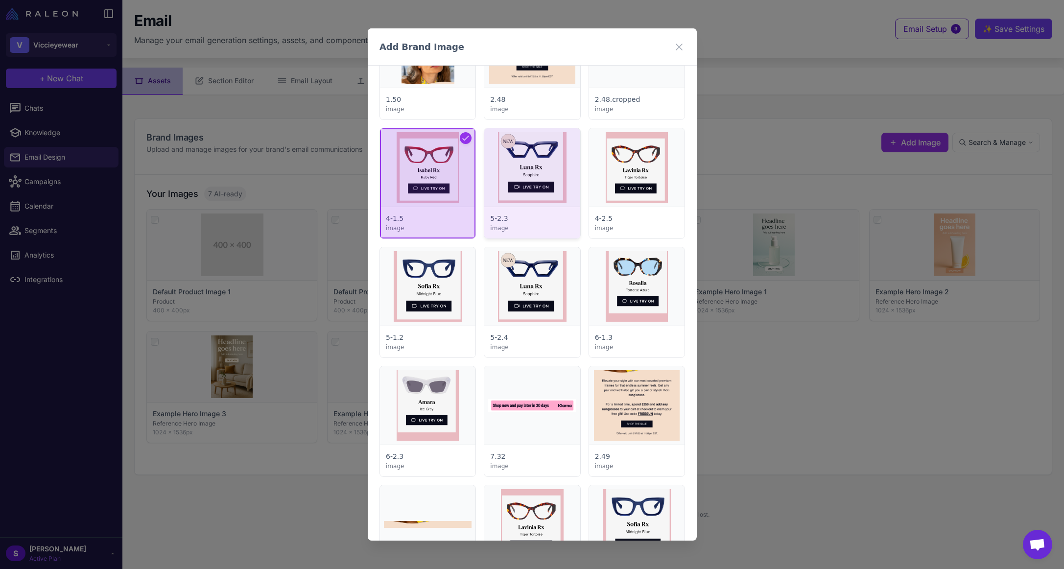
drag, startPoint x: 519, startPoint y: 168, endPoint x: 525, endPoint y: 167, distance: 5.4
click at [520, 168] on div at bounding box center [531, 183] width 95 height 110
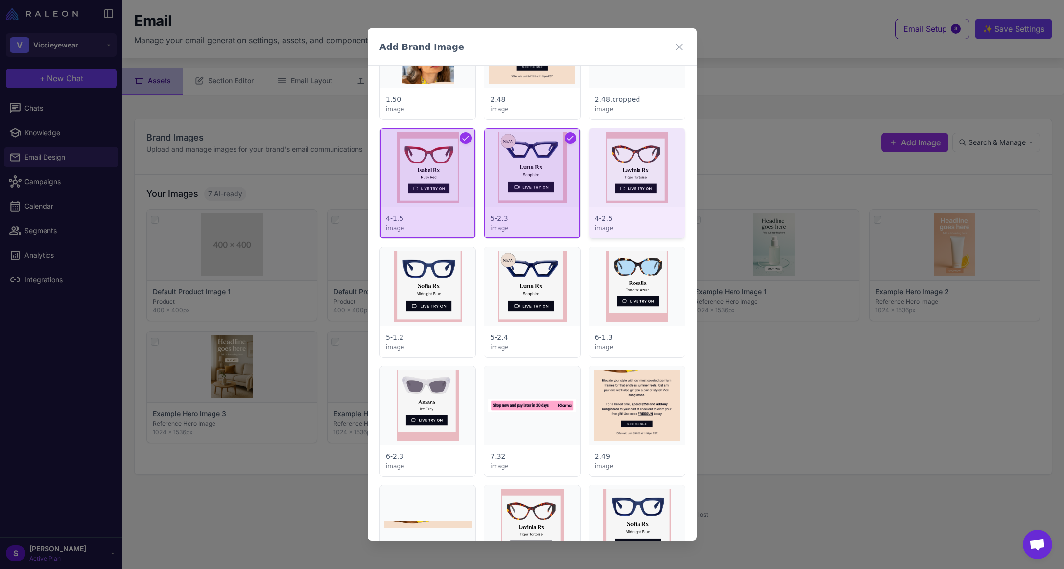
drag, startPoint x: 620, startPoint y: 173, endPoint x: 612, endPoint y: 188, distance: 16.4
click at [619, 174] on div at bounding box center [635, 183] width 95 height 110
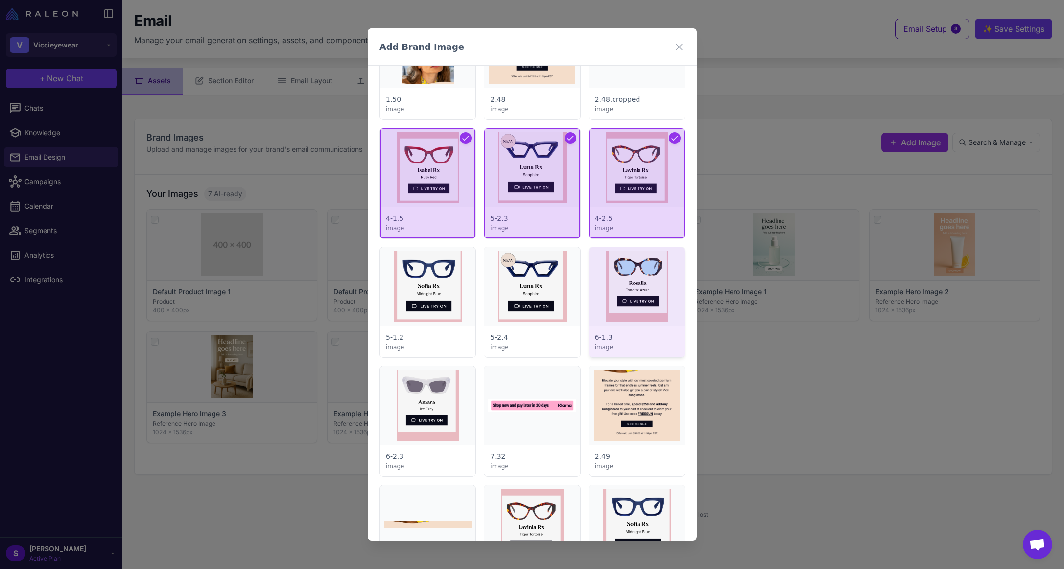
click at [612, 268] on div at bounding box center [635, 302] width 95 height 110
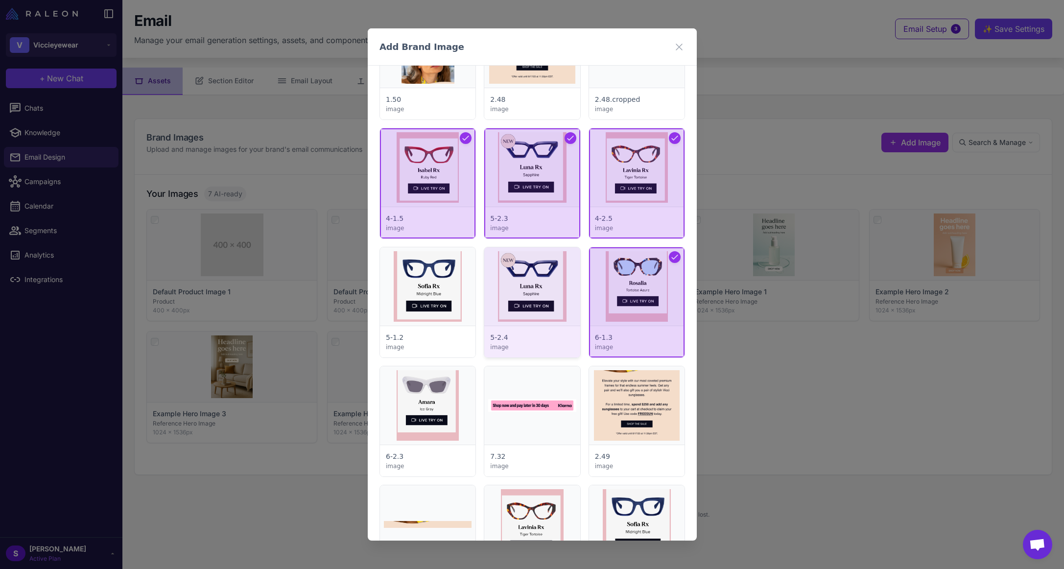
click at [525, 272] on div at bounding box center [531, 302] width 95 height 110
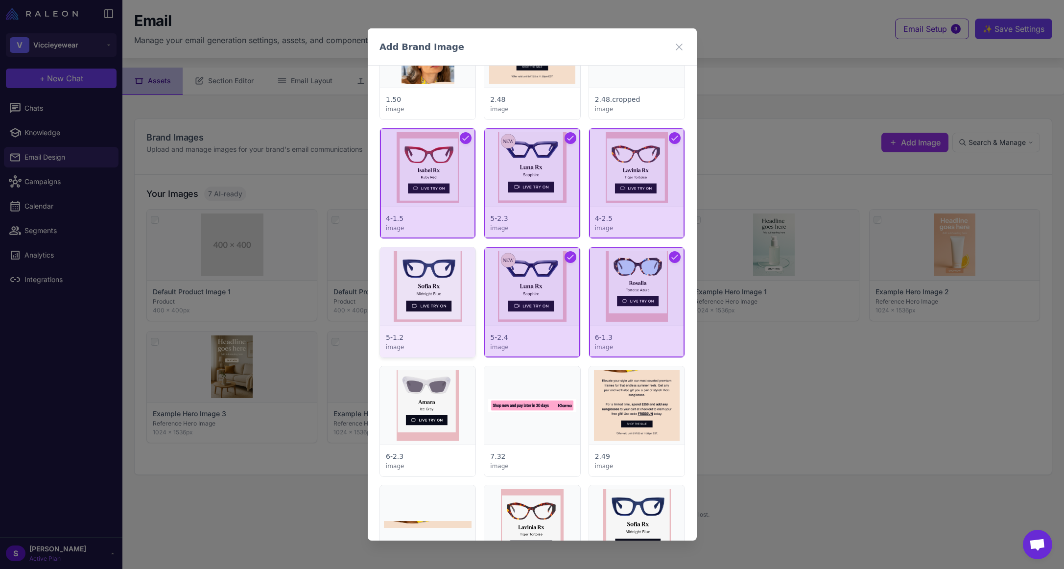
click at [447, 283] on div at bounding box center [427, 302] width 95 height 110
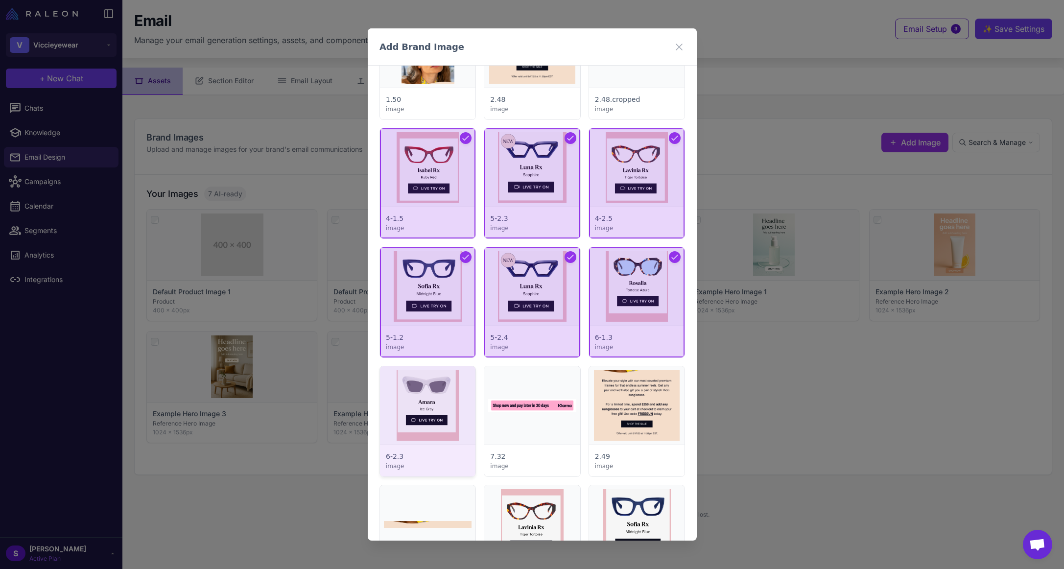
click
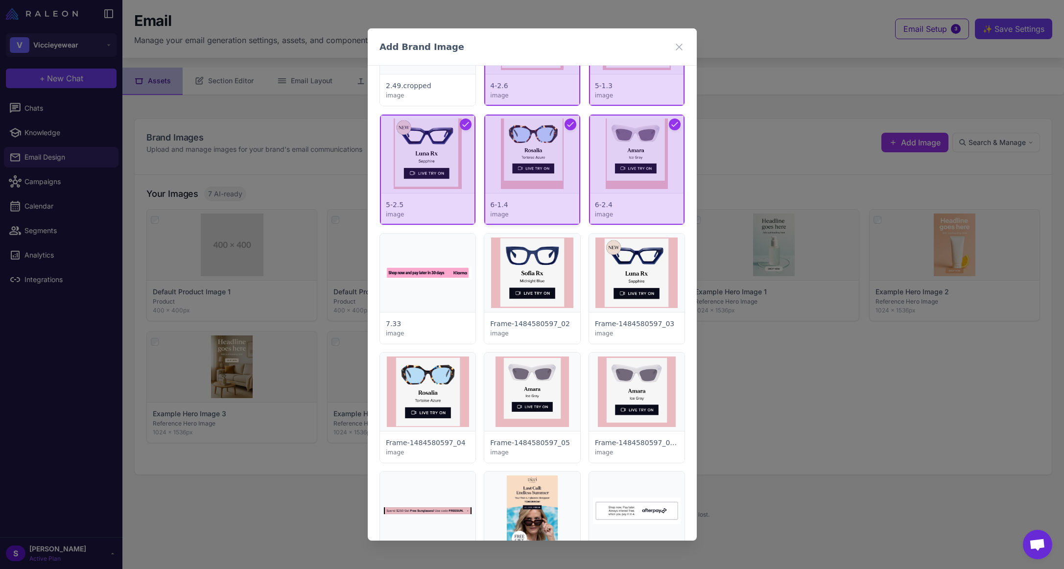
scroll to position [2595, 0]
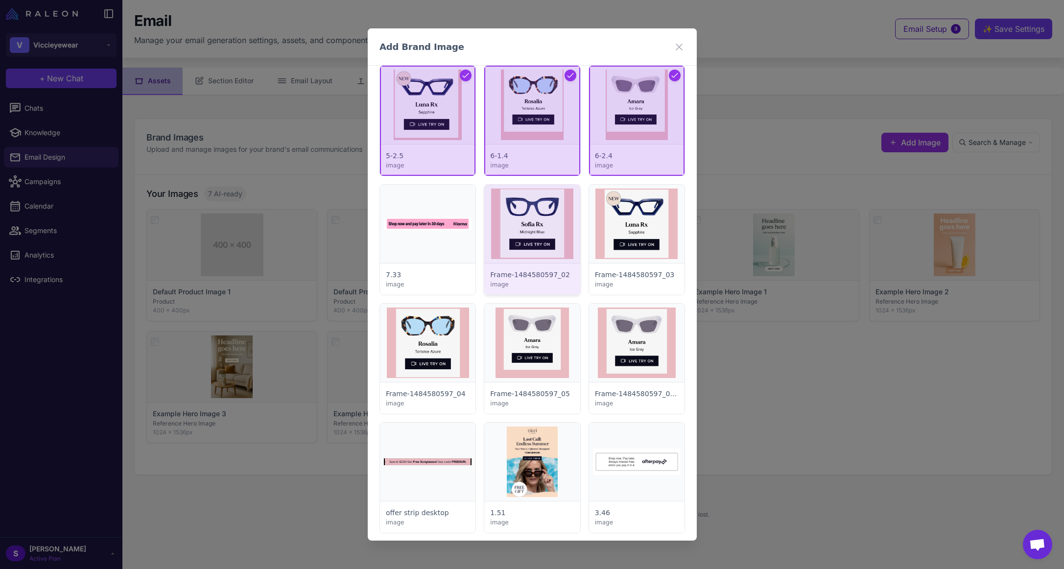
drag, startPoint x: 528, startPoint y: 219, endPoint x: 534, endPoint y: 218, distance: 6.0
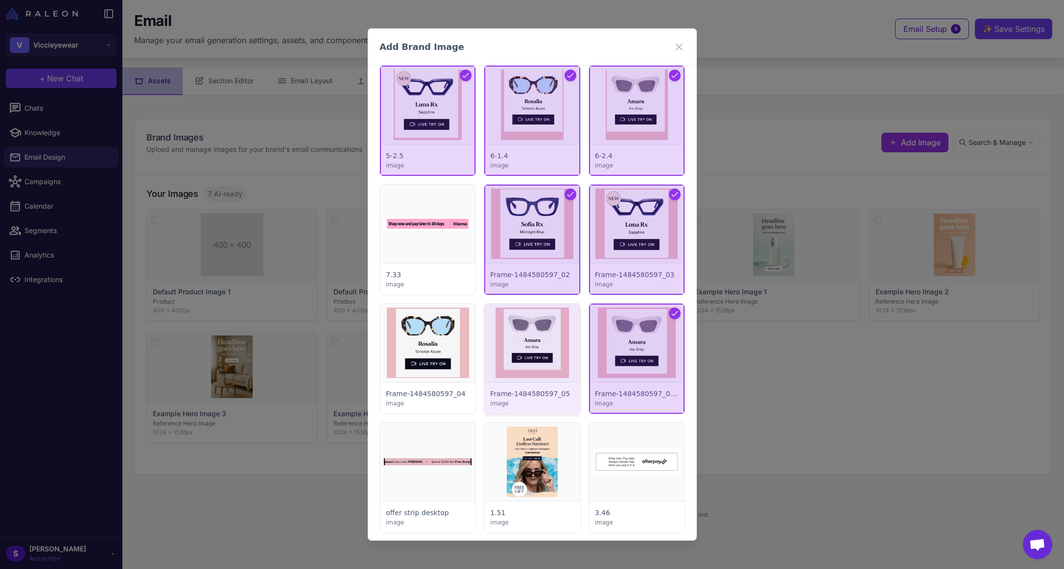
drag, startPoint x: 537, startPoint y: 338, endPoint x: 527, endPoint y: 340, distance: 9.5
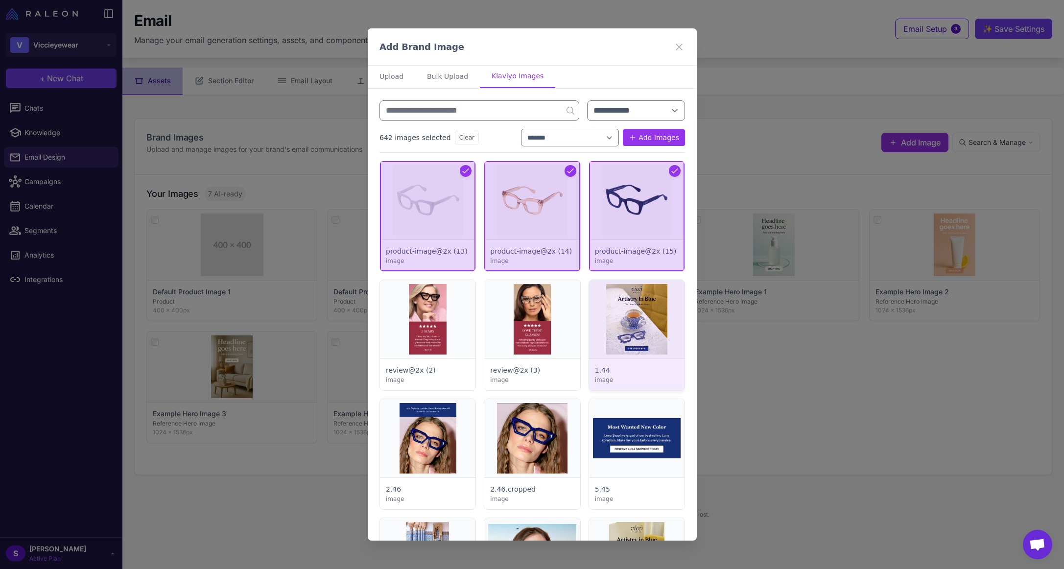
scroll to position [0, 0]
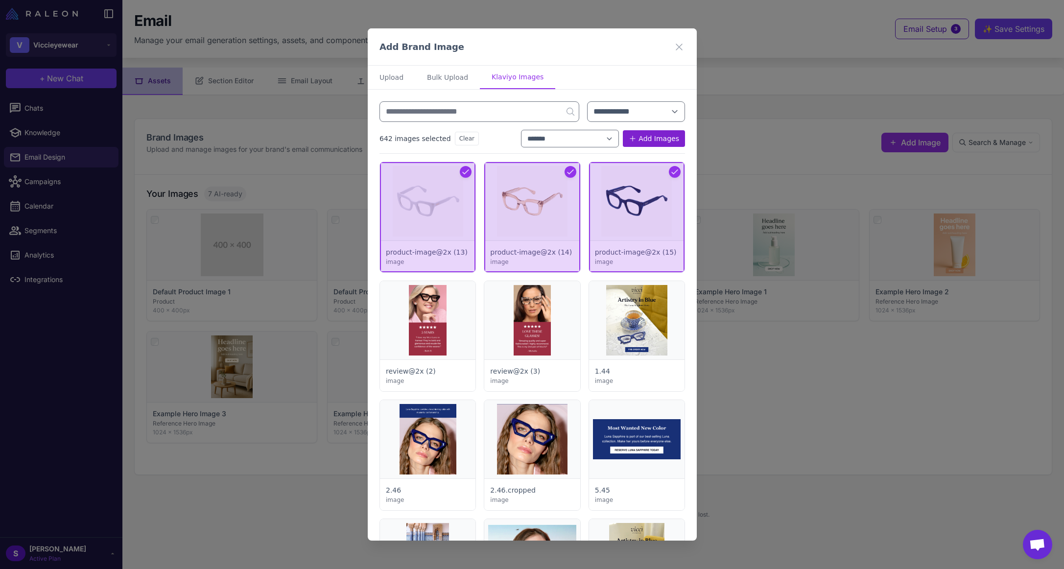
click at [652, 138] on button "Add Images" at bounding box center [654, 138] width 62 height 17
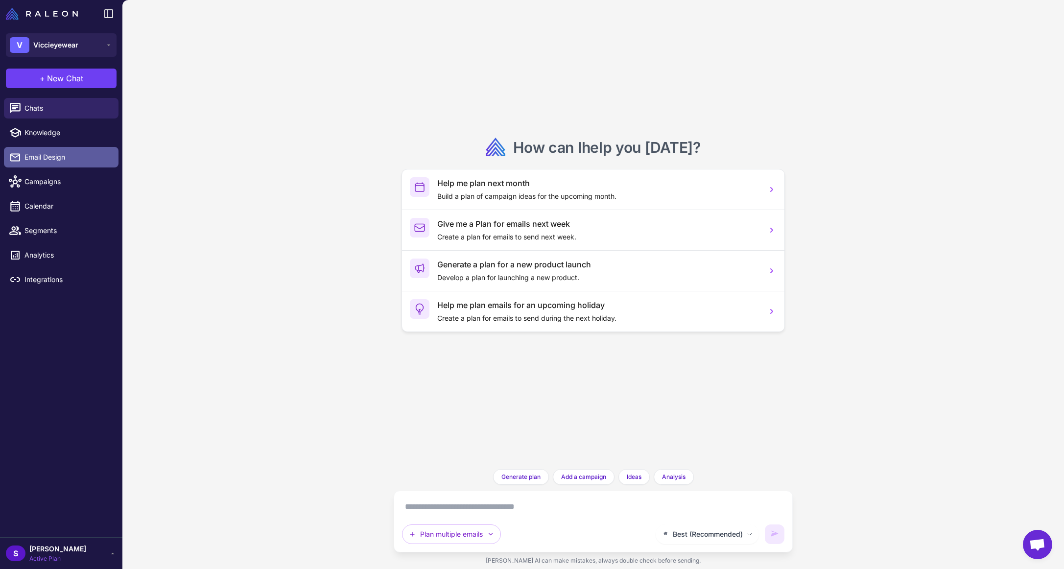
click at [48, 158] on span "Email Design" at bounding box center [67, 157] width 86 height 11
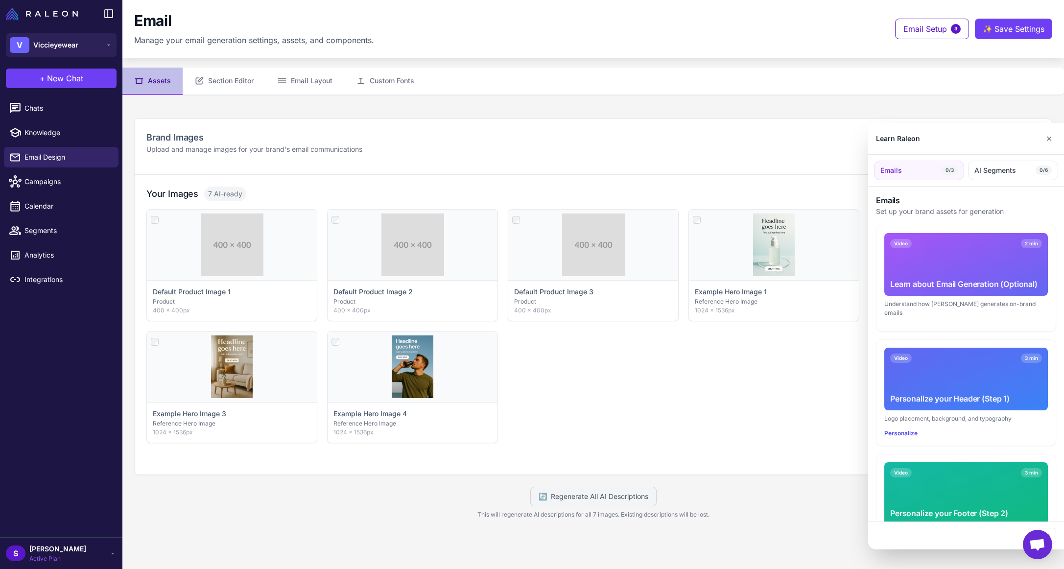
click at [946, 278] on div "Learn about Email Generation (Optional)" at bounding box center [966, 284] width 152 height 12
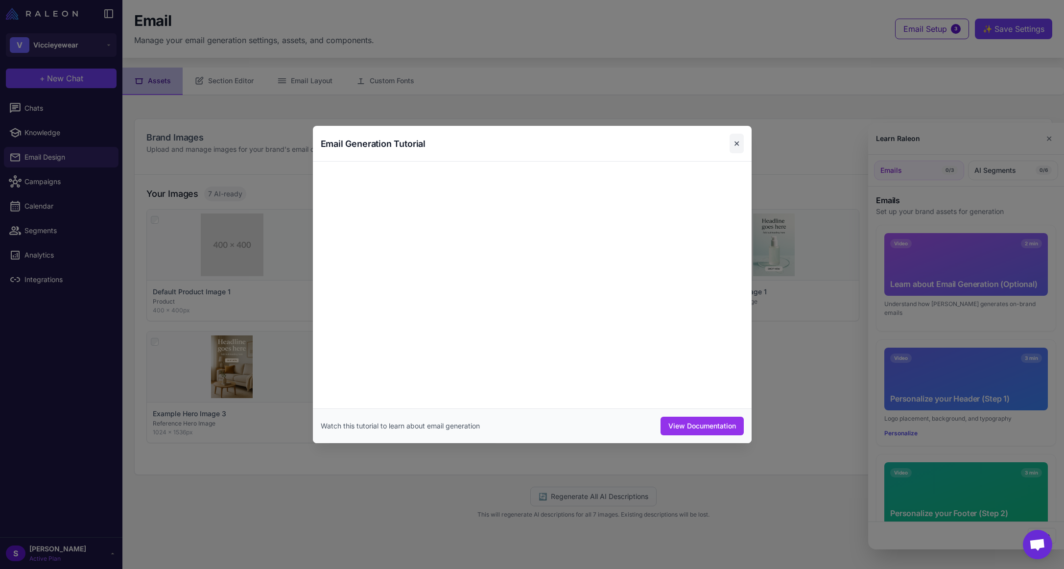
click at [734, 140] on button "✕" at bounding box center [737, 144] width 14 height 20
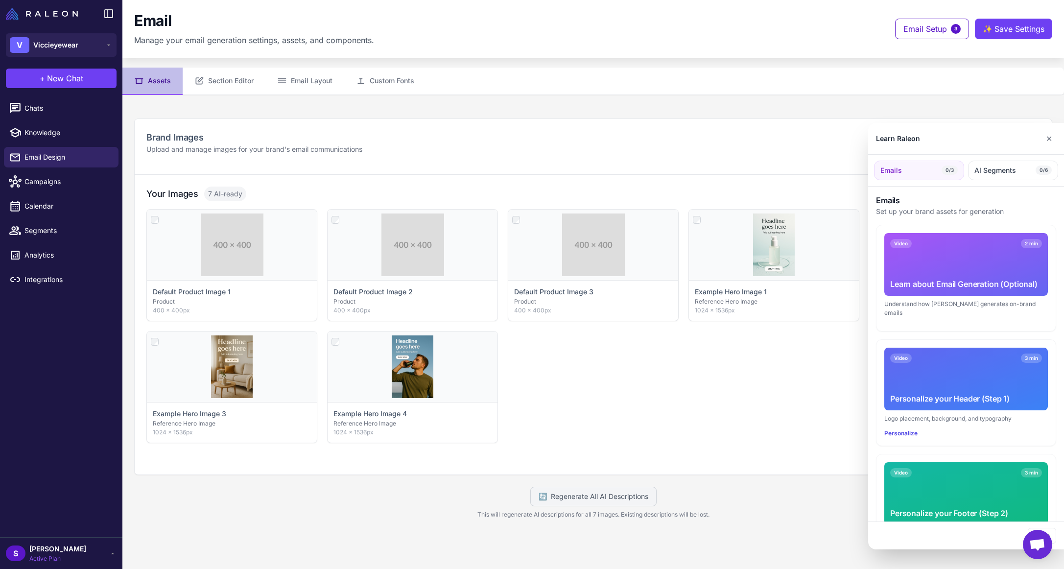
click at [916, 370] on div "Video 3 min Personalize your Header (Step 1)" at bounding box center [966, 379] width 164 height 63
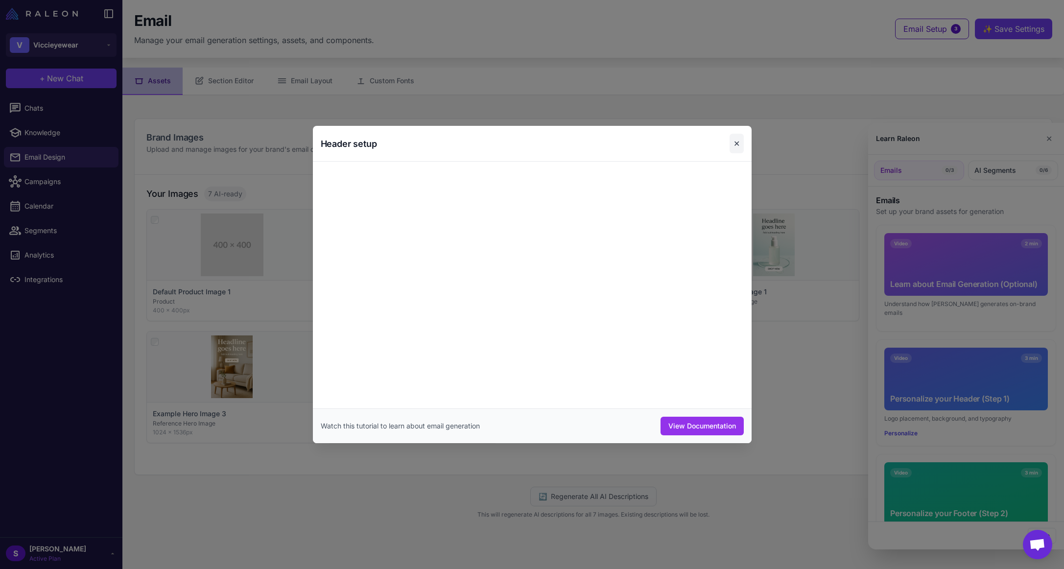
click at [736, 138] on button "✕" at bounding box center [737, 144] width 14 height 20
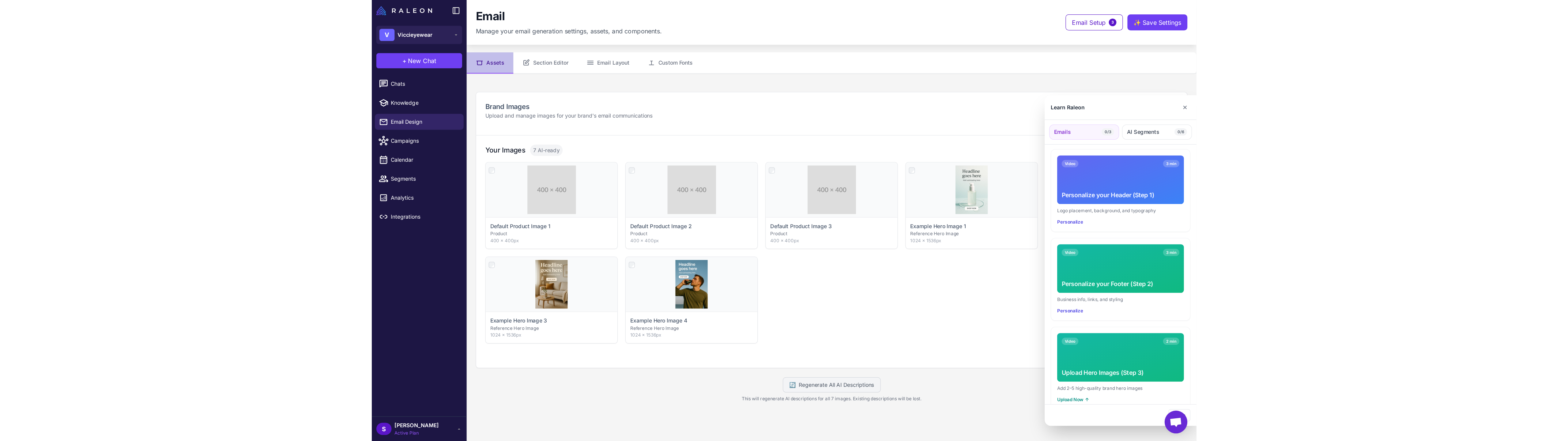
scroll to position [95, 0]
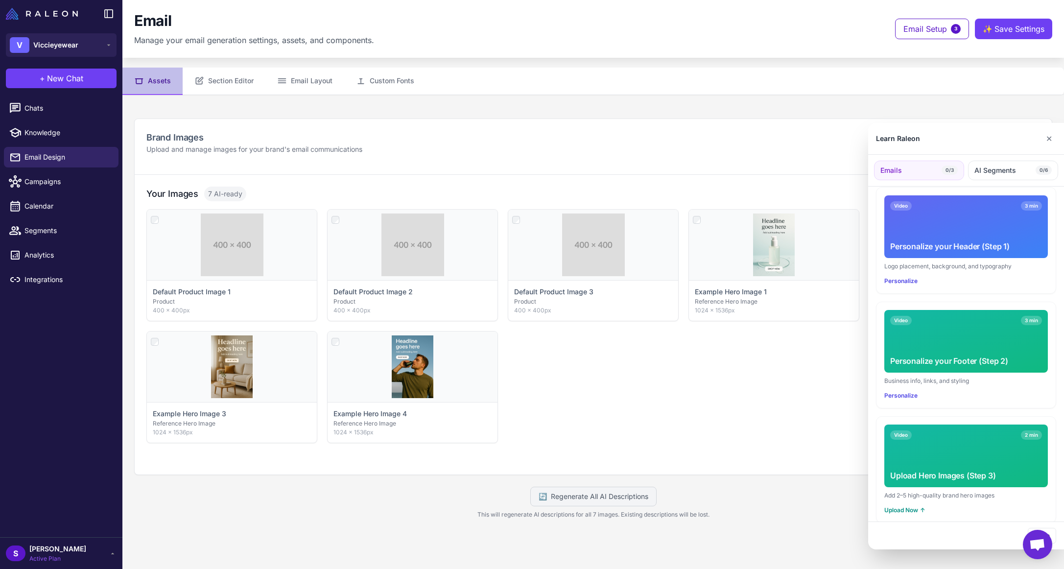
click at [961, 337] on div "Video 3 min Personalize your Footer (Step 2)" at bounding box center [966, 341] width 164 height 63
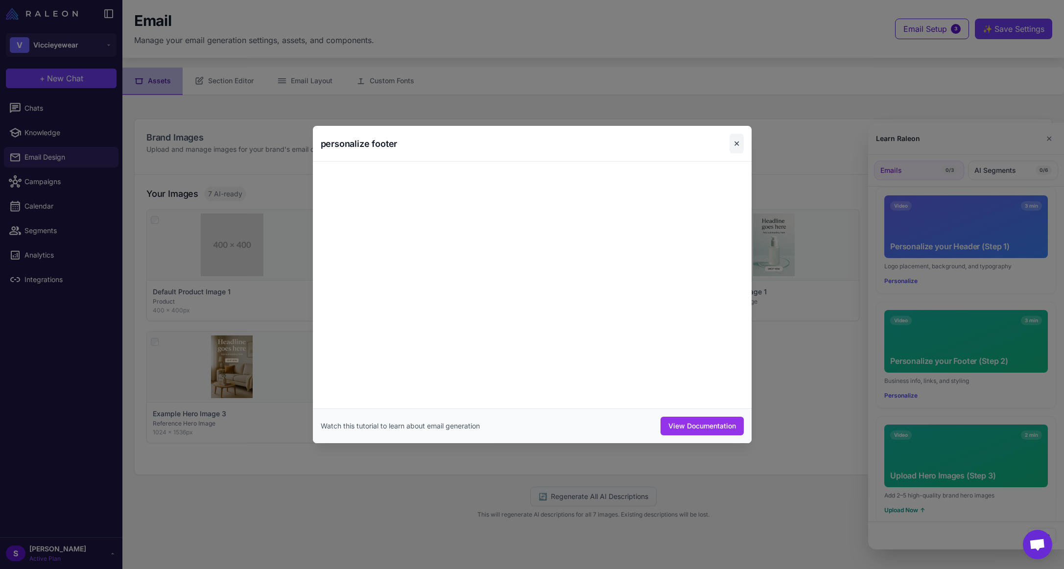
click at [733, 142] on button "✕" at bounding box center [737, 144] width 14 height 20
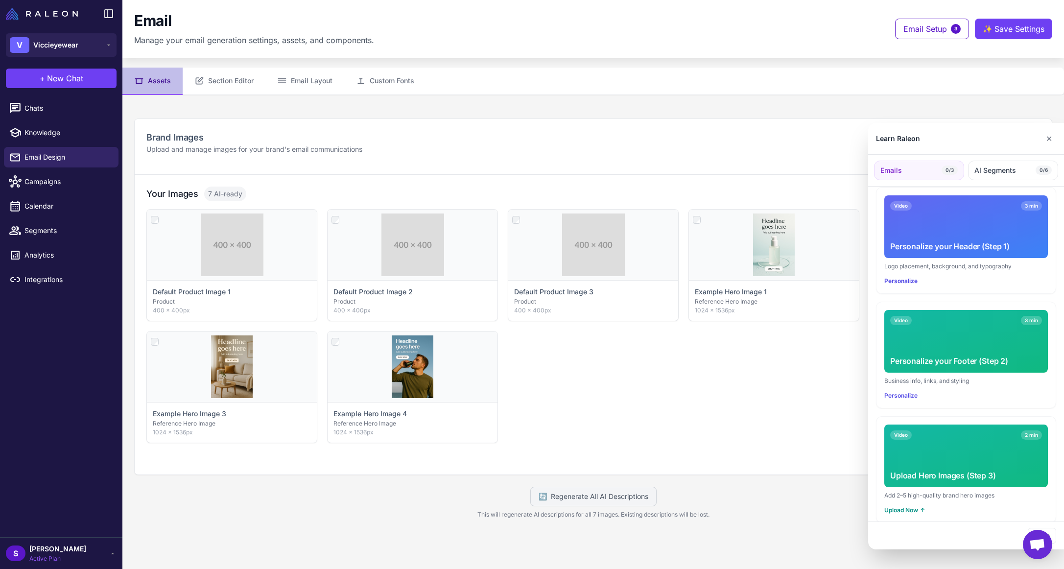
click at [930, 430] on div "Video 2 min" at bounding box center [966, 434] width 152 height 9
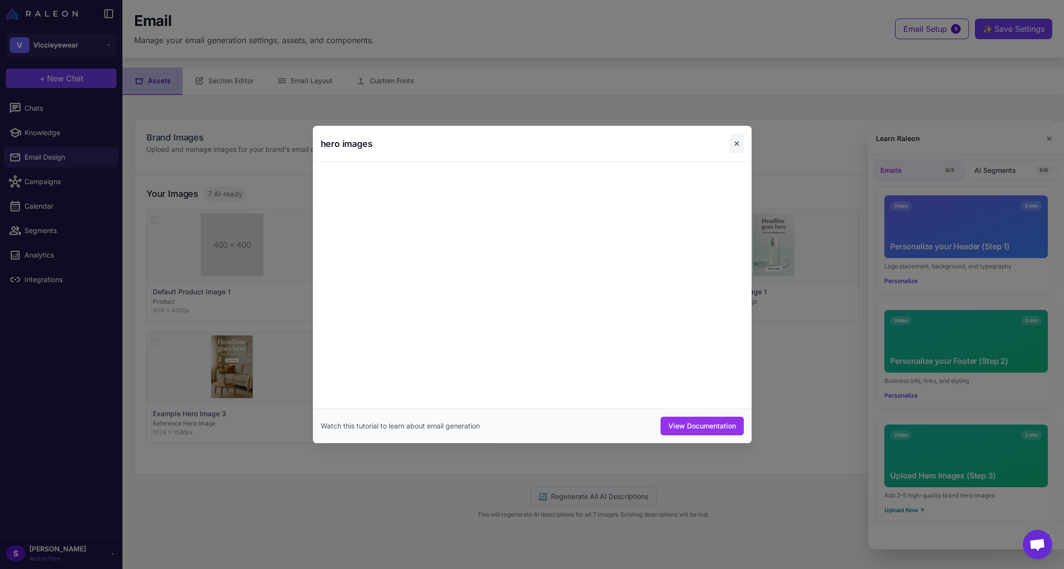
click at [742, 142] on button "✕" at bounding box center [737, 144] width 14 height 20
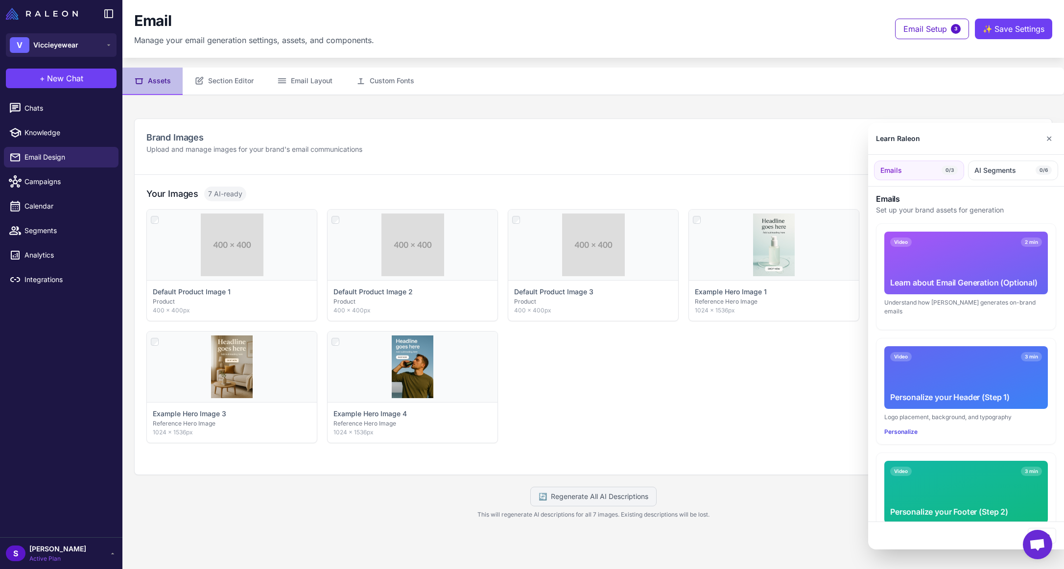
scroll to position [0, 0]
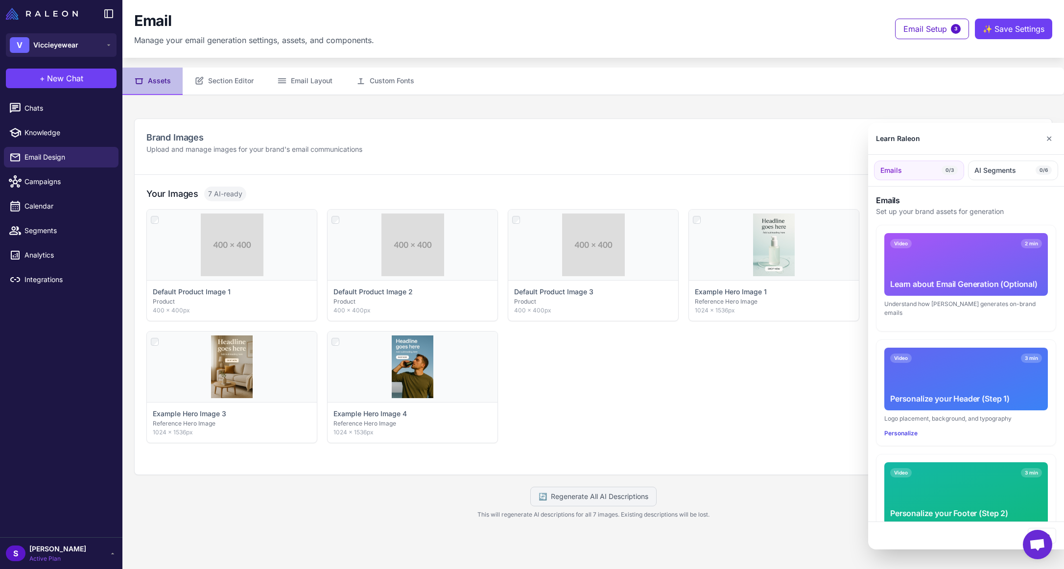
click at [61, 547] on div at bounding box center [532, 284] width 1064 height 569
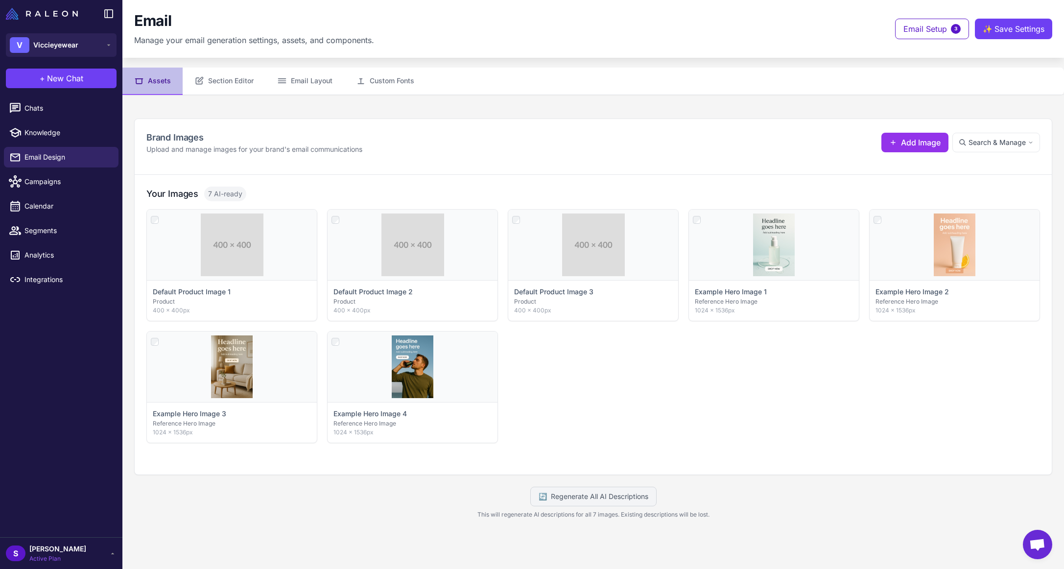
click at [60, 546] on span "[PERSON_NAME]" at bounding box center [57, 548] width 57 height 11
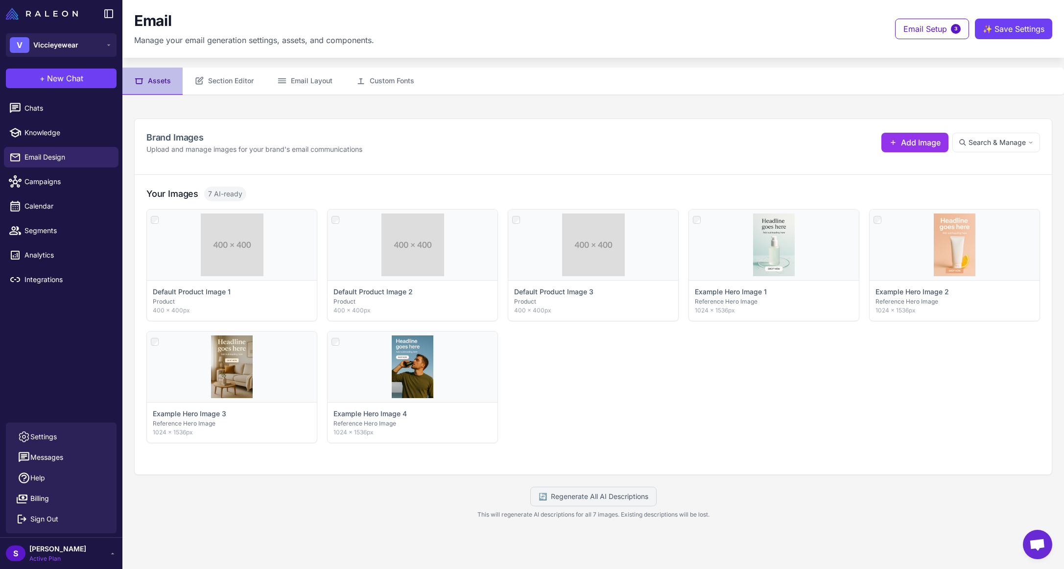
click at [54, 557] on span "Active Plan" at bounding box center [57, 558] width 57 height 9
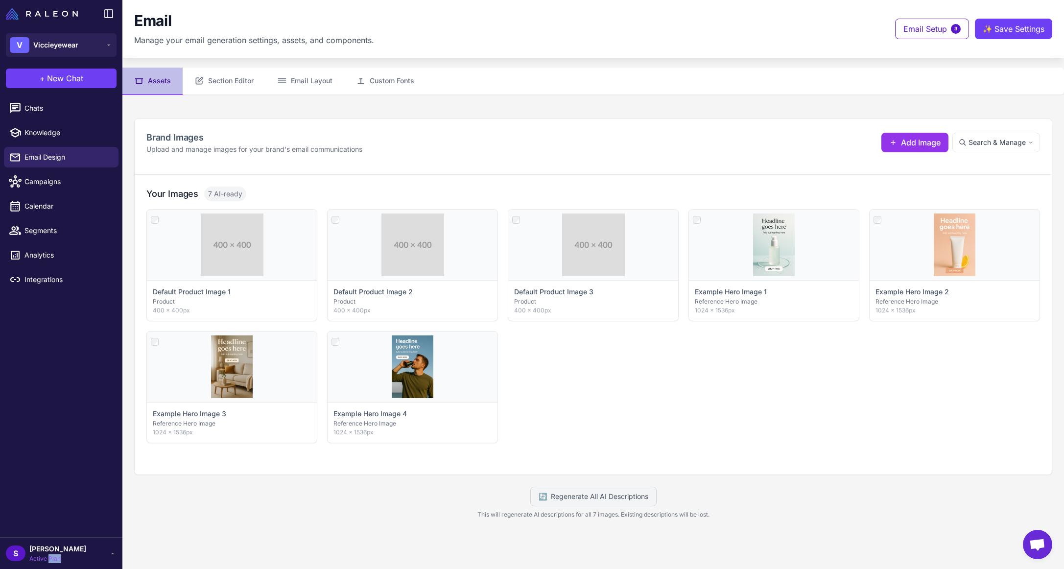
click at [54, 557] on span "Active Plan" at bounding box center [57, 558] width 57 height 9
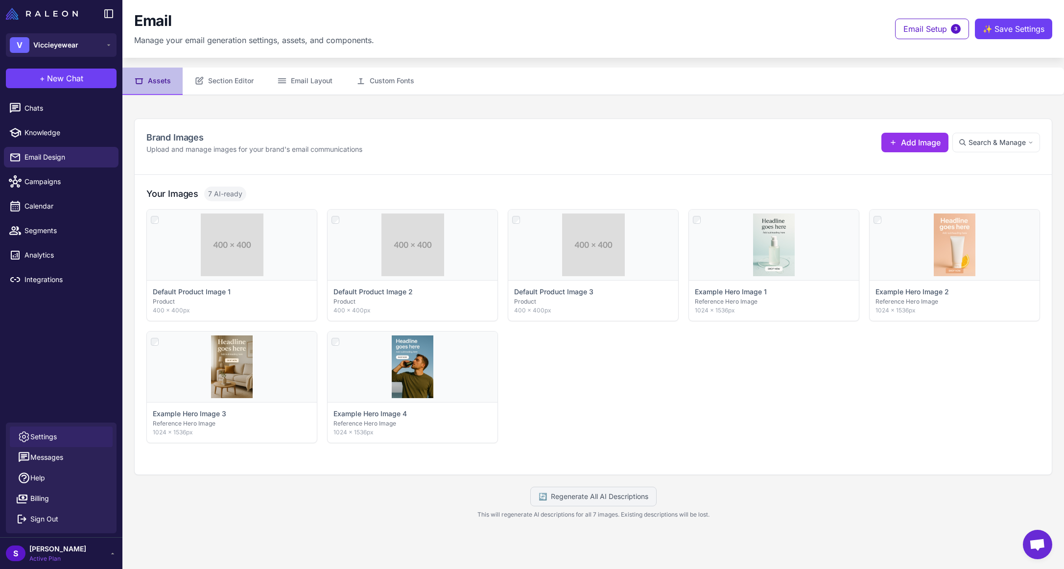
click at [52, 435] on span "Settings" at bounding box center [43, 436] width 26 height 11
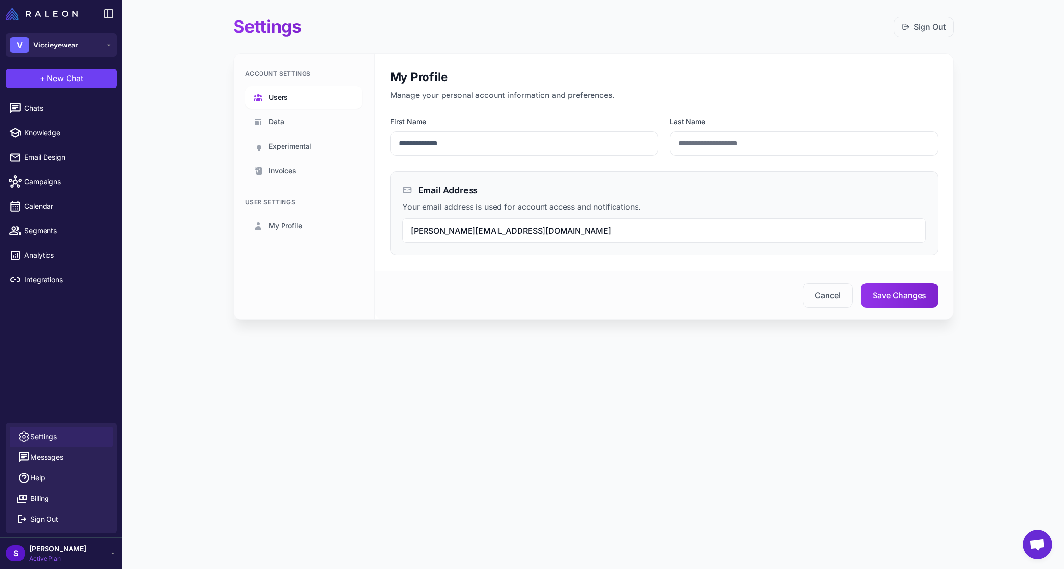
click at [283, 88] on link "Users" at bounding box center [303, 97] width 117 height 23
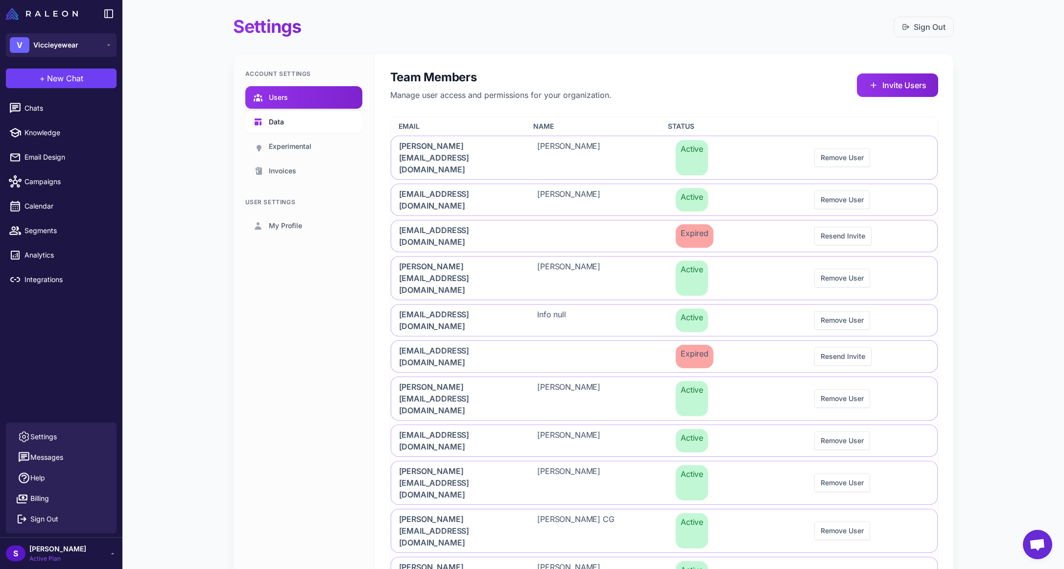
click at [276, 121] on span "Data" at bounding box center [276, 122] width 15 height 11
